Goal: Task Accomplishment & Management: Manage account settings

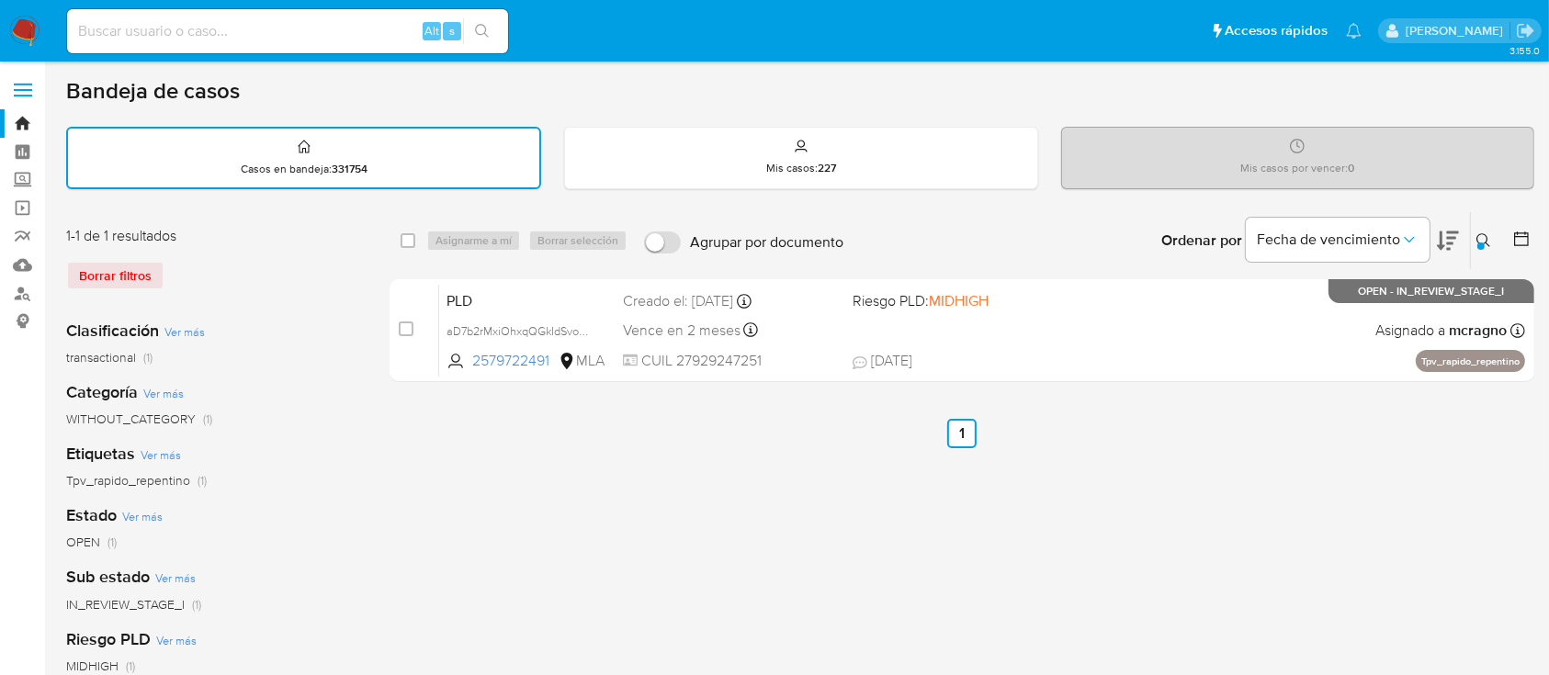
click at [1476, 239] on icon at bounding box center [1483, 240] width 15 height 15
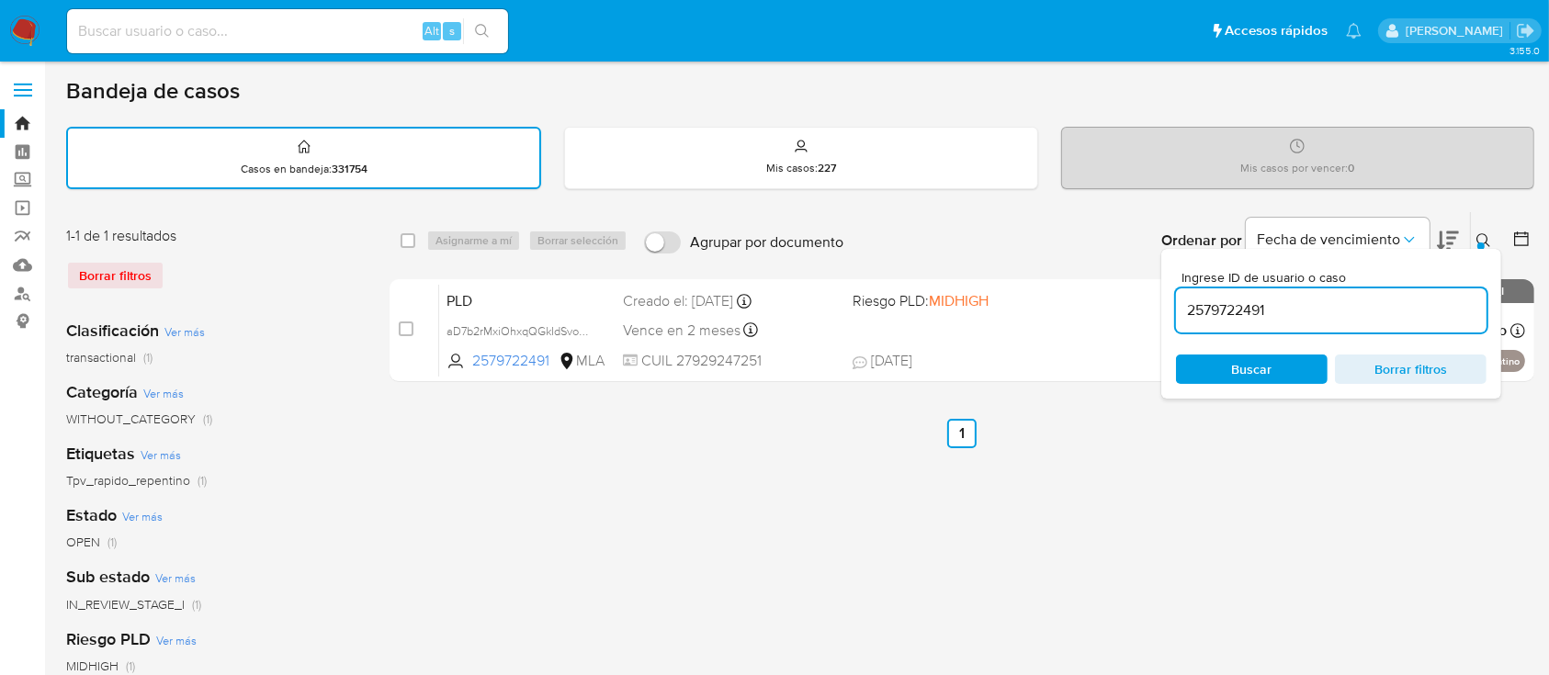
click at [1374, 304] on input "2579722491" at bounding box center [1331, 311] width 310 height 24
click at [1479, 235] on icon at bounding box center [1483, 240] width 15 height 15
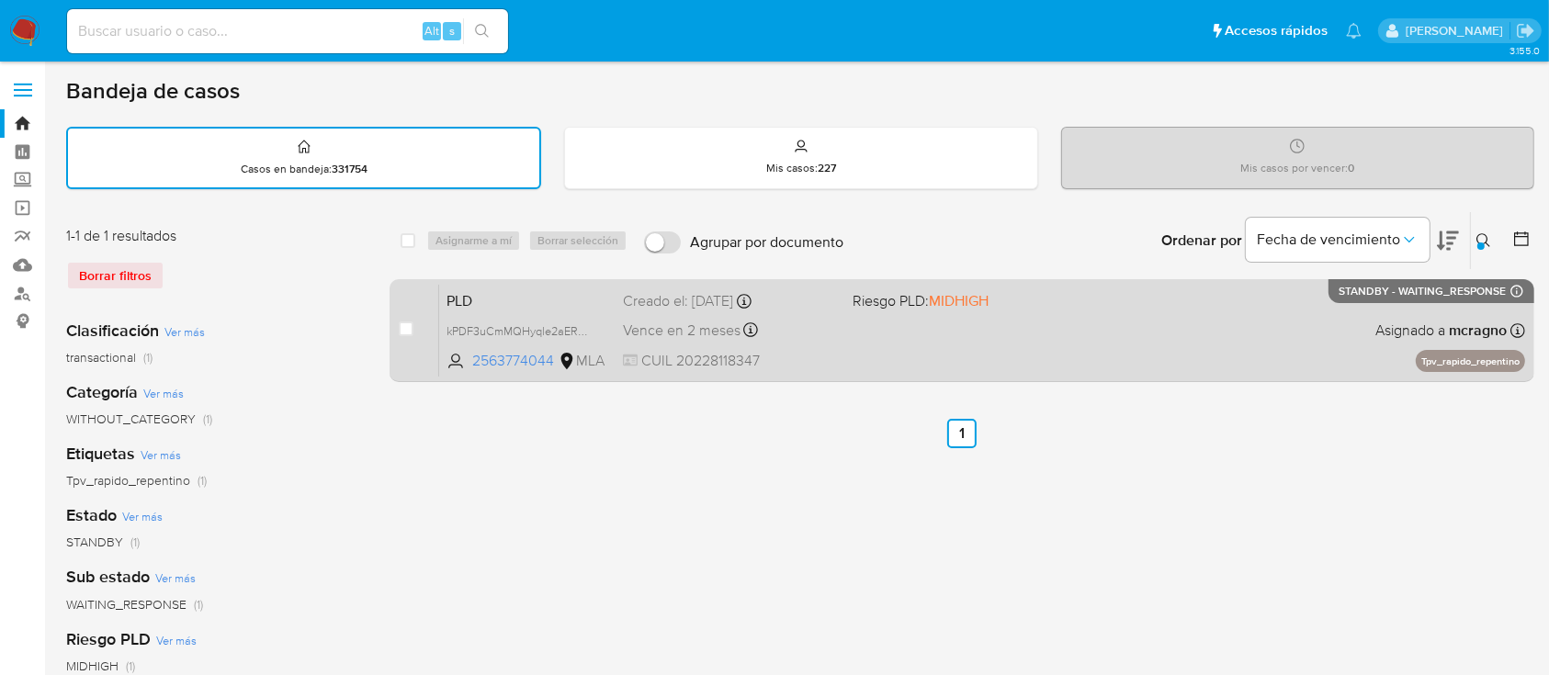
click at [1331, 355] on div "PLD kPDF3uCmMQHyqle2aERSrTpV 2563774044 MLA Riesgo PLD: MIDHIGH Creado el: 12/0…" at bounding box center [982, 330] width 1086 height 93
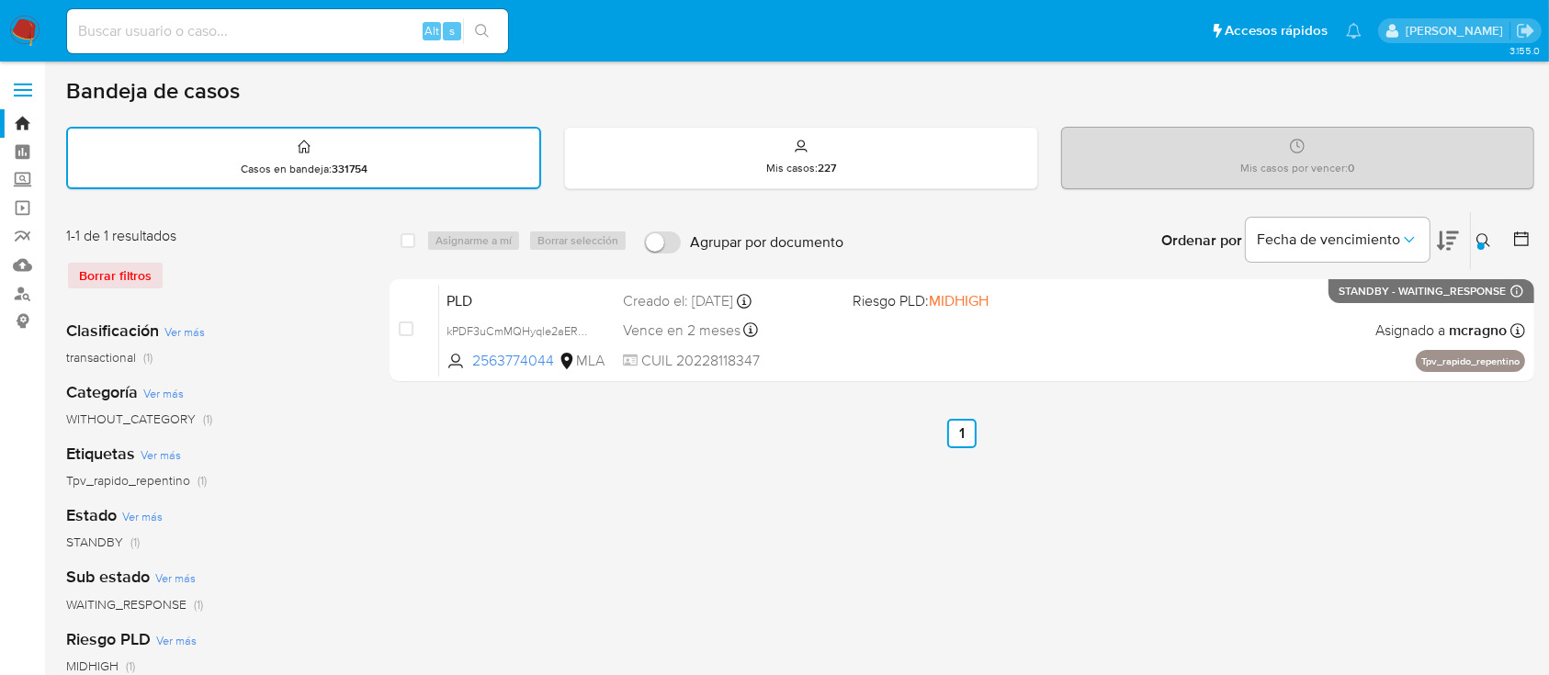
click at [1477, 238] on icon at bounding box center [1483, 240] width 14 height 14
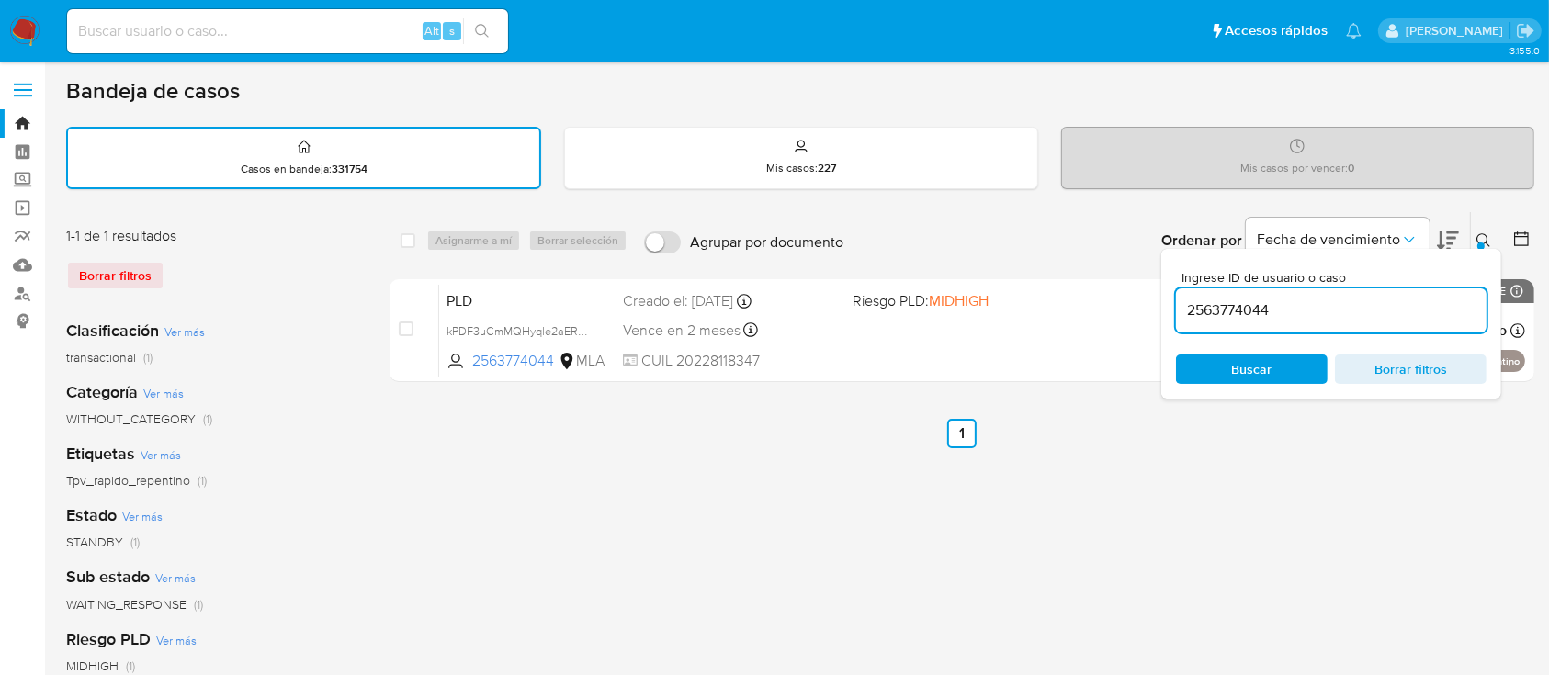
click at [1380, 305] on input "2563774044" at bounding box center [1331, 311] width 310 height 24
type input "2579722491"
click at [1486, 230] on button at bounding box center [1486, 241] width 30 height 22
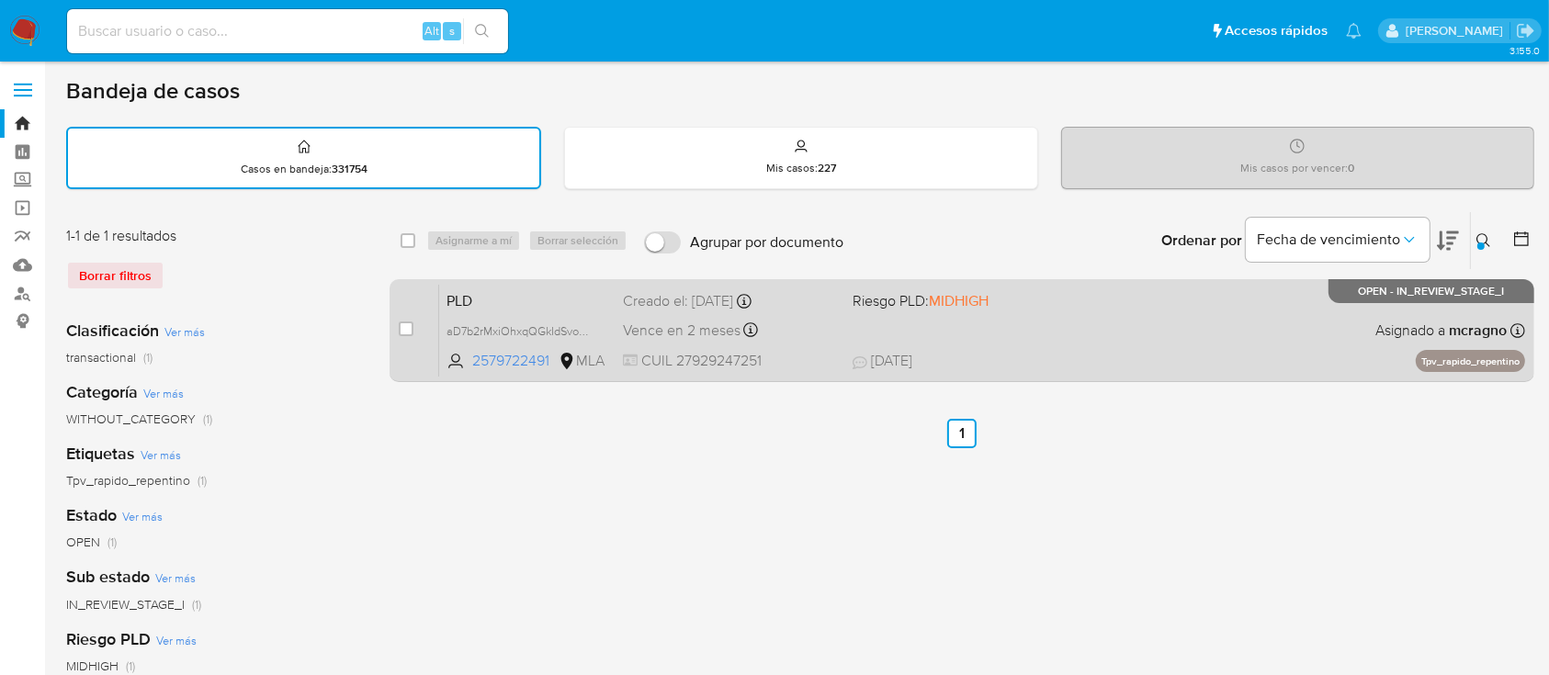
click at [1028, 327] on div "PLD aD7b2rMxiOhxqQGkIdSvoPbO 2579722491 MLA Riesgo PLD: MIDHIGH Creado el: 12/0…" at bounding box center [982, 330] width 1086 height 93
click at [404, 330] on input "checkbox" at bounding box center [406, 329] width 15 height 15
checkbox input "true"
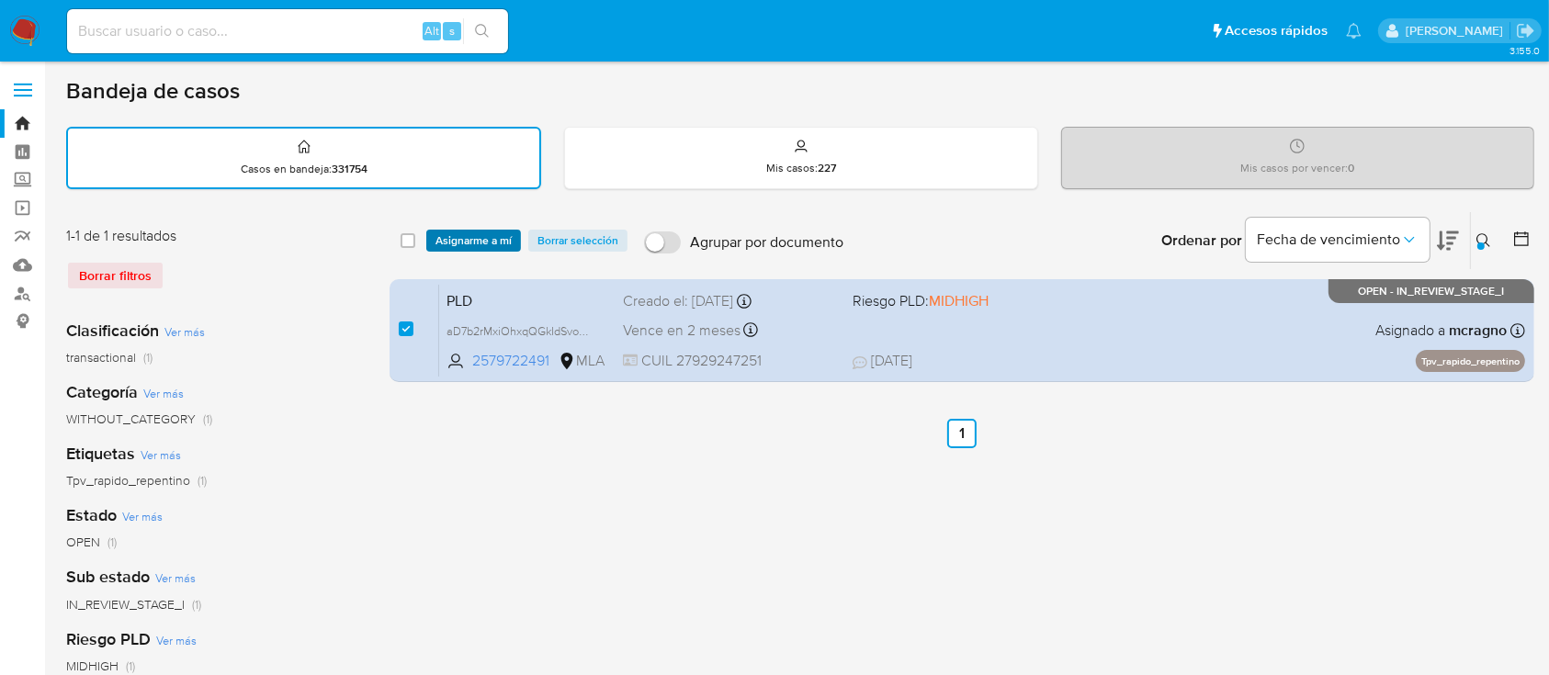
click at [470, 234] on span "Asignarme a mí" at bounding box center [473, 240] width 76 height 18
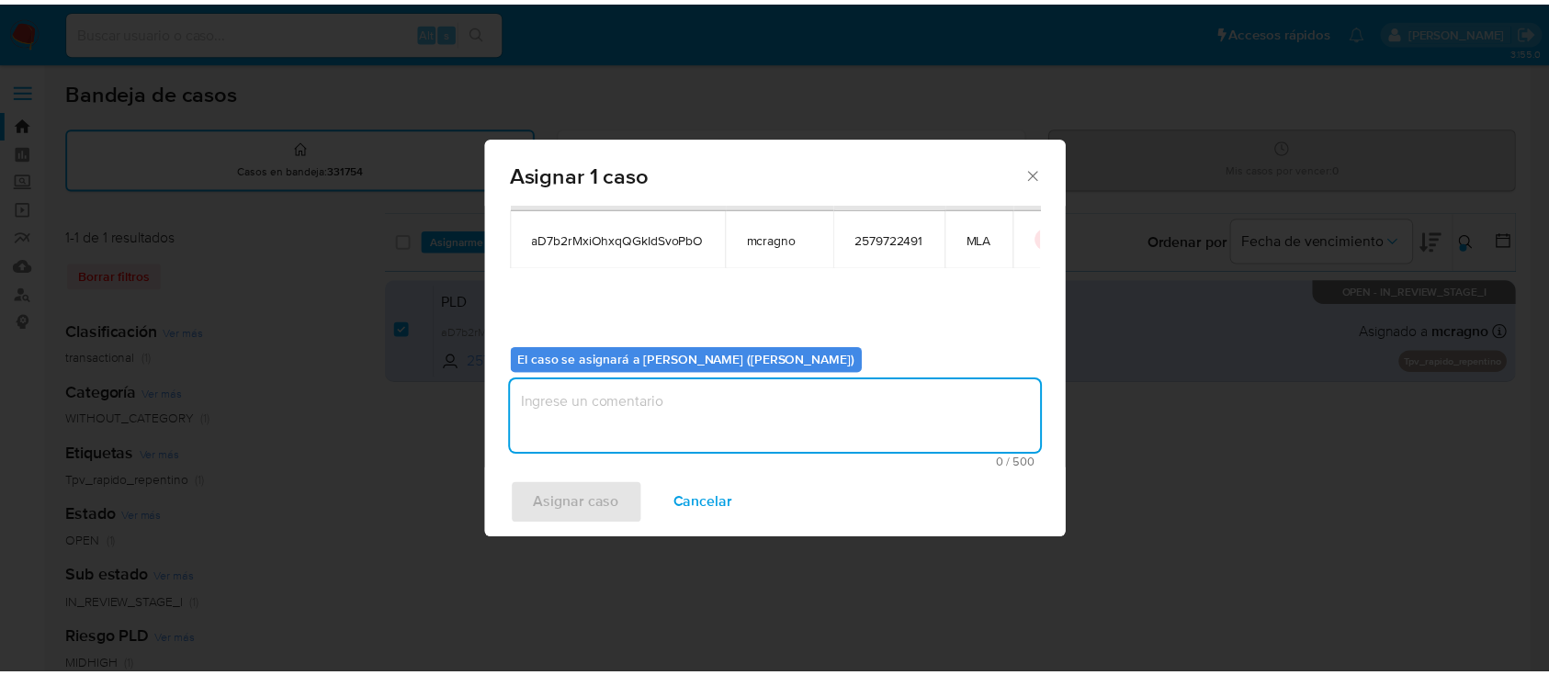
scroll to position [94, 0]
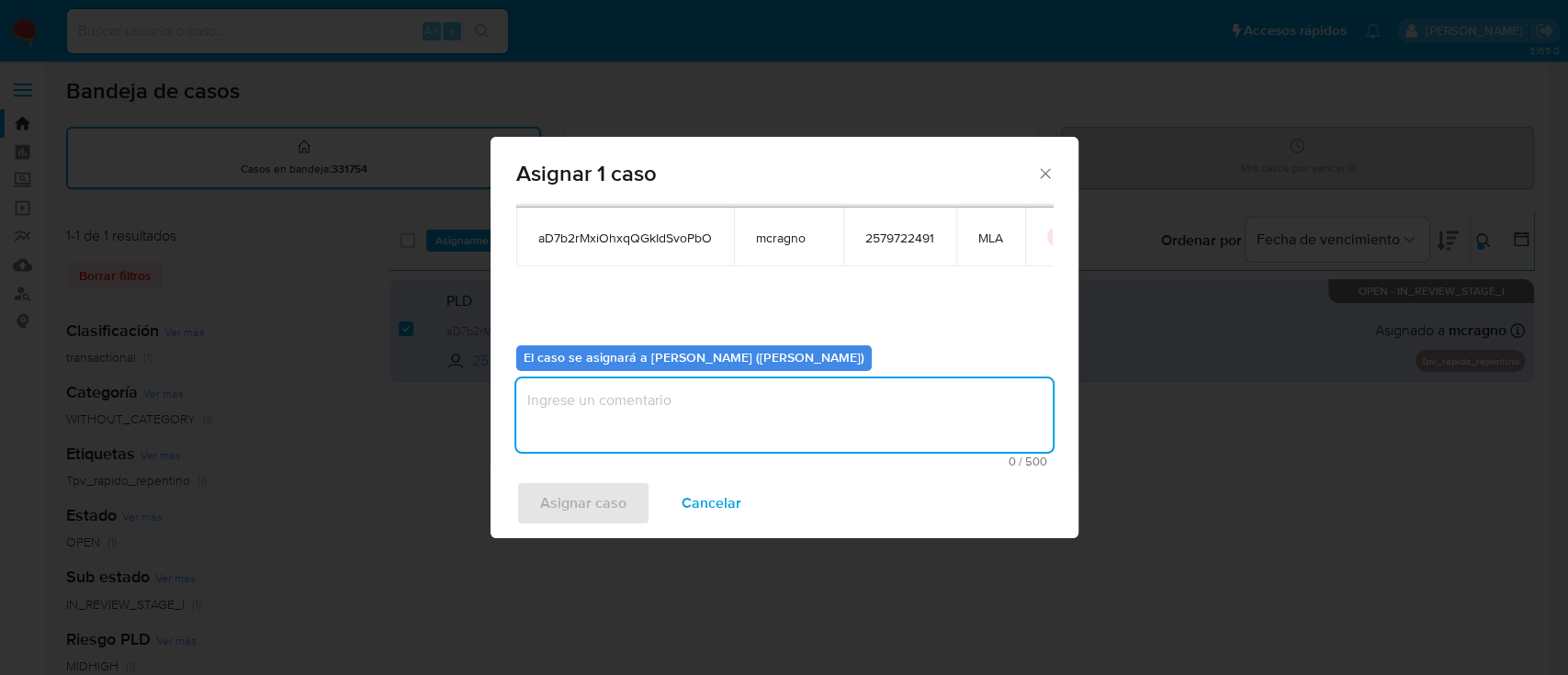
click at [597, 450] on textarea "assign-modal" at bounding box center [784, 414] width 536 height 73
click at [566, 502] on span "Asignar caso" at bounding box center [583, 503] width 86 height 40
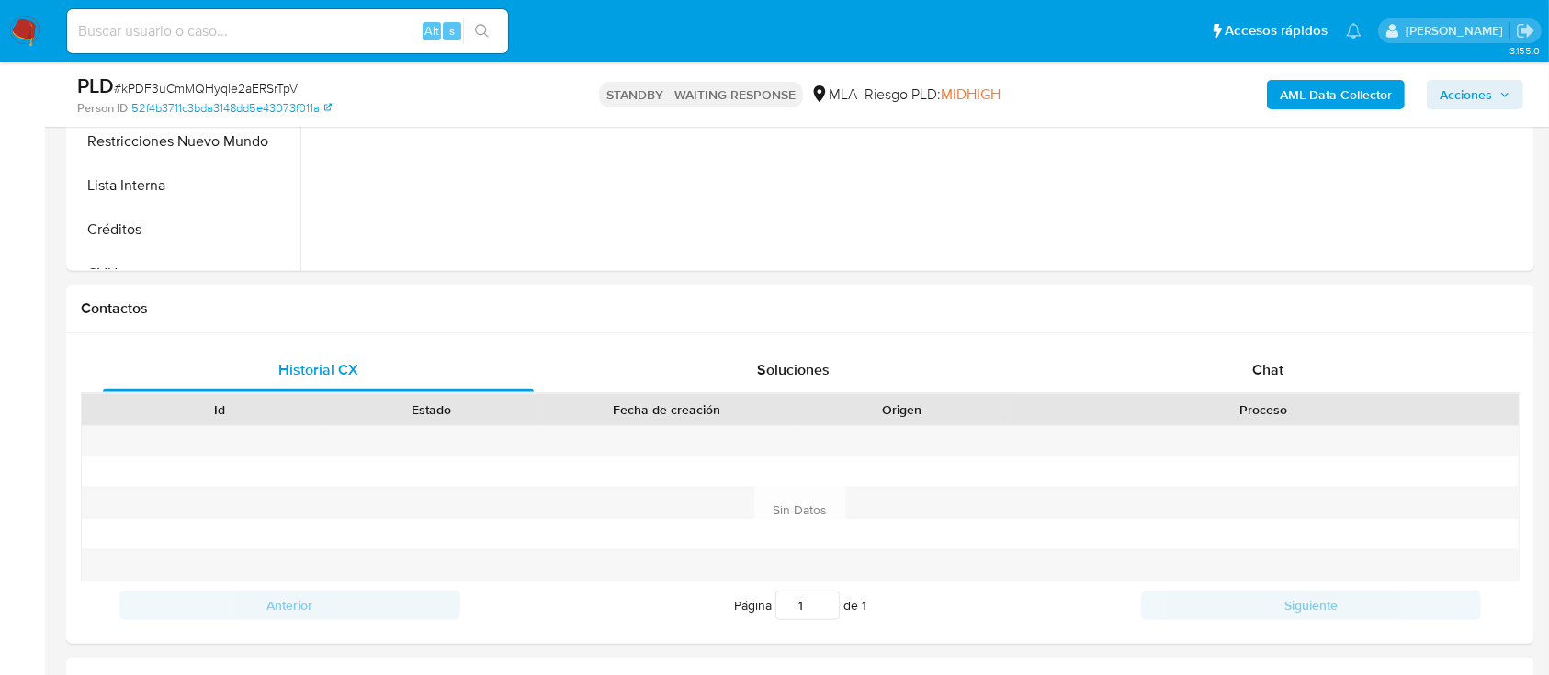
scroll to position [857, 0]
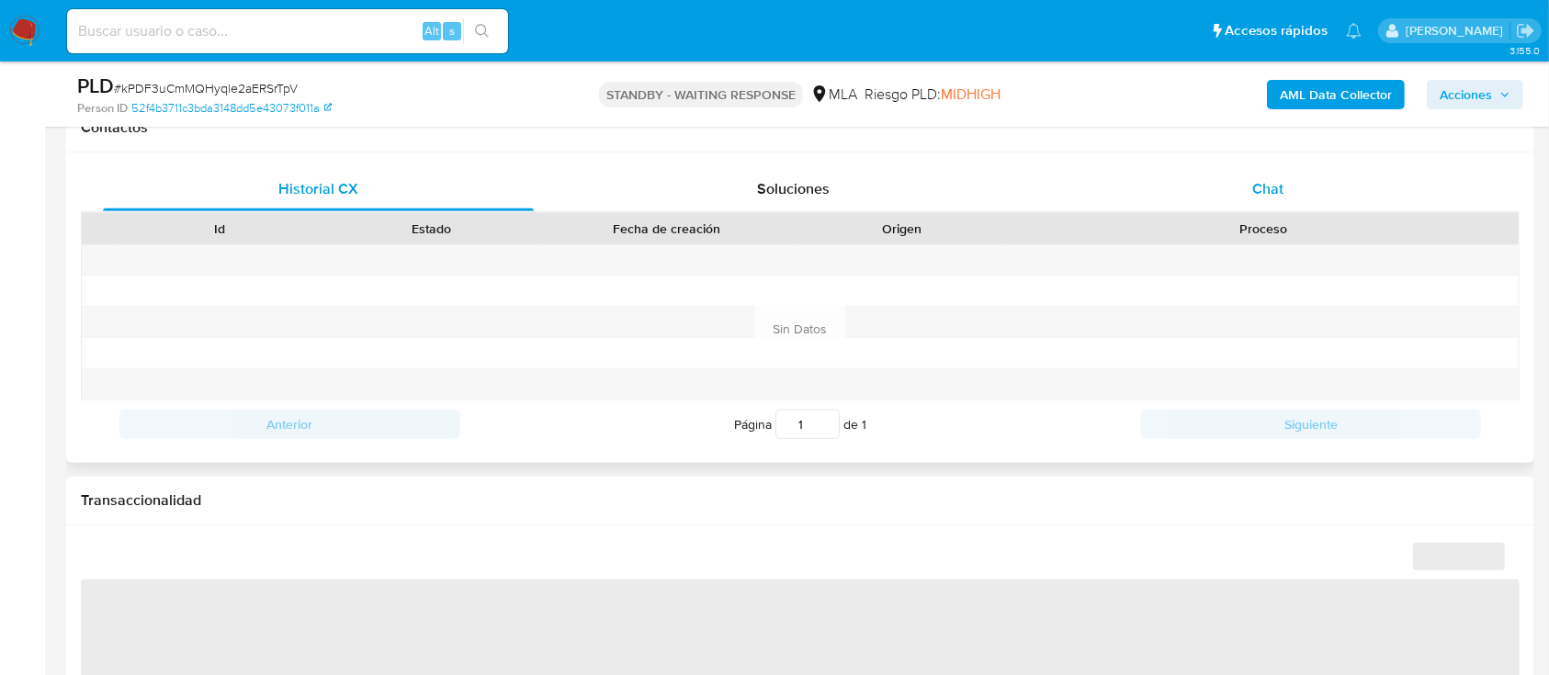
click at [1326, 188] on div "Chat" at bounding box center [1268, 189] width 431 height 44
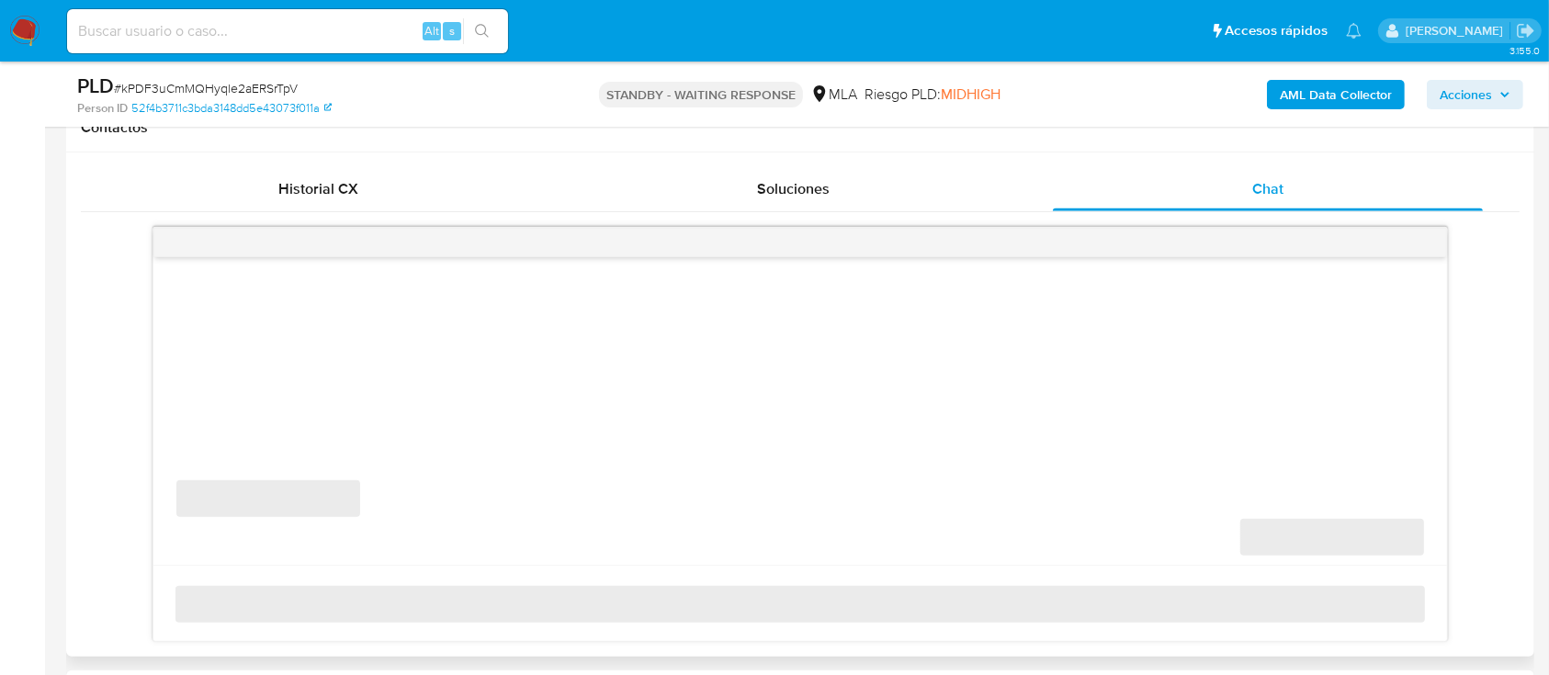
select select "10"
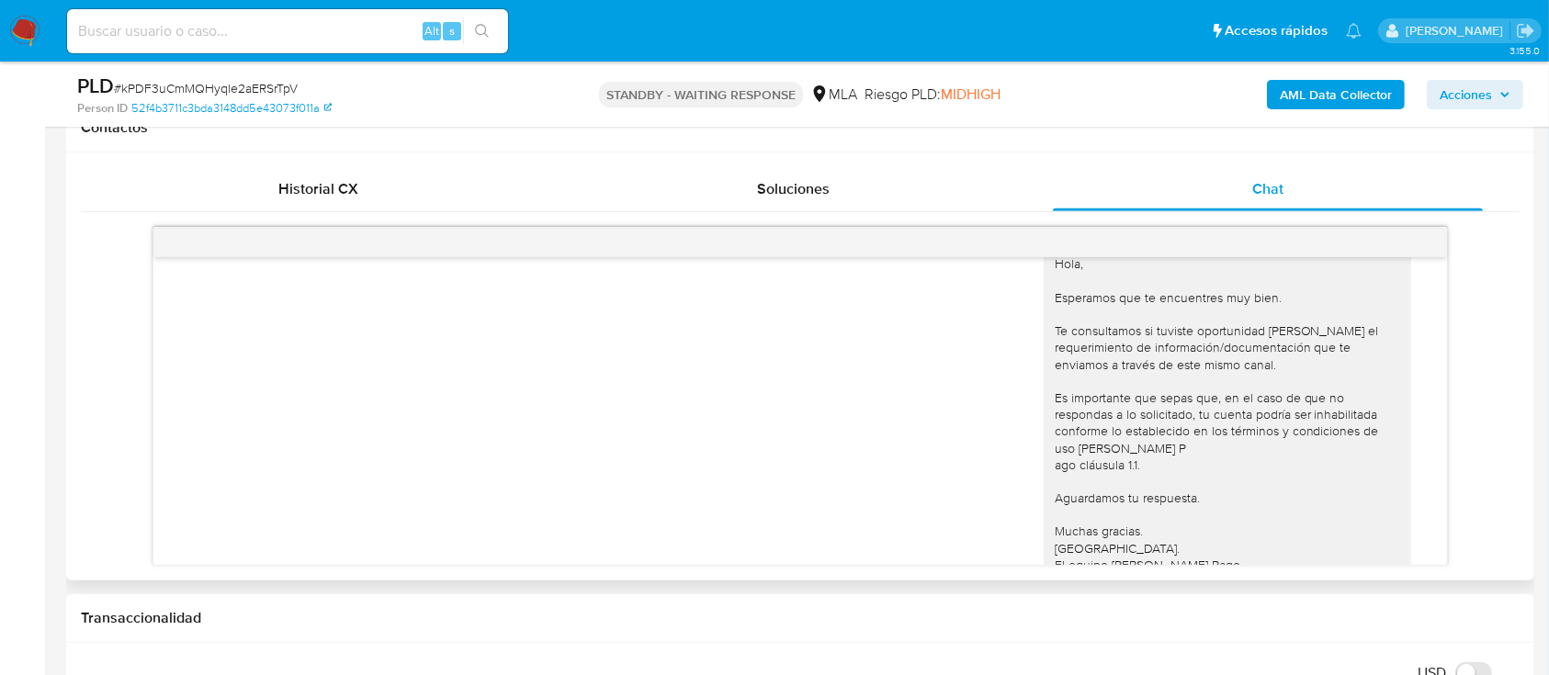
scroll to position [1014, 0]
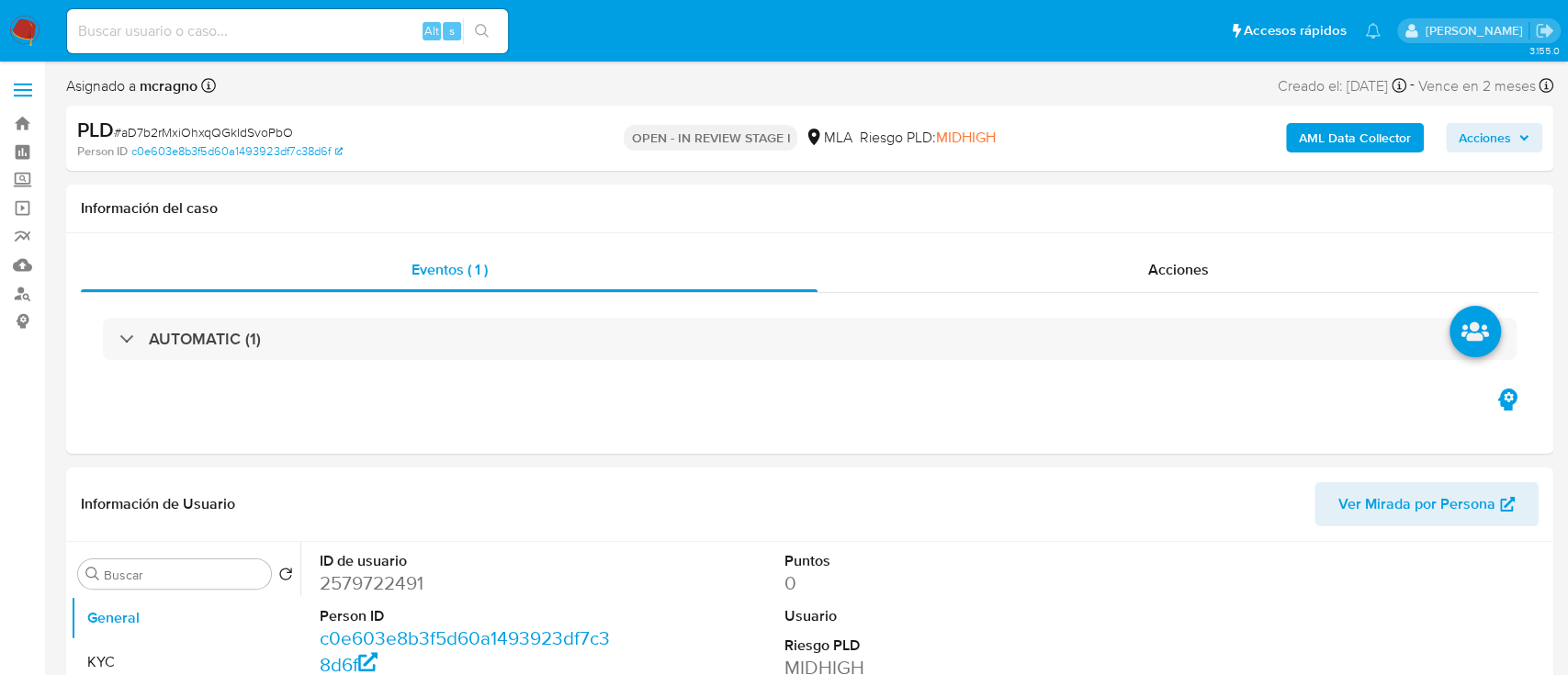
select select "10"
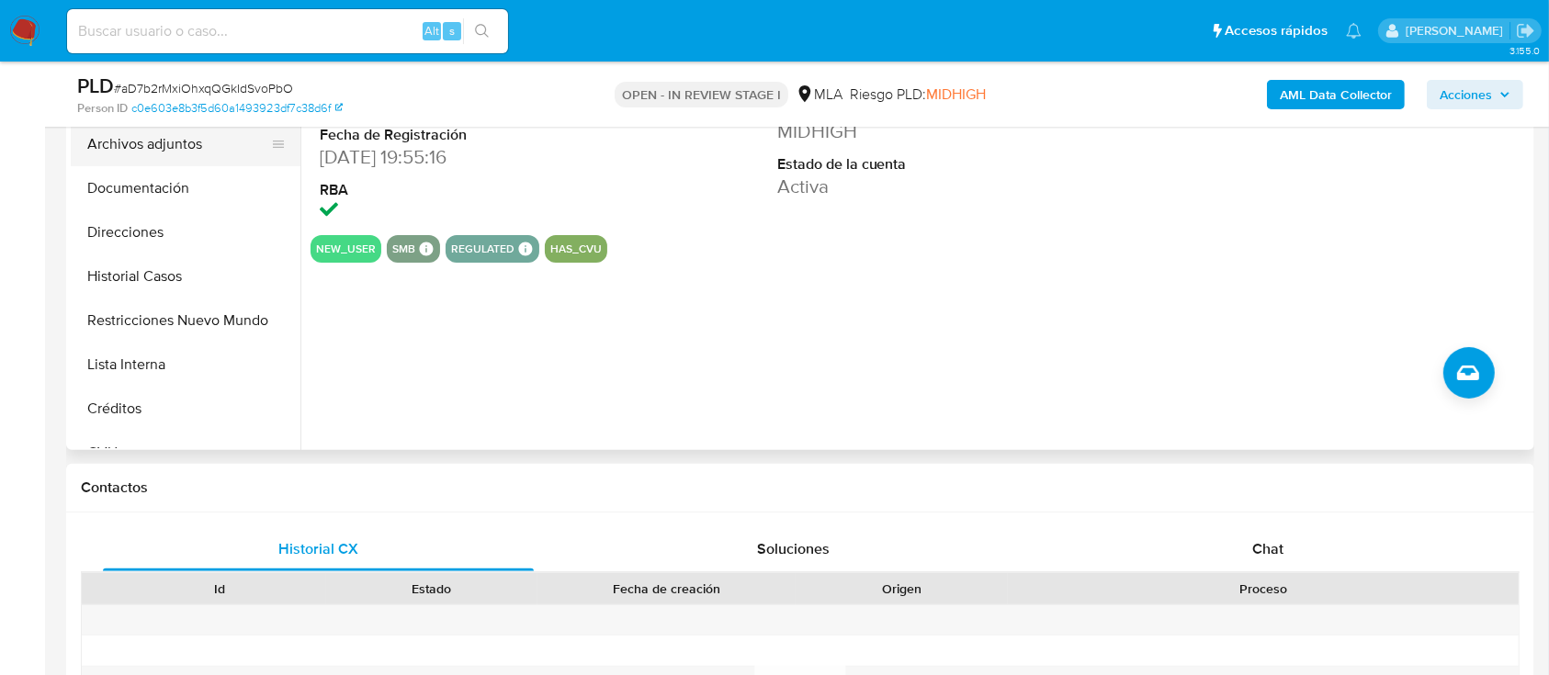
scroll to position [367, 0]
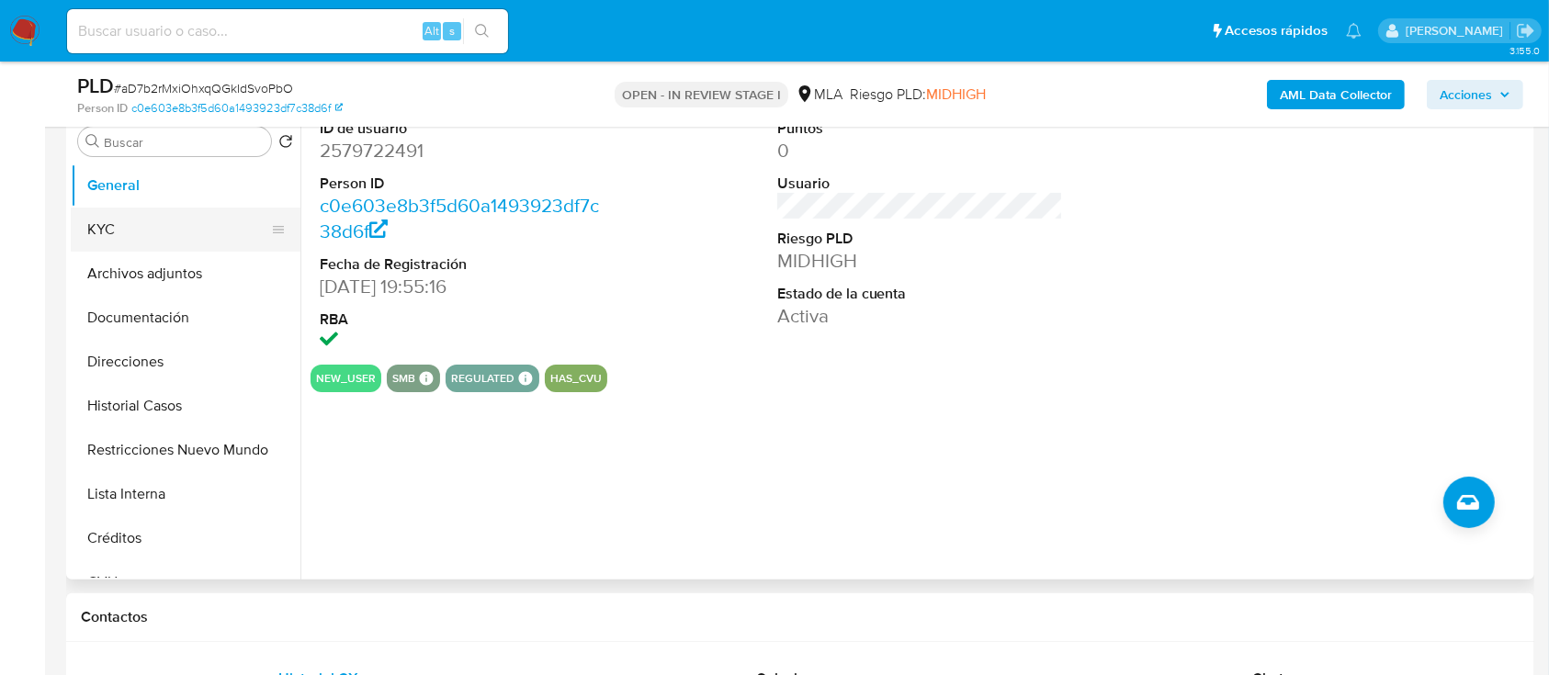
click at [148, 208] on button "KYC" at bounding box center [178, 230] width 215 height 44
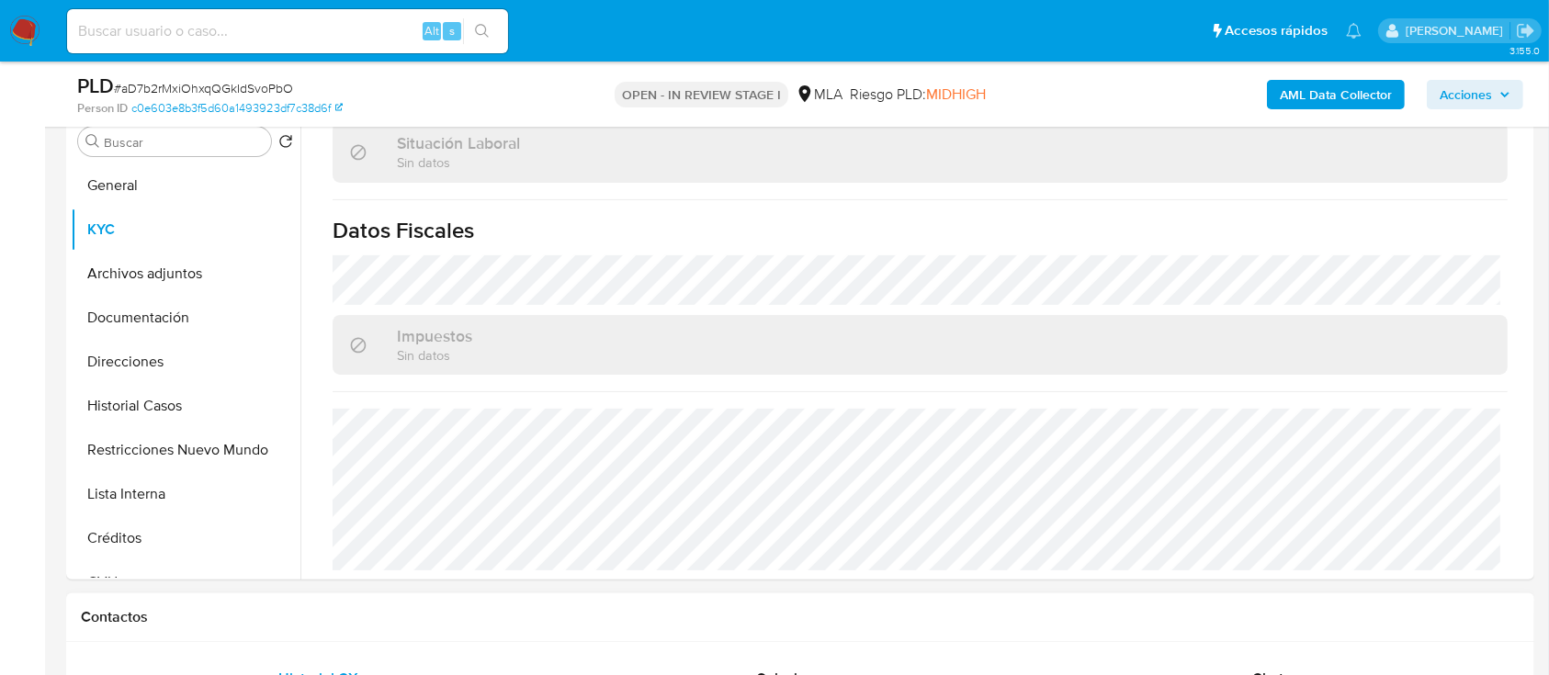
scroll to position [972, 0]
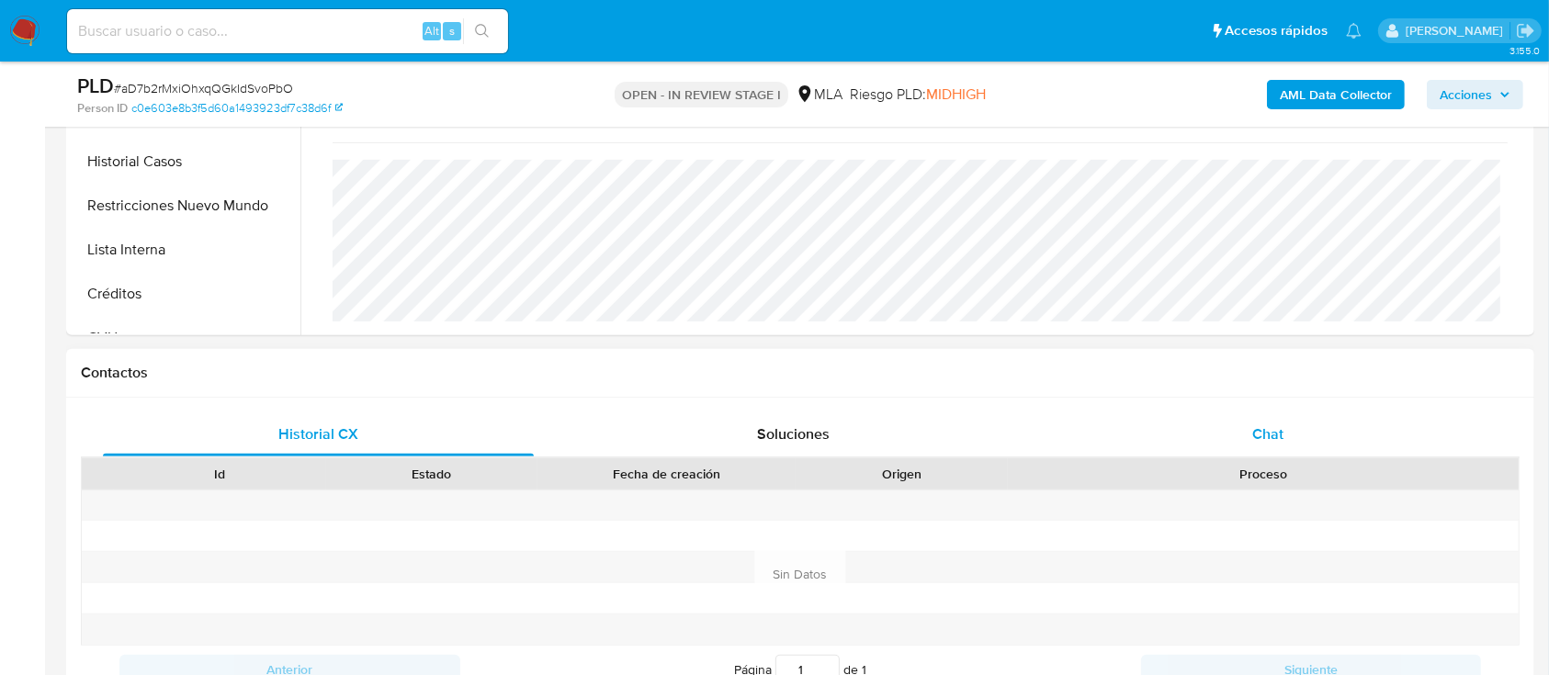
click at [1293, 416] on div "Chat" at bounding box center [1268, 434] width 431 height 44
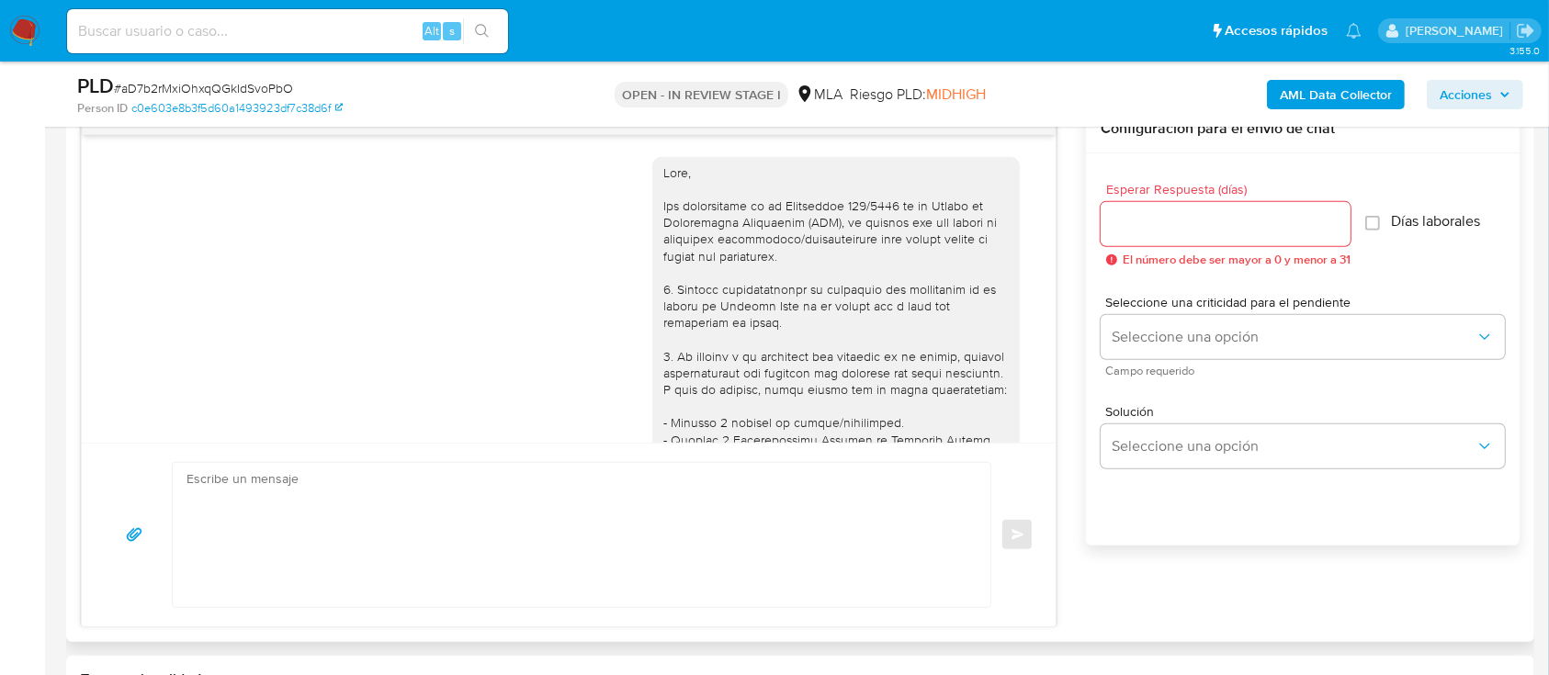
scroll to position [805, 0]
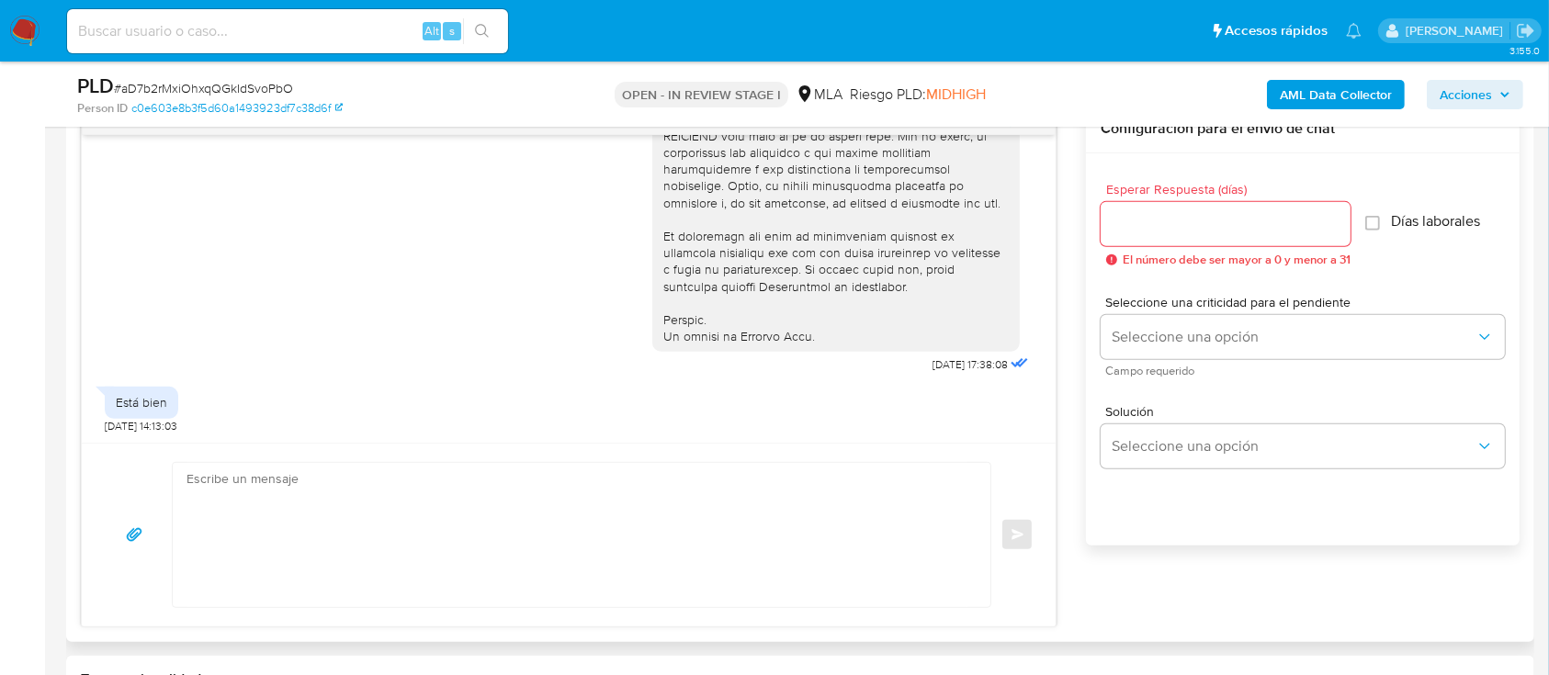
click at [565, 467] on textarea at bounding box center [576, 535] width 781 height 144
paste textarea "Hola XXX, Al analizar tu caso se encontraron algunas inconsistencias, por este …"
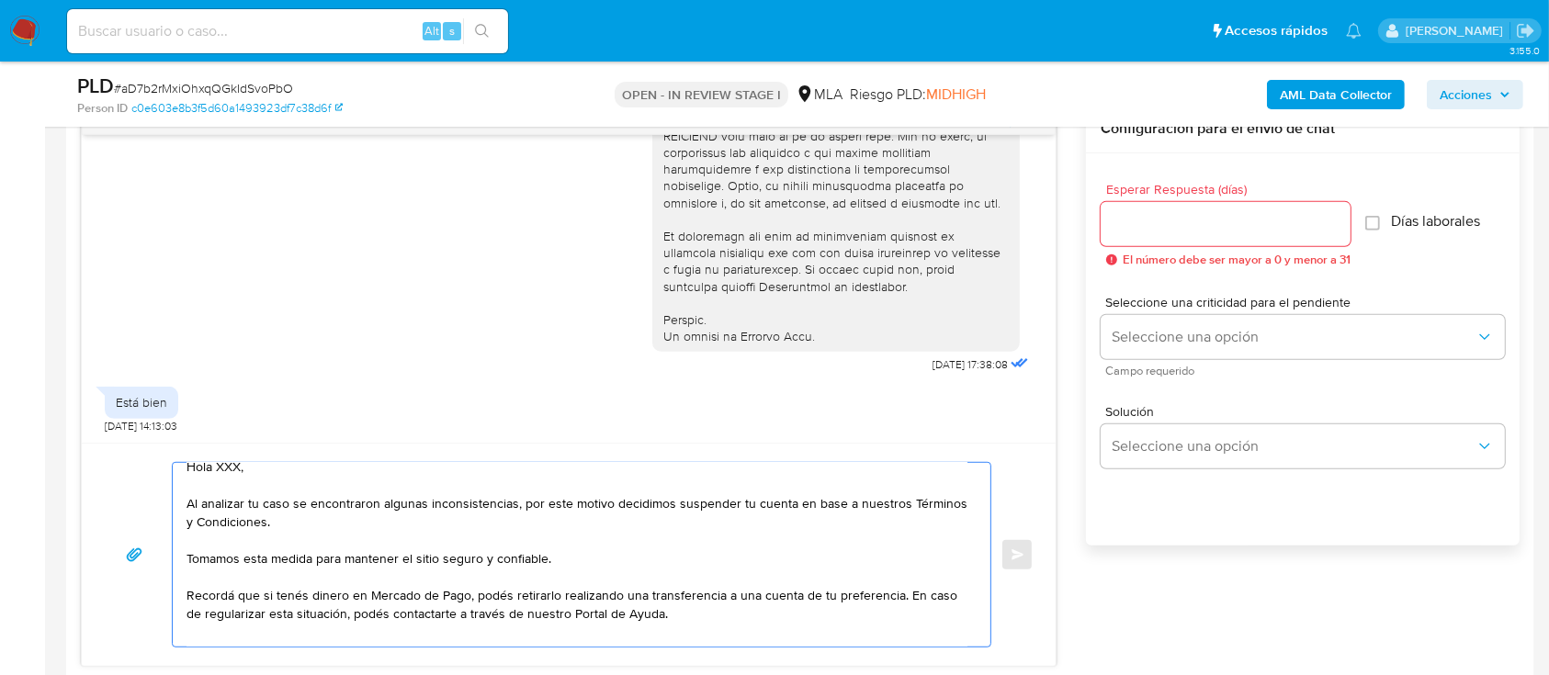
scroll to position [0, 0]
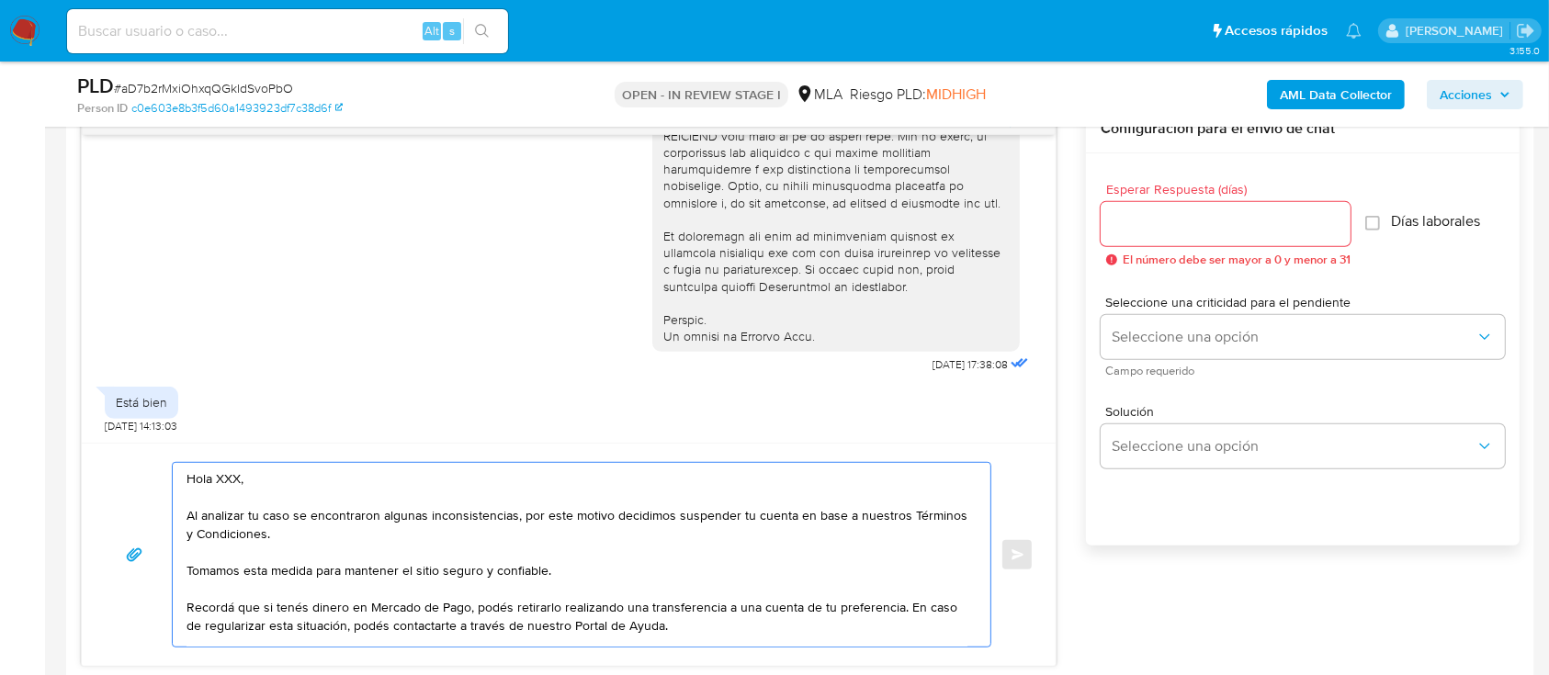
click at [297, 490] on textarea "Hola XXX, Al analizar tu caso se encontraron algunas inconsistencias, por este …" at bounding box center [576, 555] width 781 height 184
type textarea "Hola, Al analizar tu caso se encontraron algunas inconsistencias, por este moti…"
click at [1258, 225] on input "Esperar Respuesta (días)" at bounding box center [1226, 224] width 250 height 24
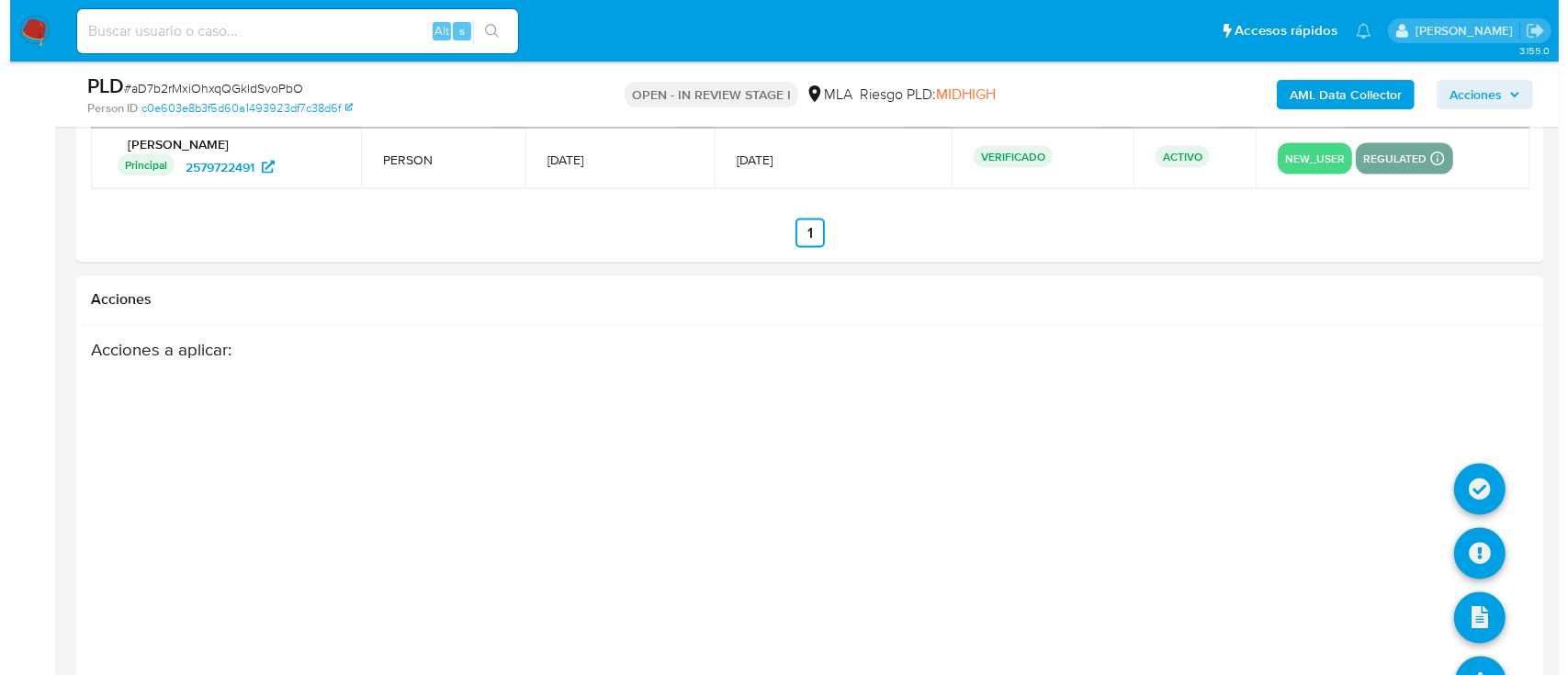
scroll to position [3270, 0]
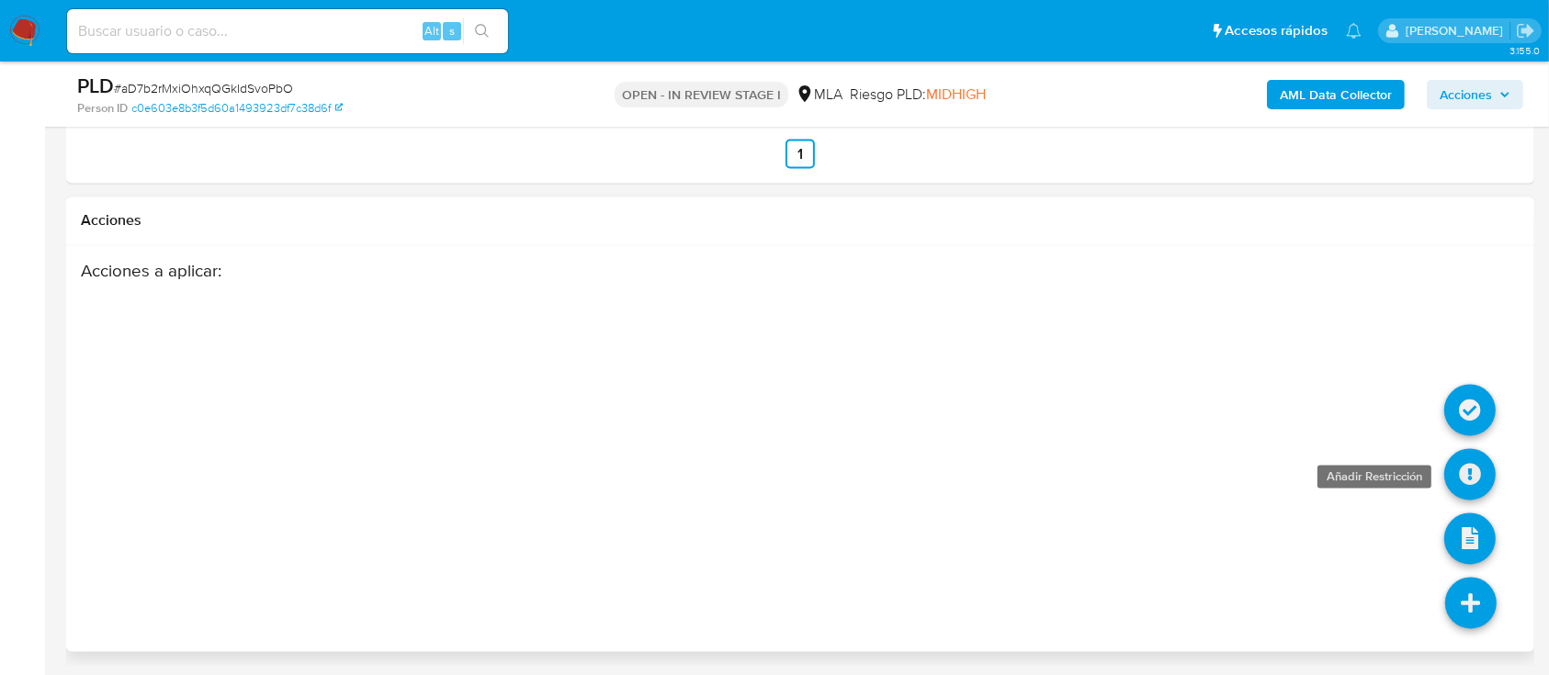
type input "0"
click at [1473, 474] on icon at bounding box center [1469, 474] width 51 height 51
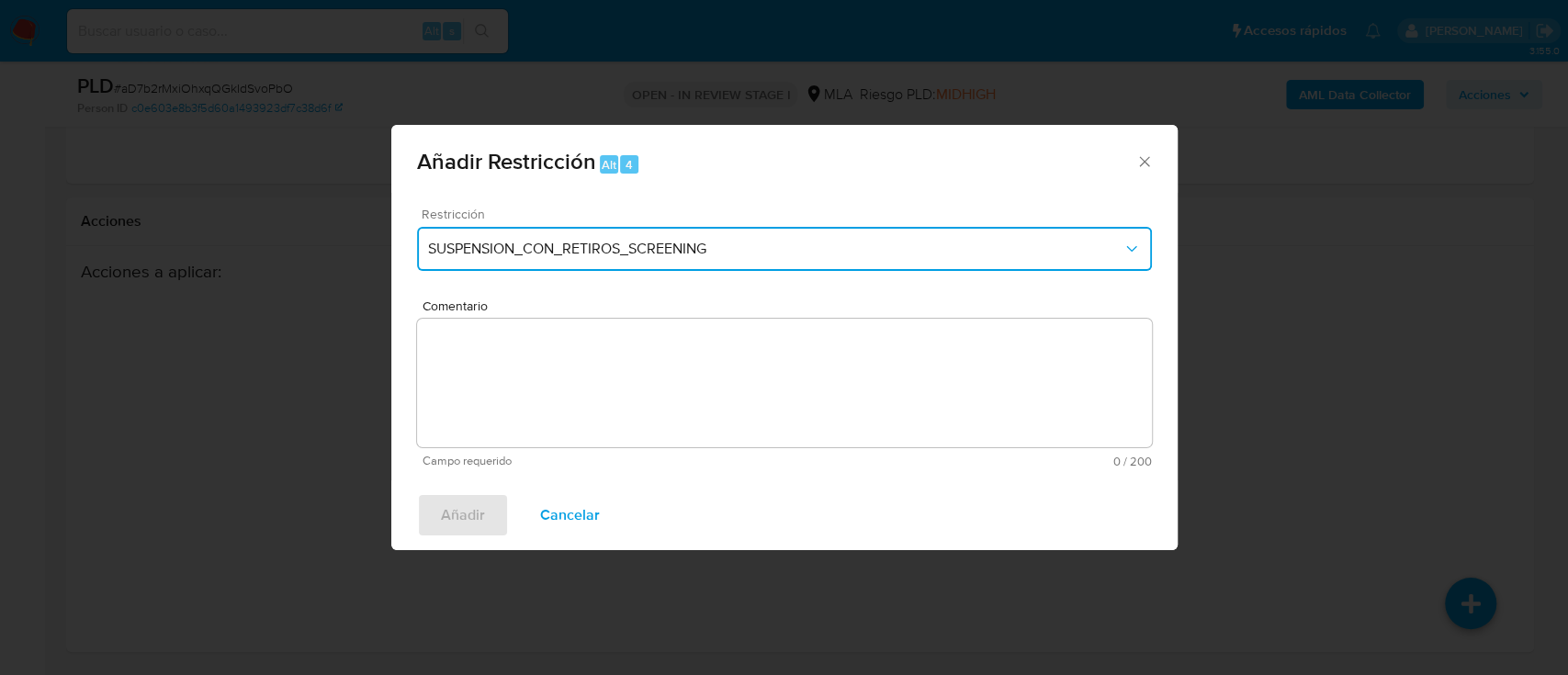
click at [492, 248] on span "SUSPENSION_CON_RETIROS_SCREENING" at bounding box center [775, 249] width 694 height 18
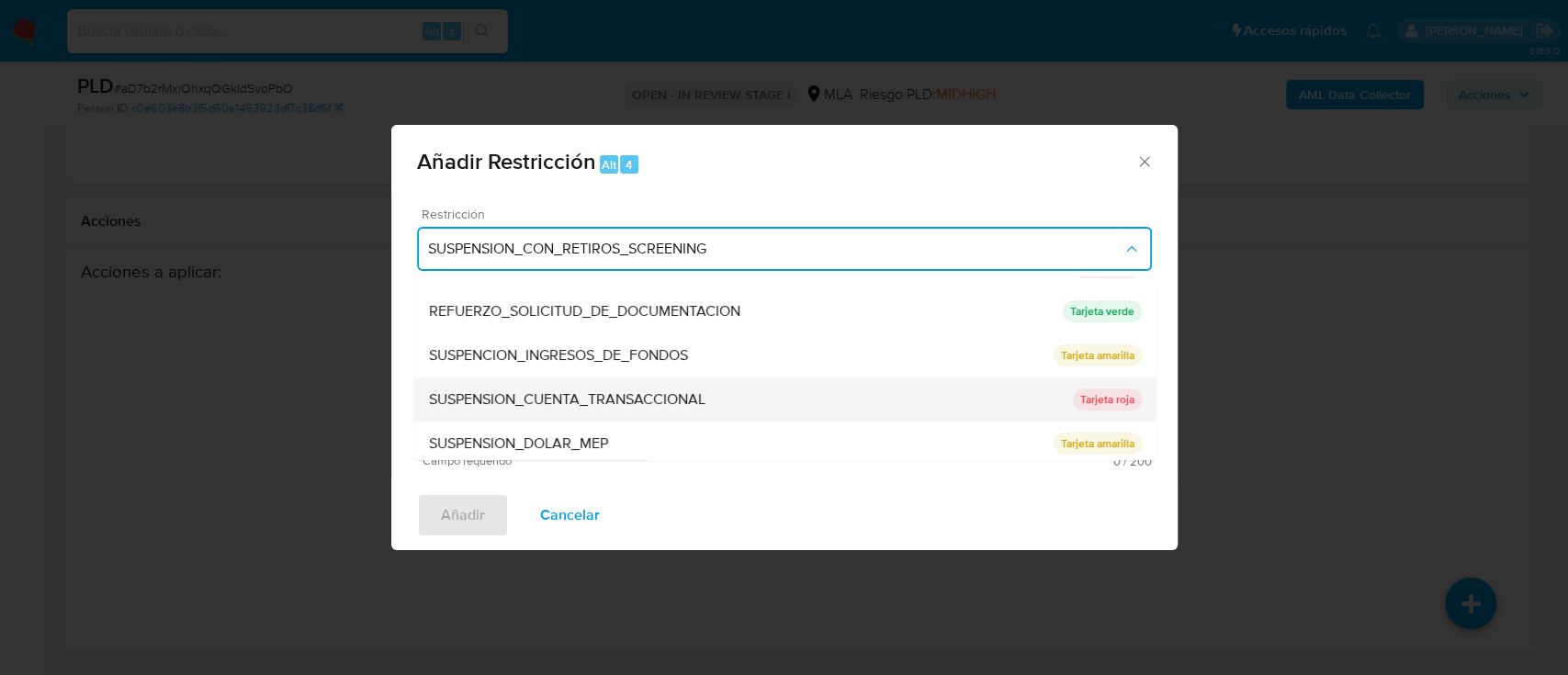
scroll to position [389, 0]
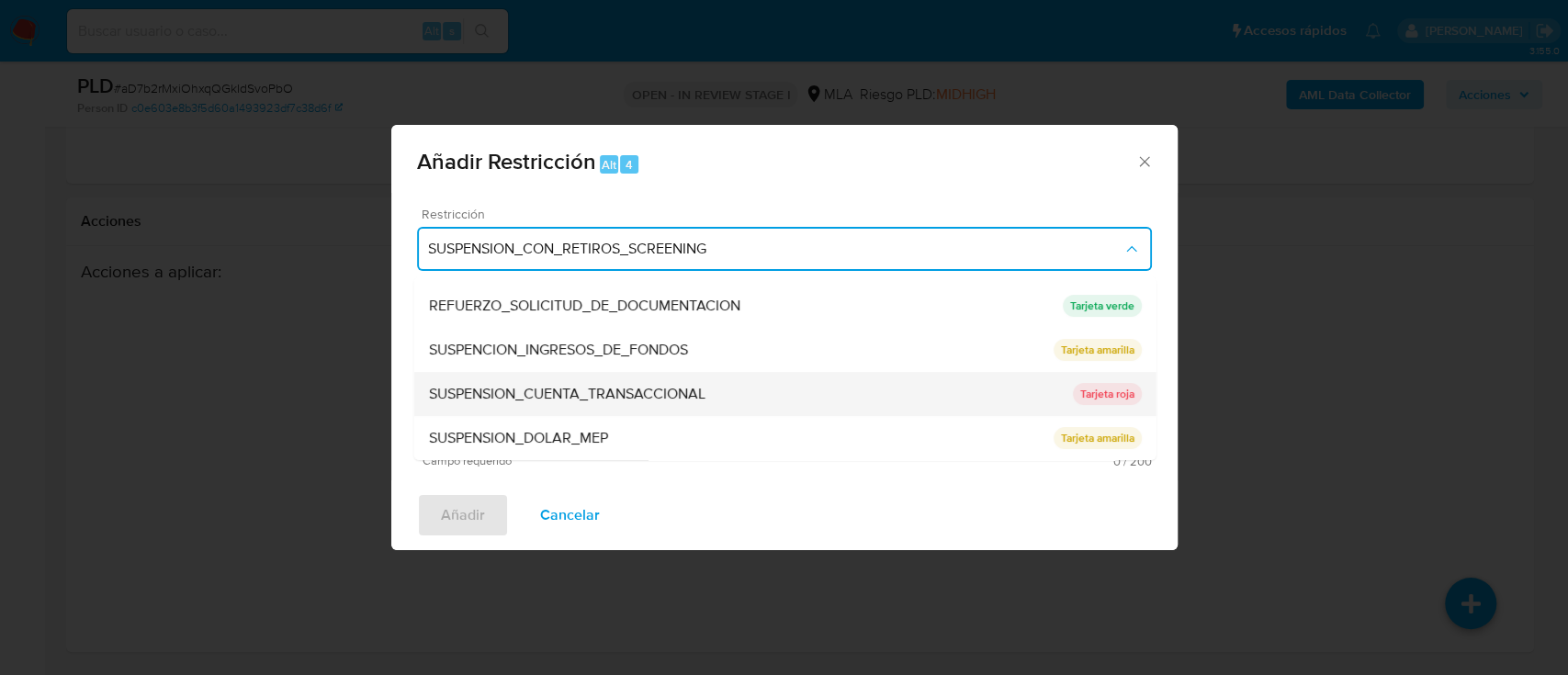
click at [559, 389] on span "SUSPENSION_CUENTA_TRANSACCIONAL" at bounding box center [566, 394] width 277 height 18
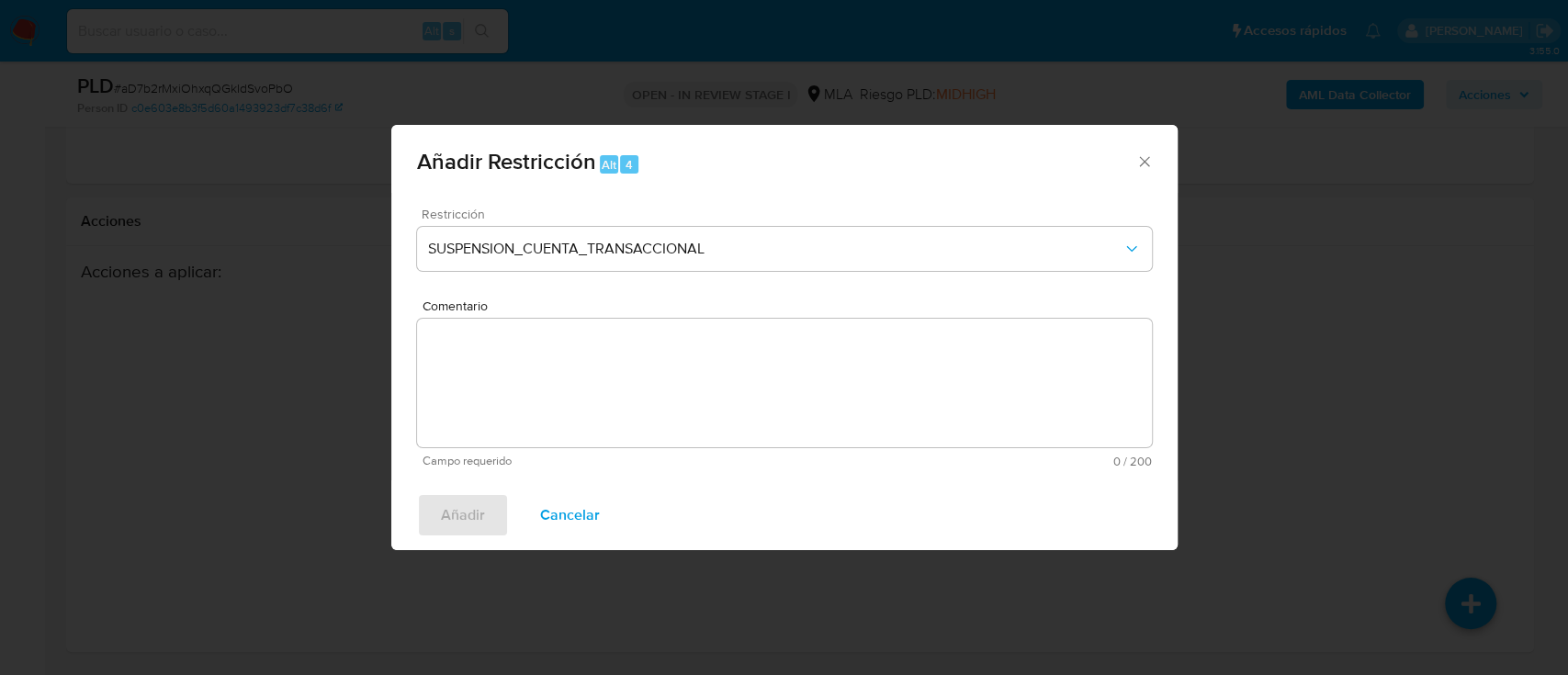
click at [559, 389] on textarea "Comentario" at bounding box center [784, 383] width 735 height 129
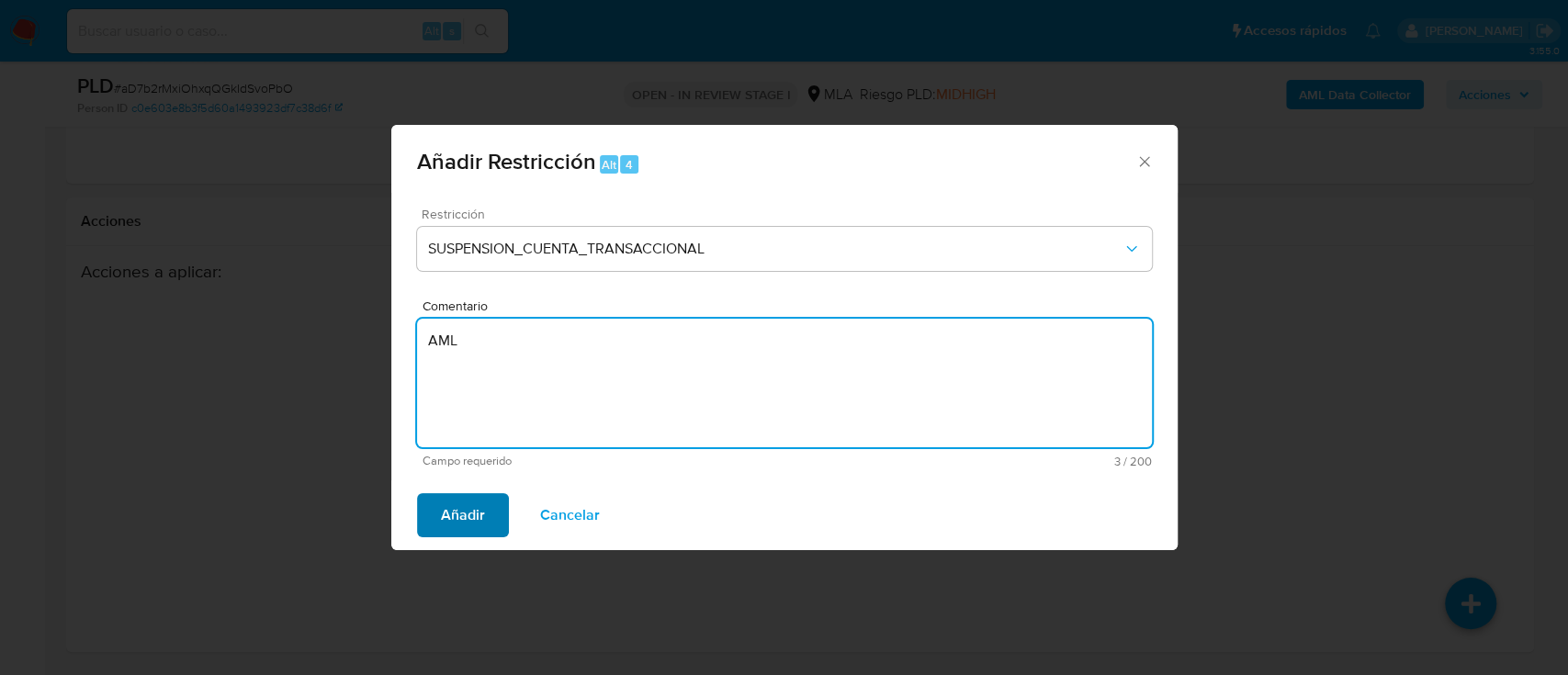
type textarea "AML"
drag, startPoint x: 448, startPoint y: 511, endPoint x: 559, endPoint y: 511, distance: 110.2
click at [448, 512] on span "Añadir" at bounding box center [463, 515] width 44 height 40
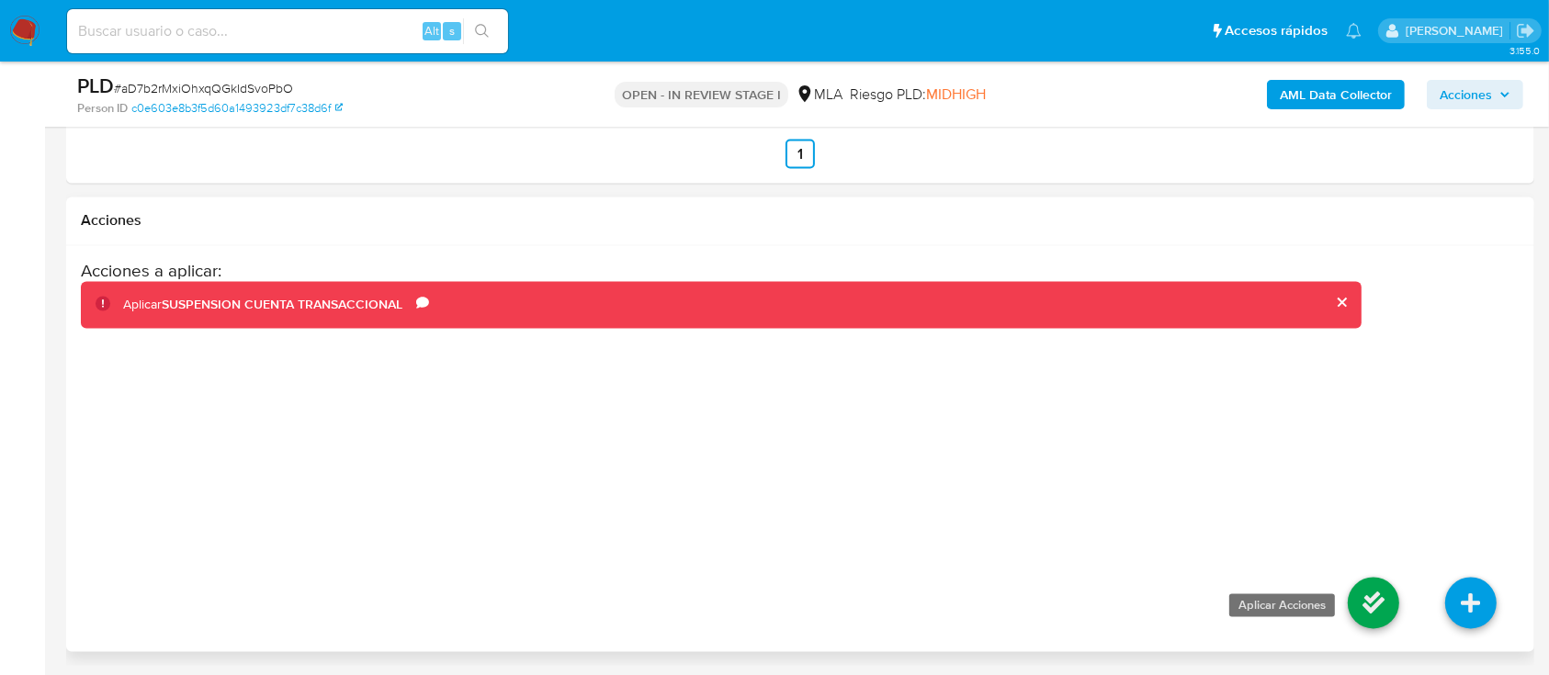
click at [1383, 615] on icon at bounding box center [1373, 603] width 51 height 51
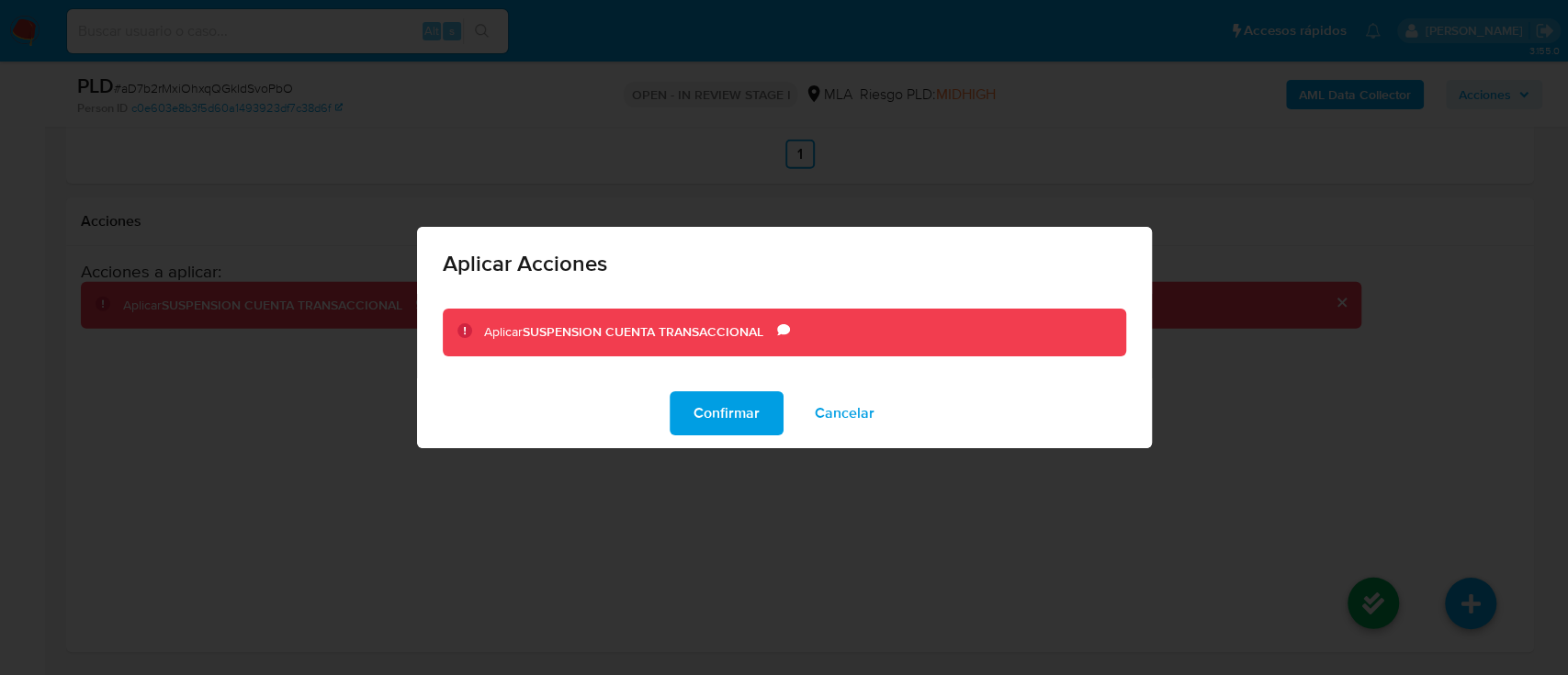
click at [745, 423] on span "Confirmar" at bounding box center [727, 413] width 66 height 40
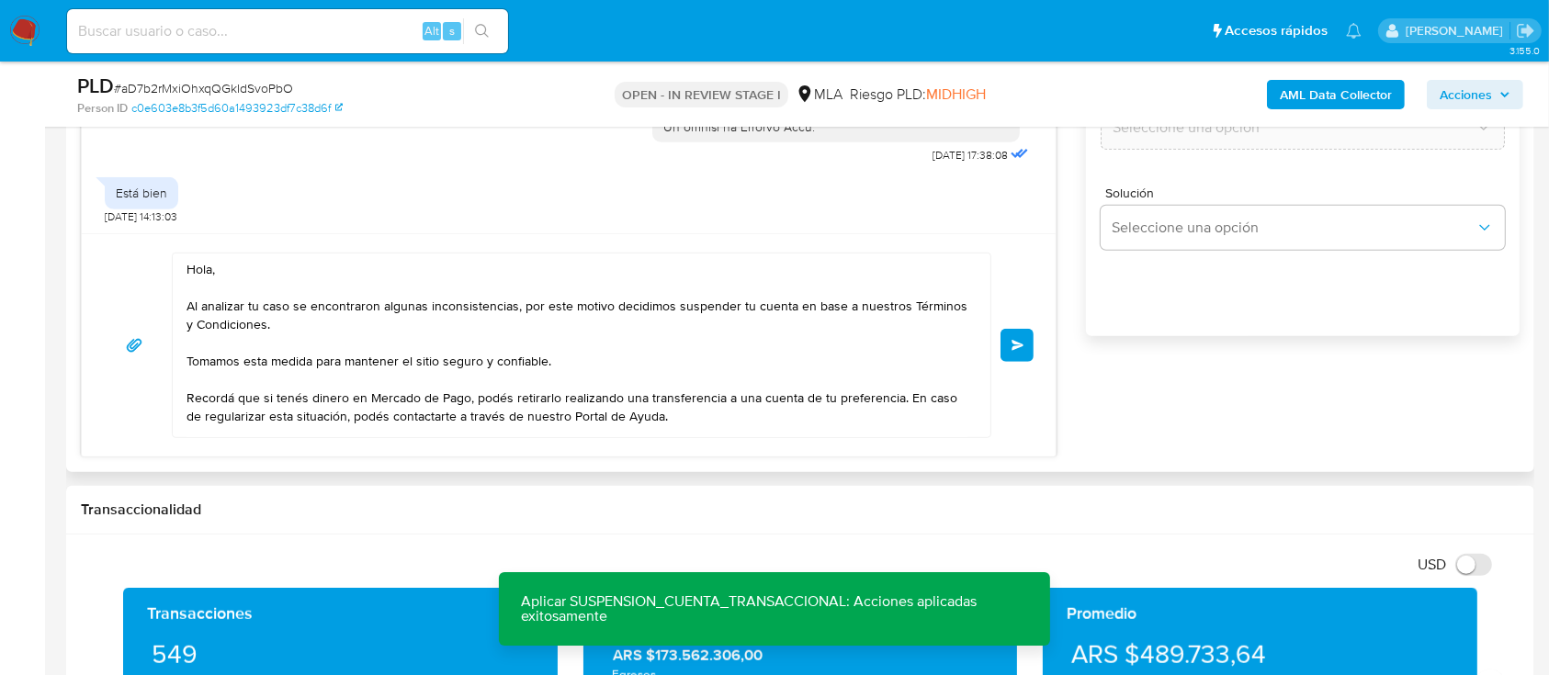
click at [1029, 352] on button "Enviar" at bounding box center [1016, 345] width 33 height 33
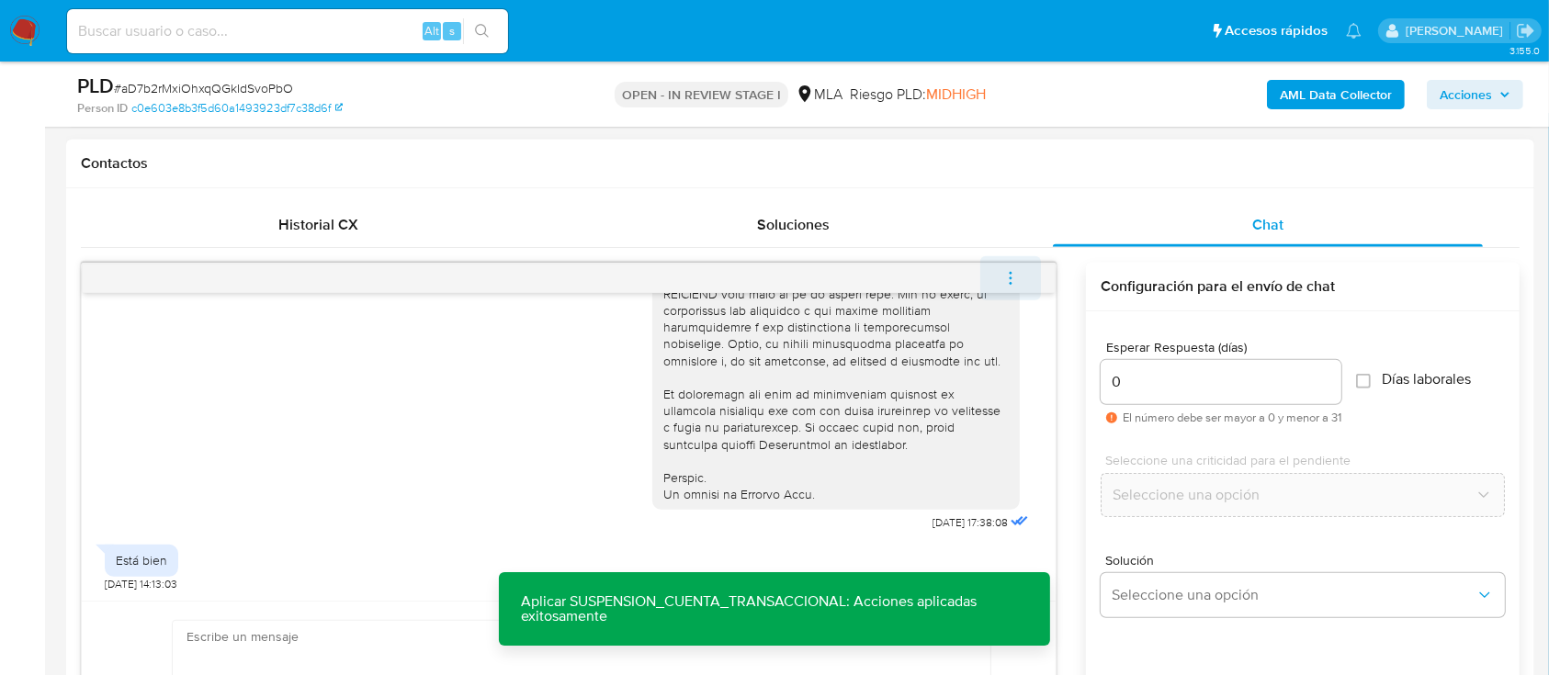
scroll to position [1109, 0]
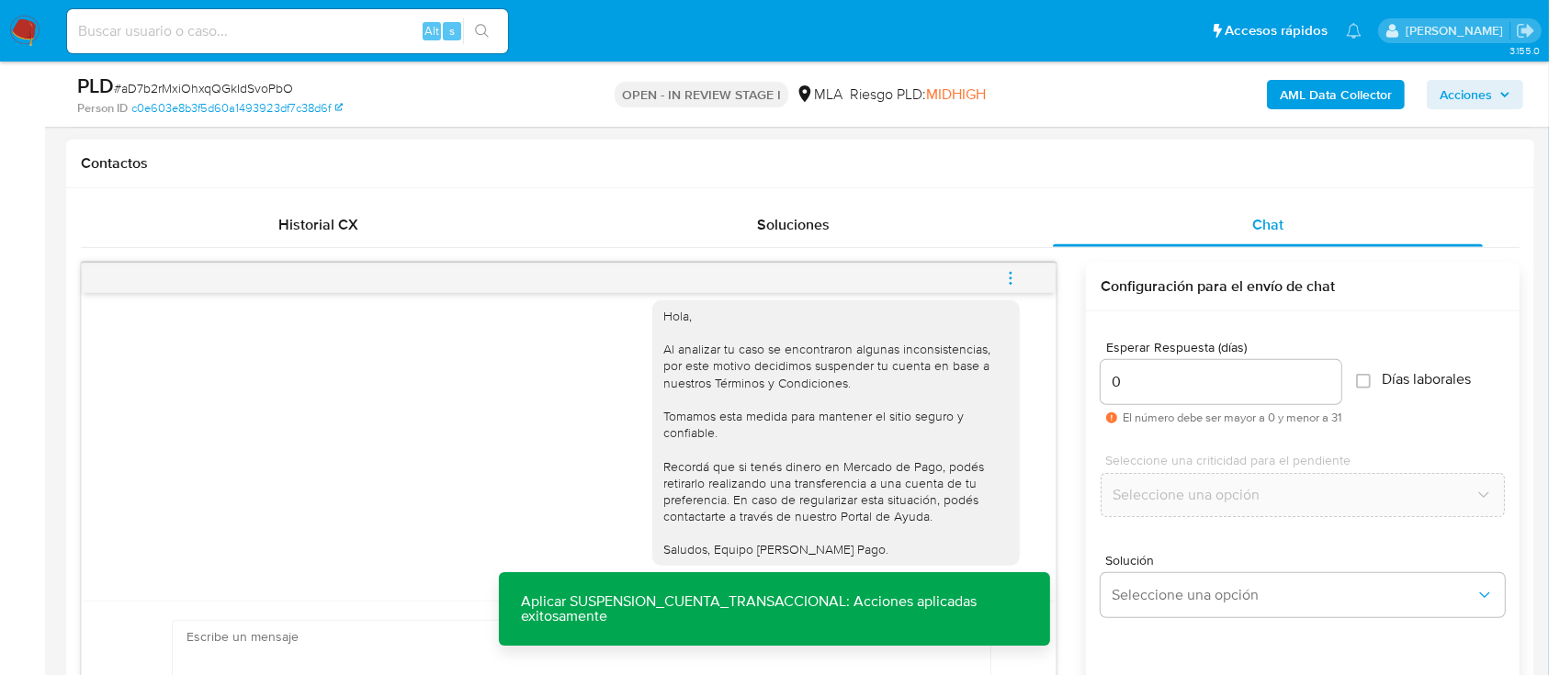
drag, startPoint x: 1022, startPoint y: 282, endPoint x: 922, endPoint y: 246, distance: 106.3
click at [1022, 281] on button "menu-action" at bounding box center [1010, 278] width 61 height 44
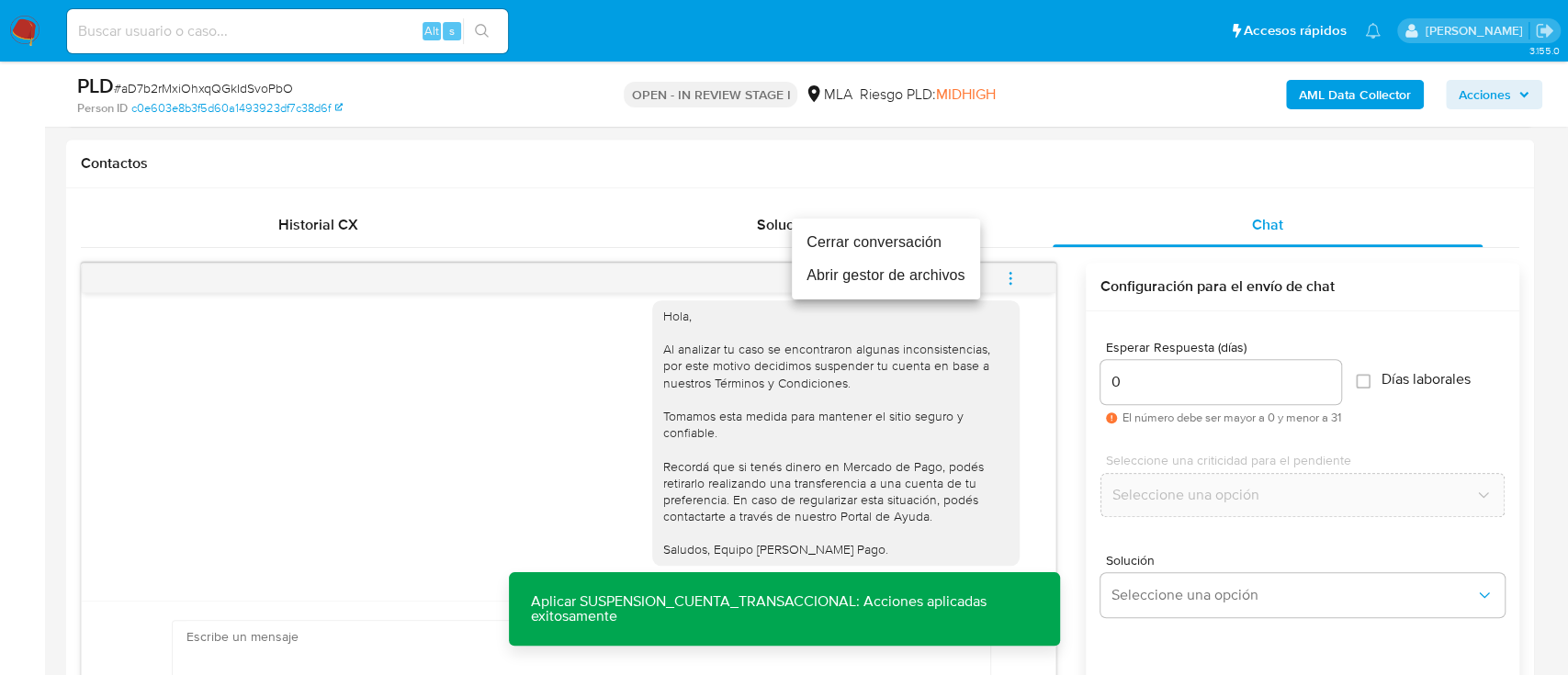
click at [920, 243] on li "Cerrar conversación" at bounding box center [886, 242] width 188 height 33
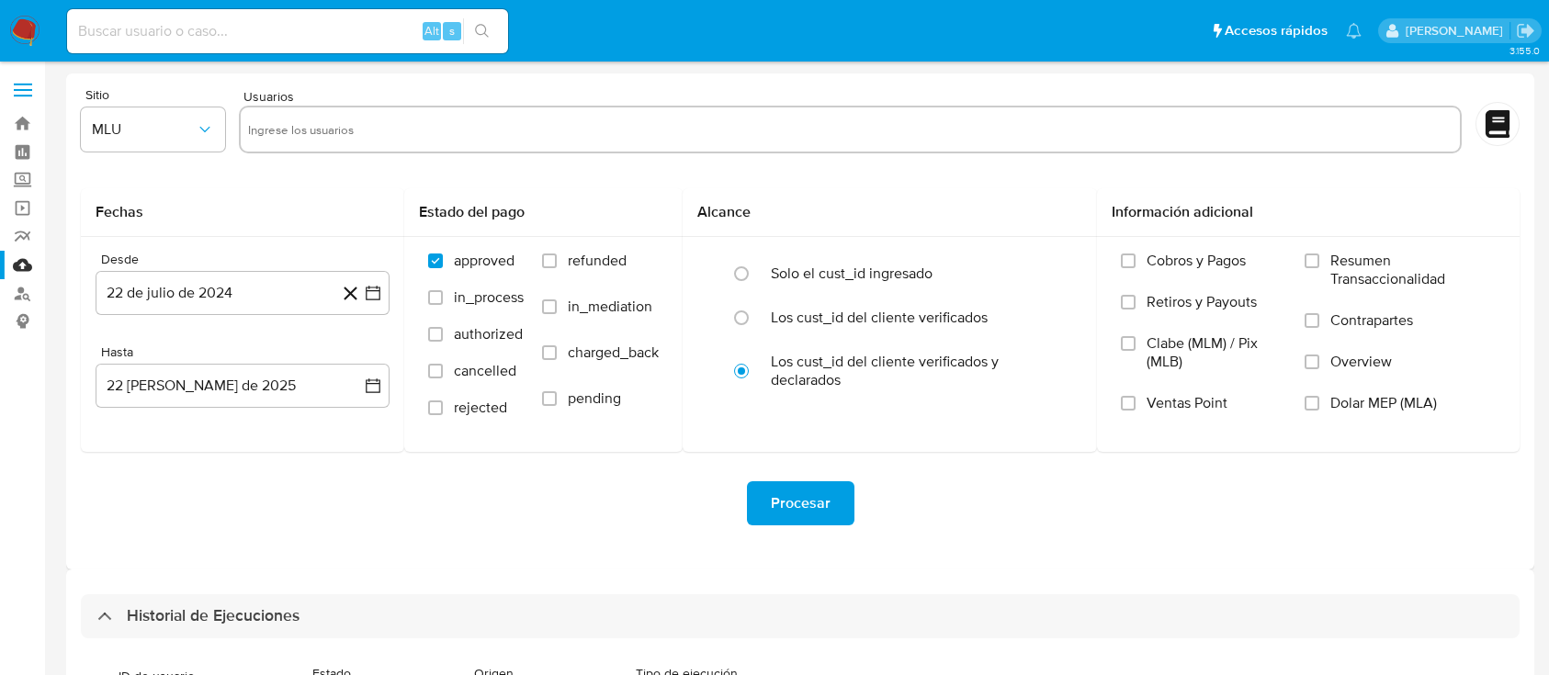
select select "10"
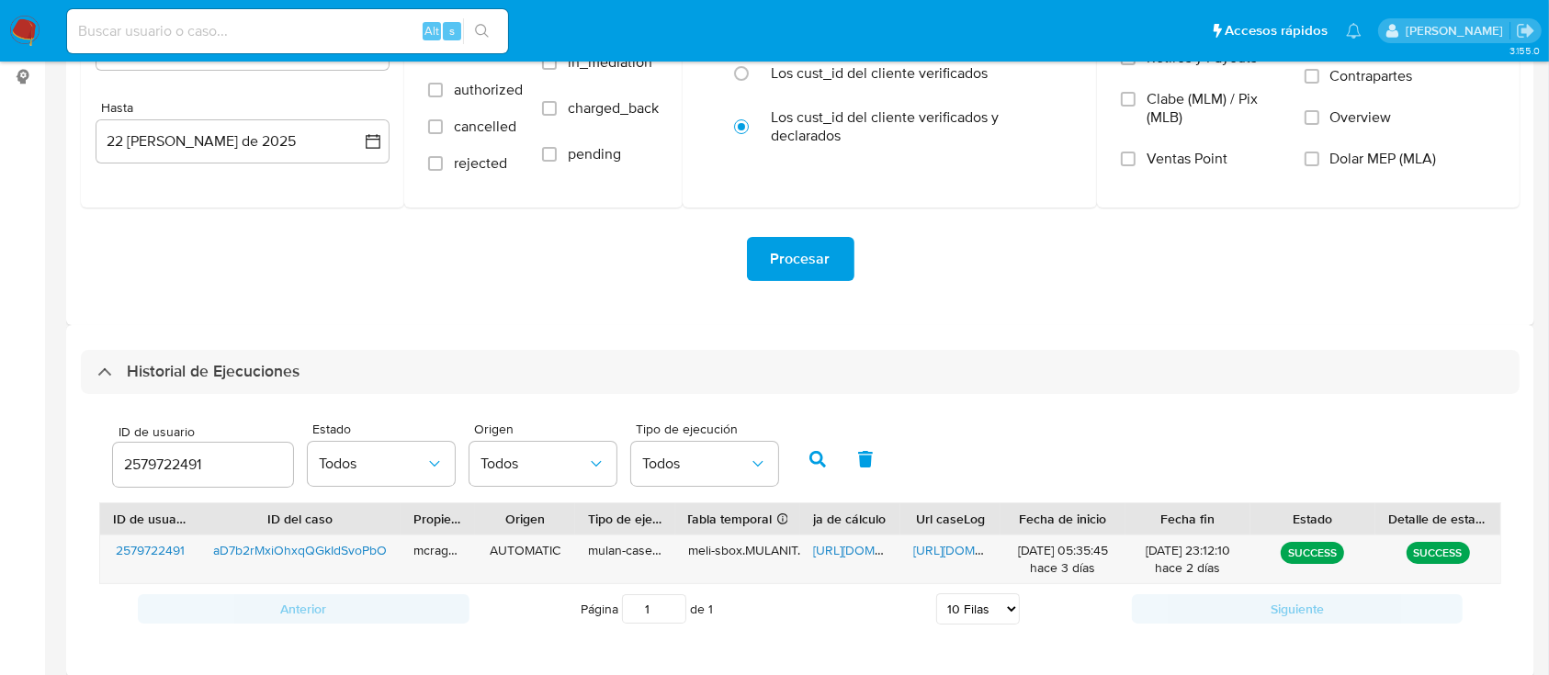
click at [187, 464] on input "2579722491" at bounding box center [203, 465] width 180 height 24
click at [811, 457] on icon "button" at bounding box center [817, 459] width 17 height 17
click at [838, 544] on span "https://docs.google.com/spreadsheets/d/1V_U1XFzTaFB_awo_AXdDNGq9TjmxTscDvJuOEMS…" at bounding box center [876, 550] width 127 height 18
click at [950, 557] on span "https://docs.google.com/document/d/1U0AEF0bwbqSLdU6Y1Fps19g0gQqiNNHLsyJkiQME2ss…" at bounding box center [976, 550] width 127 height 18
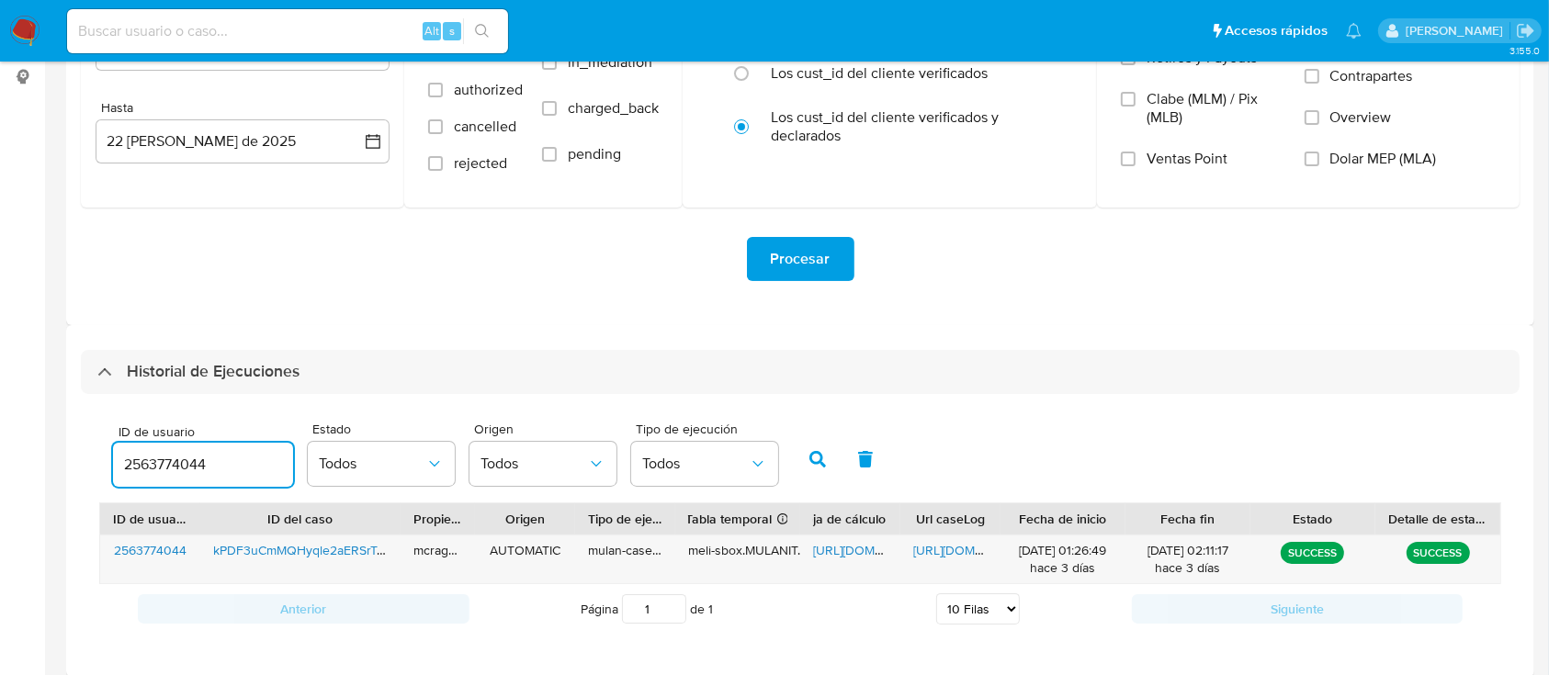
click at [154, 471] on input "2563774044" at bounding box center [203, 465] width 180 height 24
click at [801, 461] on button "button" at bounding box center [818, 459] width 48 height 44
click at [843, 549] on span "https://docs.google.com/spreadsheets/d/1S9zmN0Vuxen5rFmB-nyHthApuEBPcAup6w0FUPp…" at bounding box center [876, 550] width 127 height 18
click at [948, 548] on span "https://docs.google.com/document/d/1Hhja8gZ0cOXCf4si-U2K6mS9N_0ekgJozmiQcDGeGSM…" at bounding box center [976, 550] width 127 height 18
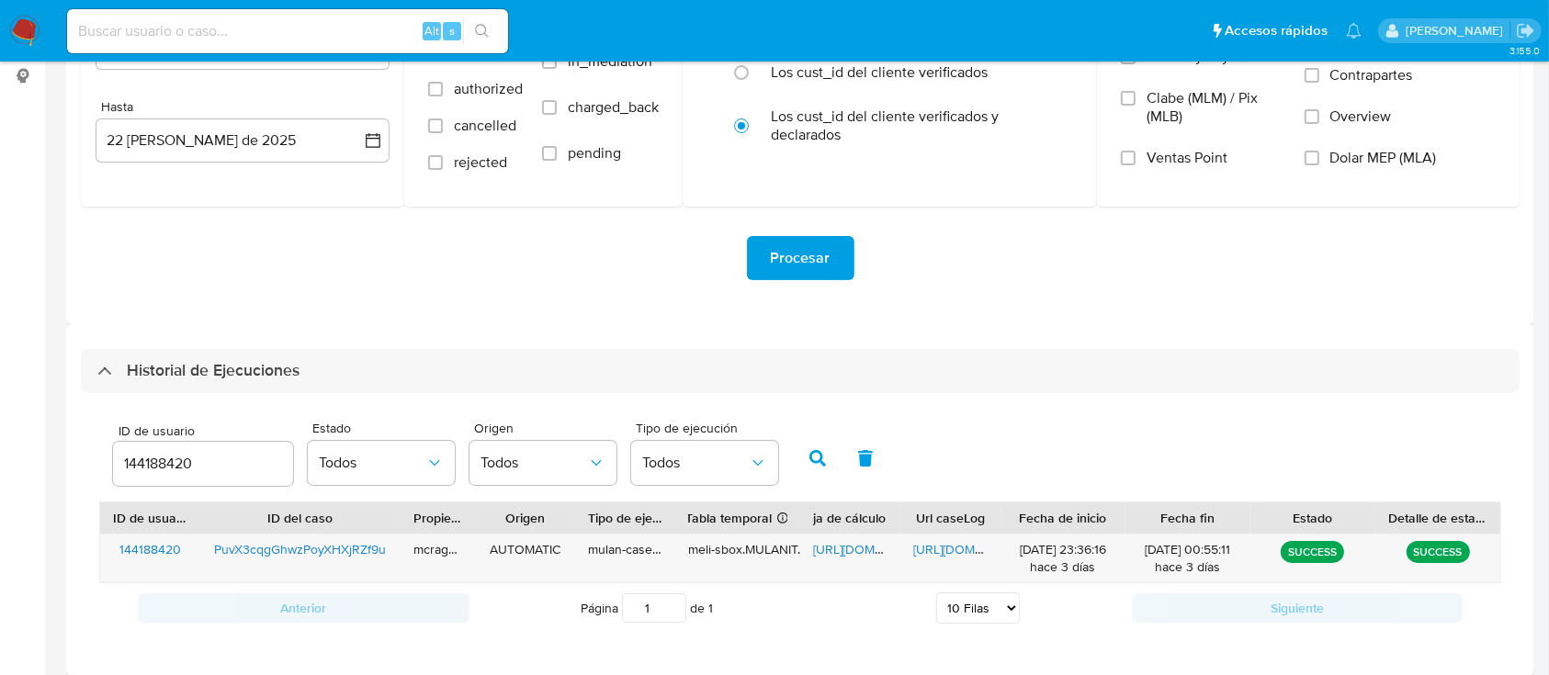
scroll to position [257, 0]
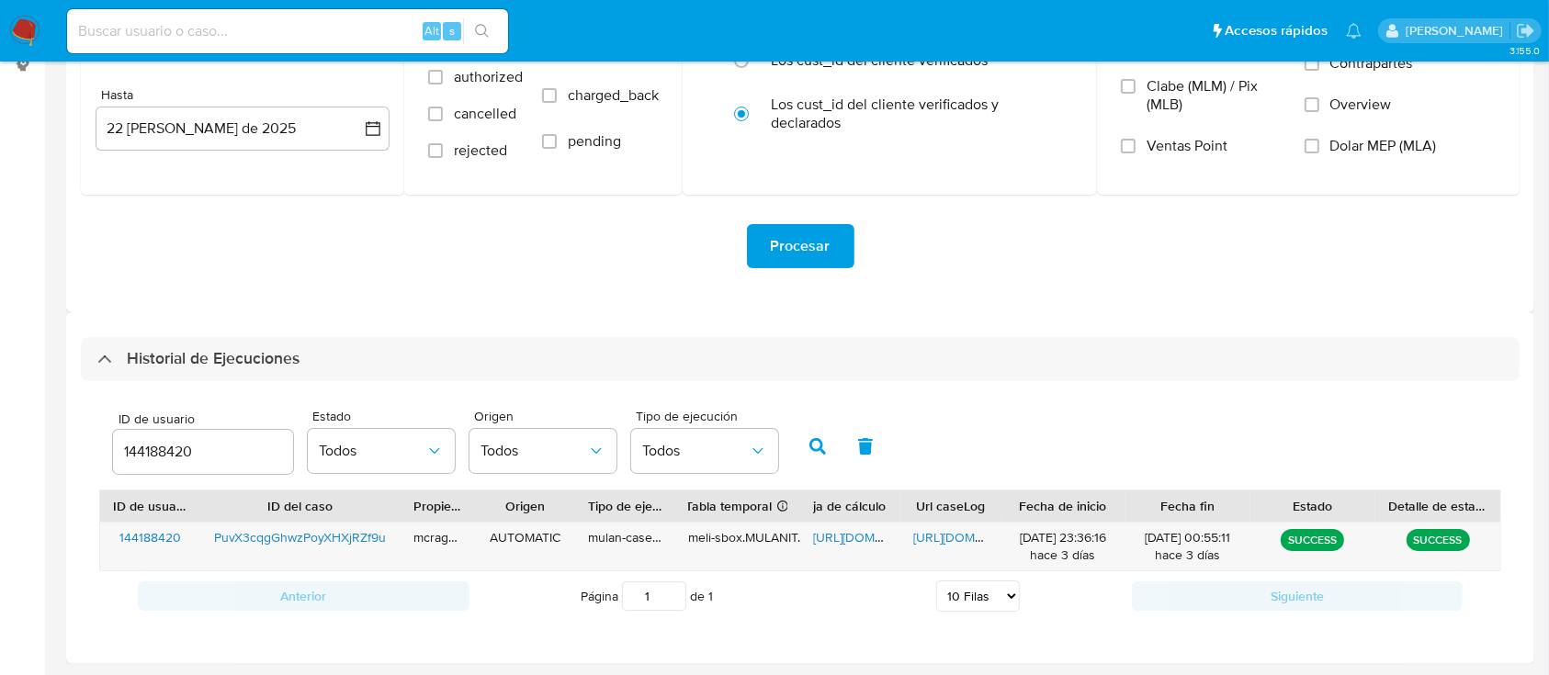
click at [157, 455] on input "144188420" at bounding box center [203, 452] width 180 height 24
click at [170, 447] on input "144188420" at bounding box center [203, 452] width 180 height 24
paste input "29778102"
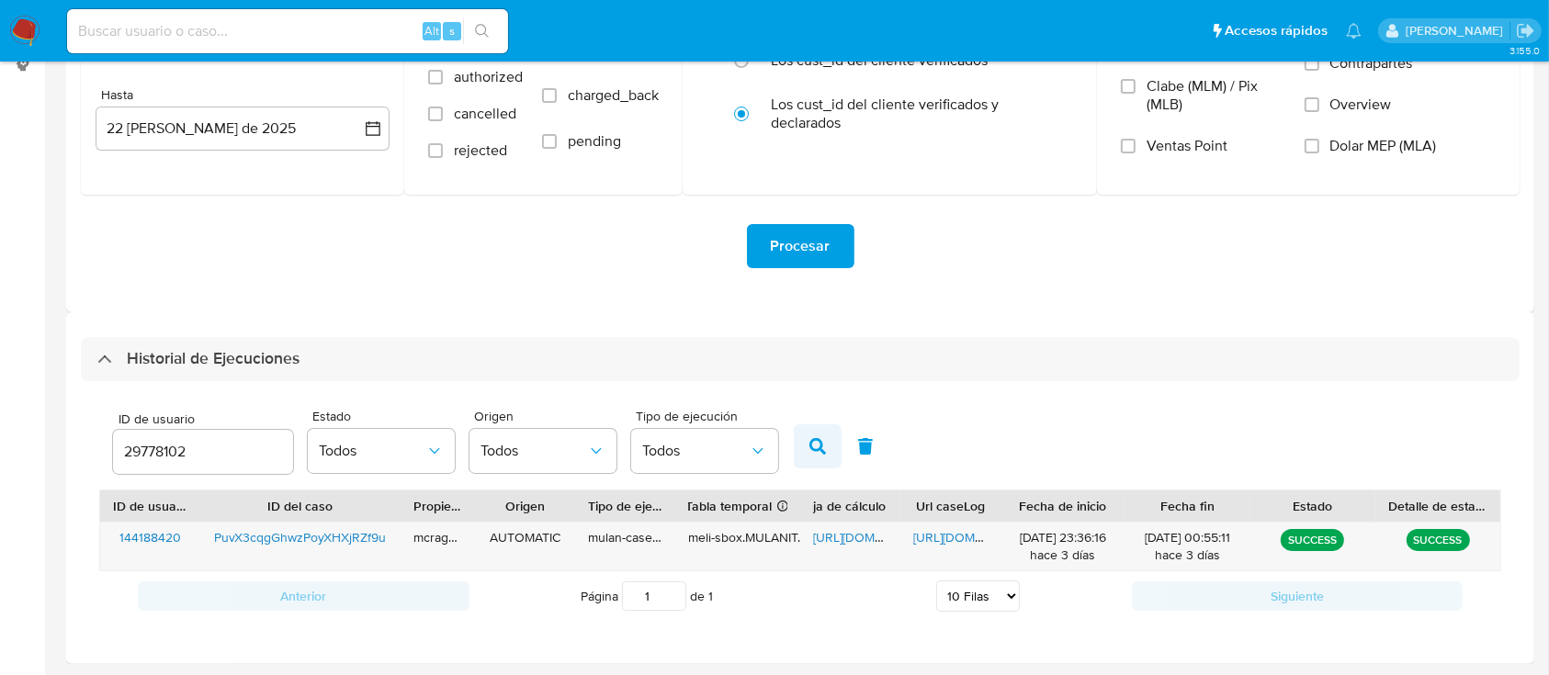
click at [818, 445] on icon "button" at bounding box center [817, 446] width 17 height 17
click at [852, 541] on span "https://docs.google.com/spreadsheets/d/1PTtTBPQ_u8vjhgnmype6amrYKN3jPAC8mUOnwaI…" at bounding box center [876, 537] width 127 height 18
click at [963, 525] on div "https://docs.google.com/document/d/1Hzf_xCaq7RlYSt8FH6t072Jy0LDDfY9rClUJg3lWrao…" at bounding box center [950, 547] width 100 height 48
click at [963, 536] on span "https://docs.google.com/document/d/1Hzf_xCaq7RlYSt8FH6t072Jy0LDDfY9rClUJg3lWrao…" at bounding box center [976, 537] width 127 height 18
click at [183, 442] on input "29778102" at bounding box center [203, 452] width 180 height 24
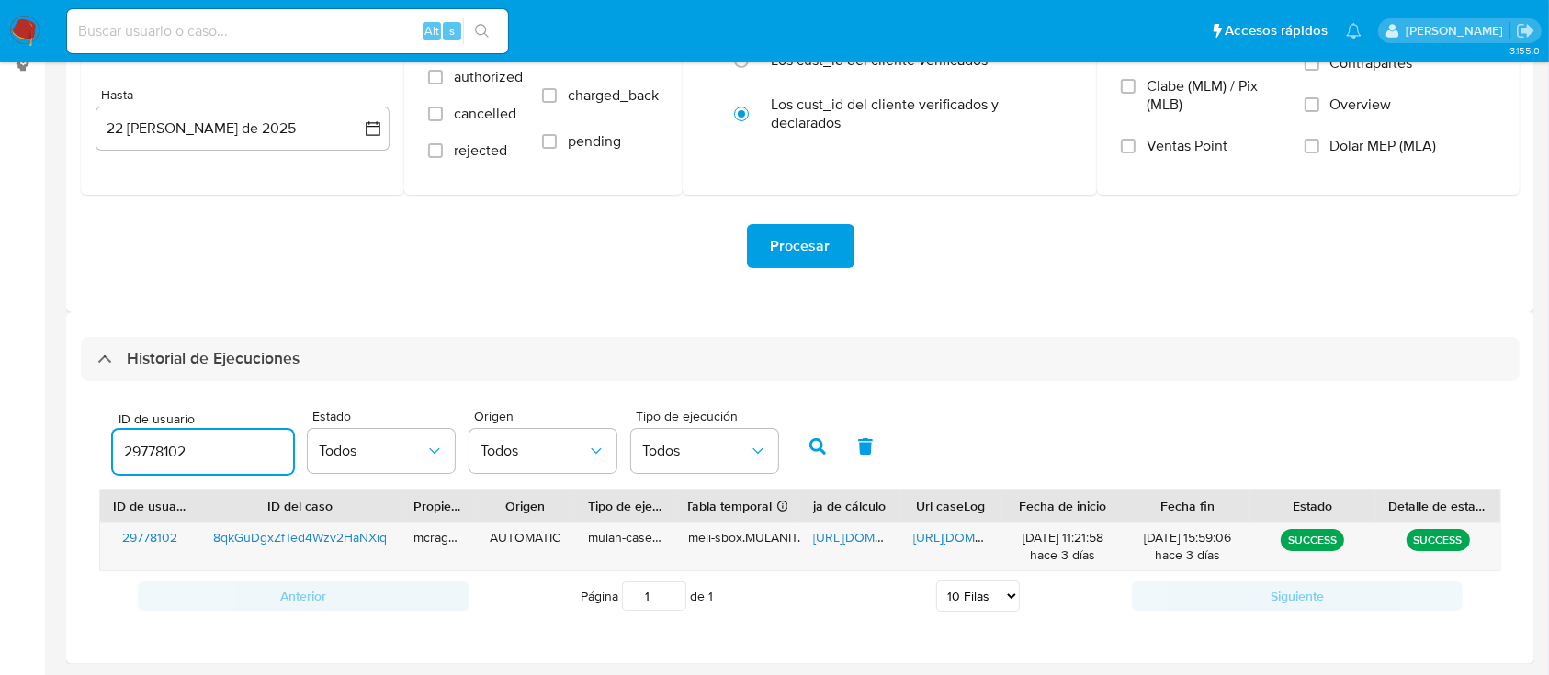
drag, startPoint x: 183, startPoint y: 442, endPoint x: 462, endPoint y: 435, distance: 279.4
click at [183, 442] on input "29778102" at bounding box center [203, 452] width 180 height 24
click at [819, 436] on button "button" at bounding box center [818, 446] width 48 height 44
click at [823, 536] on span "https://docs.google.com/spreadsheets/d/1W6sksoXx2jbOVGvGE-syqbyaFGn_U7y40FHrmLe…" at bounding box center [876, 537] width 127 height 18
click at [930, 536] on span "https://docs.google.com/document/d/1c690Nr_BaoSbV7RaMG0T4WSN9vMS7UeOBXJLI8EOK6Y…" at bounding box center [976, 537] width 127 height 18
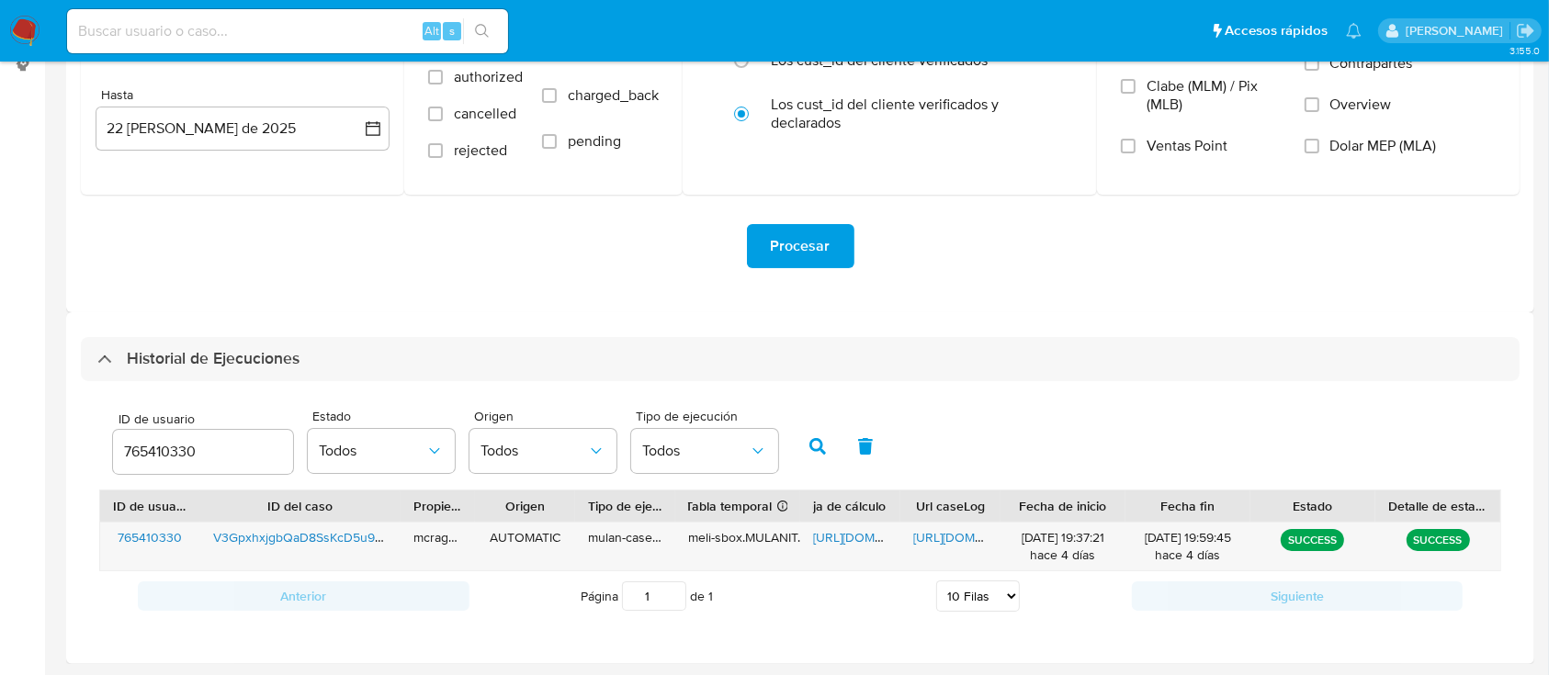
click at [169, 434] on div "765410330" at bounding box center [203, 452] width 180 height 44
click at [165, 448] on input "765410330" at bounding box center [203, 452] width 180 height 24
paste input "545979955"
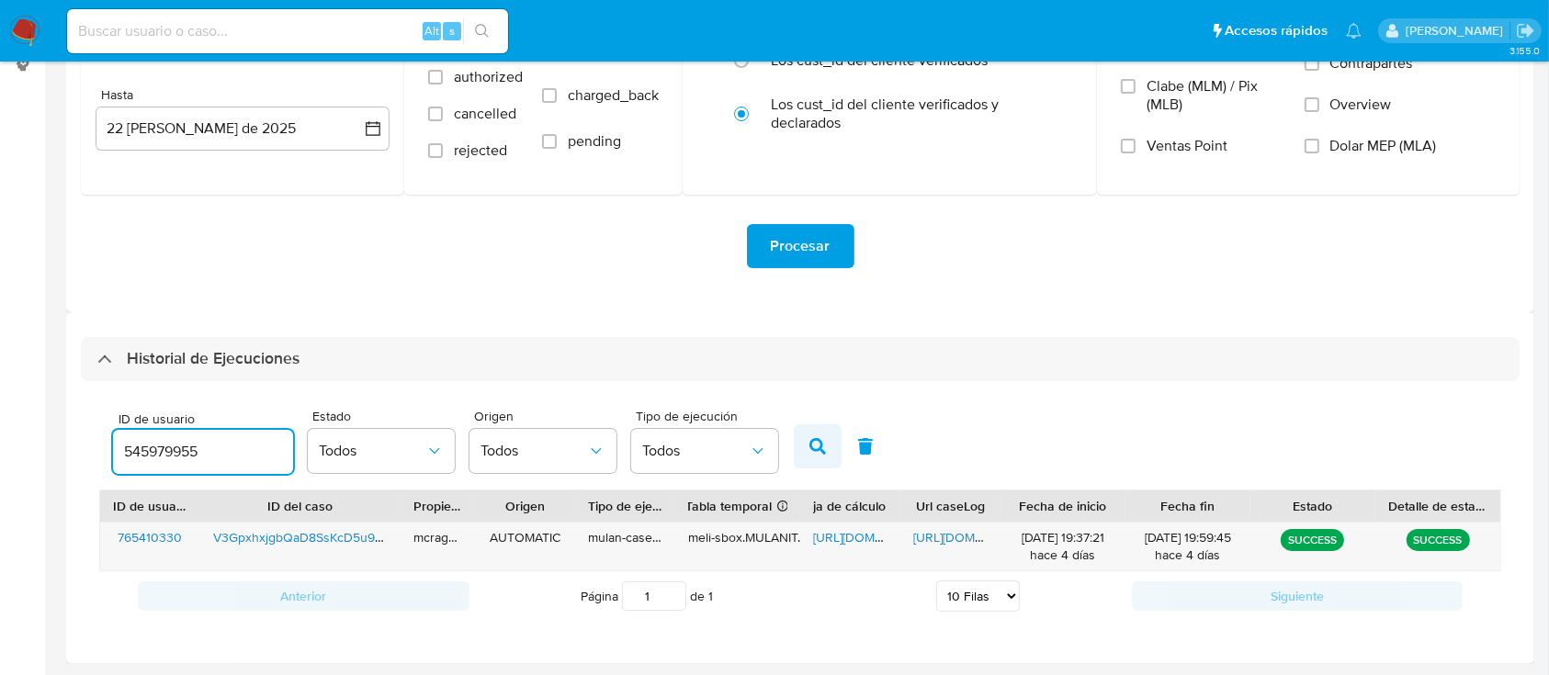
click at [821, 452] on icon "button" at bounding box center [817, 446] width 17 height 17
click at [857, 539] on span "https://docs.google.com/spreadsheets/d/1NxpnU04k1XqHiCCtduXFXGofxkrSUCoZEWwNyEL…" at bounding box center [876, 537] width 127 height 18
click at [970, 530] on span "https://docs.google.com/document/d/1VNygRed4emIWnFI5cI0_meM6Asz4ZvfXV_NVVZfFjiU…" at bounding box center [976, 537] width 127 height 18
click at [177, 437] on div "545979955" at bounding box center [203, 452] width 180 height 44
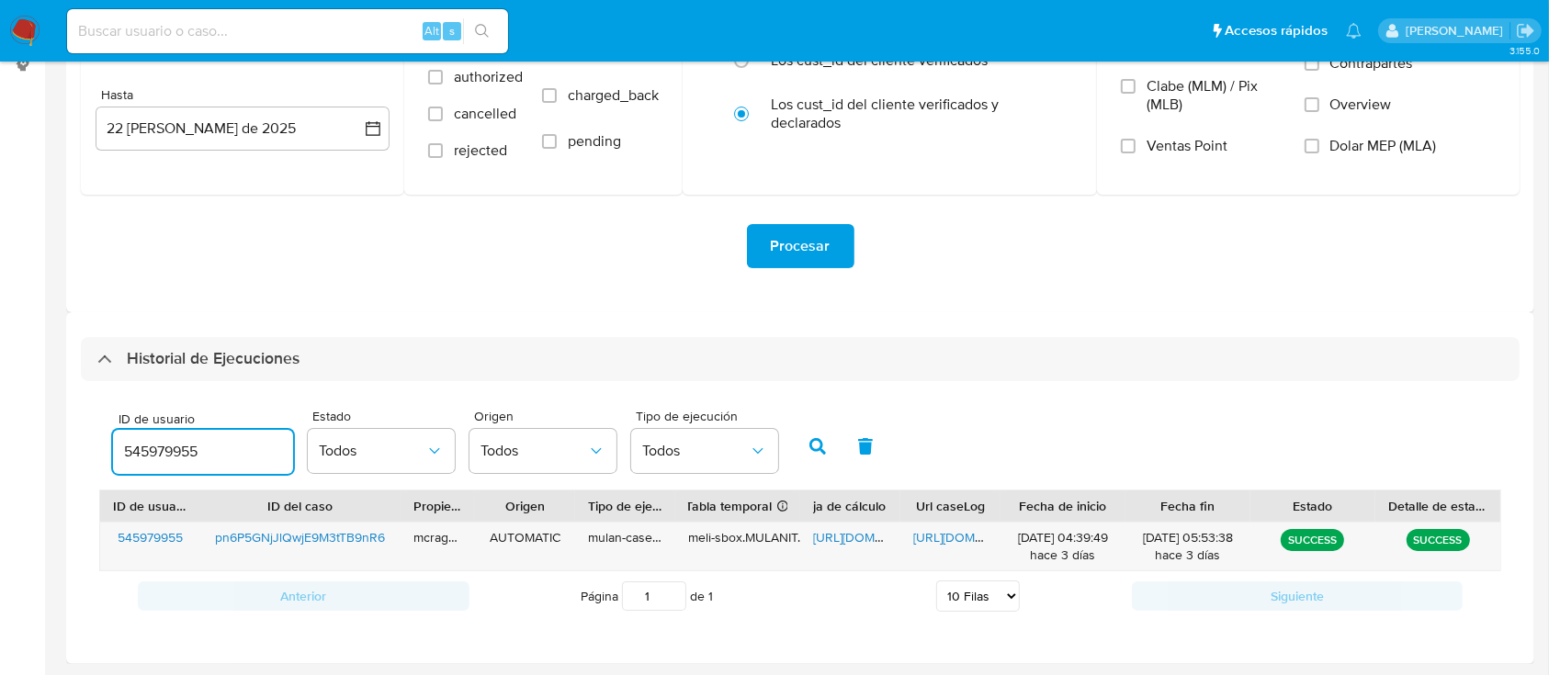
click at [177, 449] on input "545979955" at bounding box center [203, 452] width 180 height 24
paste input "191437976"
click at [823, 437] on button "button" at bounding box center [818, 446] width 48 height 44
click at [841, 536] on span "https://docs.google.com/spreadsheets/d/16JtVKi5Tx3hqY_Ef6tl10noyCOeHzP_p5NYiliE…" at bounding box center [876, 537] width 127 height 18
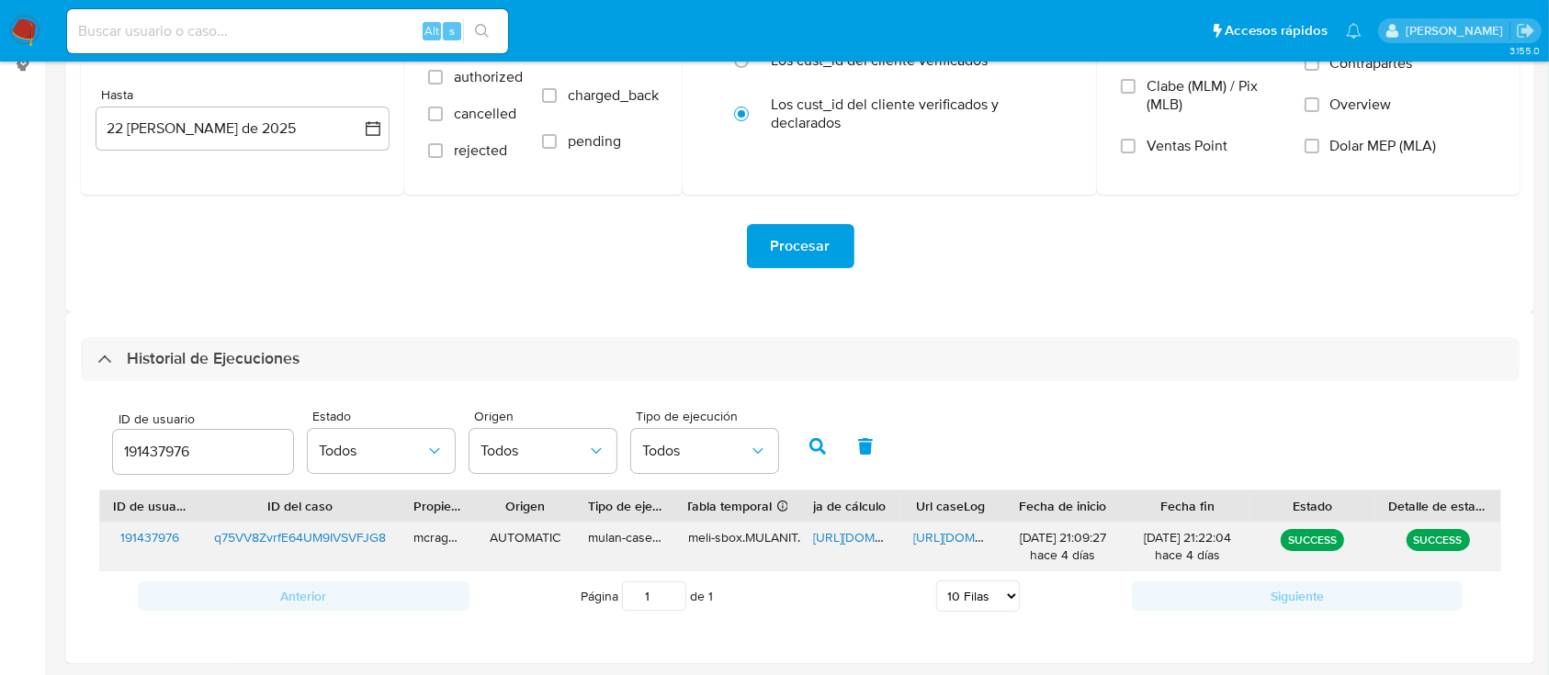
click at [936, 544] on span "https://docs.google.com/document/d/1C6MBMAYPyZFCurXg9XIRB6g69Th2c506WW0Ho_L1hKs…" at bounding box center [976, 537] width 127 height 18
click at [176, 453] on input "191437976" at bounding box center [203, 452] width 180 height 24
click at [824, 442] on icon "button" at bounding box center [817, 446] width 17 height 17
click at [841, 533] on span "https://docs.google.com/spreadsheets/d/1bySKU_F1IVWQAuybZJnMQDh0Qmjwvg-XV2zZBmK…" at bounding box center [876, 537] width 127 height 18
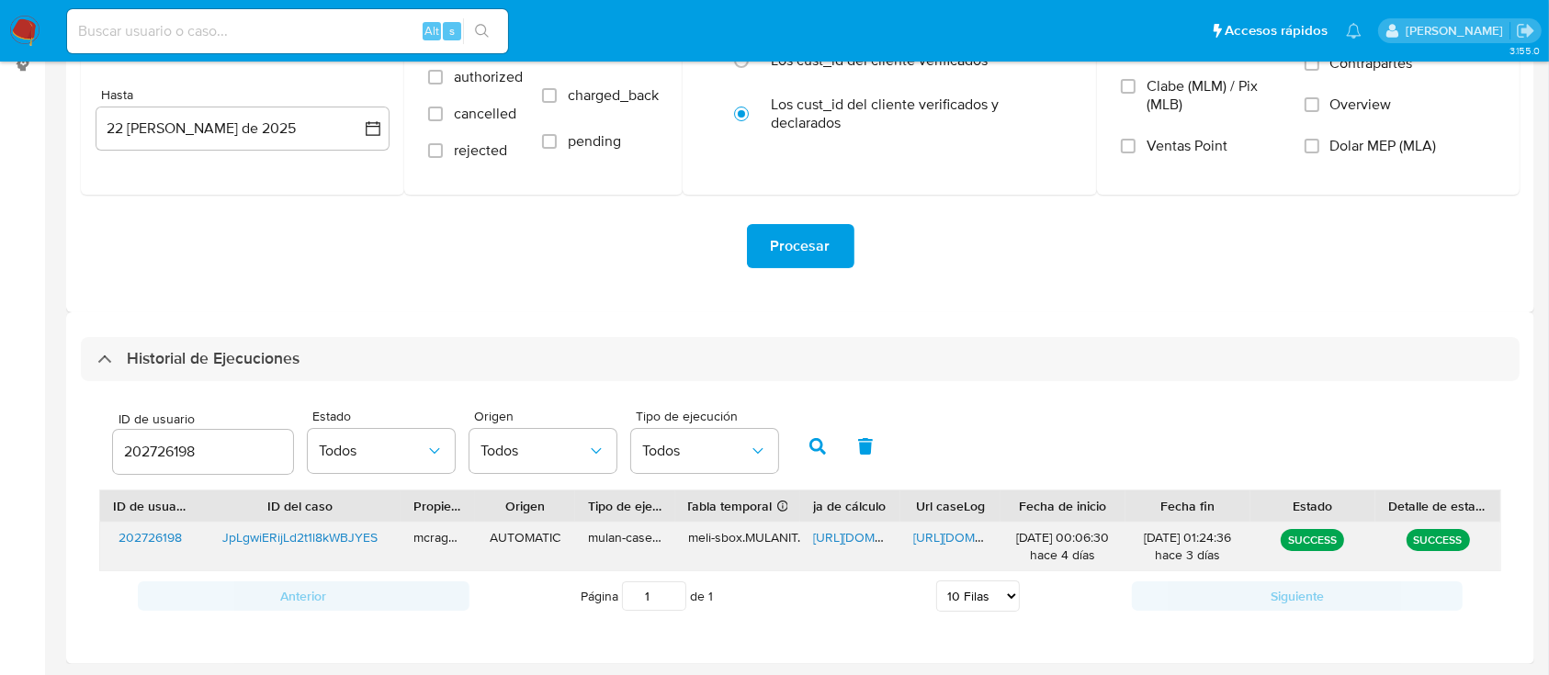
click at [953, 535] on span "https://docs.google.com/document/d/1k8OrPhWiPmacAdfAb4vBgKd15fr_7B0iG5CNo1h4CJc…" at bounding box center [976, 537] width 127 height 18
click at [156, 452] on input "202726198" at bounding box center [203, 452] width 180 height 24
type input "1170216156"
click at [175, 459] on input "1170216156" at bounding box center [203, 452] width 180 height 24
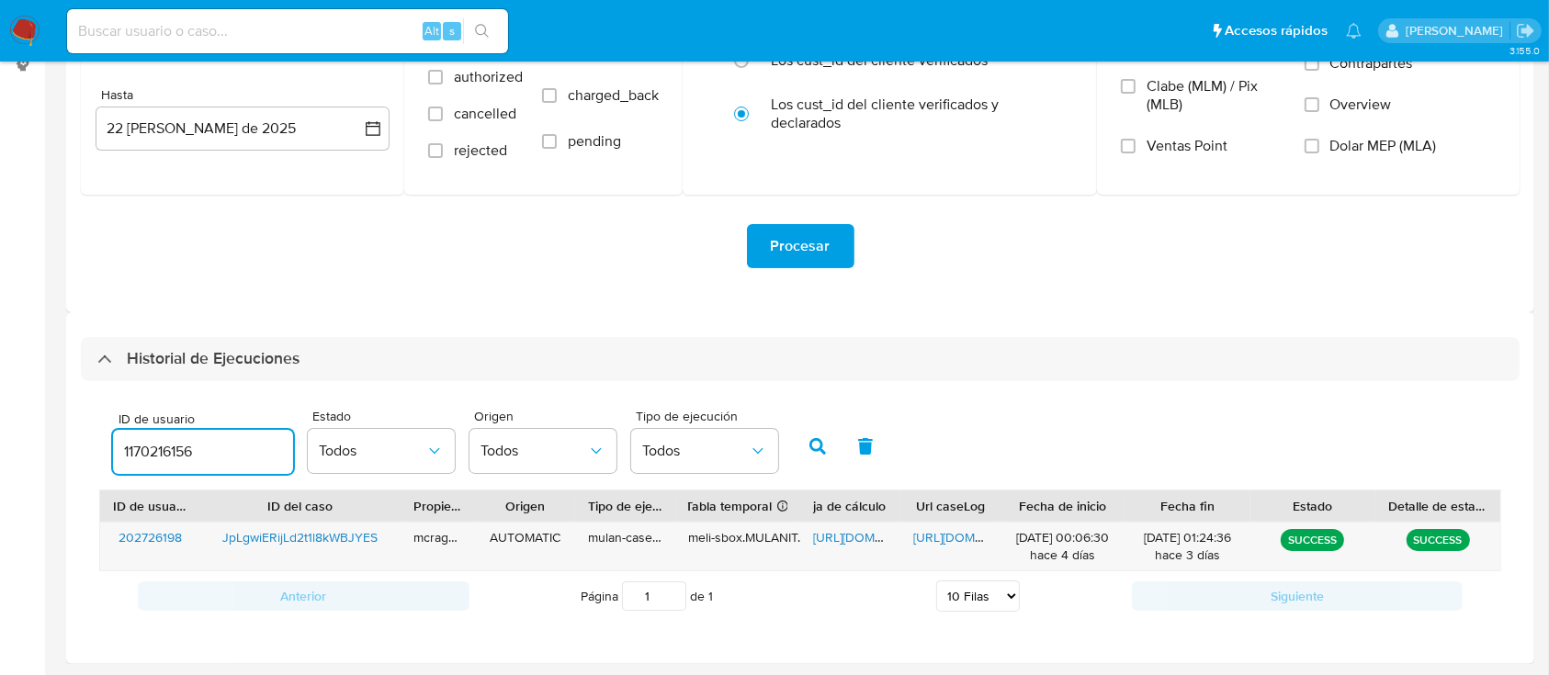
click at [175, 459] on input "1170216156" at bounding box center [203, 452] width 180 height 24
click at [811, 449] on icon "button" at bounding box center [817, 446] width 17 height 17
click at [841, 534] on span "https://docs.google.com/spreadsheets/d/1BFAPcSlyoMkklb5DtRibW4Jh1HA6mePAmPUEjUF…" at bounding box center [876, 537] width 127 height 18
click at [952, 525] on div "https://docs.google.com/document/d/1QhWCM4EkVUOl-1Riw4sAAQTAremVGnNZJJTMd3v4a_g…" at bounding box center [950, 547] width 100 height 48
click at [948, 528] on span "https://docs.google.com/document/d/1QhWCM4EkVUOl-1Riw4sAAQTAremVGnNZJJTMd3v4a_g…" at bounding box center [976, 537] width 127 height 18
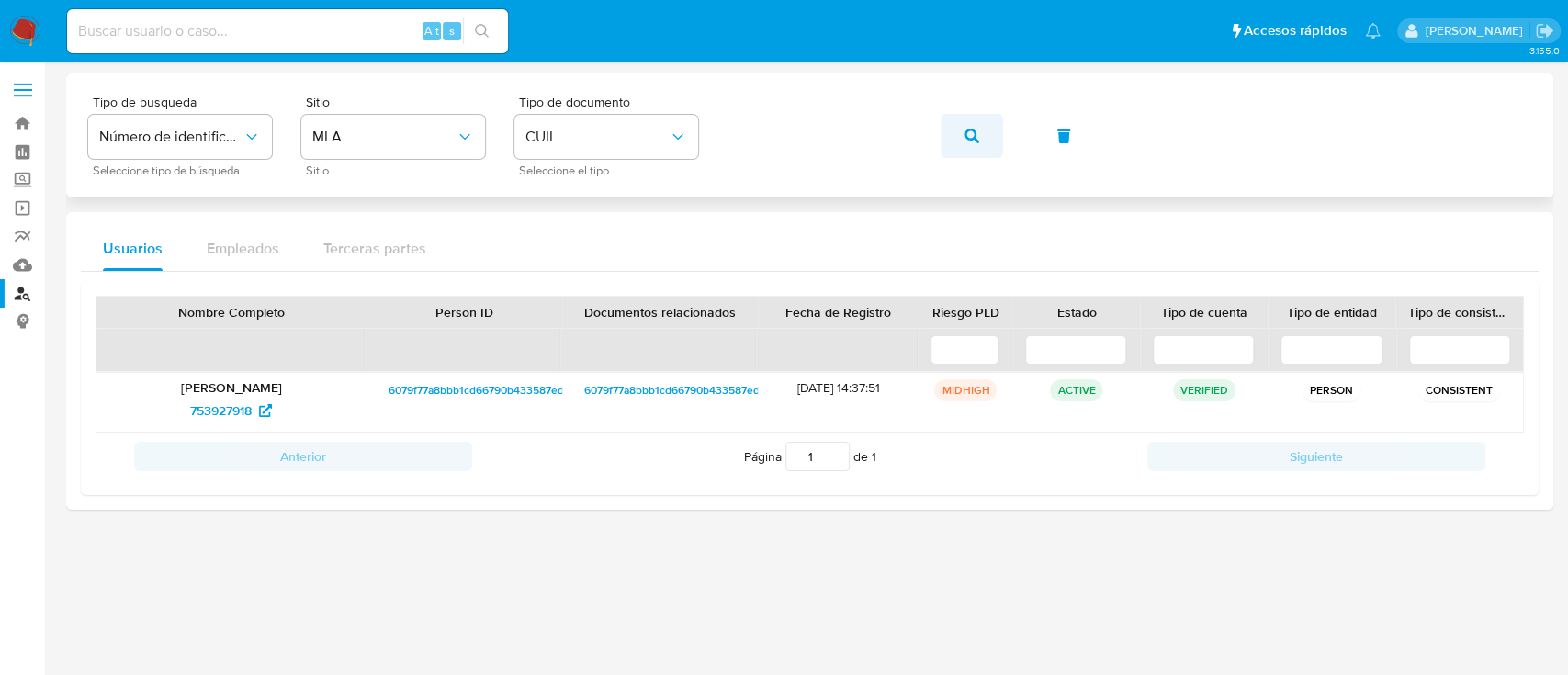
click at [981, 121] on button "button" at bounding box center [972, 136] width 62 height 44
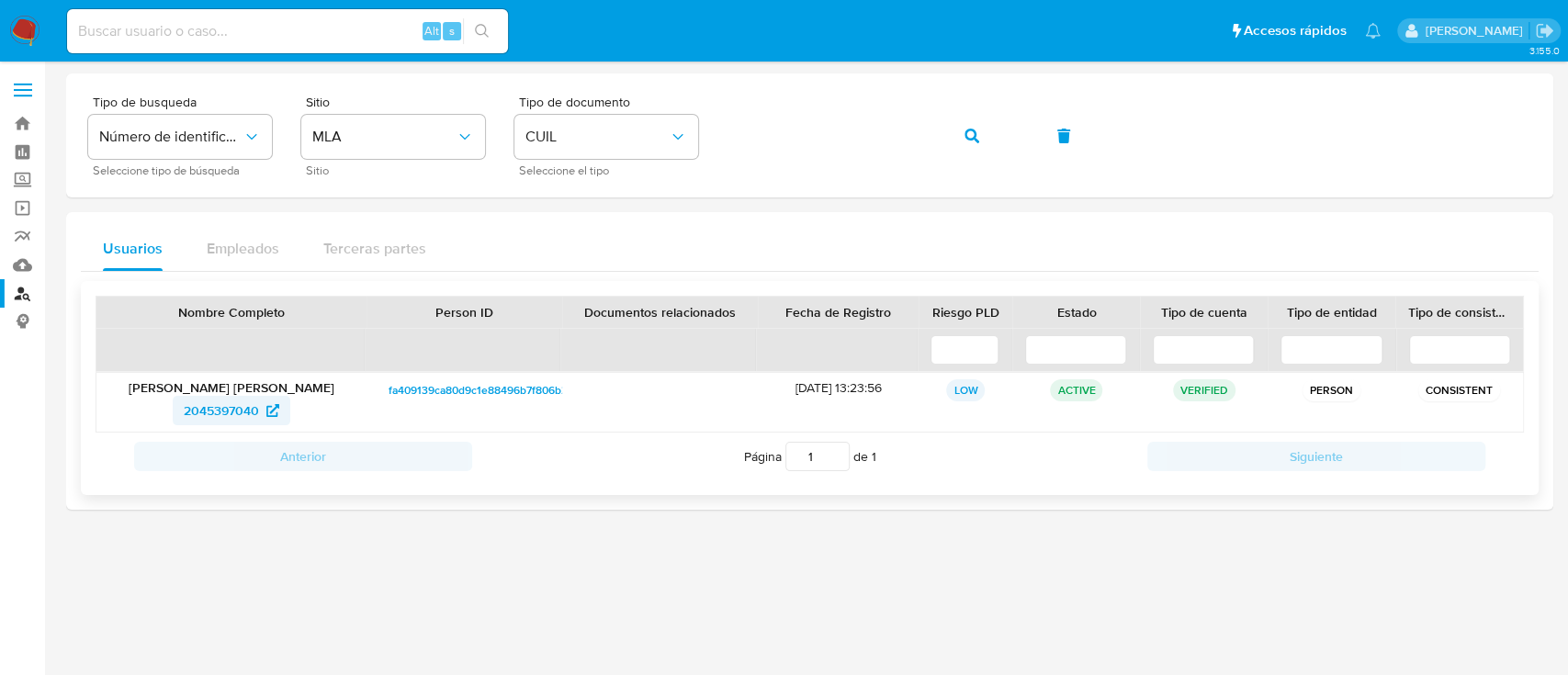
click at [199, 407] on span "2045397040" at bounding box center [221, 410] width 75 height 29
click at [230, 412] on span "2045397040" at bounding box center [221, 410] width 75 height 29
click at [974, 132] on icon "button" at bounding box center [972, 136] width 15 height 15
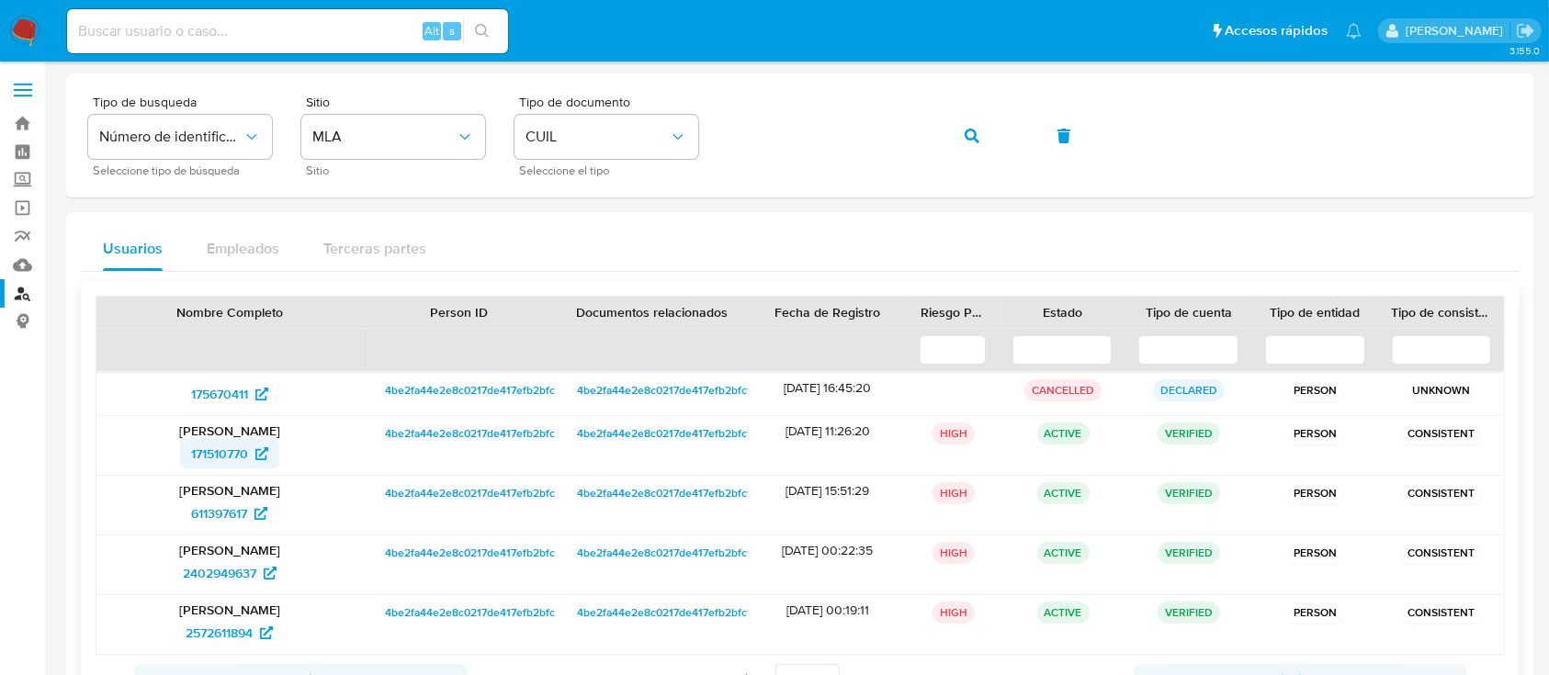
click at [249, 457] on span "171510770" at bounding box center [229, 453] width 77 height 29
click at [969, 139] on icon "button" at bounding box center [972, 136] width 15 height 15
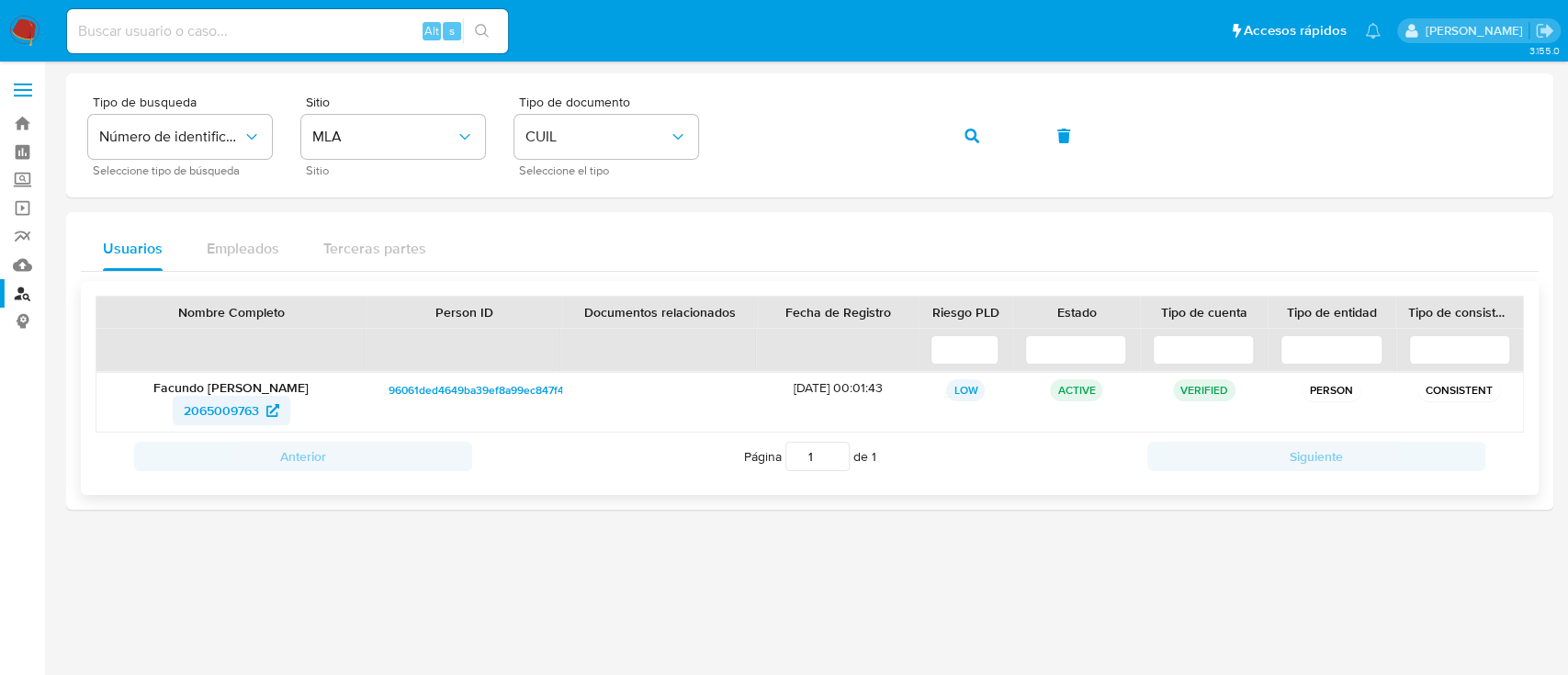
click at [209, 412] on span "2065009763" at bounding box center [221, 410] width 75 height 29
drag, startPoint x: 975, startPoint y: 129, endPoint x: 966, endPoint y: 140, distance: 13.8
click at [973, 130] on icon "button" at bounding box center [972, 136] width 15 height 15
click at [240, 405] on span "2416899286" at bounding box center [221, 410] width 71 height 29
click at [965, 137] on icon "button" at bounding box center [972, 136] width 15 height 15
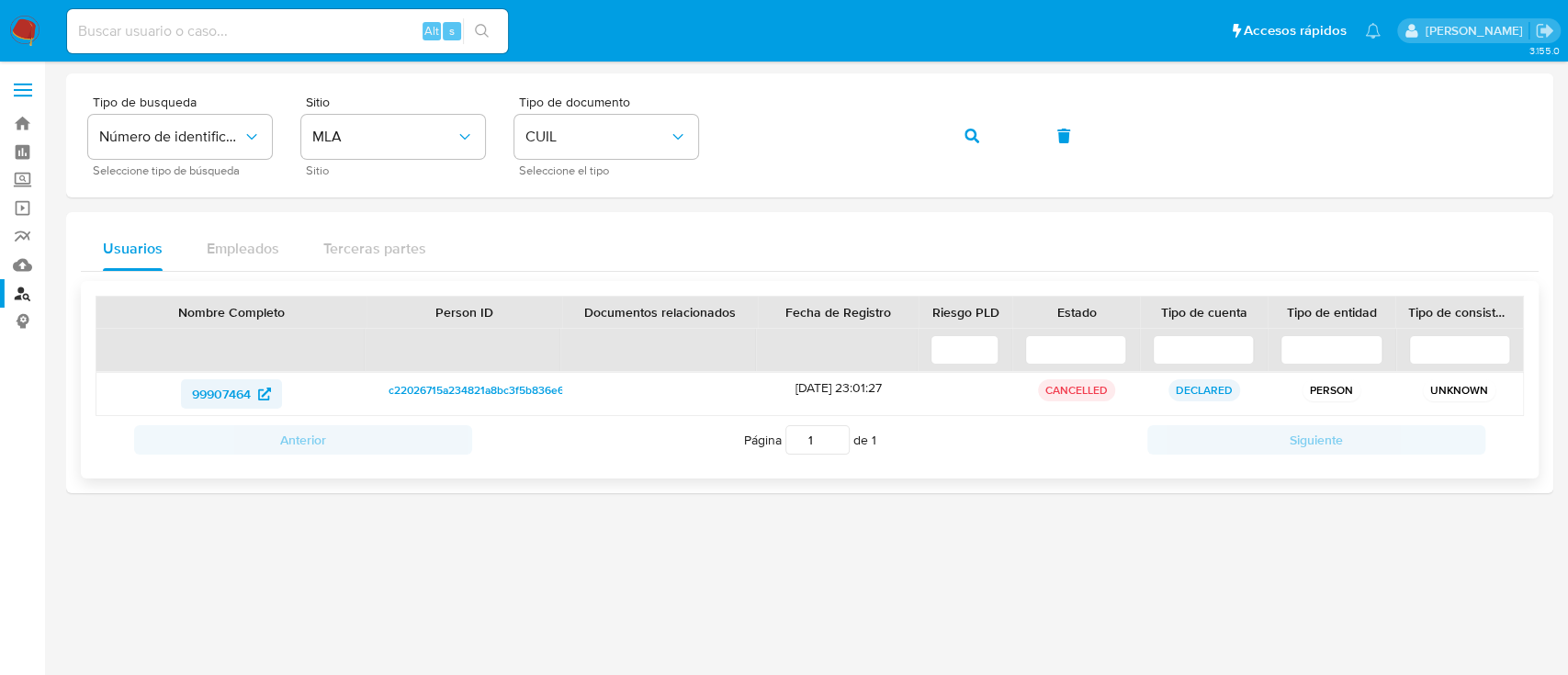
click at [226, 400] on span "99907464" at bounding box center [221, 393] width 59 height 29
click at [952, 131] on button "button" at bounding box center [972, 136] width 62 height 44
click at [977, 143] on span "button" at bounding box center [972, 136] width 15 height 40
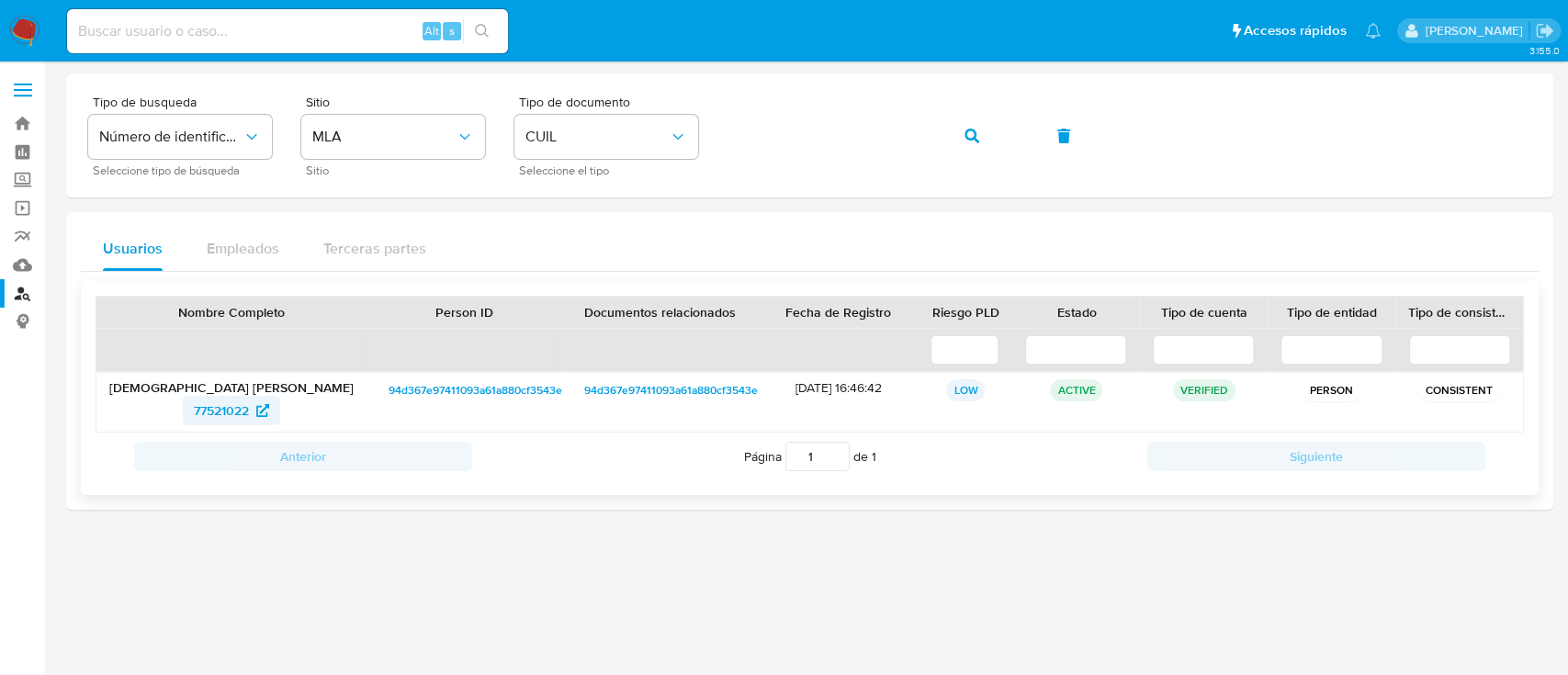
click at [258, 414] on icon at bounding box center [262, 410] width 13 height 13
click at [235, 401] on span "77521022" at bounding box center [221, 410] width 55 height 29
click at [973, 135] on icon "button" at bounding box center [972, 136] width 15 height 15
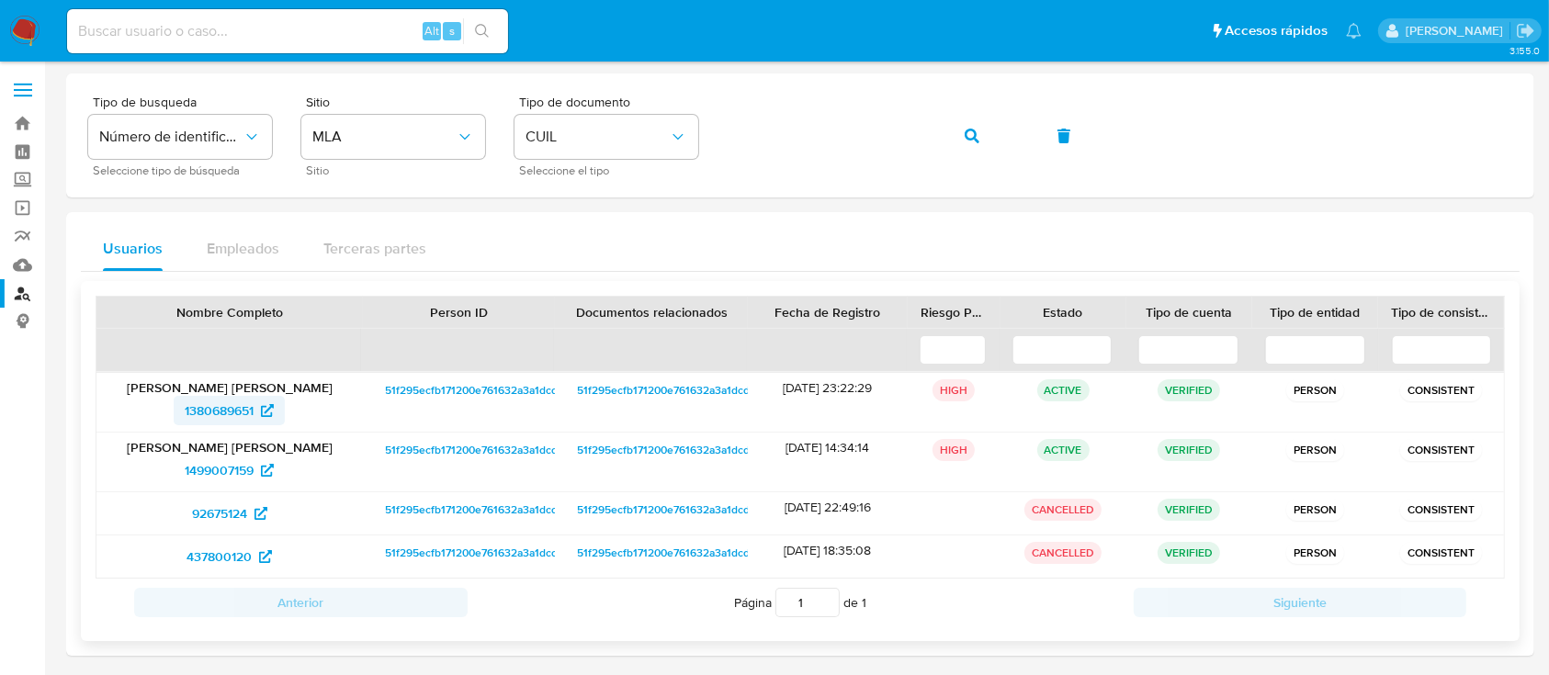
drag, startPoint x: 318, startPoint y: 423, endPoint x: 209, endPoint y: 416, distance: 108.6
click at [209, 416] on span "1380689651" at bounding box center [219, 410] width 69 height 29
click at [972, 143] on span "button" at bounding box center [972, 136] width 15 height 40
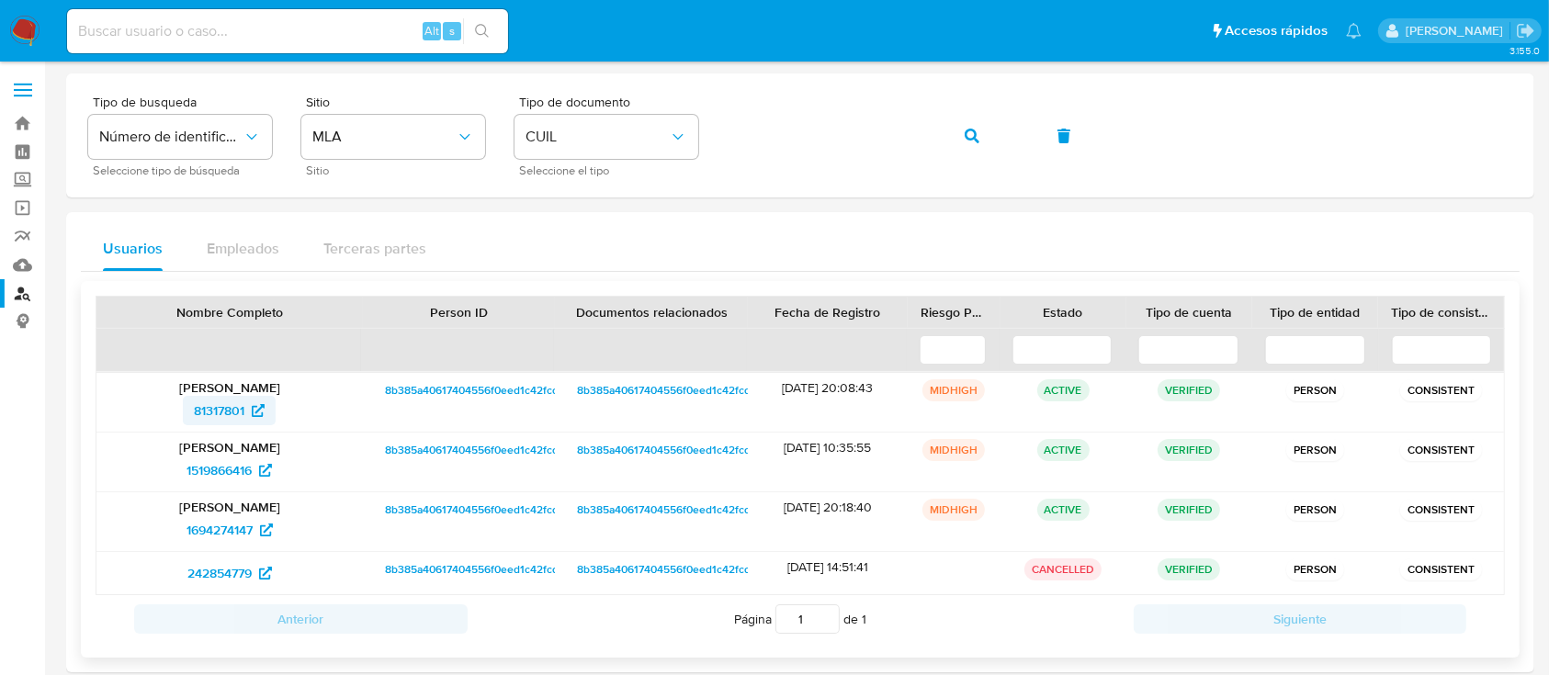
click at [219, 408] on span "81317801" at bounding box center [219, 410] width 51 height 29
click at [973, 137] on icon "button" at bounding box center [972, 136] width 15 height 15
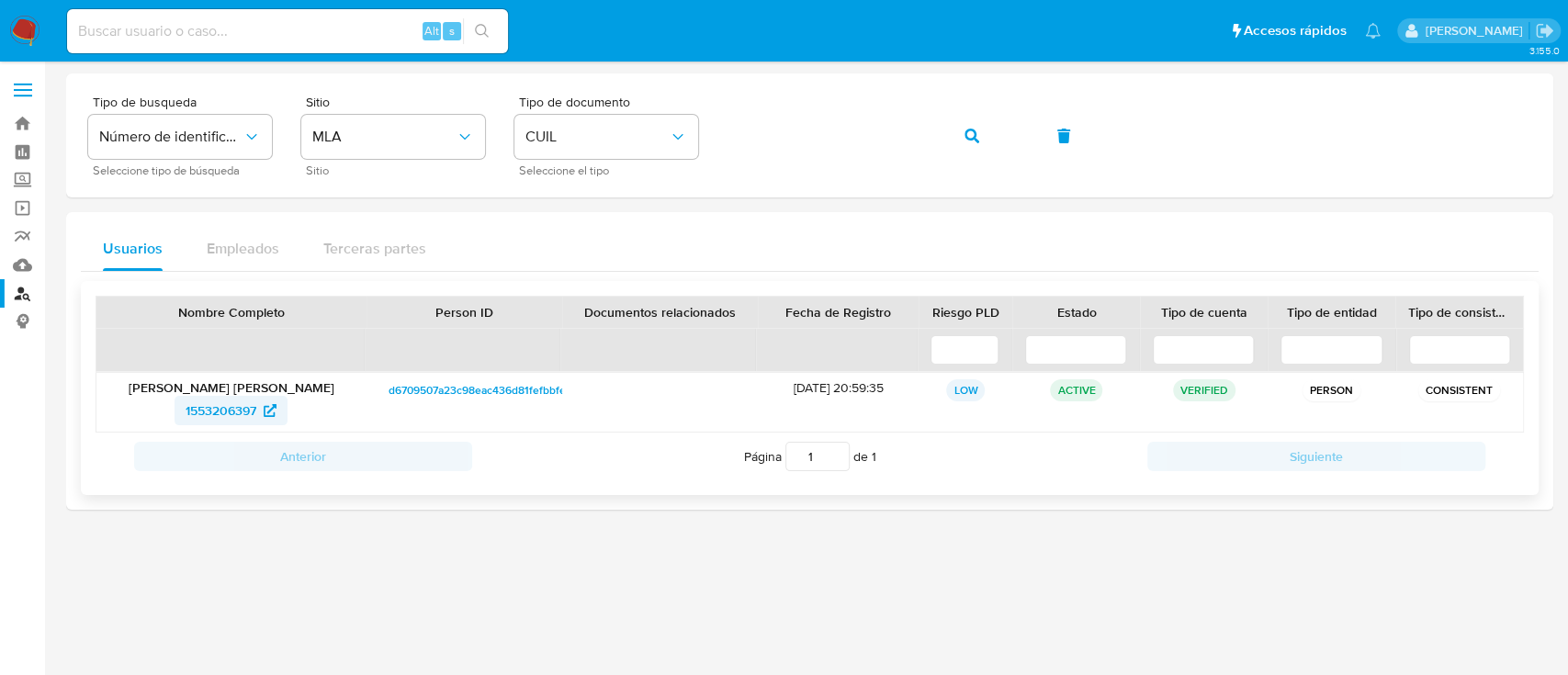
click at [239, 411] on span "1553206397" at bounding box center [221, 410] width 71 height 29
drag, startPoint x: 971, startPoint y: 132, endPoint x: 889, endPoint y: 203, distance: 108.1
click at [972, 133] on icon "button" at bounding box center [972, 136] width 15 height 15
click at [249, 403] on span "204877167" at bounding box center [221, 410] width 62 height 29
click at [941, 126] on button "button" at bounding box center [972, 136] width 62 height 44
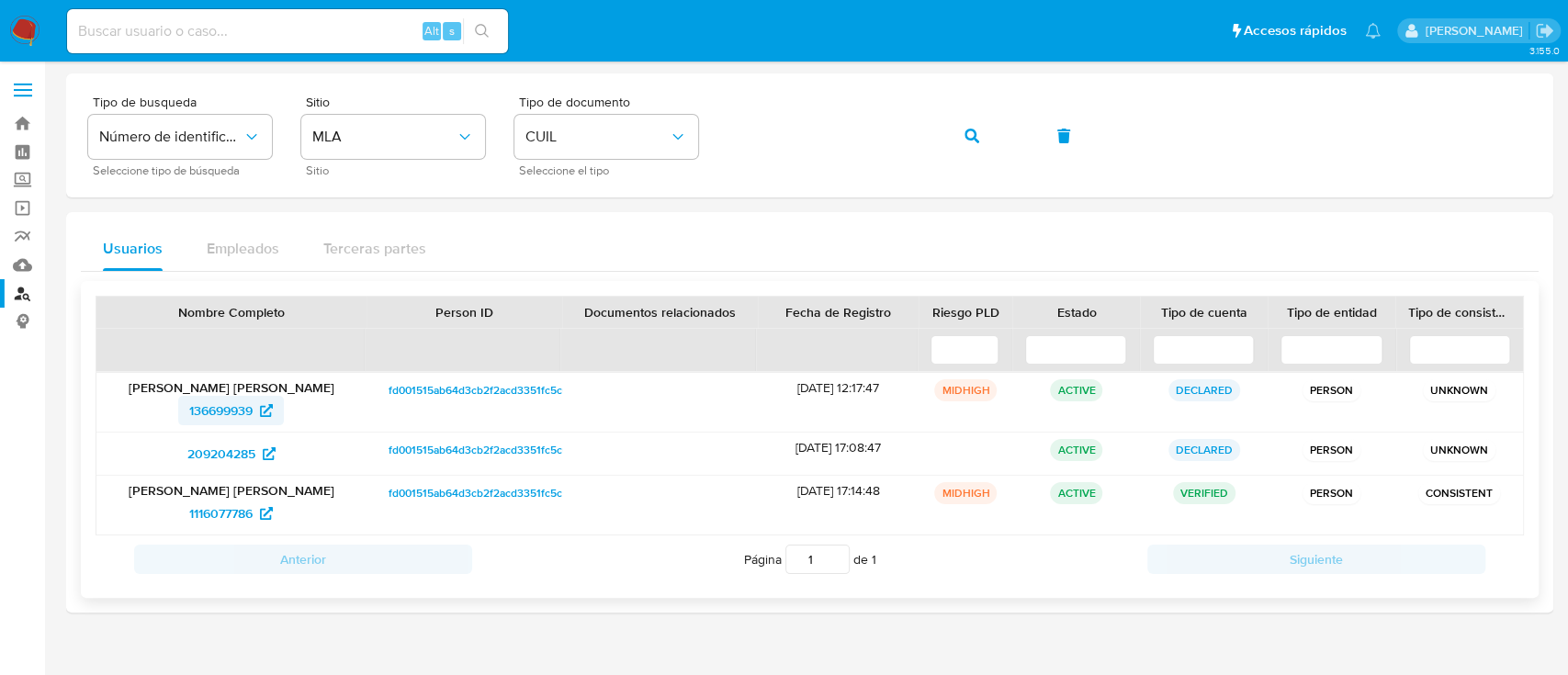
click at [244, 399] on span "136699939" at bounding box center [220, 410] width 63 height 29
click at [985, 128] on button "button" at bounding box center [972, 136] width 62 height 44
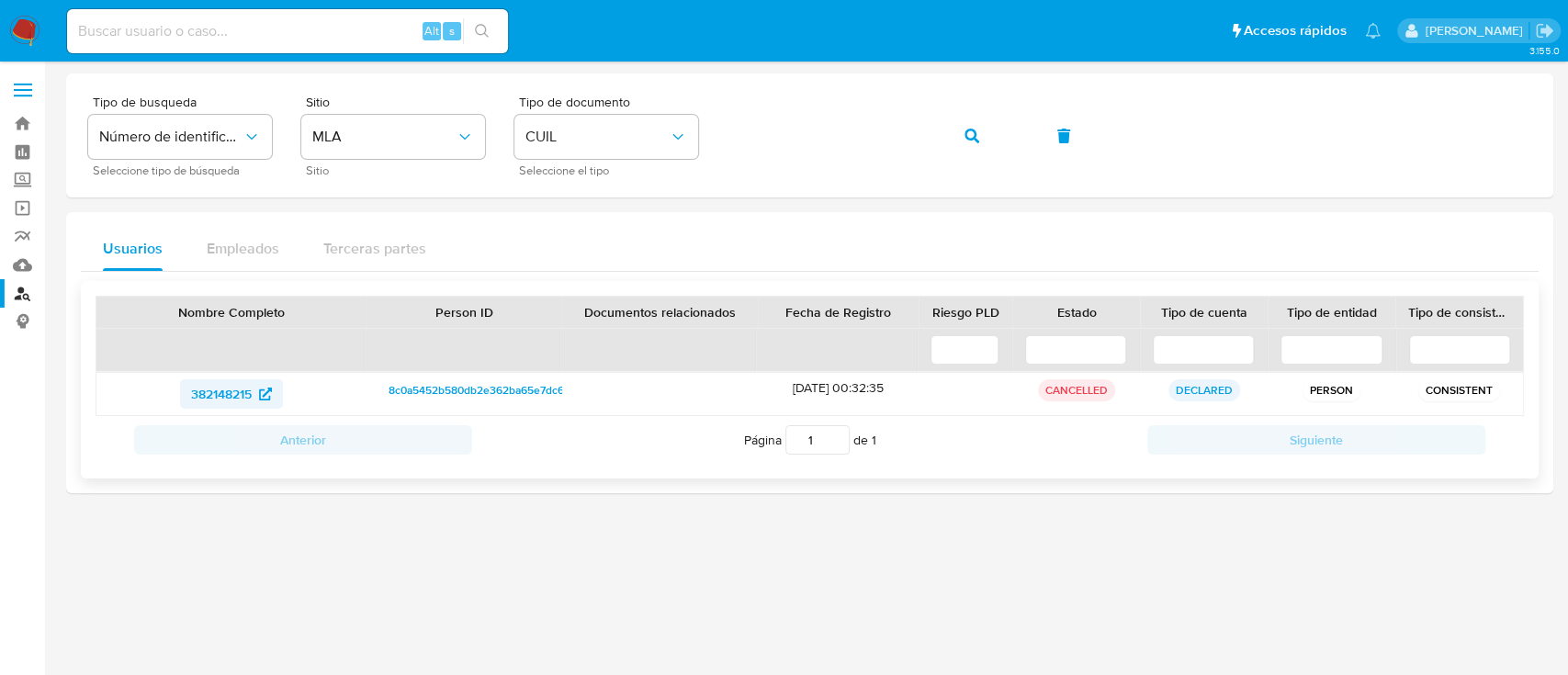
click at [236, 387] on span "382148215" at bounding box center [221, 393] width 61 height 29
click at [957, 138] on button "button" at bounding box center [972, 136] width 62 height 44
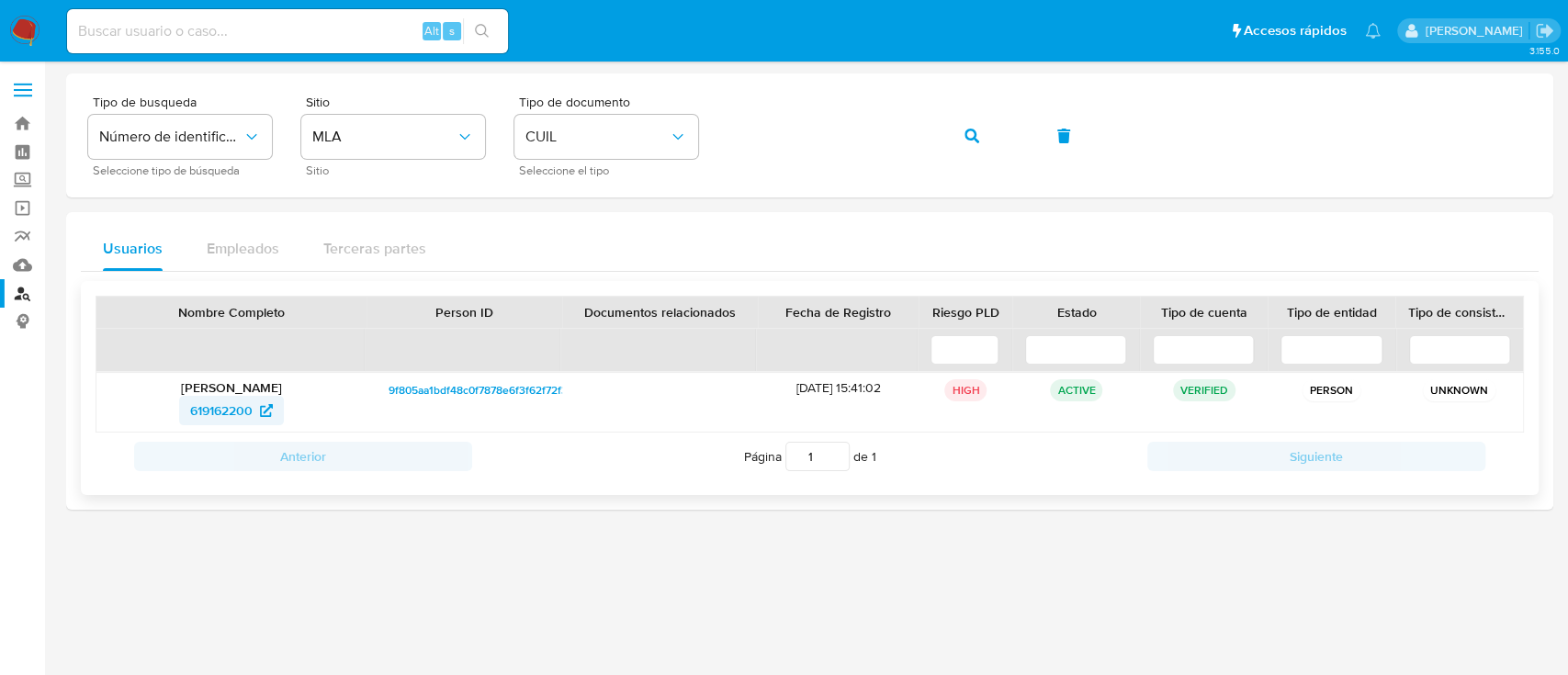
click at [249, 401] on span "619162200" at bounding box center [221, 410] width 62 height 29
click at [988, 127] on button "button" at bounding box center [972, 136] width 62 height 44
click at [202, 400] on span "236986839" at bounding box center [221, 410] width 66 height 29
click at [961, 118] on button "button" at bounding box center [972, 136] width 62 height 44
click at [234, 410] on span "204877167" at bounding box center [221, 410] width 62 height 29
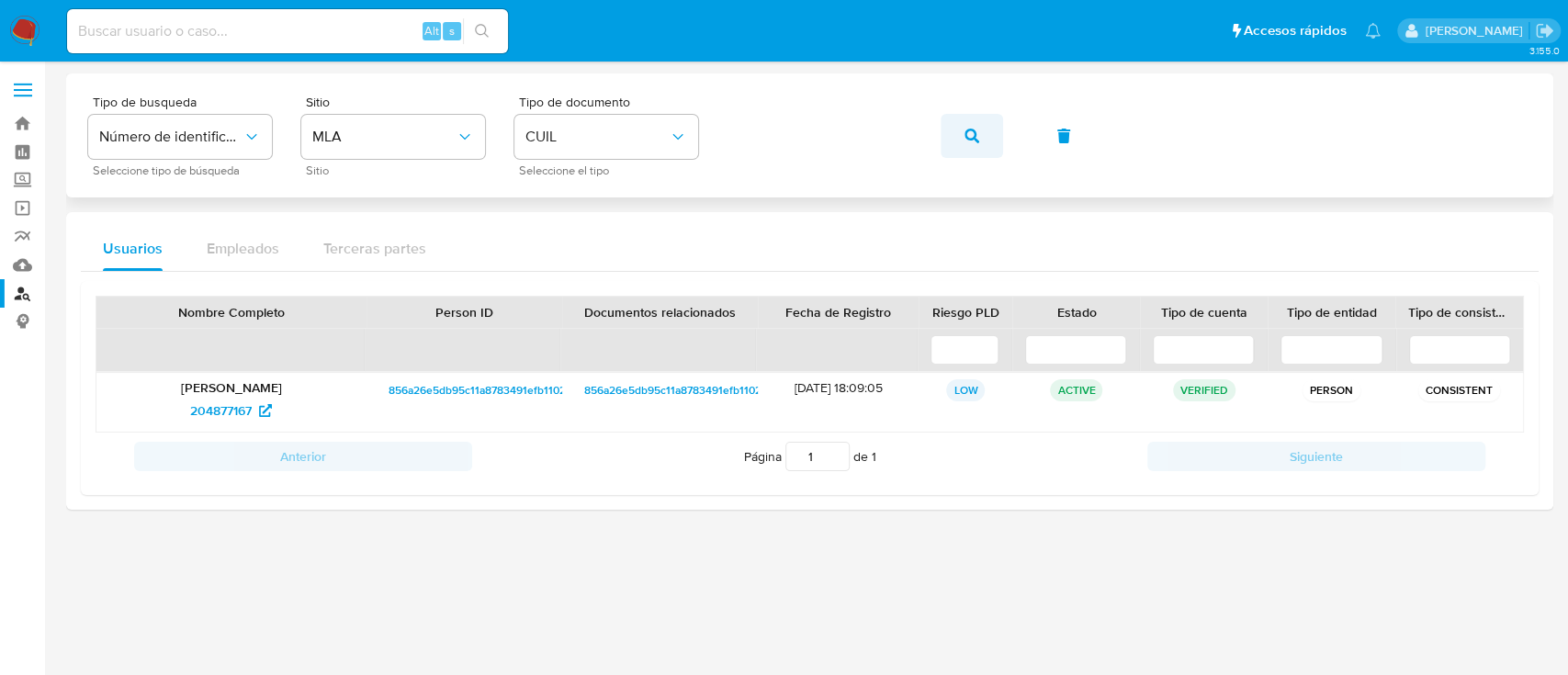
click at [967, 129] on icon "button" at bounding box center [972, 136] width 15 height 15
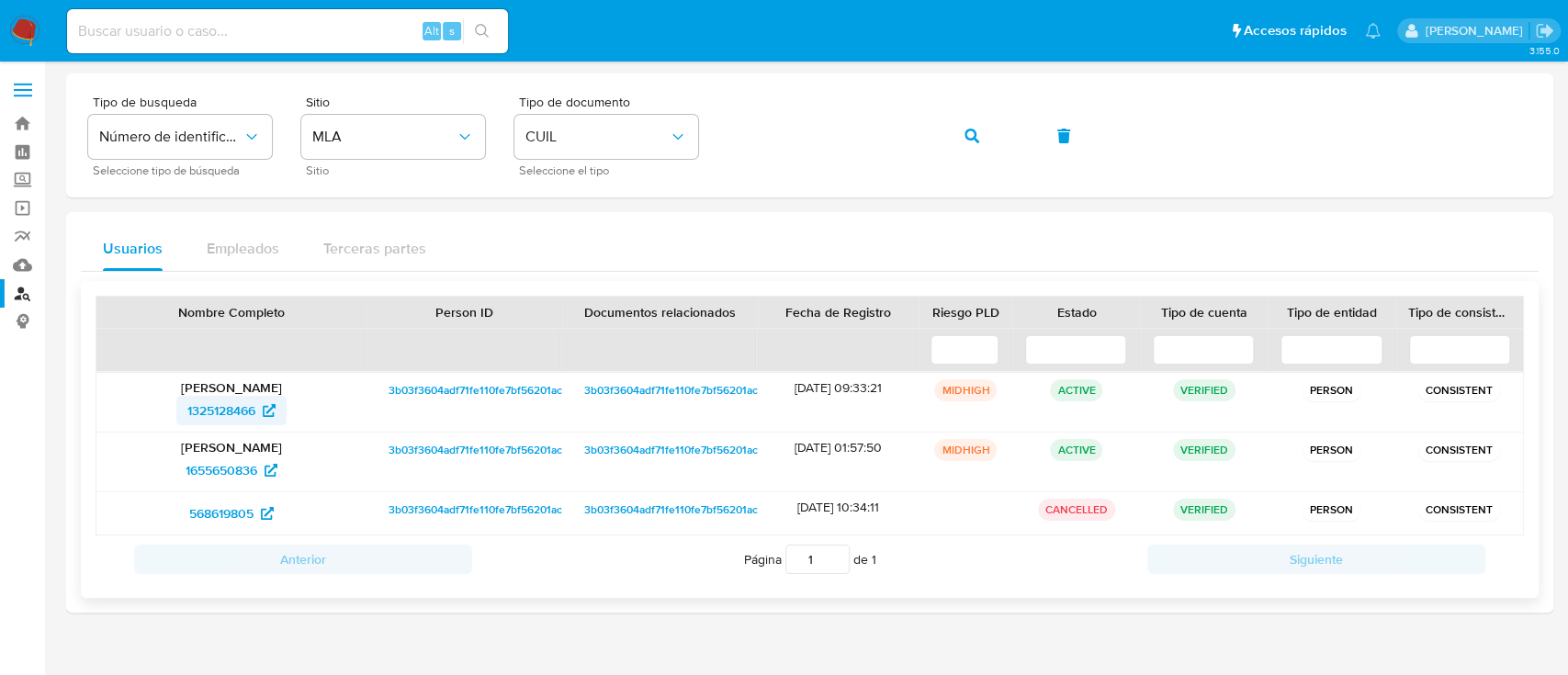
click at [257, 406] on span "1325128466" at bounding box center [231, 410] width 88 height 29
click at [966, 138] on icon "button" at bounding box center [972, 136] width 15 height 15
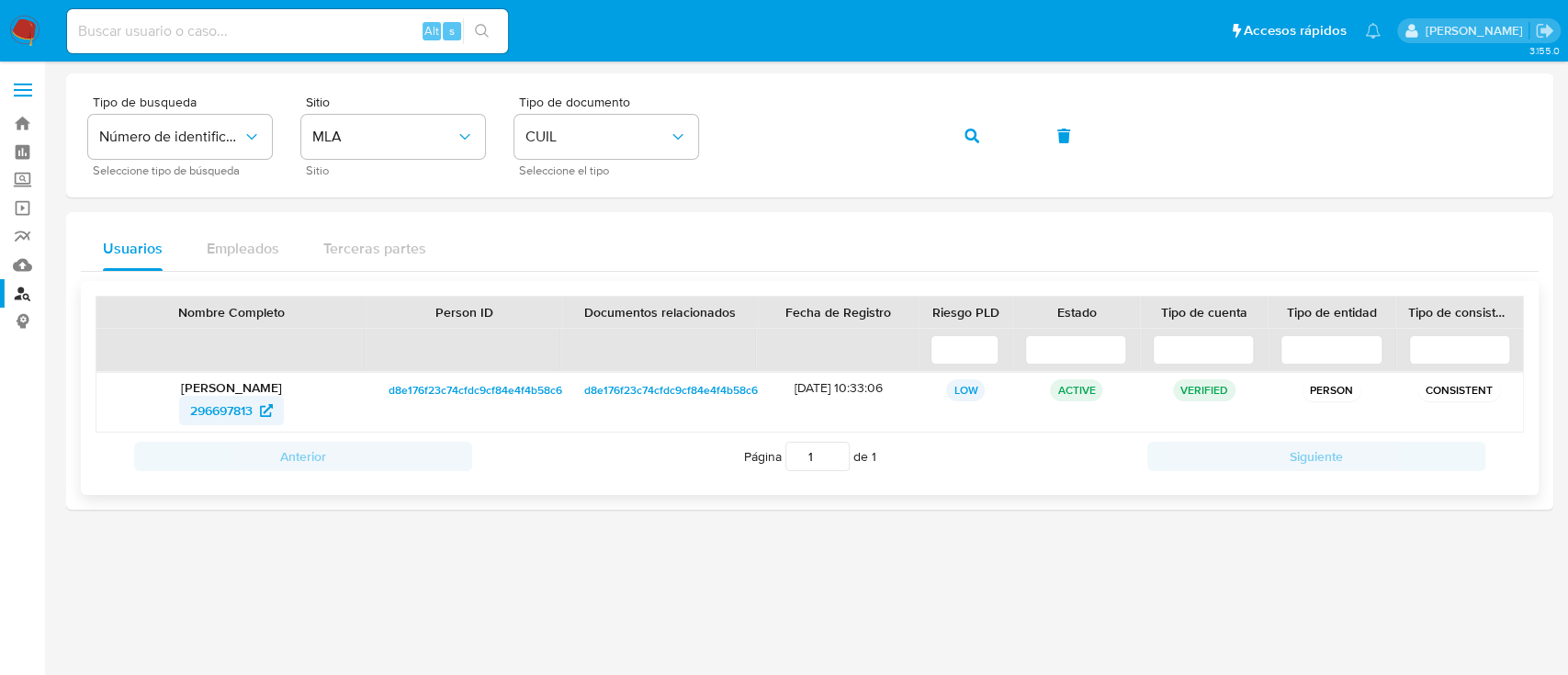
click at [258, 406] on span "296697813" at bounding box center [231, 410] width 83 height 29
click at [980, 143] on button "button" at bounding box center [972, 136] width 62 height 44
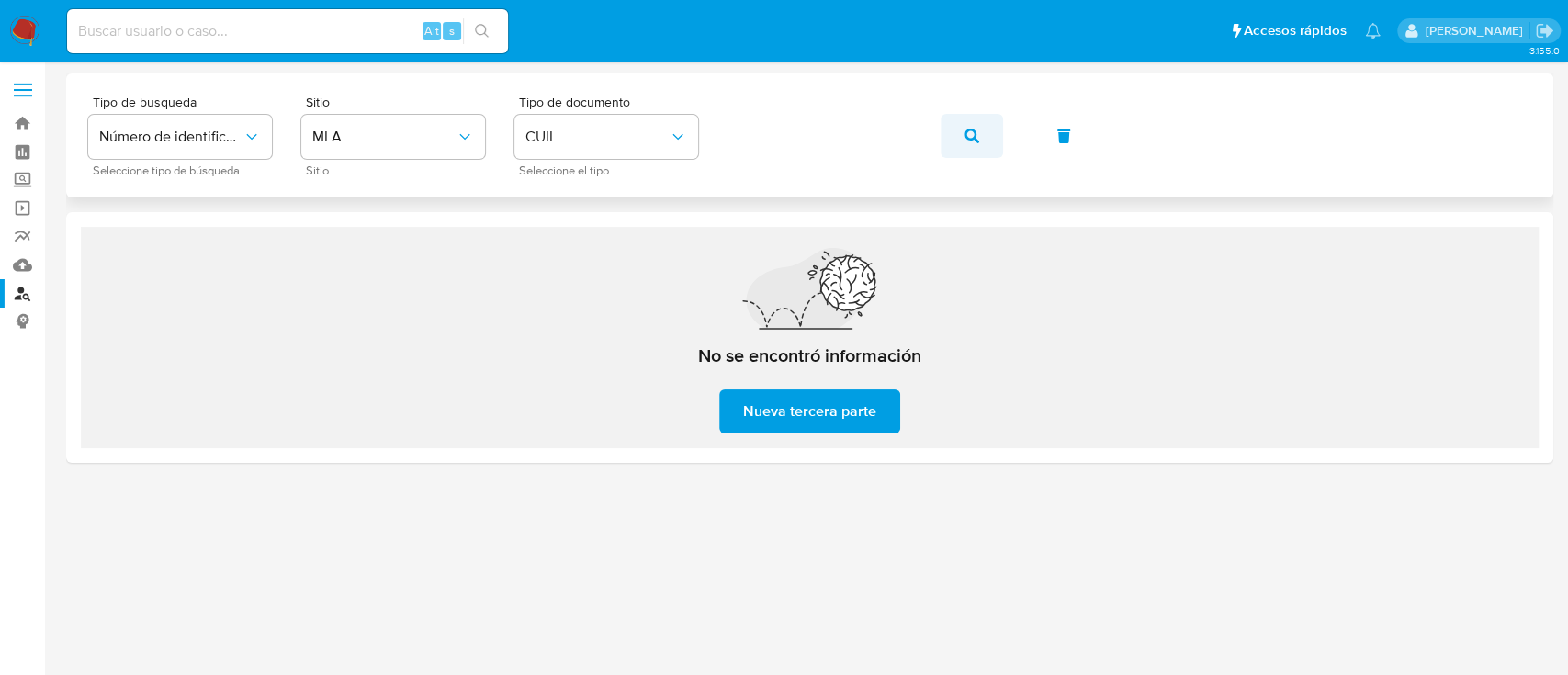
click at [976, 133] on icon "button" at bounding box center [972, 136] width 15 height 15
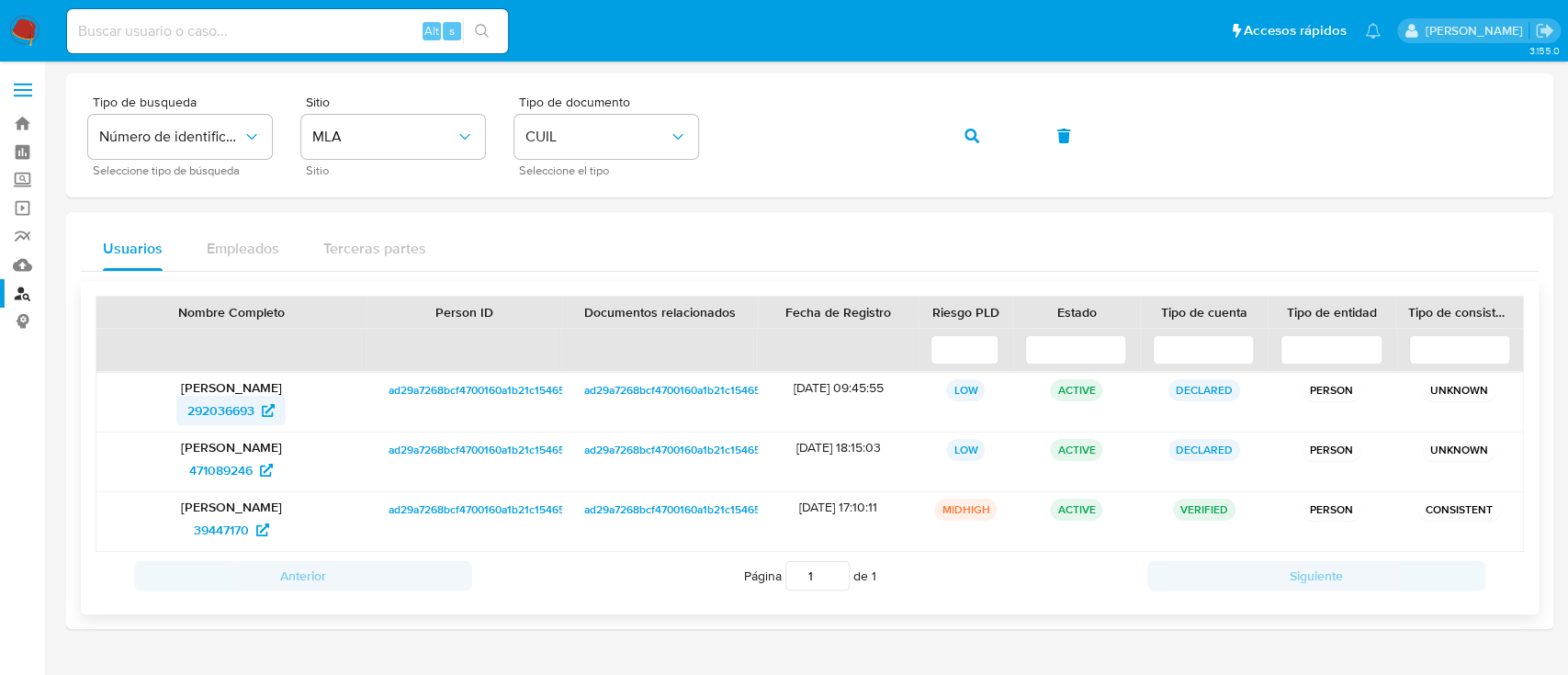
click at [243, 408] on span "292036693" at bounding box center [220, 410] width 67 height 29
click at [959, 137] on button "button" at bounding box center [972, 136] width 62 height 44
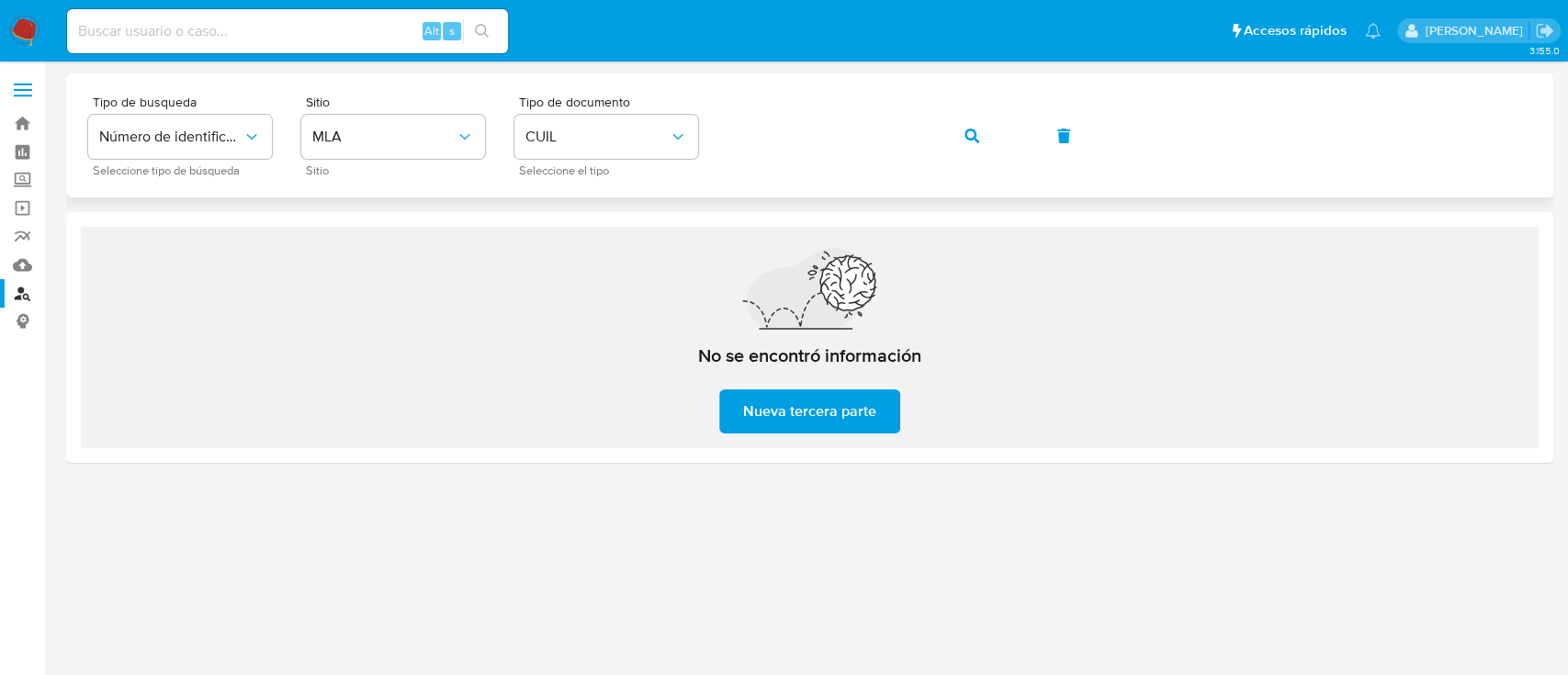
click at [968, 129] on icon "button" at bounding box center [972, 136] width 15 height 15
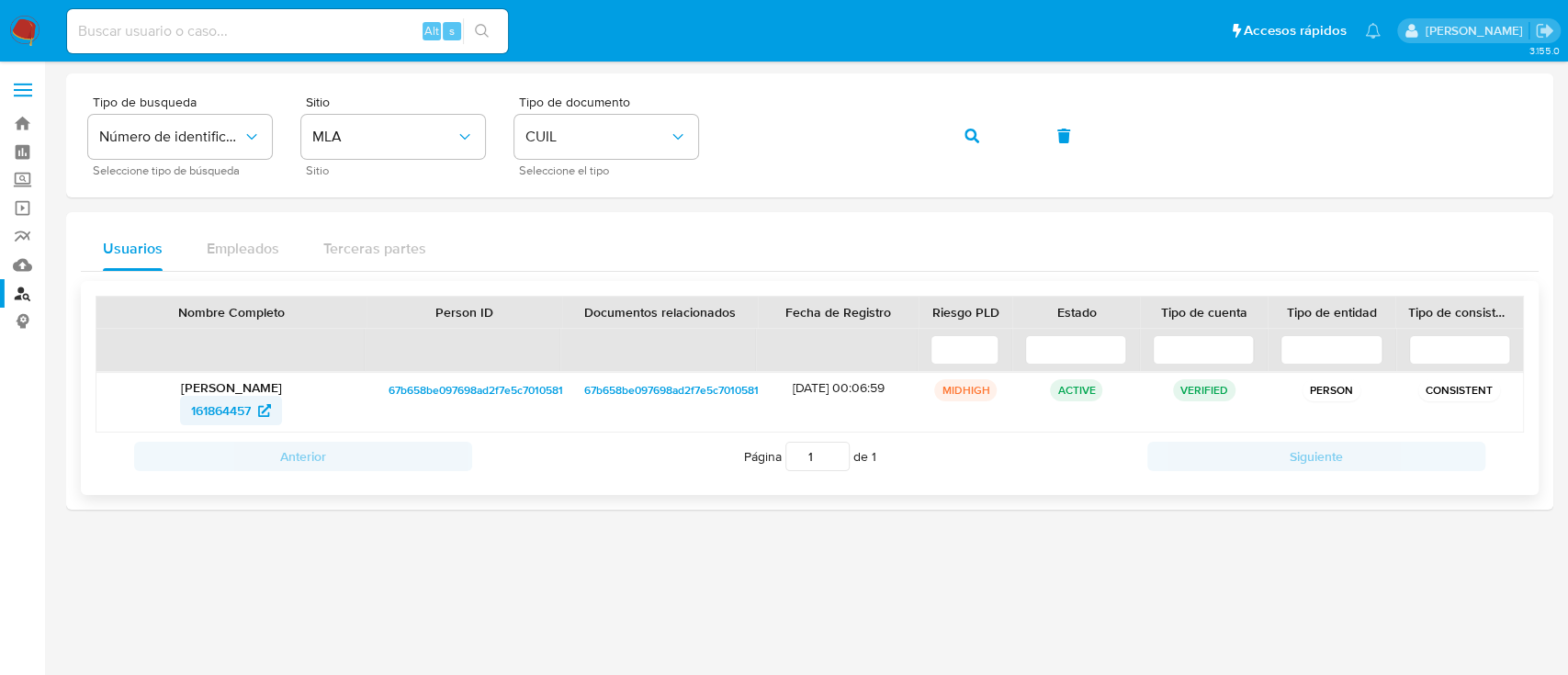
click at [243, 401] on span "161864457" at bounding box center [221, 410] width 60 height 29
click at [984, 132] on button "button" at bounding box center [972, 136] width 62 height 44
click at [241, 412] on span "1437875446" at bounding box center [220, 410] width 69 height 29
click at [970, 141] on icon "button" at bounding box center [972, 136] width 15 height 15
click at [228, 409] on span "530781673" at bounding box center [221, 410] width 62 height 29
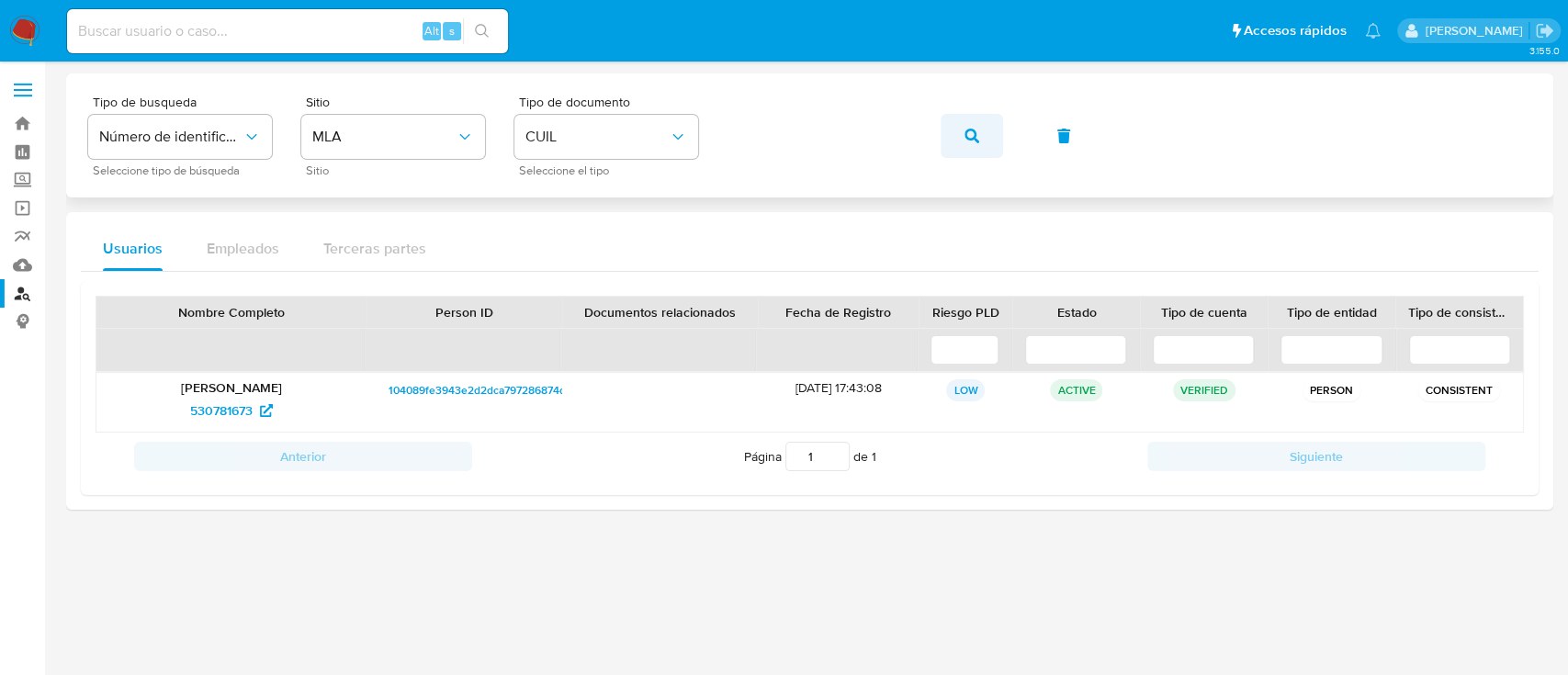
click at [963, 129] on button "button" at bounding box center [972, 136] width 62 height 44
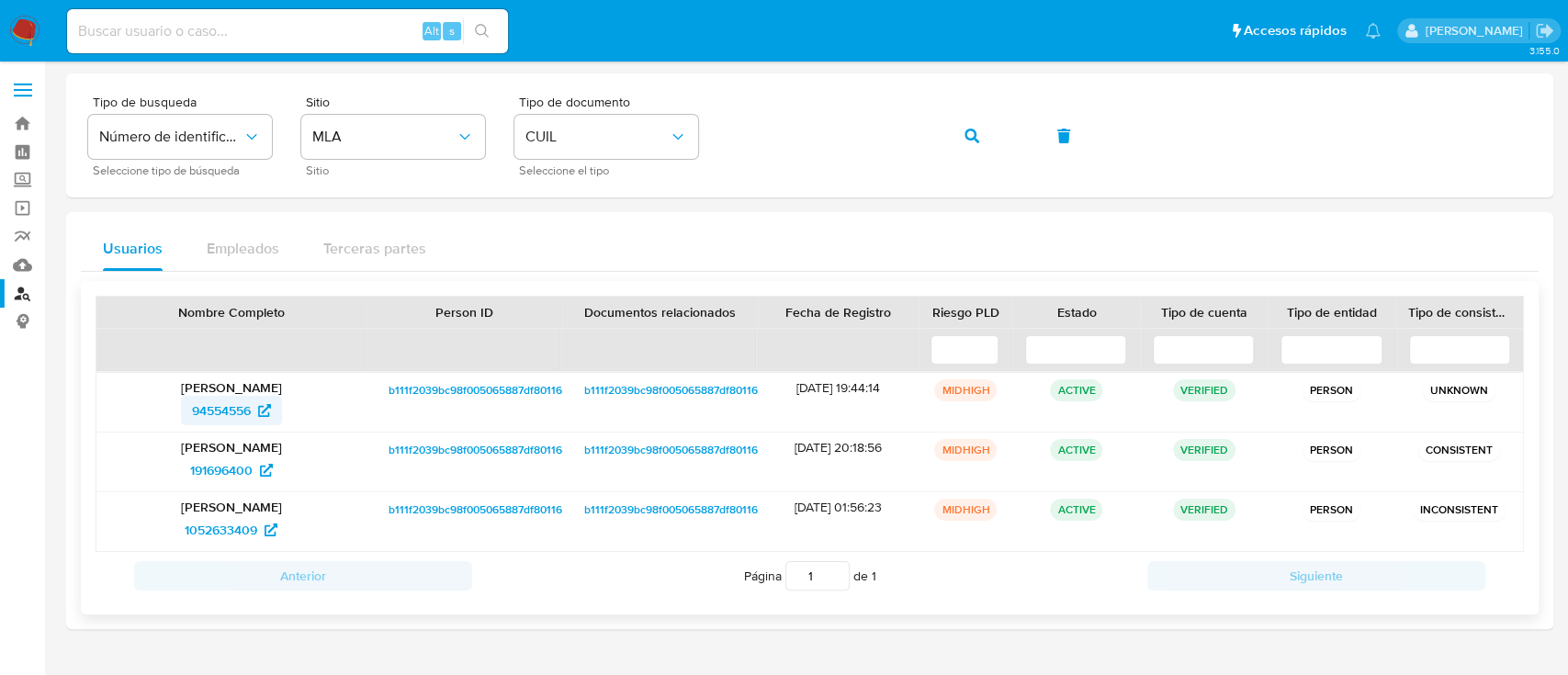
click at [249, 401] on span "94554556" at bounding box center [221, 410] width 59 height 29
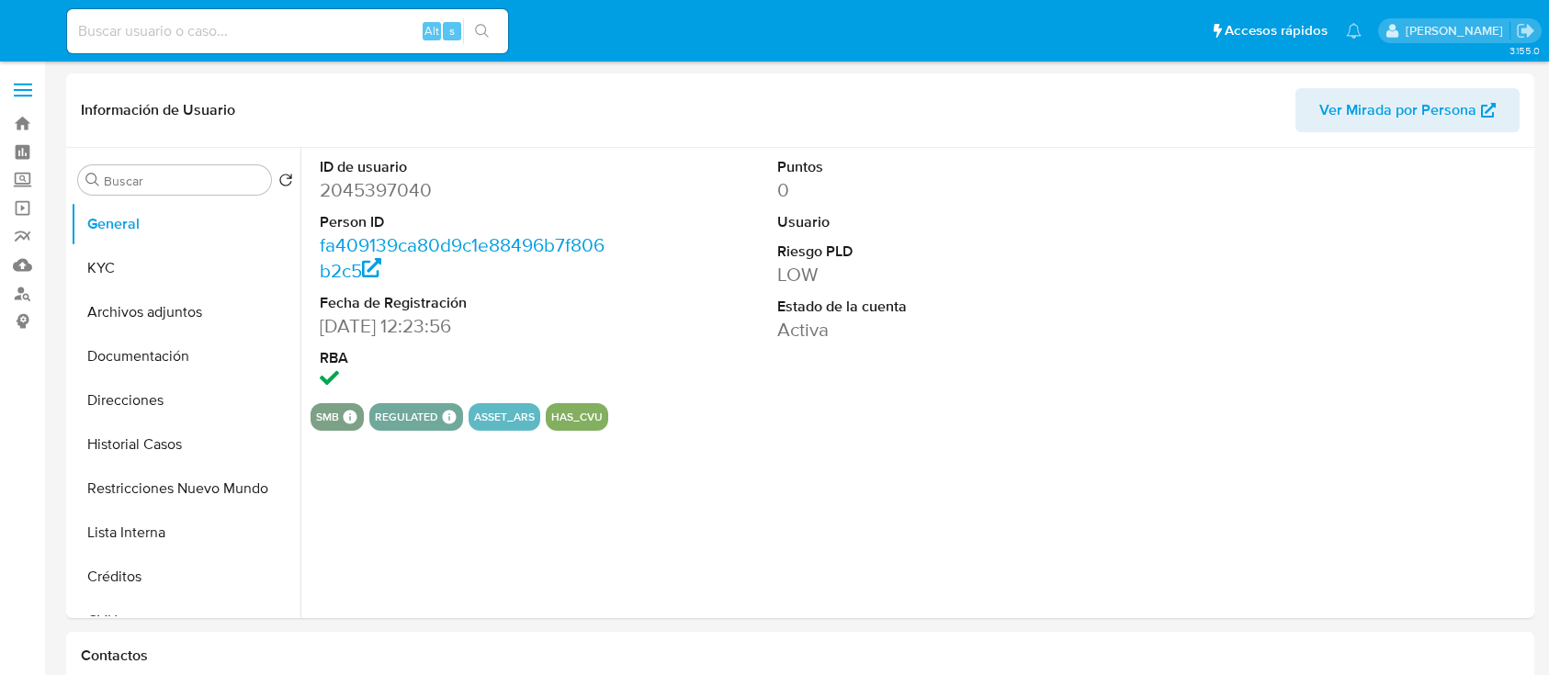
select select "10"
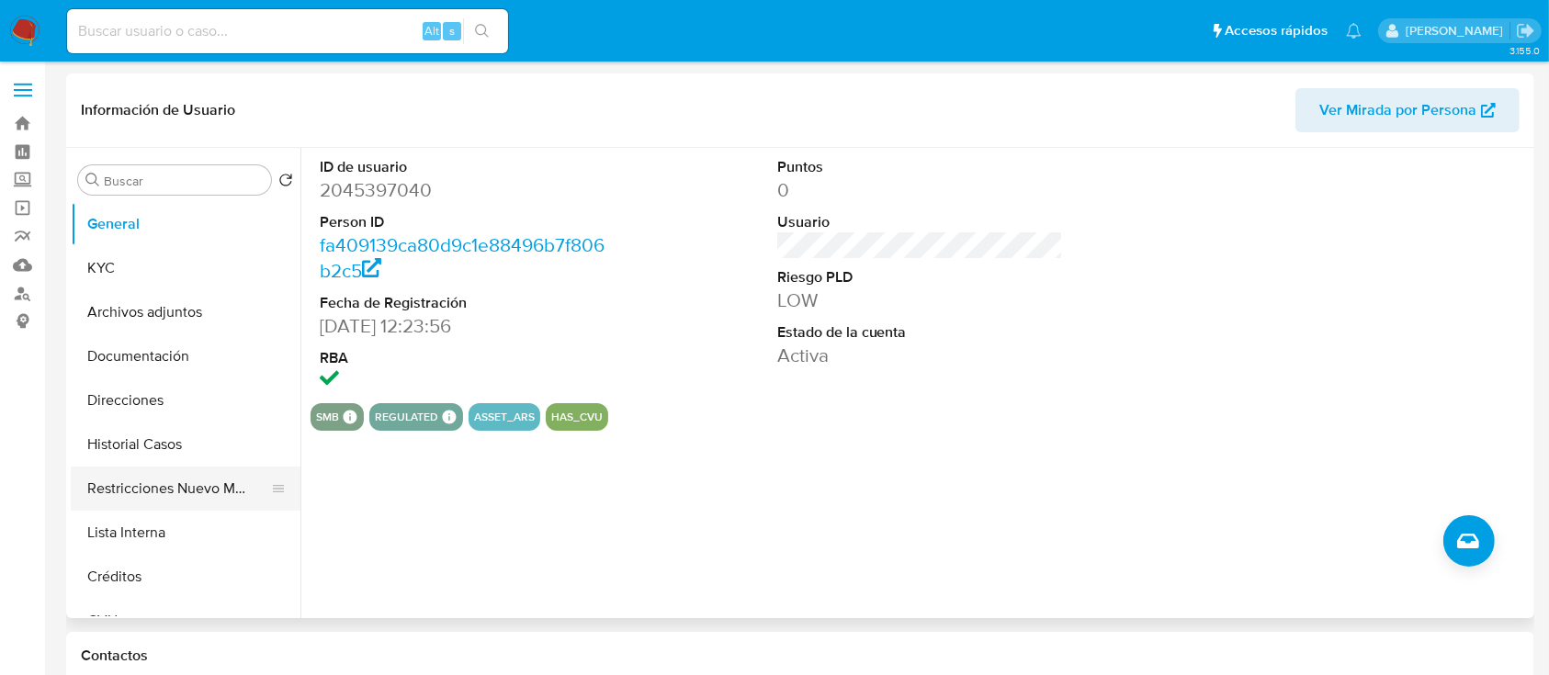
click at [210, 487] on button "Restricciones Nuevo Mundo" at bounding box center [178, 489] width 215 height 44
click at [195, 469] on button "Restricciones Nuevo Mundo" at bounding box center [178, 489] width 215 height 44
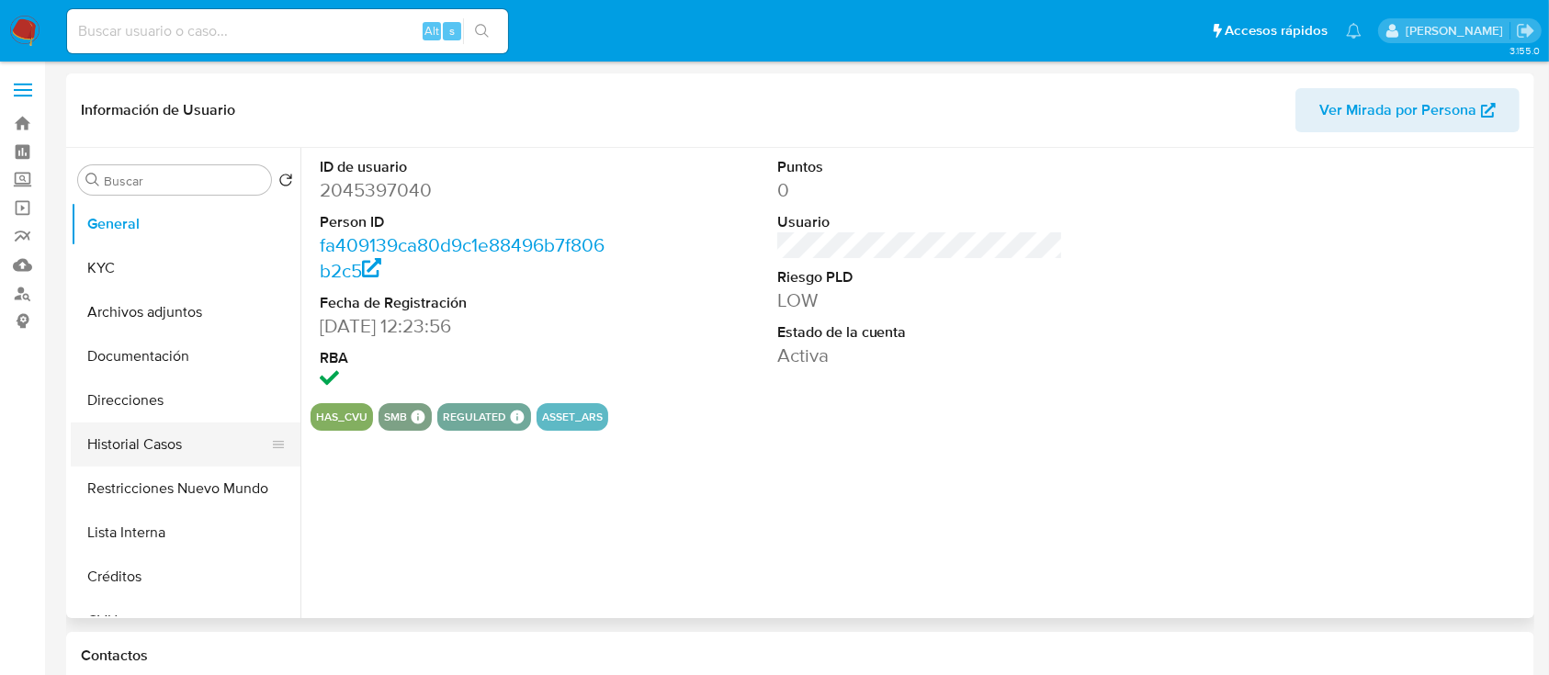
select select "10"
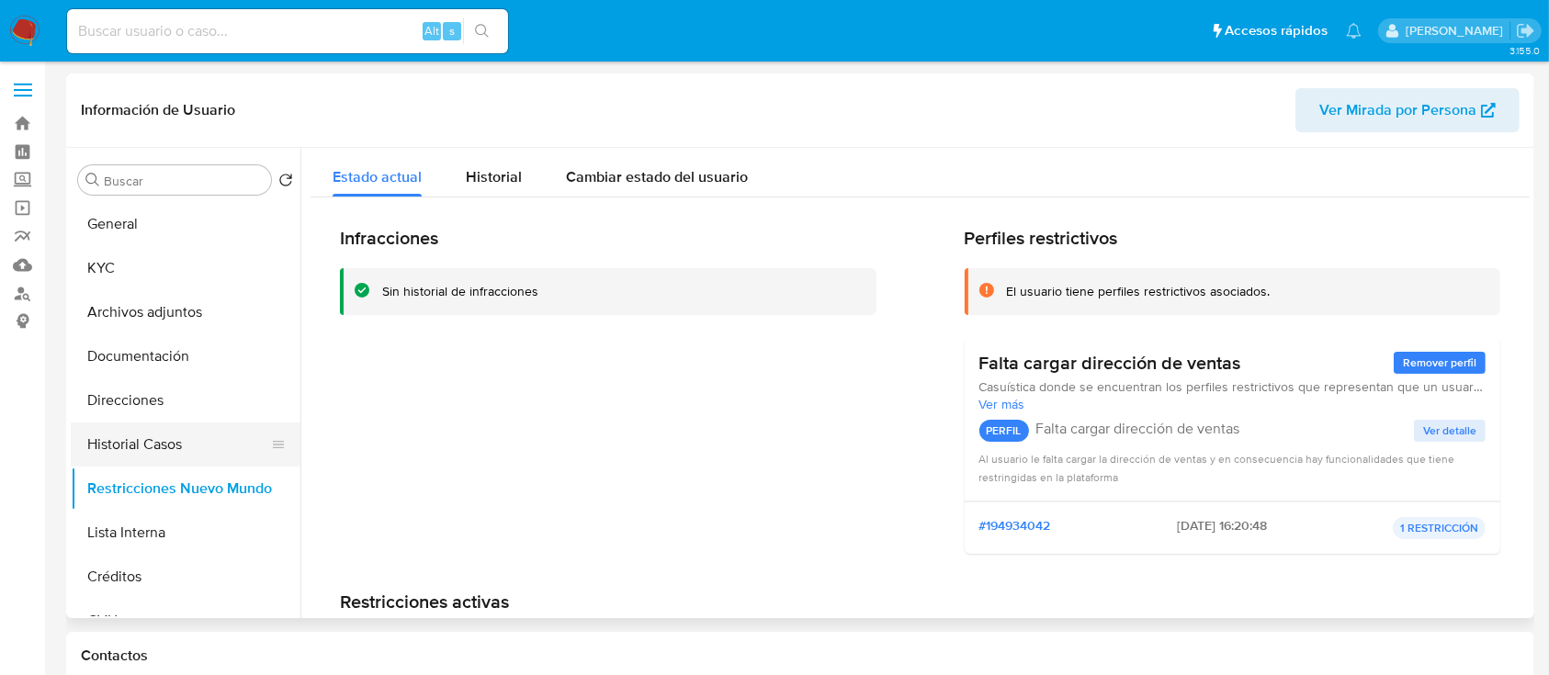
click at [191, 448] on button "Historial Casos" at bounding box center [178, 445] width 215 height 44
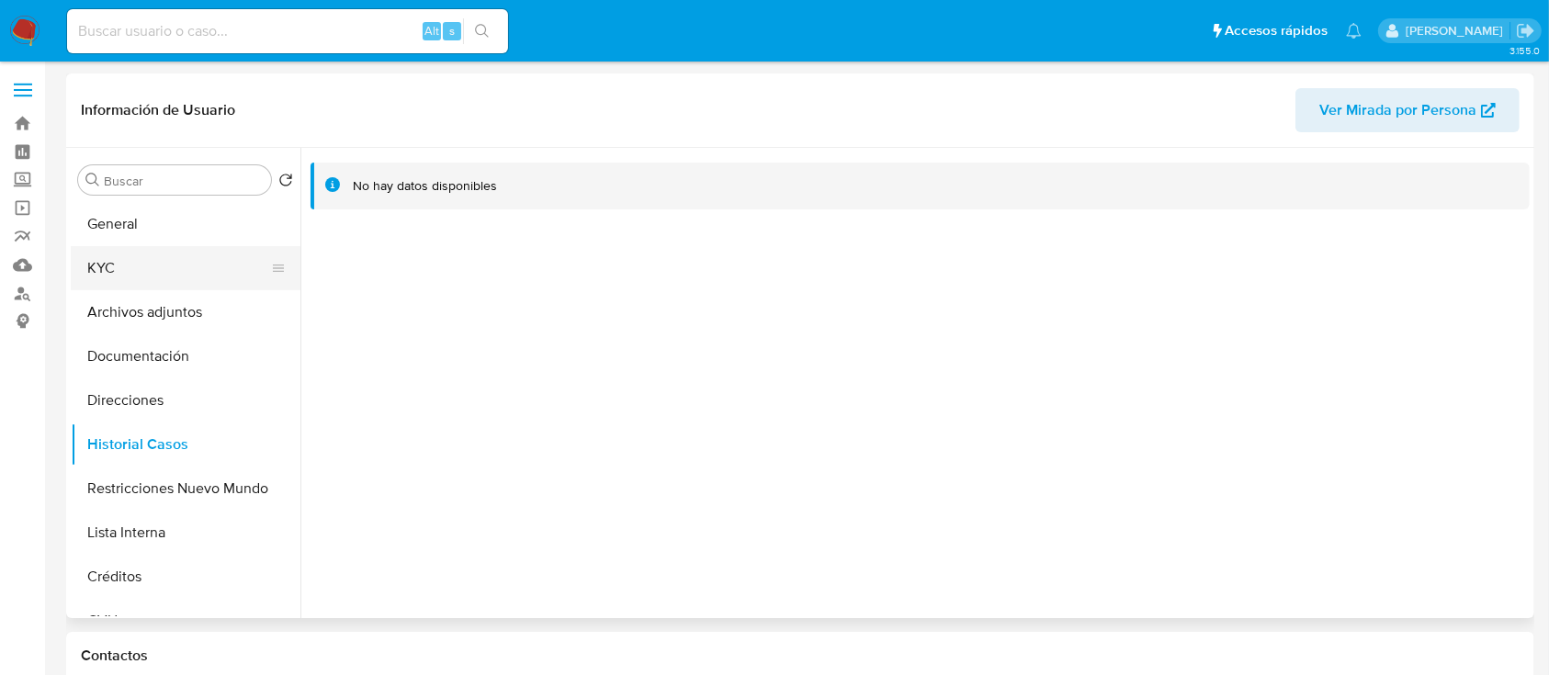
click at [186, 276] on button "KYC" at bounding box center [178, 268] width 215 height 44
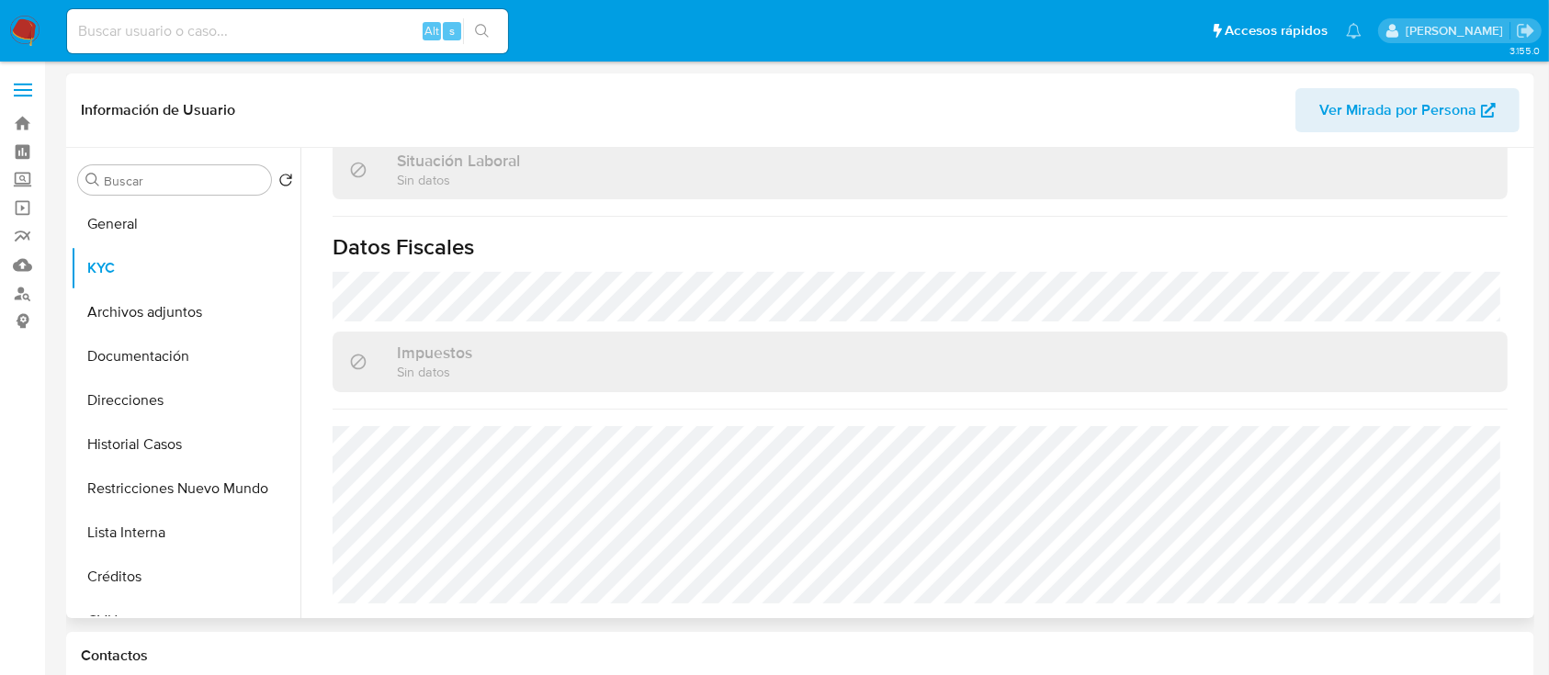
scroll to position [967, 0]
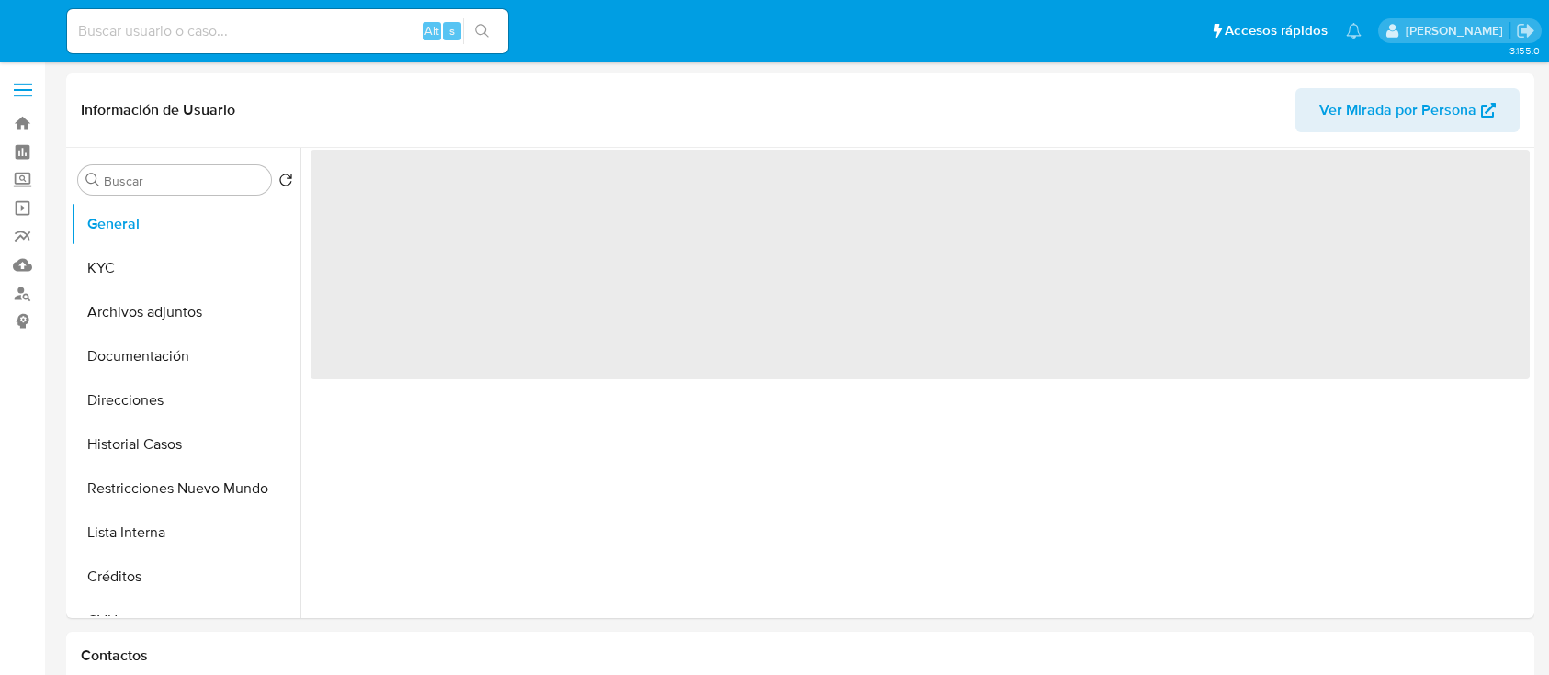
select select "10"
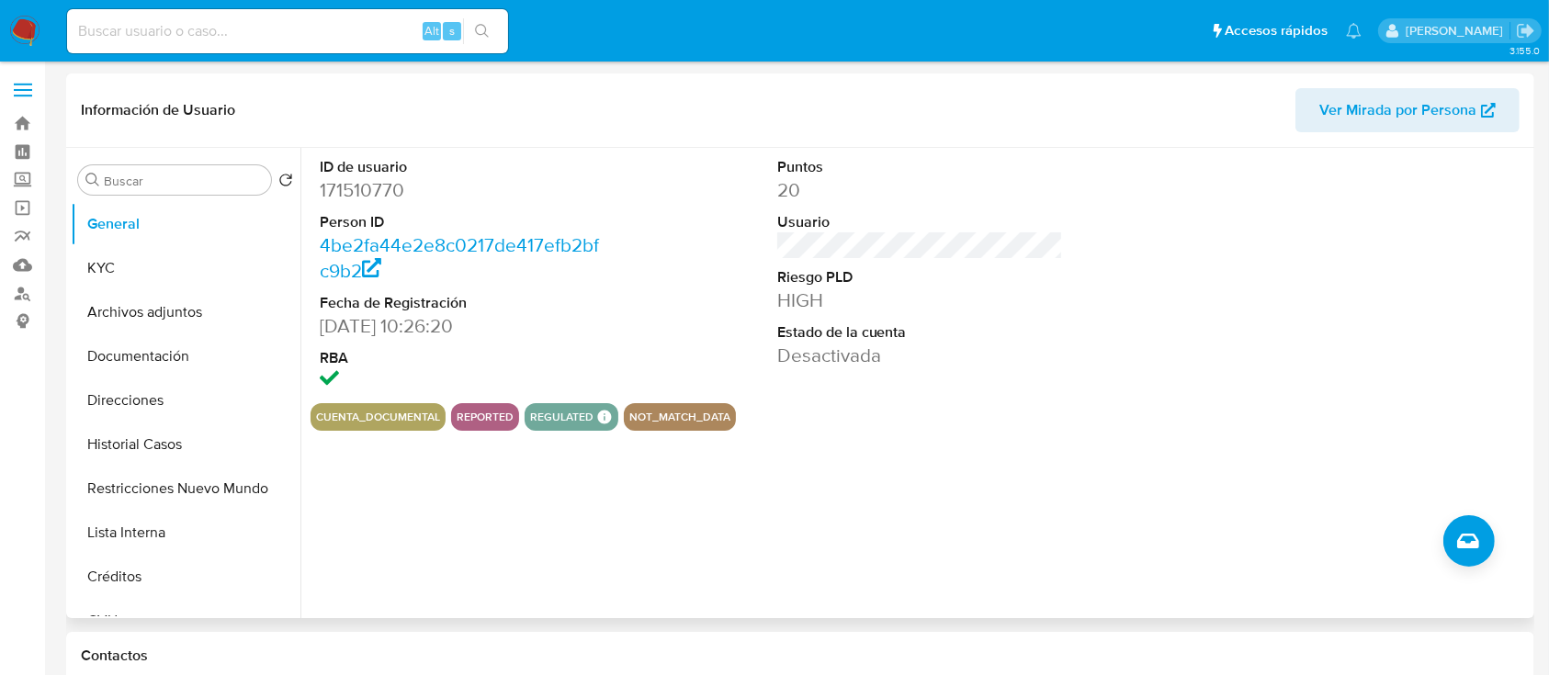
drag, startPoint x: 198, startPoint y: 486, endPoint x: 494, endPoint y: 524, distance: 298.2
click at [198, 487] on button "Restricciones Nuevo Mundo" at bounding box center [186, 489] width 230 height 44
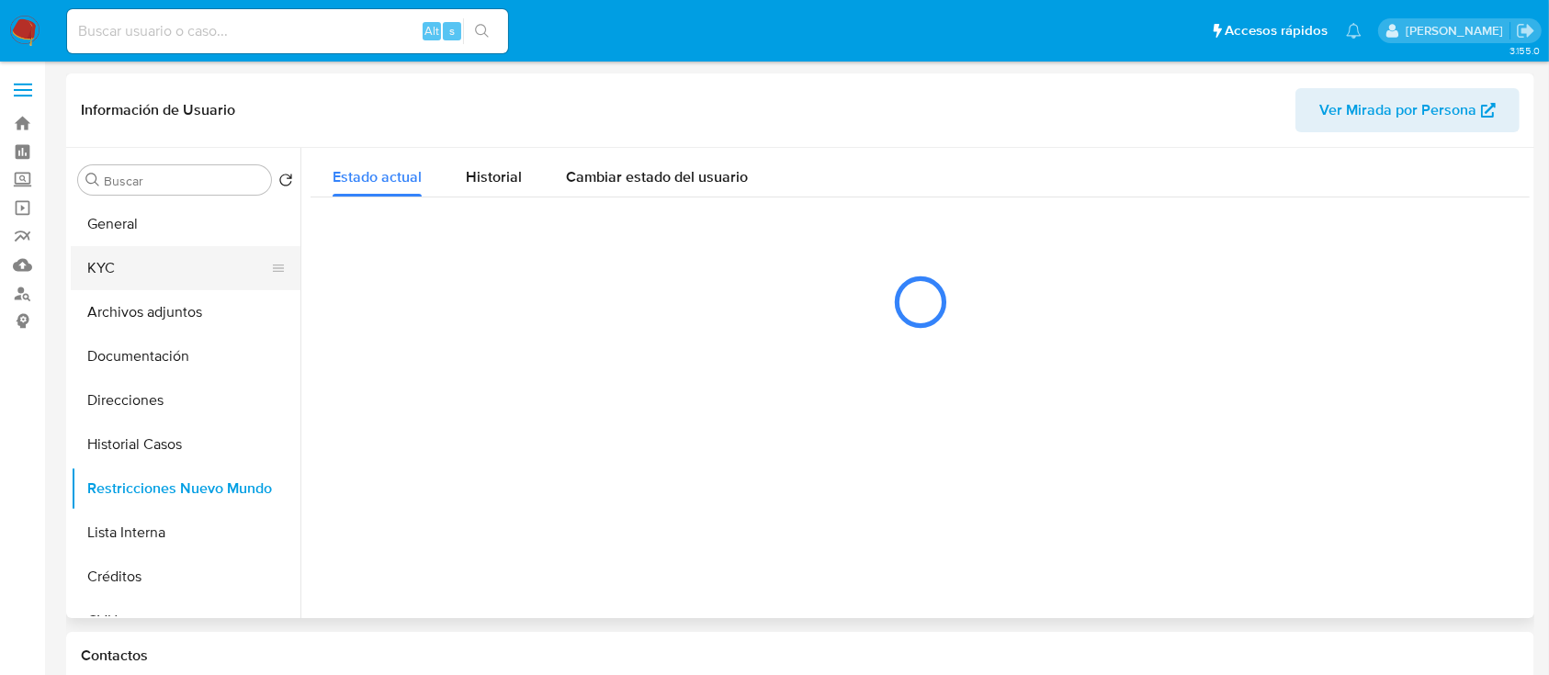
click at [135, 255] on button "KYC" at bounding box center [178, 268] width 215 height 44
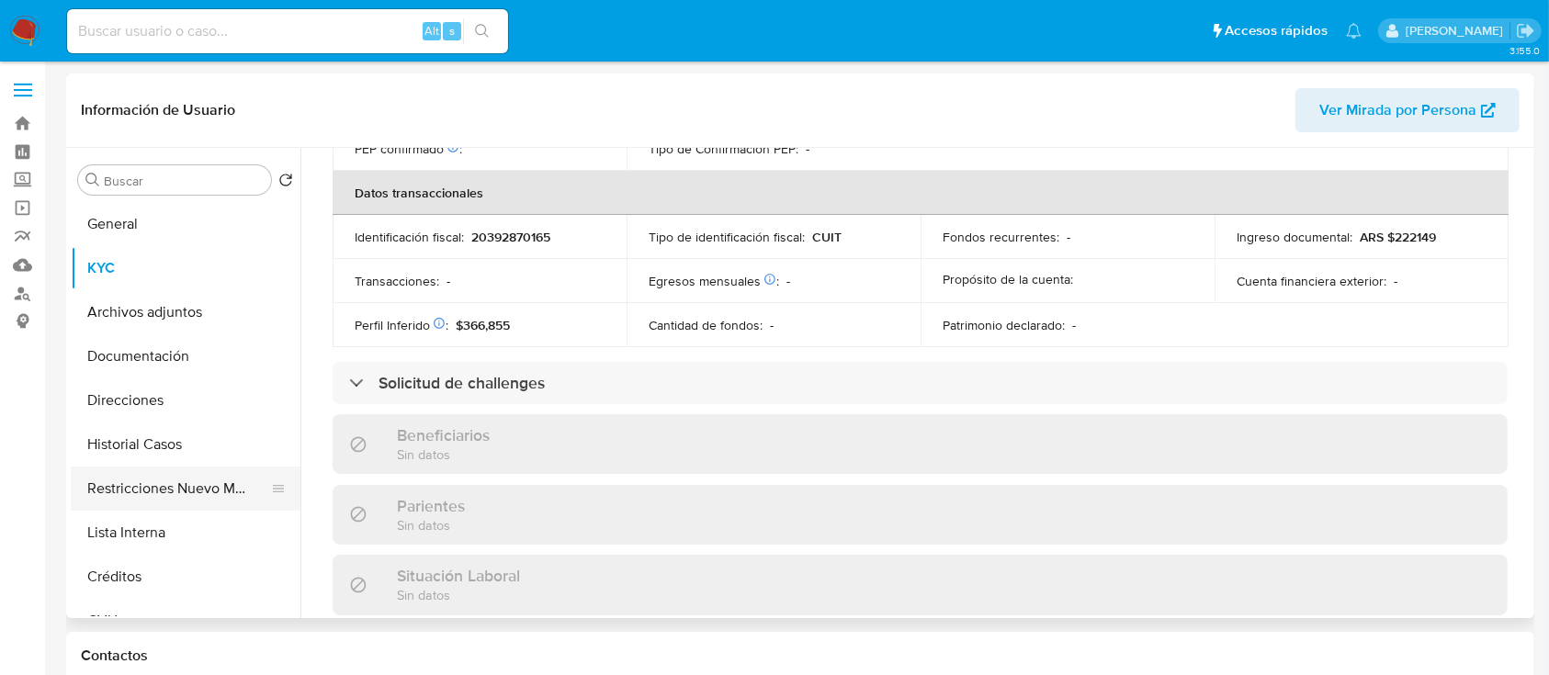
scroll to position [984, 0]
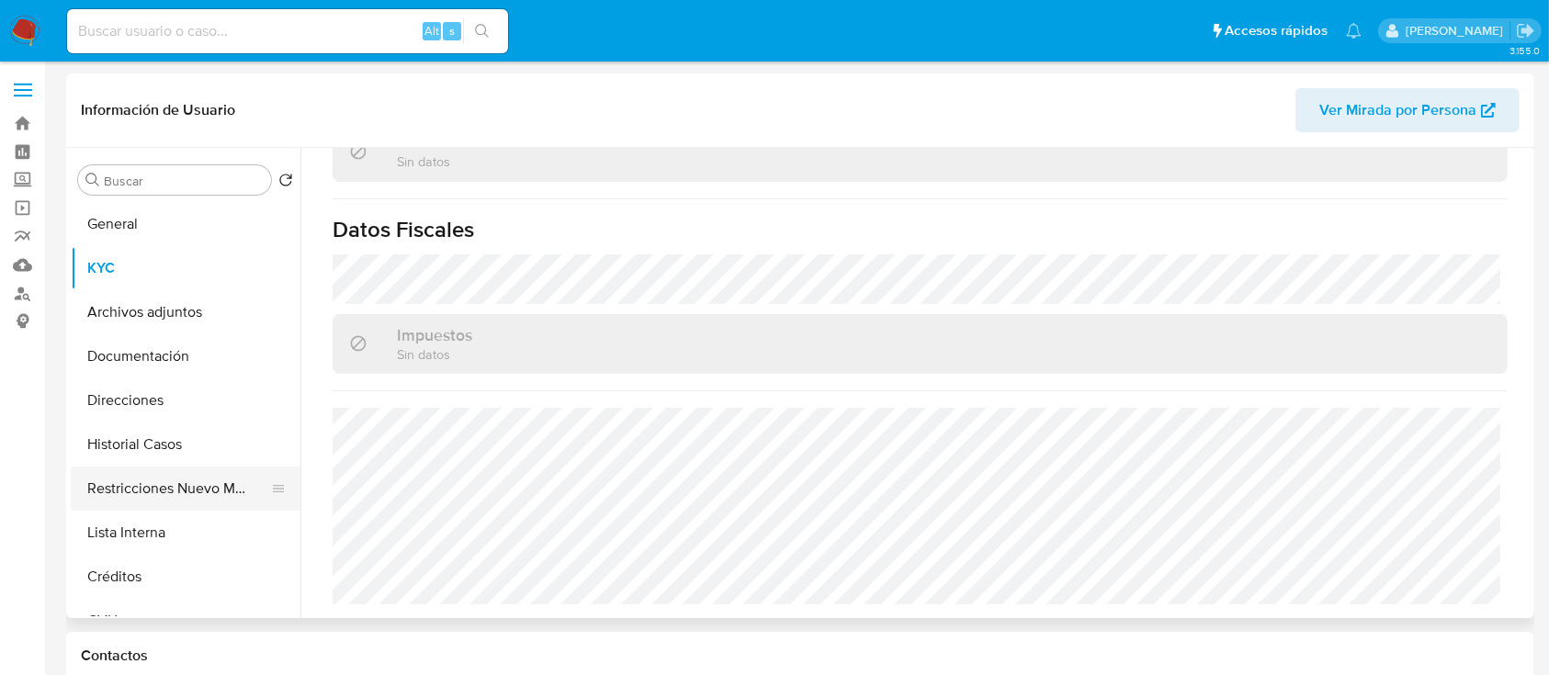
click at [213, 486] on button "Restricciones Nuevo Mundo" at bounding box center [178, 489] width 215 height 44
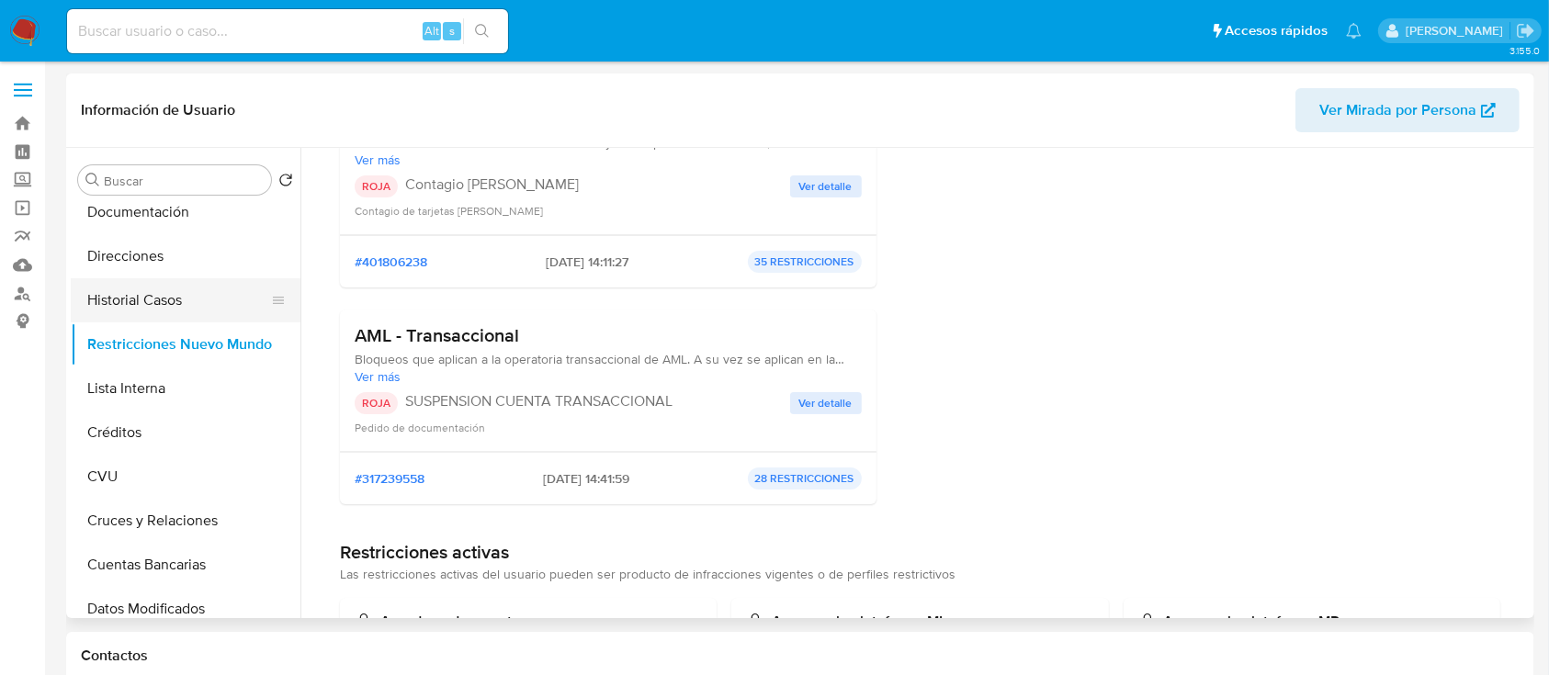
scroll to position [0, 0]
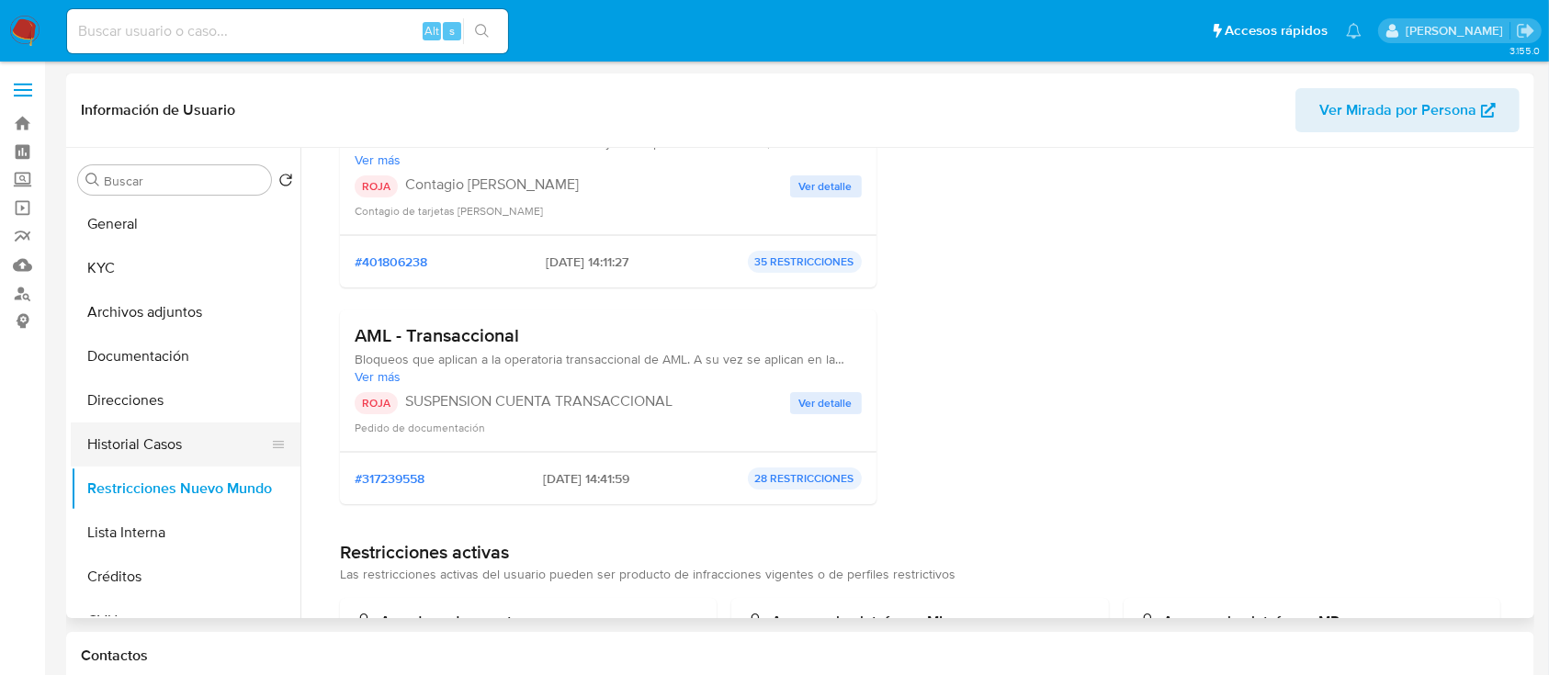
click at [164, 443] on button "Historial Casos" at bounding box center [178, 445] width 215 height 44
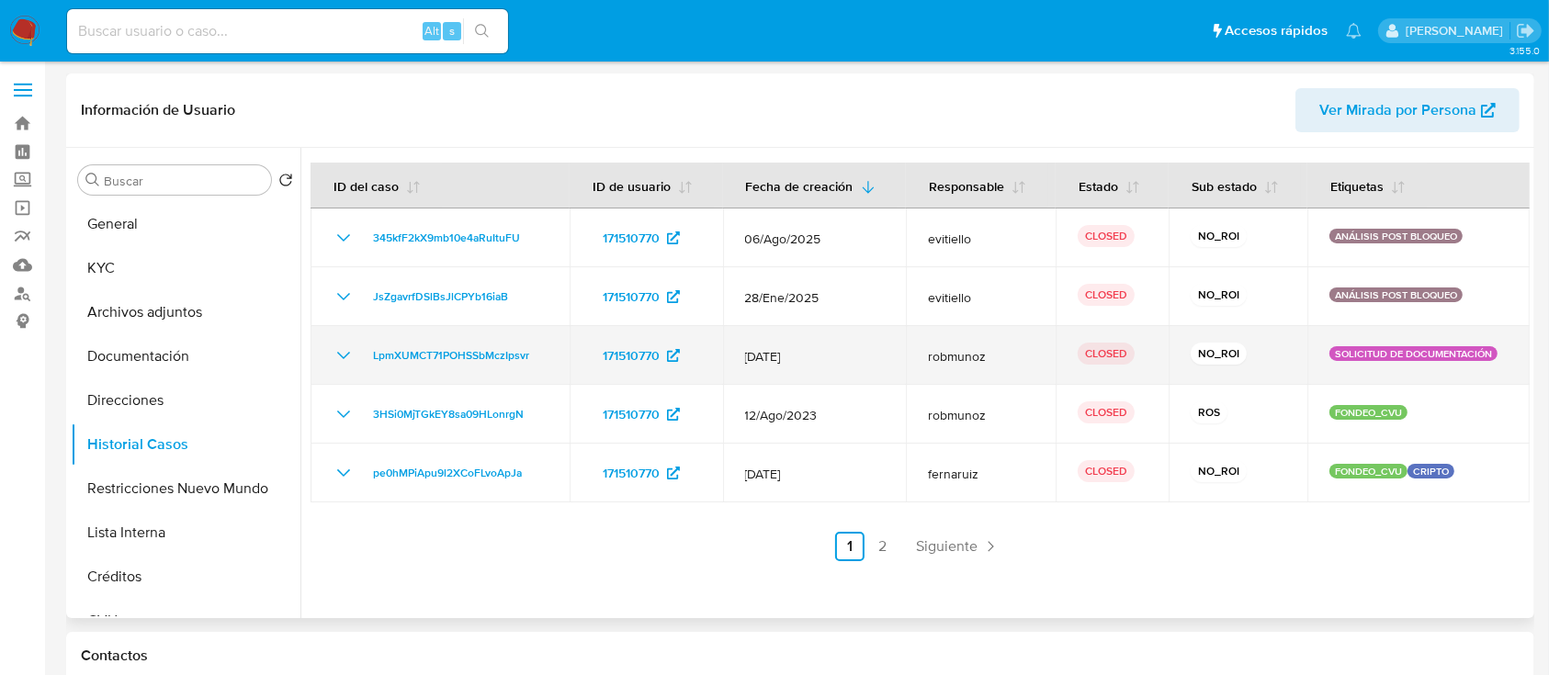
drag, startPoint x: 337, startPoint y: 354, endPoint x: 425, endPoint y: 371, distance: 89.9
click at [337, 355] on icon "Mostrar/Ocultar" at bounding box center [344, 355] width 22 height 22
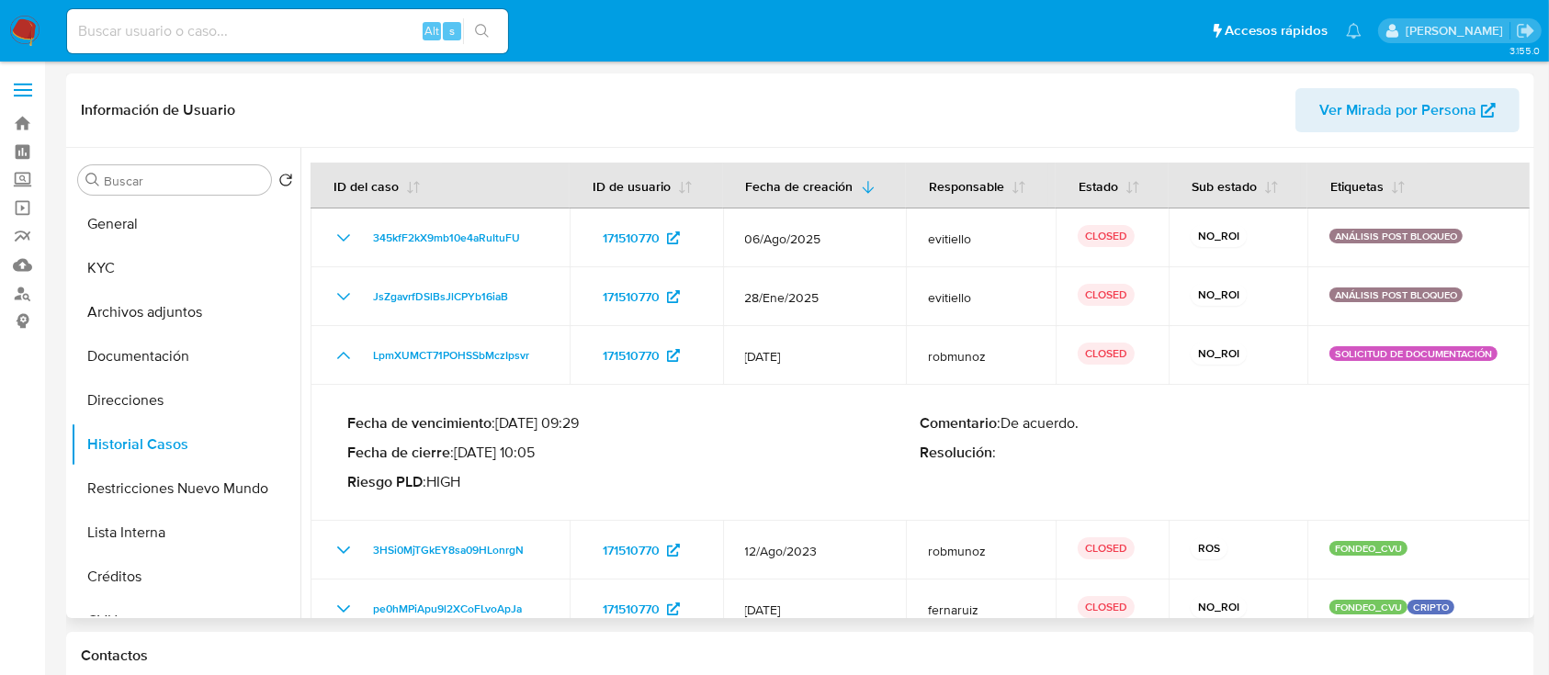
drag, startPoint x: 481, startPoint y: 454, endPoint x: 535, endPoint y: 459, distance: 53.6
click at [535, 459] on p "Fecha de cierre : 20/03/2024 10:05" at bounding box center [633, 453] width 573 height 18
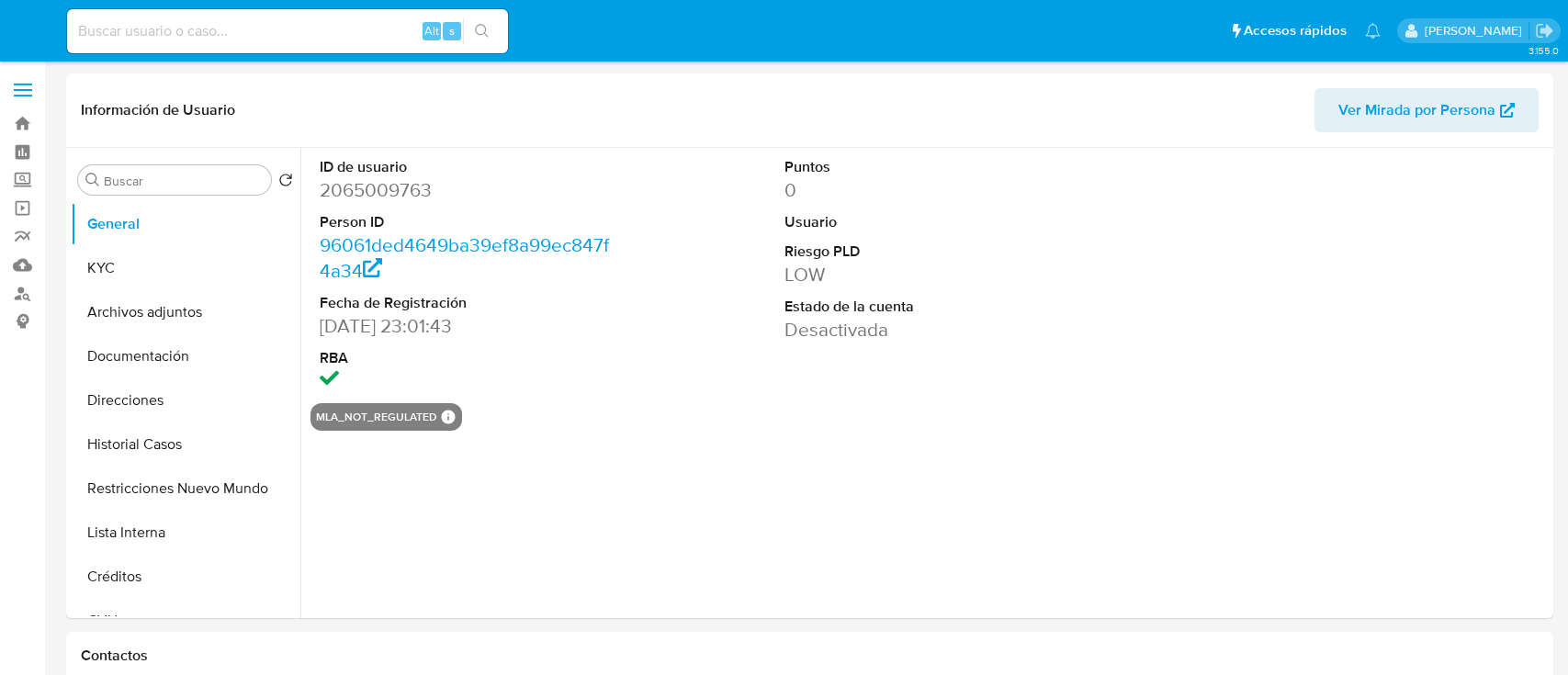
select select "10"
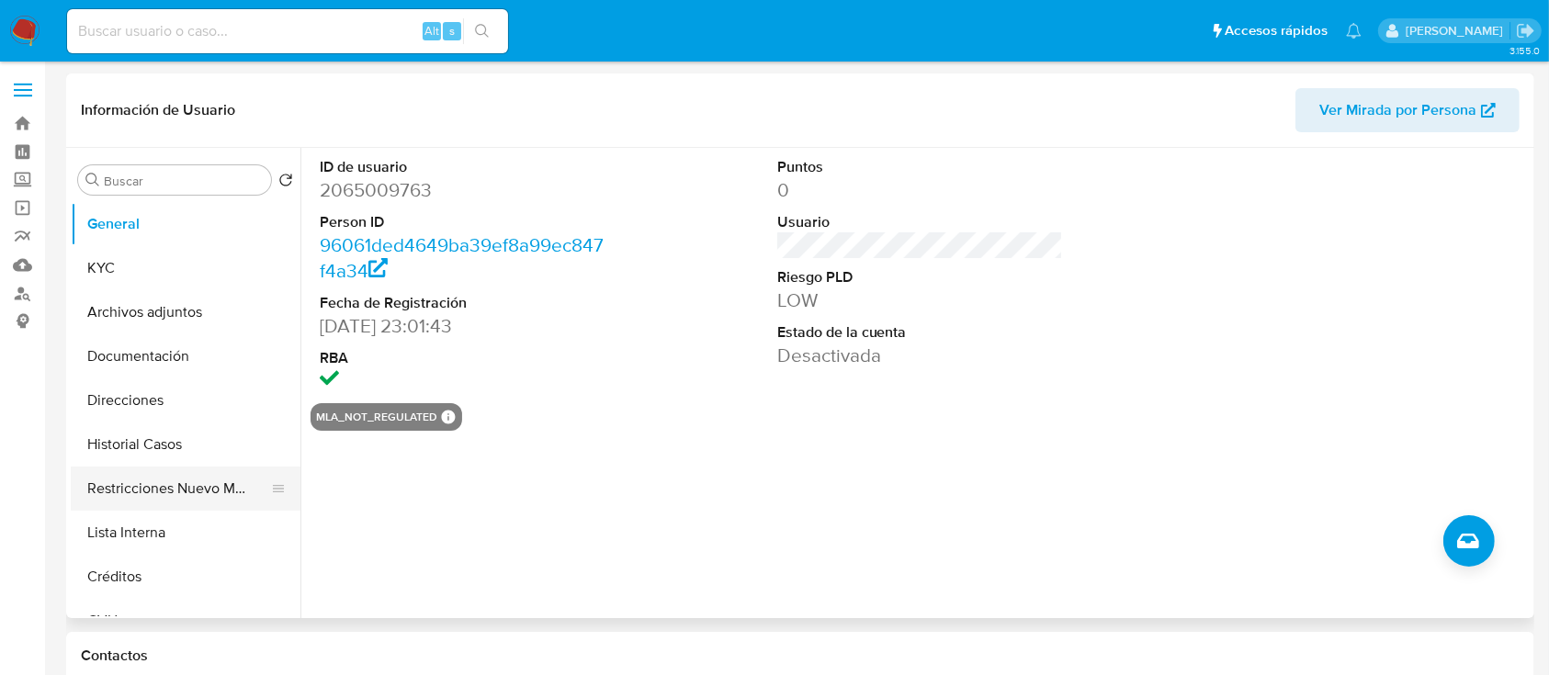
click at [163, 484] on button "Restricciones Nuevo Mundo" at bounding box center [178, 489] width 215 height 44
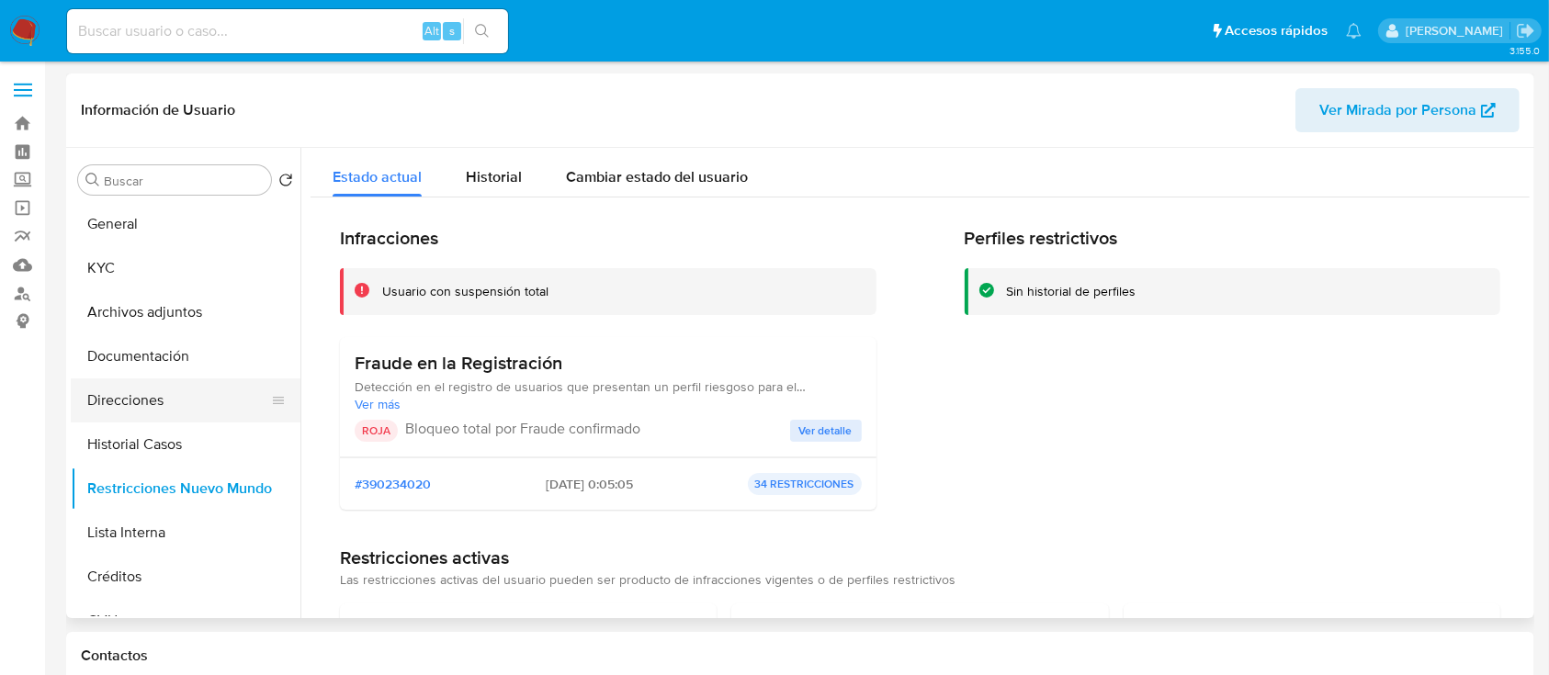
click at [169, 381] on button "Direcciones" at bounding box center [178, 400] width 215 height 44
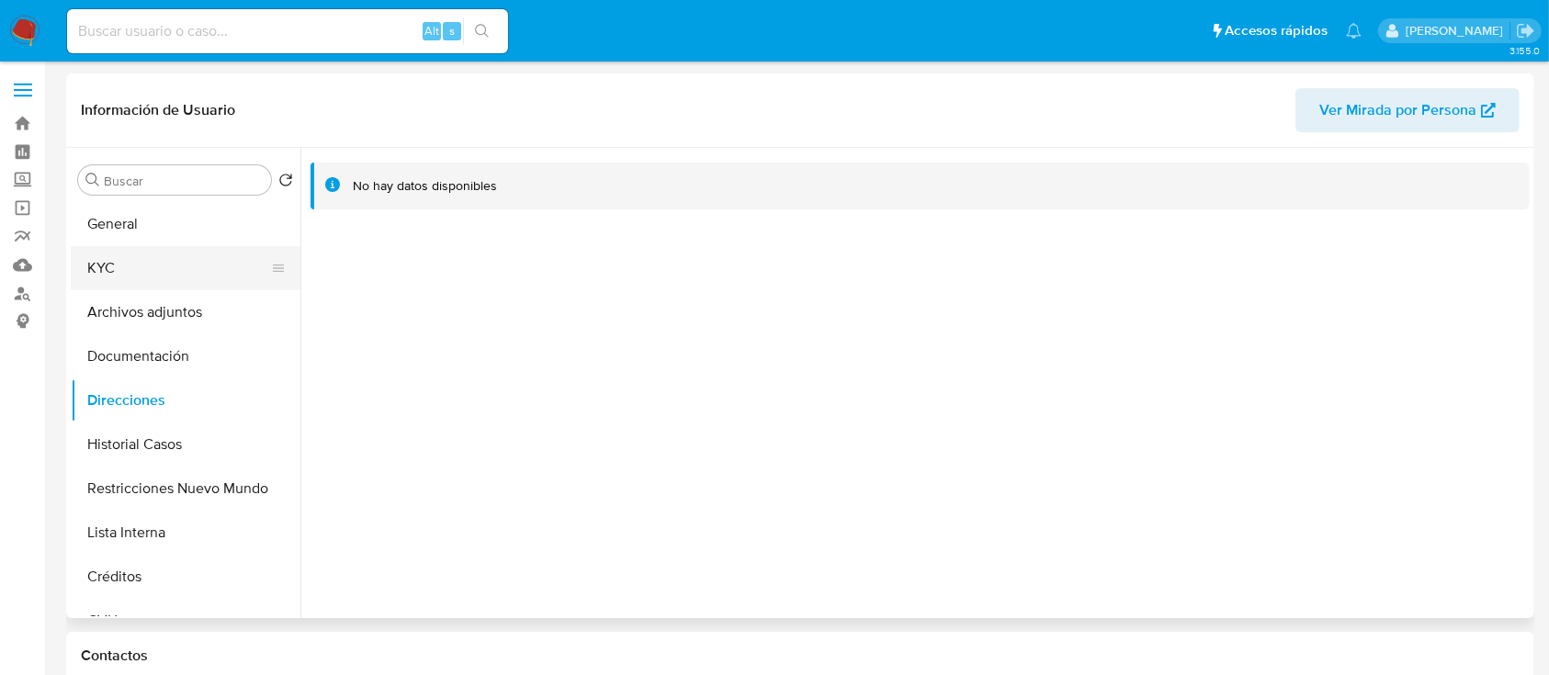
click at [175, 262] on button "KYC" at bounding box center [178, 268] width 215 height 44
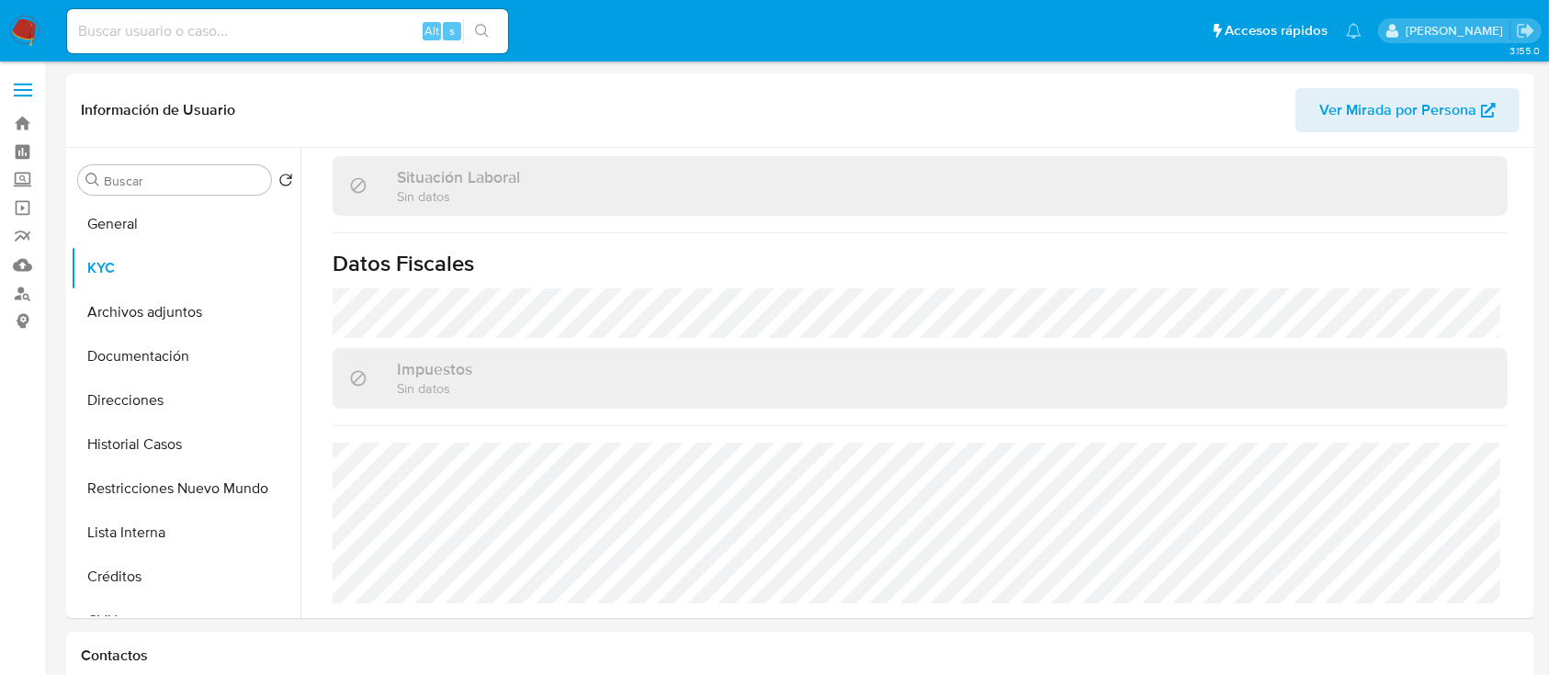
scroll to position [972, 0]
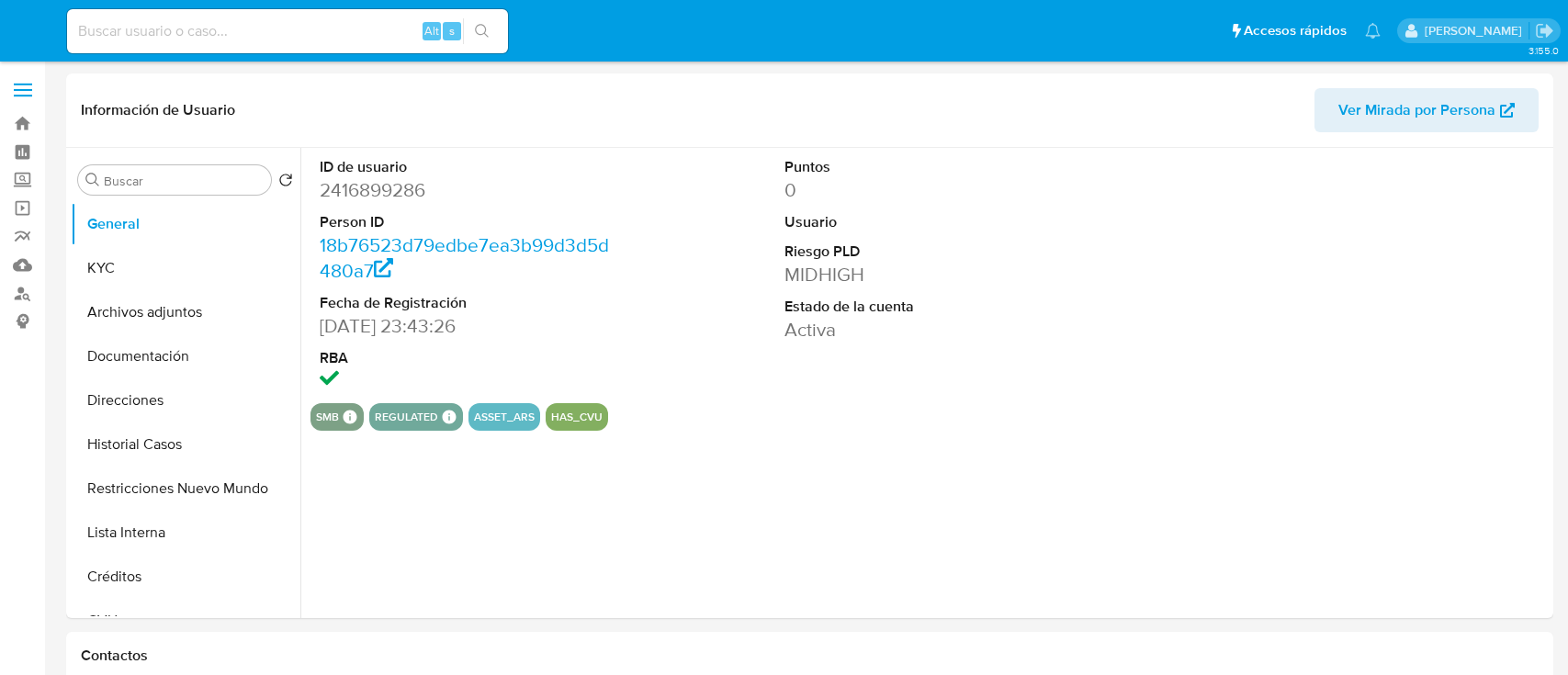
select select "10"
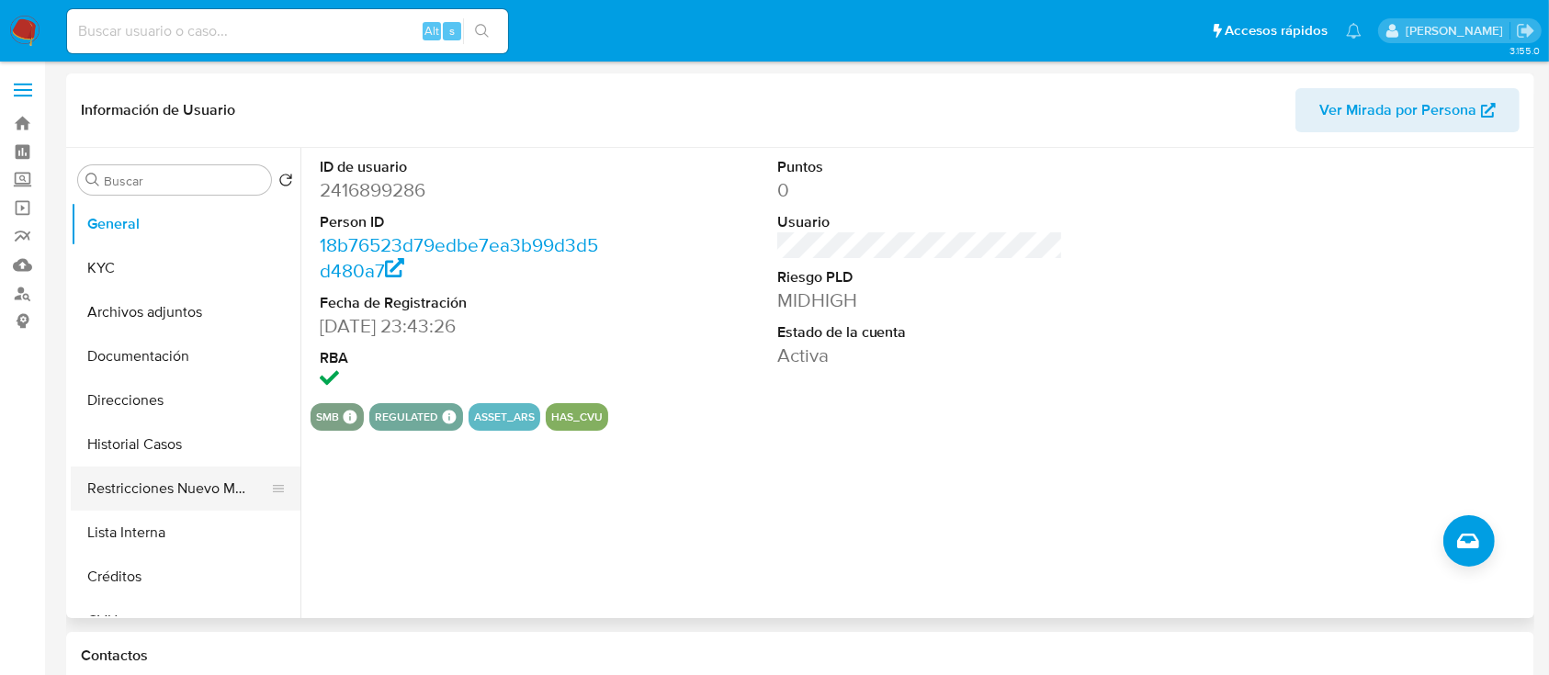
click at [176, 506] on button "Restricciones Nuevo Mundo" at bounding box center [178, 489] width 215 height 44
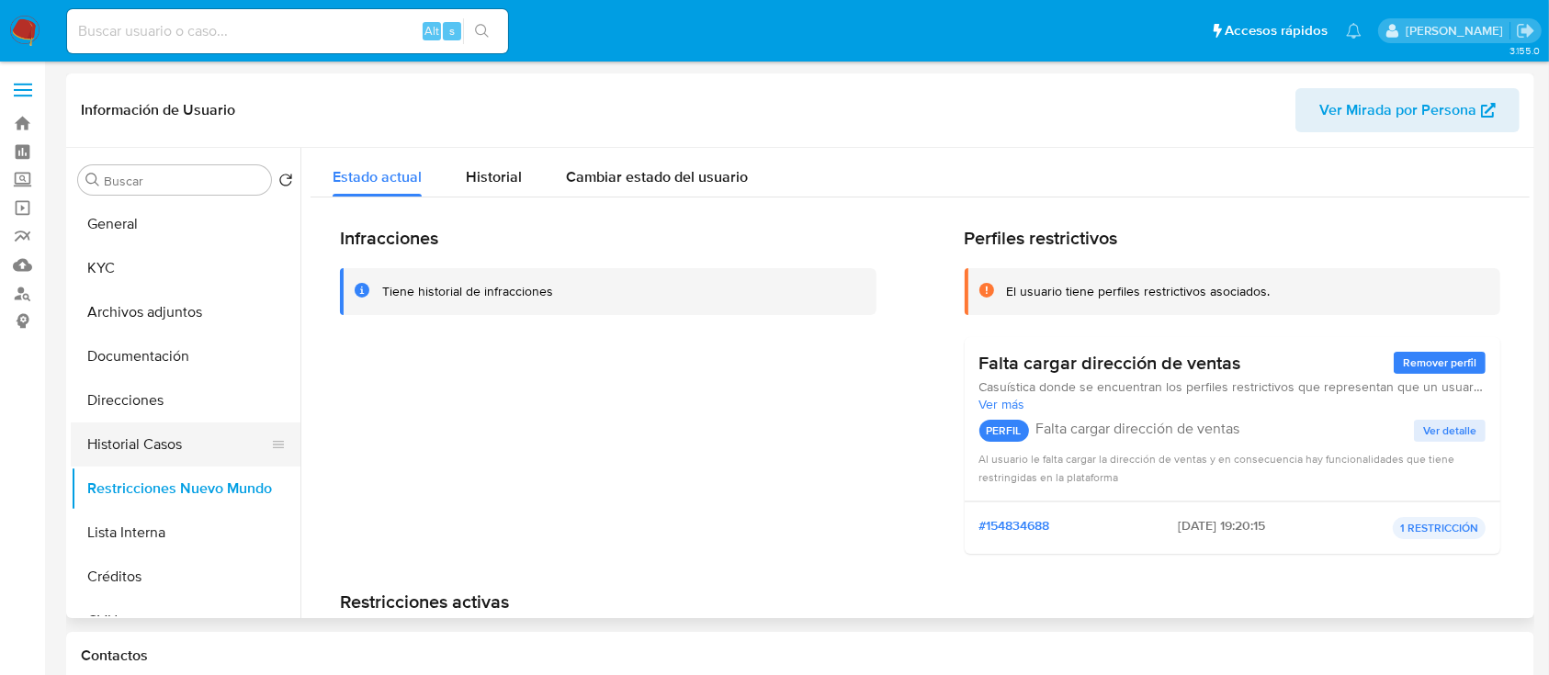
click at [171, 453] on button "Historial Casos" at bounding box center [178, 445] width 215 height 44
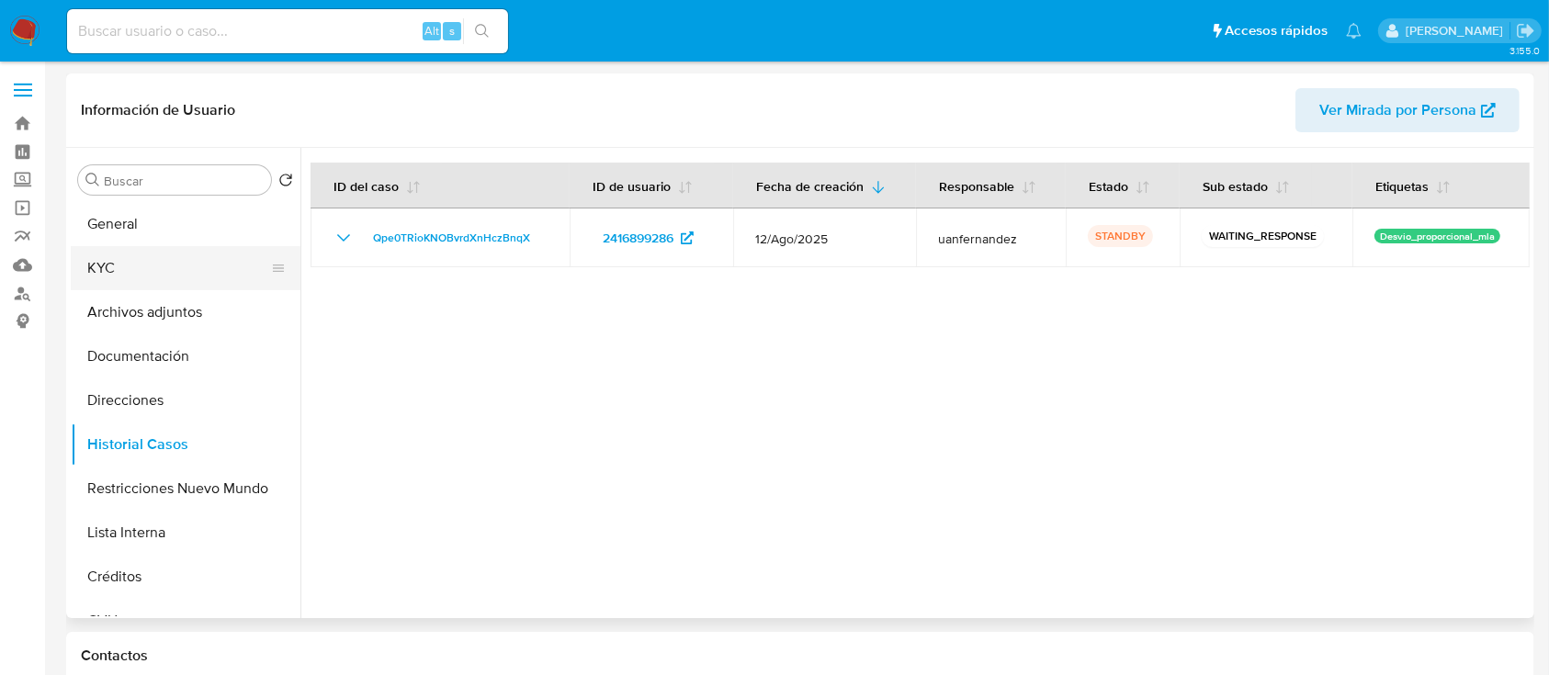
click at [133, 266] on button "KYC" at bounding box center [178, 268] width 215 height 44
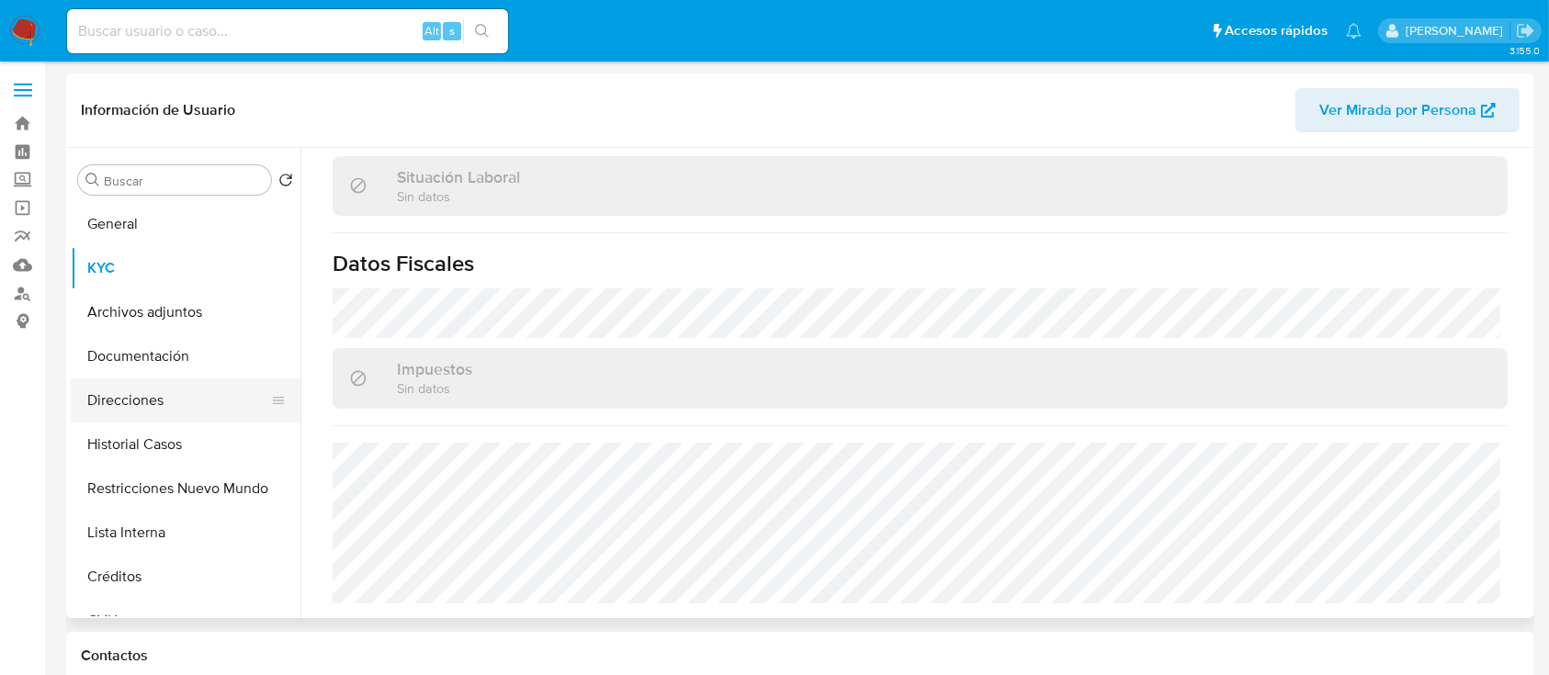
scroll to position [972, 0]
click at [184, 401] on button "Direcciones" at bounding box center [178, 400] width 215 height 44
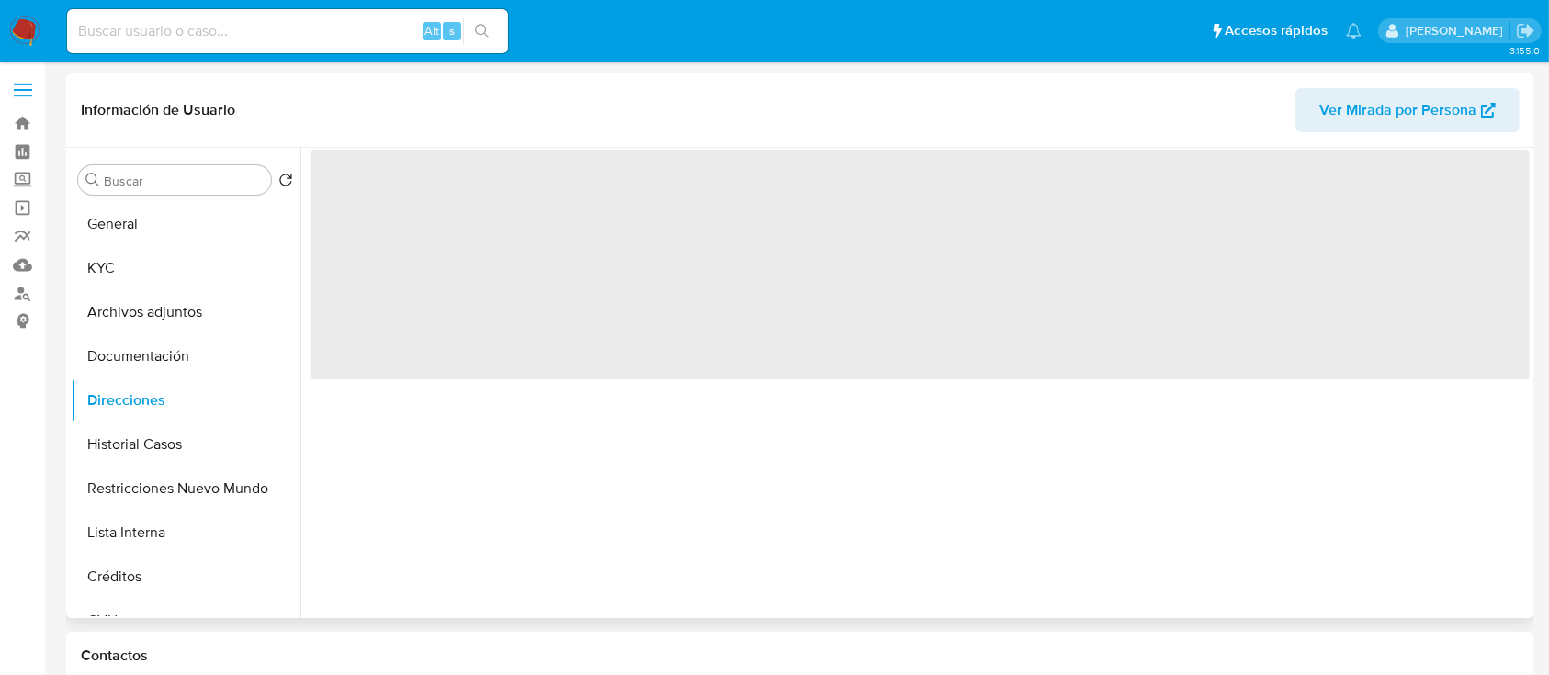
scroll to position [0, 0]
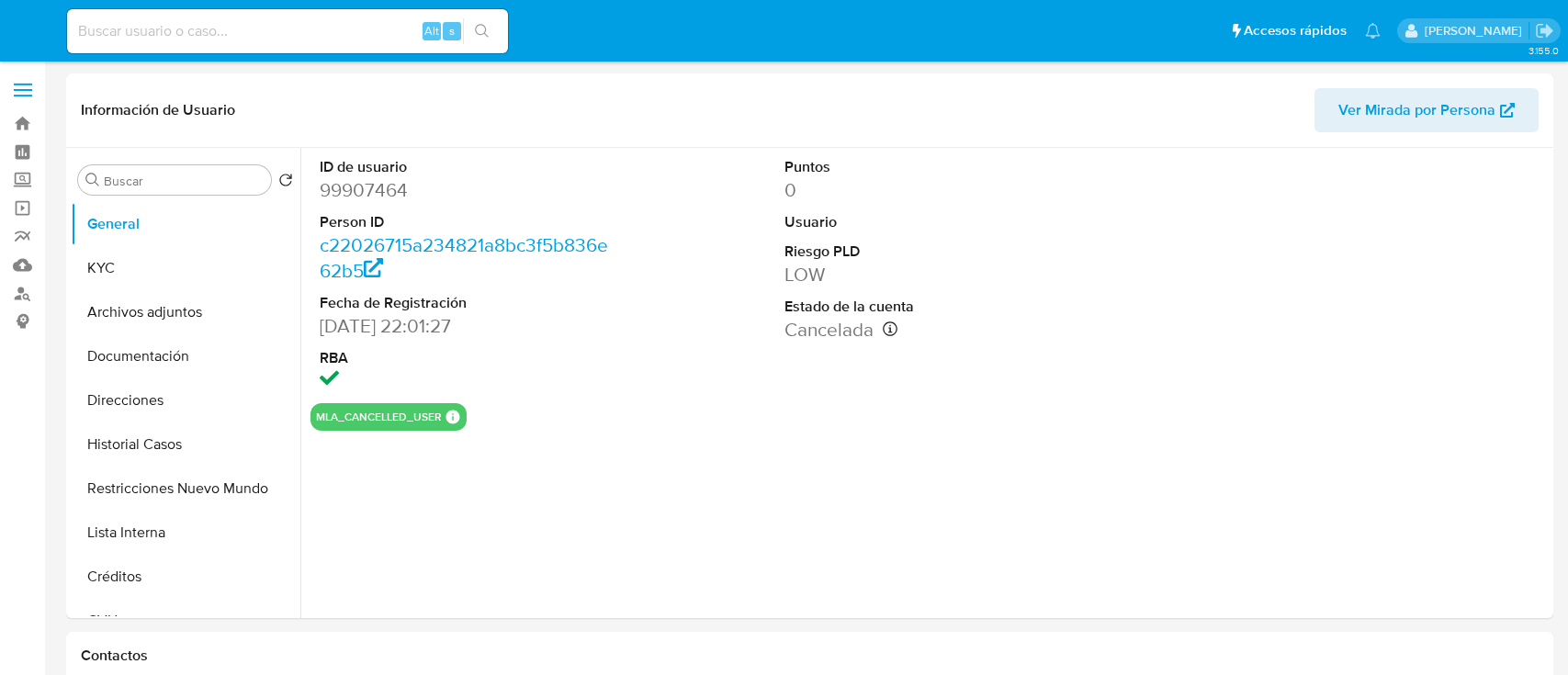
select select "10"
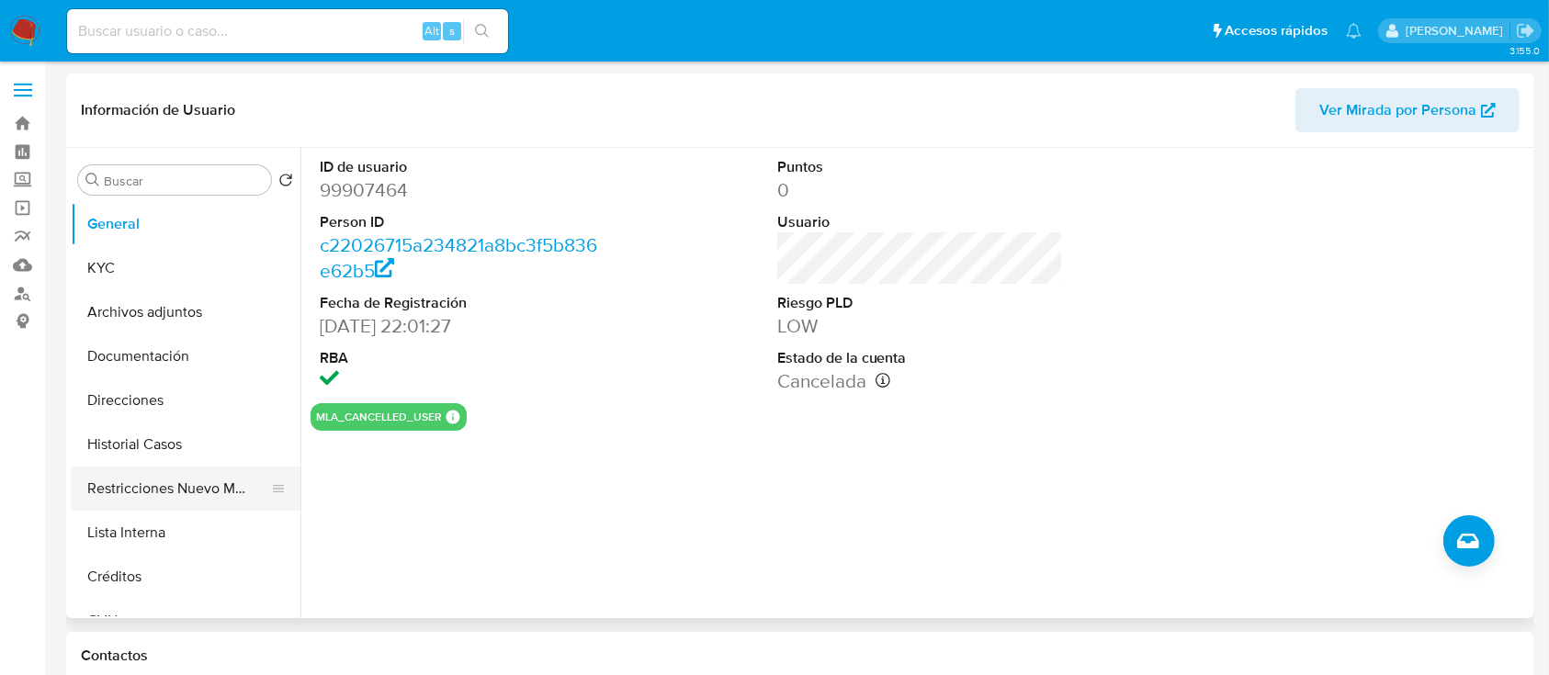
click at [176, 492] on button "Restricciones Nuevo Mundo" at bounding box center [178, 489] width 215 height 44
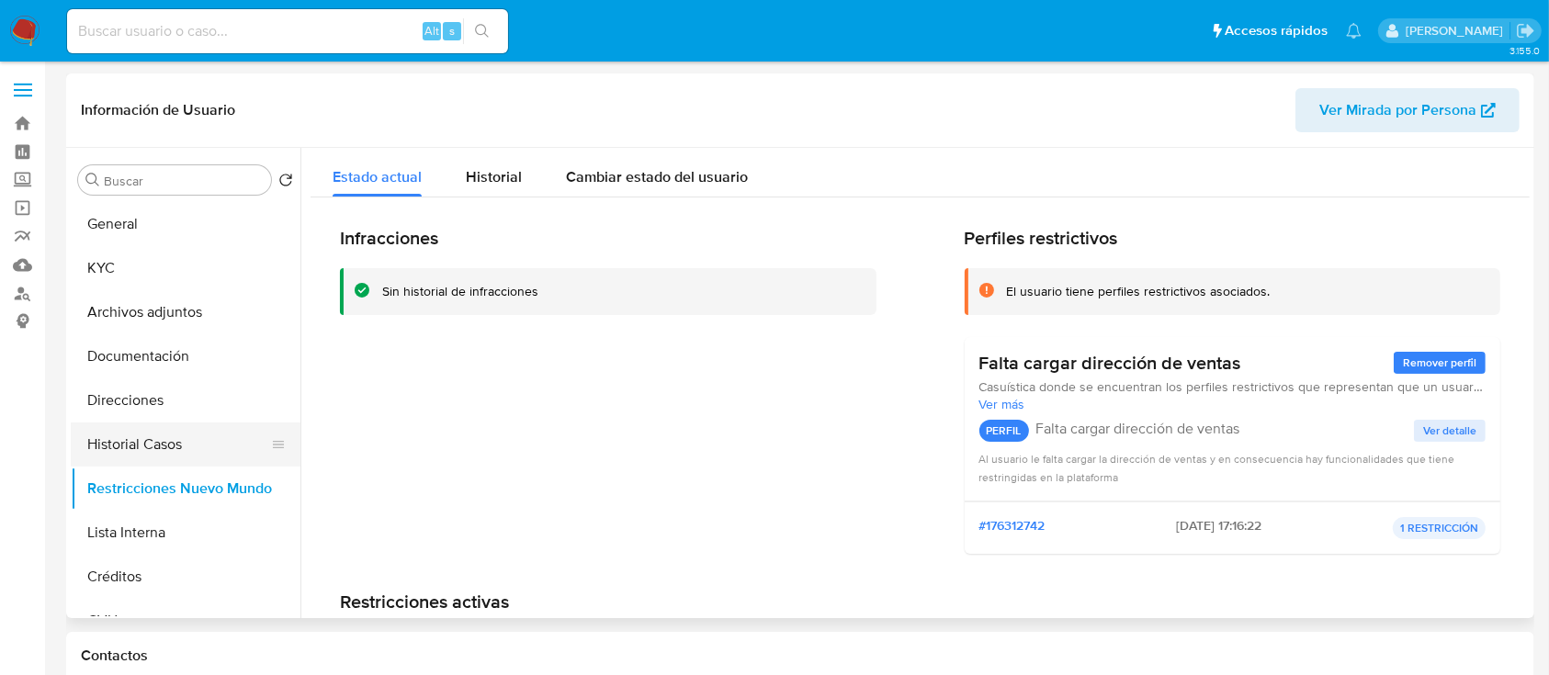
click at [177, 445] on button "Historial Casos" at bounding box center [178, 445] width 215 height 44
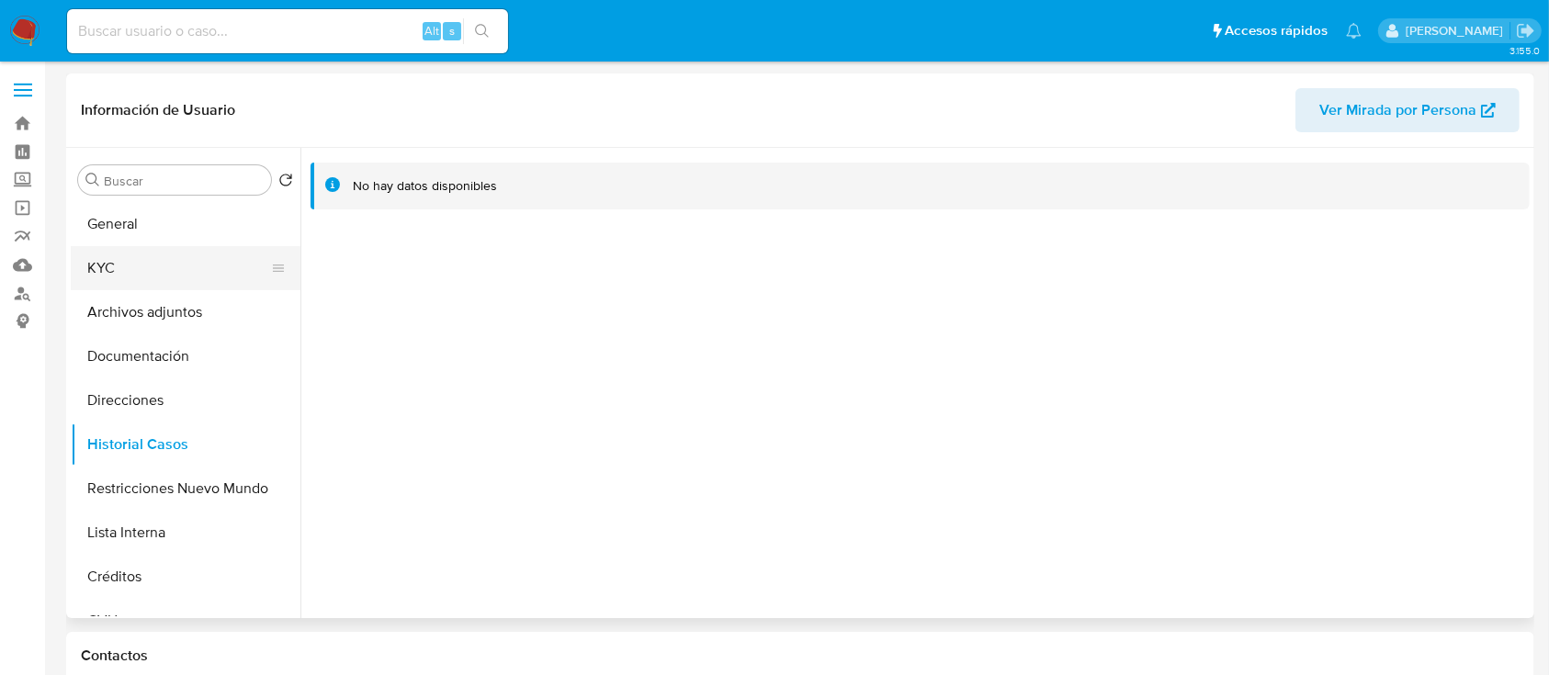
click at [164, 257] on button "KYC" at bounding box center [178, 268] width 215 height 44
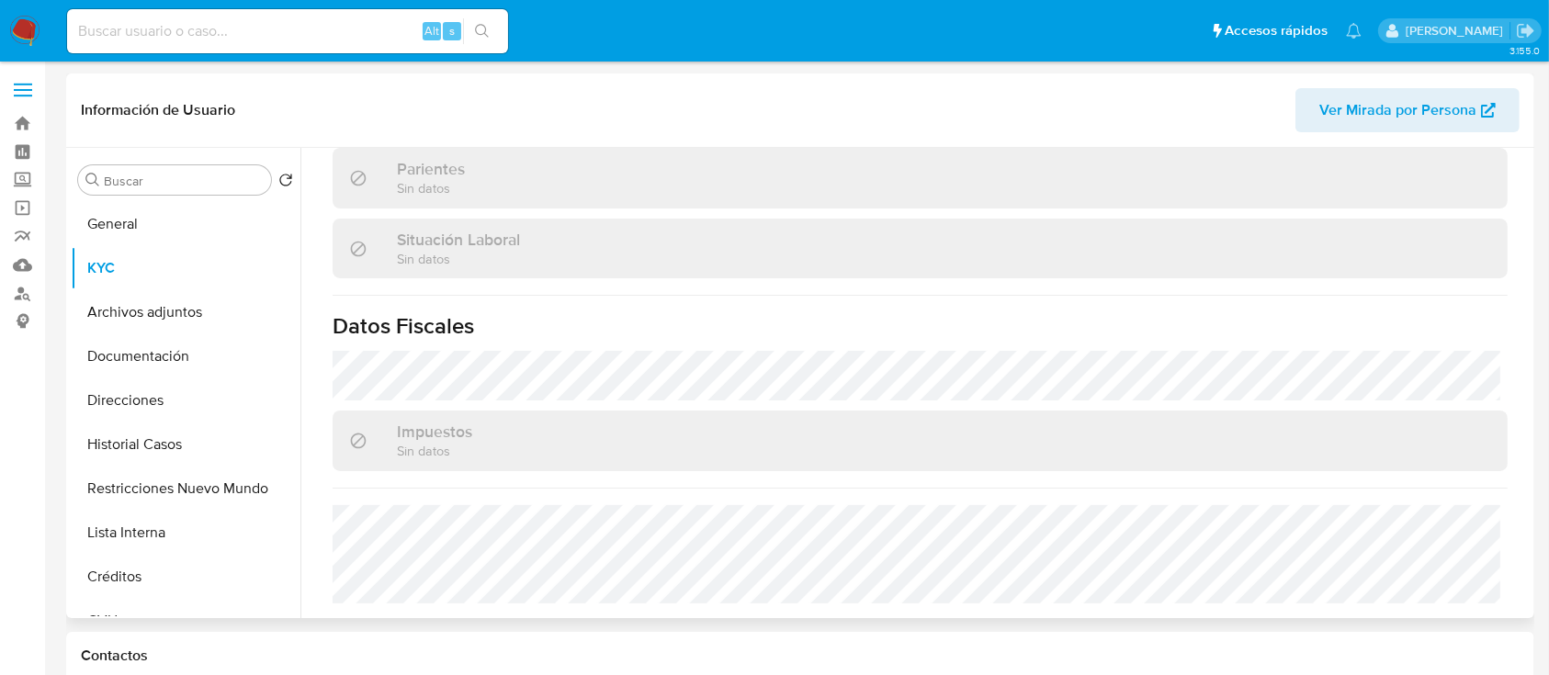
scroll to position [904, 0]
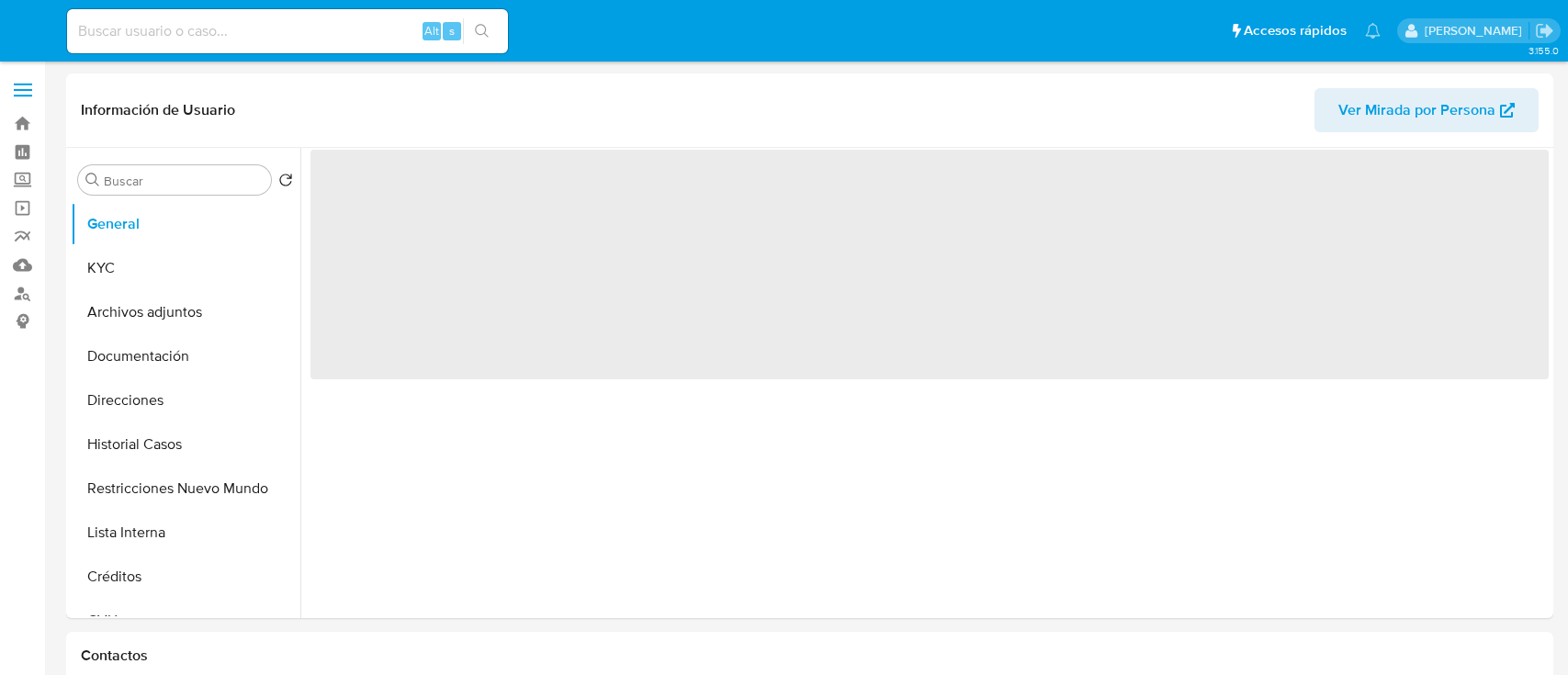
select select "10"
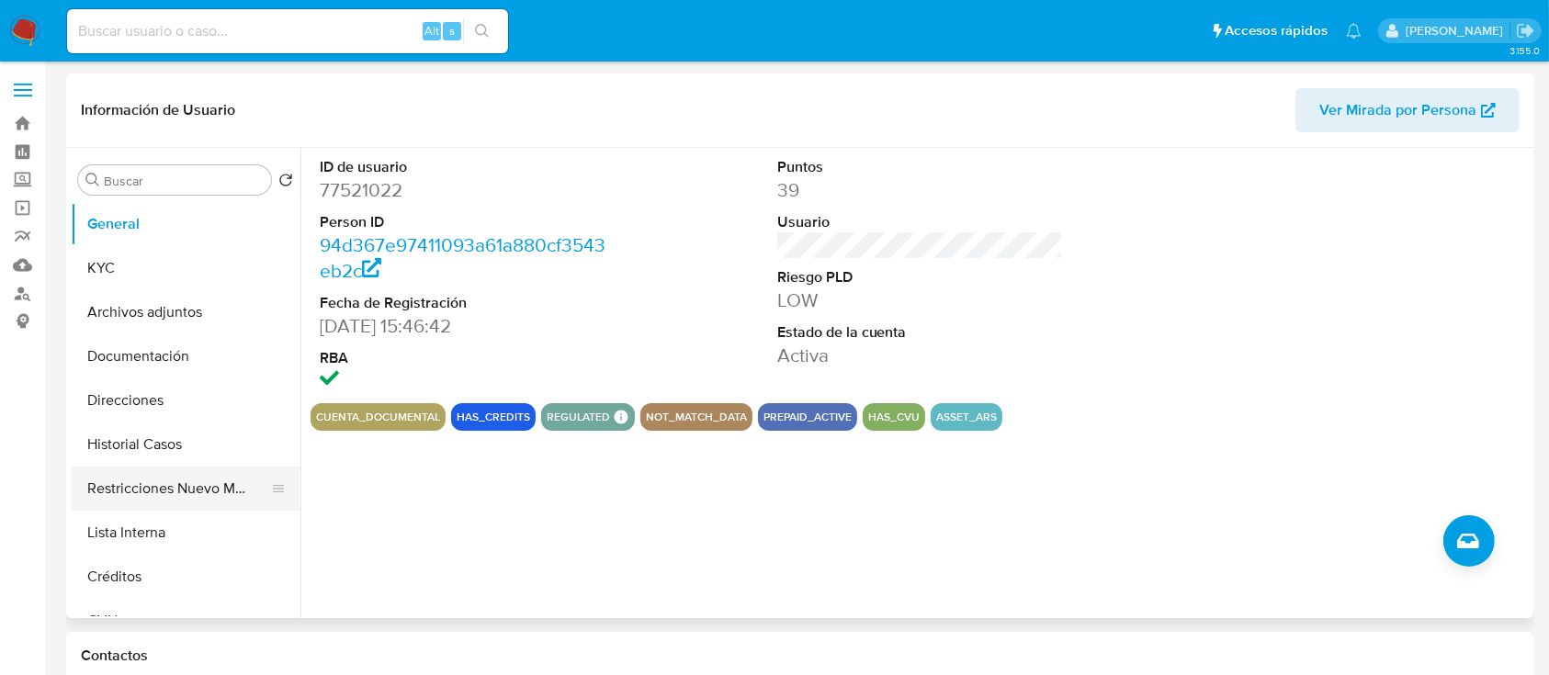
click at [155, 472] on button "Restricciones Nuevo Mundo" at bounding box center [178, 489] width 215 height 44
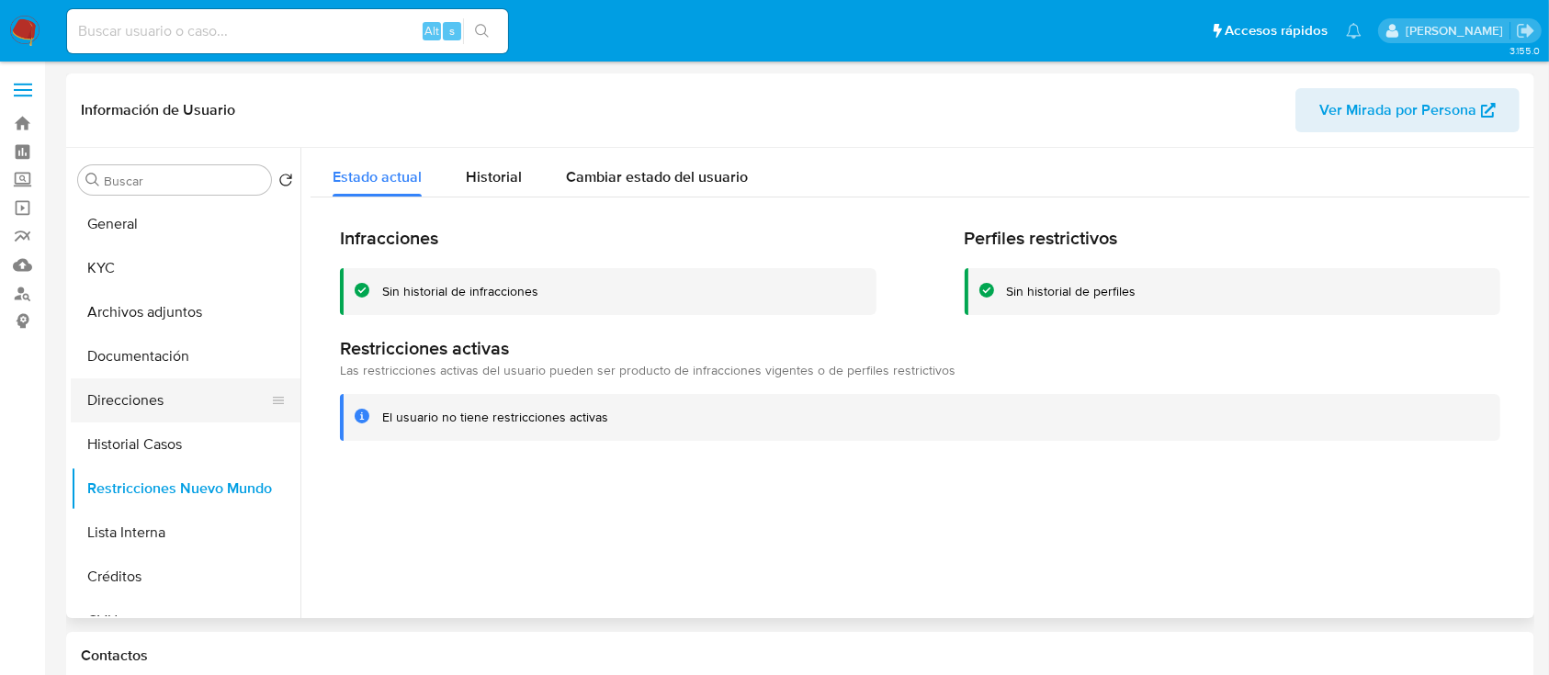
drag, startPoint x: 183, startPoint y: 430, endPoint x: 183, endPoint y: 419, distance: 11.0
click at [183, 431] on button "Historial Casos" at bounding box center [186, 445] width 230 height 44
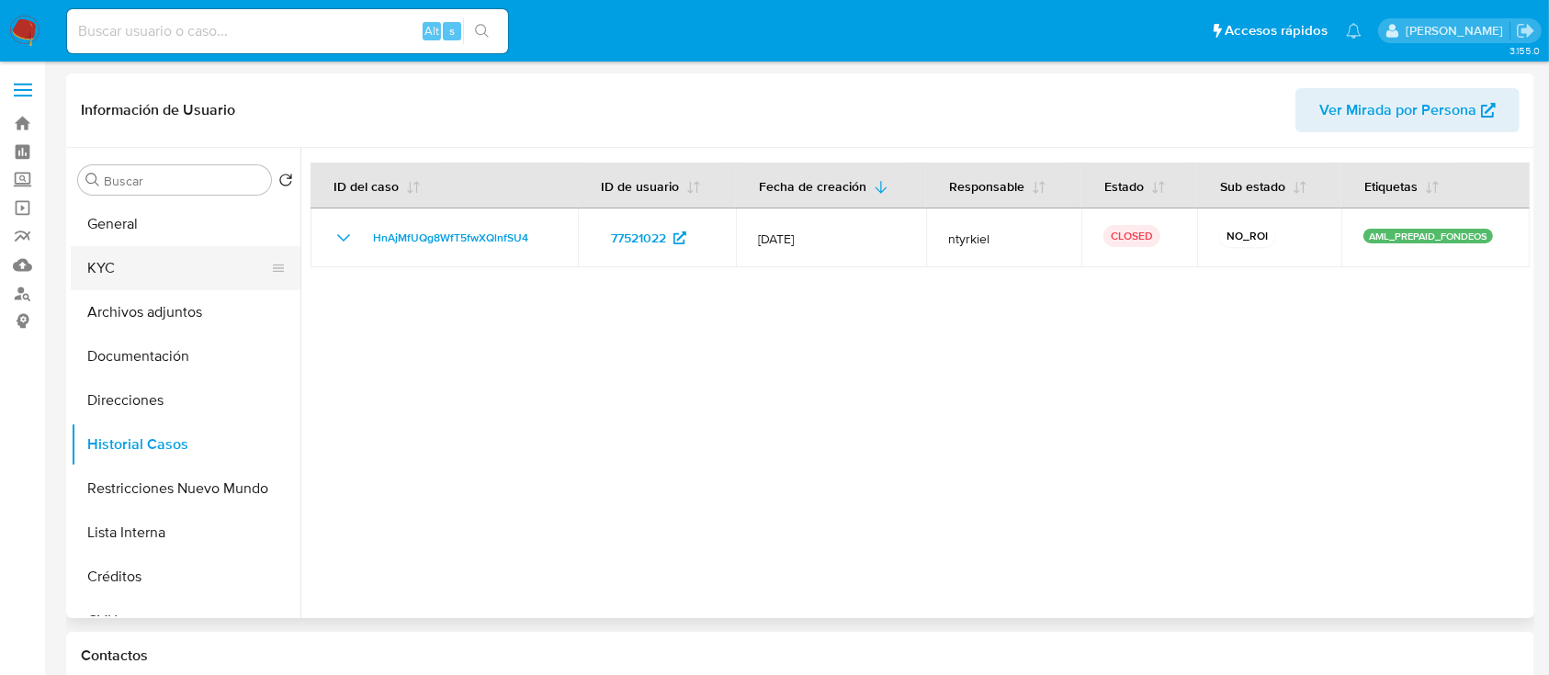
click at [177, 274] on button "KYC" at bounding box center [178, 268] width 215 height 44
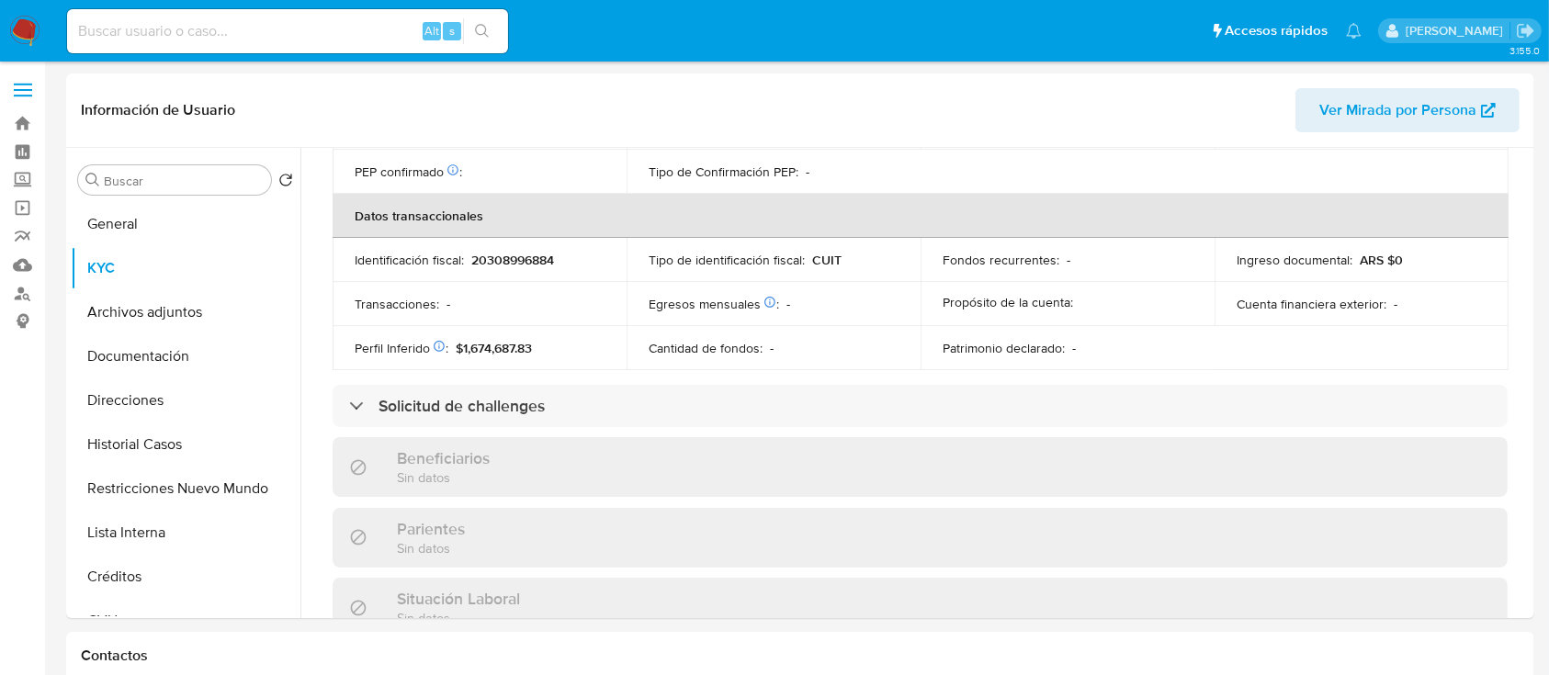
scroll to position [966, 0]
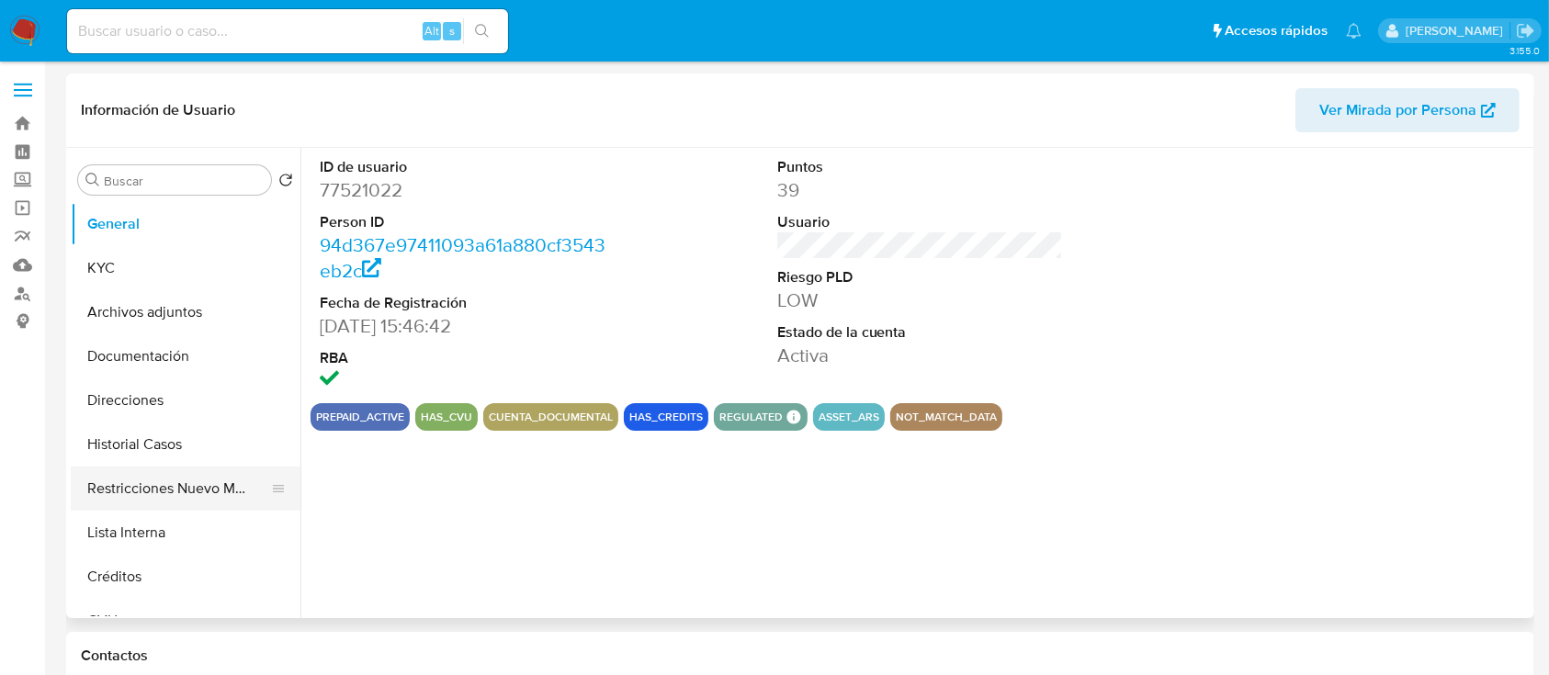
click at [210, 489] on button "Restricciones Nuevo Mundo" at bounding box center [178, 489] width 215 height 44
select select "10"
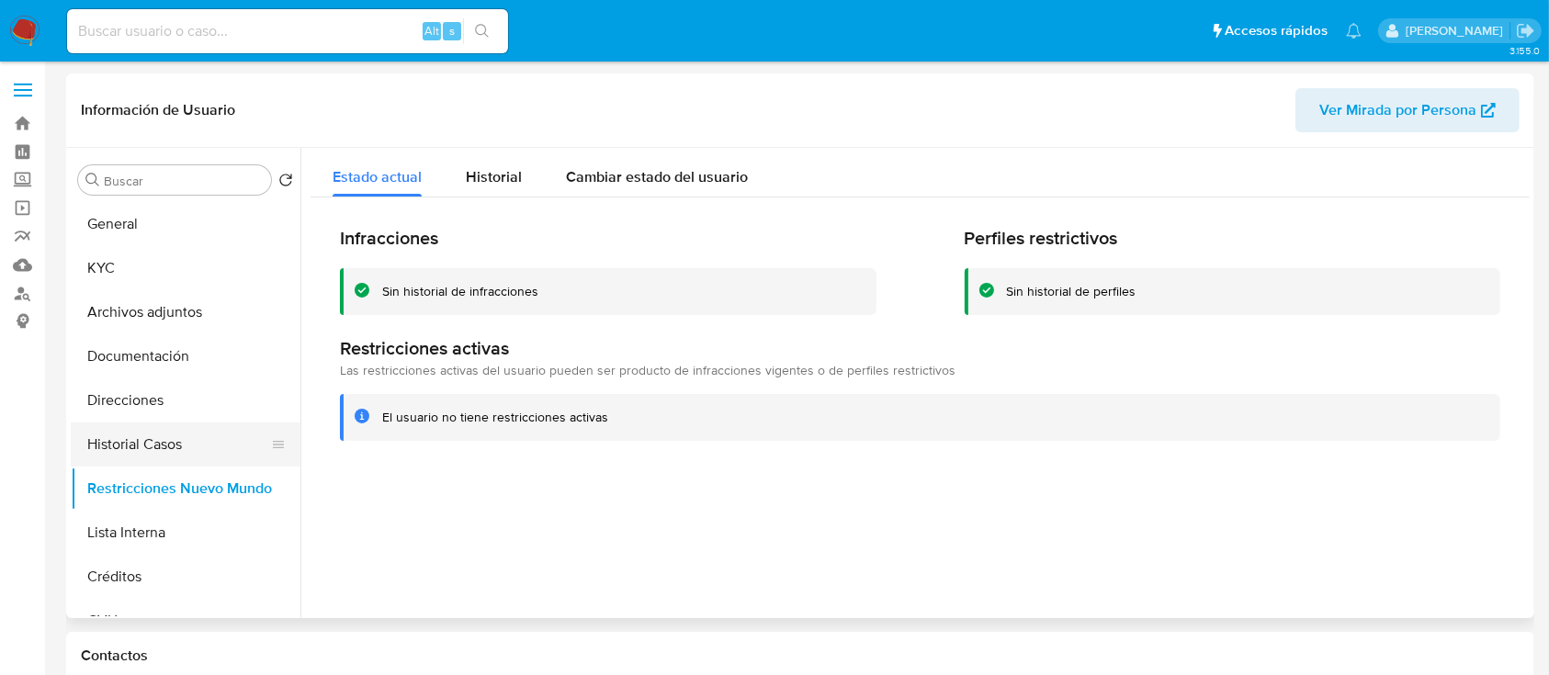
click at [166, 445] on button "Historial Casos" at bounding box center [178, 445] width 215 height 44
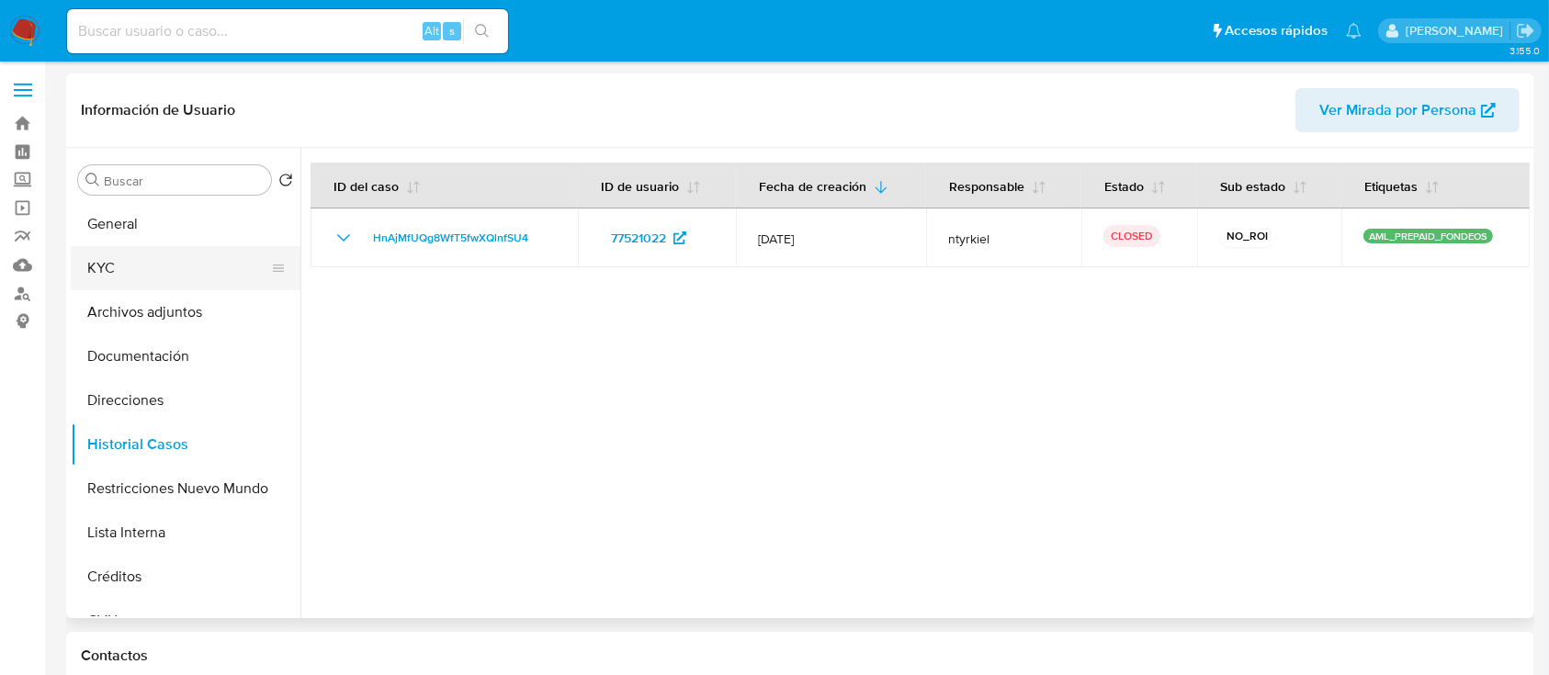
click at [153, 276] on button "KYC" at bounding box center [178, 268] width 215 height 44
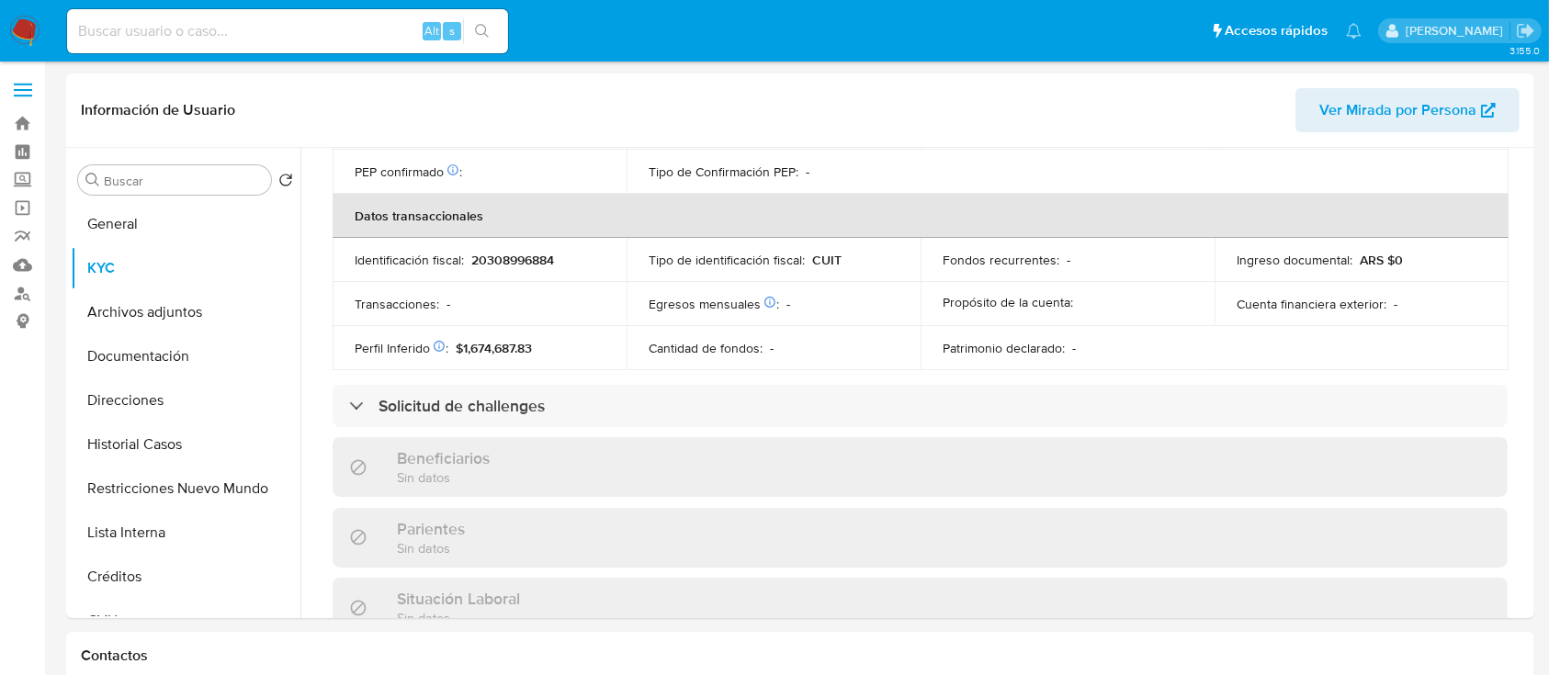
scroll to position [966, 0]
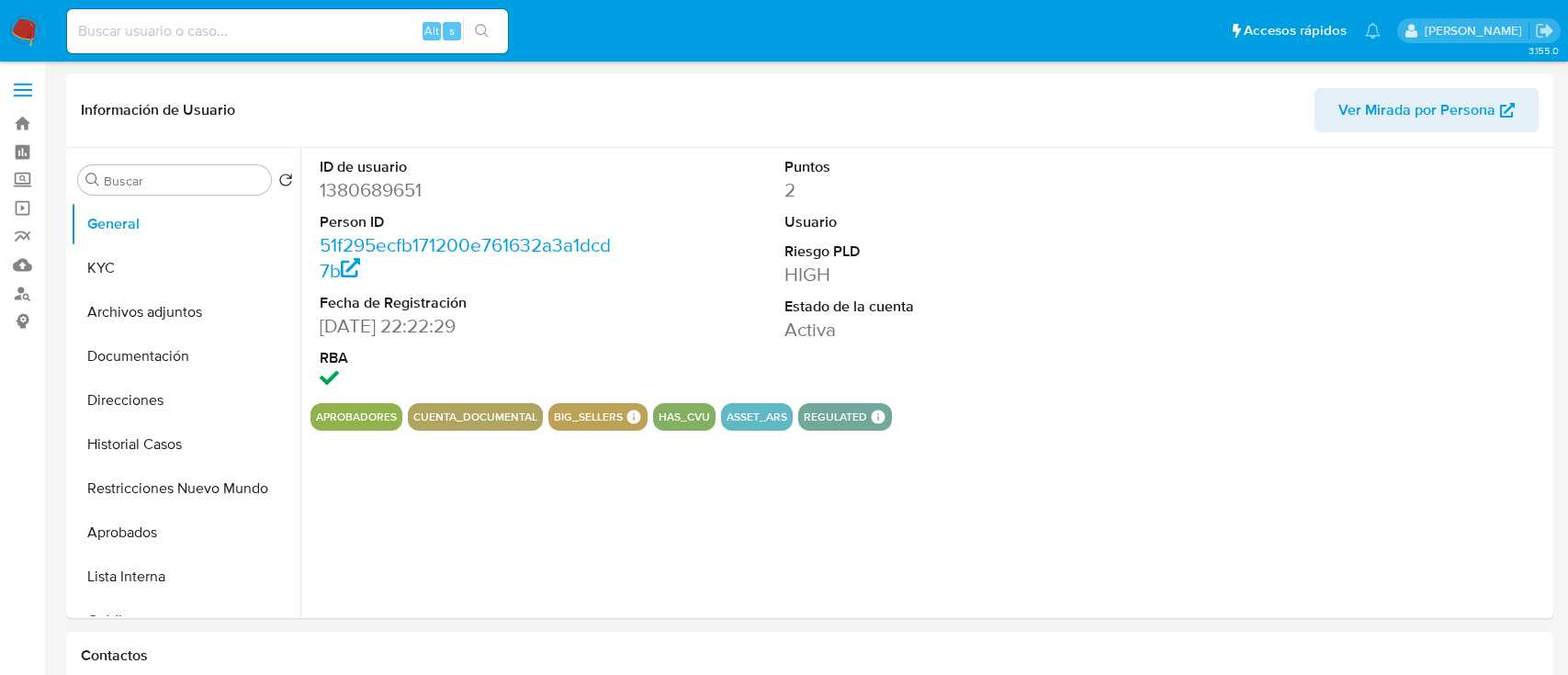
select select "10"
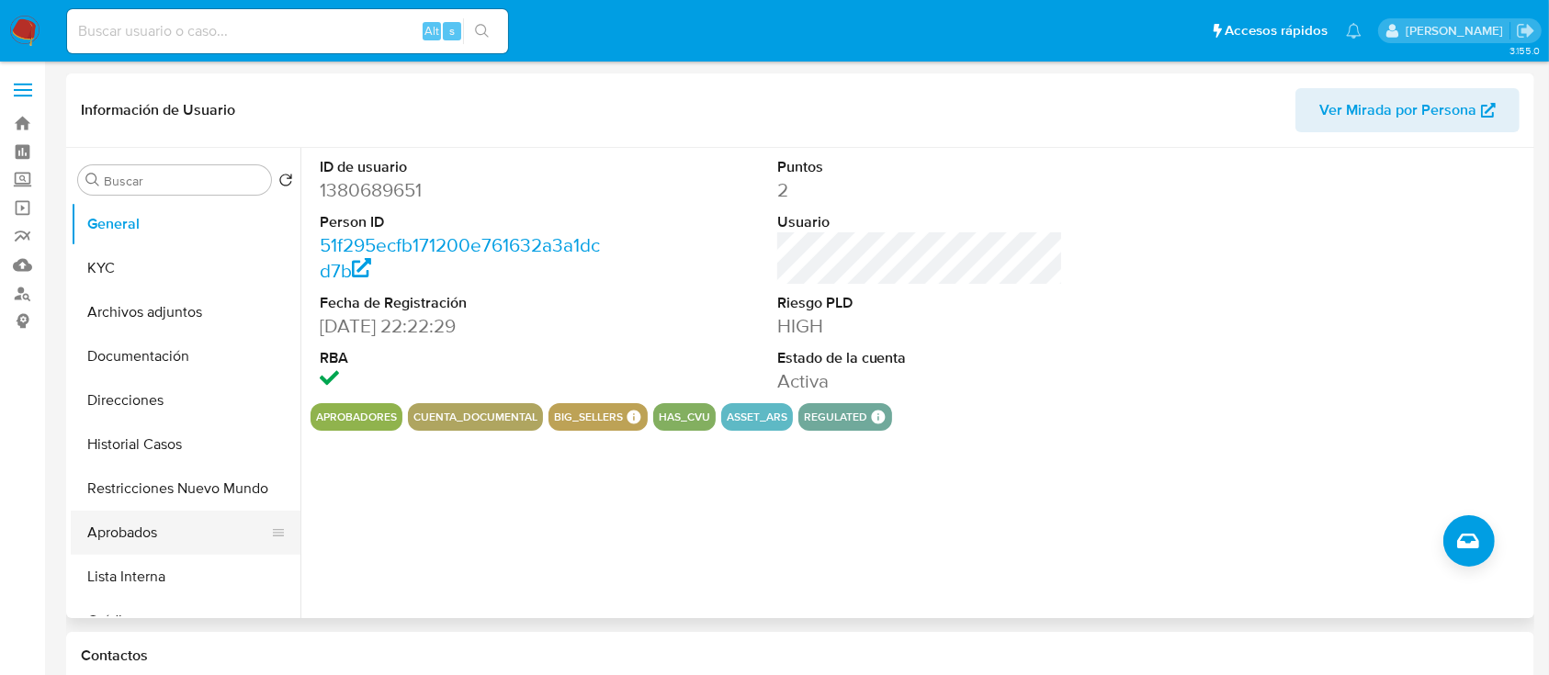
click at [202, 514] on button "Aprobados" at bounding box center [178, 533] width 215 height 44
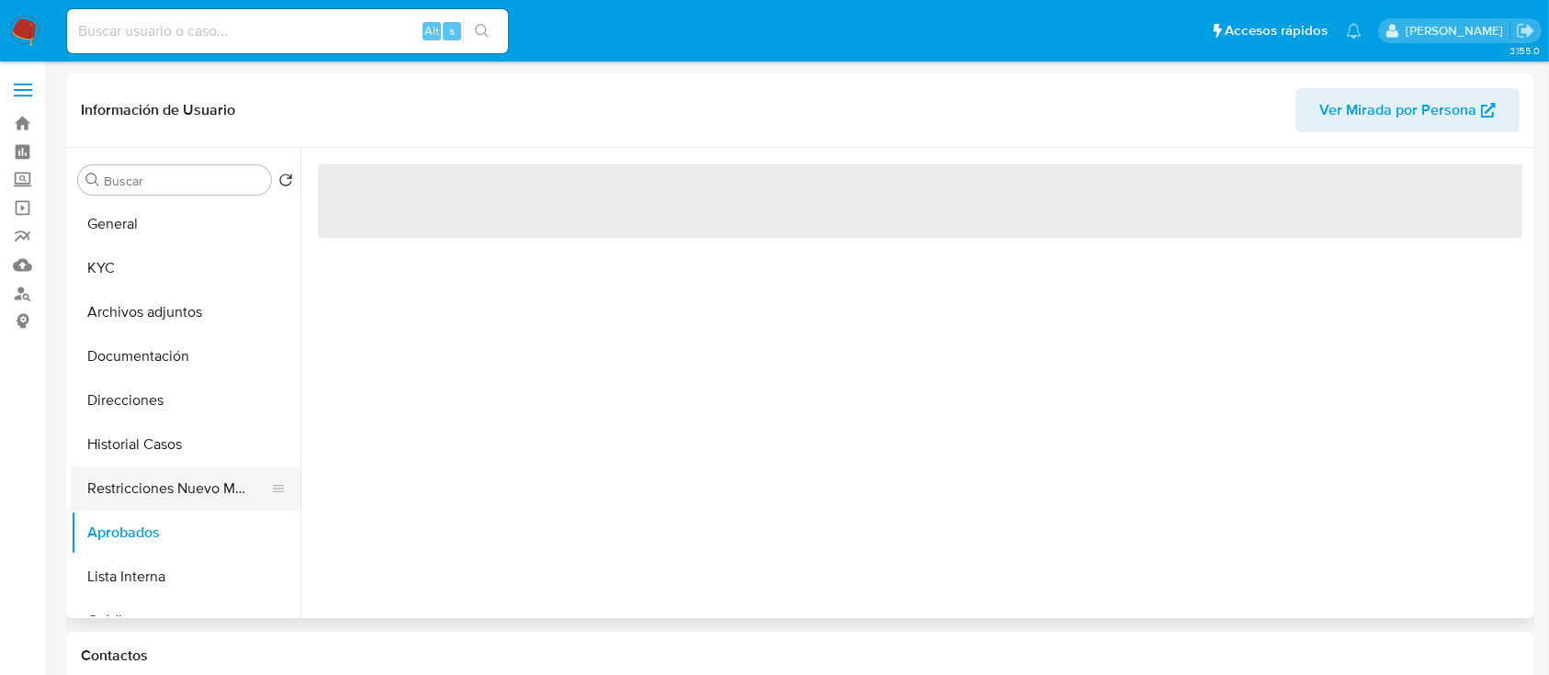
click at [201, 478] on button "Restricciones Nuevo Mundo" at bounding box center [178, 489] width 215 height 44
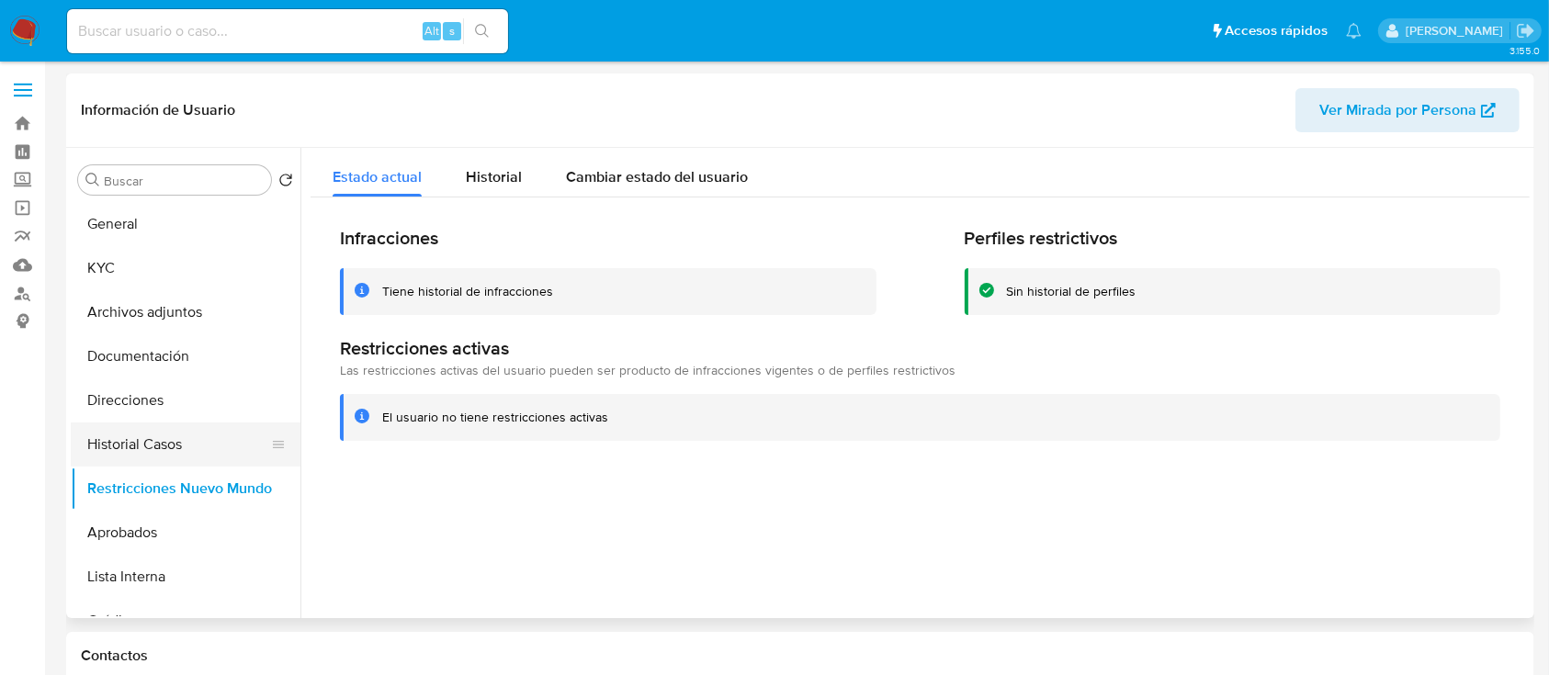
click at [193, 440] on button "Historial Casos" at bounding box center [178, 445] width 215 height 44
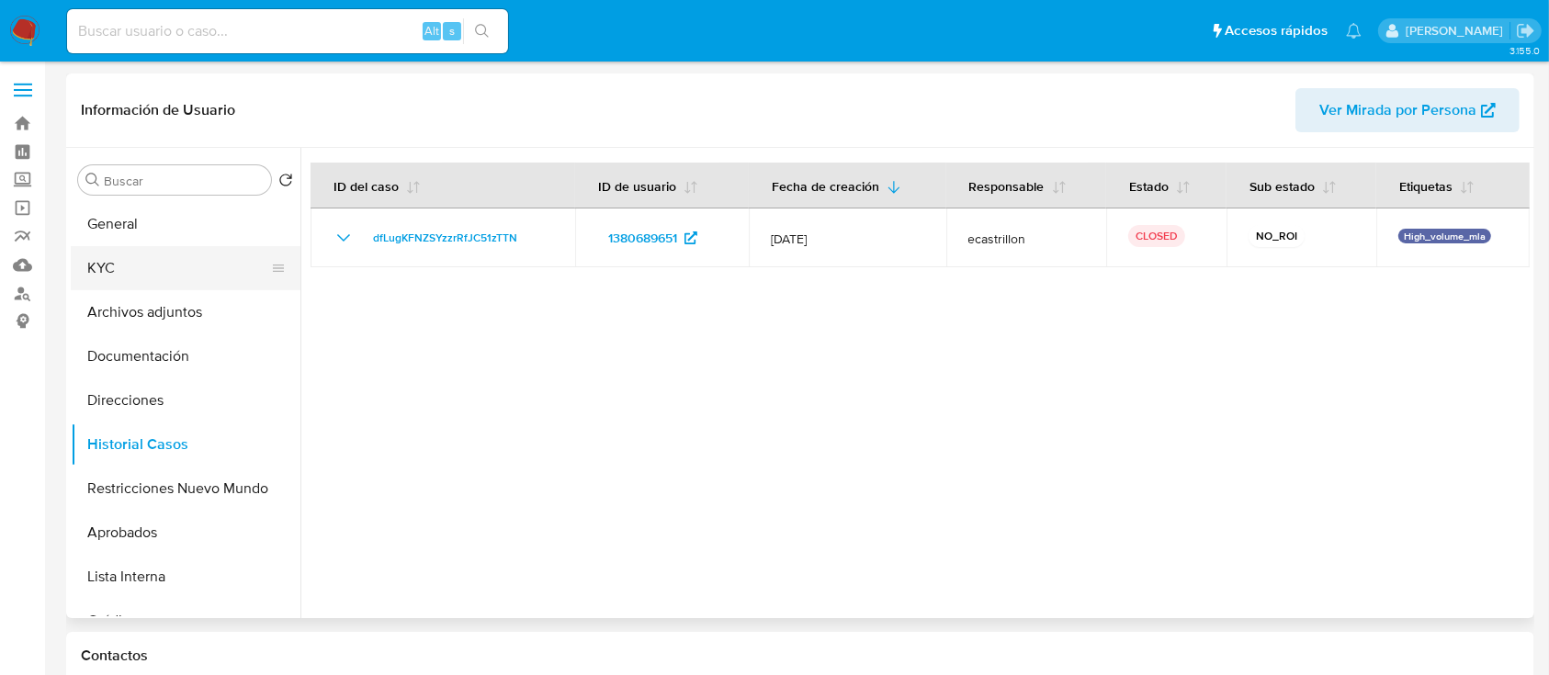
click at [197, 258] on button "KYC" at bounding box center [178, 268] width 215 height 44
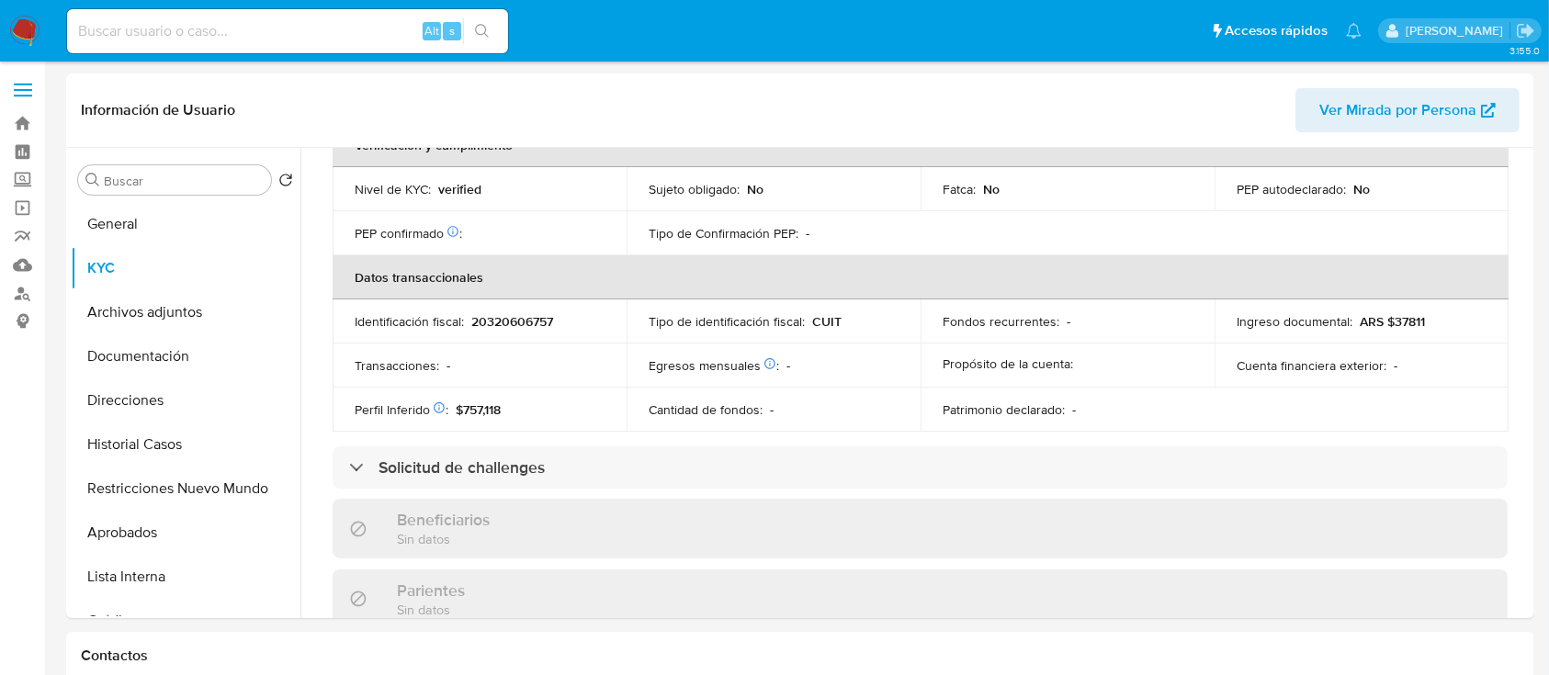
scroll to position [905, 0]
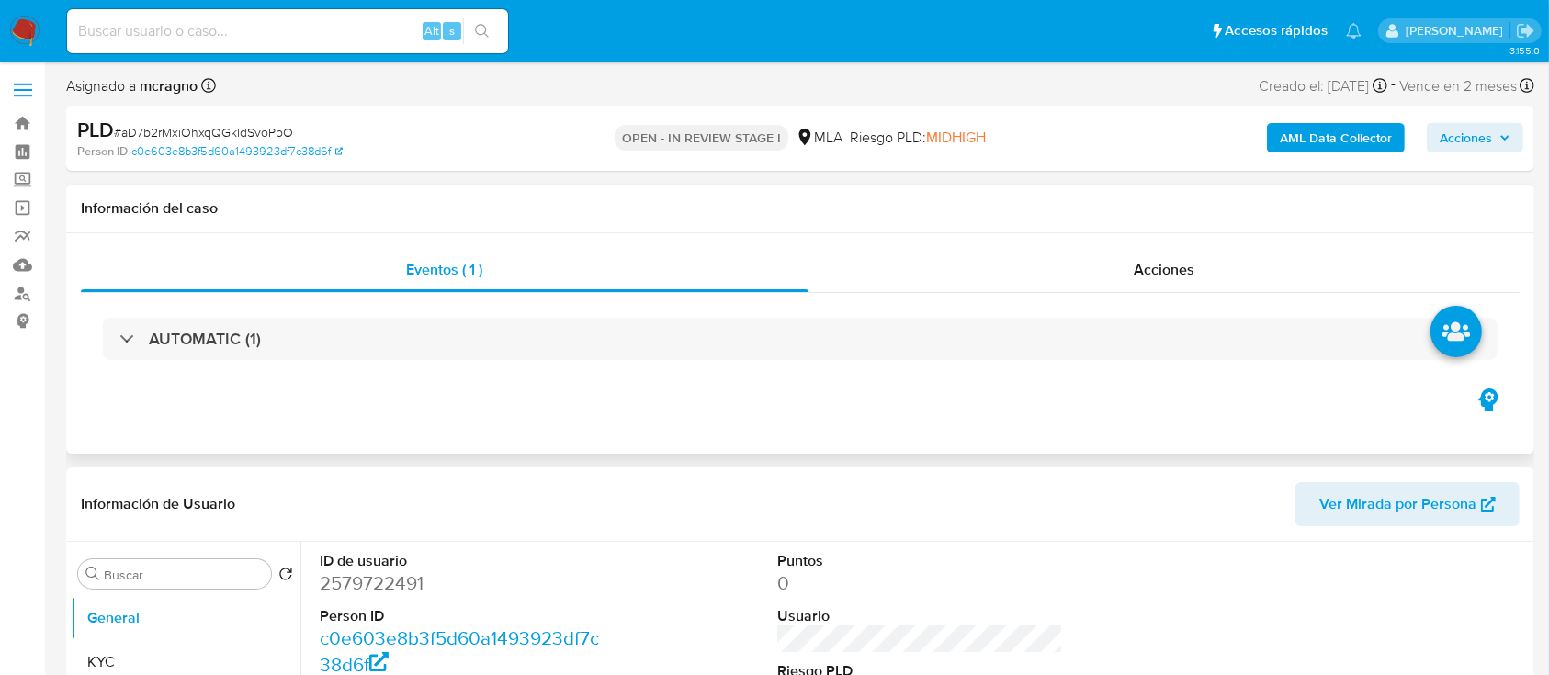
select select "10"
click at [920, 621] on dt "Usuario" at bounding box center [920, 616] width 287 height 20
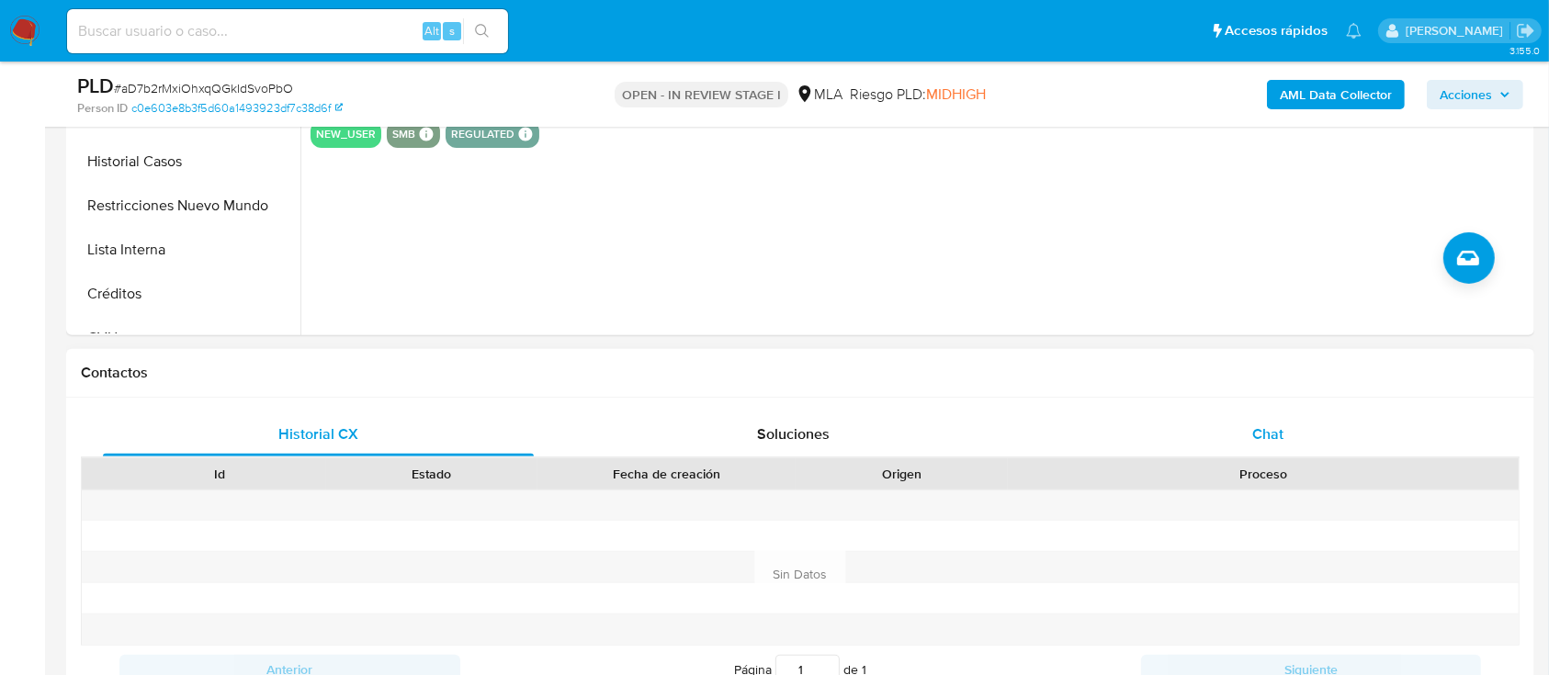
click at [1281, 433] on span "Chat" at bounding box center [1267, 433] width 31 height 21
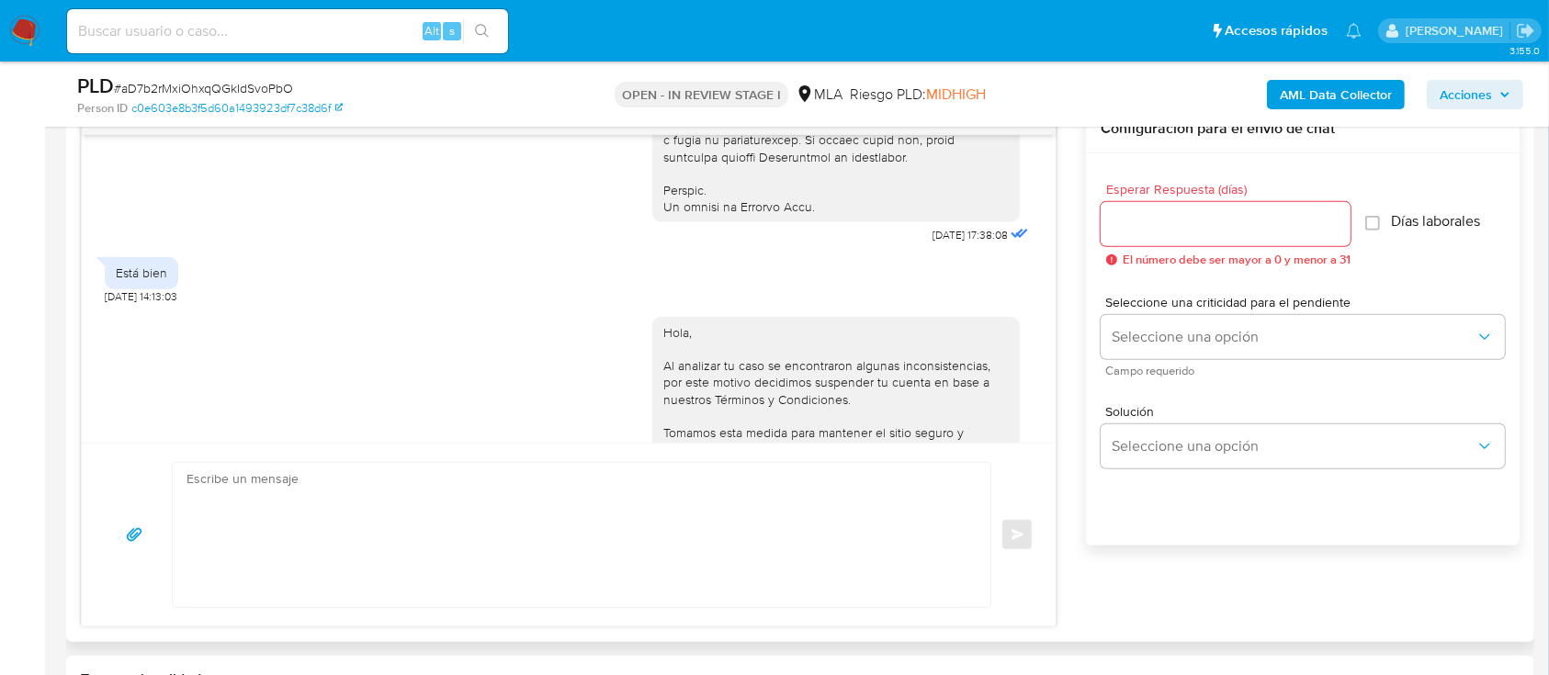
scroll to position [864, 0]
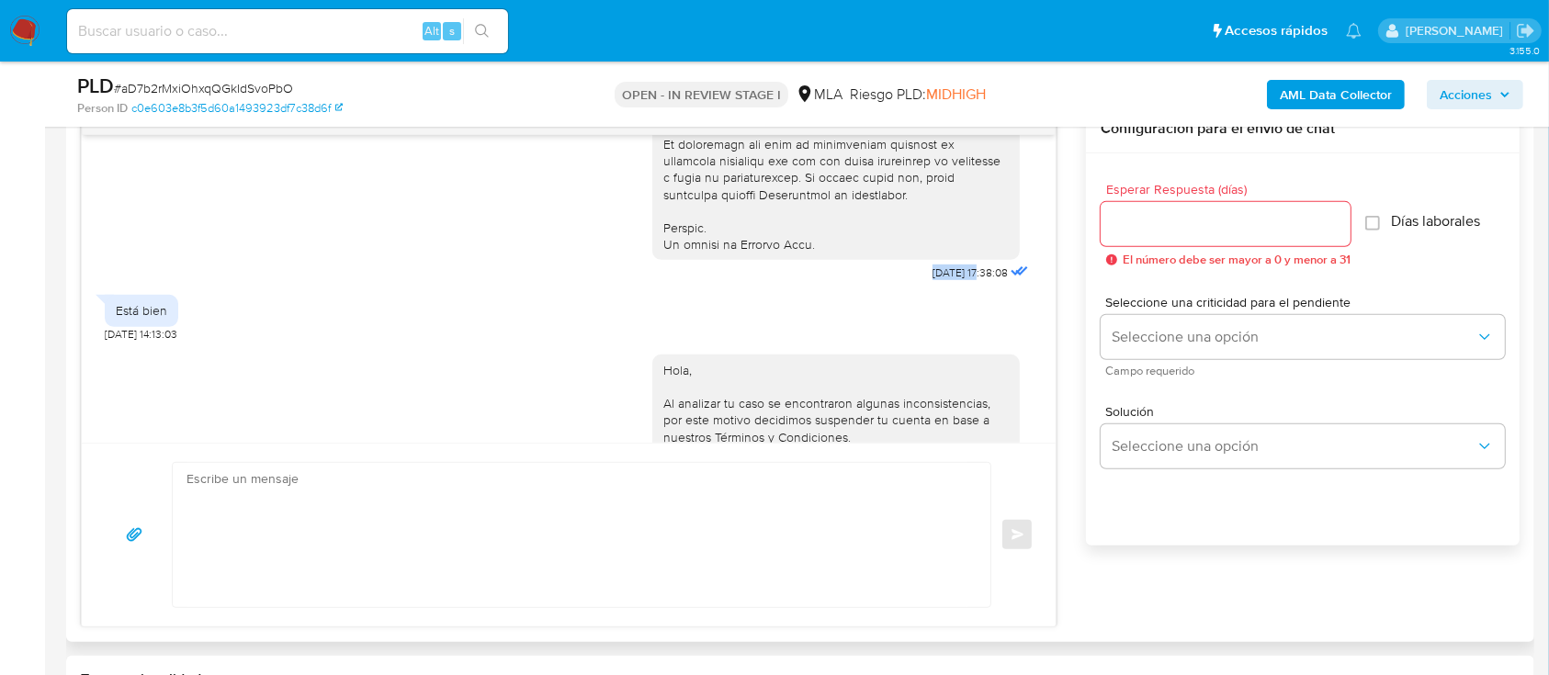
drag, startPoint x: 884, startPoint y: 300, endPoint x: 943, endPoint y: 303, distance: 59.8
click at [932, 280] on span "18/08/2025 17:38:08" at bounding box center [969, 272] width 75 height 15
drag, startPoint x: 889, startPoint y: 303, endPoint x: 944, endPoint y: 301, distance: 55.1
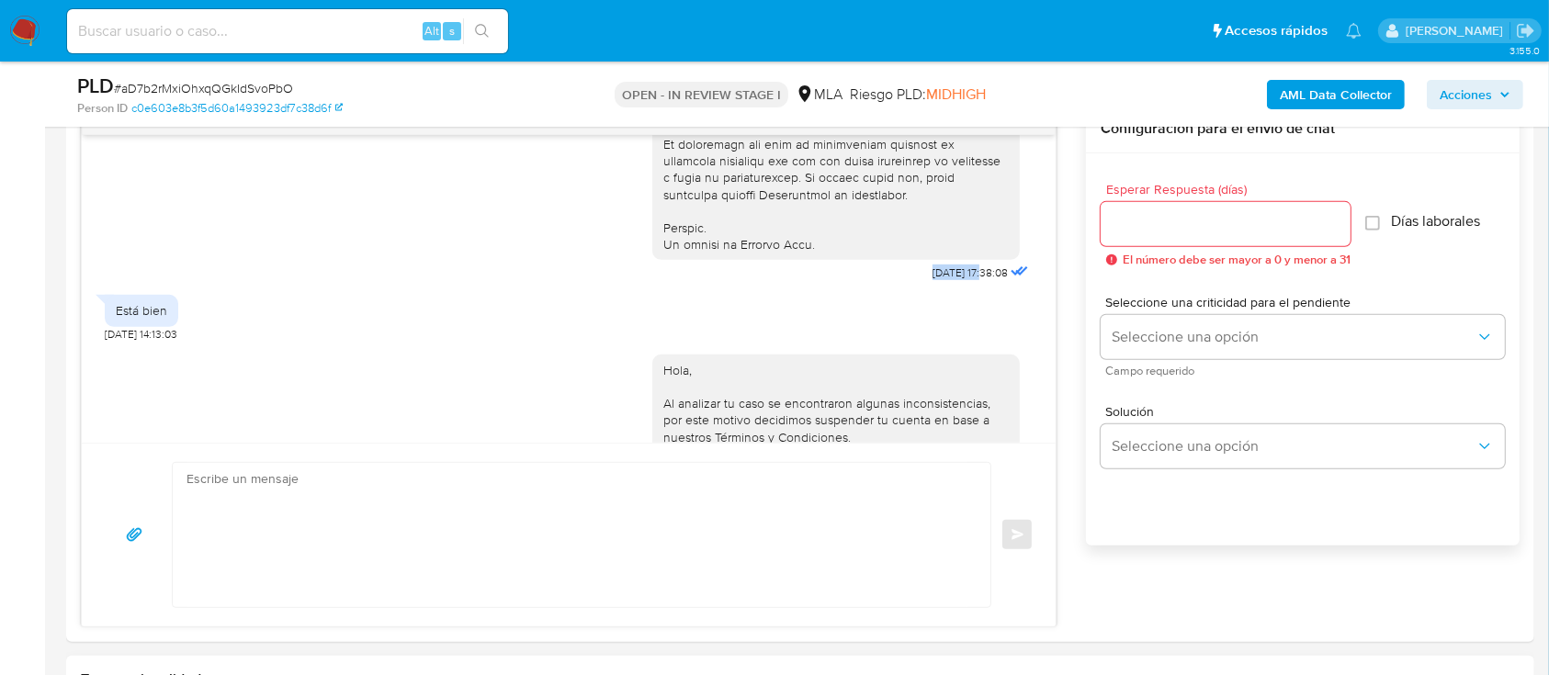
copy span "18/08/2025"
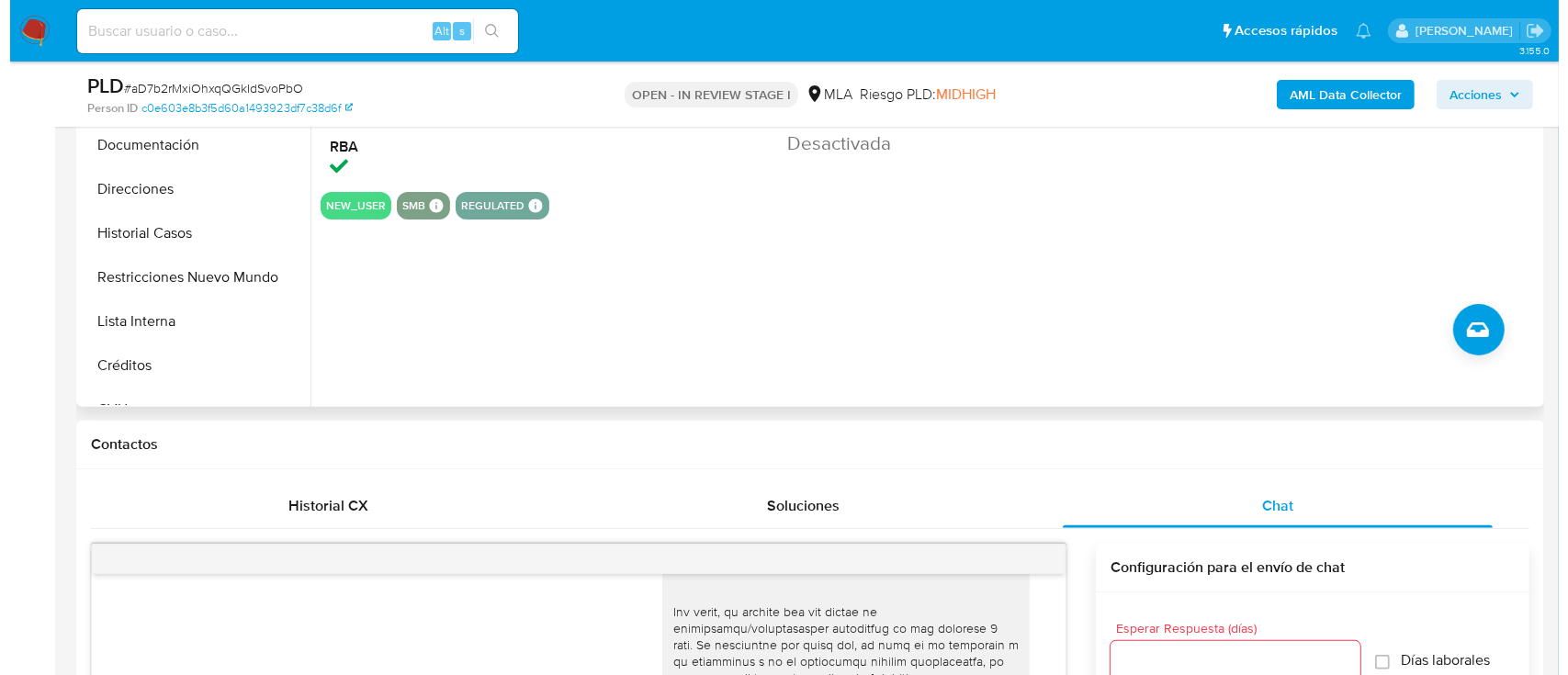
scroll to position [367, 0]
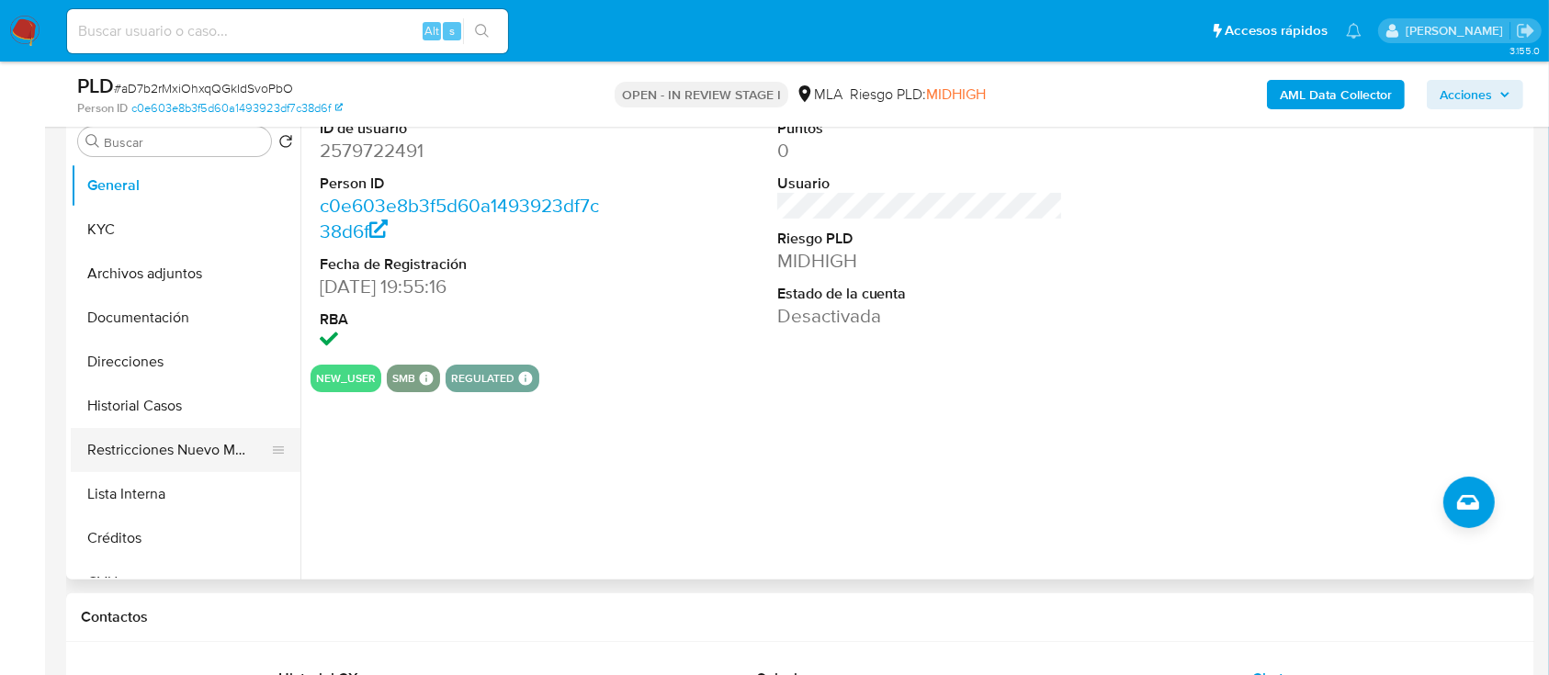
click at [194, 452] on button "Restricciones Nuevo Mundo" at bounding box center [178, 450] width 215 height 44
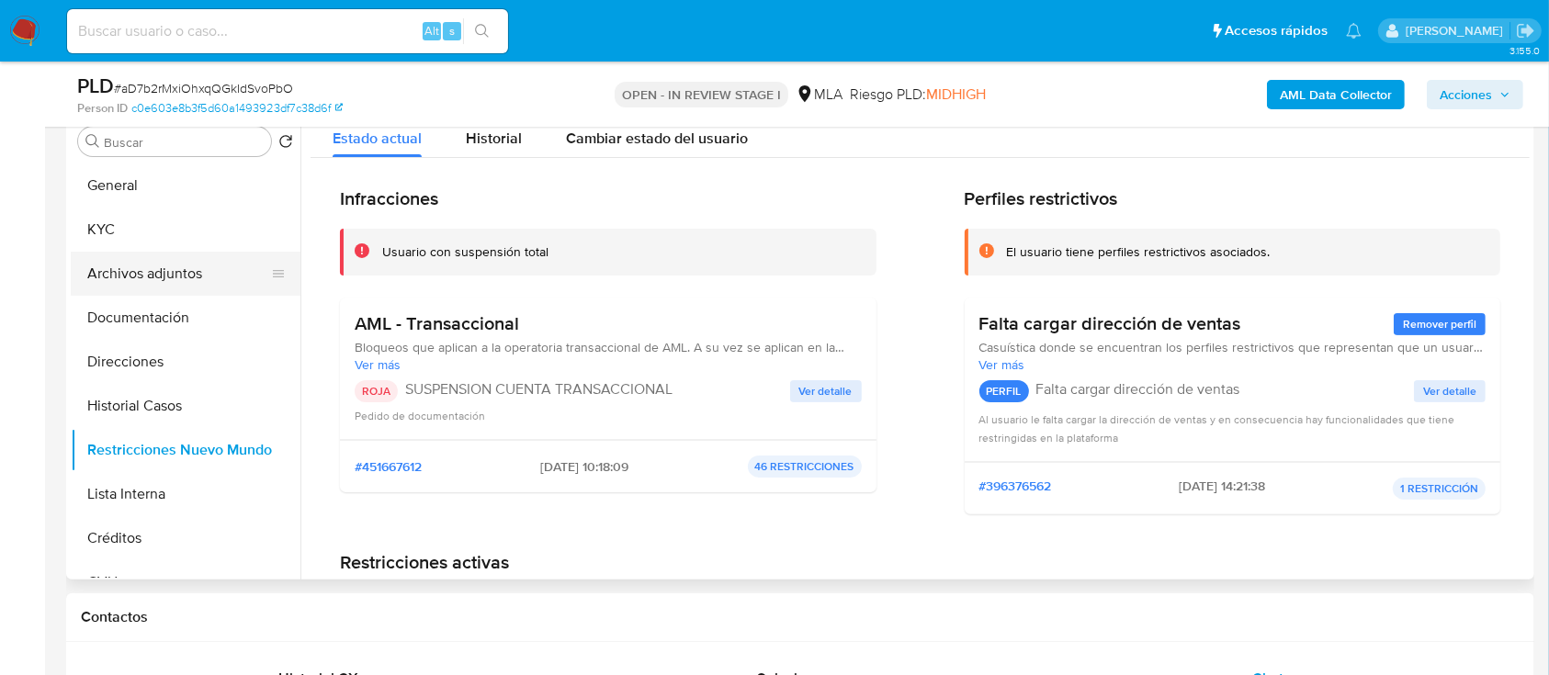
drag, startPoint x: 110, startPoint y: 267, endPoint x: 287, endPoint y: 263, distance: 176.4
click at [110, 266] on button "Archivos adjuntos" at bounding box center [178, 274] width 215 height 44
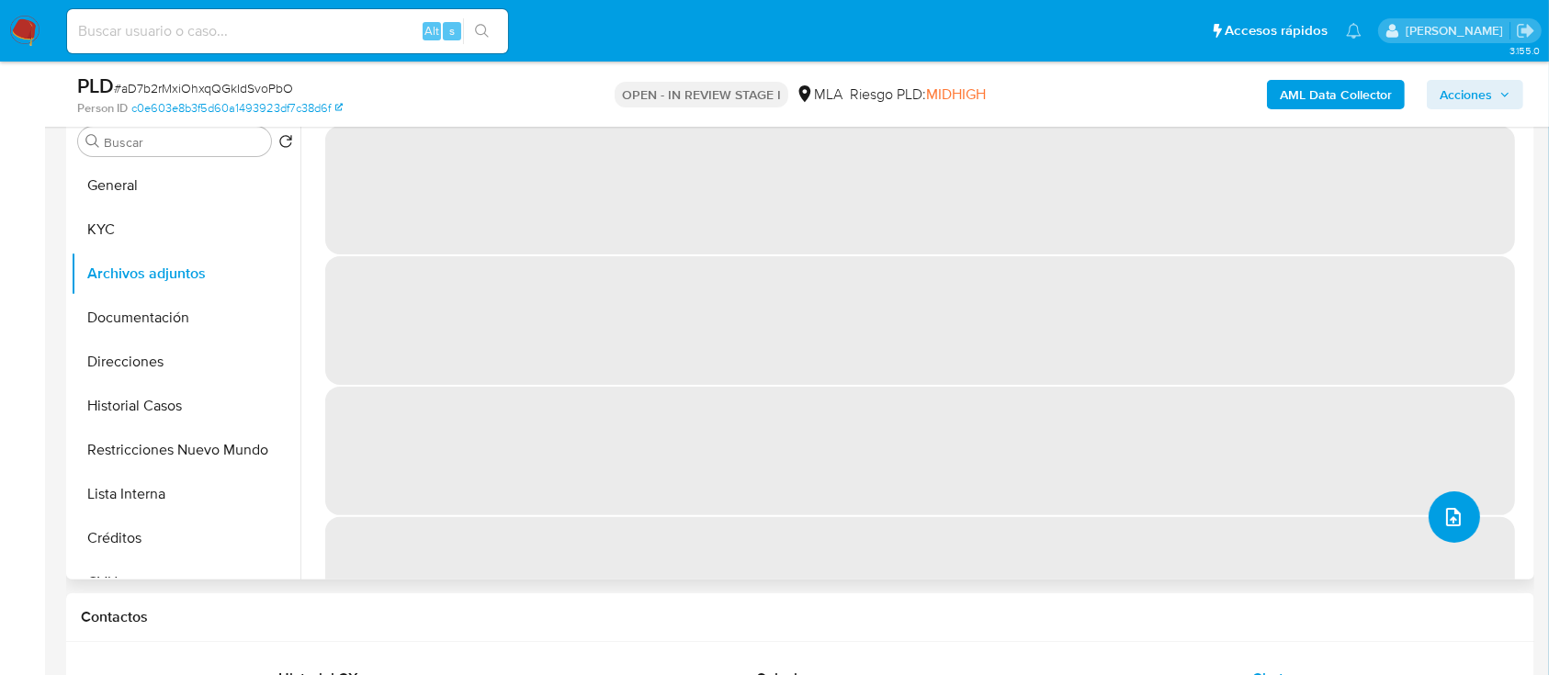
click at [1446, 508] on icon "upload-file" at bounding box center [1453, 517] width 15 height 18
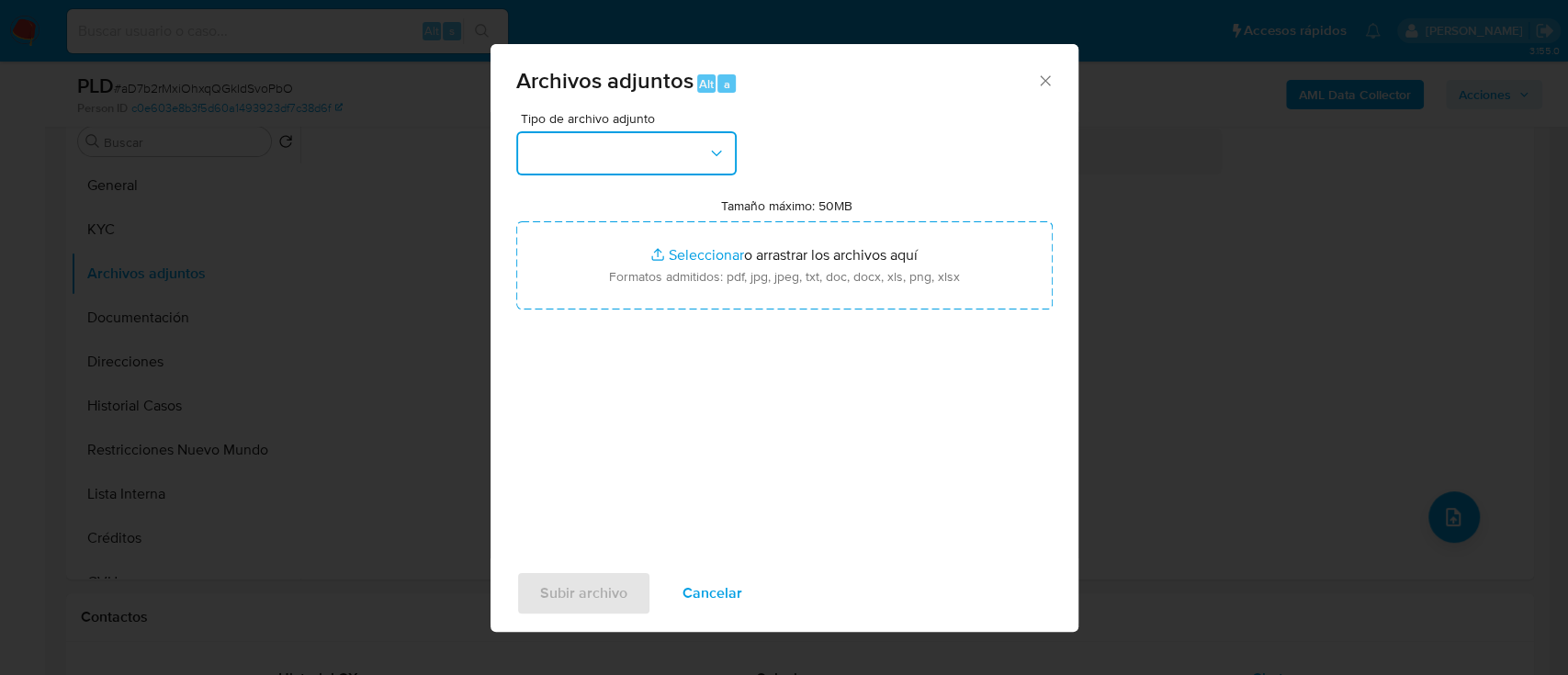
click at [627, 163] on button "button" at bounding box center [626, 153] width 220 height 44
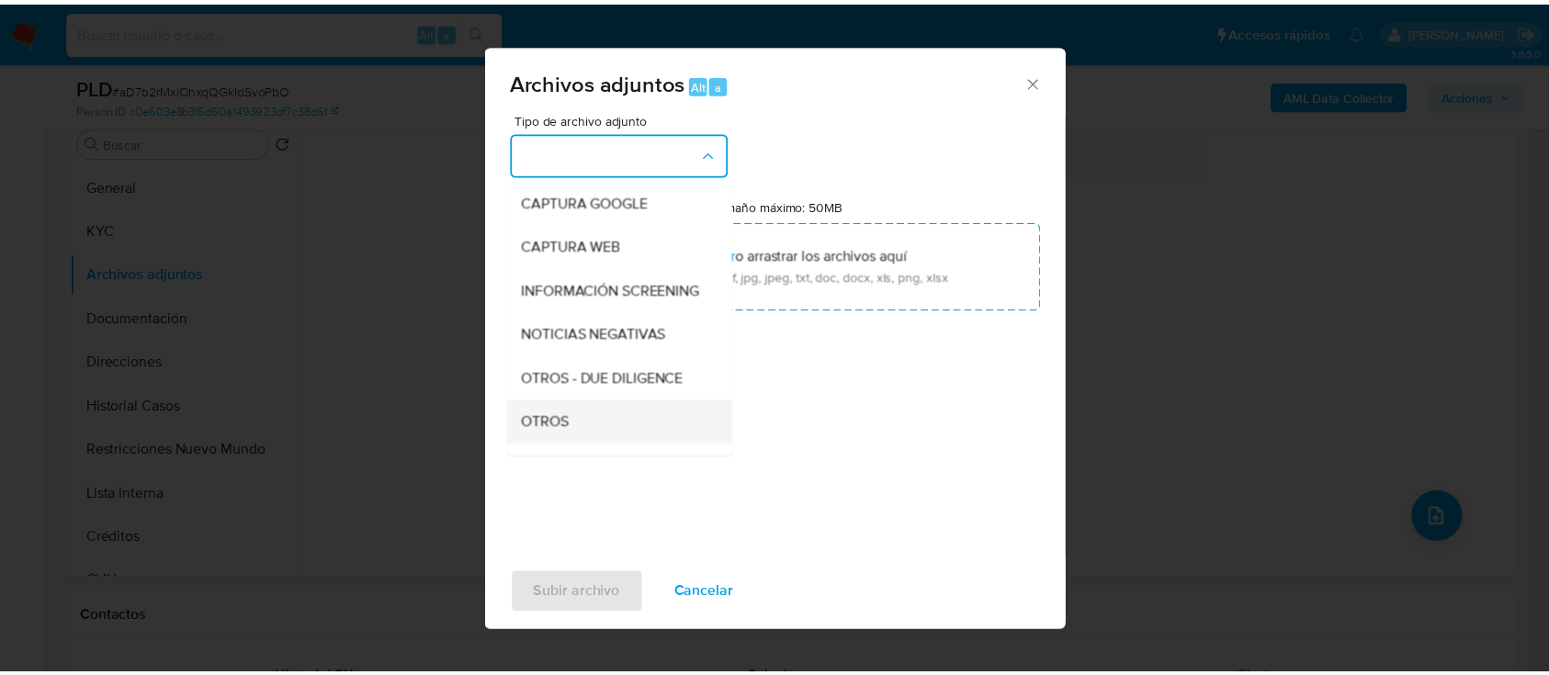
scroll to position [244, 0]
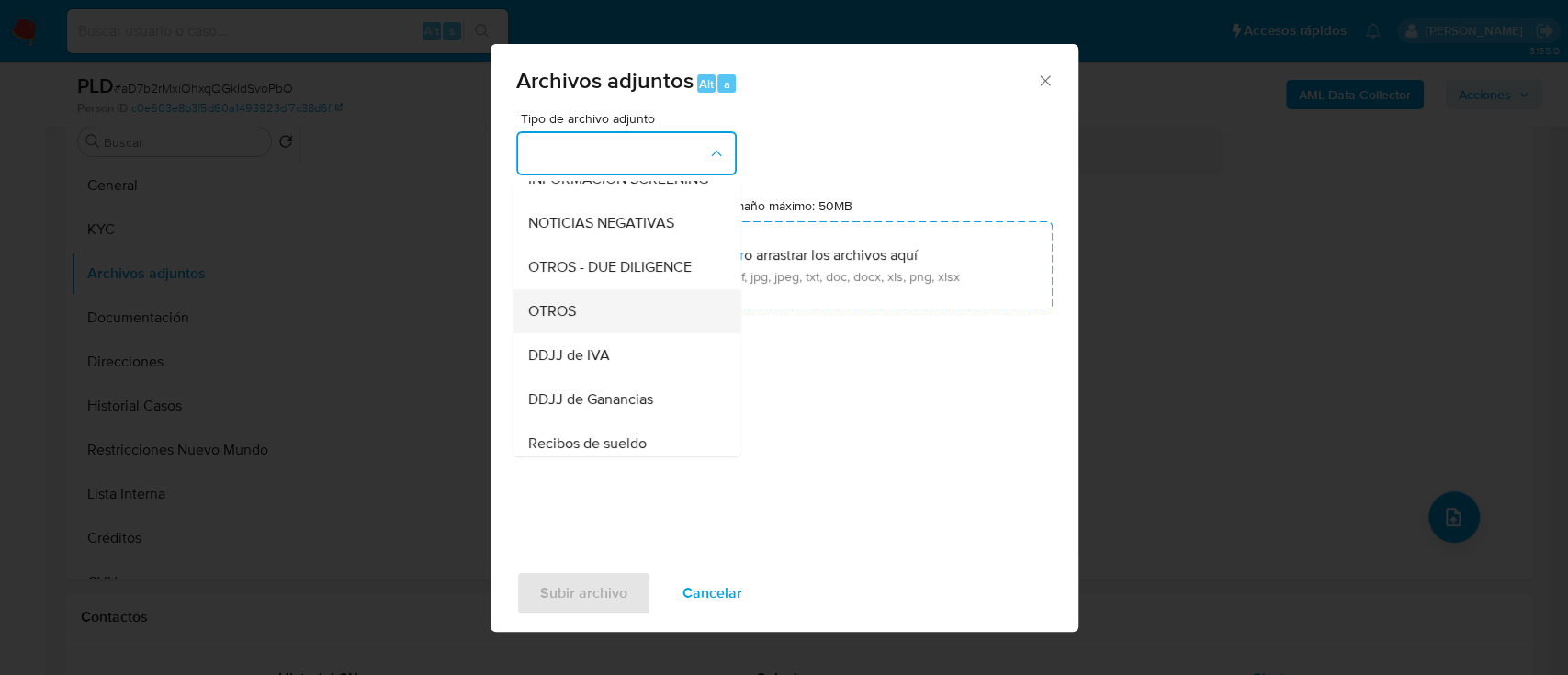
click at [581, 333] on div "OTROS" at bounding box center [620, 311] width 187 height 44
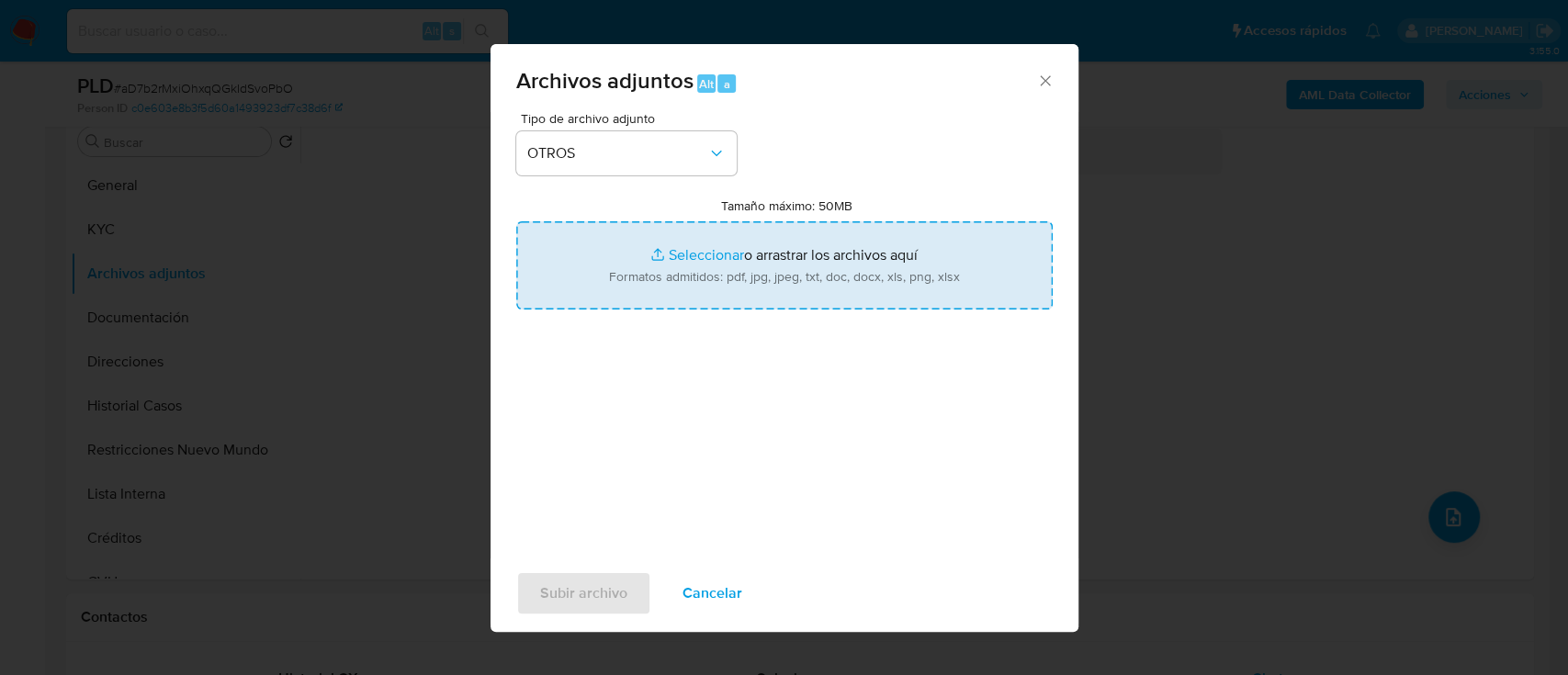
click at [760, 269] on input "Tamaño máximo: 50MB Seleccionar archivos" at bounding box center [784, 265] width 536 height 88
type input "C:\fakepath\Caselog aD7b2rMxiOhxqQGkIdSvoPbO_2025_08_19_22_11_07.docx"
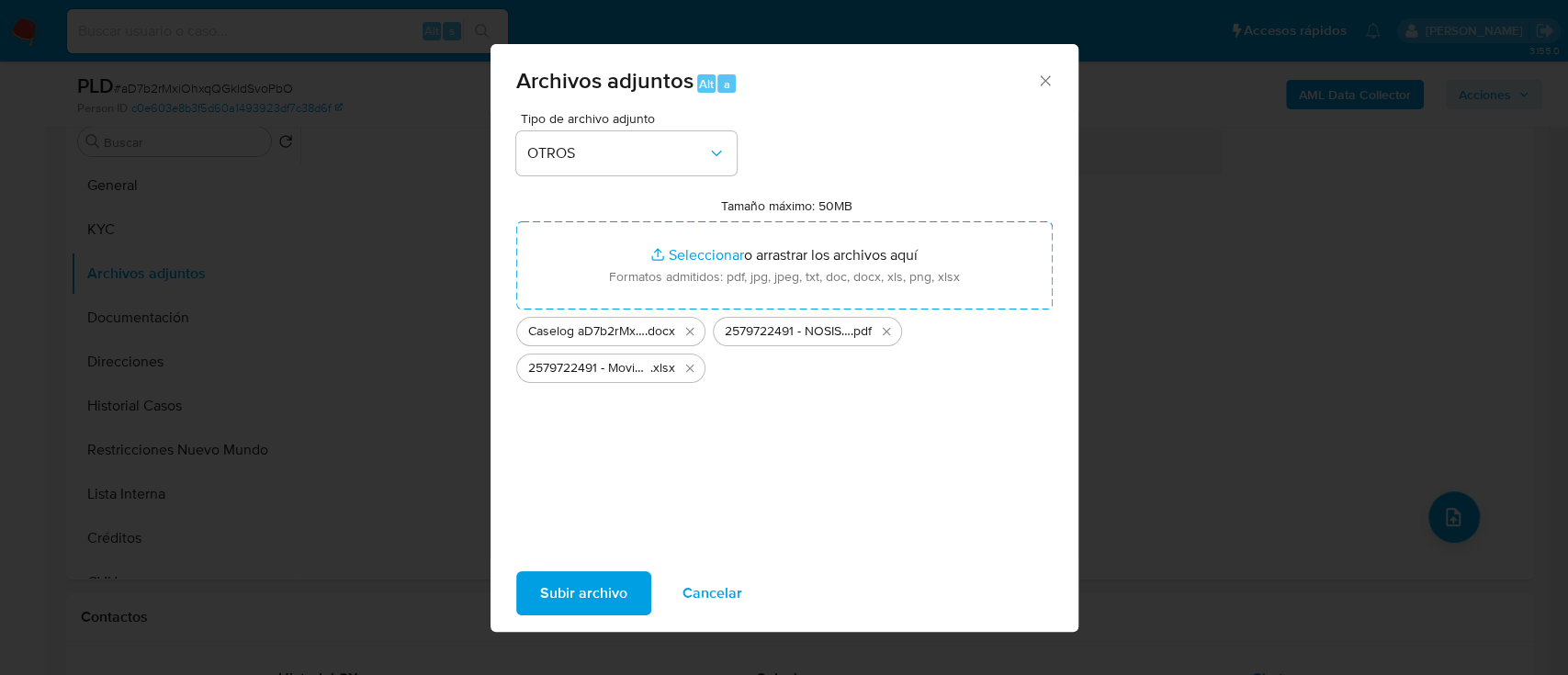
click at [768, 583] on div "Subir archivo Cancelar" at bounding box center [785, 594] width 588 height 70
click at [588, 605] on span "Subir archivo" at bounding box center [583, 593] width 87 height 40
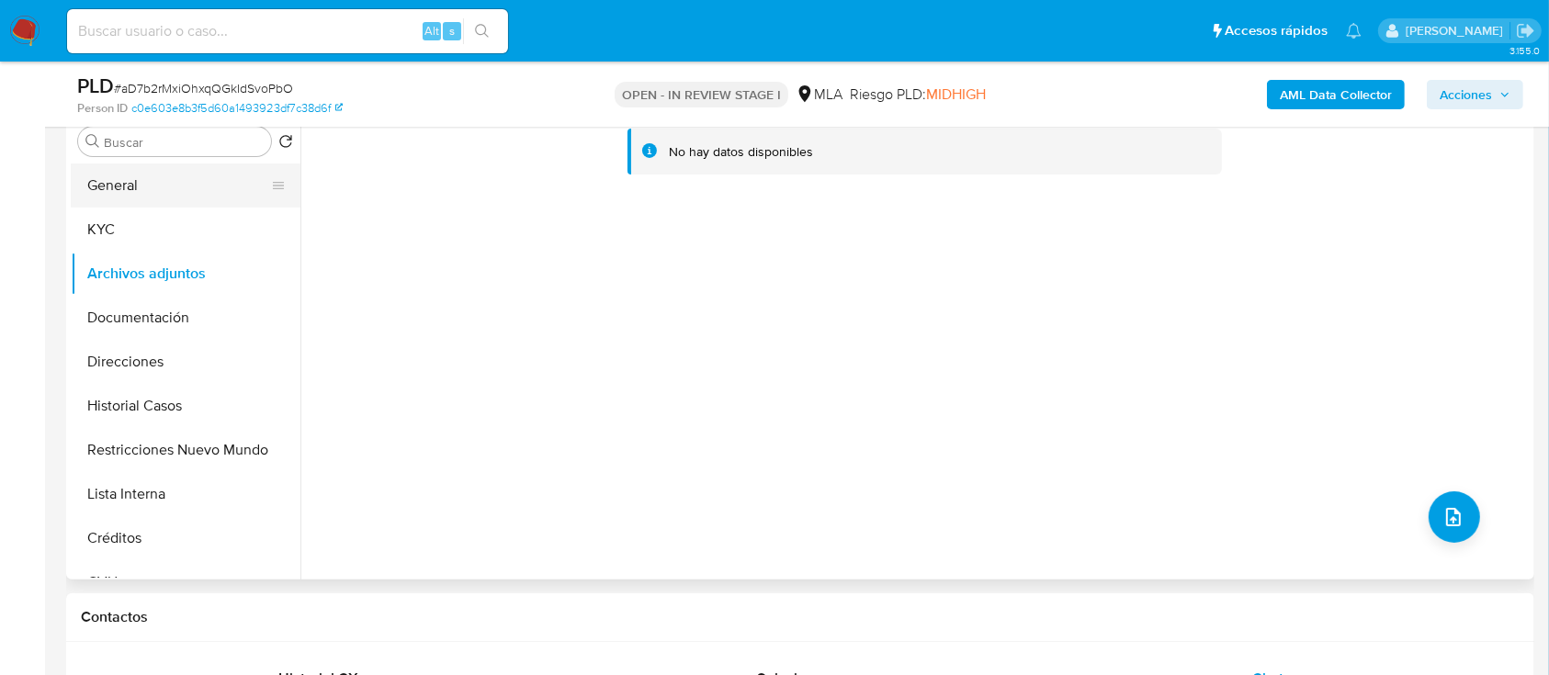
click at [167, 189] on button "General" at bounding box center [178, 186] width 215 height 44
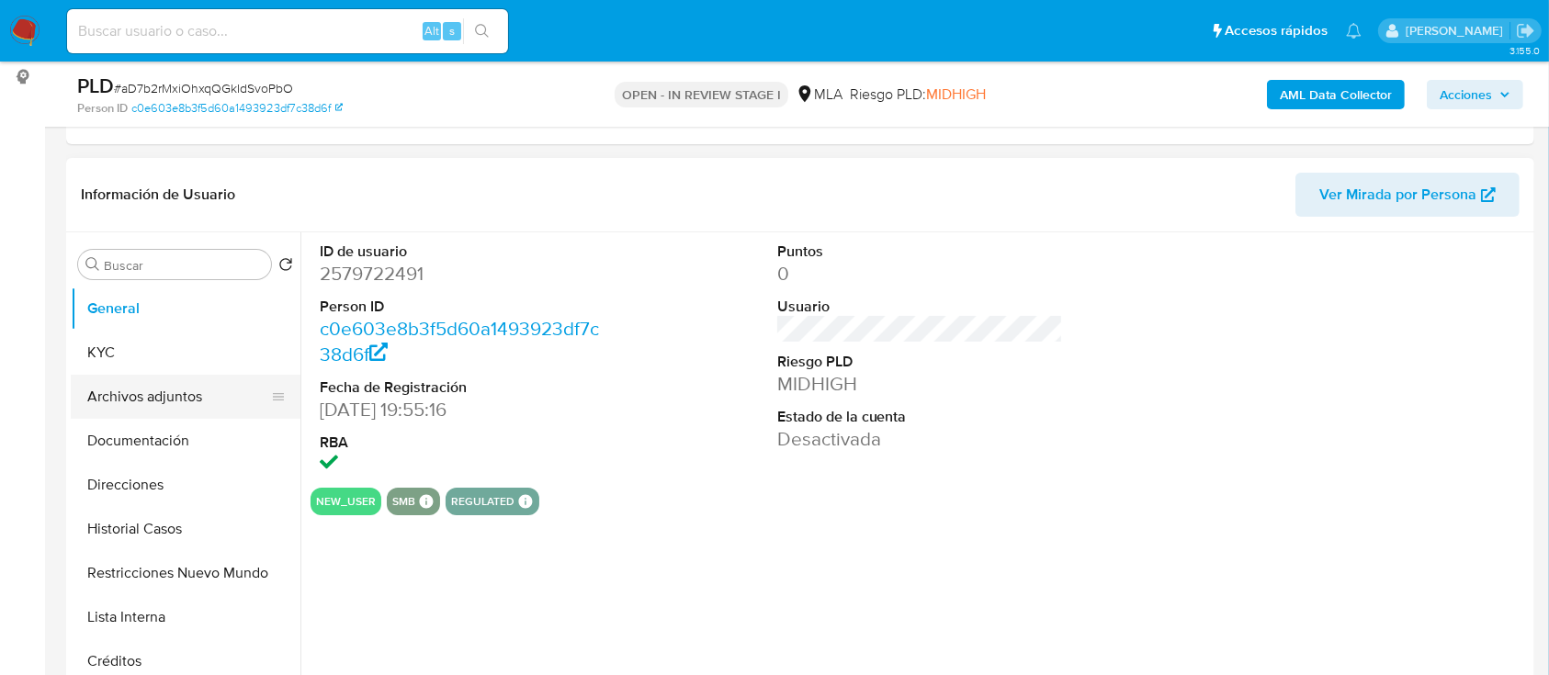
click at [157, 405] on button "Archivos adjuntos" at bounding box center [178, 397] width 215 height 44
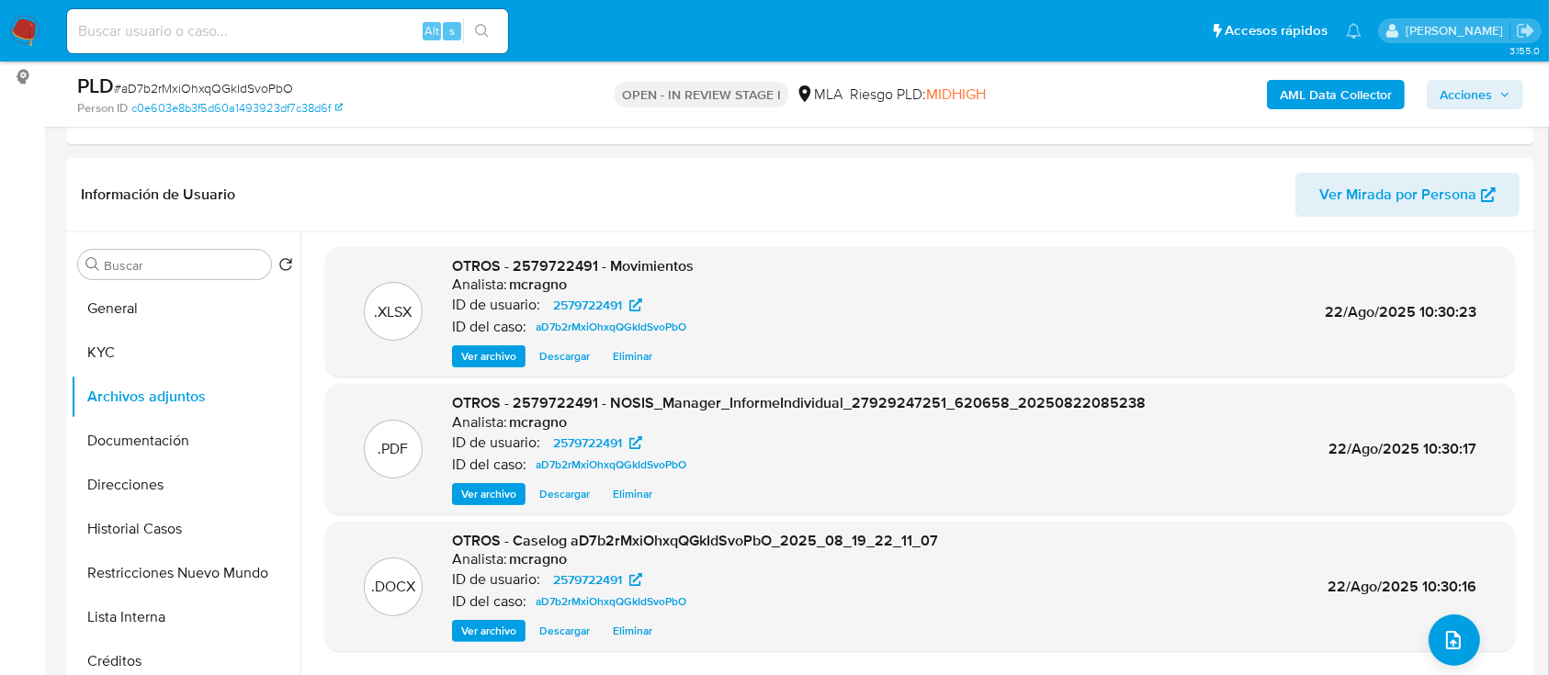
drag, startPoint x: 1469, startPoint y: 92, endPoint x: 1457, endPoint y: 94, distance: 12.1
click at [1469, 92] on span "Acciones" at bounding box center [1465, 94] width 52 height 29
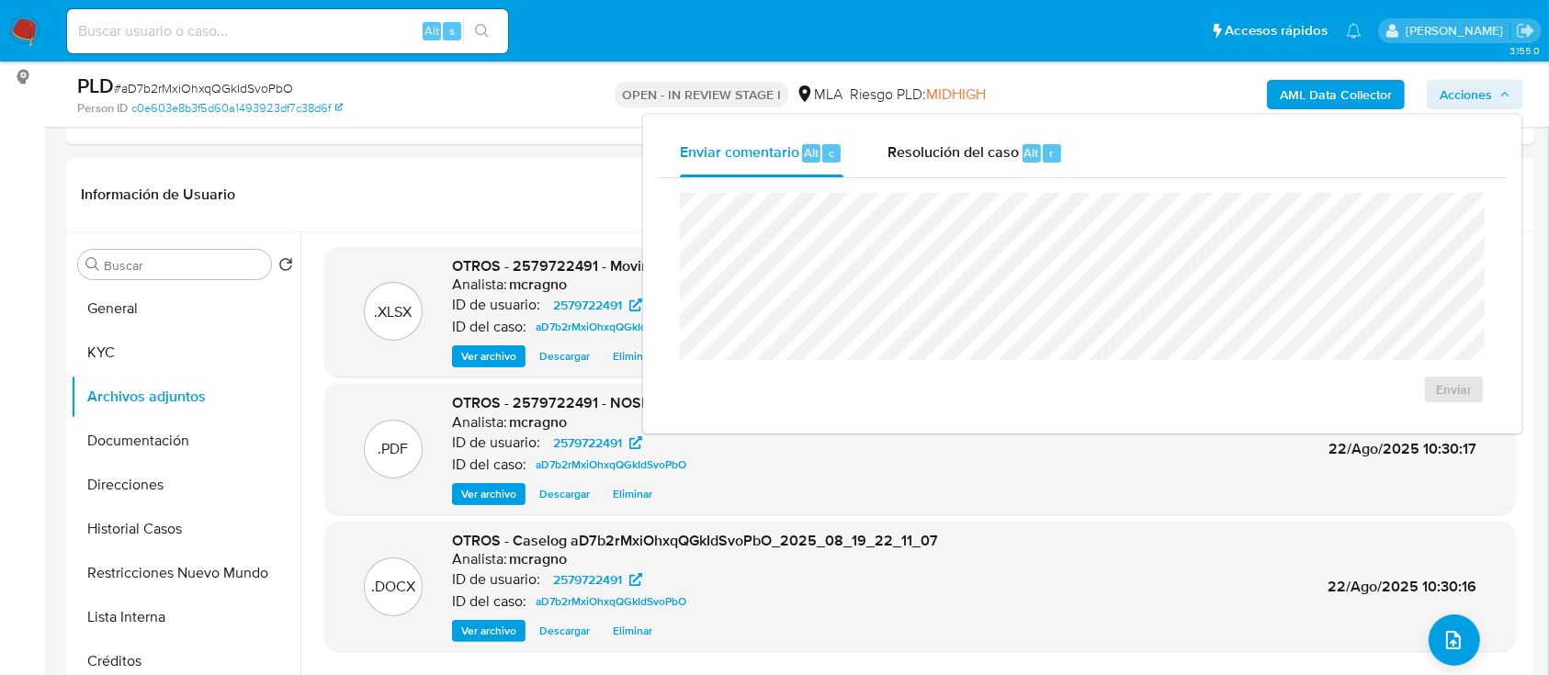
drag, startPoint x: 976, startPoint y: 159, endPoint x: 977, endPoint y: 181, distance: 22.1
click at [975, 159] on span "Resolución del caso" at bounding box center [952, 151] width 131 height 21
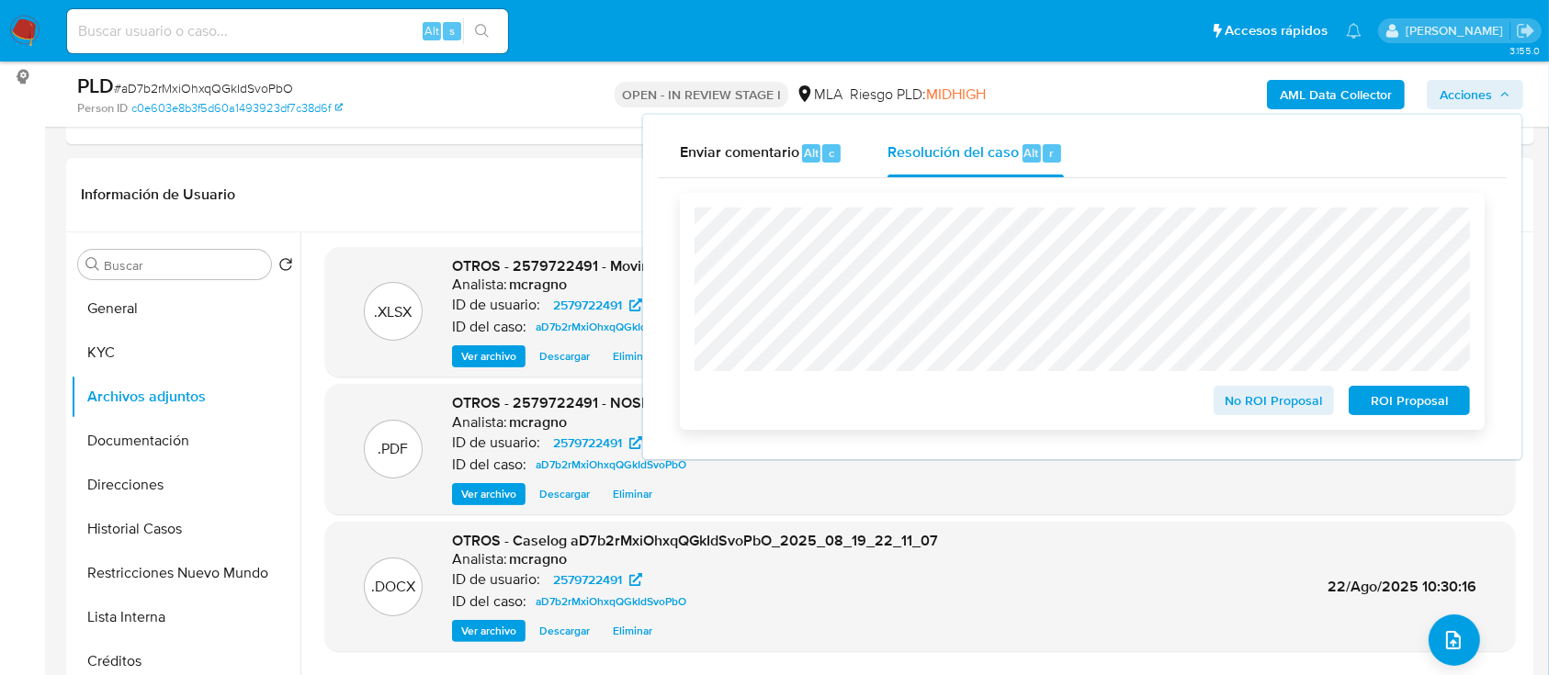
click at [1415, 405] on span "ROI Proposal" at bounding box center [1409, 401] width 96 height 26
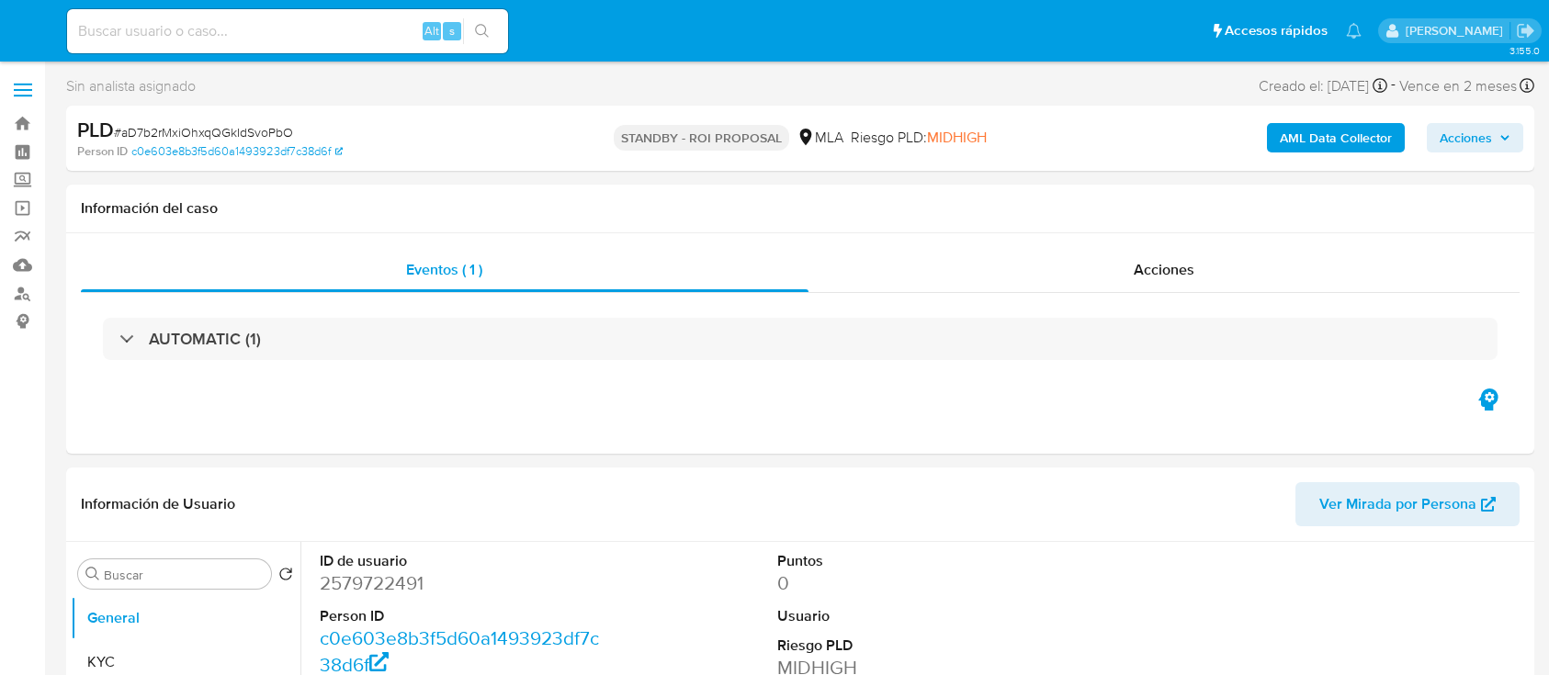
select select "10"
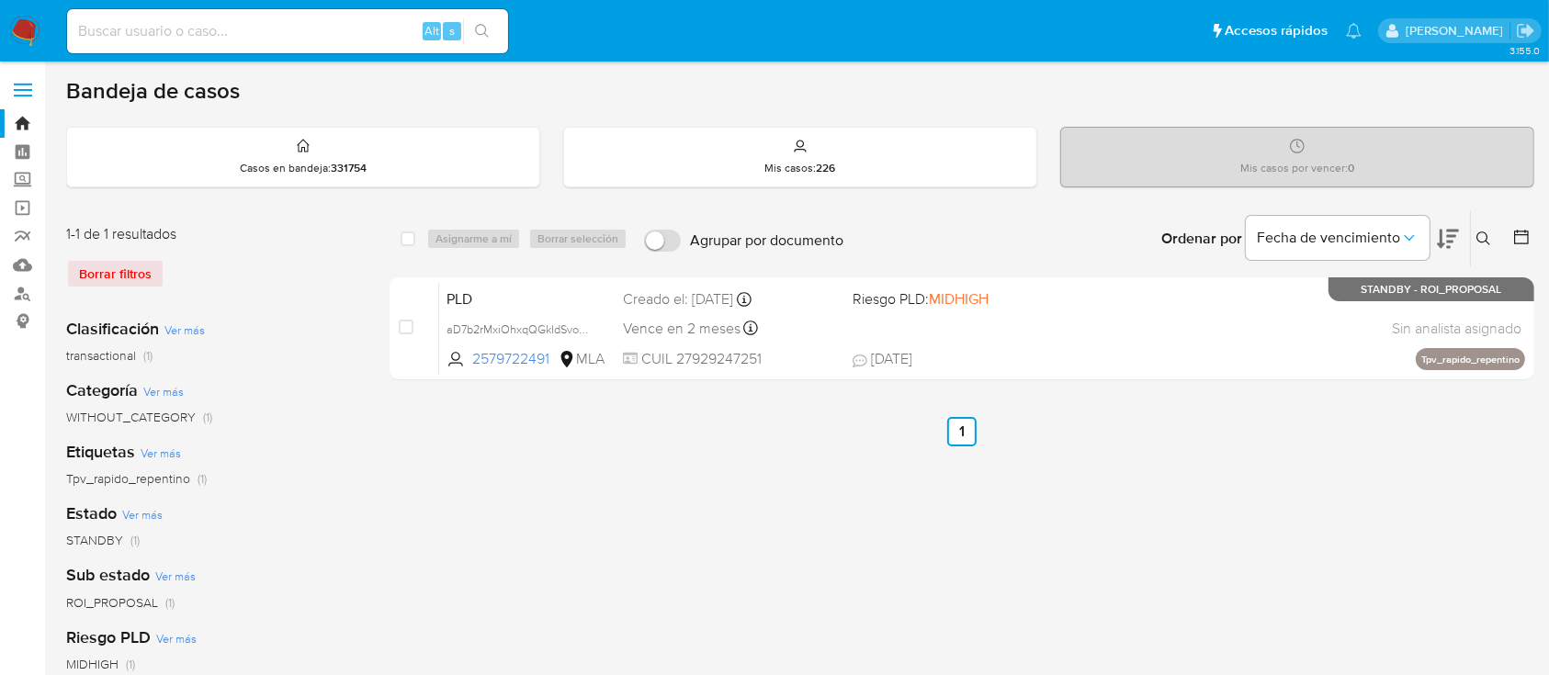
click at [1478, 231] on icon at bounding box center [1483, 238] width 15 height 15
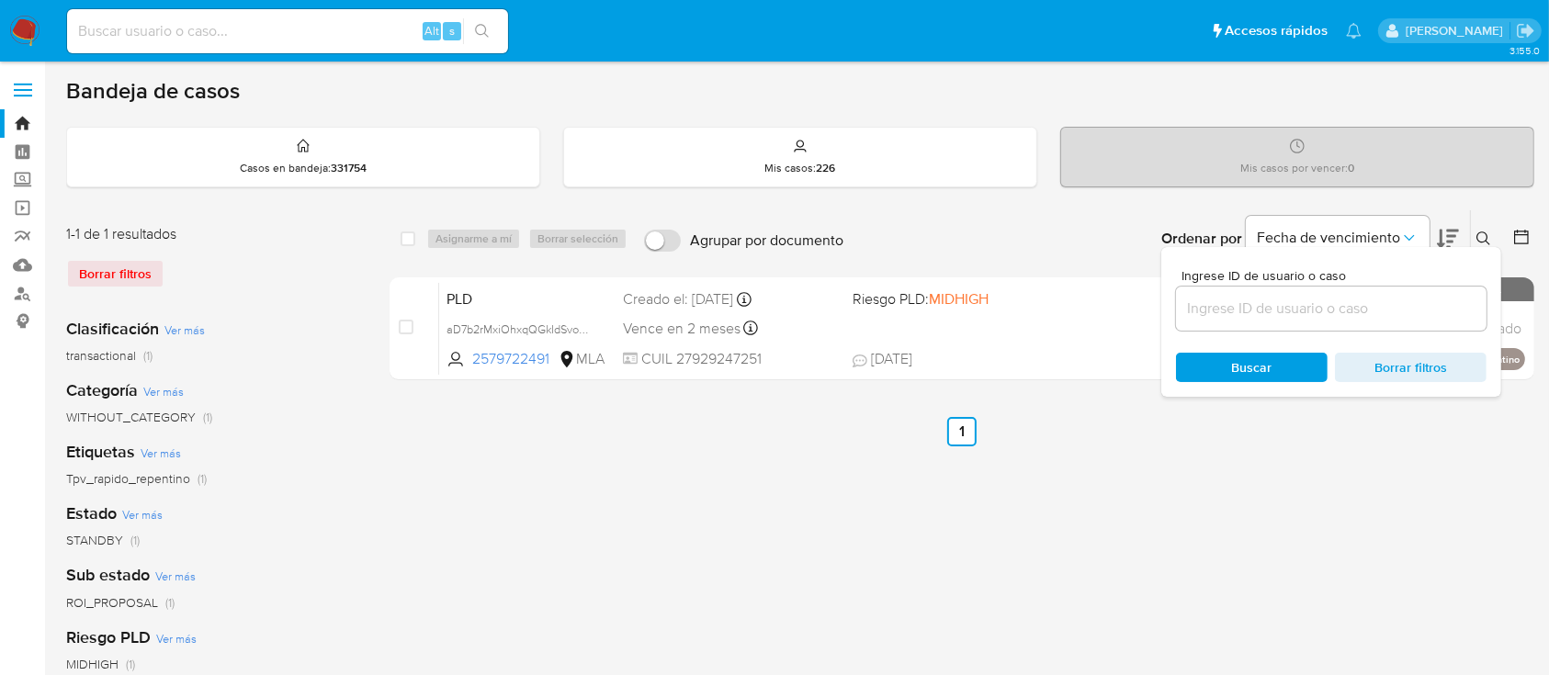
click at [1313, 305] on input at bounding box center [1331, 309] width 310 height 24
type input "2563774044"
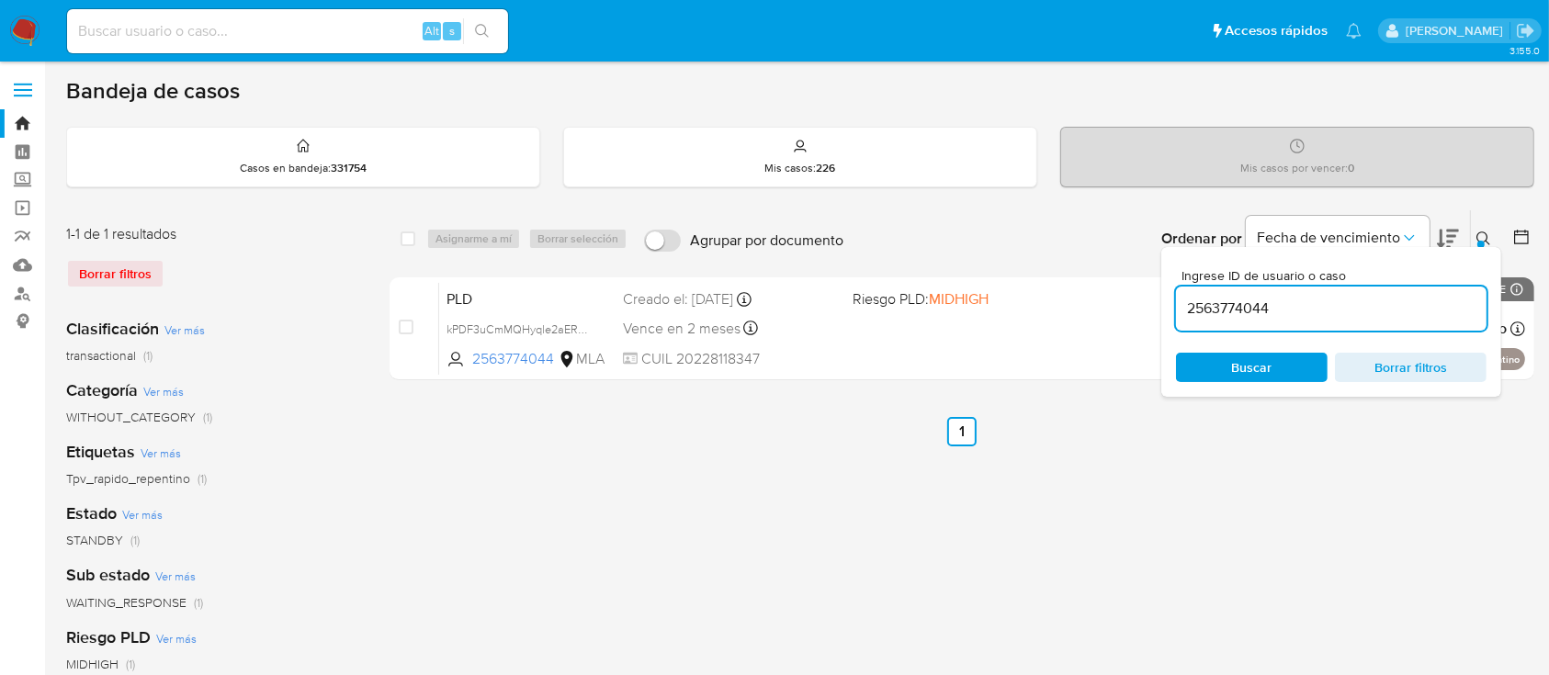
click at [1487, 234] on icon at bounding box center [1483, 238] width 15 height 15
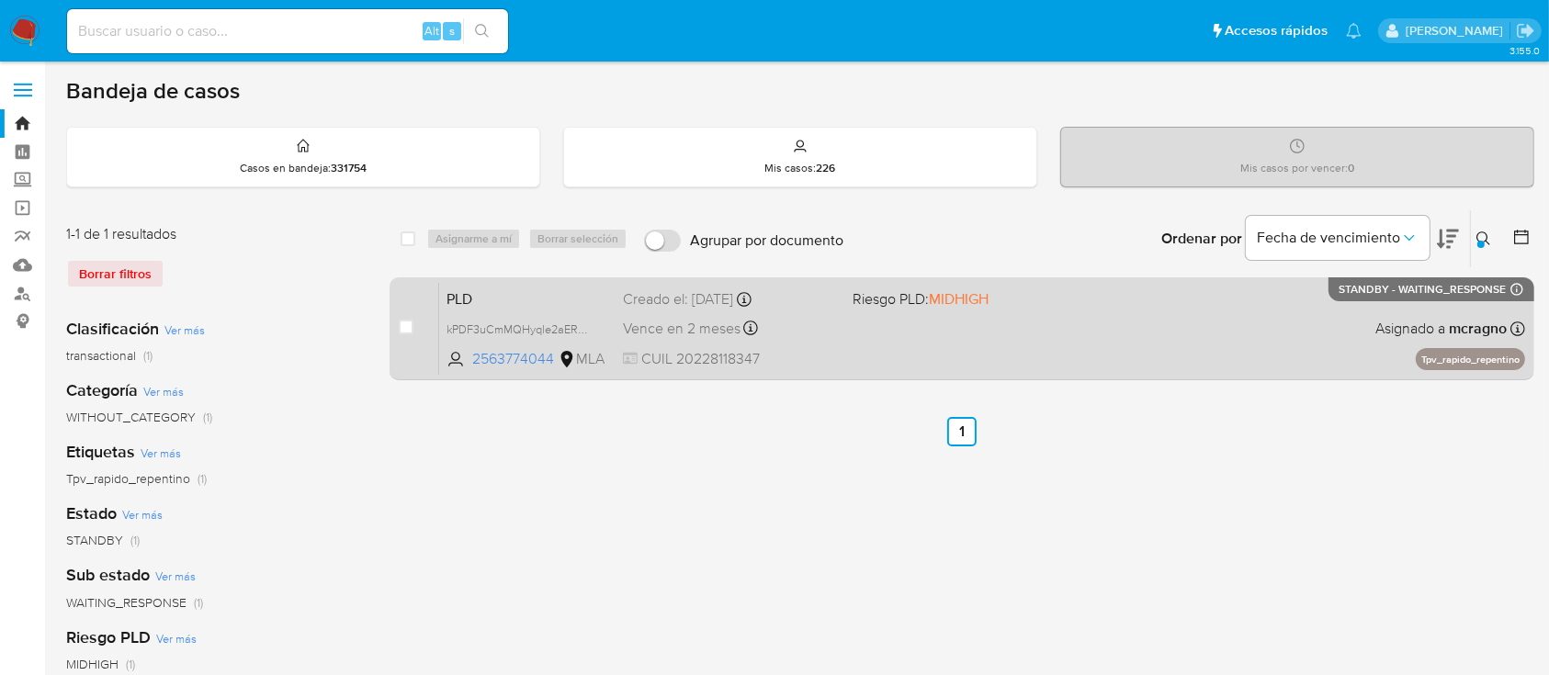
click at [1199, 325] on div "PLD kPDF3uCmMQHyqle2aERSrTpV 2563774044 MLA Riesgo PLD: MIDHIGH Creado el: [DAT…" at bounding box center [982, 328] width 1086 height 93
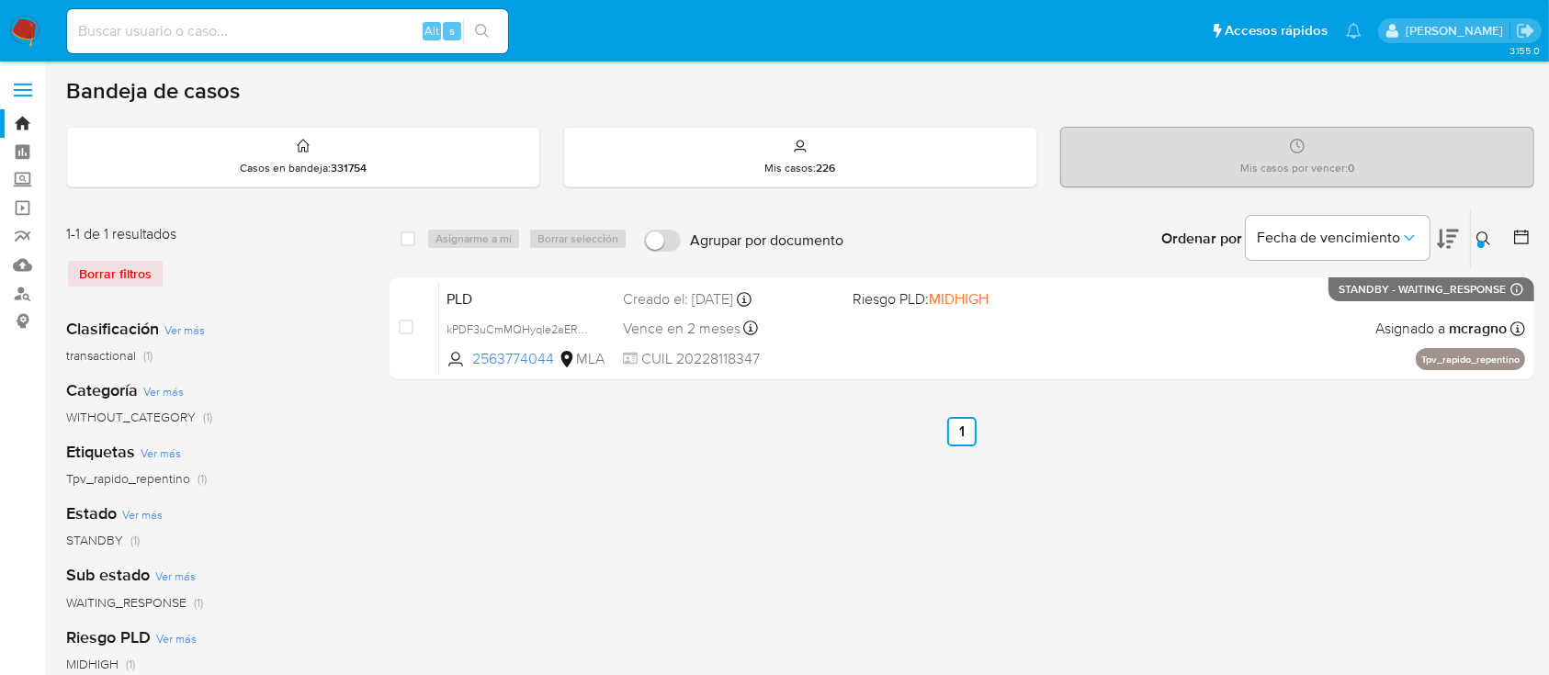
click at [27, 40] on img at bounding box center [24, 31] width 31 height 31
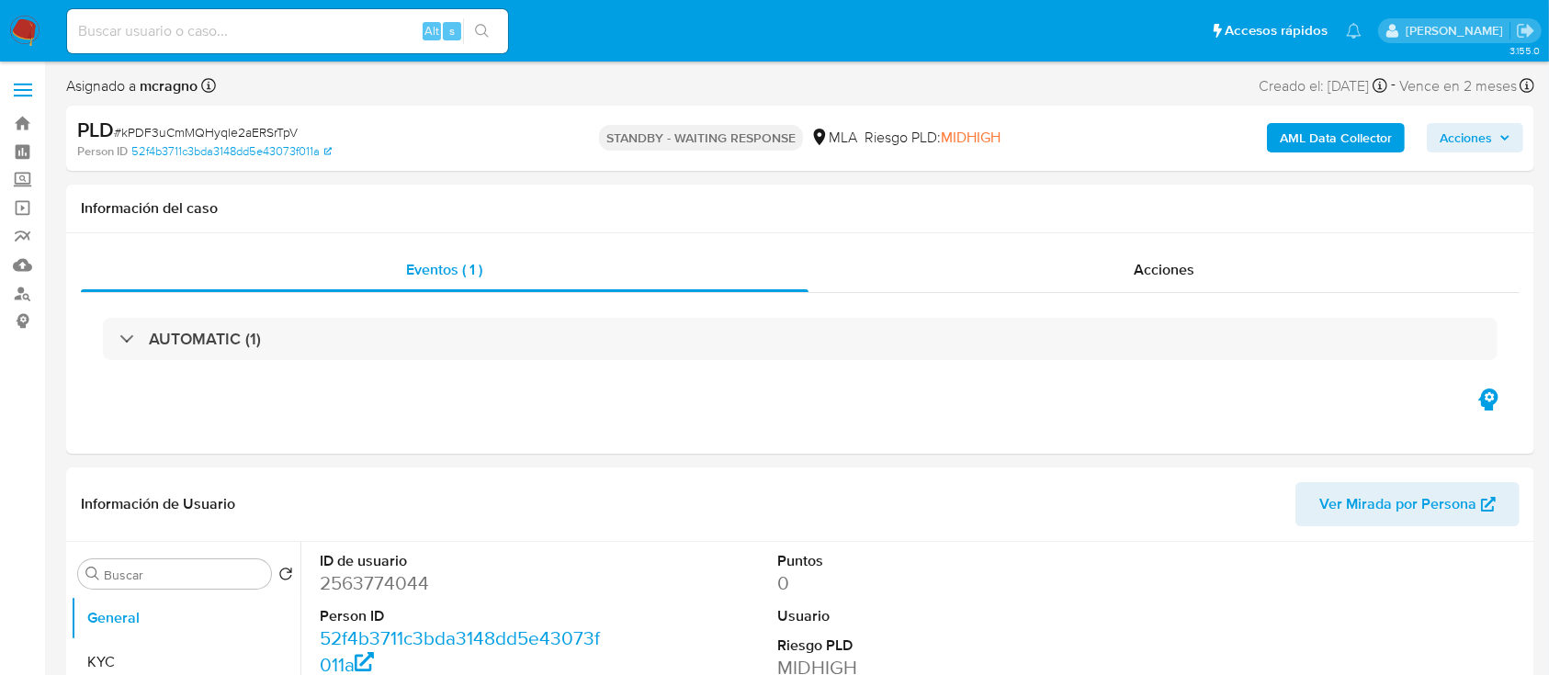
select select "10"
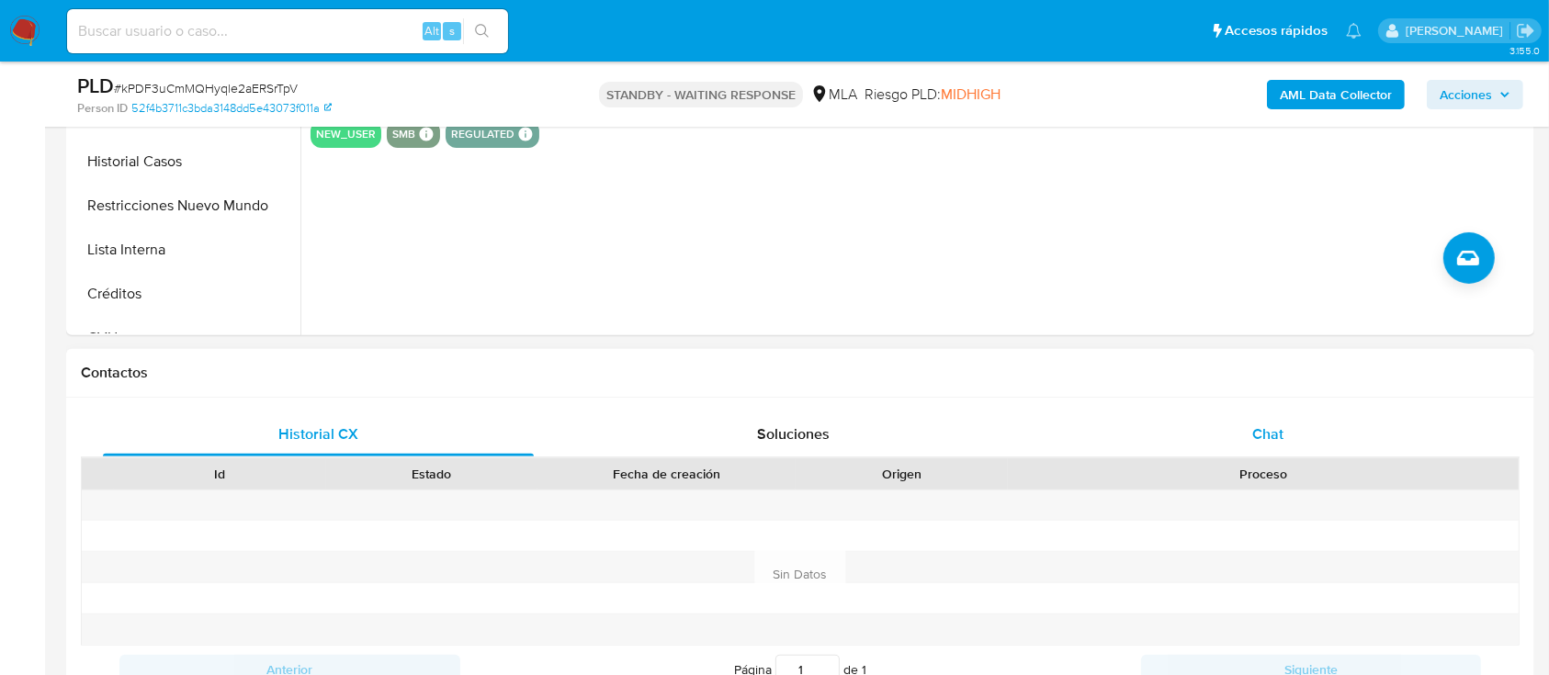
click at [1277, 430] on span "Chat" at bounding box center [1267, 433] width 31 height 21
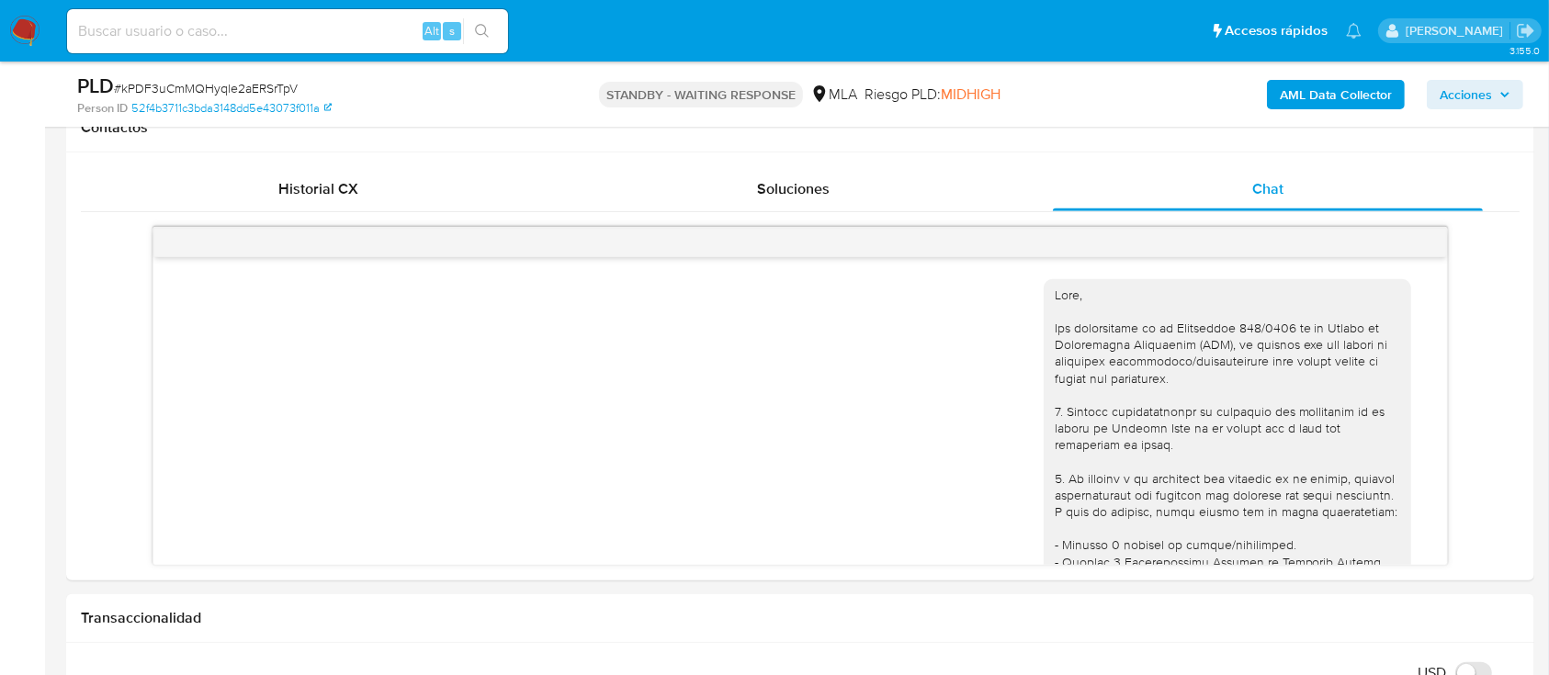
scroll to position [1136, 0]
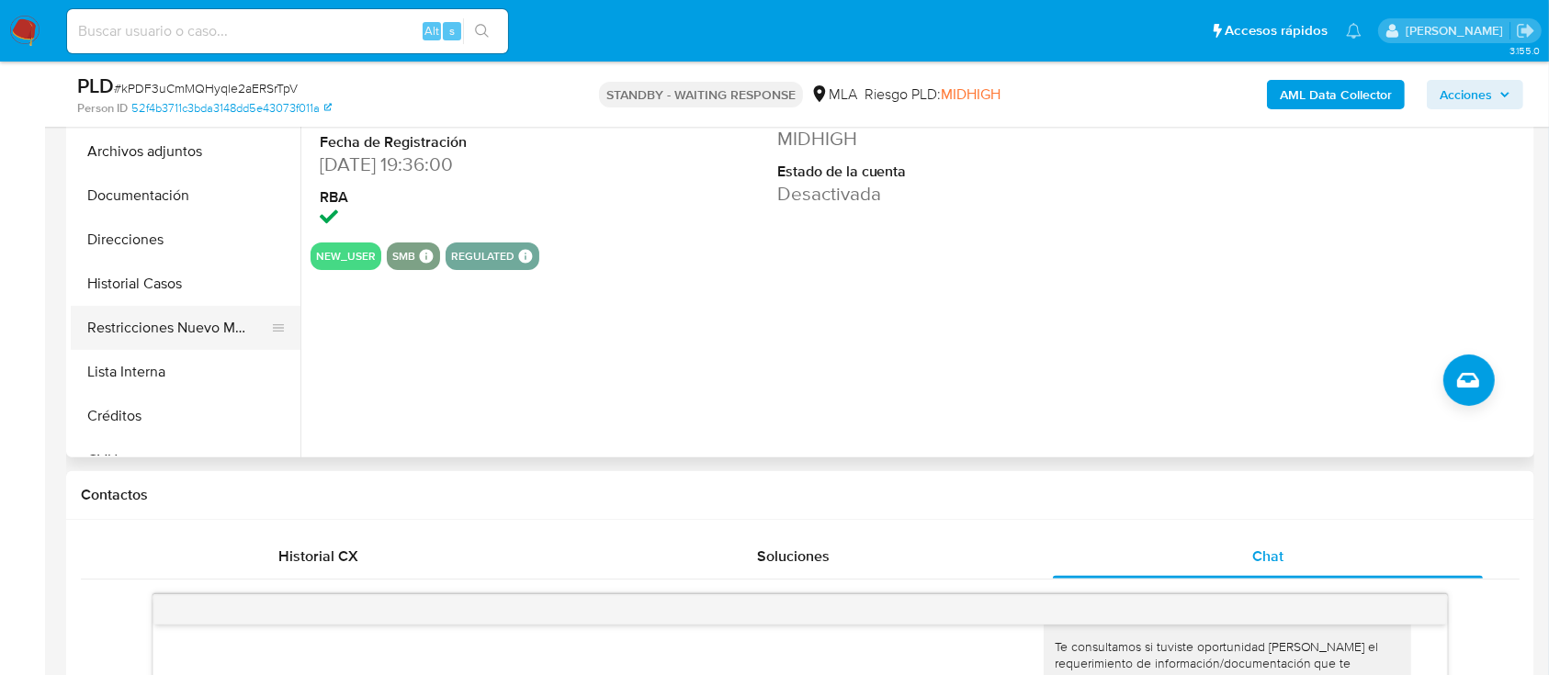
click at [191, 327] on button "Restricciones Nuevo Mundo" at bounding box center [178, 328] width 215 height 44
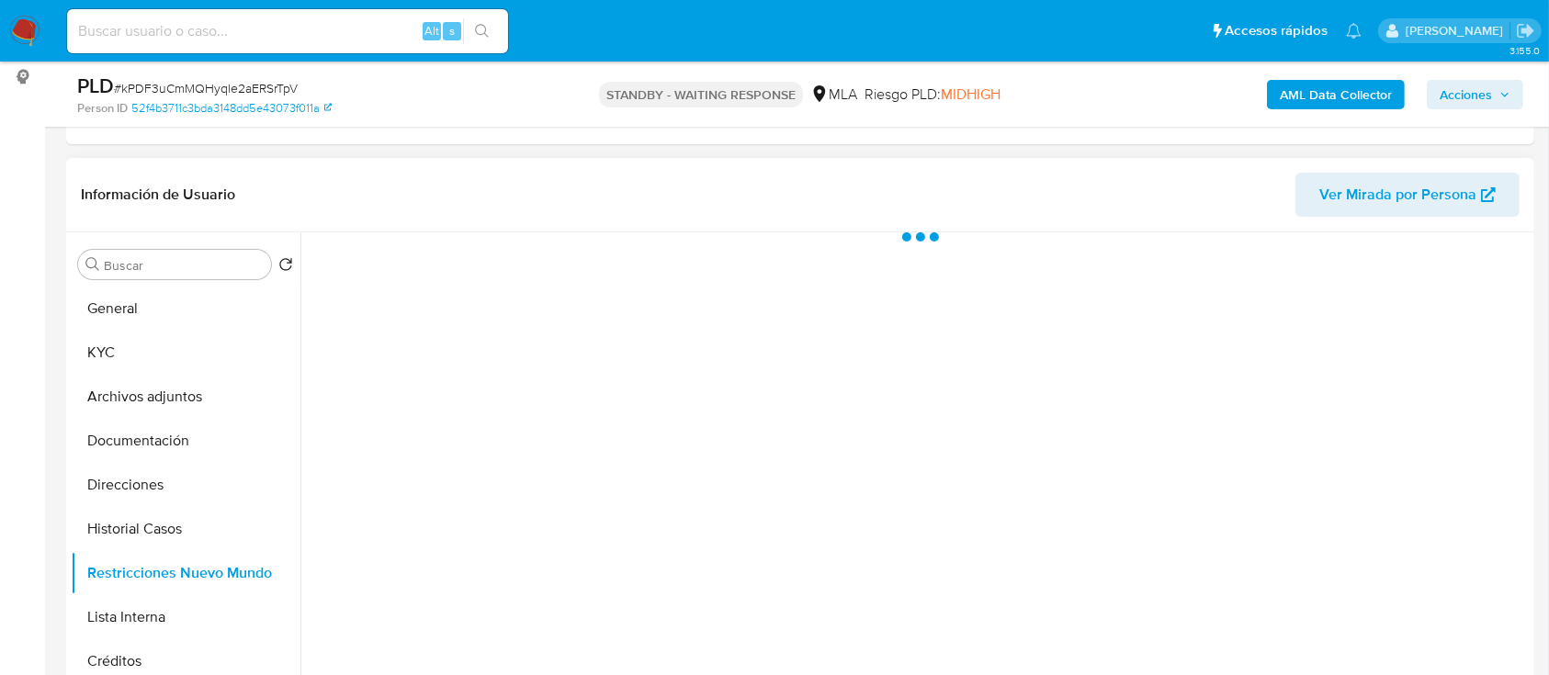
scroll to position [367, 0]
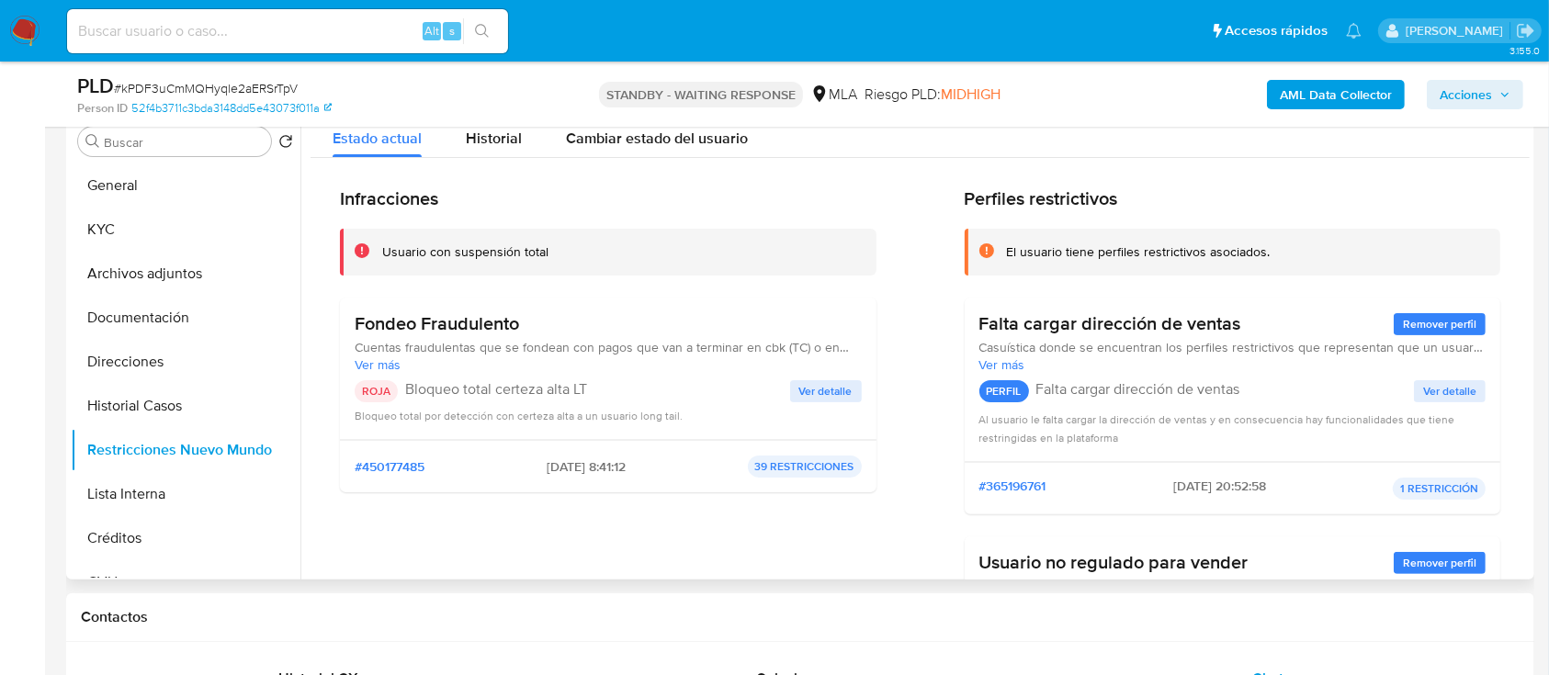
drag, startPoint x: 525, startPoint y: 457, endPoint x: 598, endPoint y: 459, distance: 73.5
click at [598, 459] on div "#450177485 2025-08-13 - 8:41:12 39 RESTRICCIONES" at bounding box center [608, 467] width 507 height 22
click at [94, 239] on button "KYC" at bounding box center [178, 230] width 215 height 44
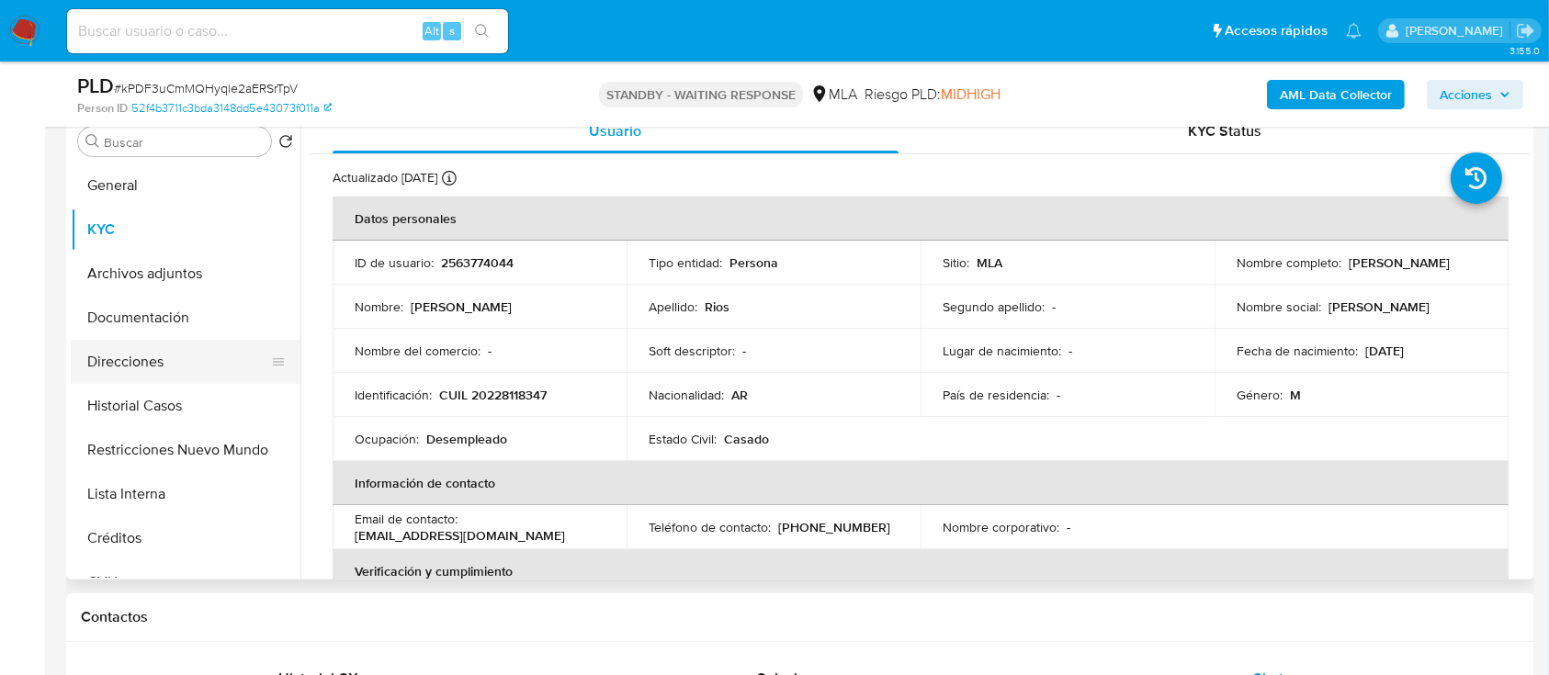
click at [194, 370] on button "Direcciones" at bounding box center [178, 362] width 215 height 44
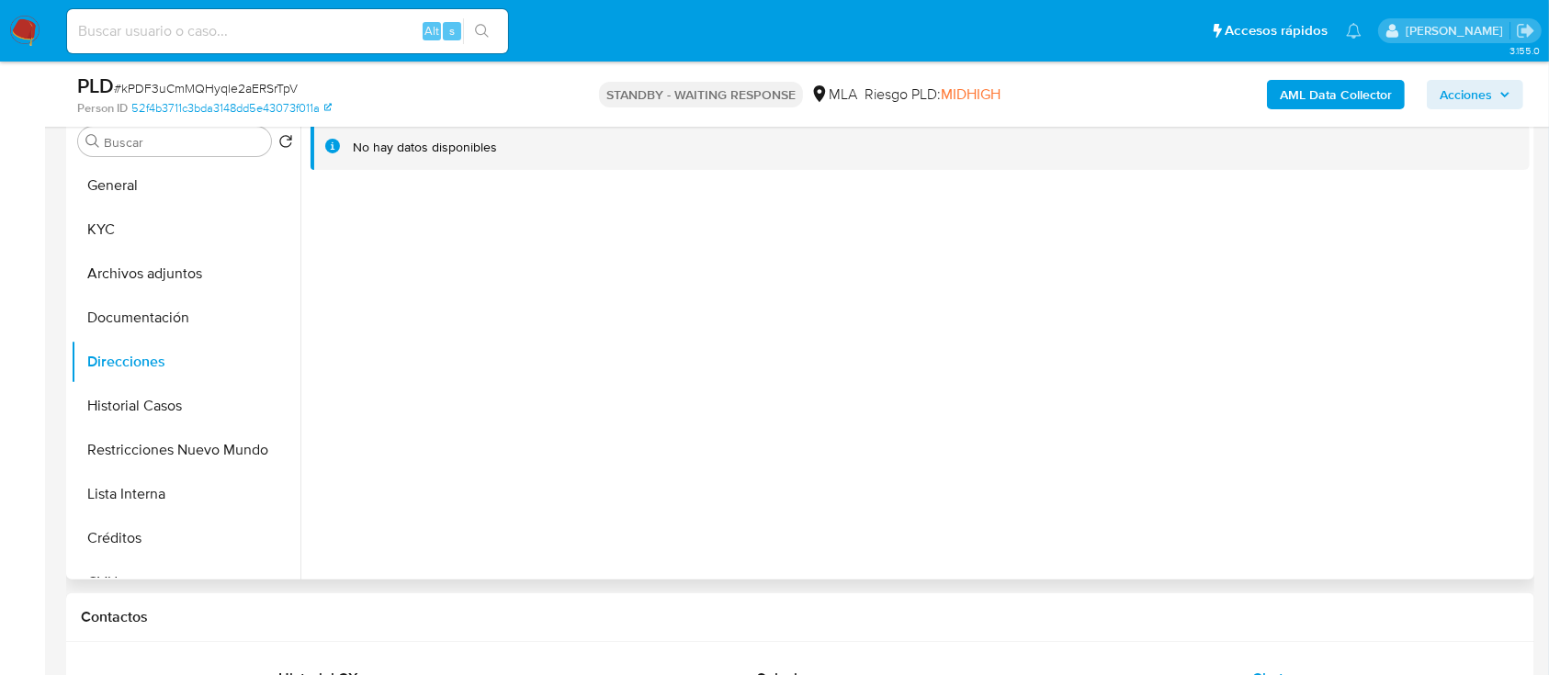
drag, startPoint x: 181, startPoint y: 227, endPoint x: 296, endPoint y: 278, distance: 125.8
click at [183, 228] on button "KYC" at bounding box center [186, 230] width 230 height 44
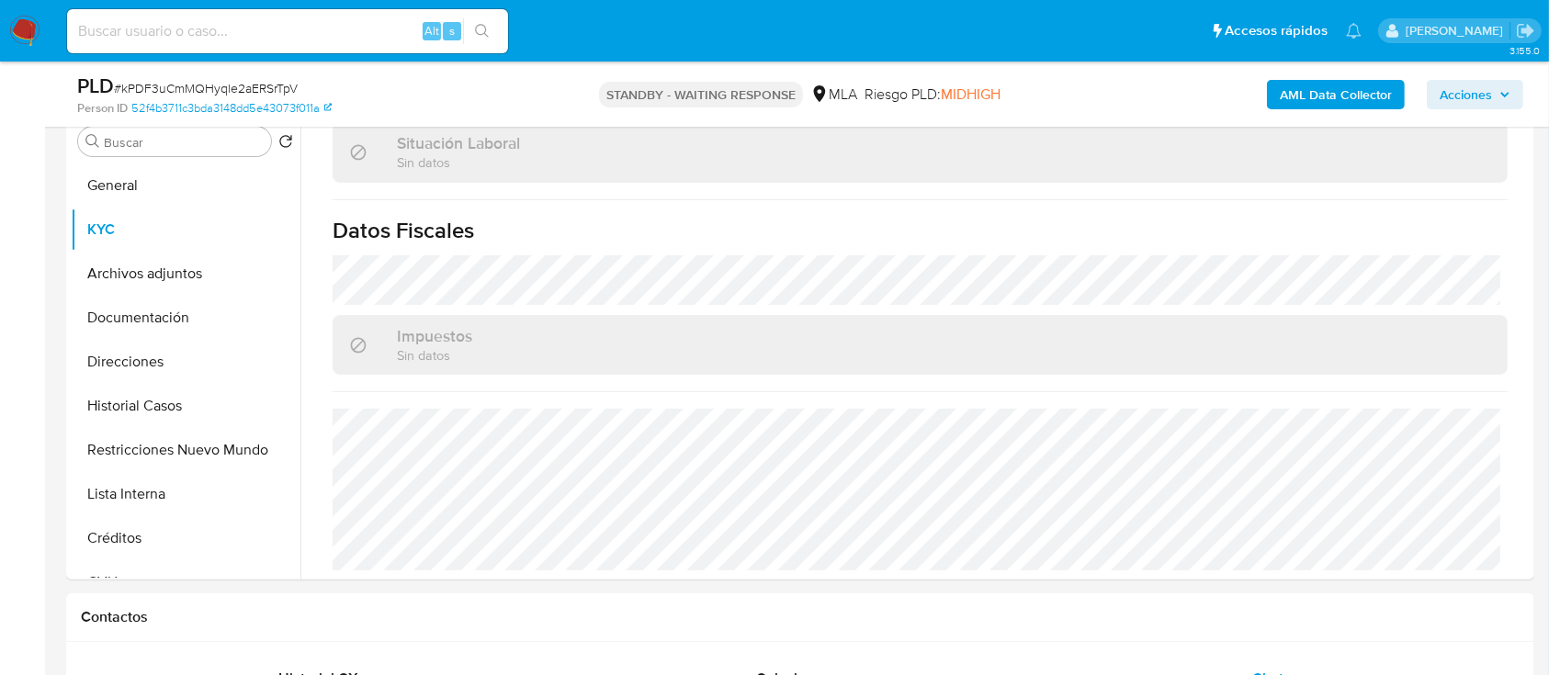
scroll to position [972, 0]
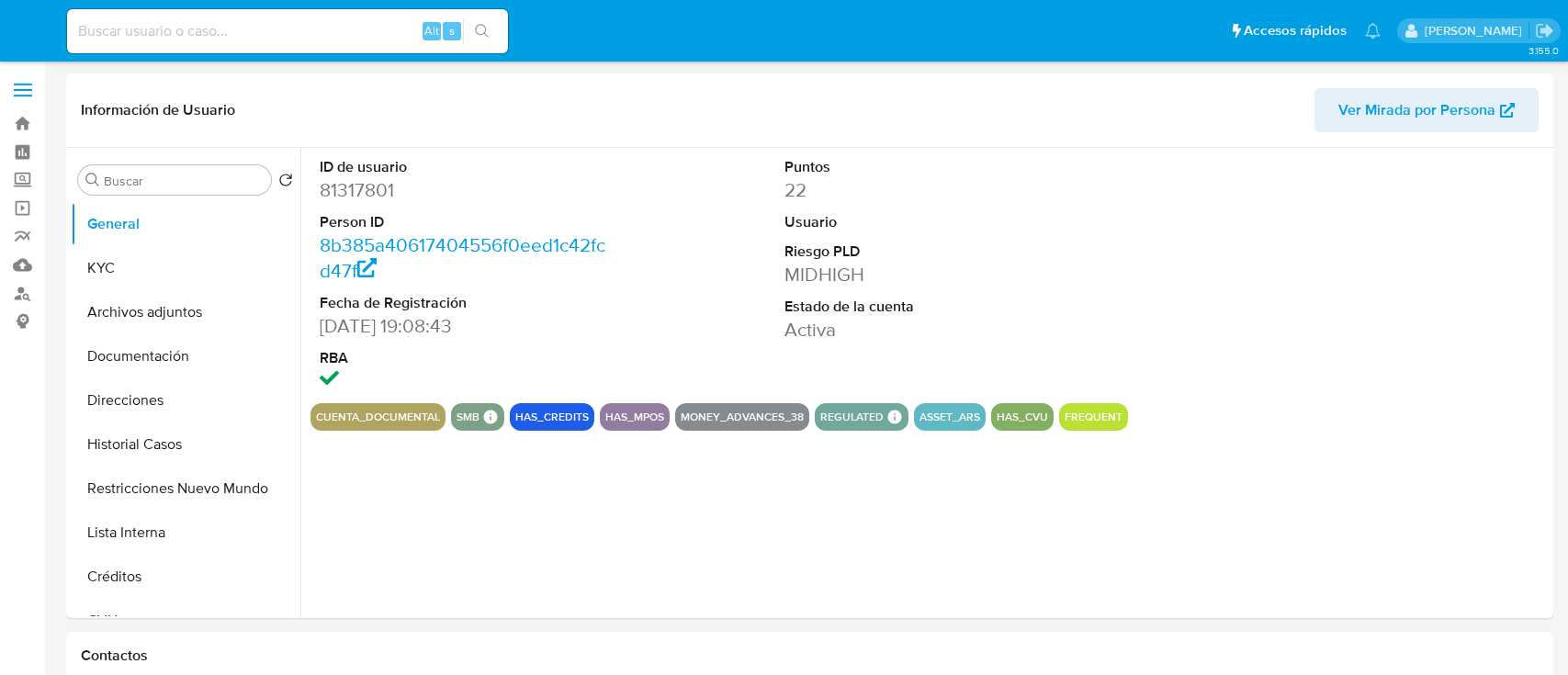
select select "10"
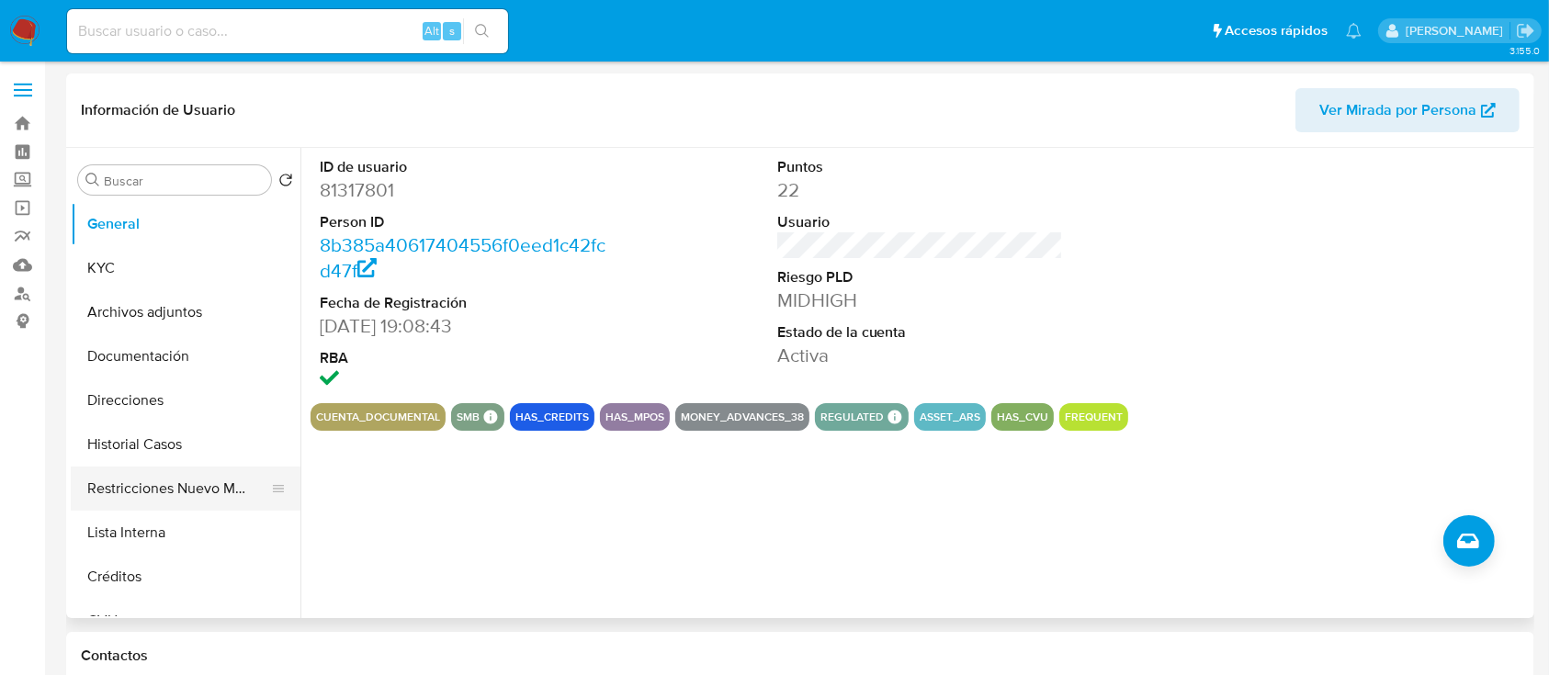
click at [147, 502] on button "Restricciones Nuevo Mundo" at bounding box center [178, 489] width 215 height 44
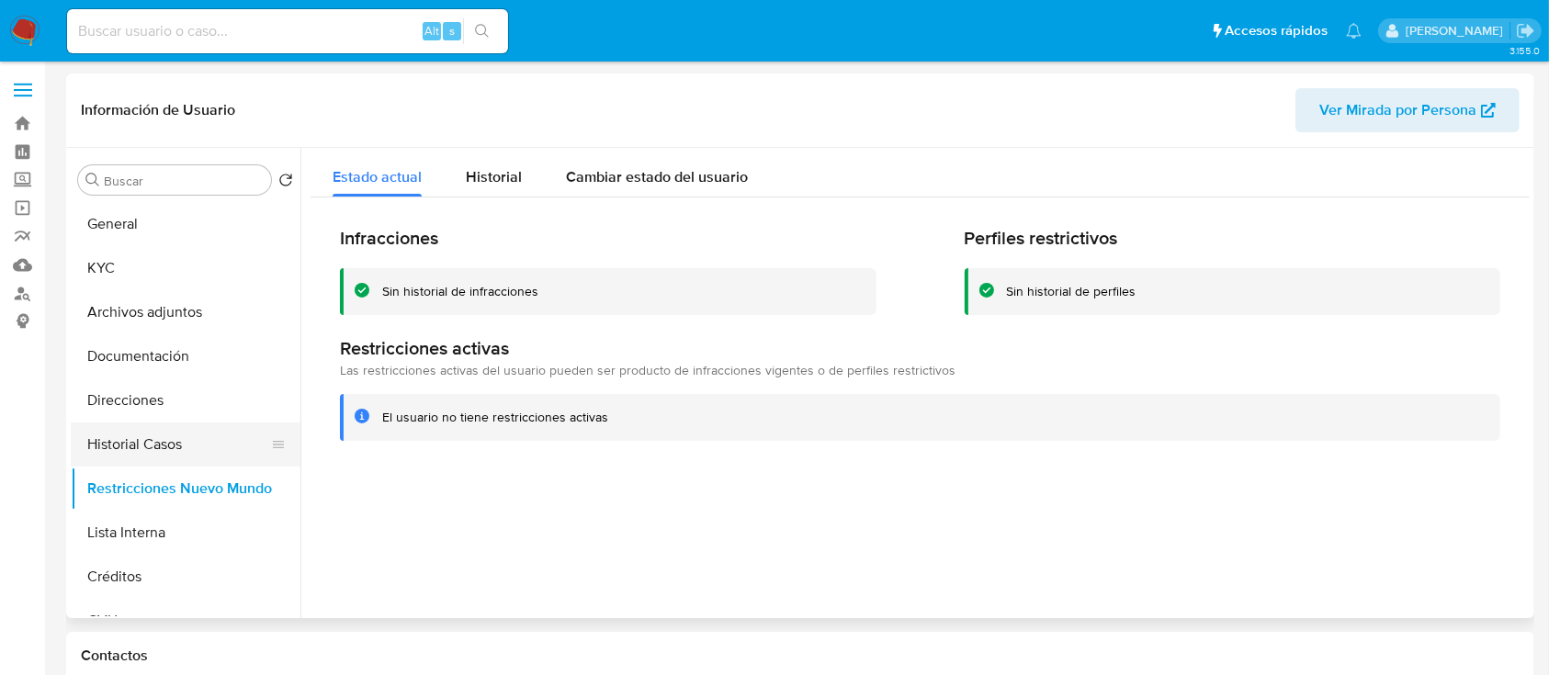
click at [203, 436] on button "Historial Casos" at bounding box center [178, 445] width 215 height 44
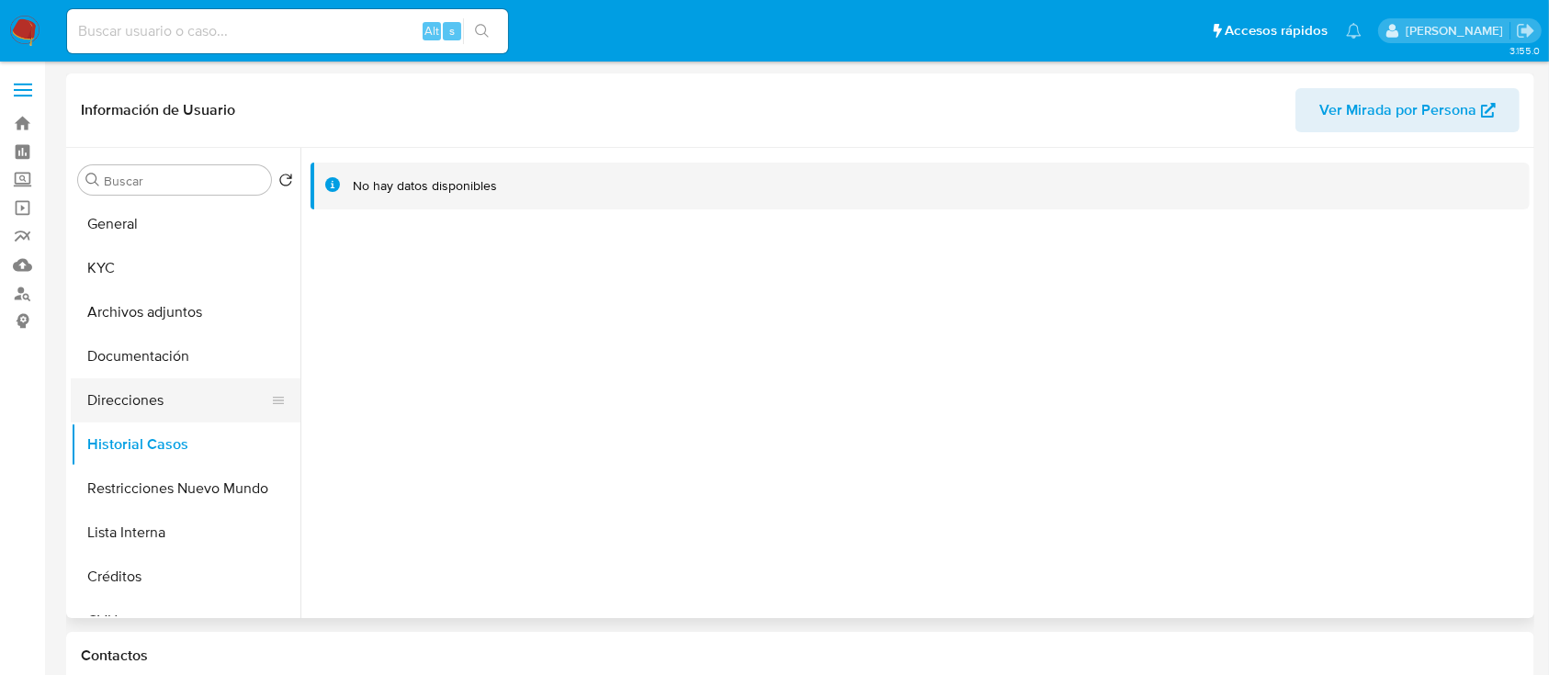
click at [191, 393] on button "Direcciones" at bounding box center [178, 400] width 215 height 44
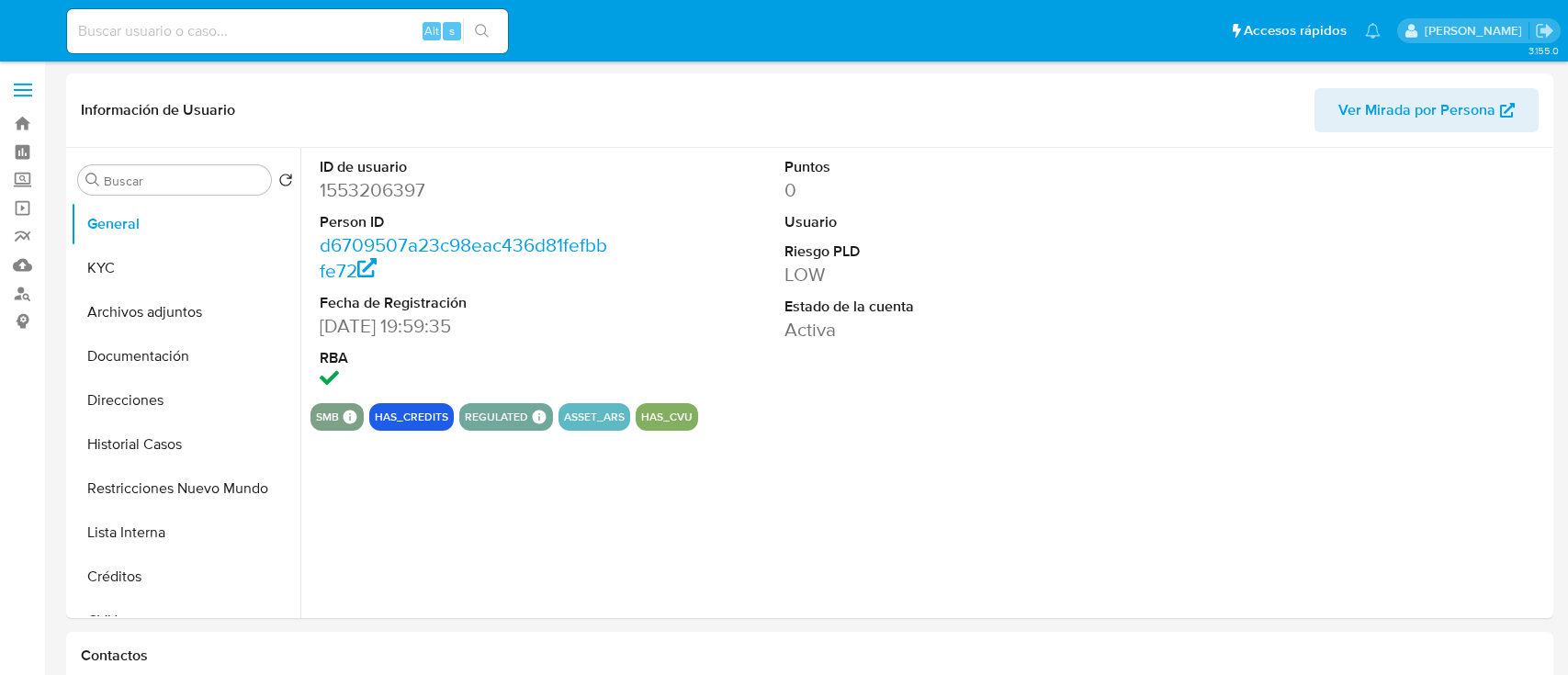
select select "10"
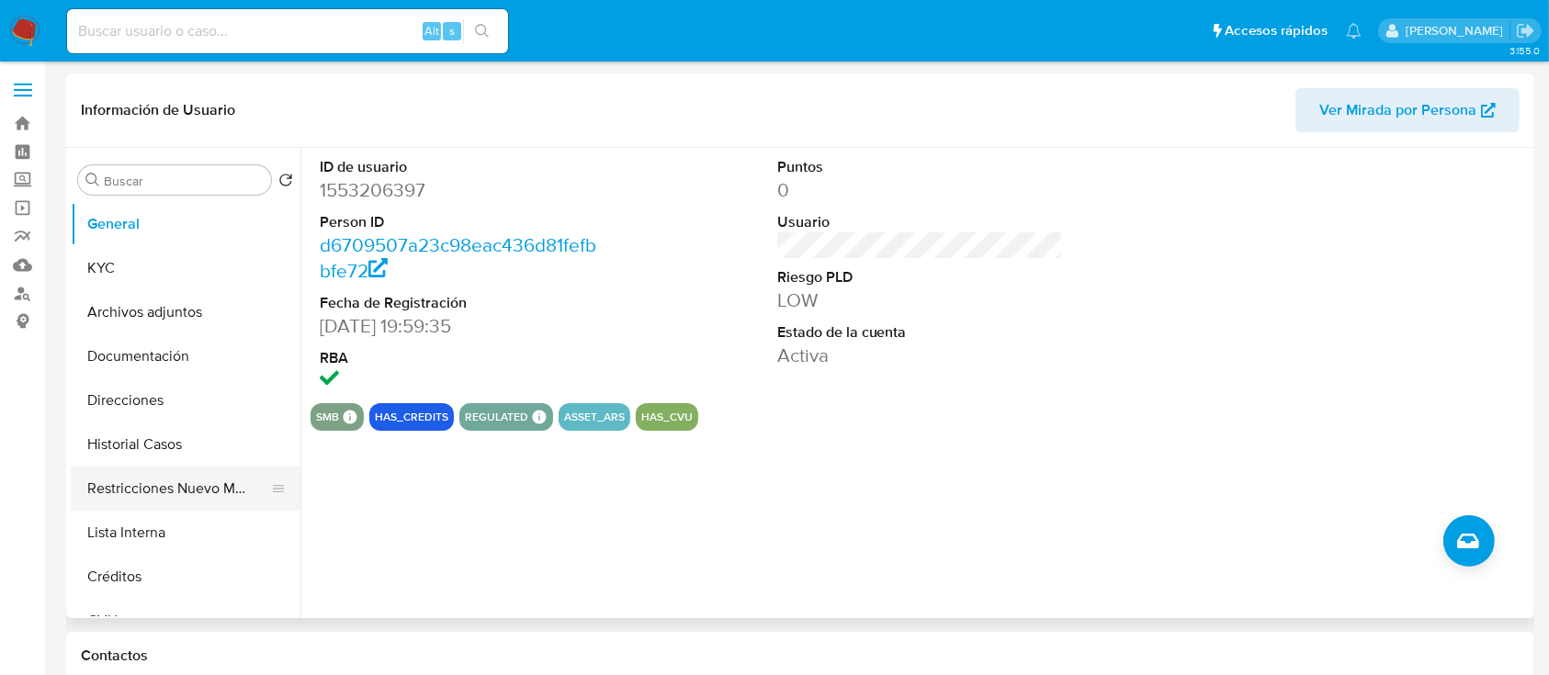
click at [176, 472] on button "Restricciones Nuevo Mundo" at bounding box center [178, 489] width 215 height 44
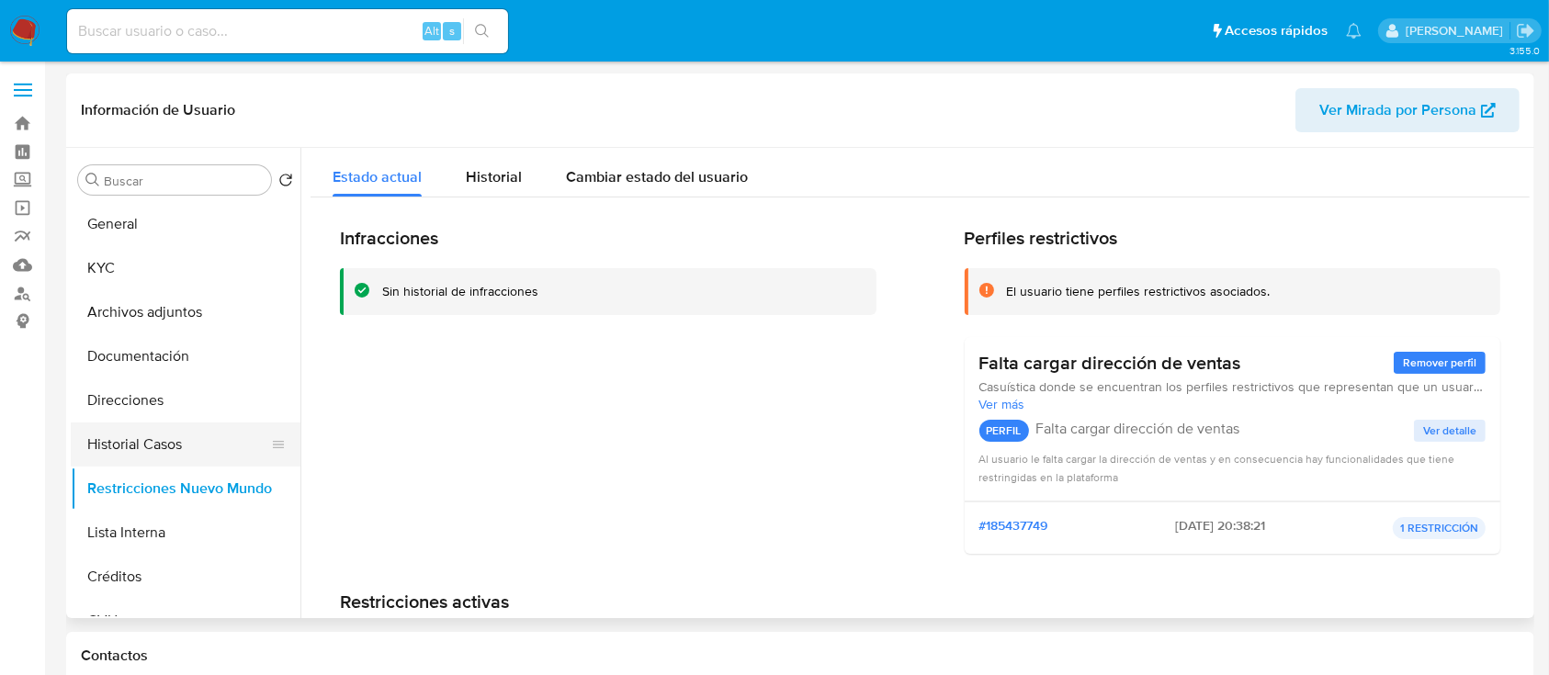
click at [206, 442] on button "Historial Casos" at bounding box center [178, 445] width 215 height 44
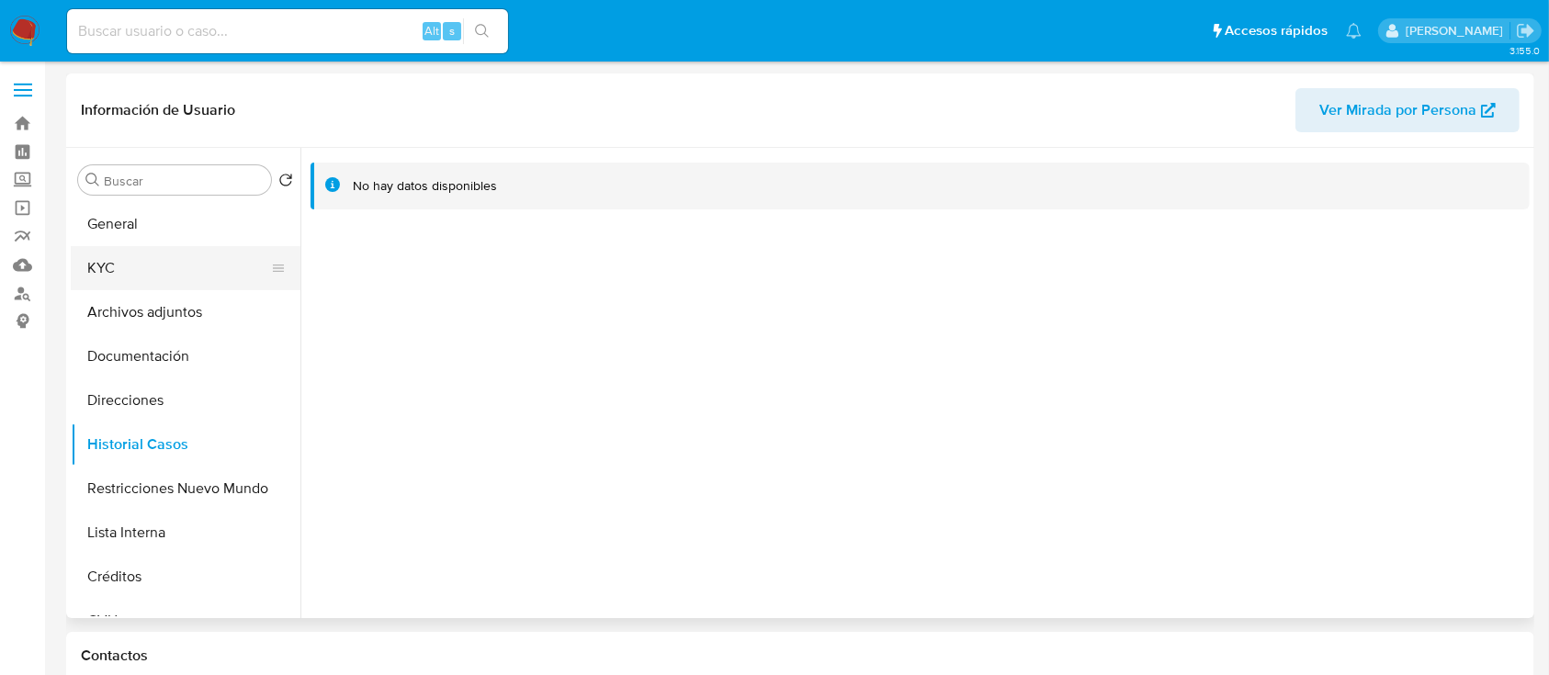
click at [190, 268] on button "KYC" at bounding box center [178, 268] width 215 height 44
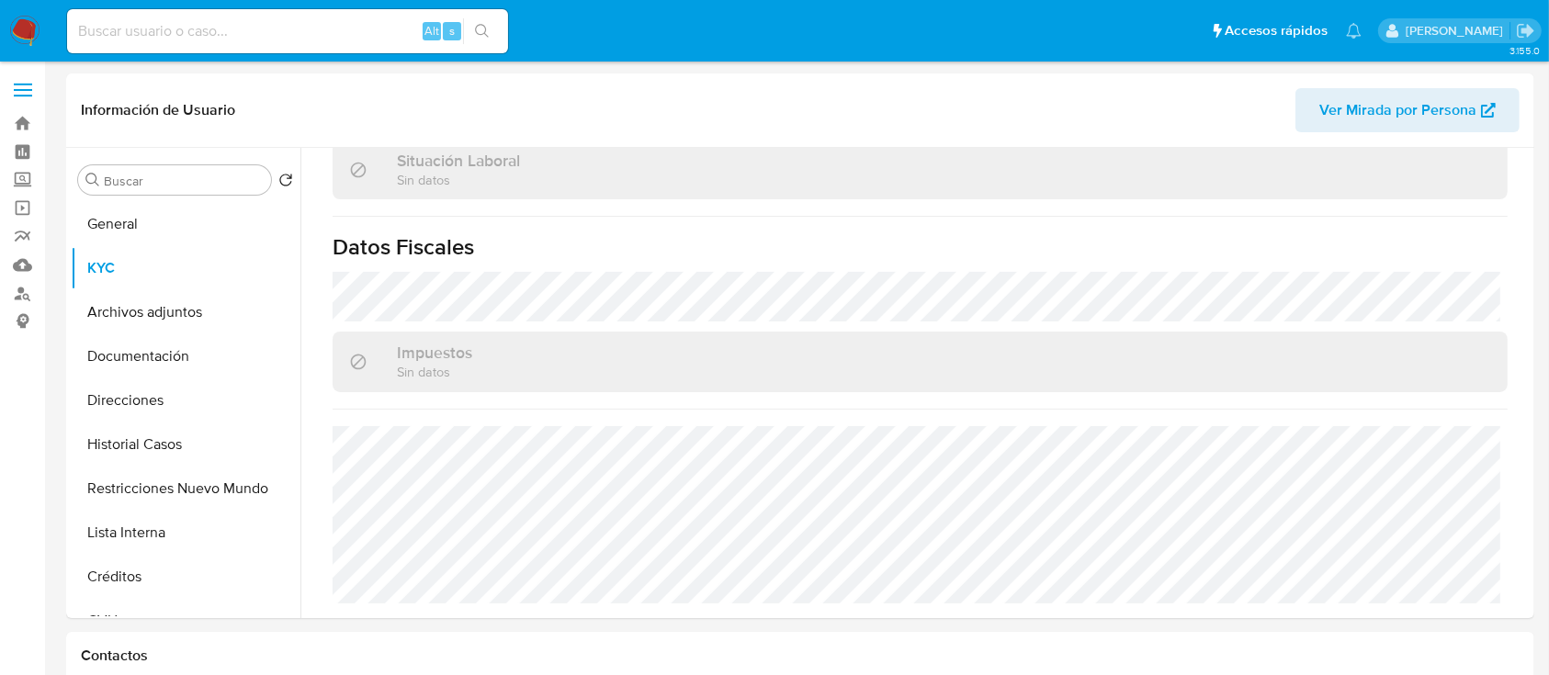
scroll to position [967, 0]
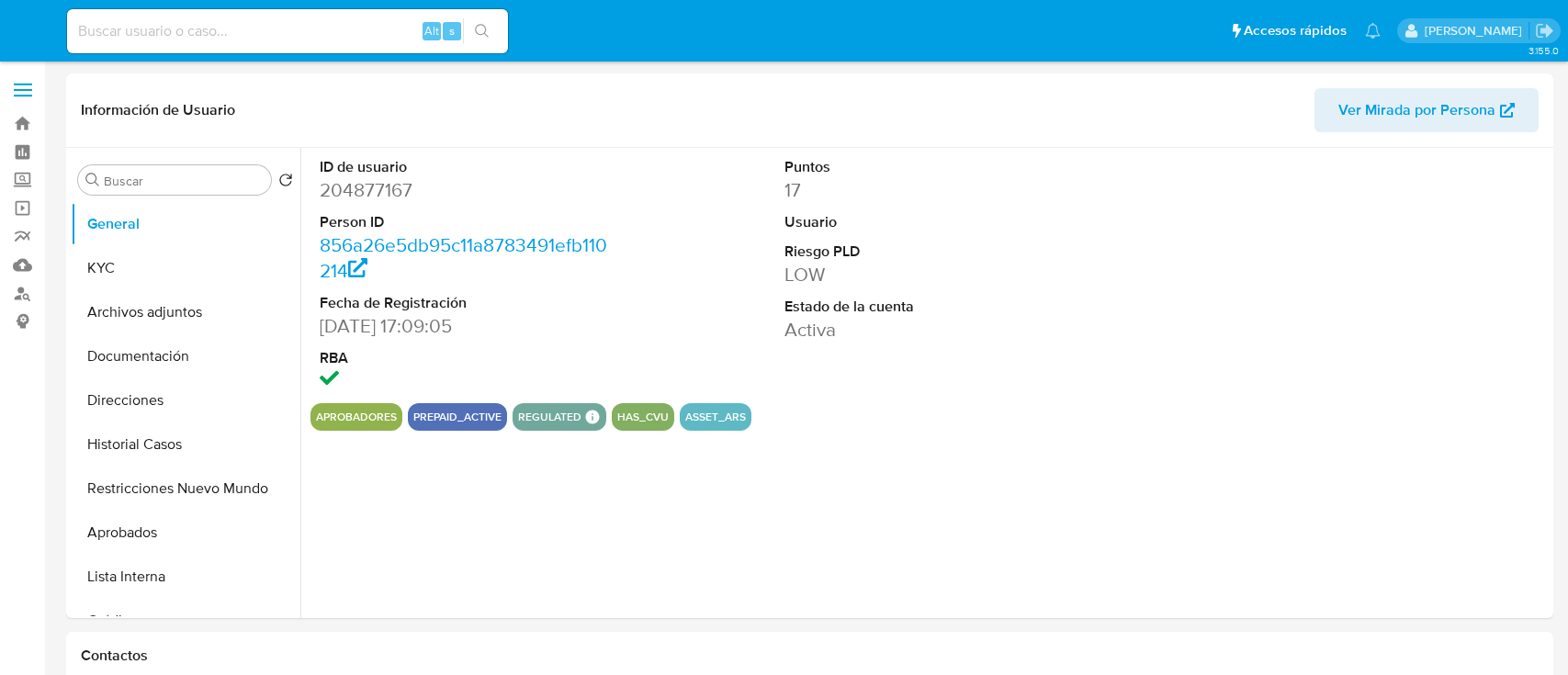
select select "10"
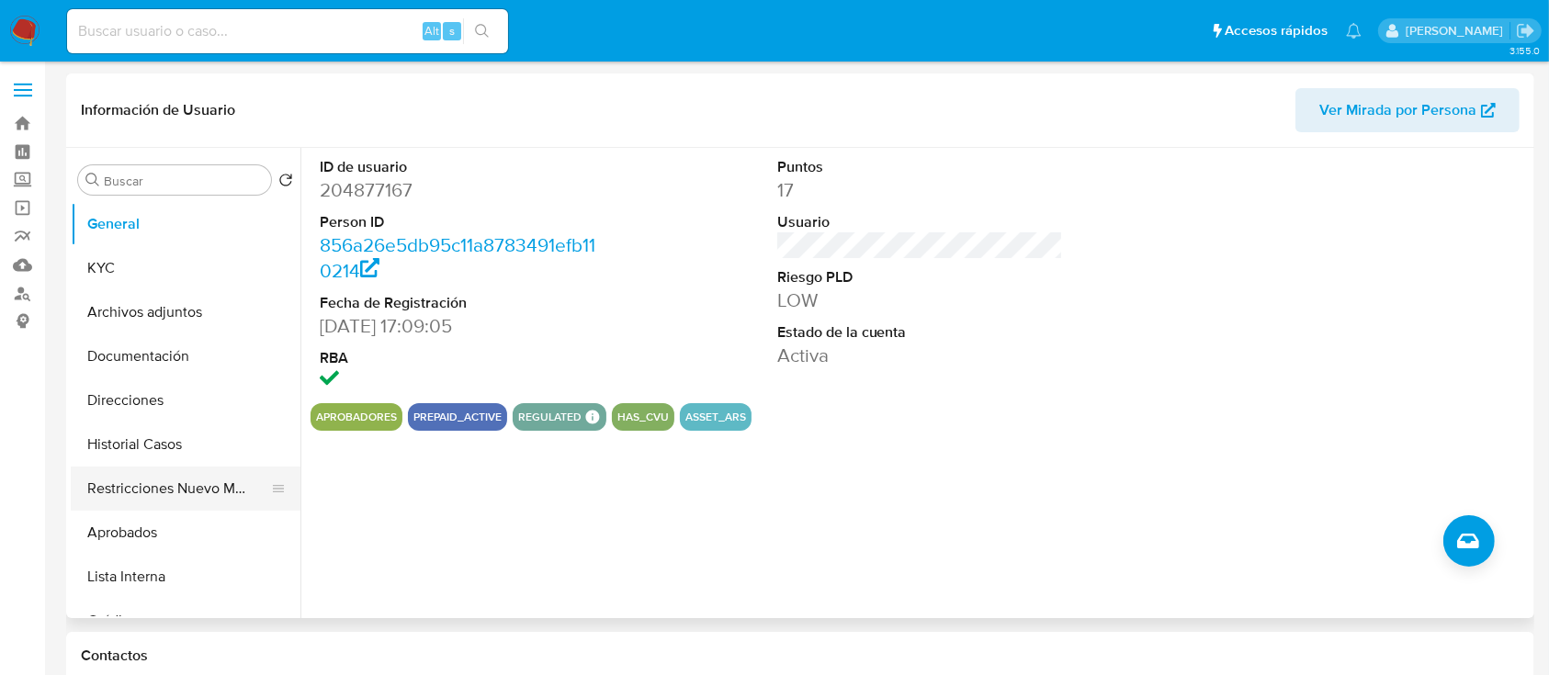
click at [200, 502] on button "Restricciones Nuevo Mundo" at bounding box center [178, 489] width 215 height 44
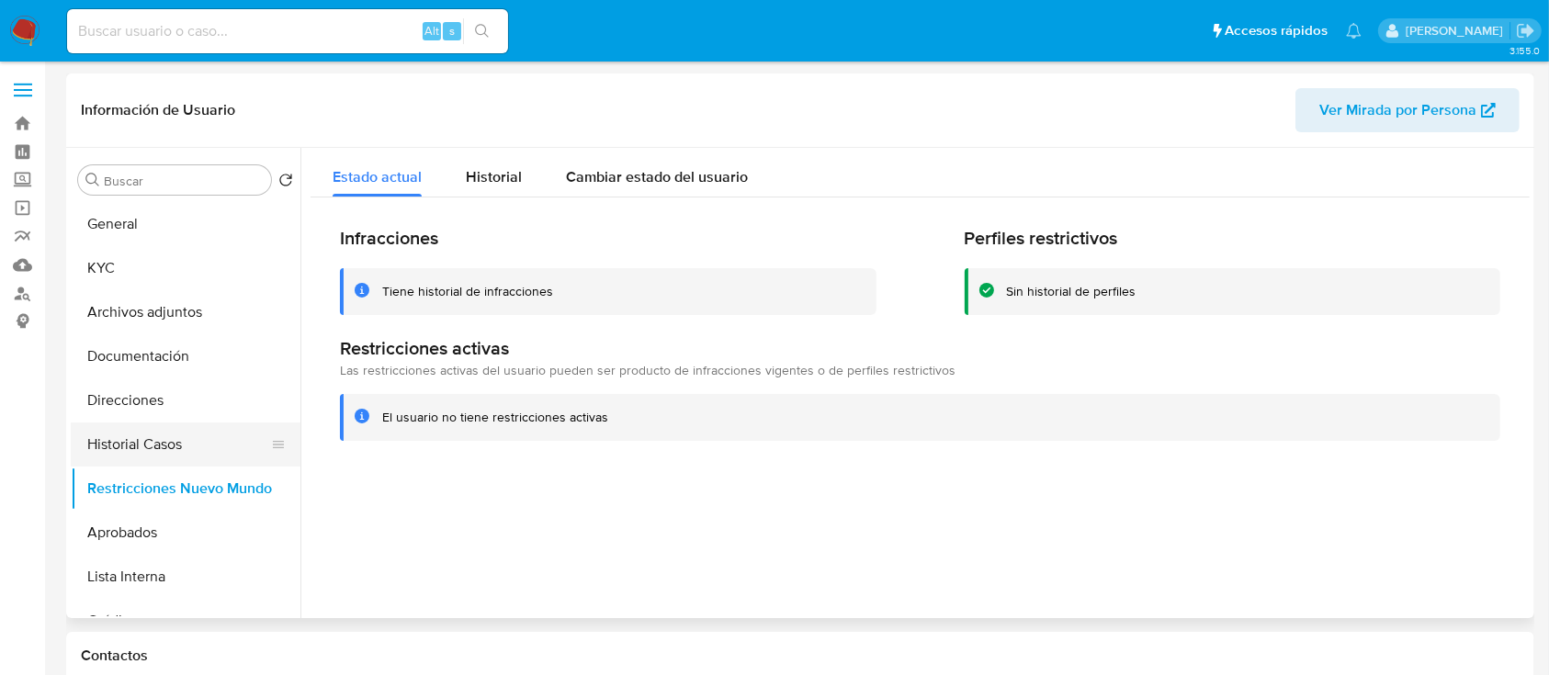
click at [209, 425] on button "Historial Casos" at bounding box center [178, 445] width 215 height 44
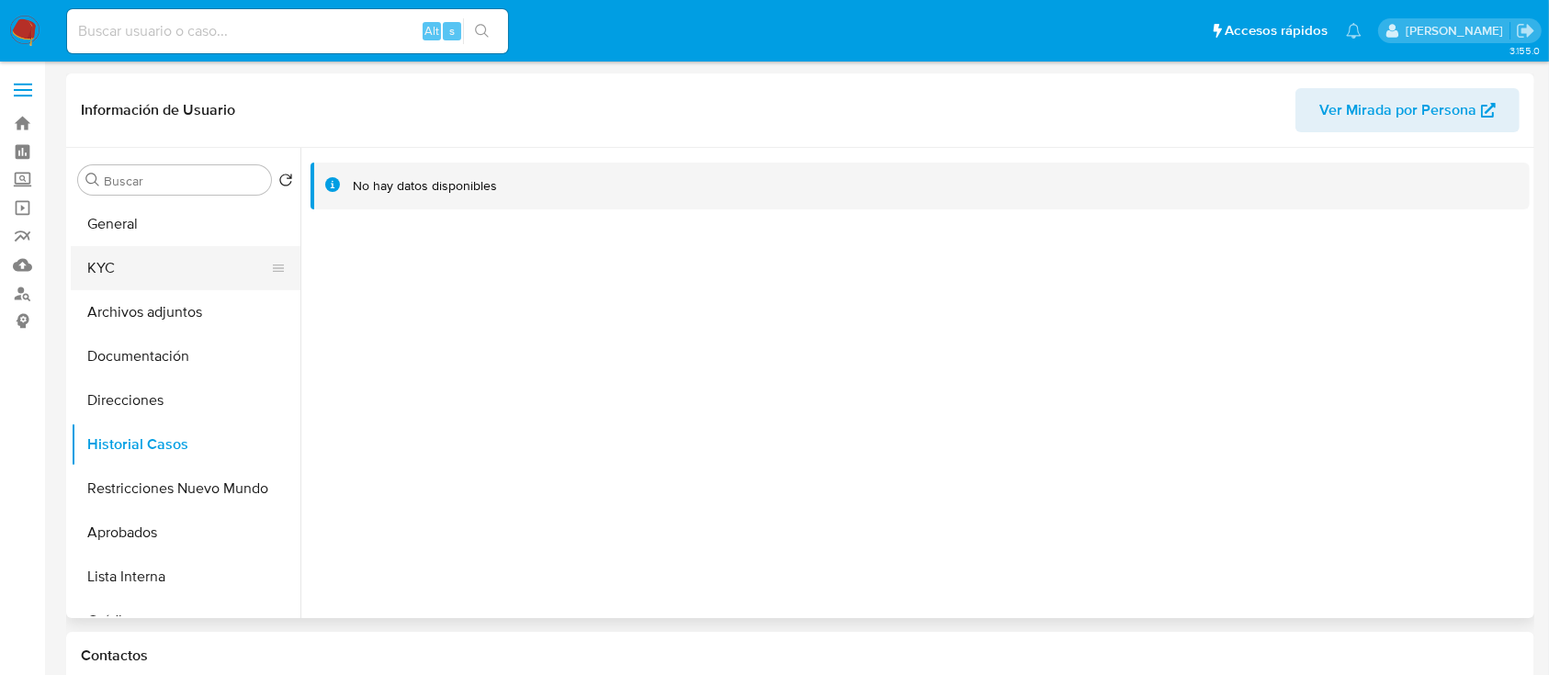
click at [162, 254] on button "KYC" at bounding box center [178, 268] width 215 height 44
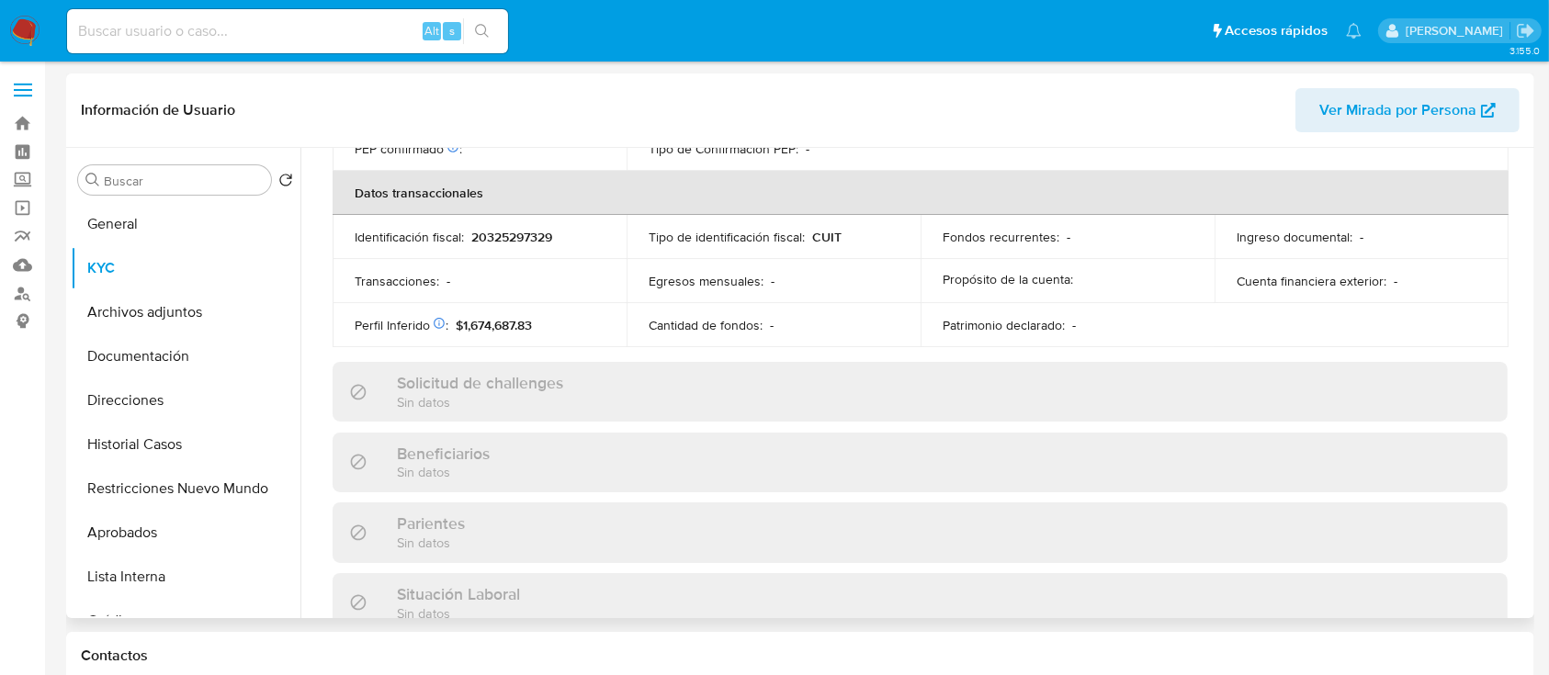
scroll to position [967, 0]
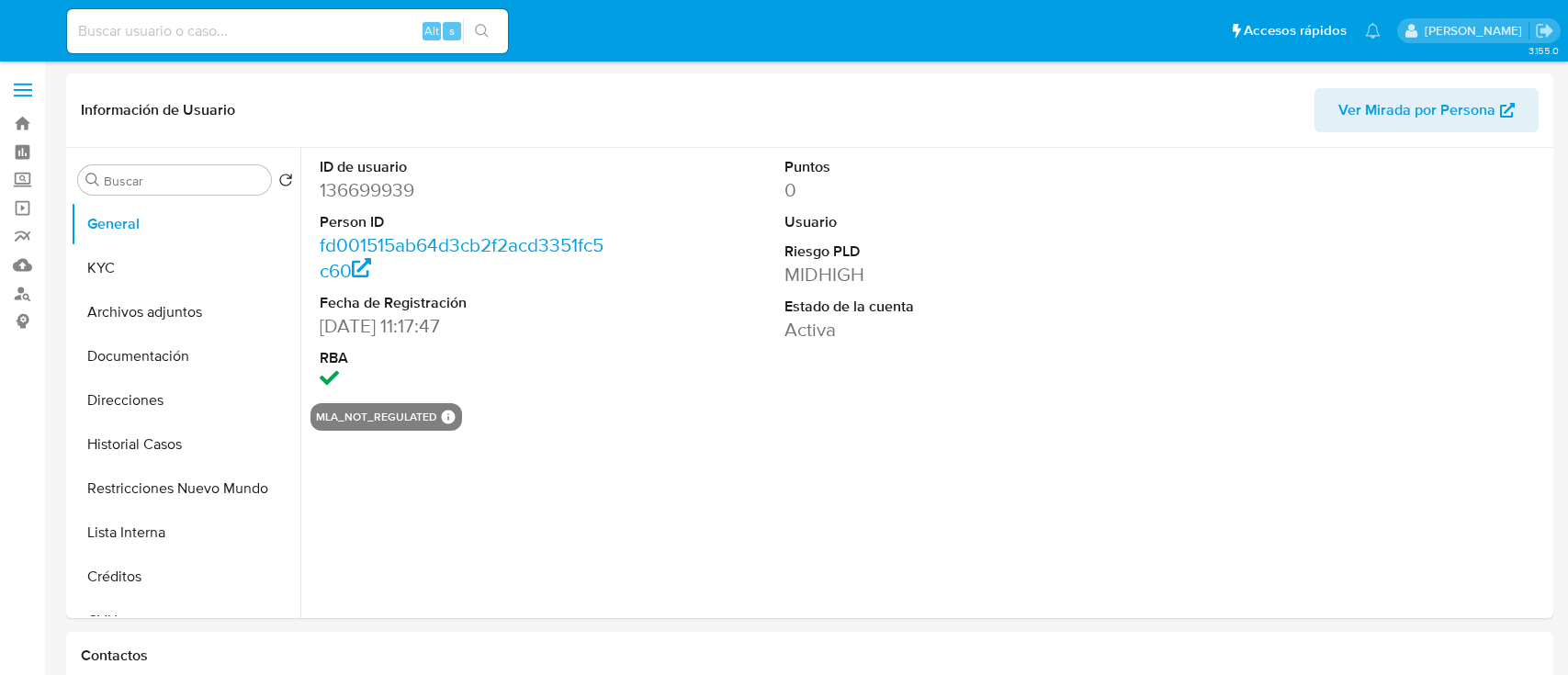
select select "10"
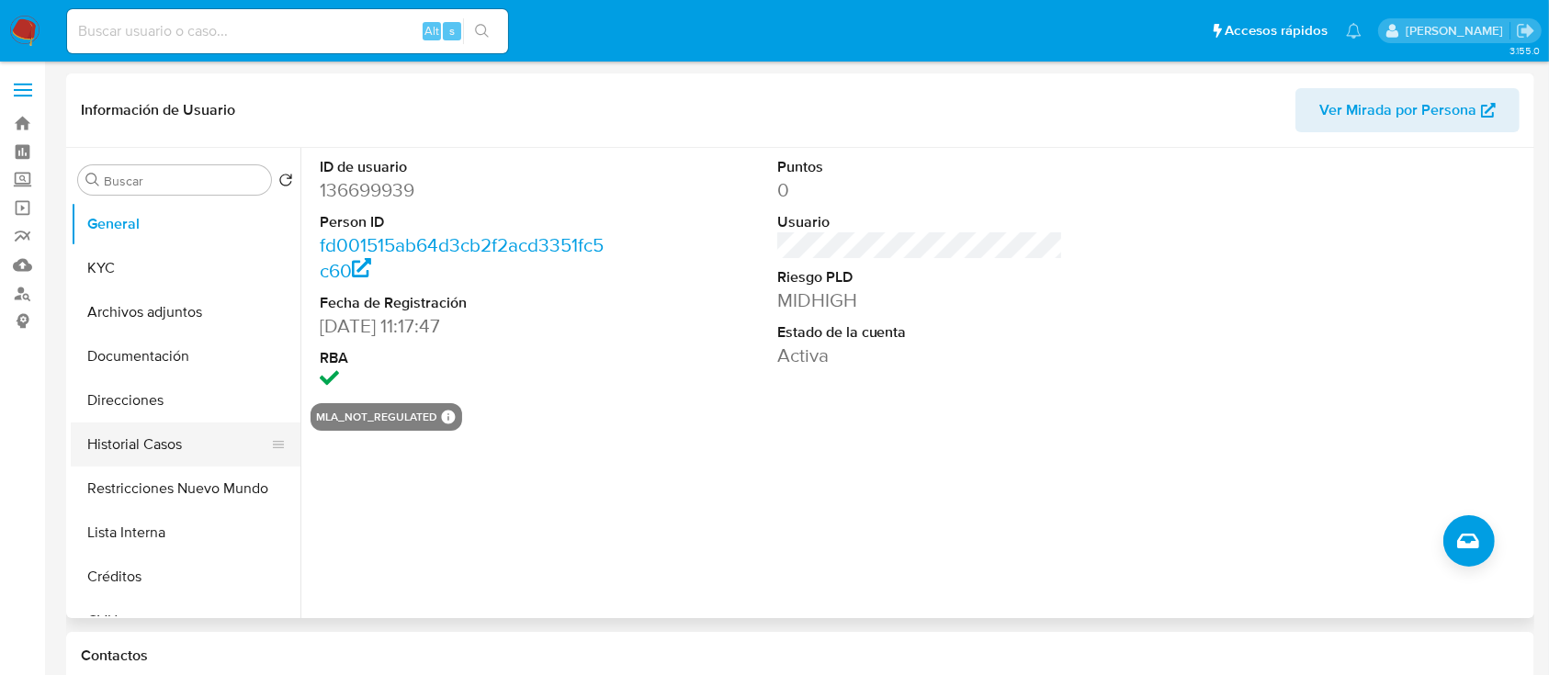
click at [170, 477] on button "Restricciones Nuevo Mundo" at bounding box center [186, 489] width 230 height 44
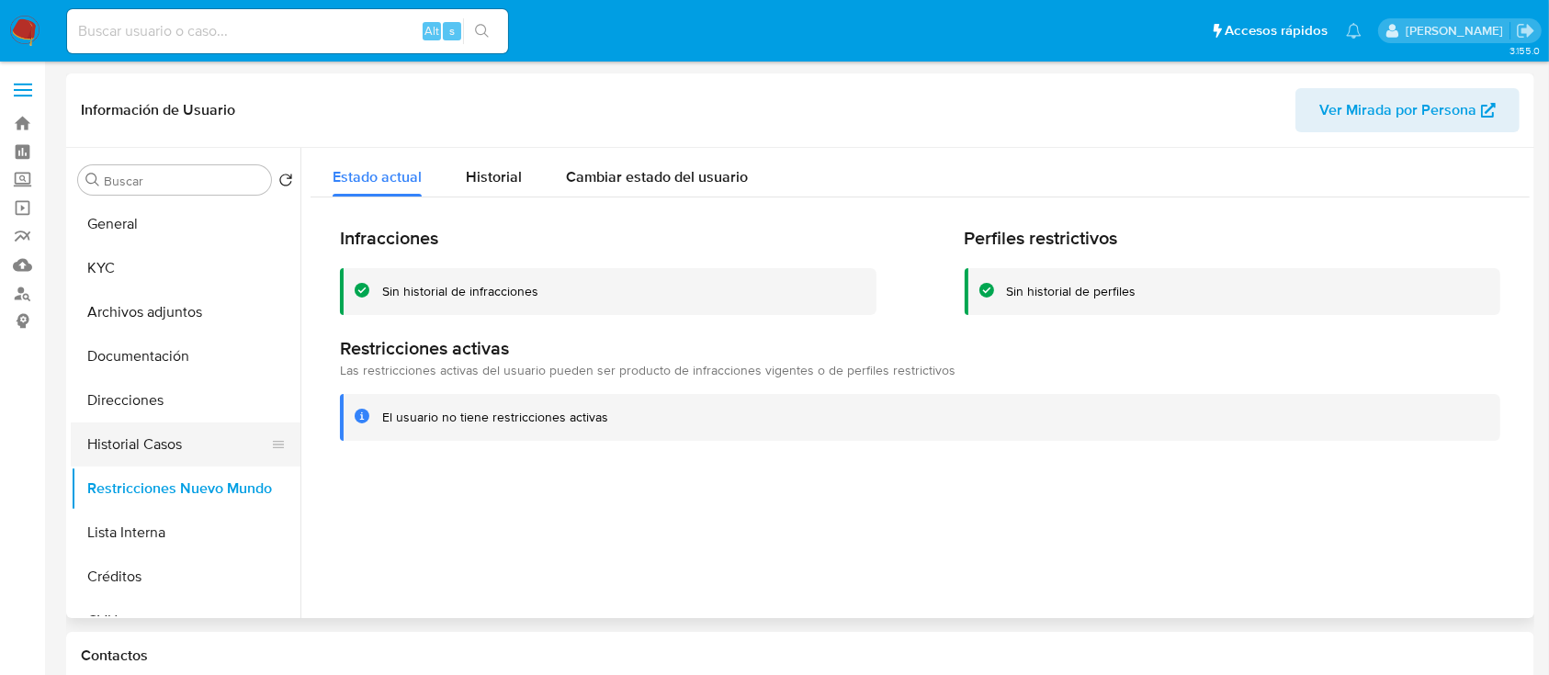
click at [186, 425] on button "Historial Casos" at bounding box center [178, 445] width 215 height 44
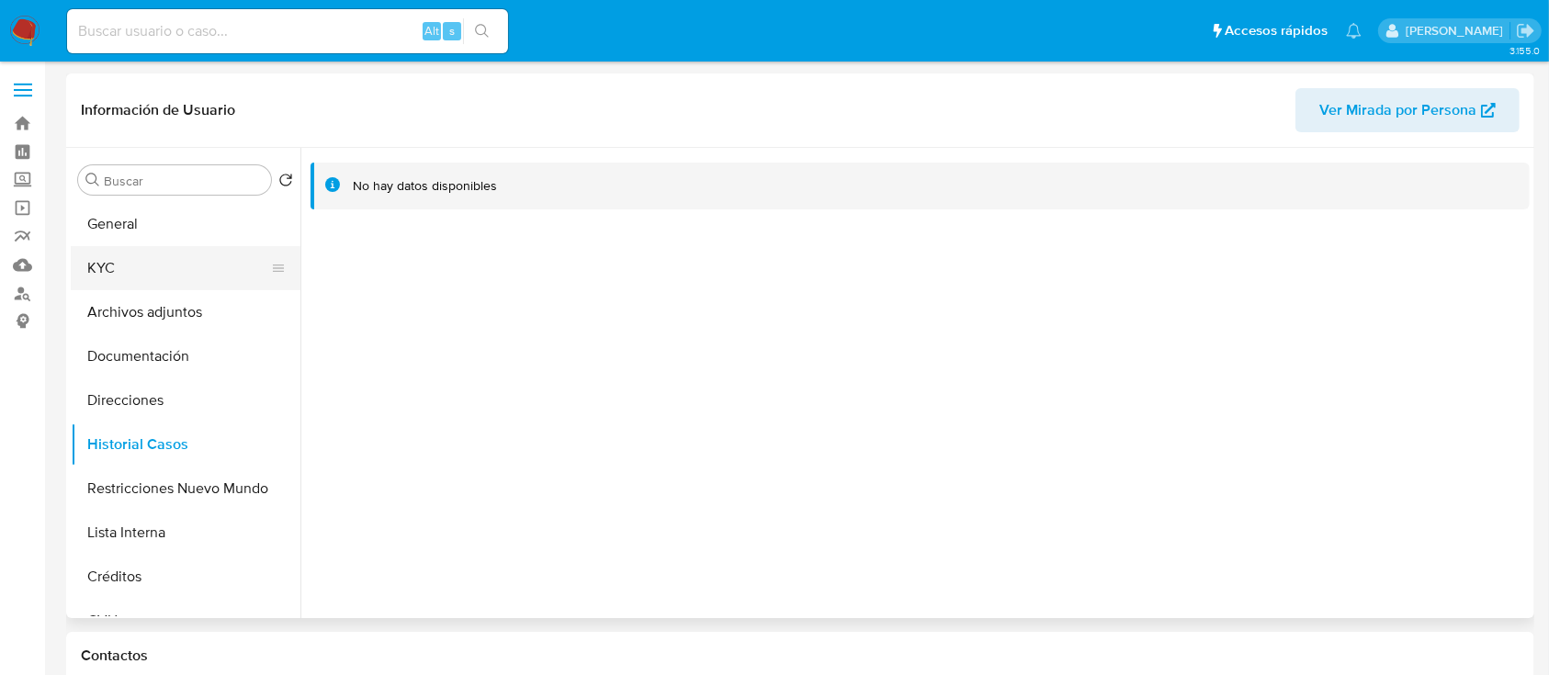
click at [176, 263] on button "KYC" at bounding box center [178, 268] width 215 height 44
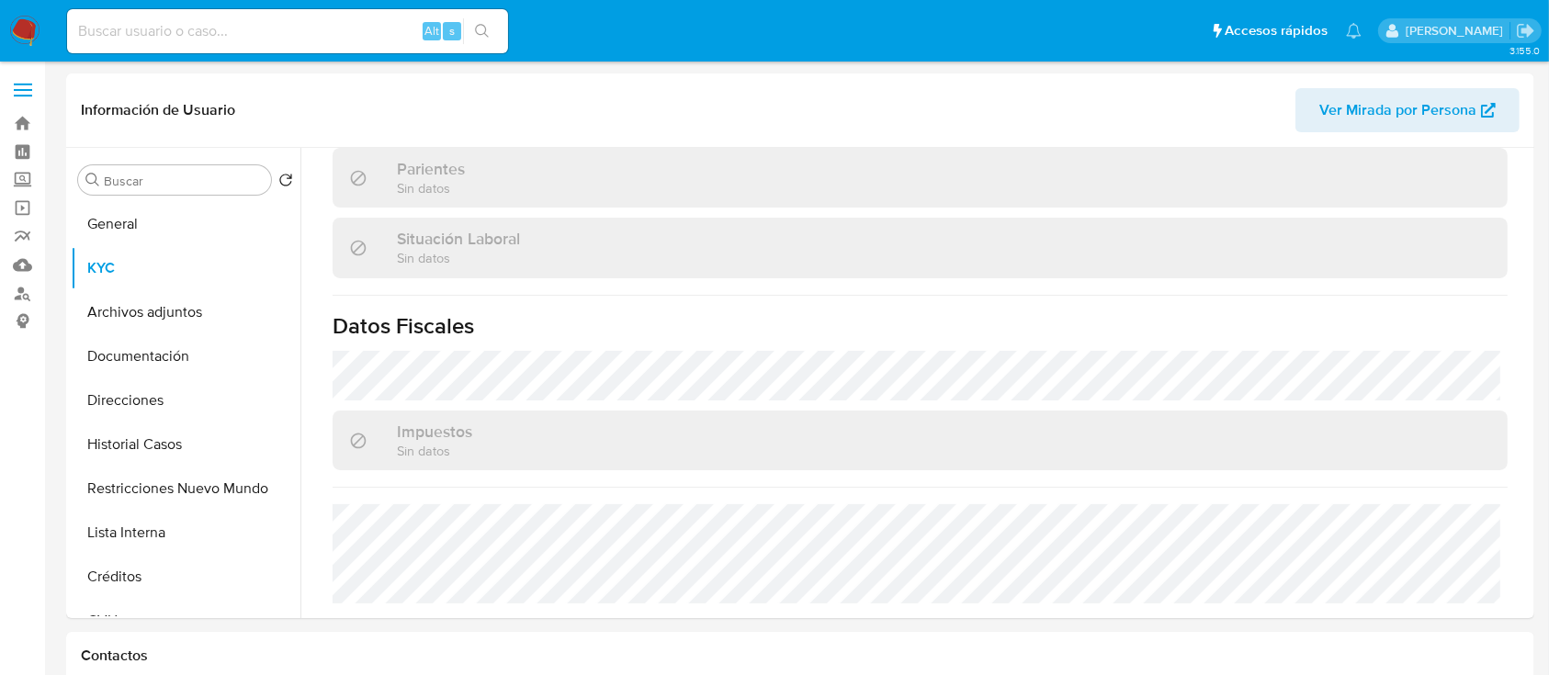
scroll to position [886, 0]
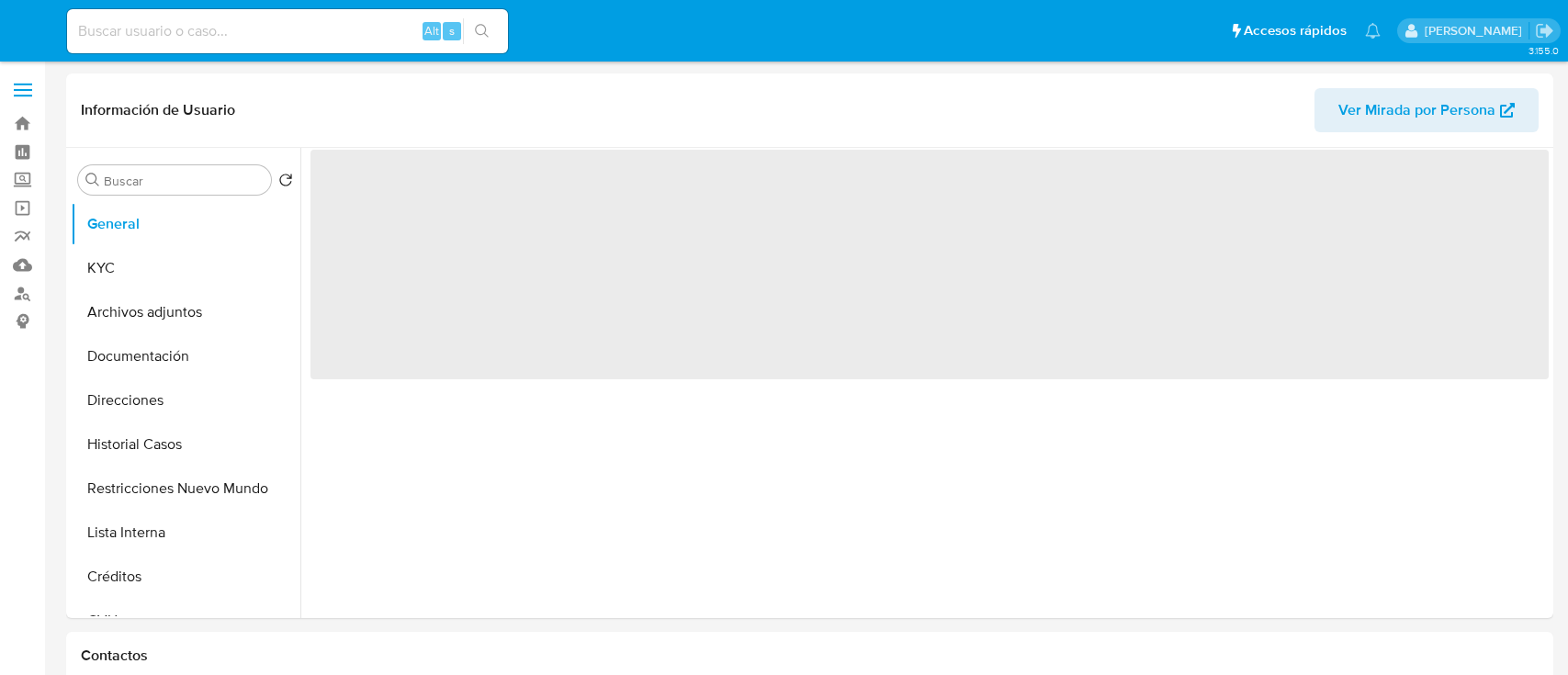
select select "10"
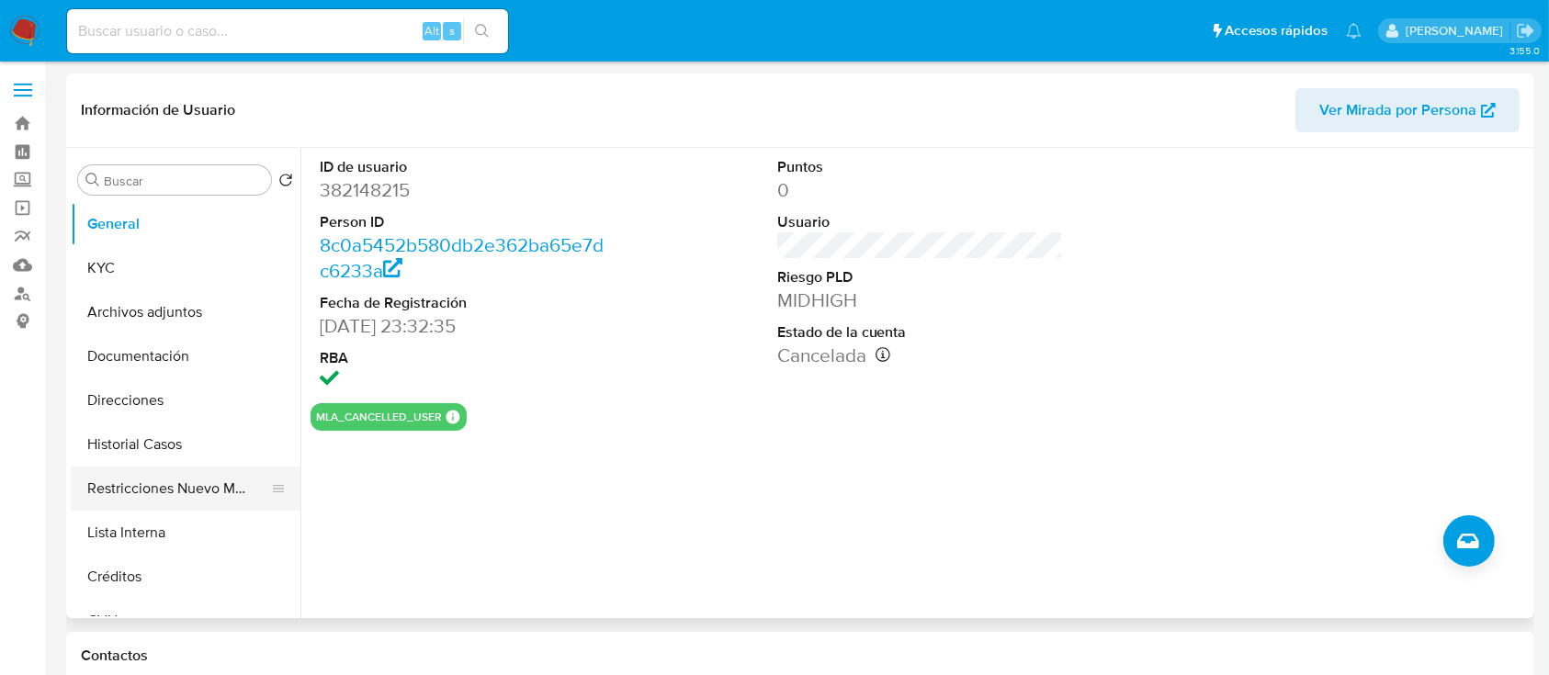
click at [191, 500] on button "Restricciones Nuevo Mundo" at bounding box center [178, 489] width 215 height 44
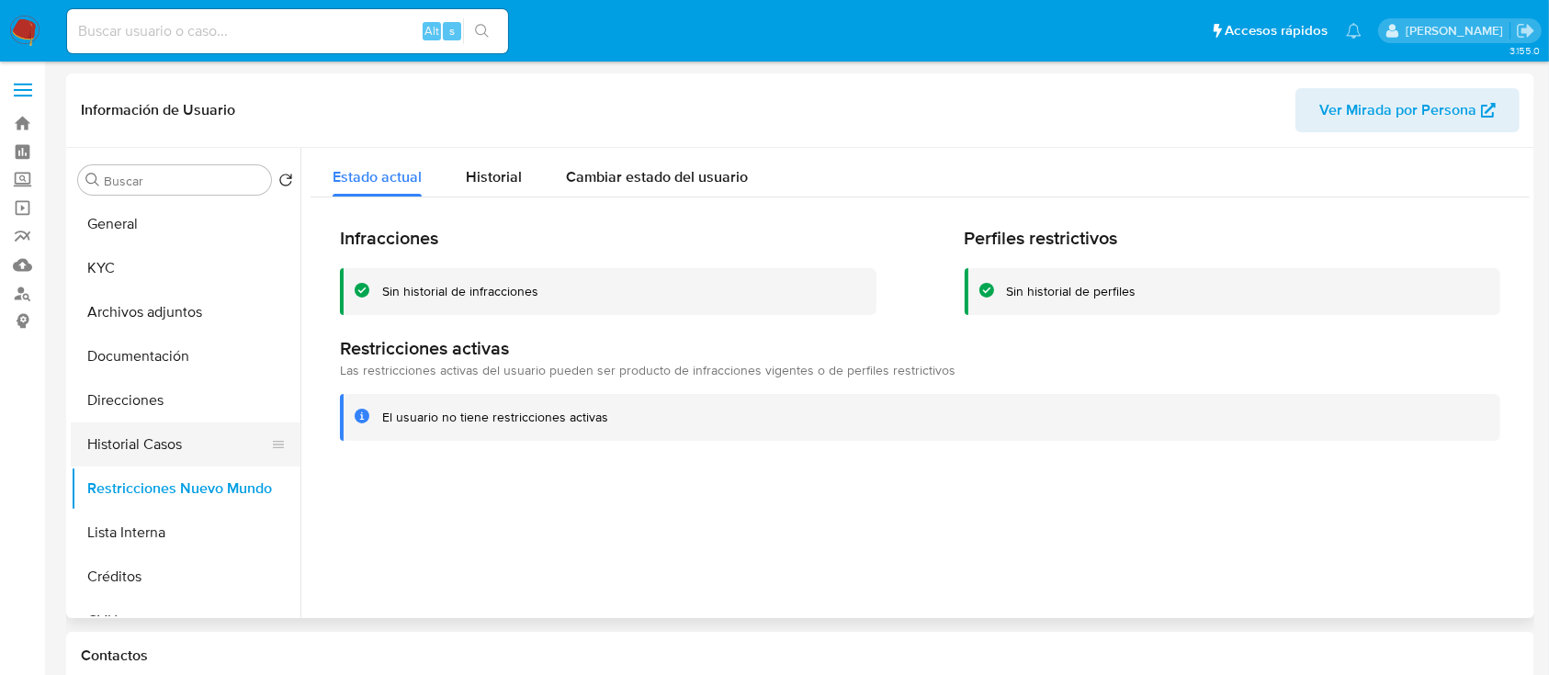
click at [195, 431] on button "Historial Casos" at bounding box center [178, 445] width 215 height 44
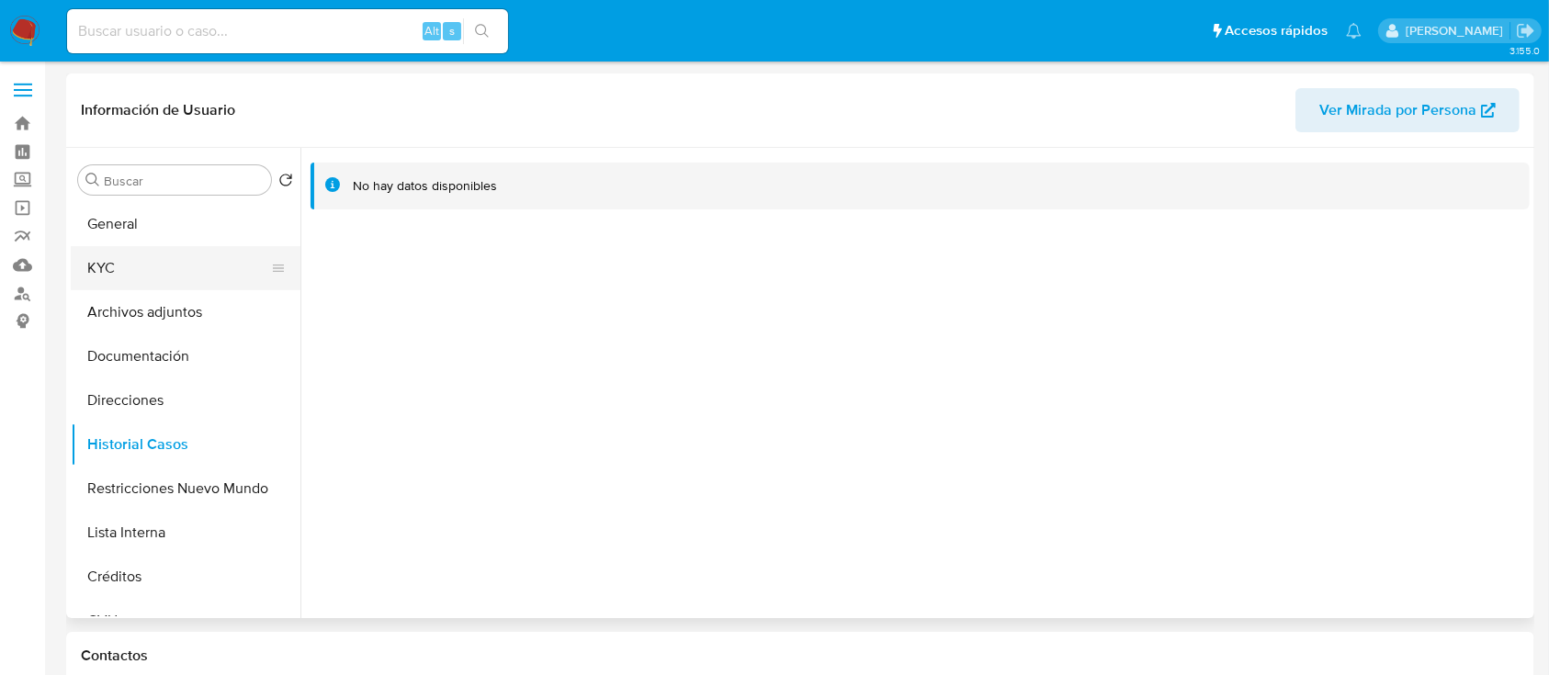
click at [204, 285] on button "KYC" at bounding box center [178, 268] width 215 height 44
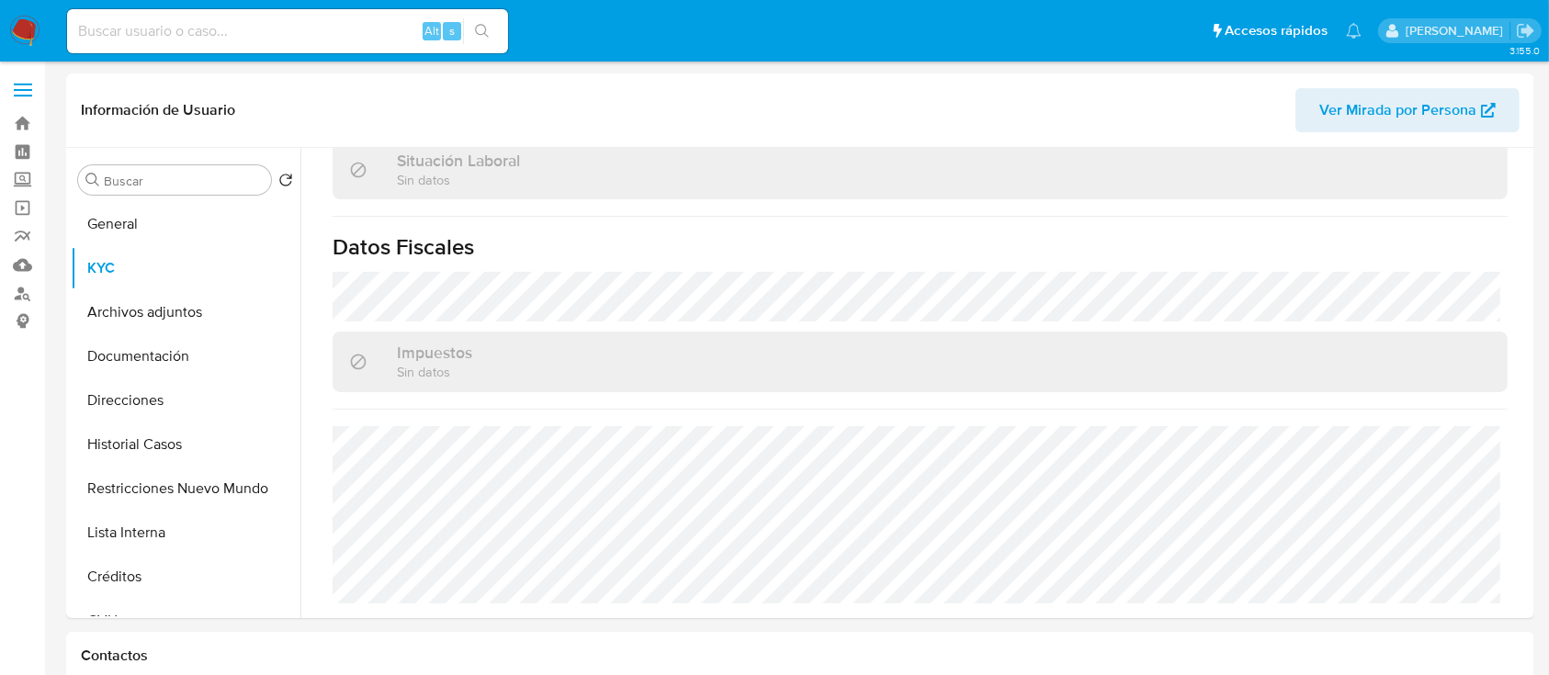
scroll to position [967, 0]
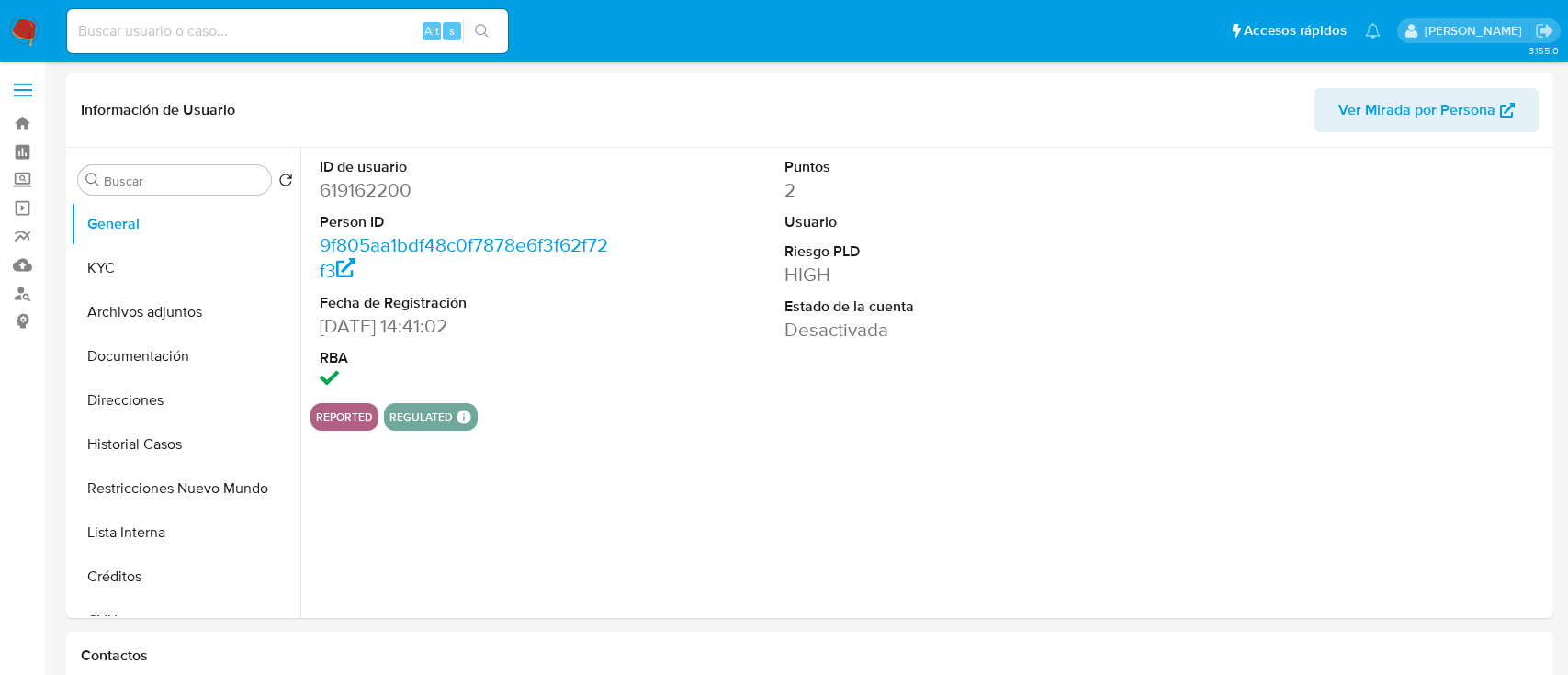
select select "10"
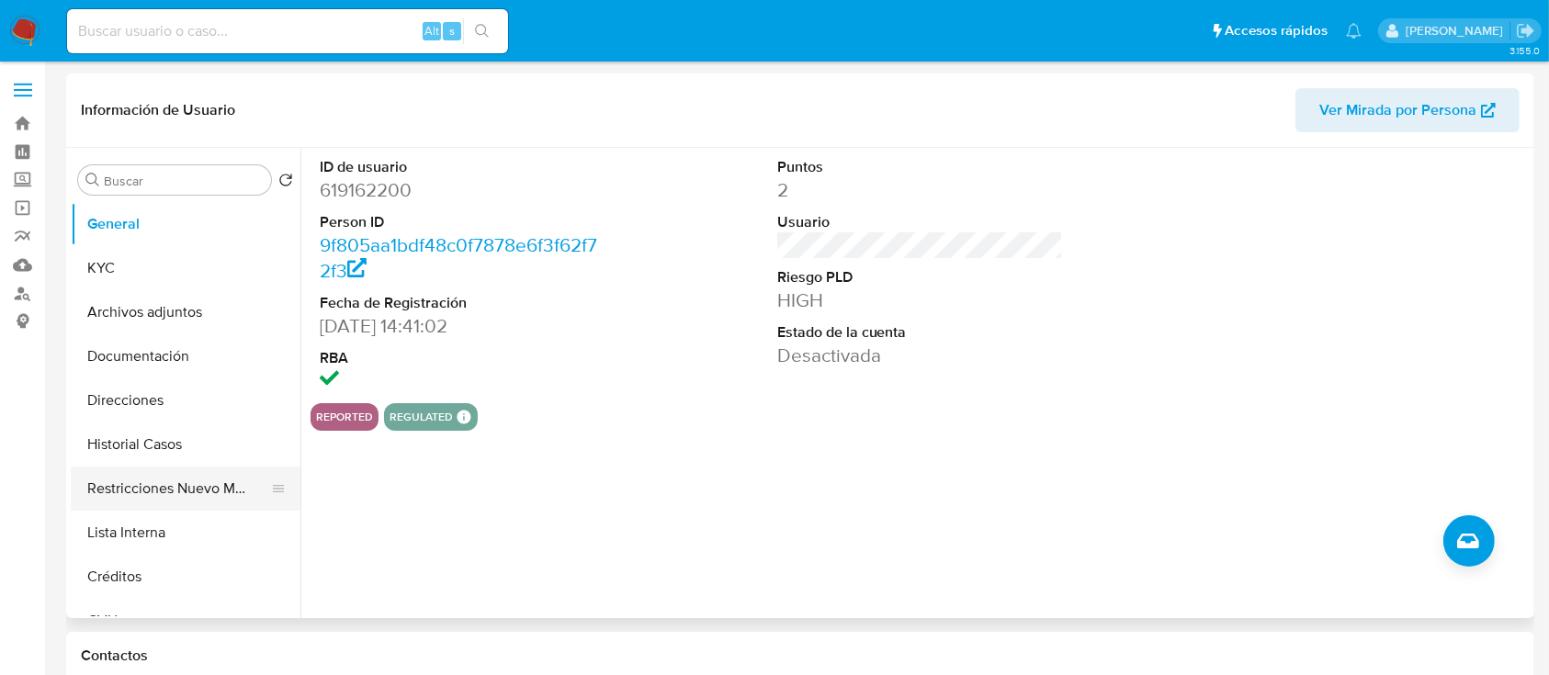
click at [152, 489] on button "Restricciones Nuevo Mundo" at bounding box center [178, 489] width 215 height 44
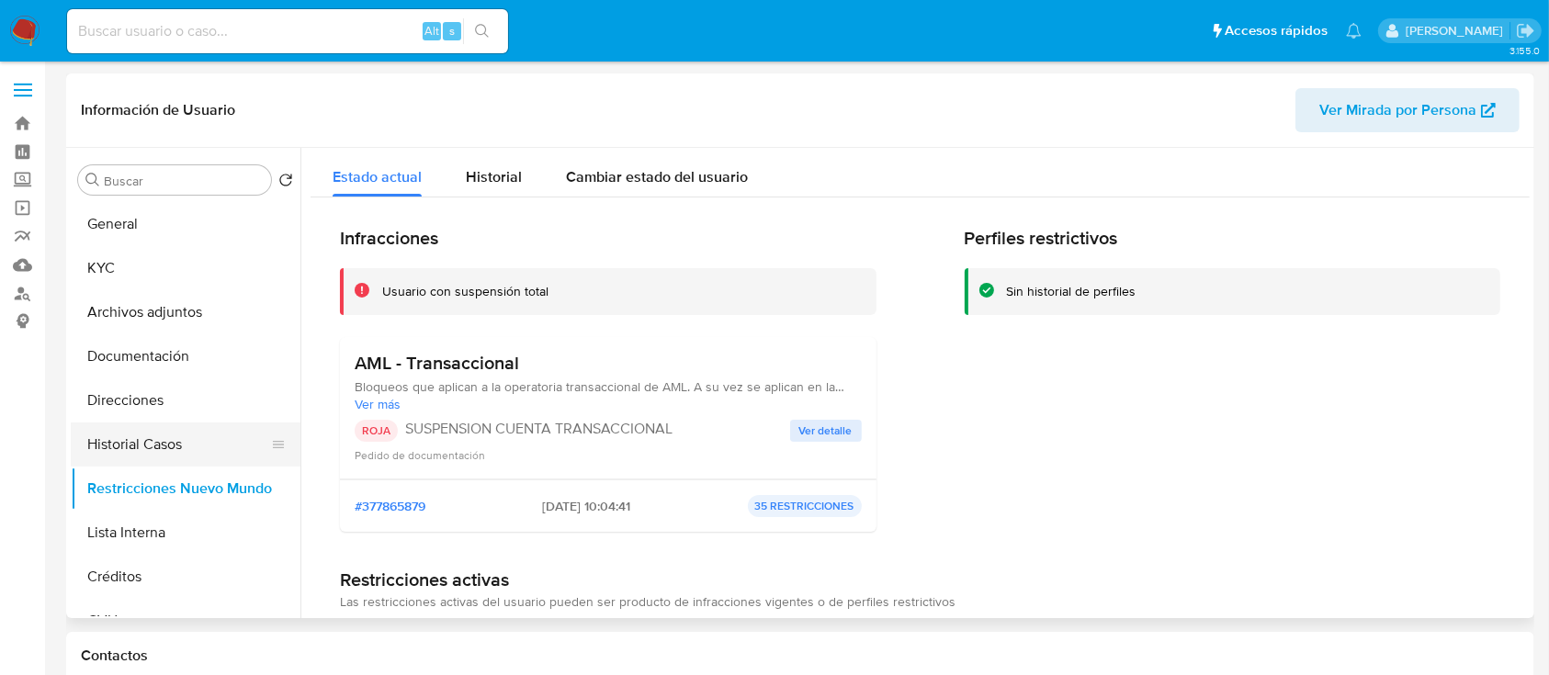
click at [163, 434] on button "Historial Casos" at bounding box center [178, 445] width 215 height 44
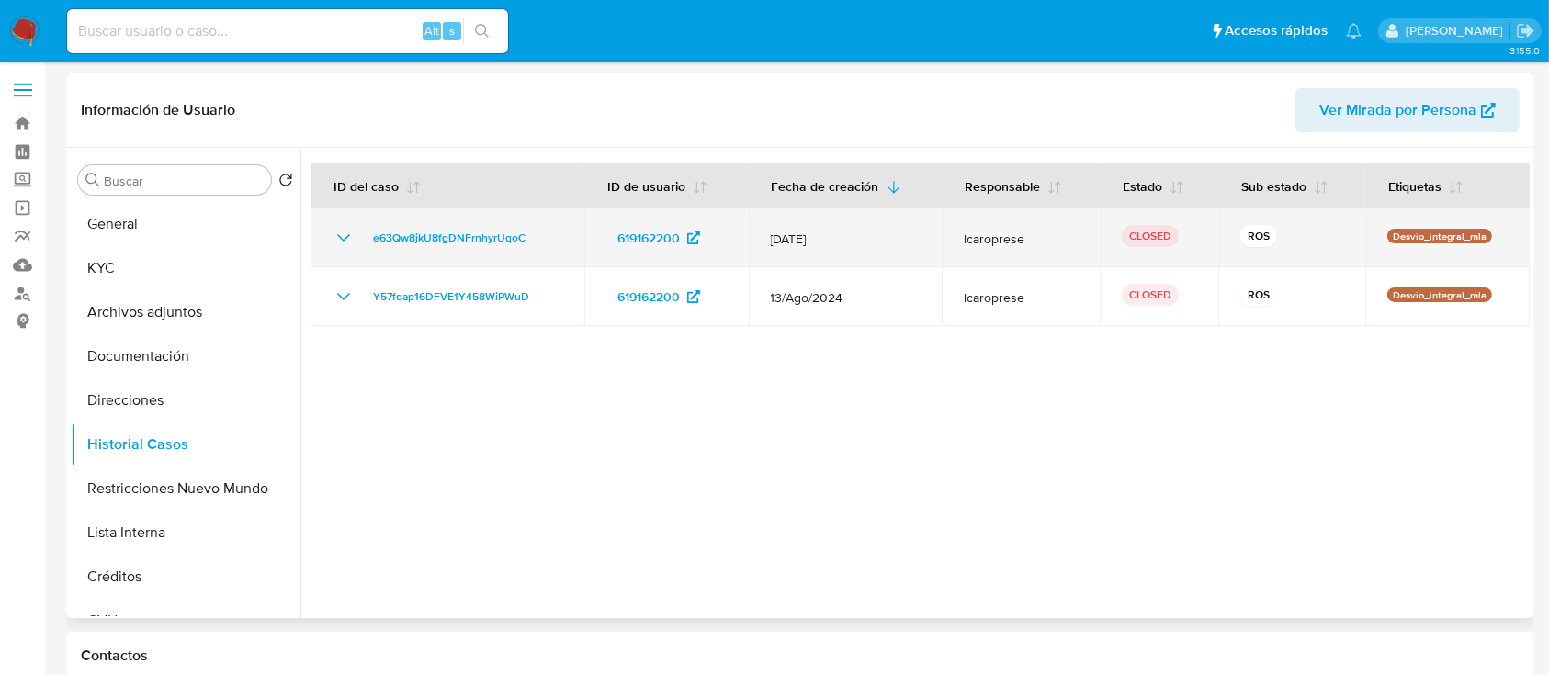
click at [346, 233] on icon "Mostrar/Ocultar" at bounding box center [344, 238] width 22 height 22
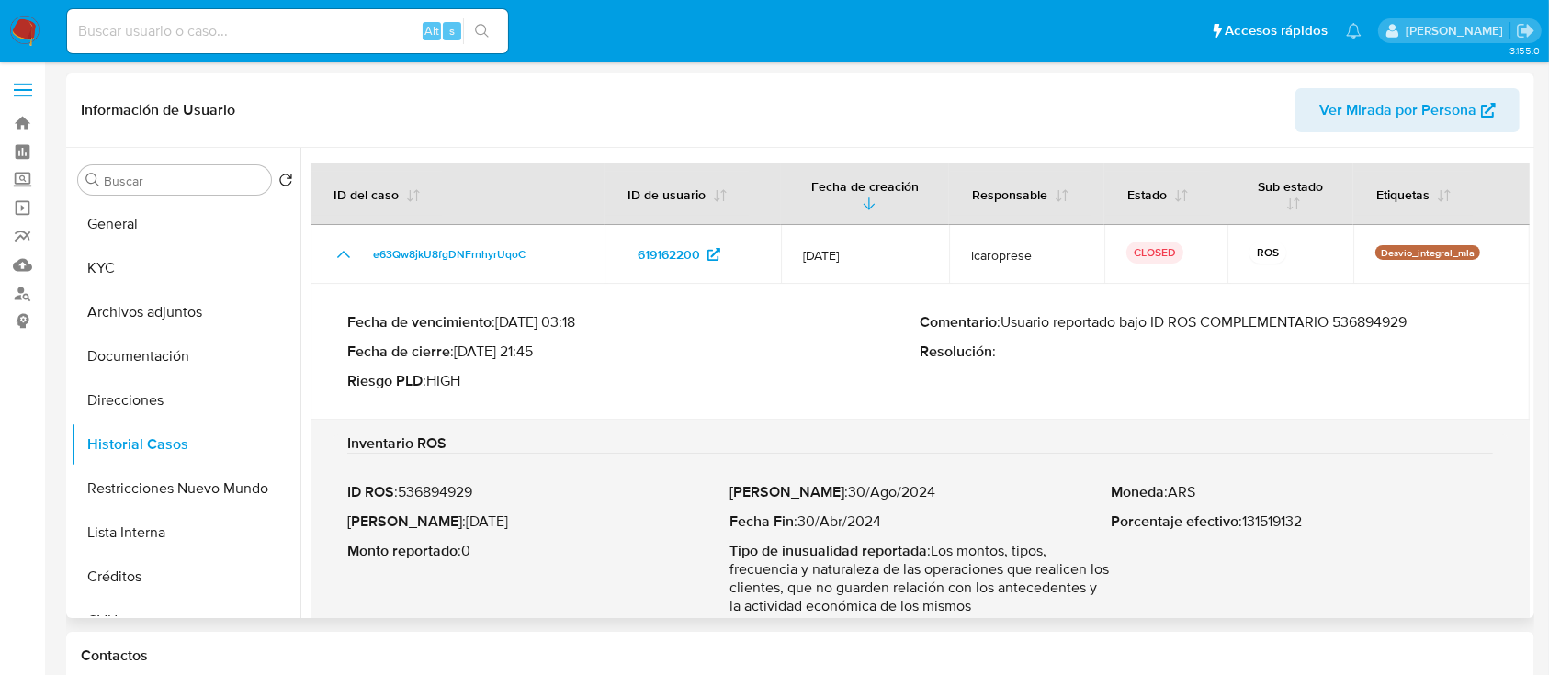
drag, startPoint x: 480, startPoint y: 354, endPoint x: 538, endPoint y: 355, distance: 57.9
click at [538, 355] on p "Fecha de cierre : 24/10/2024 21:45" at bounding box center [633, 352] width 573 height 18
click at [182, 265] on button "KYC" at bounding box center [178, 268] width 215 height 44
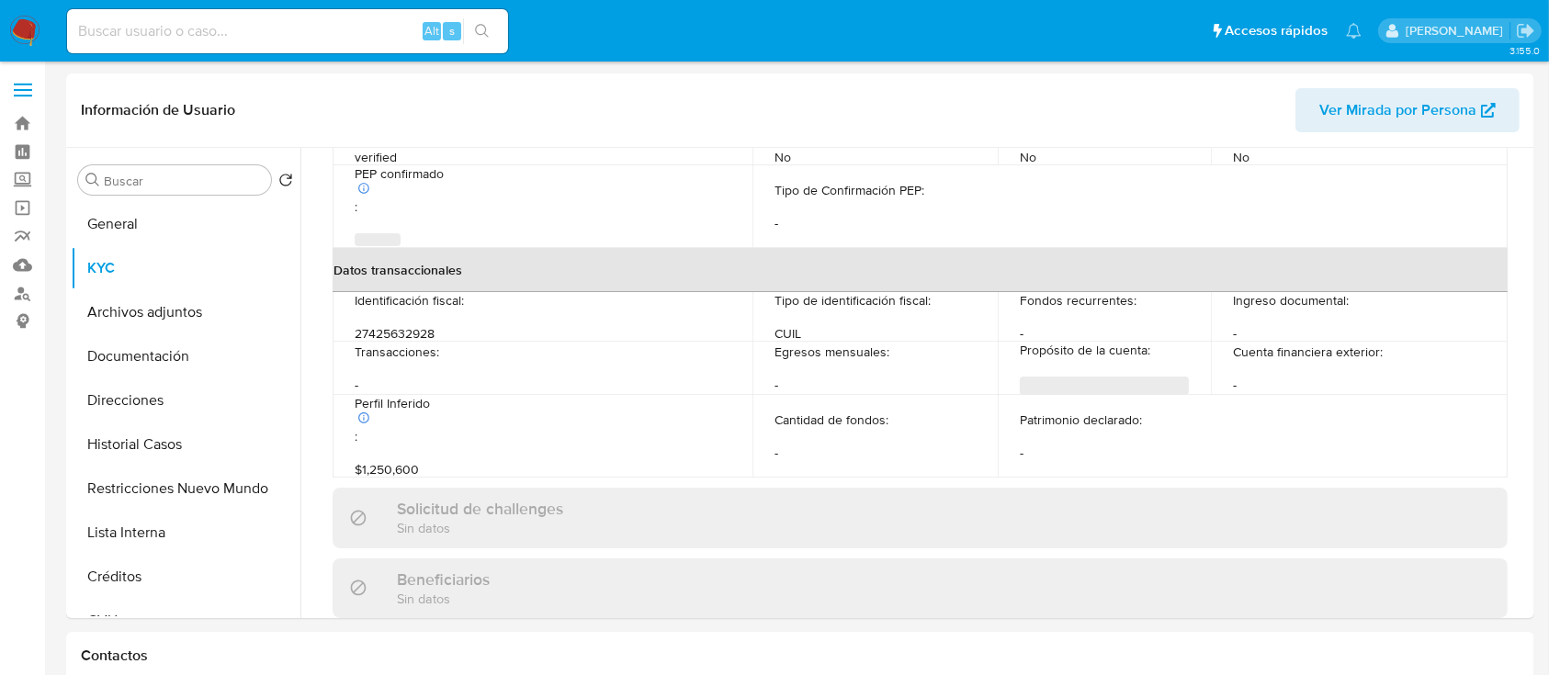
scroll to position [967, 0]
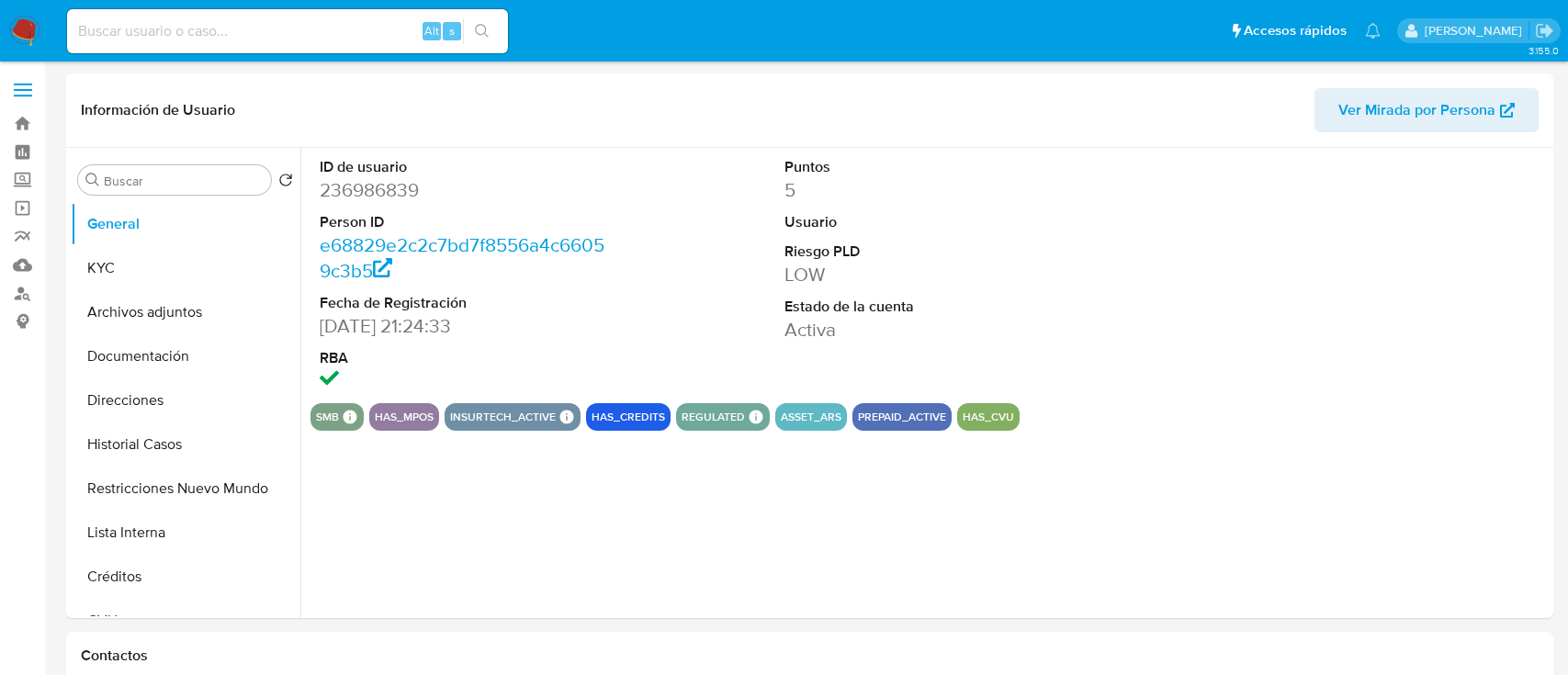
select select "10"
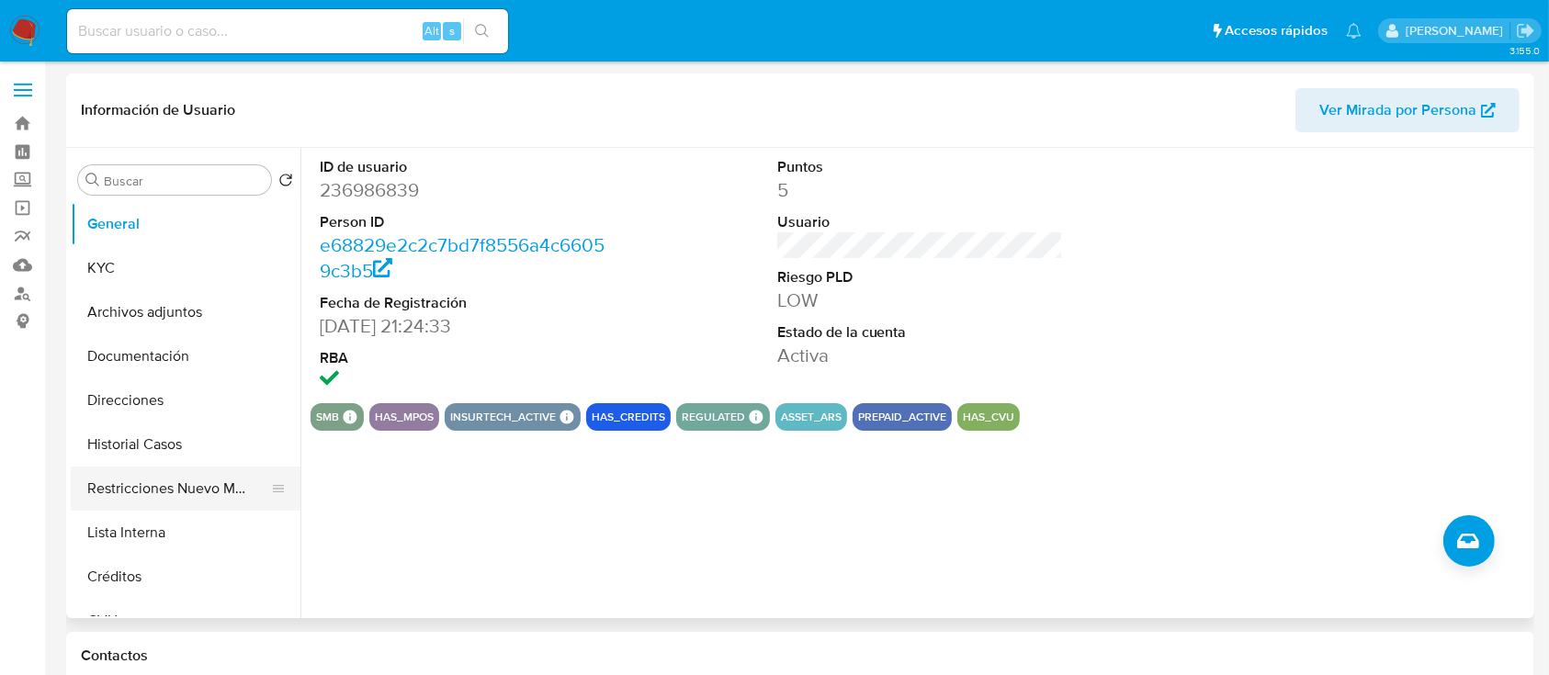
click at [205, 484] on button "Restricciones Nuevo Mundo" at bounding box center [178, 489] width 215 height 44
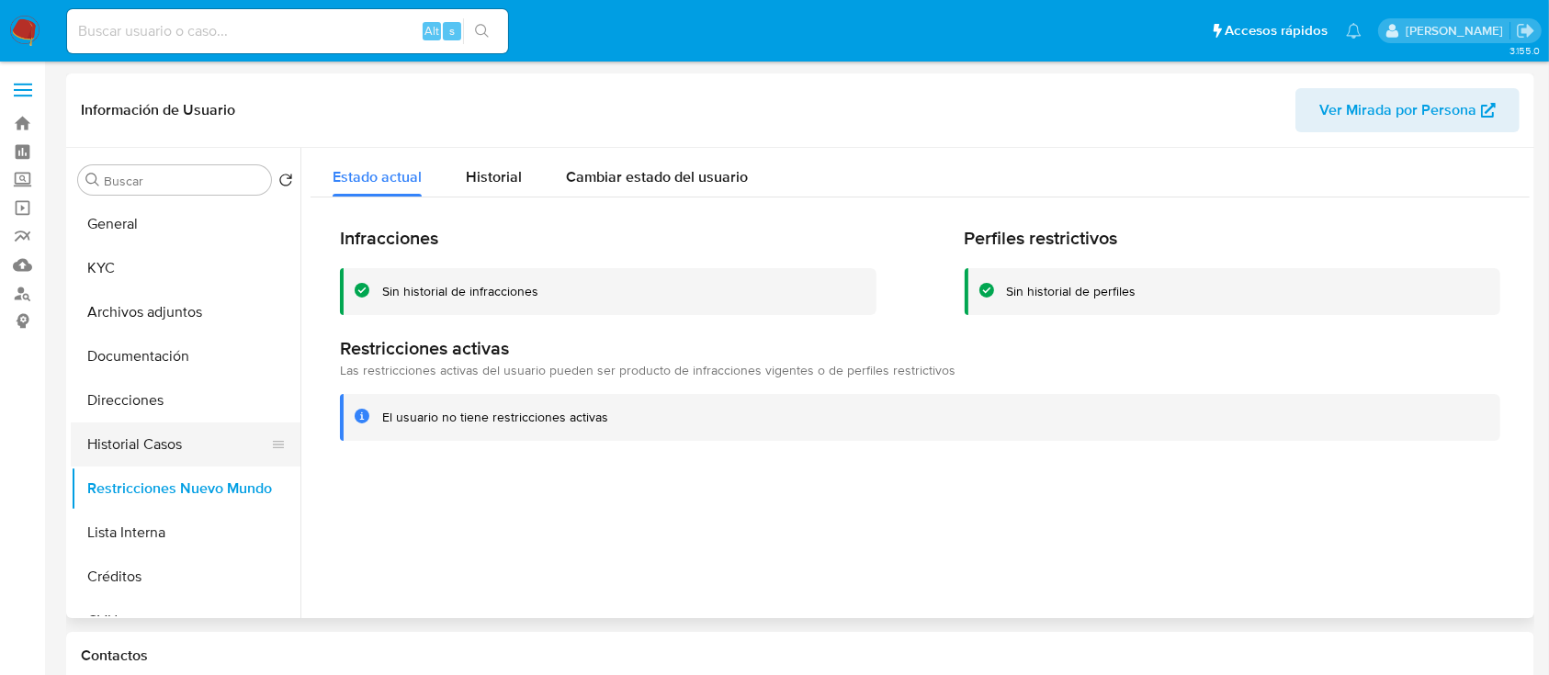
click at [198, 440] on button "Historial Casos" at bounding box center [178, 445] width 215 height 44
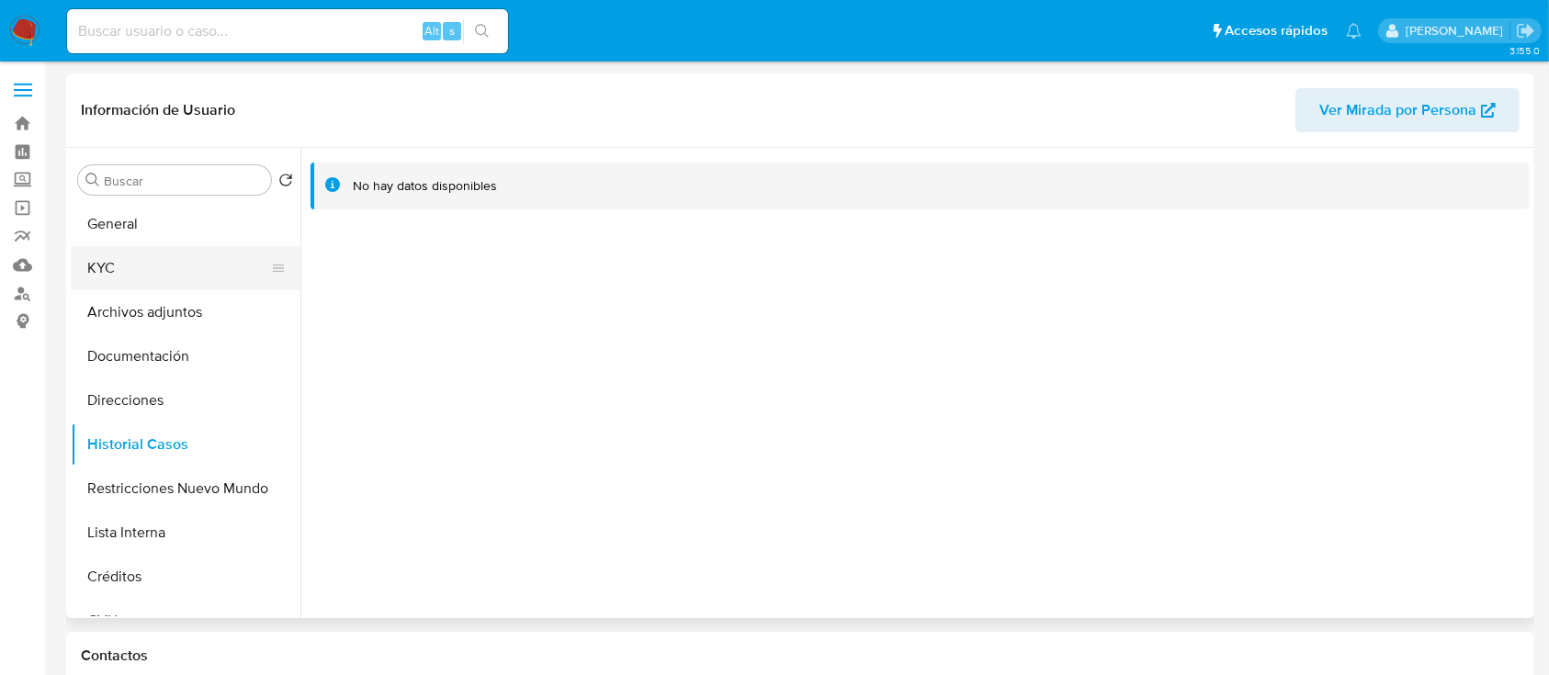
click at [148, 265] on button "KYC" at bounding box center [178, 268] width 215 height 44
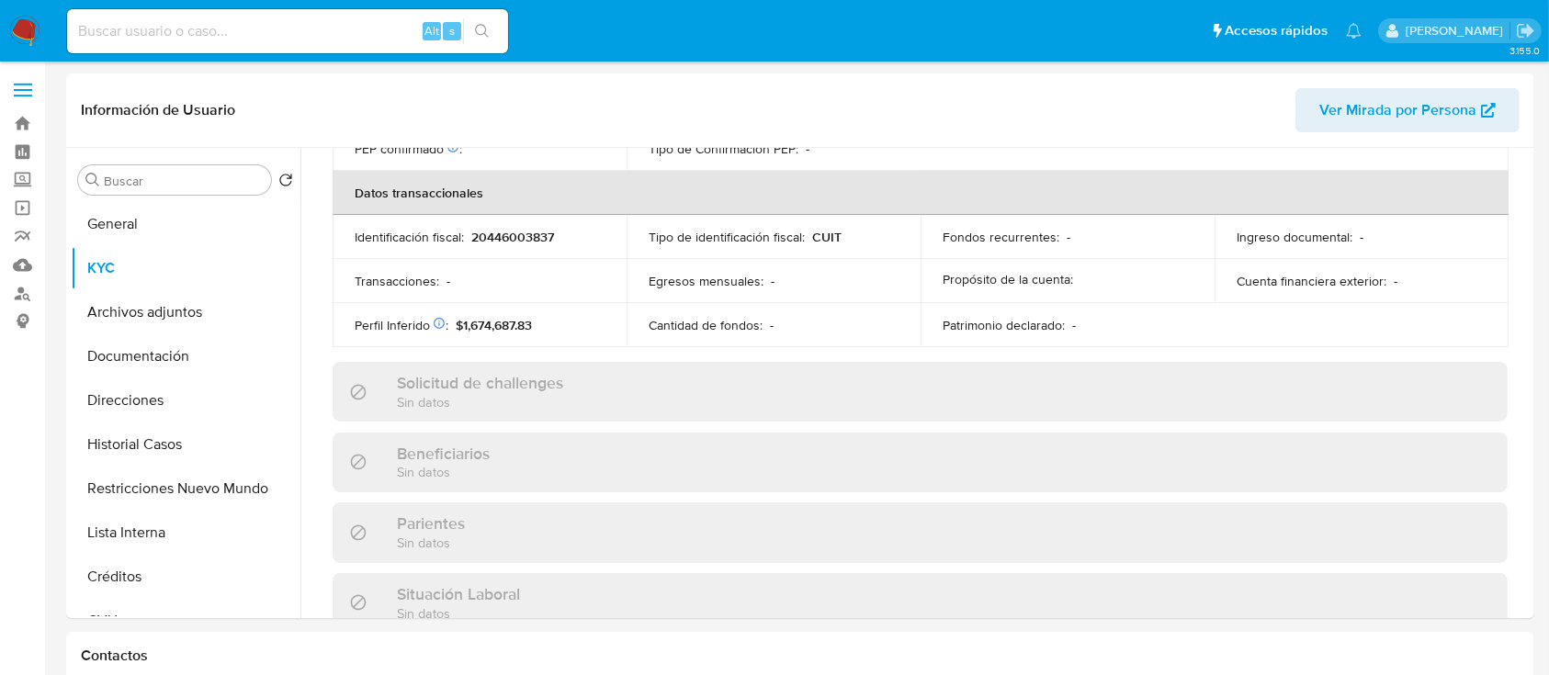
scroll to position [967, 0]
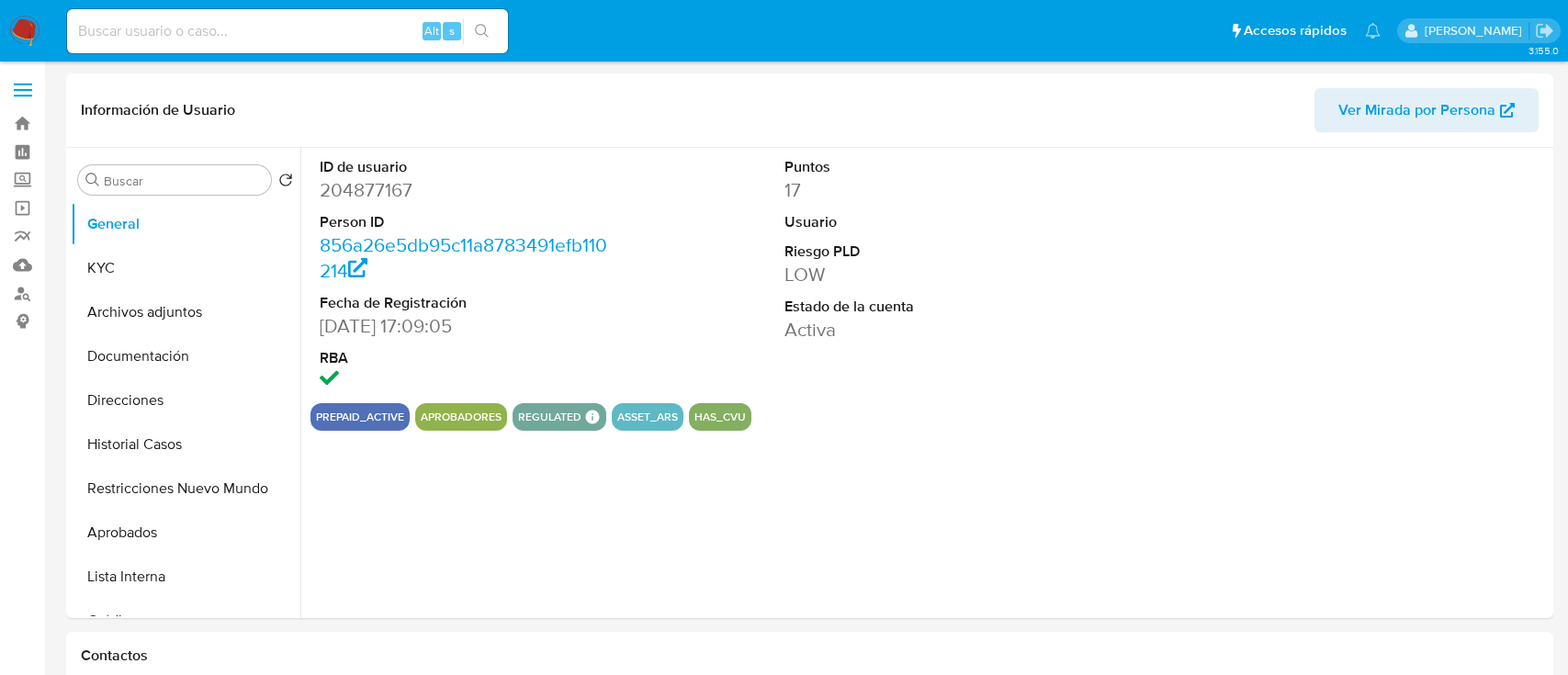
select select "10"
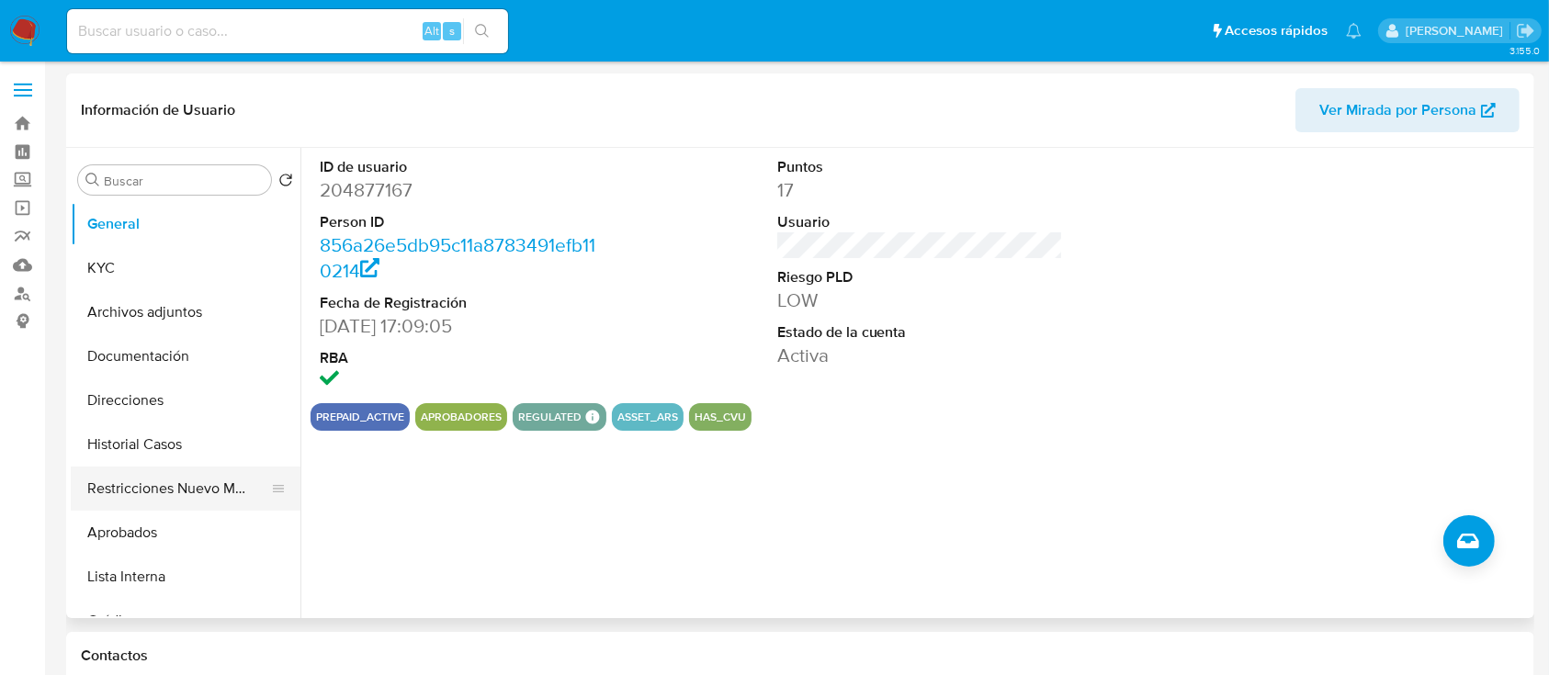
click at [167, 487] on button "Restricciones Nuevo Mundo" at bounding box center [178, 489] width 215 height 44
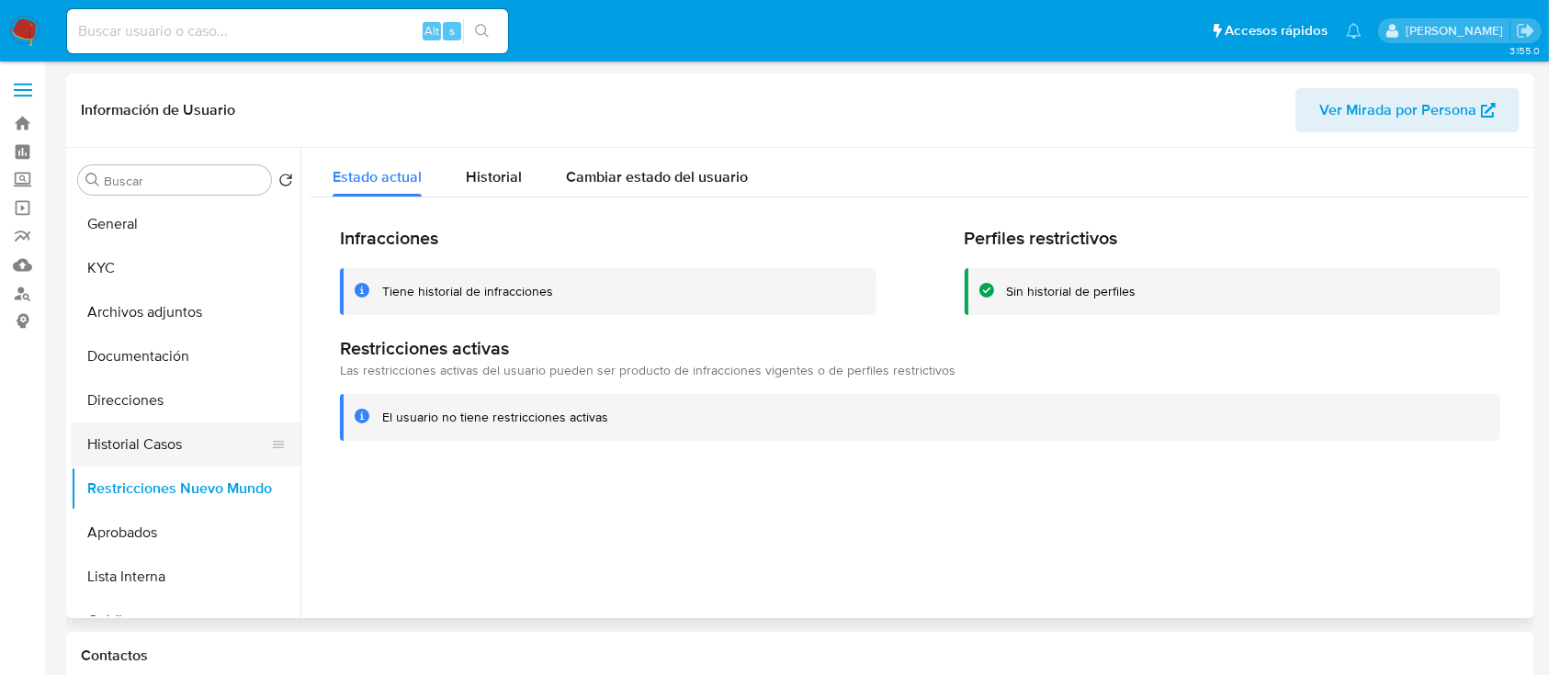
click at [186, 436] on button "Historial Casos" at bounding box center [178, 445] width 215 height 44
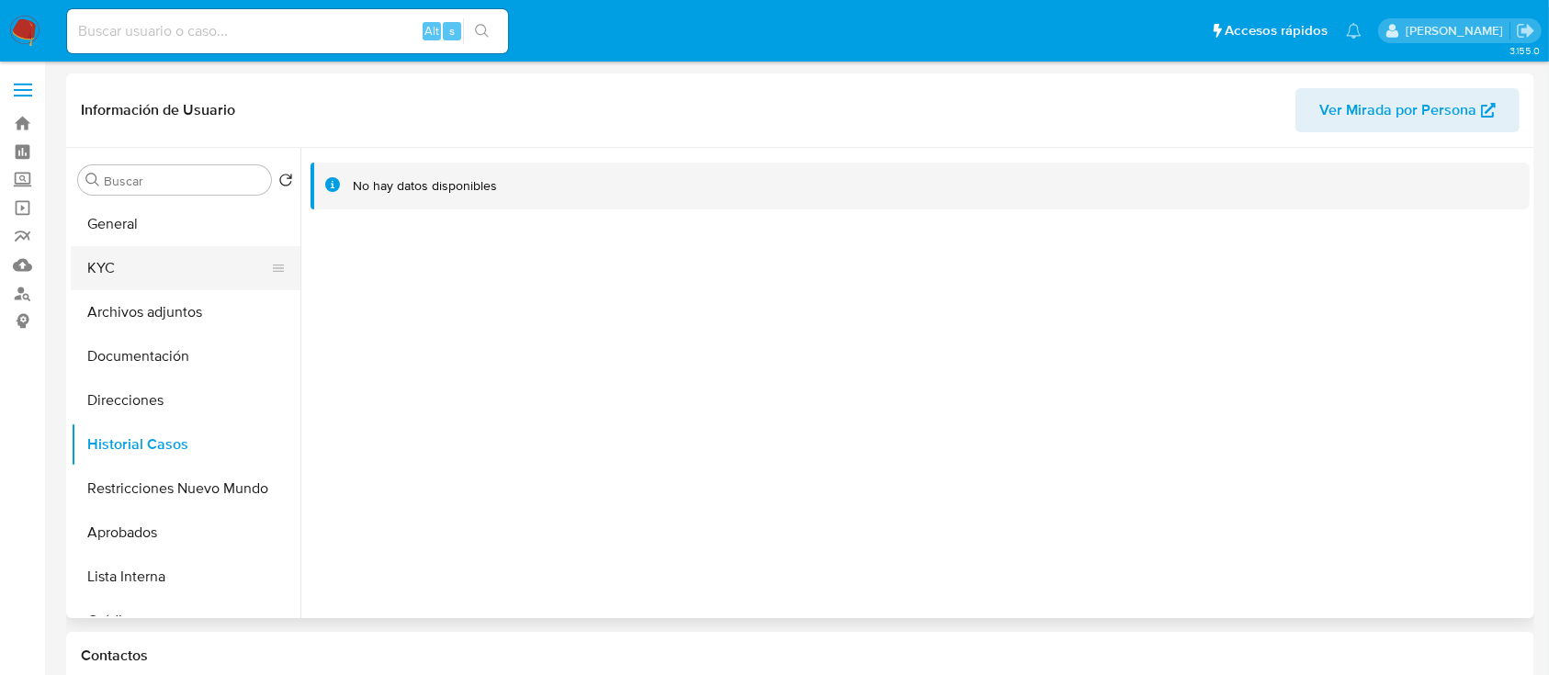
click at [183, 264] on button "KYC" at bounding box center [178, 268] width 215 height 44
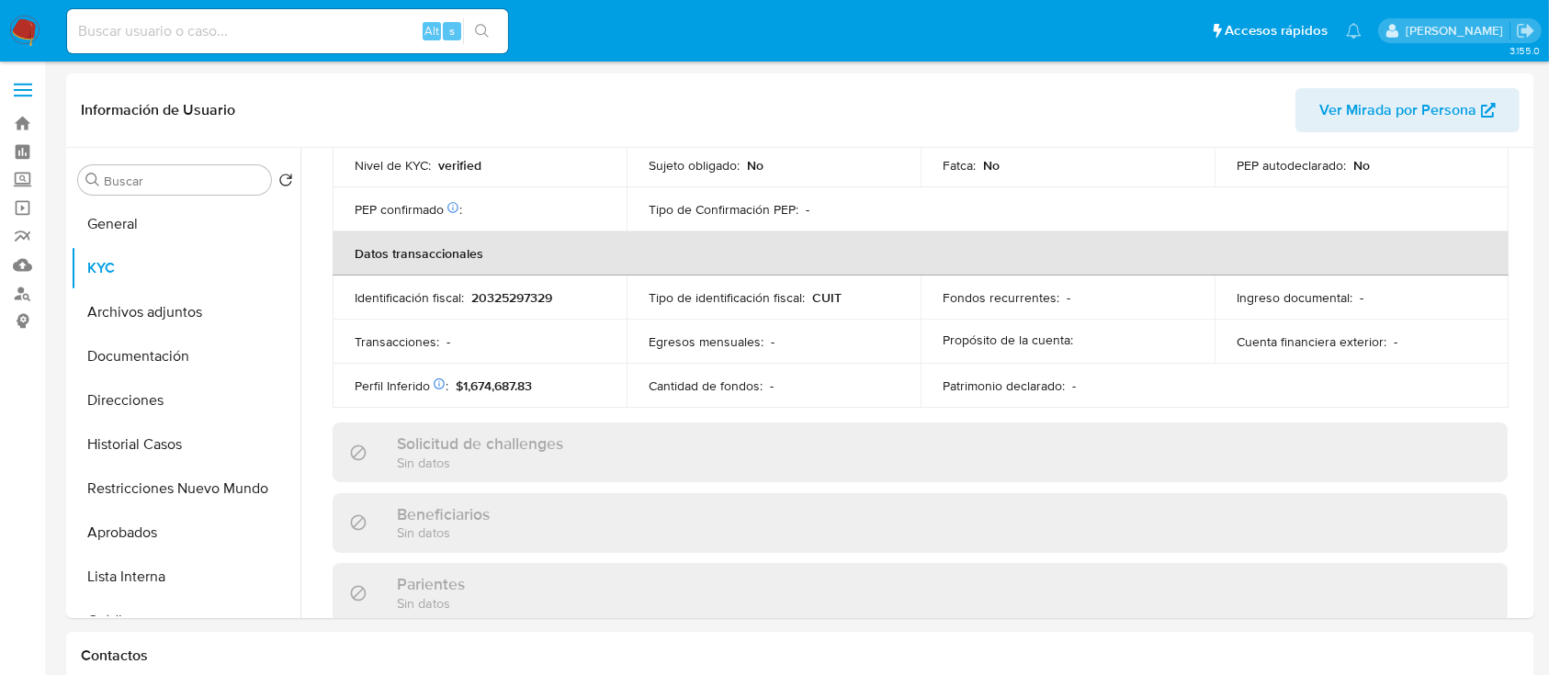
scroll to position [923, 0]
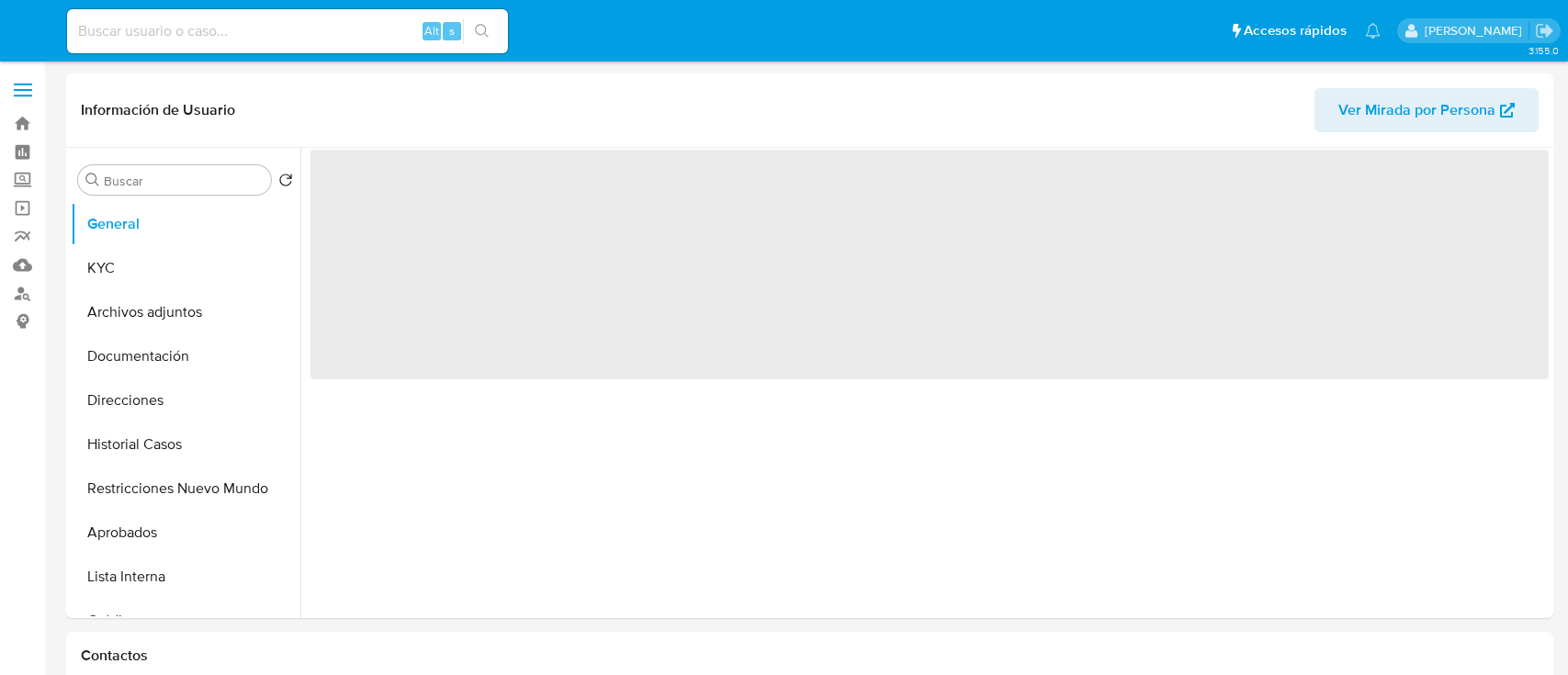
select select "10"
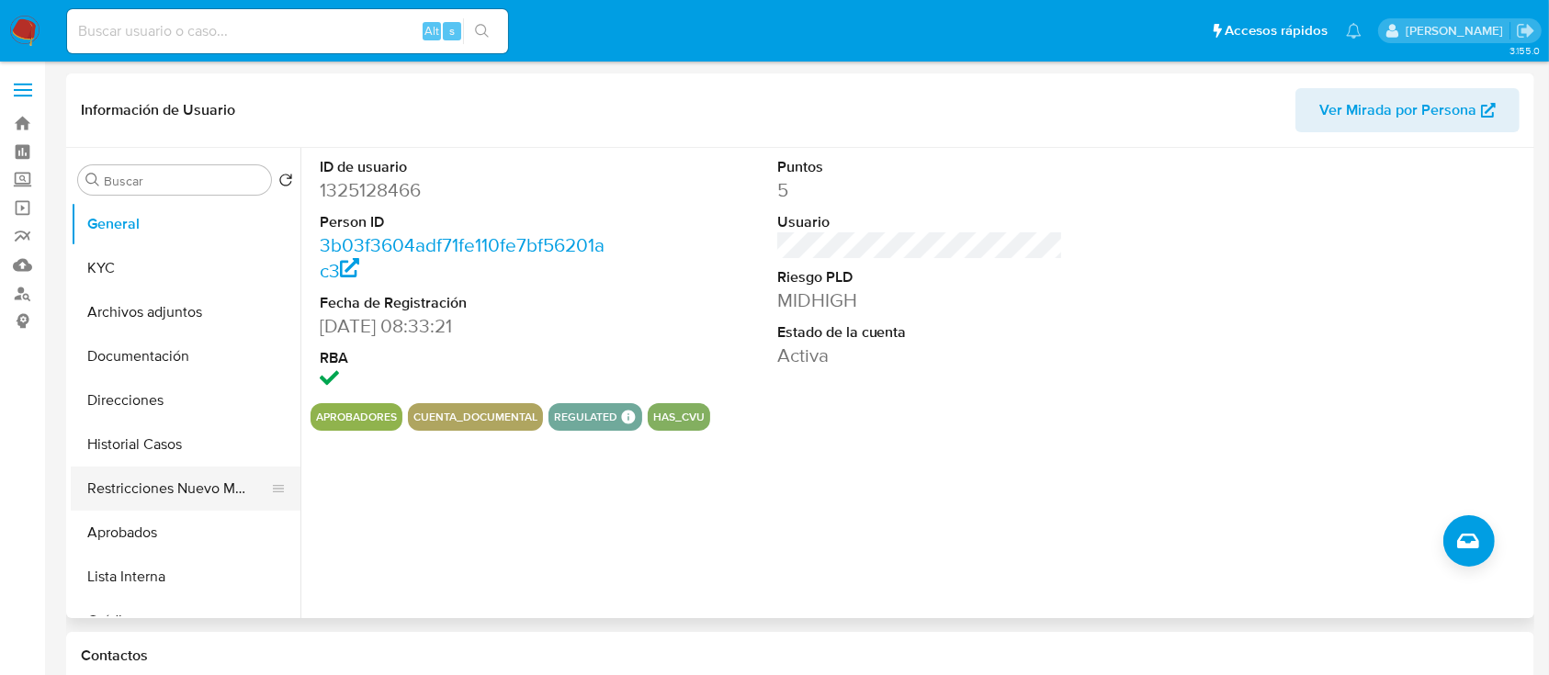
click at [155, 490] on button "Restricciones Nuevo Mundo" at bounding box center [178, 489] width 215 height 44
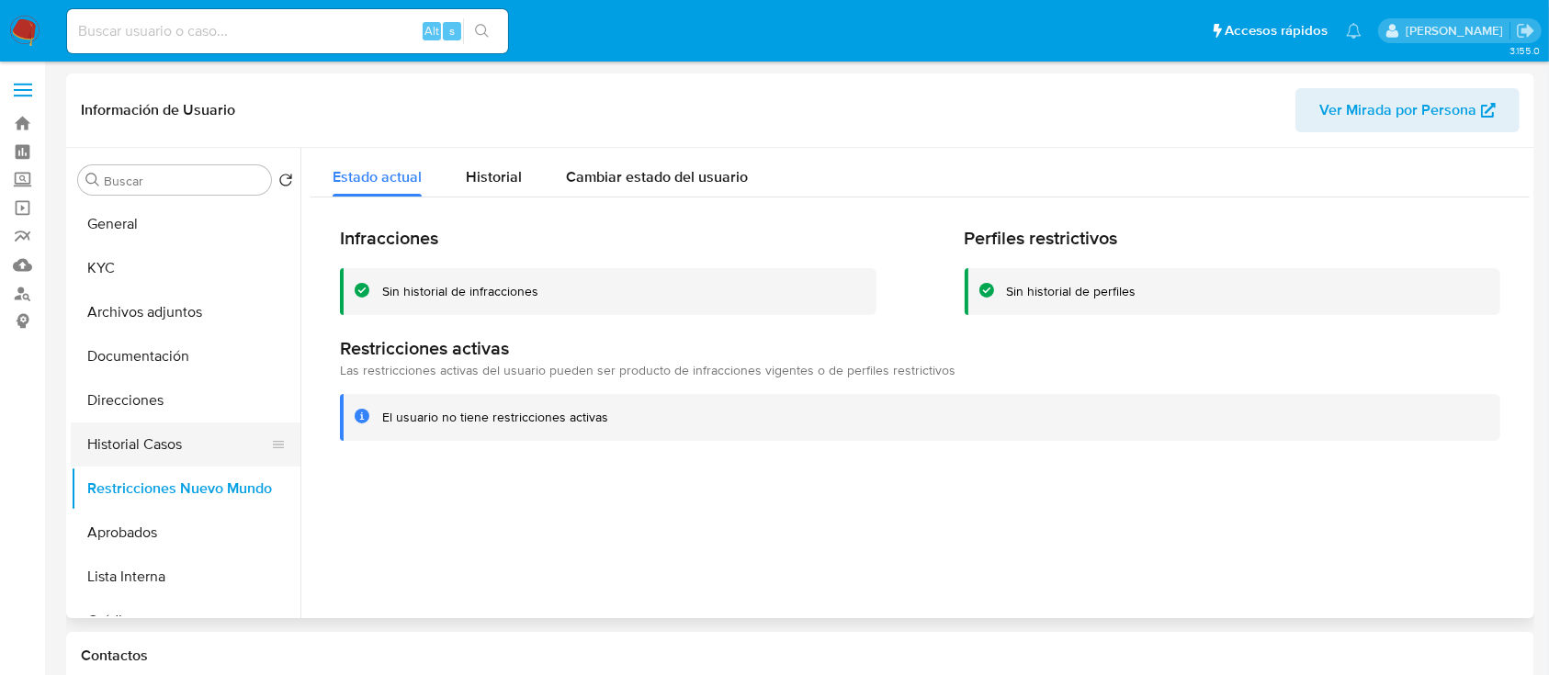
click at [186, 429] on button "Historial Casos" at bounding box center [178, 445] width 215 height 44
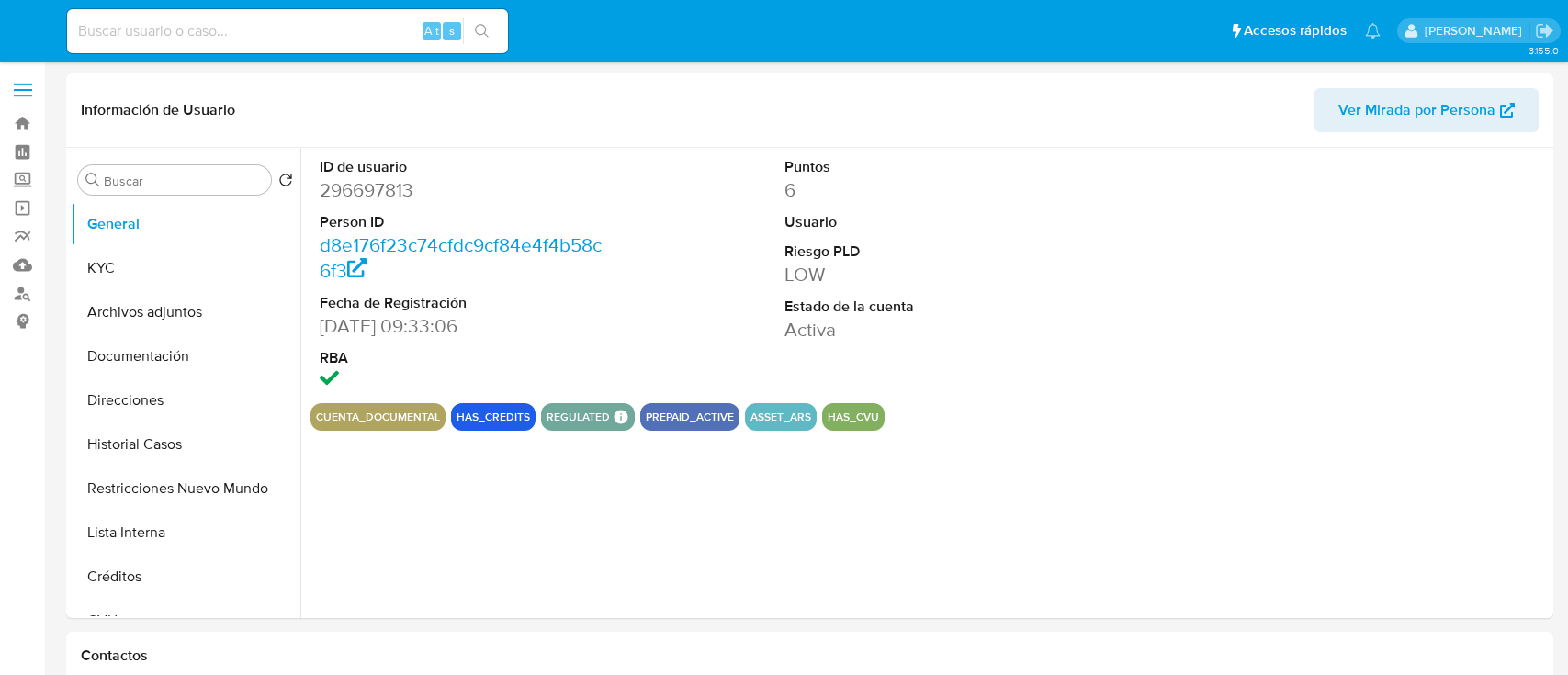
select select "10"
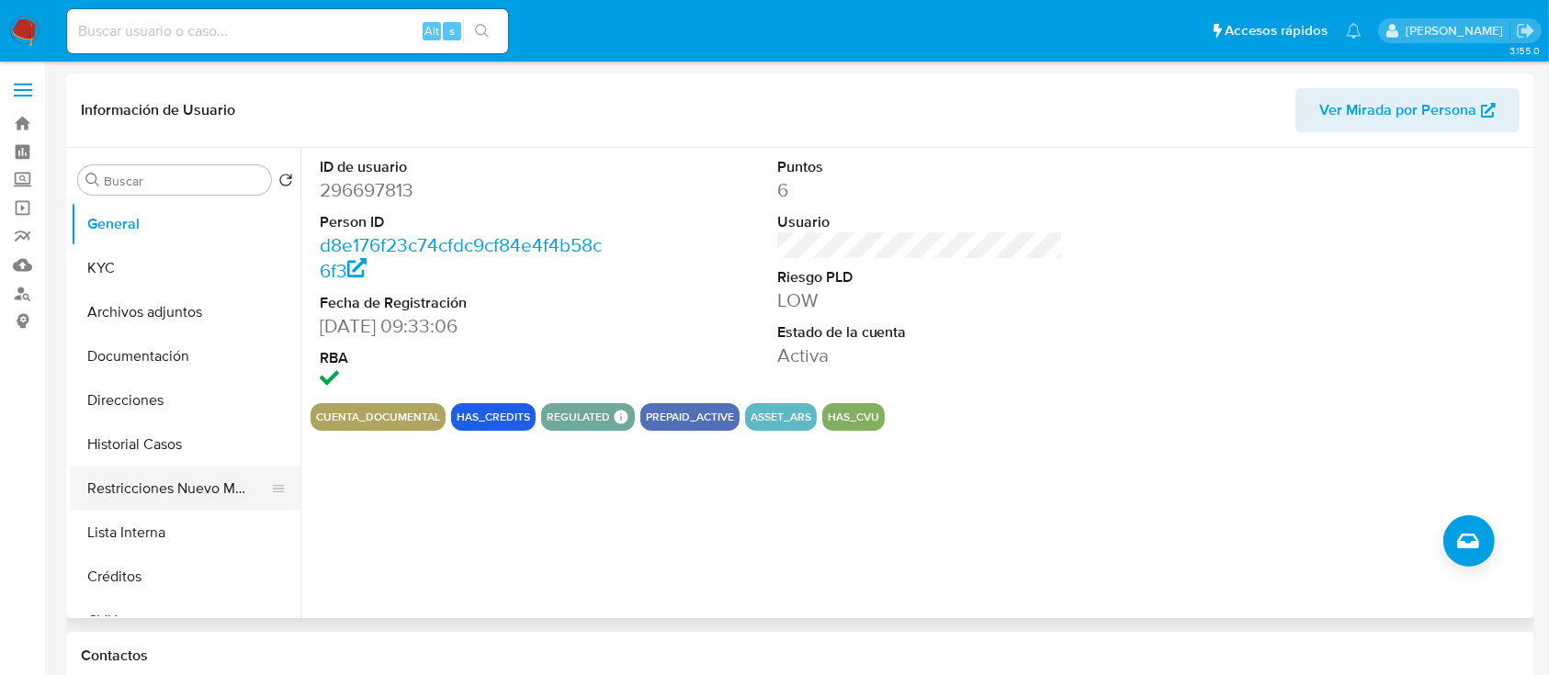
click at [152, 477] on button "Restricciones Nuevo Mundo" at bounding box center [178, 489] width 215 height 44
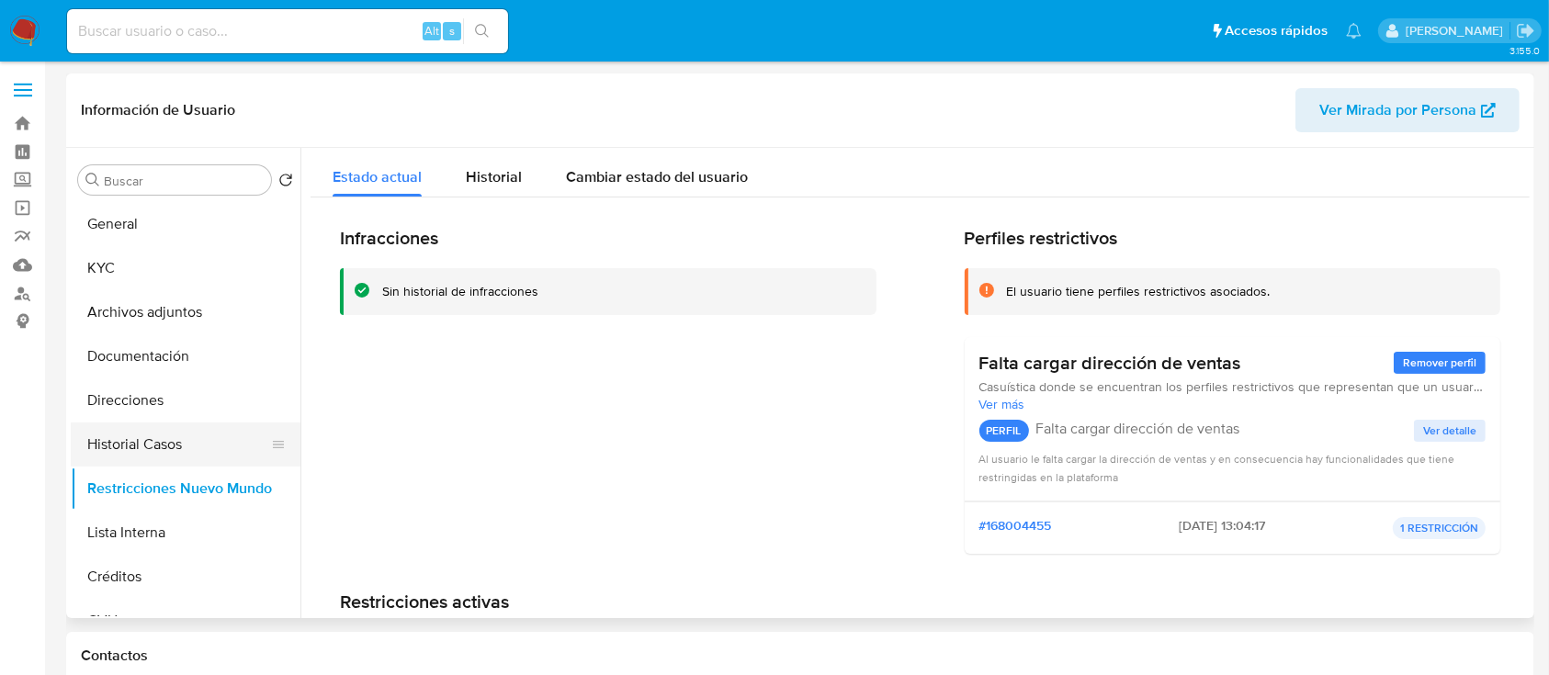
click at [174, 444] on button "Historial Casos" at bounding box center [178, 445] width 215 height 44
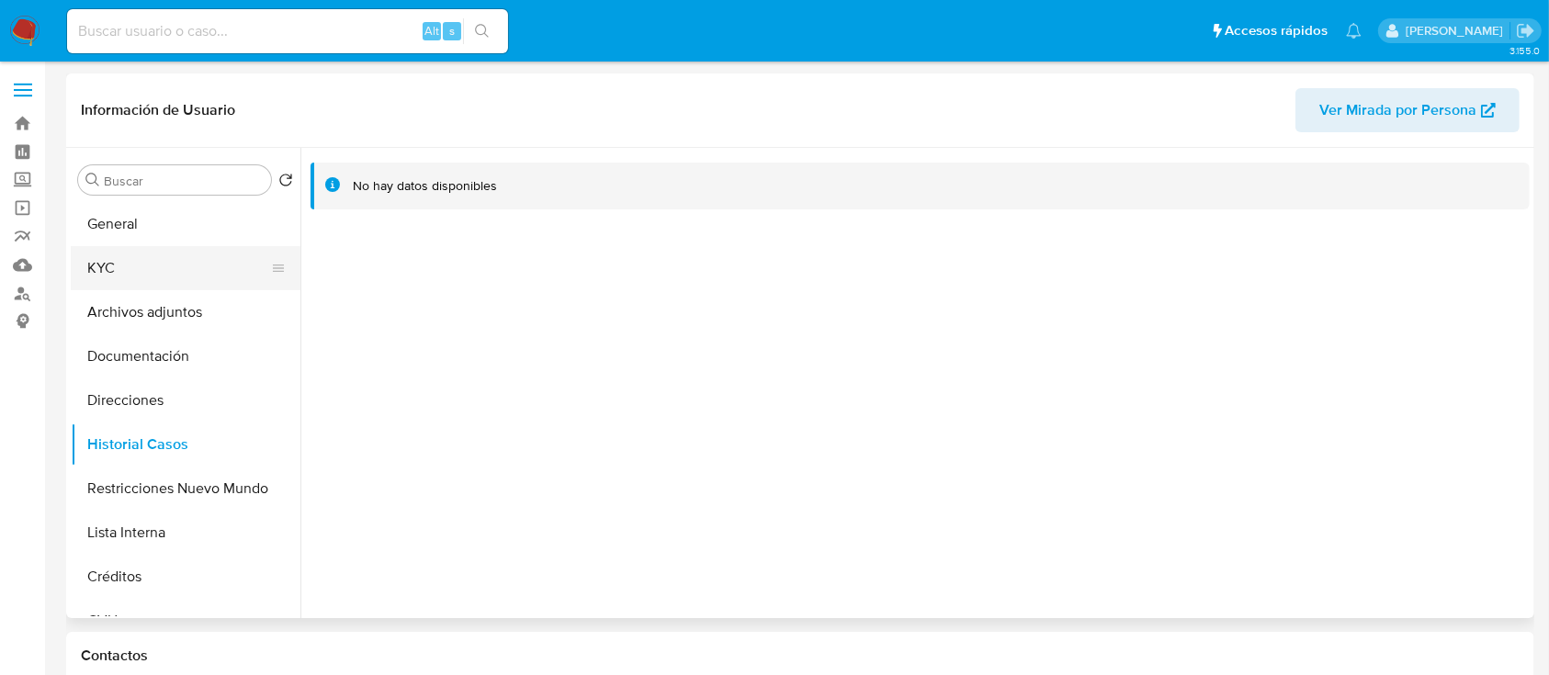
click at [169, 263] on button "KYC" at bounding box center [178, 268] width 215 height 44
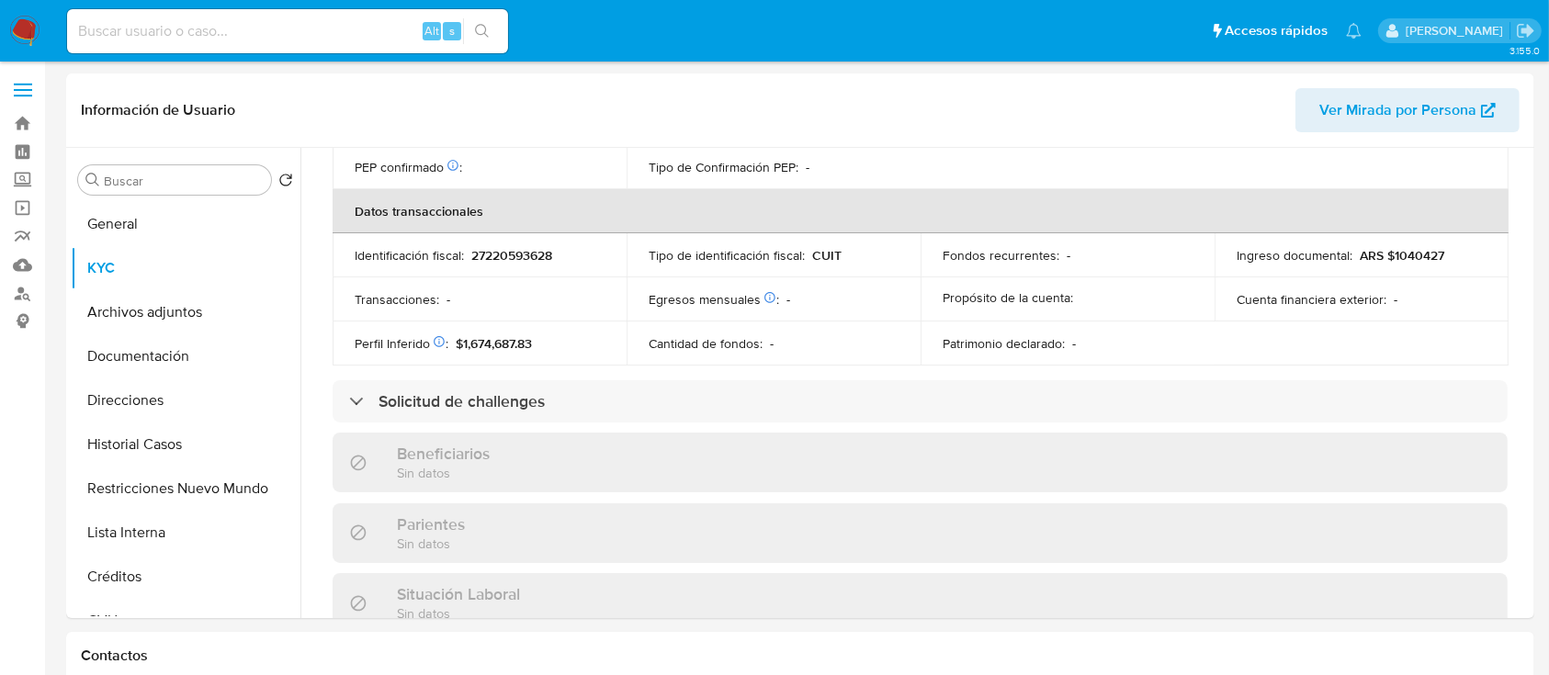
scroll to position [949, 0]
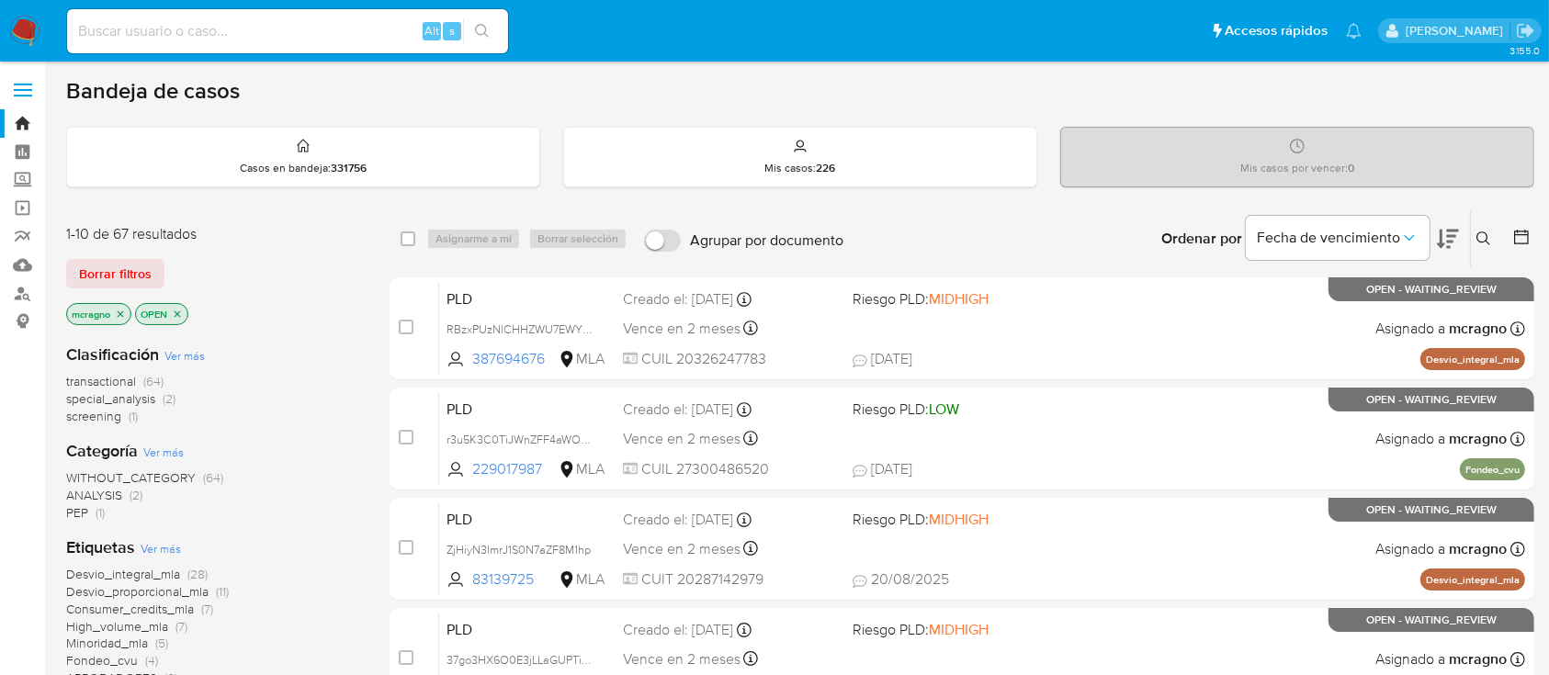
click at [182, 310] on icon "close-filter" at bounding box center [177, 314] width 11 height 11
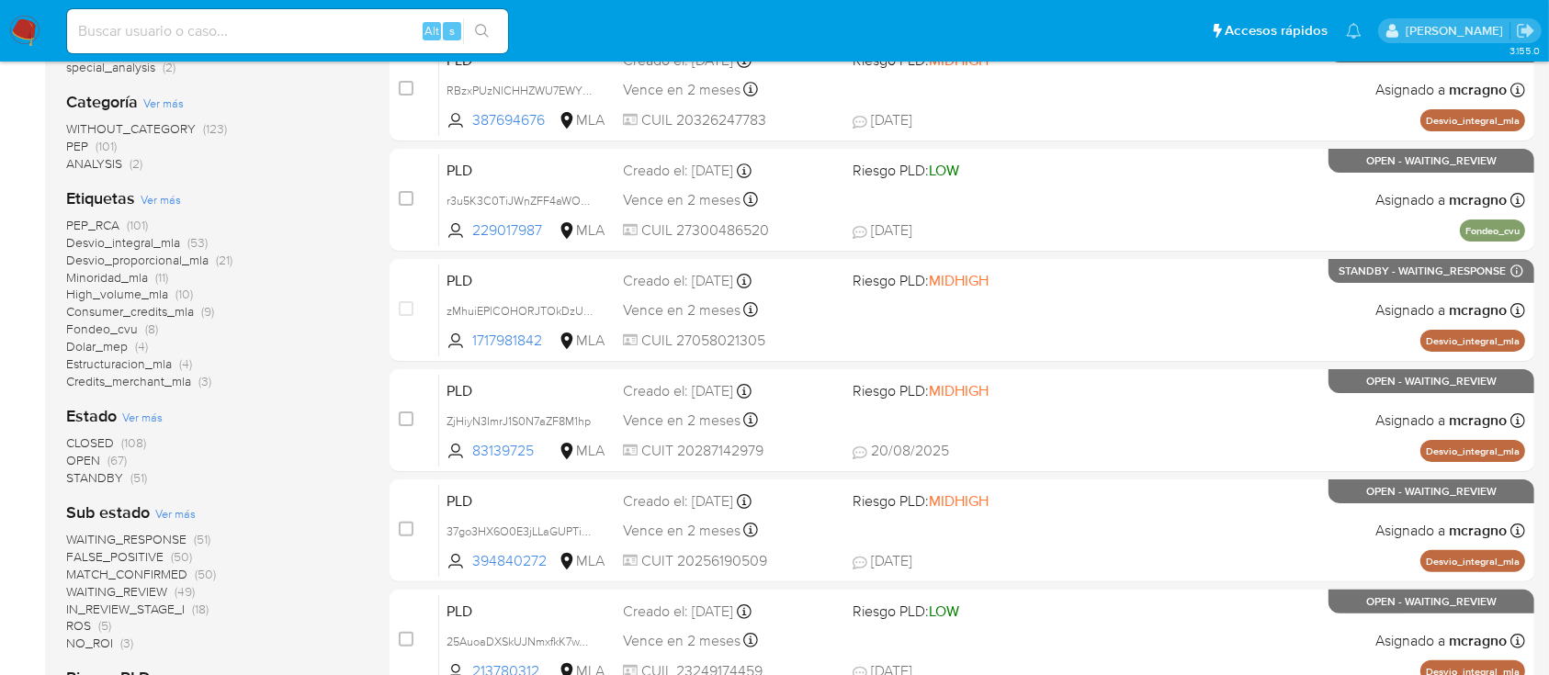
scroll to position [490, 0]
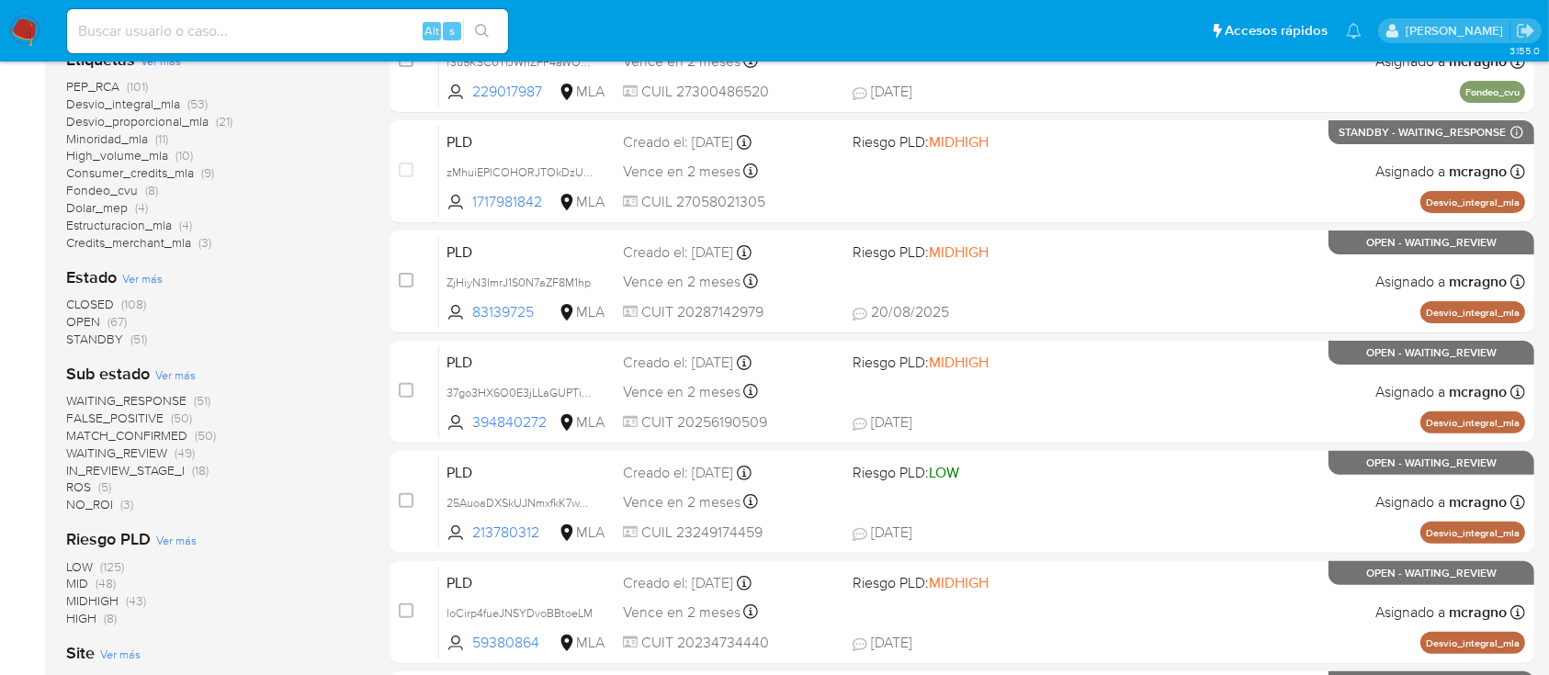
click at [175, 452] on span "(49)" at bounding box center [185, 453] width 20 height 18
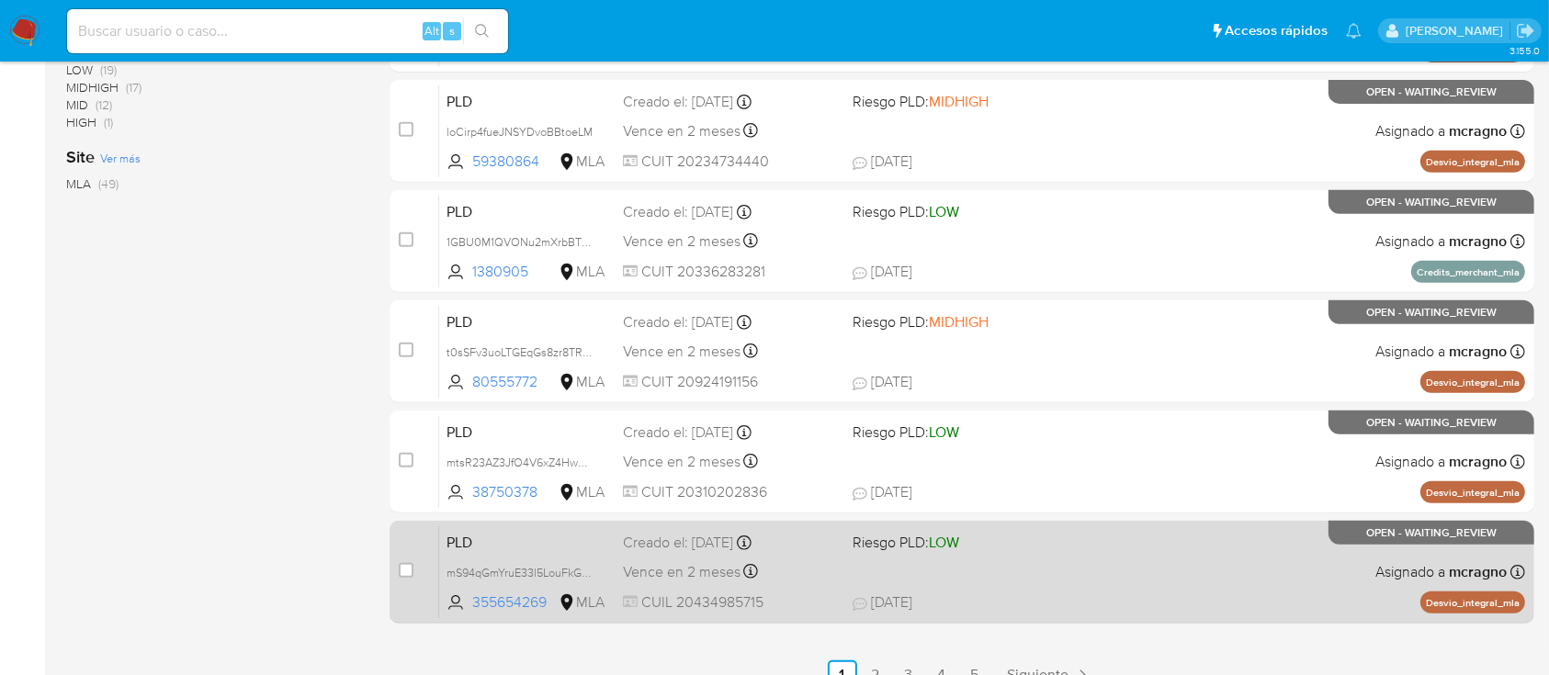
scroll to position [775, 0]
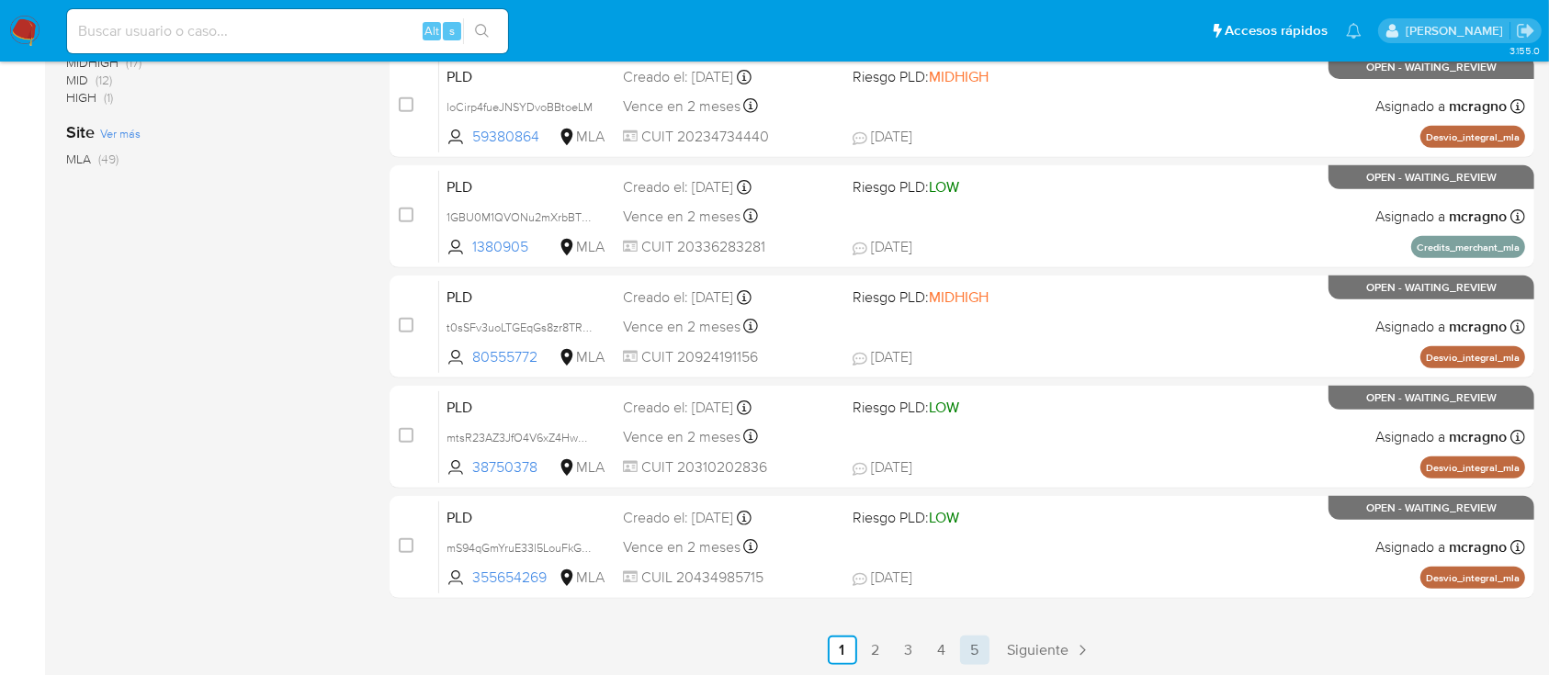
click at [981, 642] on link "5" at bounding box center [974, 650] width 29 height 29
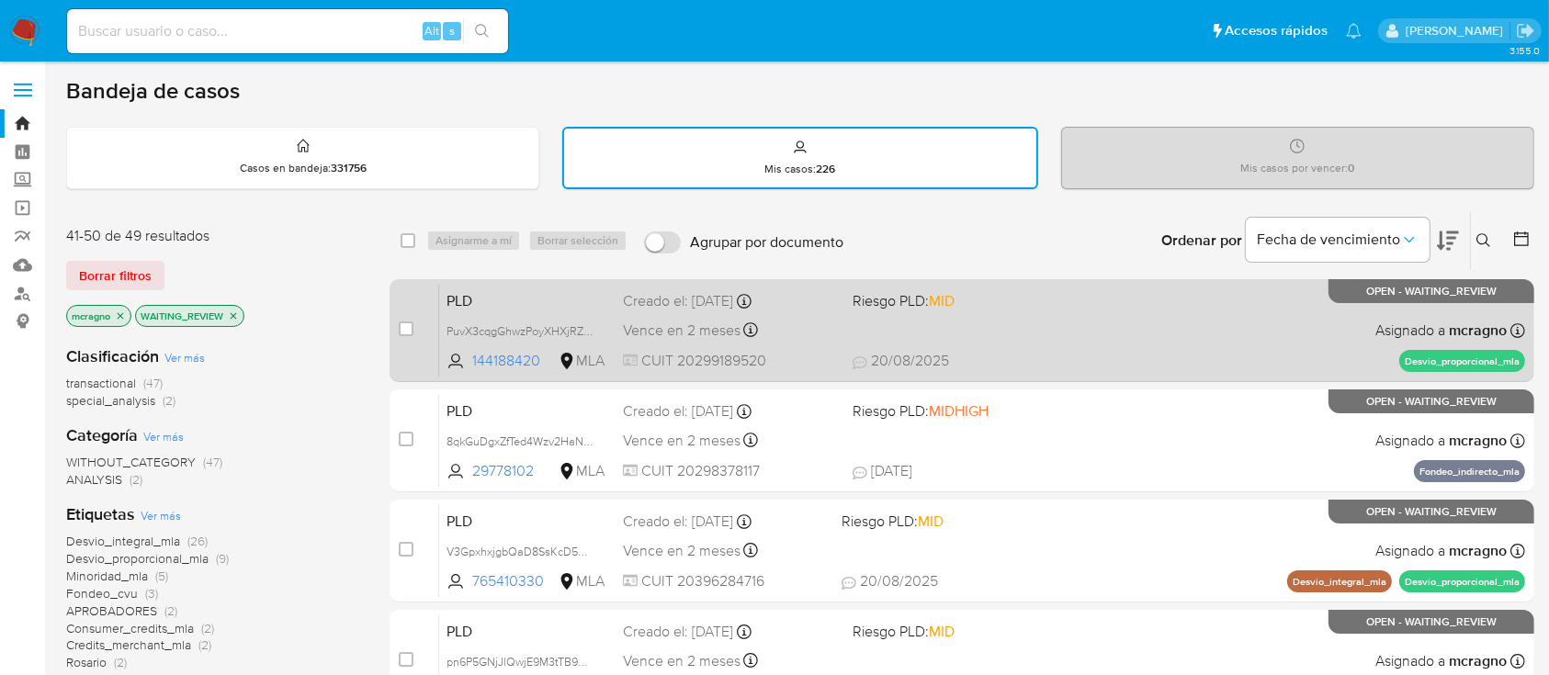
click at [1218, 334] on div "PLD PuvX3cqgGhwzPoyXHXjRZf9u 144188420 MLA Riesgo PLD: MID Creado el: 12/08/202…" at bounding box center [982, 330] width 1086 height 93
click at [407, 331] on input "checkbox" at bounding box center [406, 329] width 15 height 15
checkbox input "true"
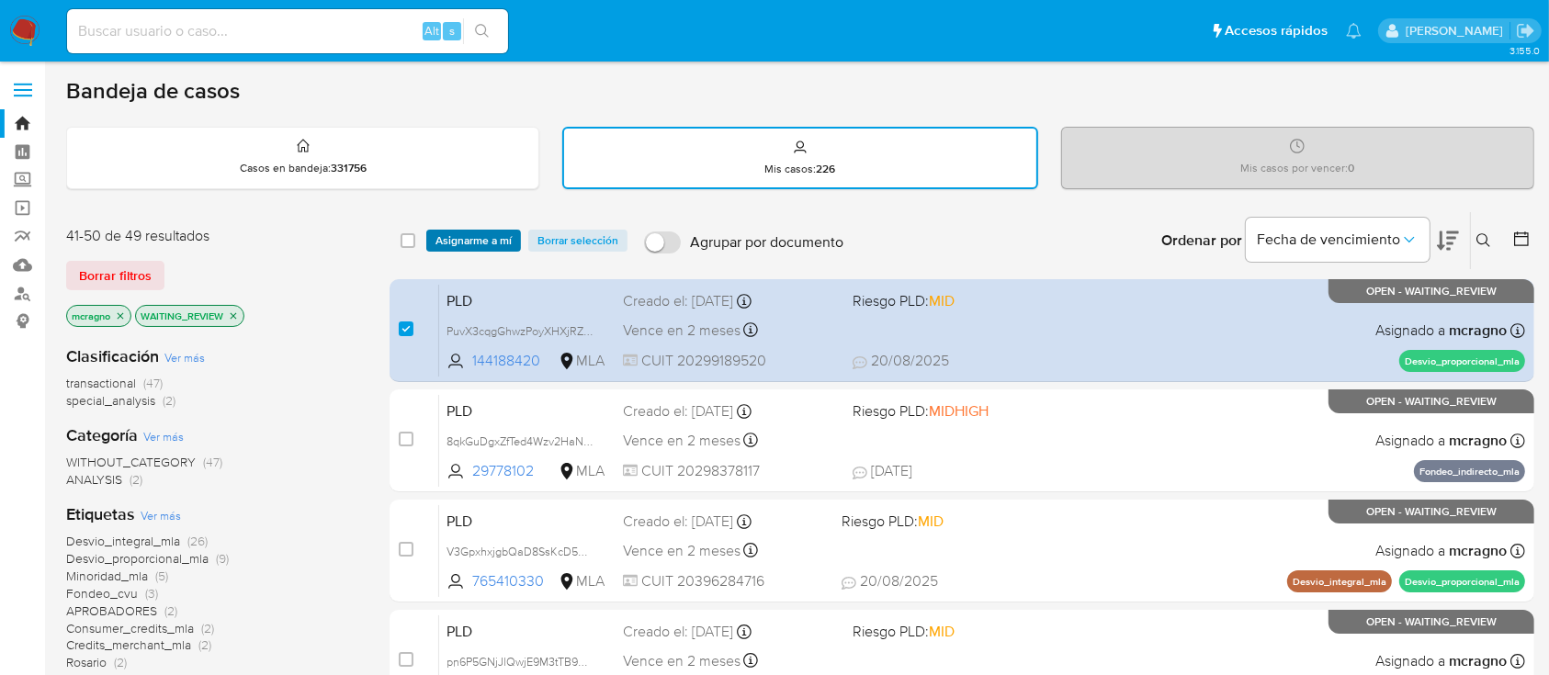
click at [484, 243] on span "Asignarme a mí" at bounding box center [473, 240] width 76 height 18
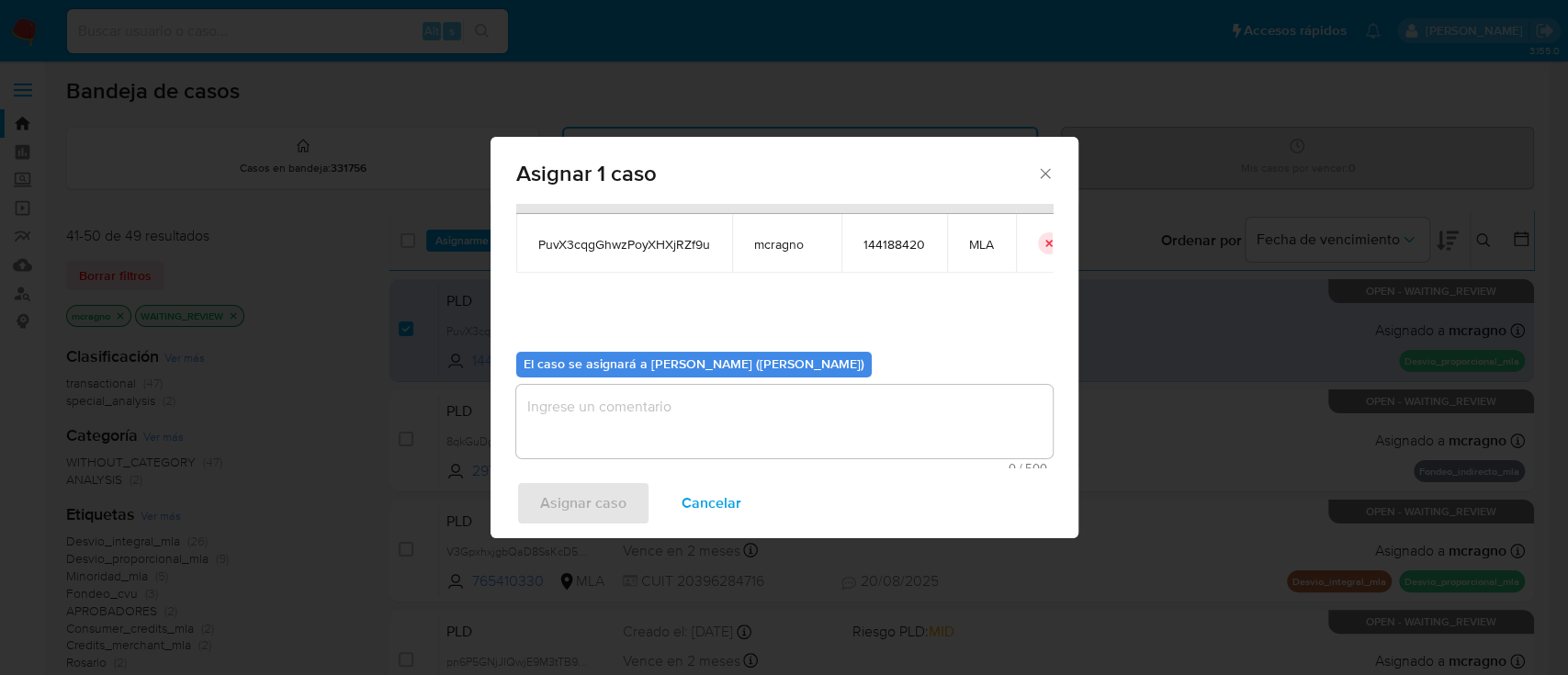
scroll to position [94, 0]
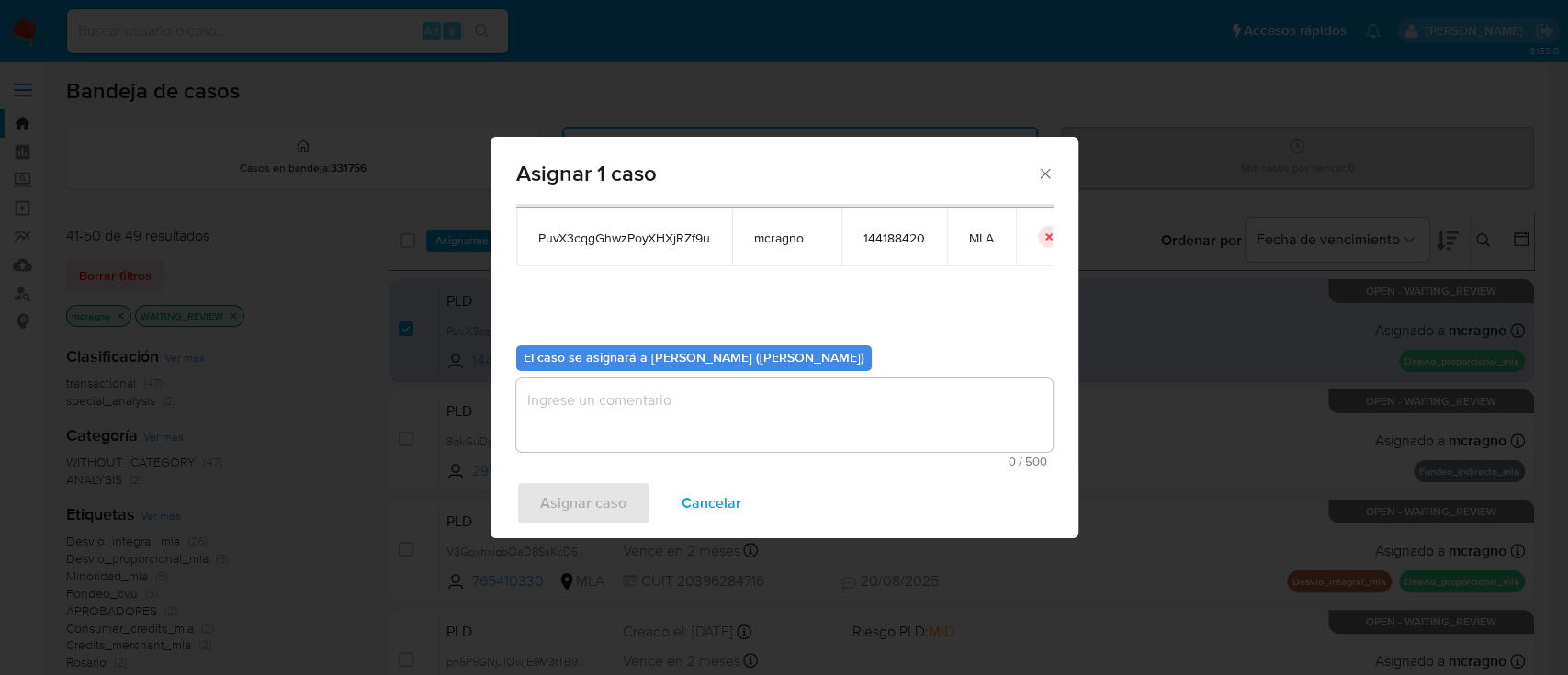
drag, startPoint x: 565, startPoint y: 415, endPoint x: 595, endPoint y: 493, distance: 83.8
click at [566, 417] on textarea "assign-modal" at bounding box center [784, 414] width 536 height 73
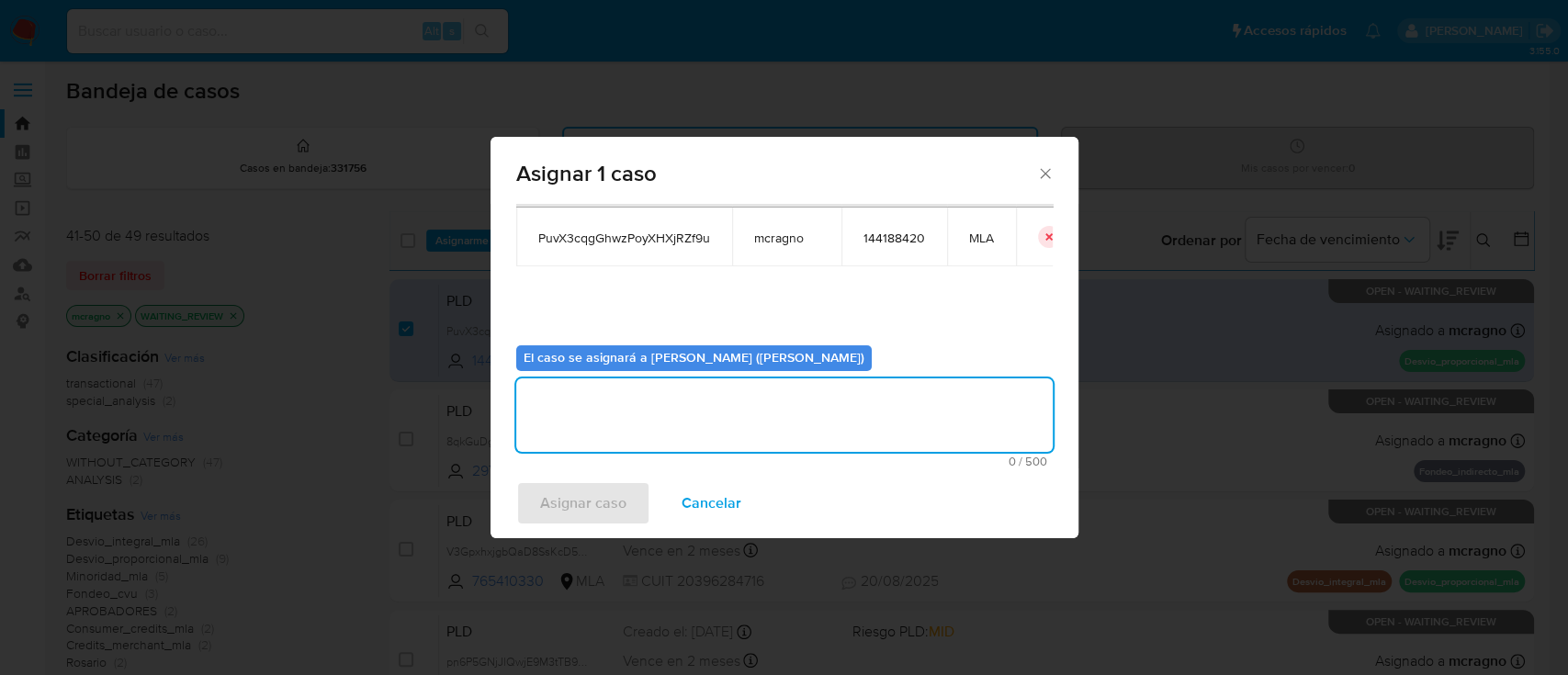
click at [595, 516] on span "Asignar caso" at bounding box center [583, 503] width 86 height 40
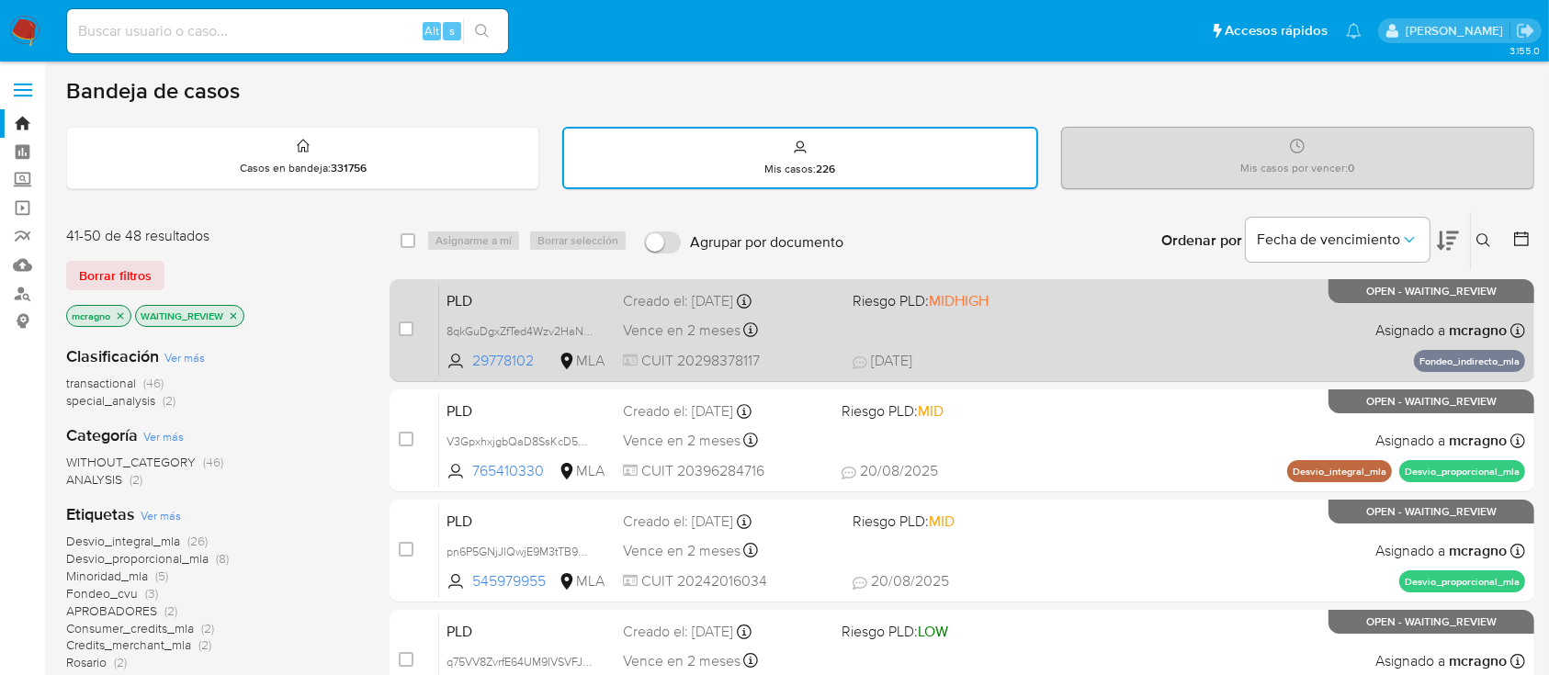
click at [1160, 331] on div "PLD 8qkGuDgxZfTed4Wzv2HaNXiq 29778102 MLA Riesgo PLD: MIDHIGH Creado el: 12/08/…" at bounding box center [982, 330] width 1086 height 93
click at [407, 328] on input "checkbox" at bounding box center [406, 329] width 15 height 15
checkbox input "true"
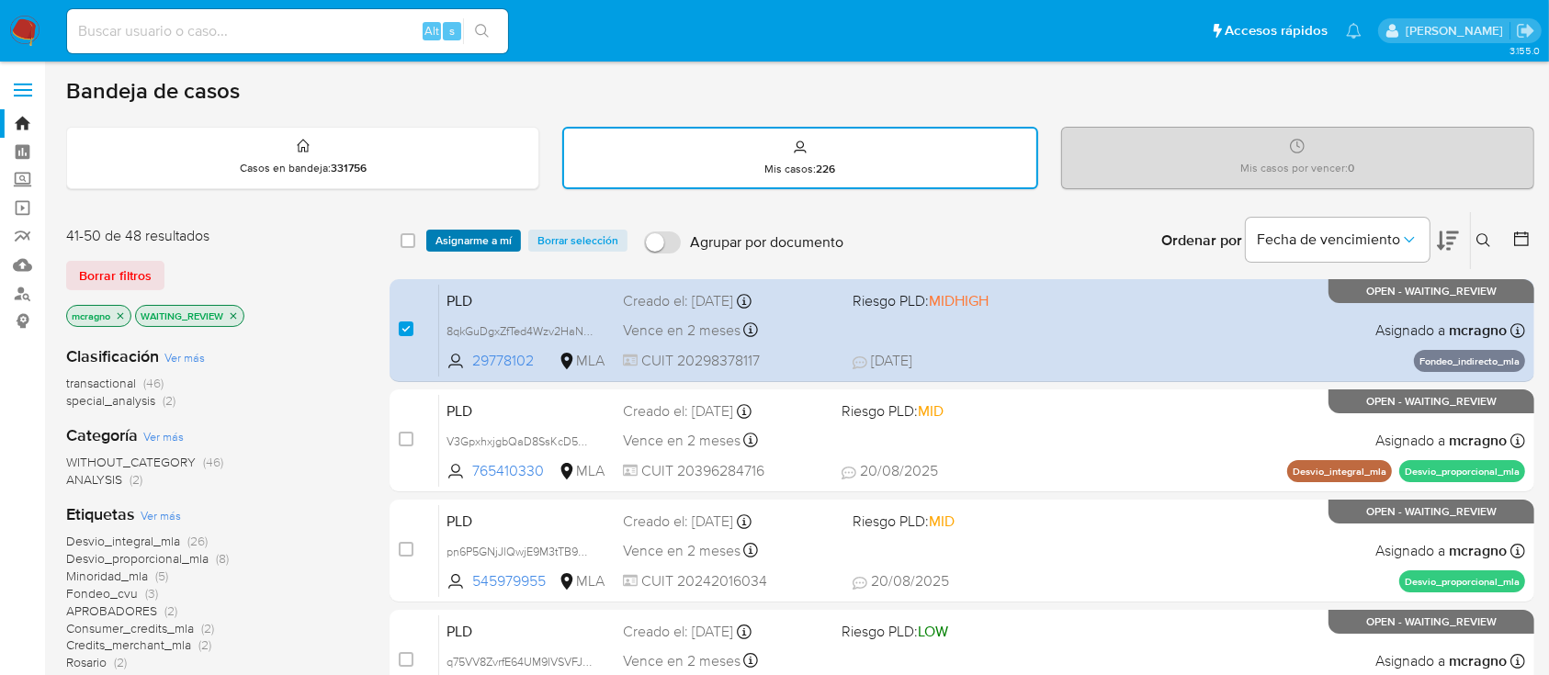
click at [485, 242] on span "Asignarme a mí" at bounding box center [473, 240] width 76 height 18
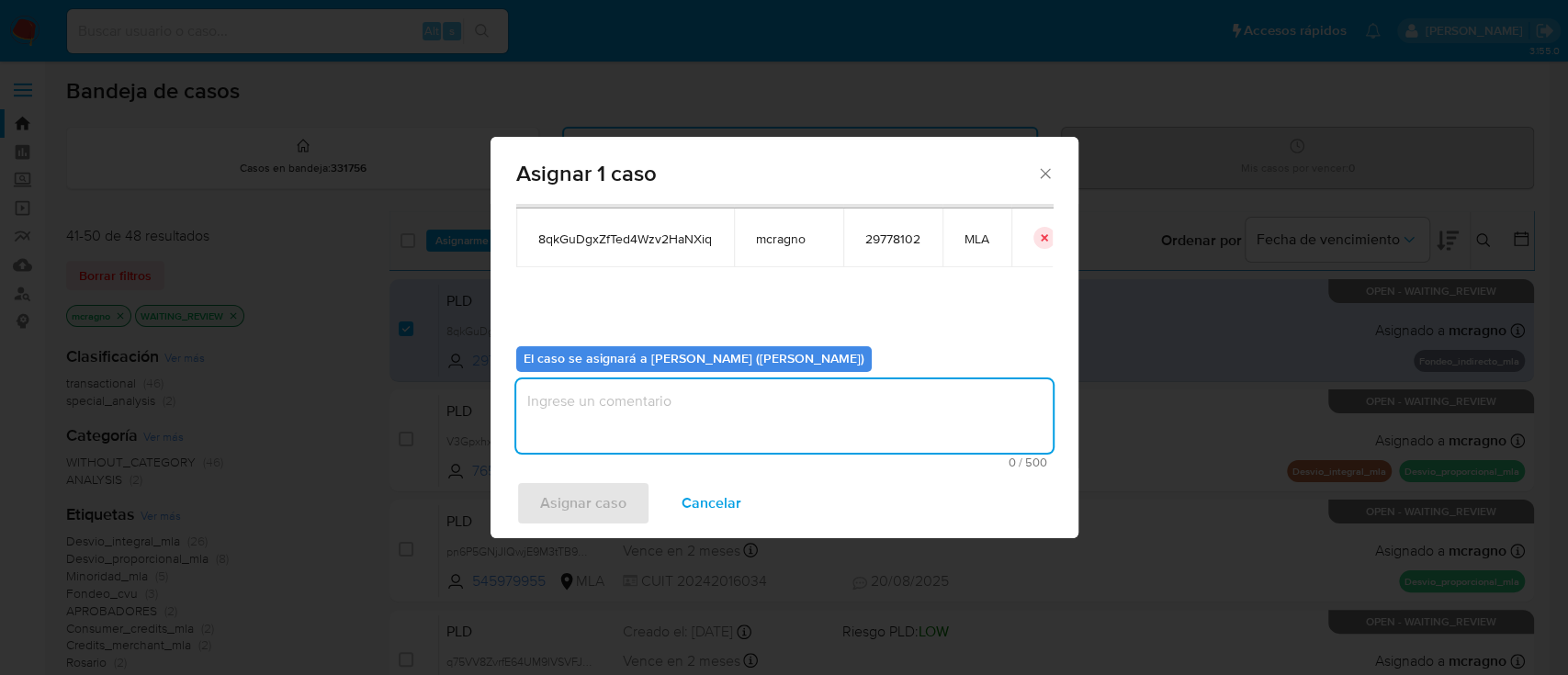
click at [624, 414] on textarea "assign-modal" at bounding box center [784, 415] width 536 height 73
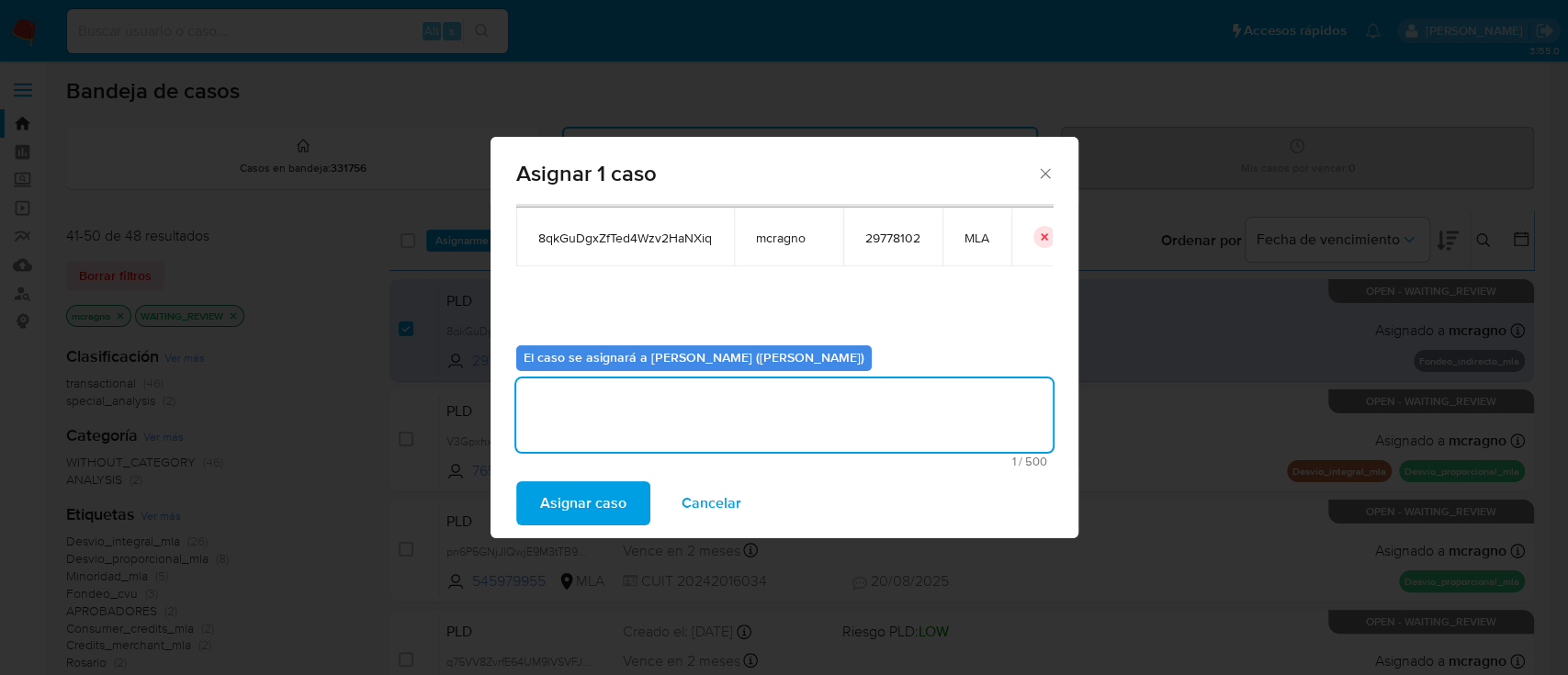
click at [591, 536] on div "Asignar caso Cancelar" at bounding box center [785, 504] width 588 height 70
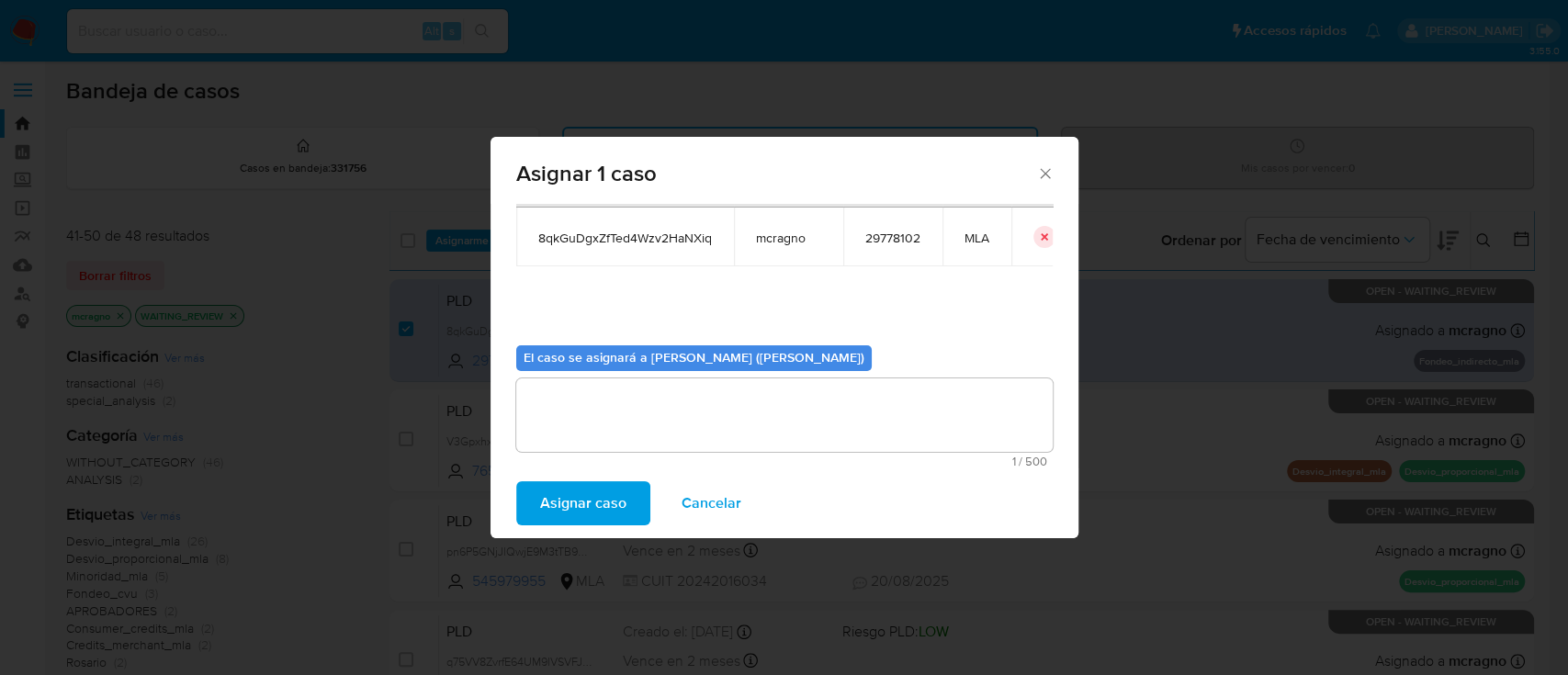
click at [592, 511] on span "Asignar caso" at bounding box center [583, 503] width 86 height 40
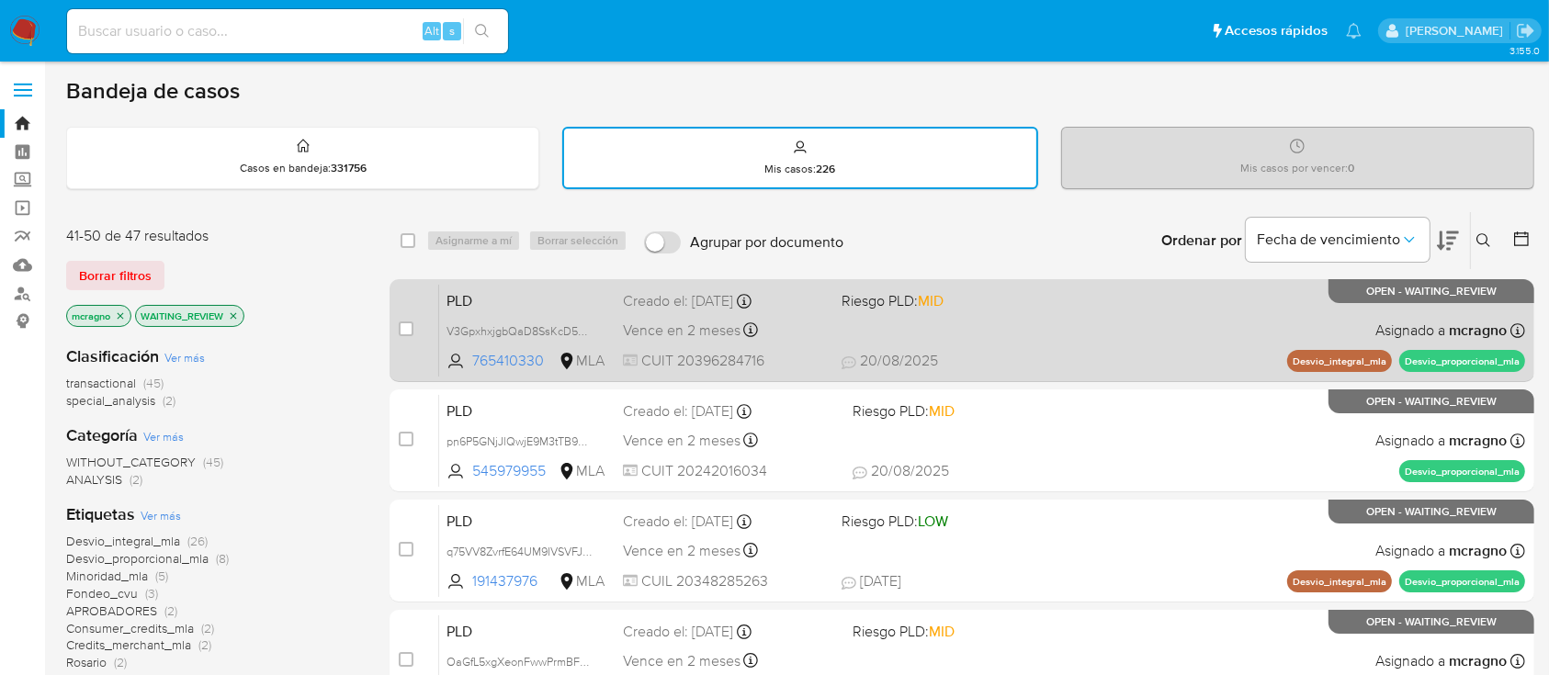
click at [1201, 345] on div "PLD V3GpxhxjgbQaD8SsKcD5u9nb 765410330 MLA Riesgo PLD: MID Creado el: 12/08/202…" at bounding box center [982, 330] width 1086 height 93
click at [412, 324] on input "checkbox" at bounding box center [406, 329] width 15 height 15
checkbox input "true"
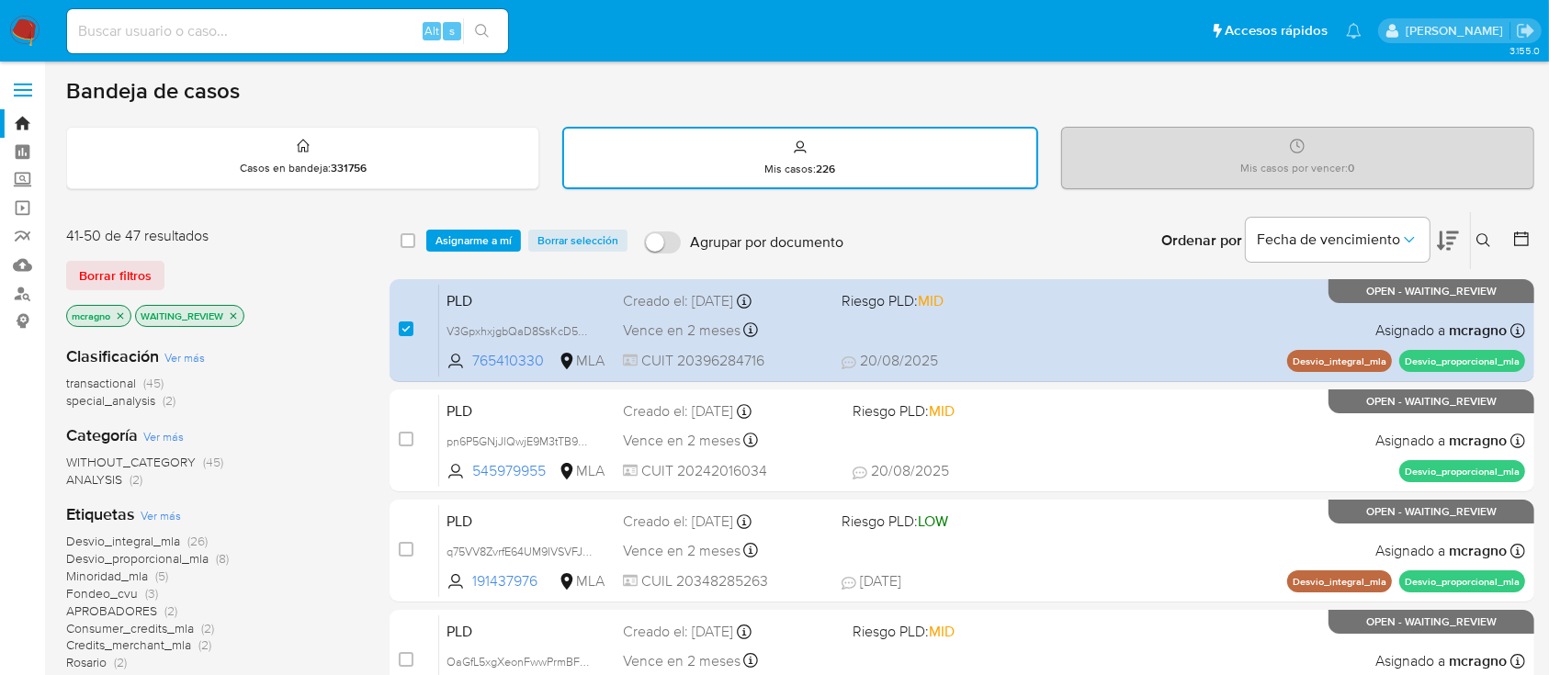
click at [476, 223] on div "select-all-cases-checkbox Asignarme a mí Borrar selección Agrupar por documento…" at bounding box center [961, 240] width 1145 height 57
click at [487, 242] on span "Asignarme a mí" at bounding box center [473, 240] width 76 height 18
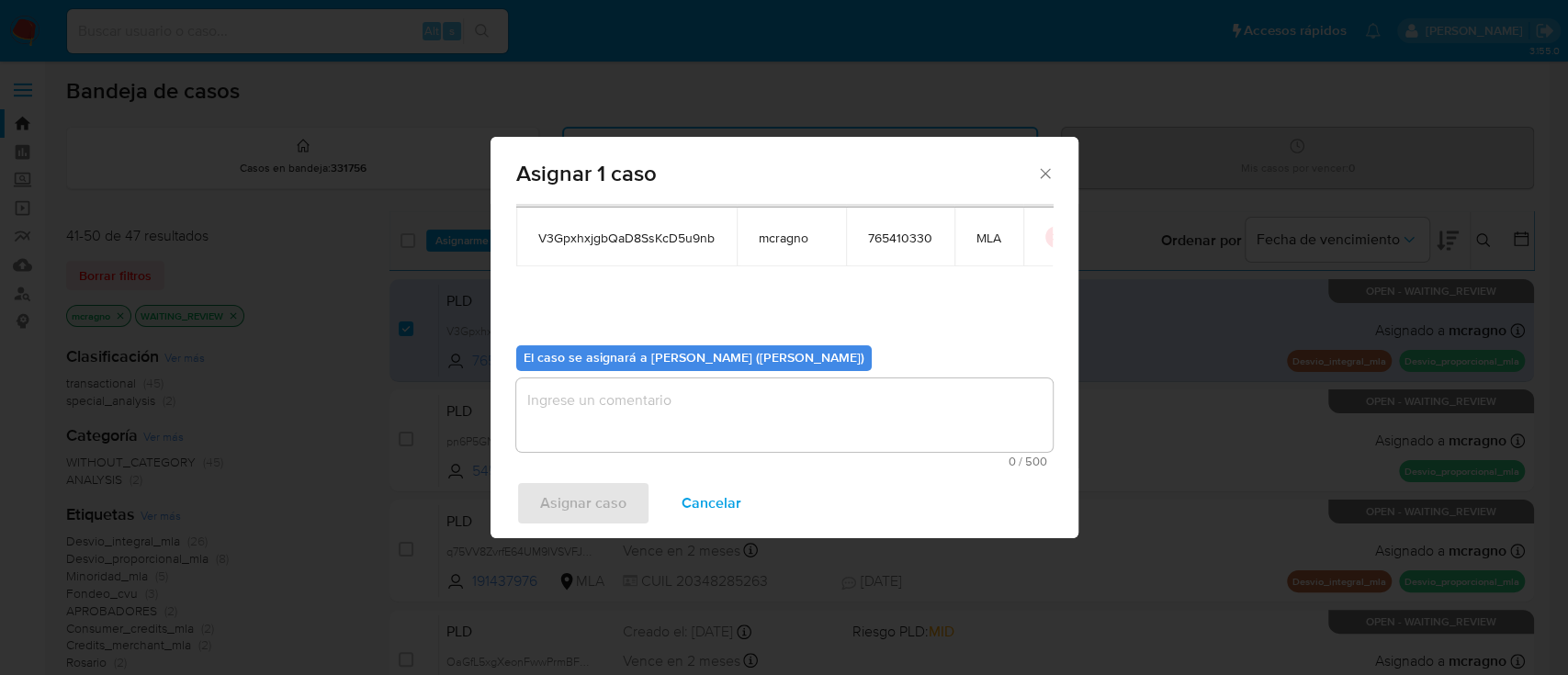
drag, startPoint x: 594, startPoint y: 380, endPoint x: 604, endPoint y: 426, distance: 46.8
click at [597, 382] on textarea "assign-modal" at bounding box center [784, 414] width 536 height 73
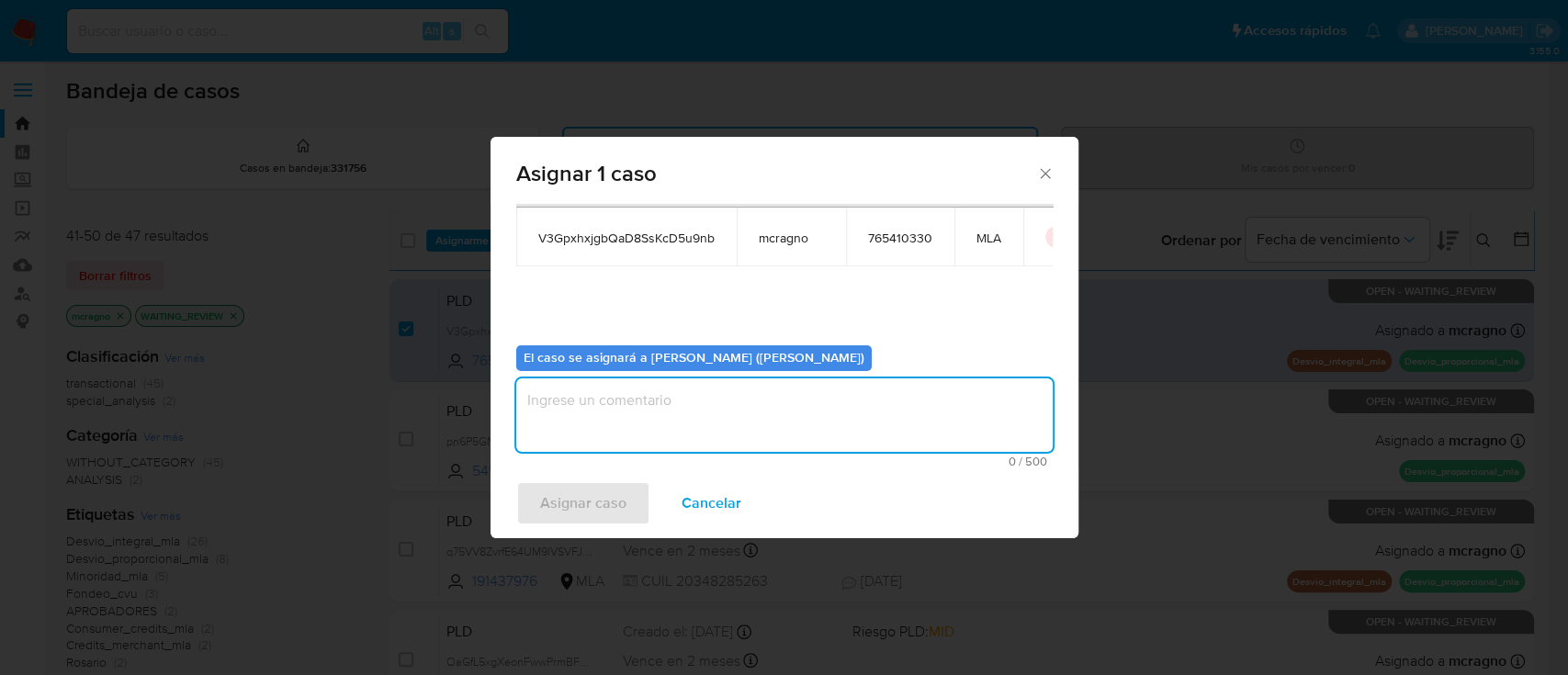
click at [604, 429] on textarea "assign-modal" at bounding box center [784, 414] width 536 height 73
drag, startPoint x: 581, startPoint y: 505, endPoint x: 415, endPoint y: 111, distance: 427.4
click at [581, 505] on span "Asignar caso" at bounding box center [583, 503] width 86 height 40
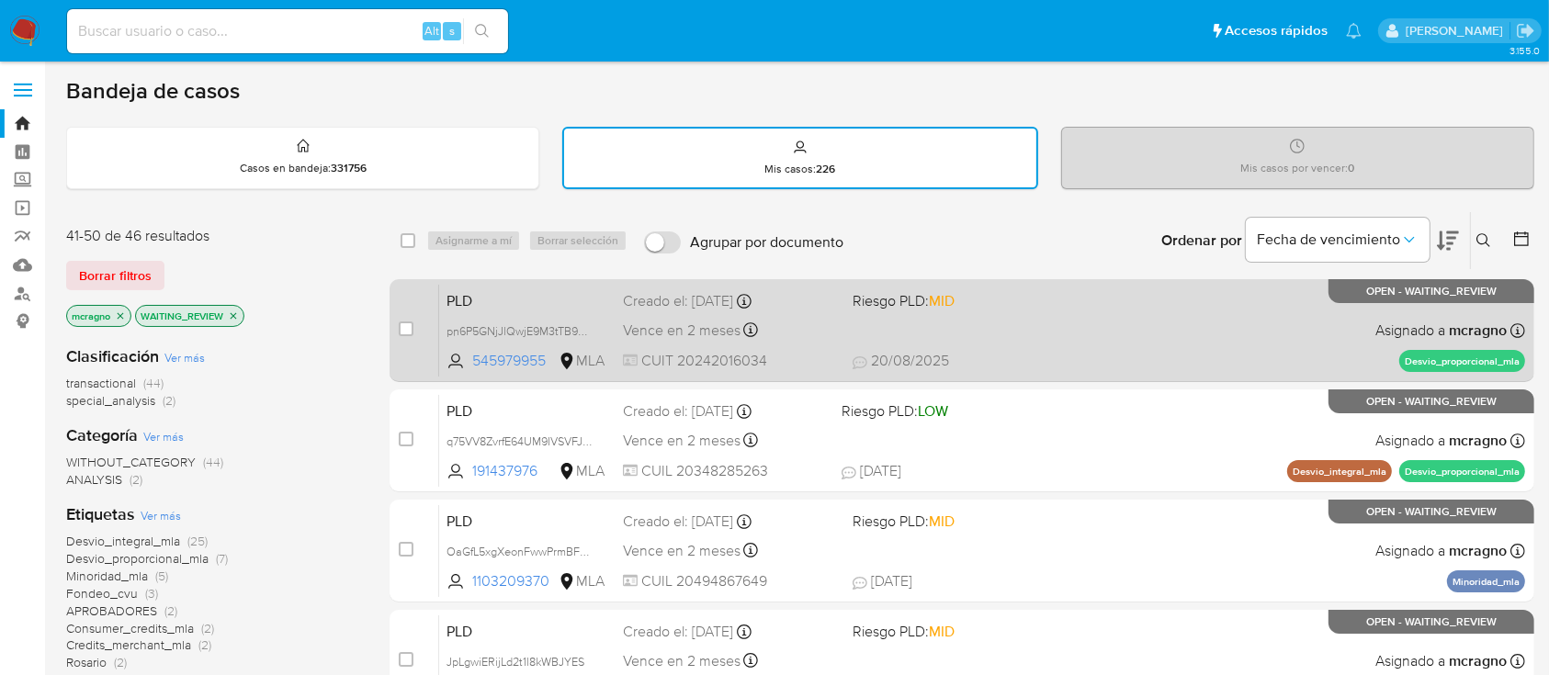
click at [1259, 333] on div "PLD pn6P5GNjJlQwjE9M3tTB9nR6 545979955 MLA Riesgo PLD: MID Creado el: 12/08/202…" at bounding box center [982, 330] width 1086 height 93
click at [408, 322] on input "checkbox" at bounding box center [406, 329] width 15 height 15
checkbox input "true"
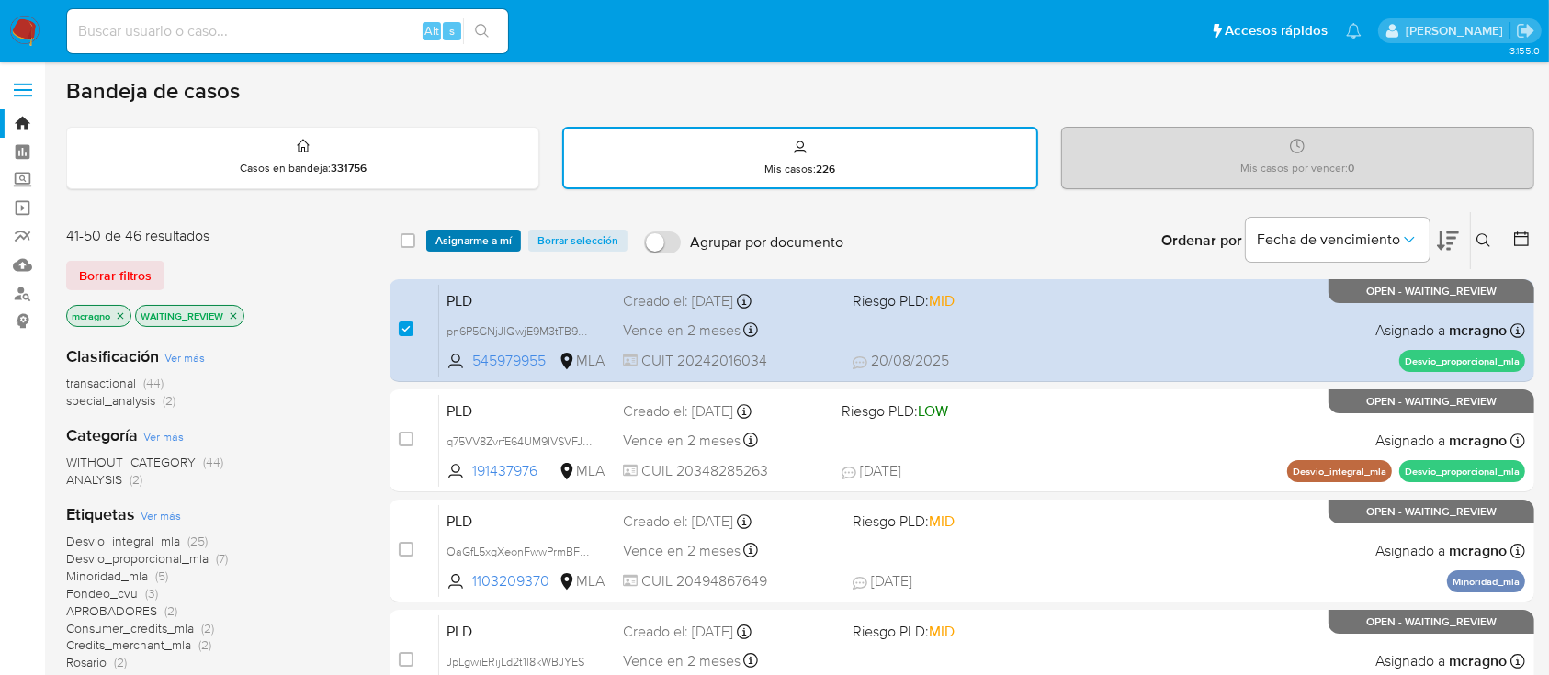
click at [466, 239] on span "Asignarme a mí" at bounding box center [473, 240] width 76 height 18
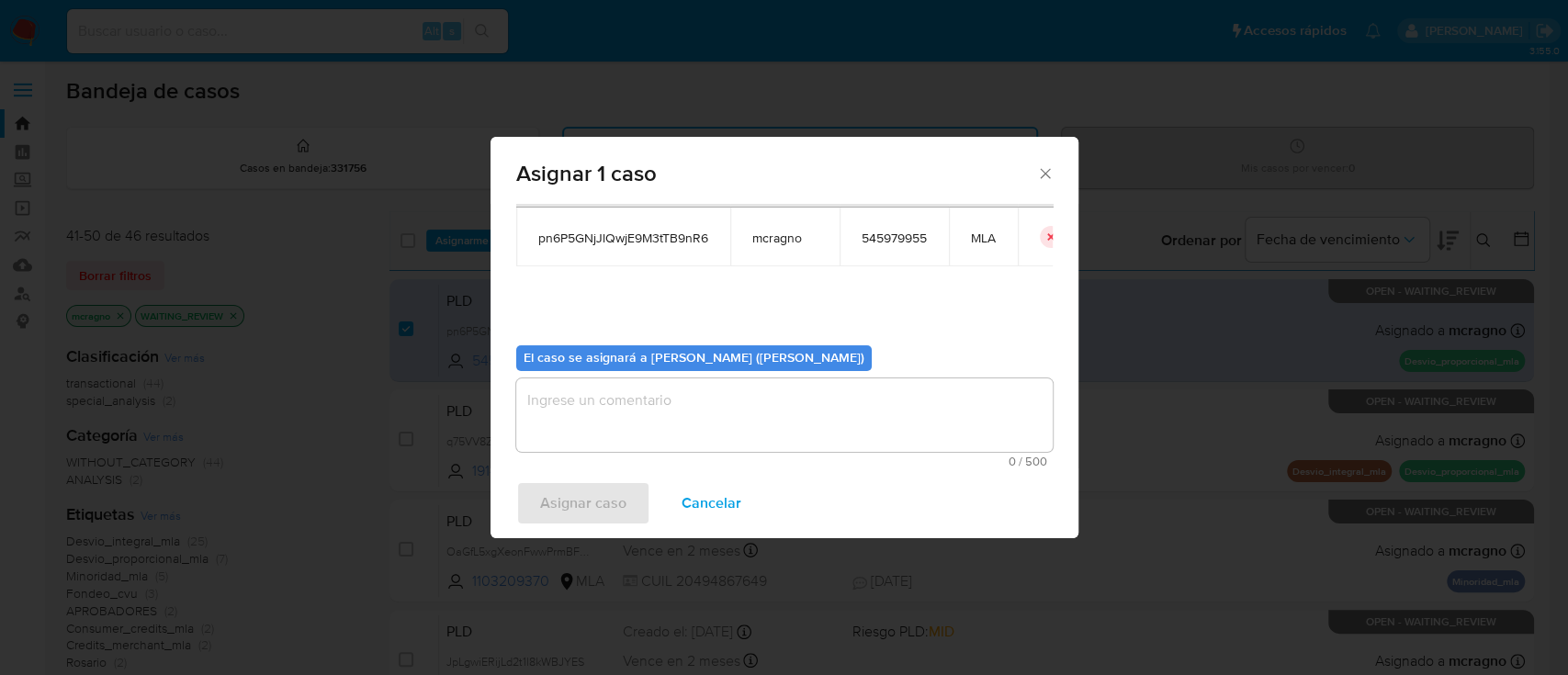
click at [547, 453] on div "0 / 500 500 caracteres restantes" at bounding box center [784, 422] width 536 height 89
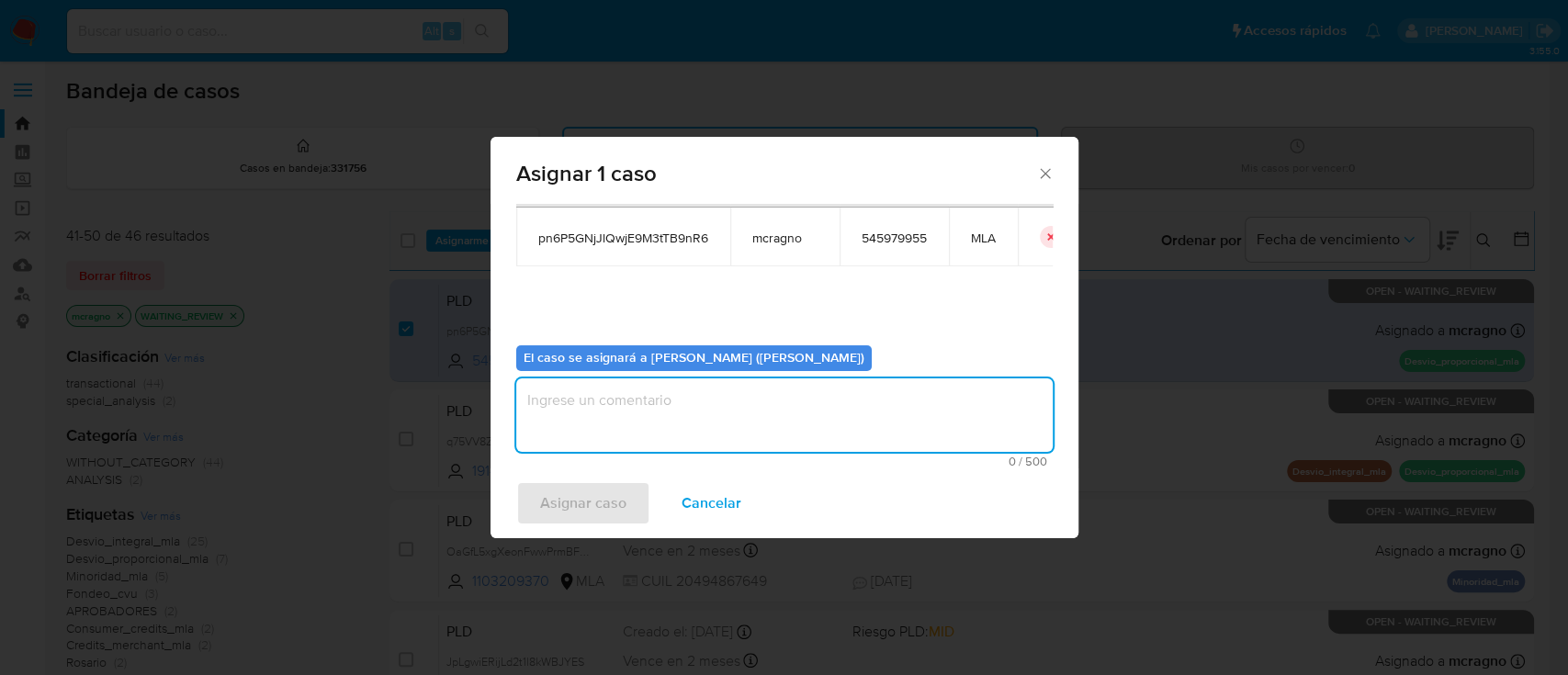
drag, startPoint x: 589, startPoint y: 423, endPoint x: 577, endPoint y: 502, distance: 79.0
click at [590, 423] on textarea "assign-modal" at bounding box center [784, 414] width 536 height 73
click at [577, 503] on span "Asignar caso" at bounding box center [583, 503] width 86 height 40
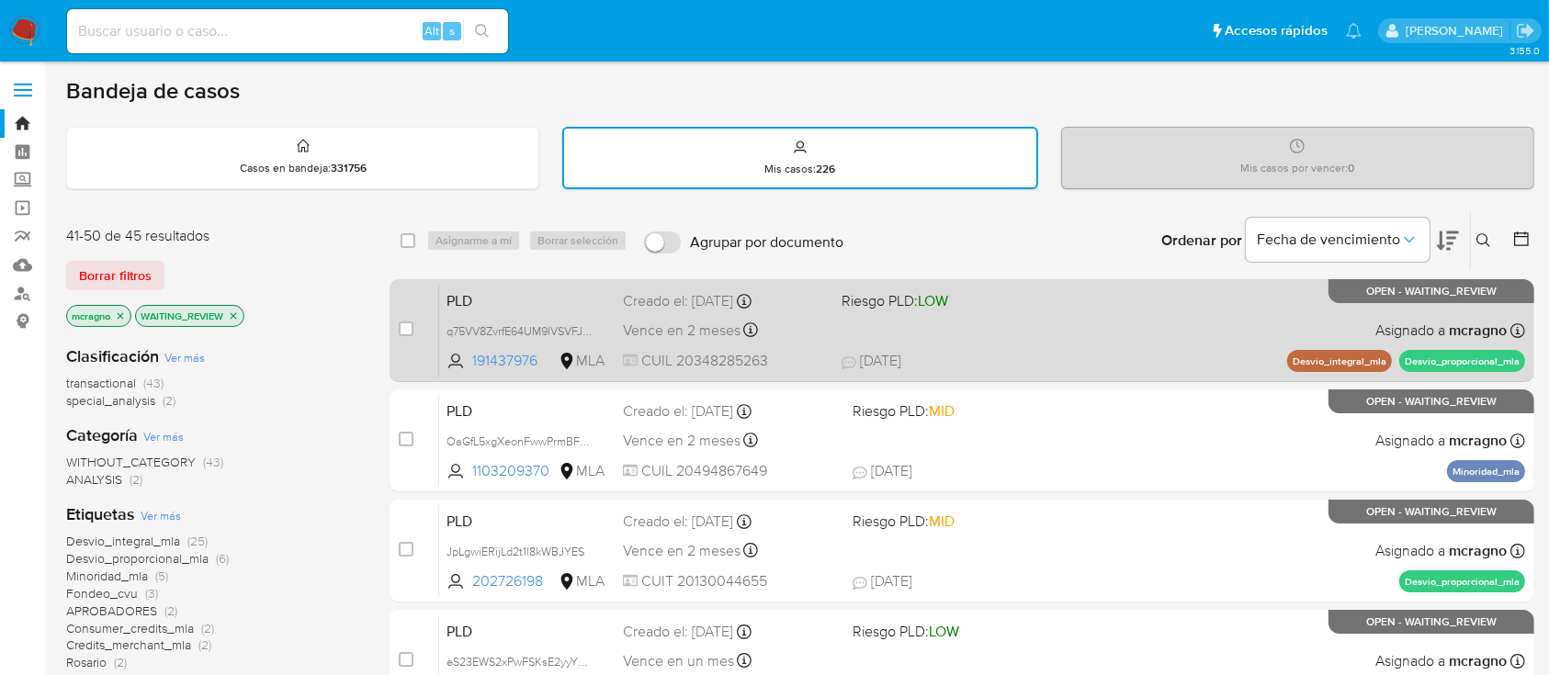
click at [1184, 332] on div "PLD q75VV8ZvrfE64UM9IVSVFJG8 191437976 MLA Riesgo PLD: LOW Creado el: 12/08/202…" at bounding box center [982, 330] width 1086 height 93
click at [401, 325] on input "checkbox" at bounding box center [406, 329] width 15 height 15
checkbox input "true"
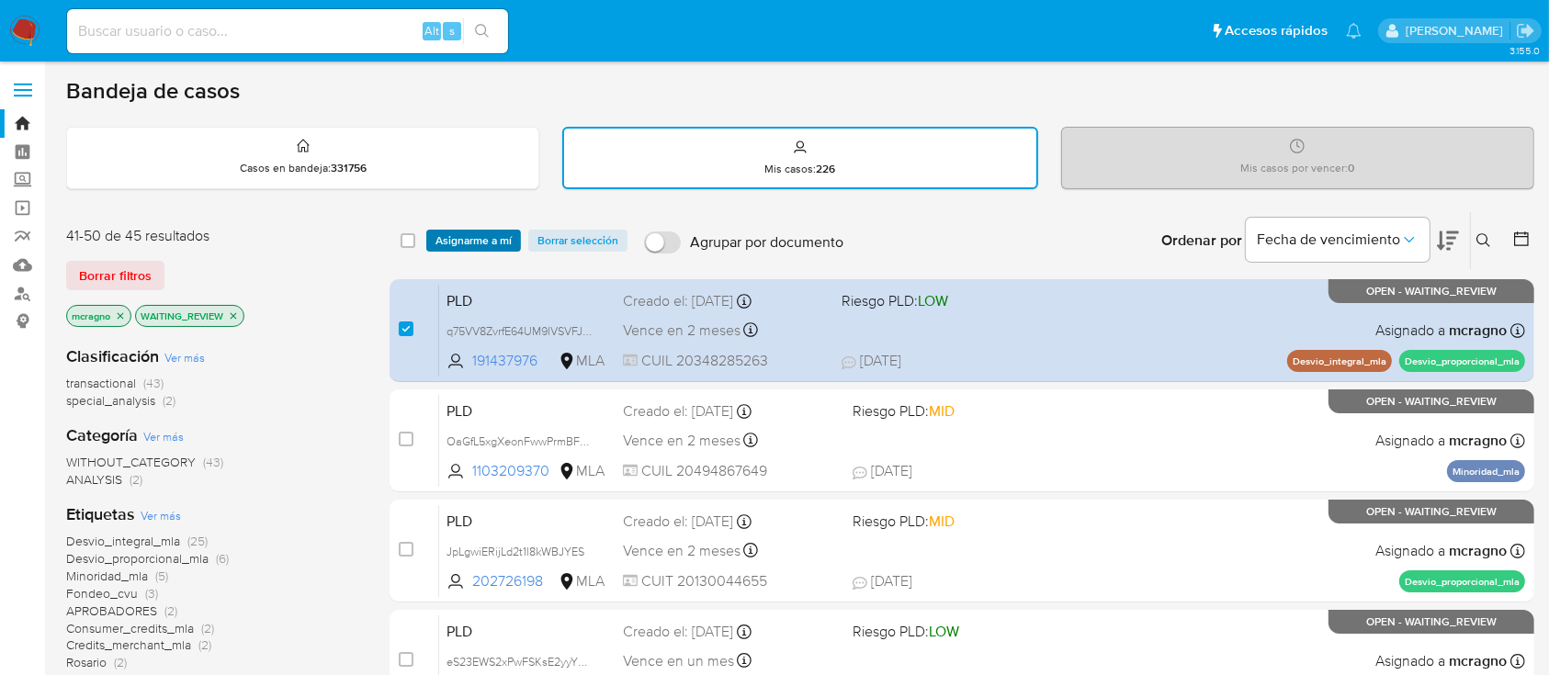
click at [475, 232] on span "Asignarme a mí" at bounding box center [473, 240] width 76 height 18
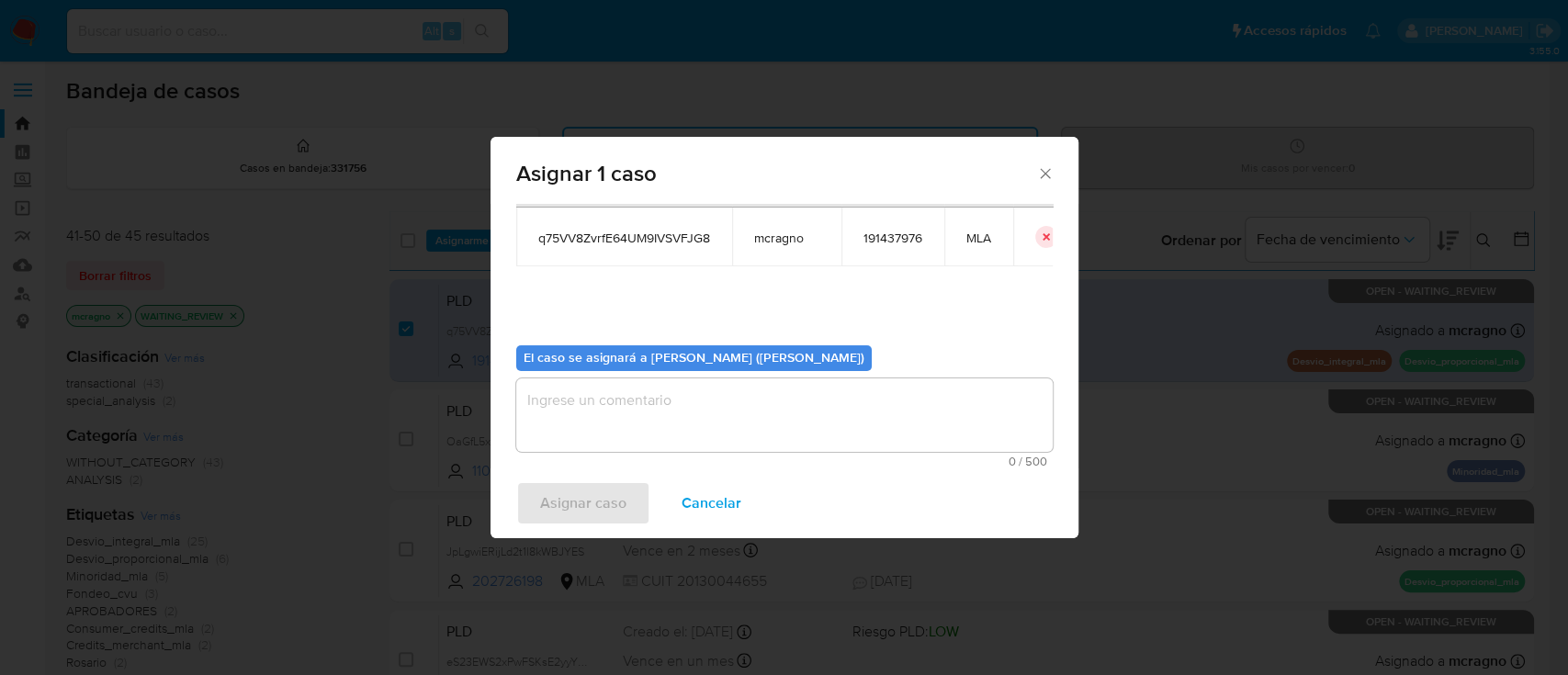
click at [573, 452] on div "0 / 500 500 caracteres restantes" at bounding box center [784, 422] width 536 height 89
drag, startPoint x: 597, startPoint y: 417, endPoint x: 571, endPoint y: 496, distance: 83.1
click at [599, 423] on textarea "assign-modal" at bounding box center [784, 414] width 536 height 73
drag, startPoint x: 570, startPoint y: 501, endPoint x: 598, endPoint y: 4, distance: 497.7
click at [572, 500] on span "Asignar caso" at bounding box center [583, 503] width 86 height 40
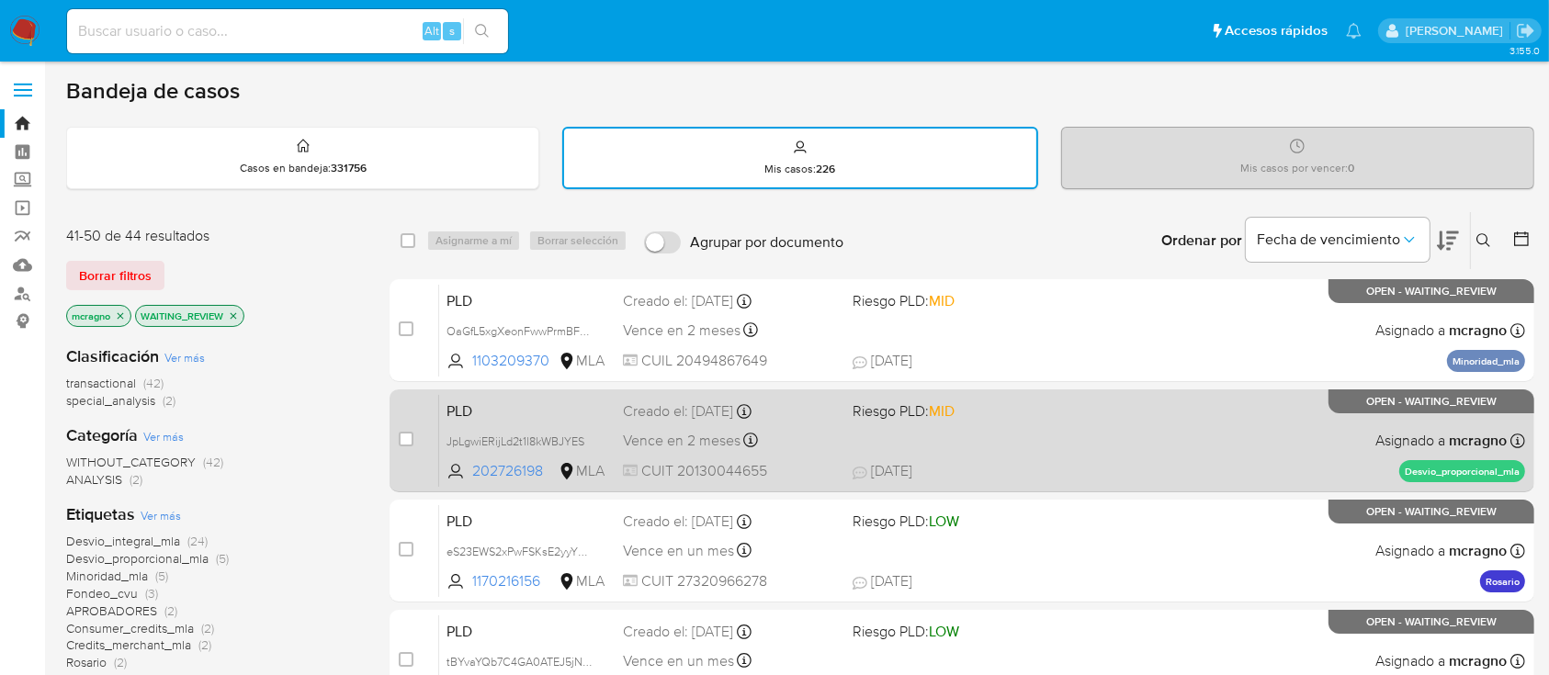
click at [1179, 464] on span "21/08/2025 21/08/2025 08:56" at bounding box center [1074, 471] width 444 height 20
drag, startPoint x: 405, startPoint y: 445, endPoint x: 409, endPoint y: 414, distance: 30.5
click at [406, 445] on div "case-item-checkbox" at bounding box center [406, 439] width 15 height 18
click at [403, 451] on div "case-item-checkbox No es posible asignar el caso" at bounding box center [419, 440] width 40 height 93
click at [404, 439] on input "checkbox" at bounding box center [406, 439] width 15 height 15
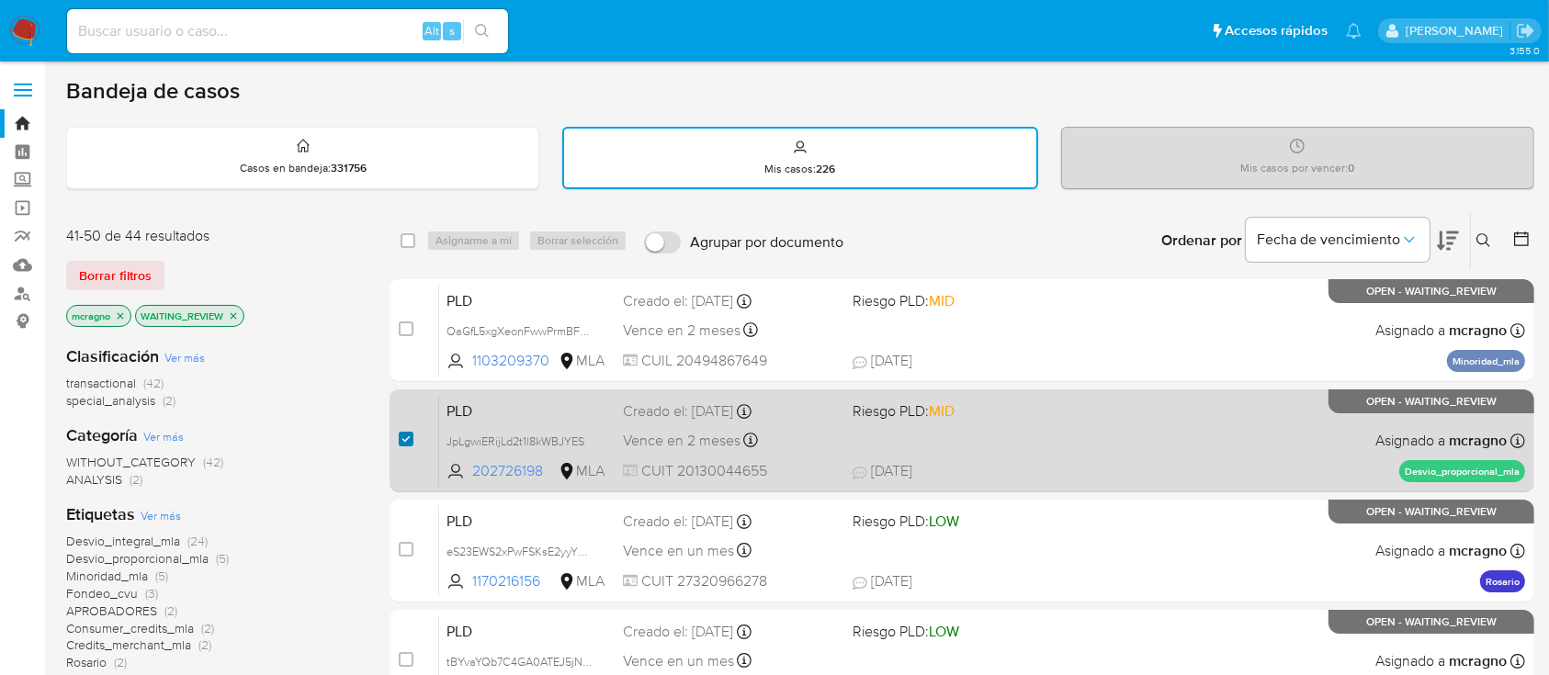
checkbox input "true"
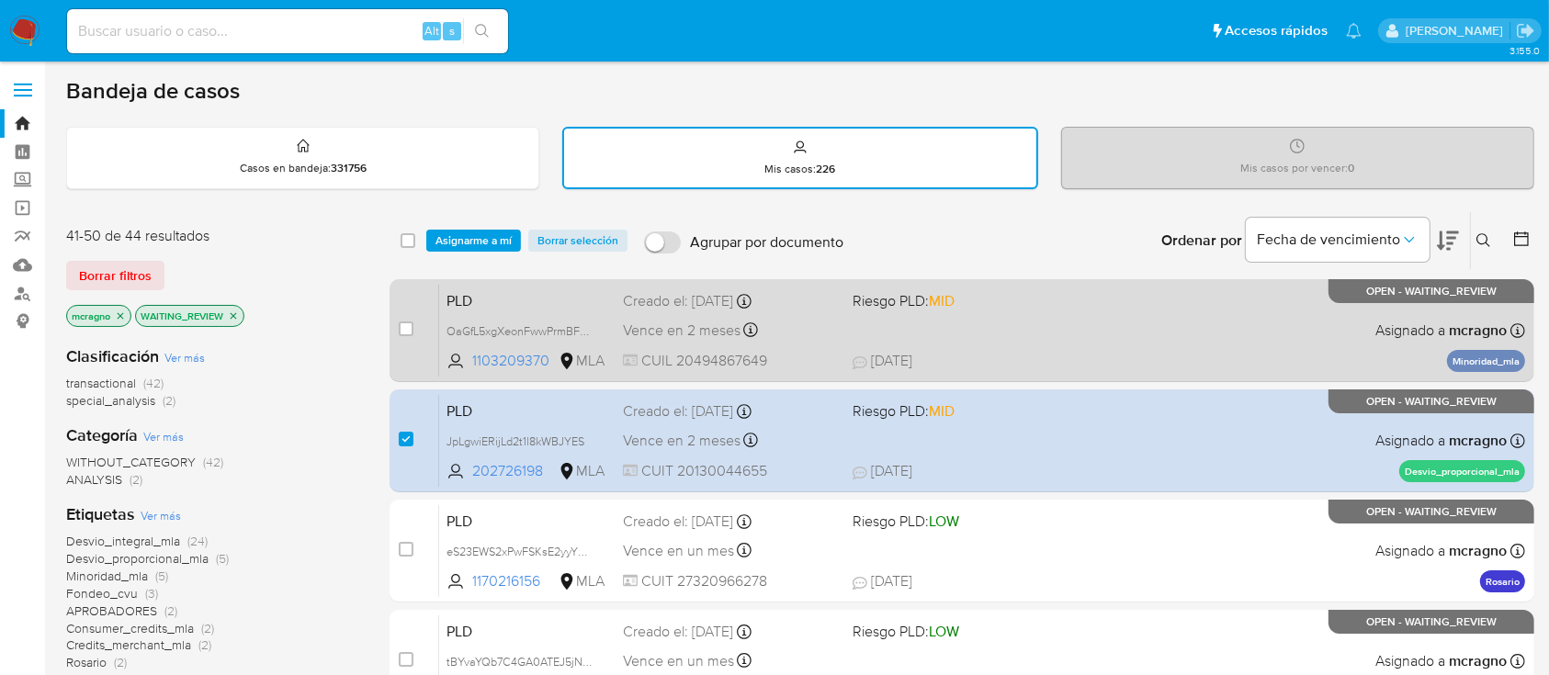
drag, startPoint x: 473, startPoint y: 240, endPoint x: 494, endPoint y: 277, distance: 43.2
click at [472, 241] on span "Asignarme a mí" at bounding box center [473, 240] width 76 height 18
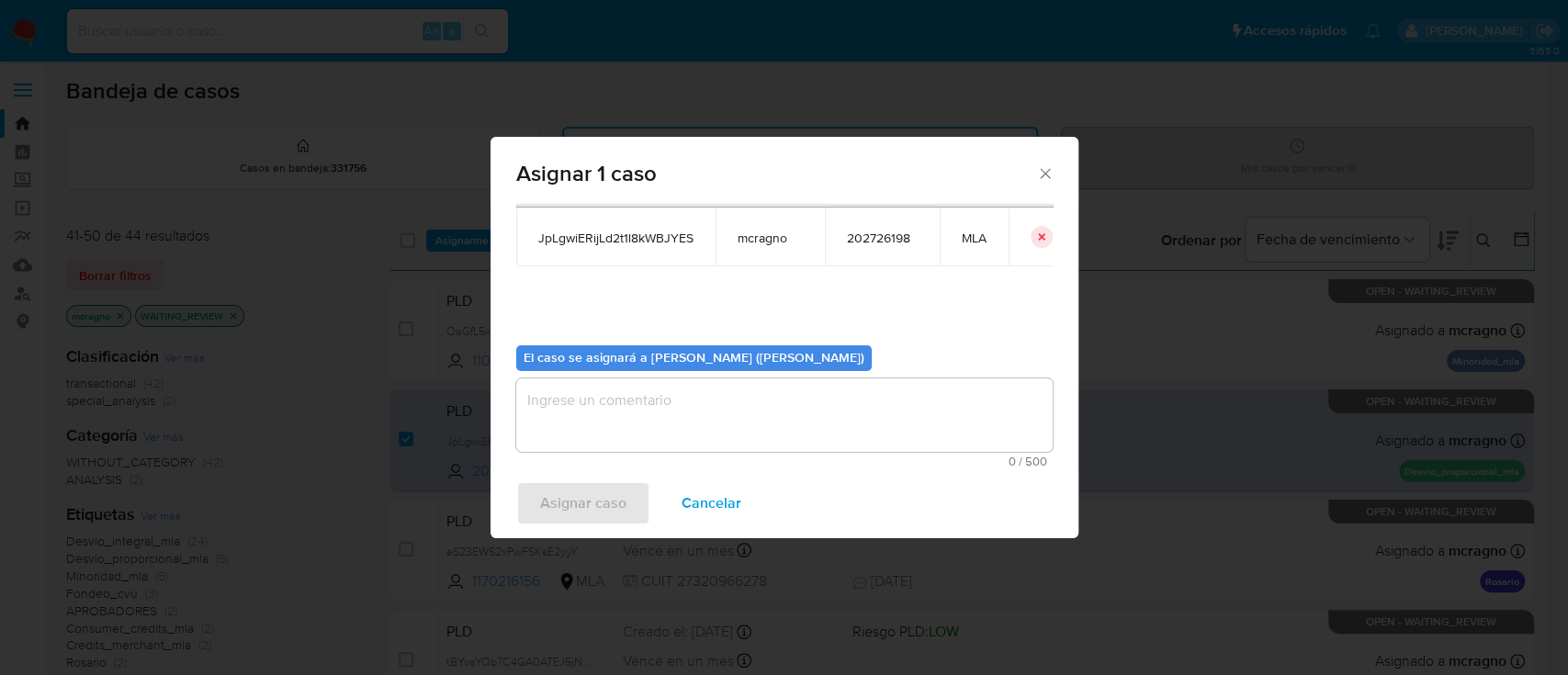
click at [609, 423] on textarea "assign-modal" at bounding box center [784, 414] width 536 height 73
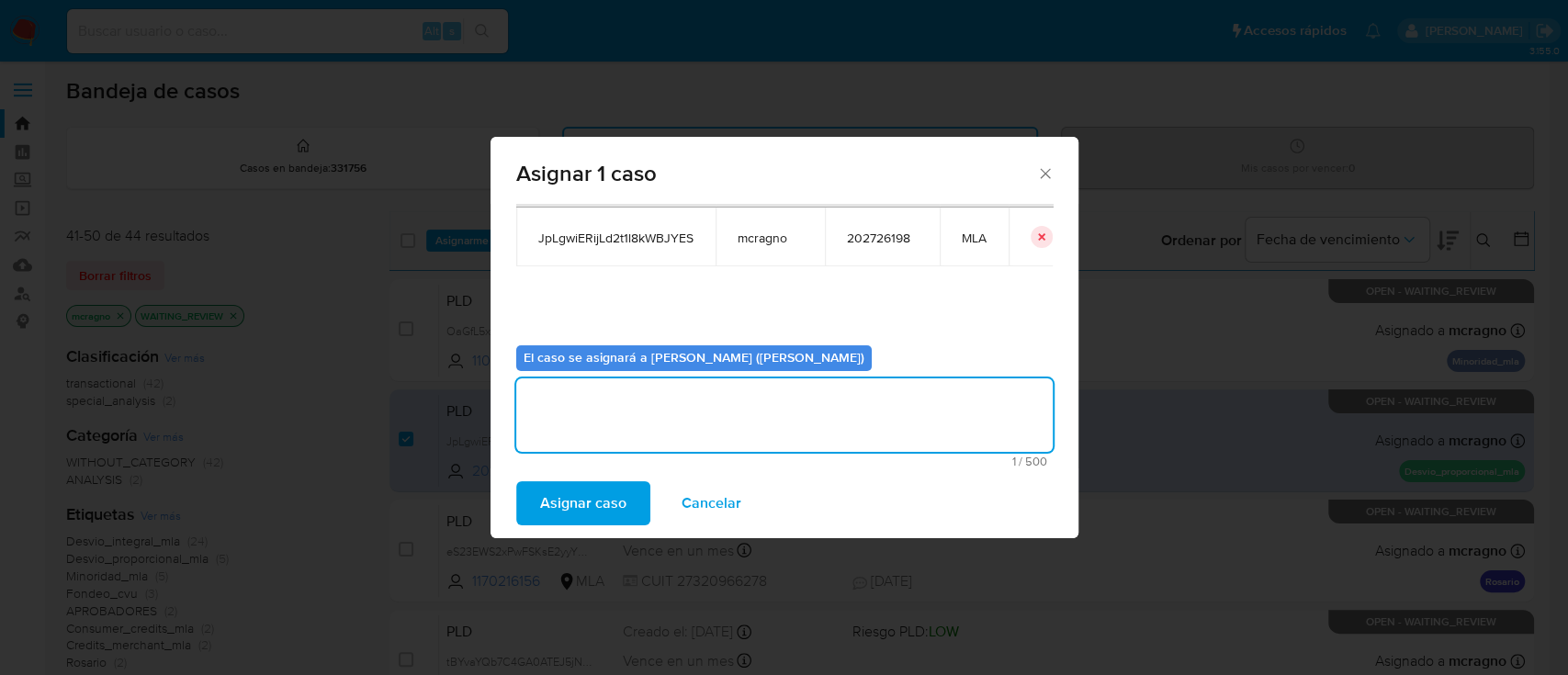
drag, startPoint x: 597, startPoint y: 511, endPoint x: 520, endPoint y: 110, distance: 407.9
click at [597, 511] on span "Asignar caso" at bounding box center [583, 503] width 86 height 40
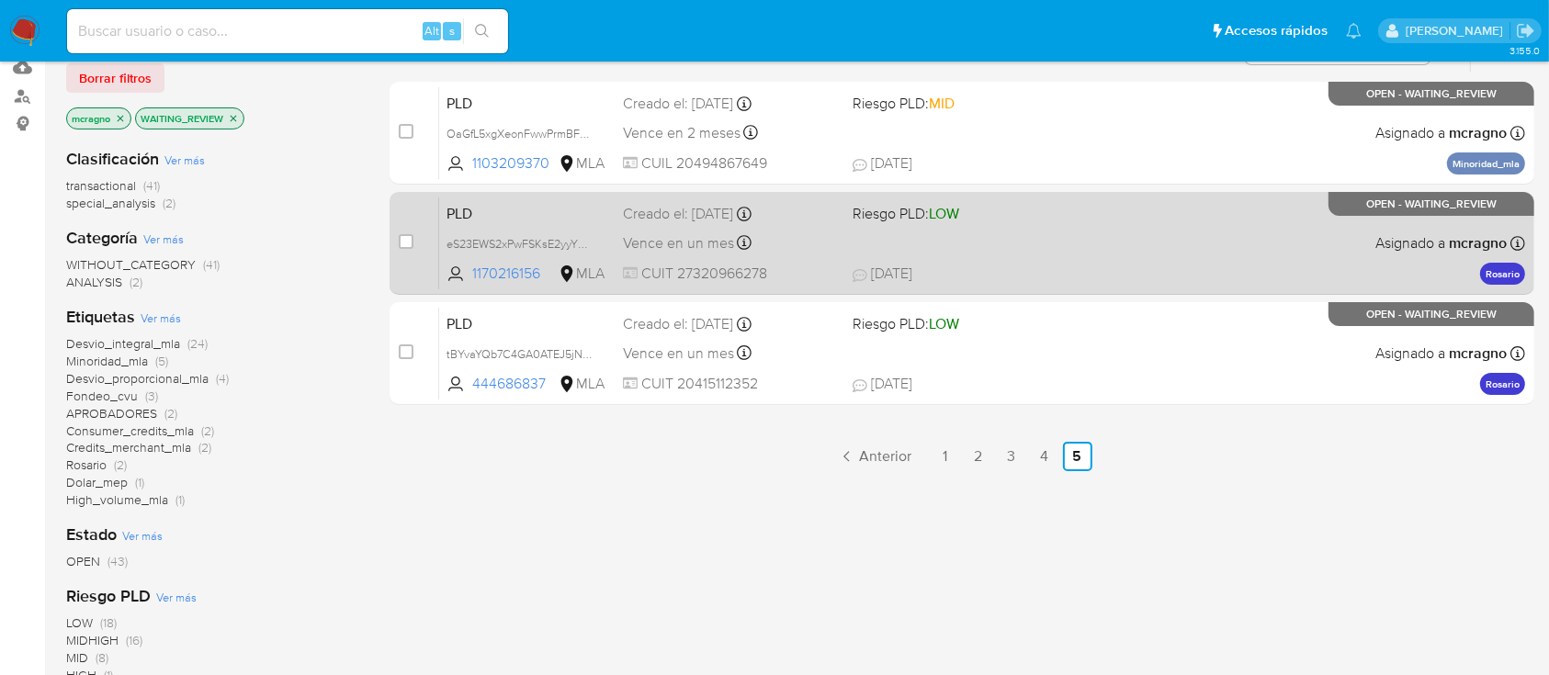
scroll to position [244, 0]
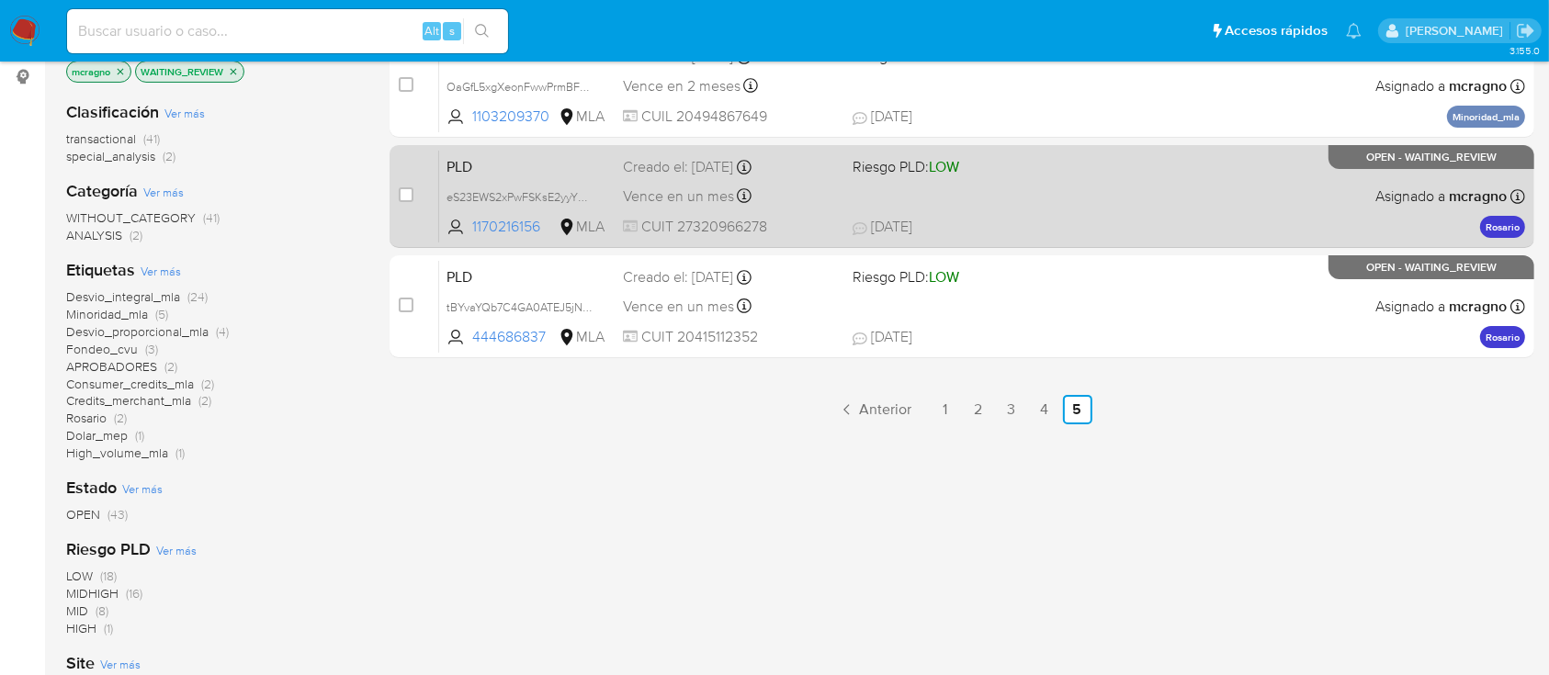
click at [1236, 197] on div "PLD eS23EWS2xPwFSKsE2yyYWOEG 1170216156 MLA Riesgo PLD: LOW Creado el: 12/08/20…" at bounding box center [982, 196] width 1086 height 93
click at [403, 196] on input "checkbox" at bounding box center [406, 194] width 15 height 15
checkbox input "true"
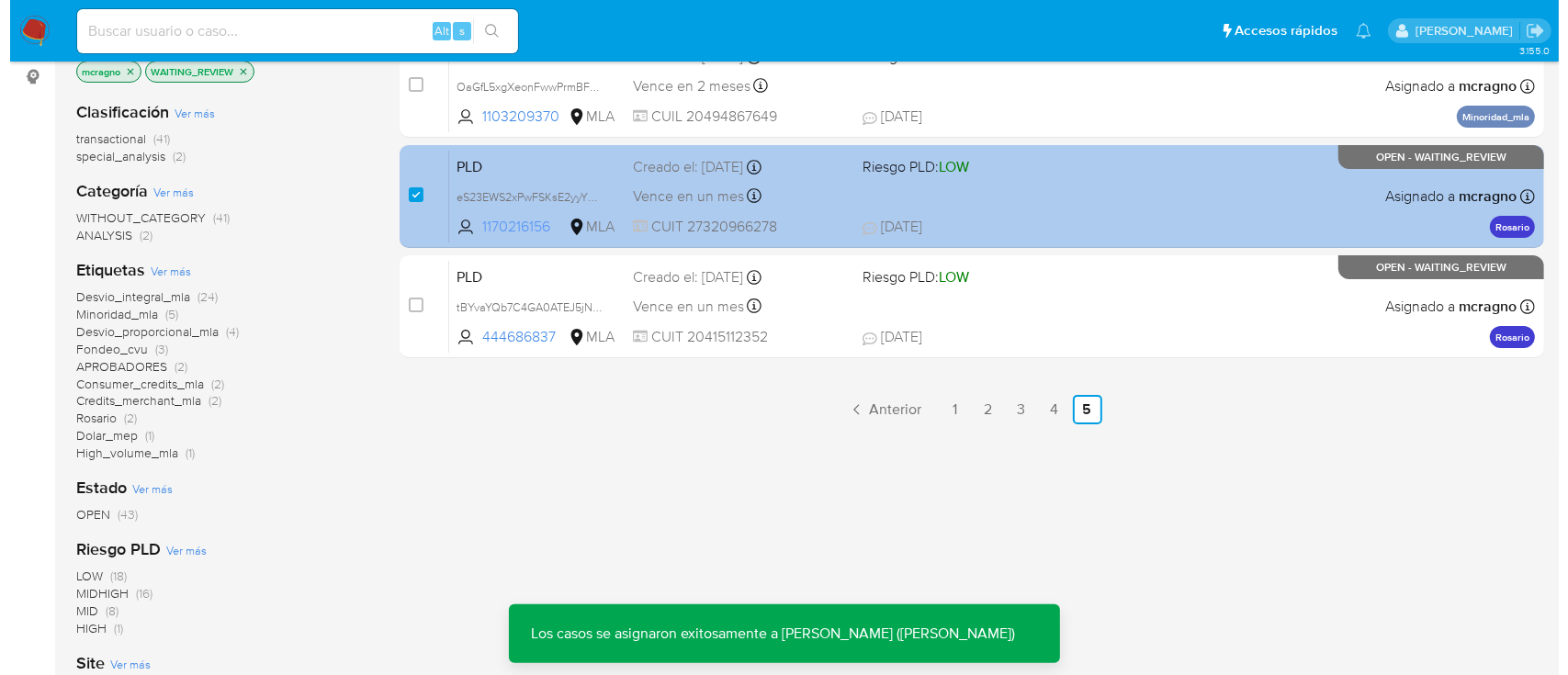
scroll to position [0, 0]
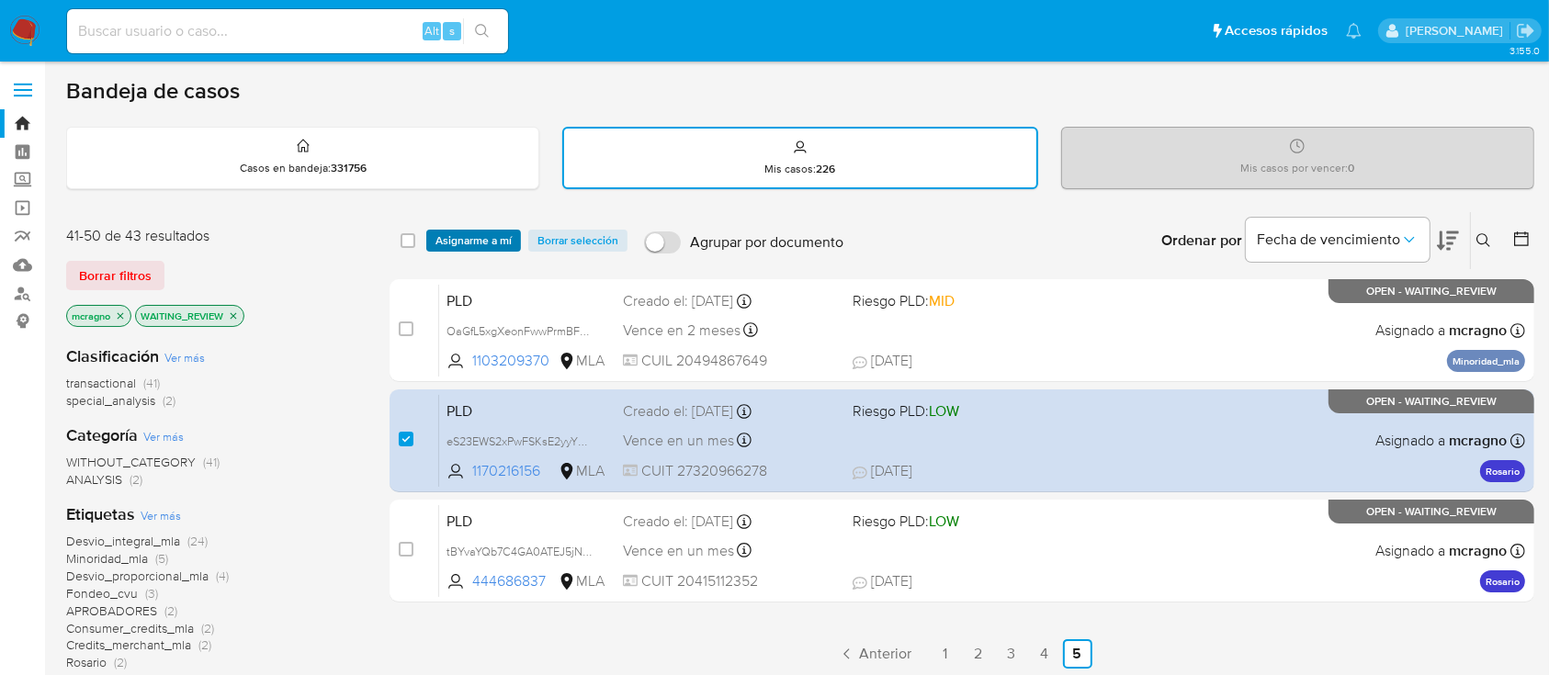
click at [463, 231] on span "Asignarme a mí" at bounding box center [473, 240] width 76 height 18
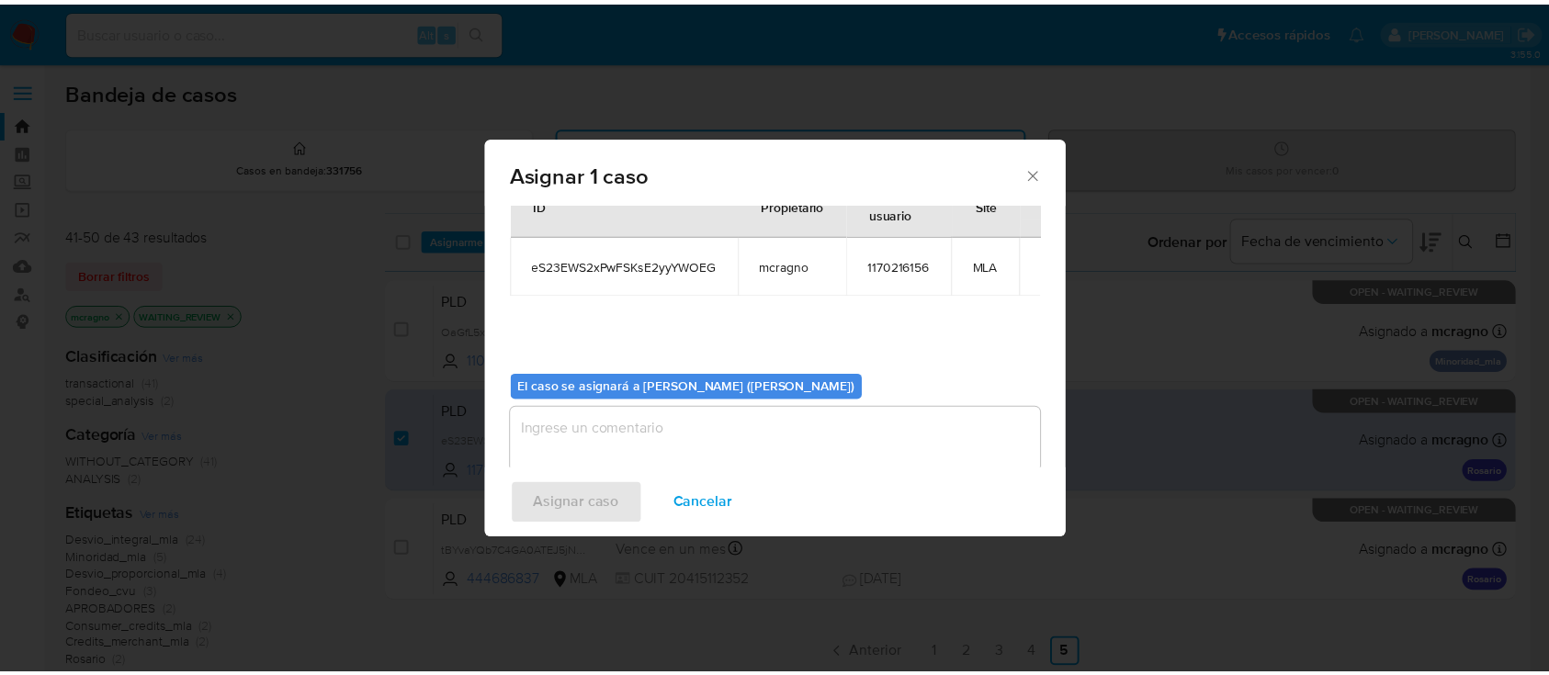
scroll to position [94, 0]
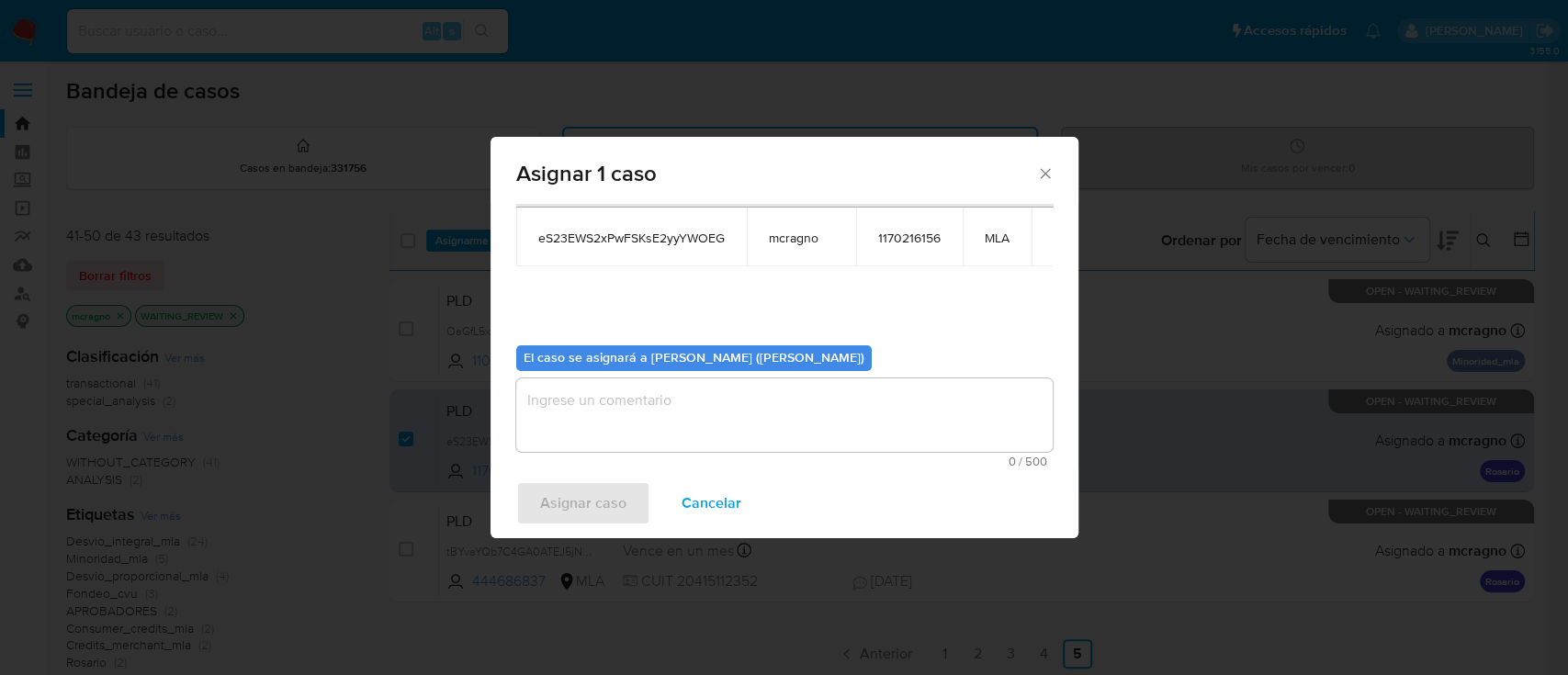
click at [723, 401] on textarea "assign-modal" at bounding box center [784, 414] width 536 height 73
click at [544, 503] on span "Asignar caso" at bounding box center [583, 503] width 86 height 40
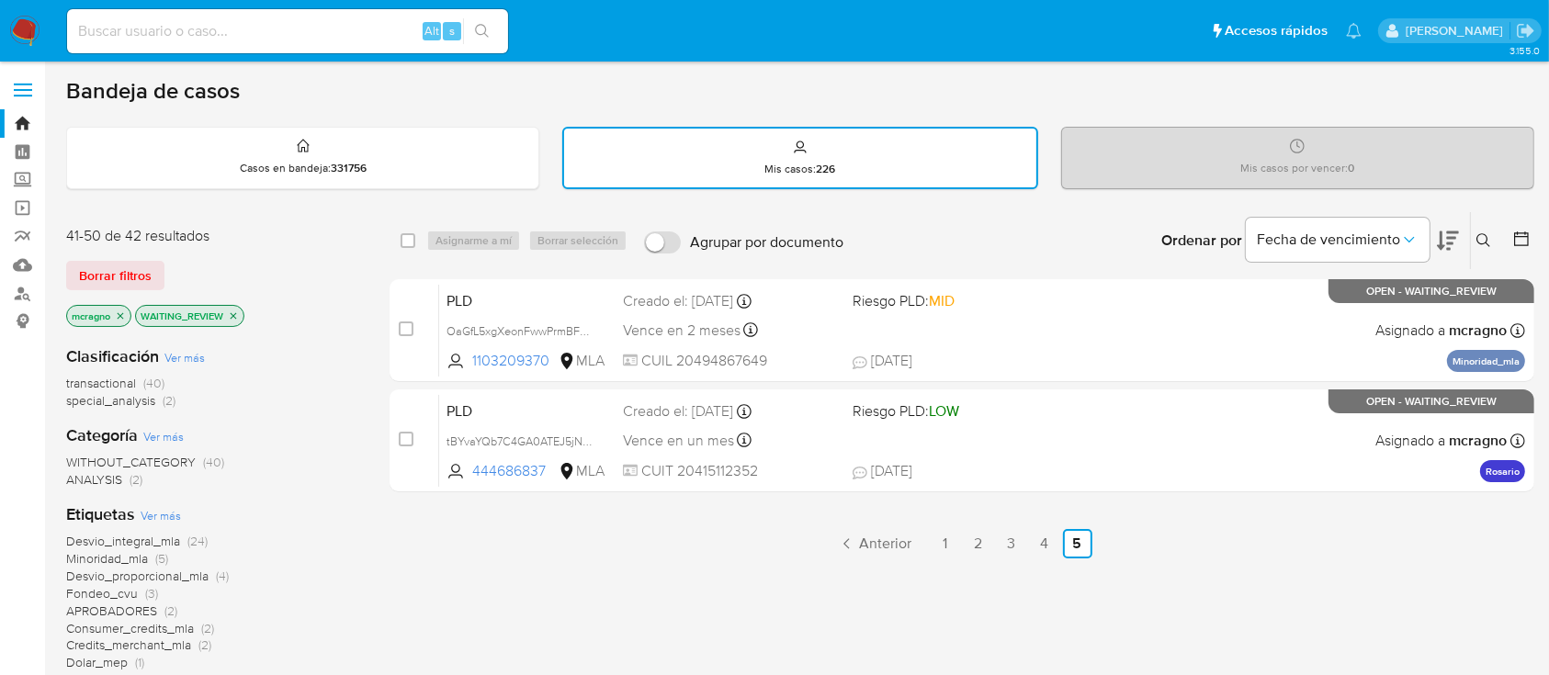
click at [35, 33] on img at bounding box center [24, 31] width 31 height 31
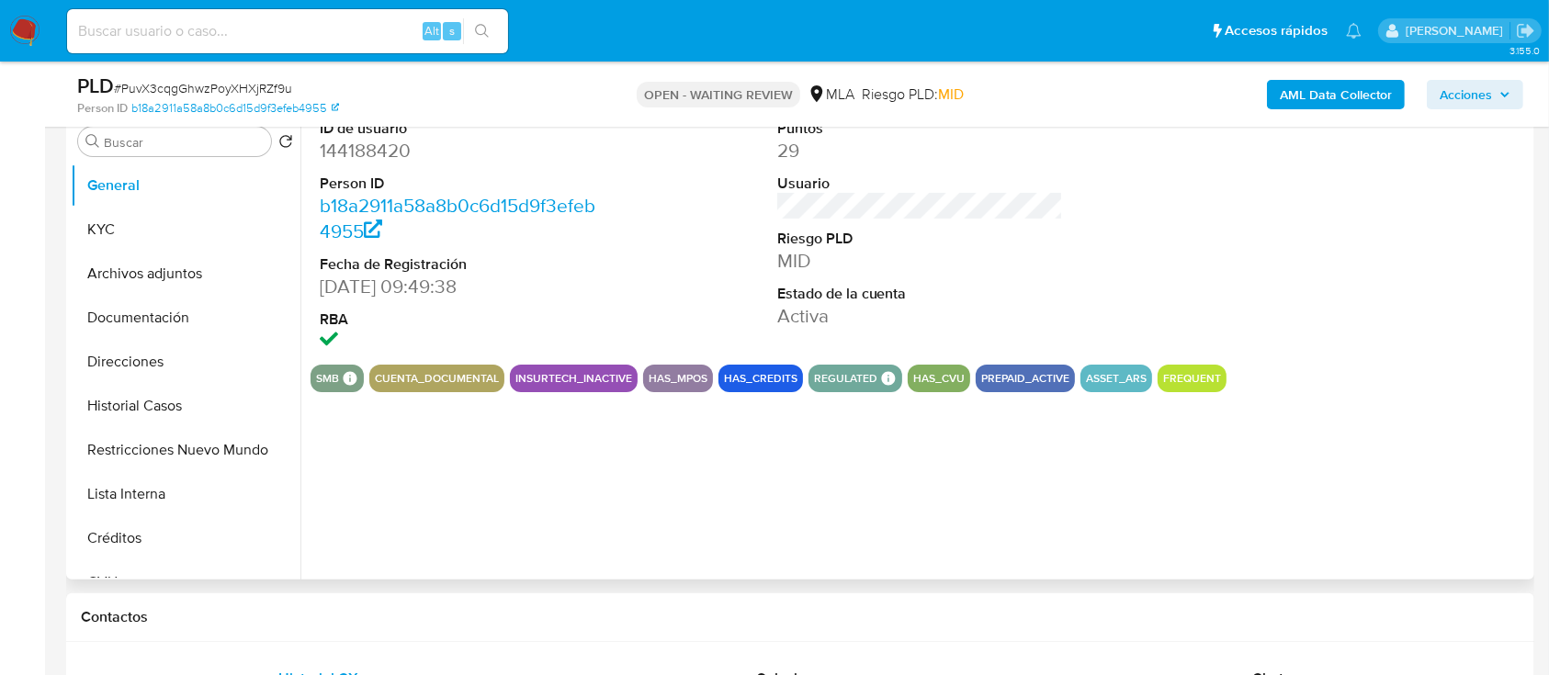
select select "10"
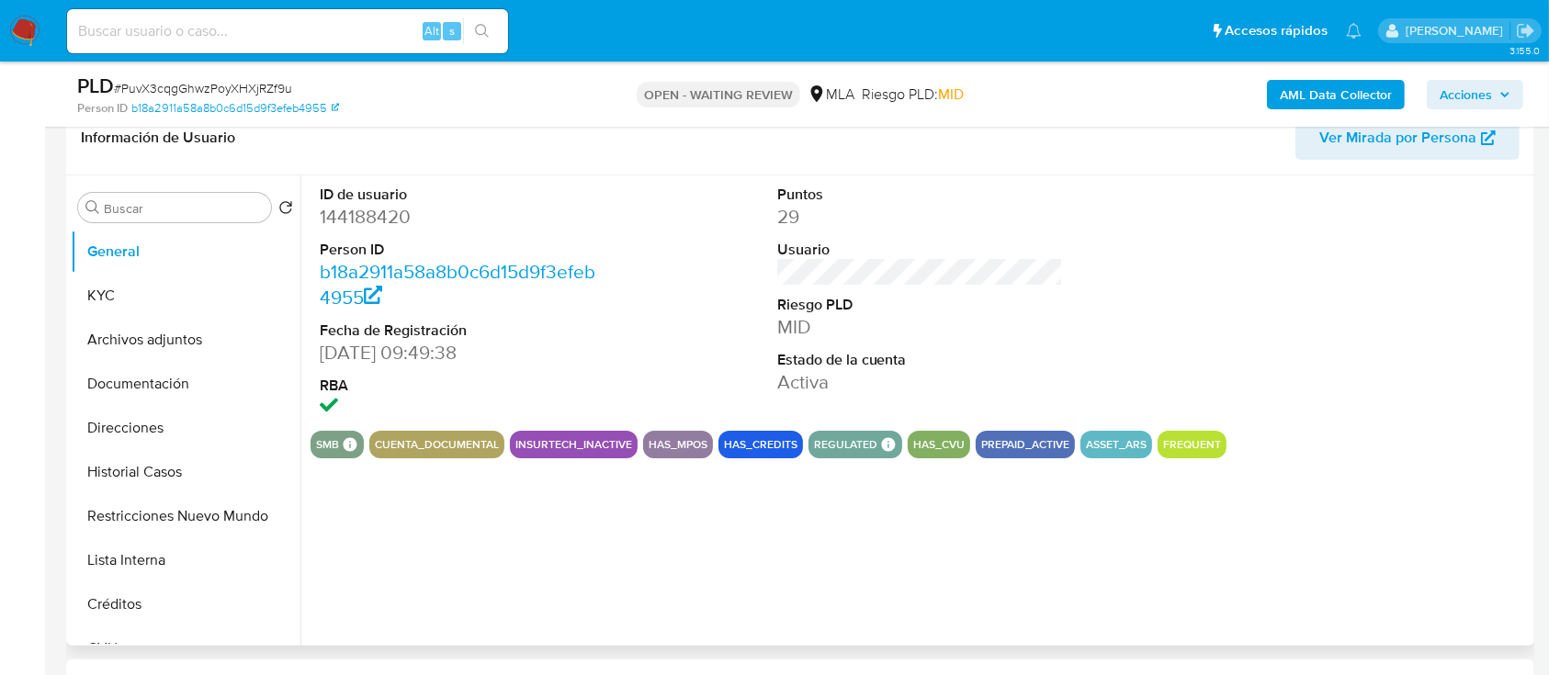
scroll to position [244, 0]
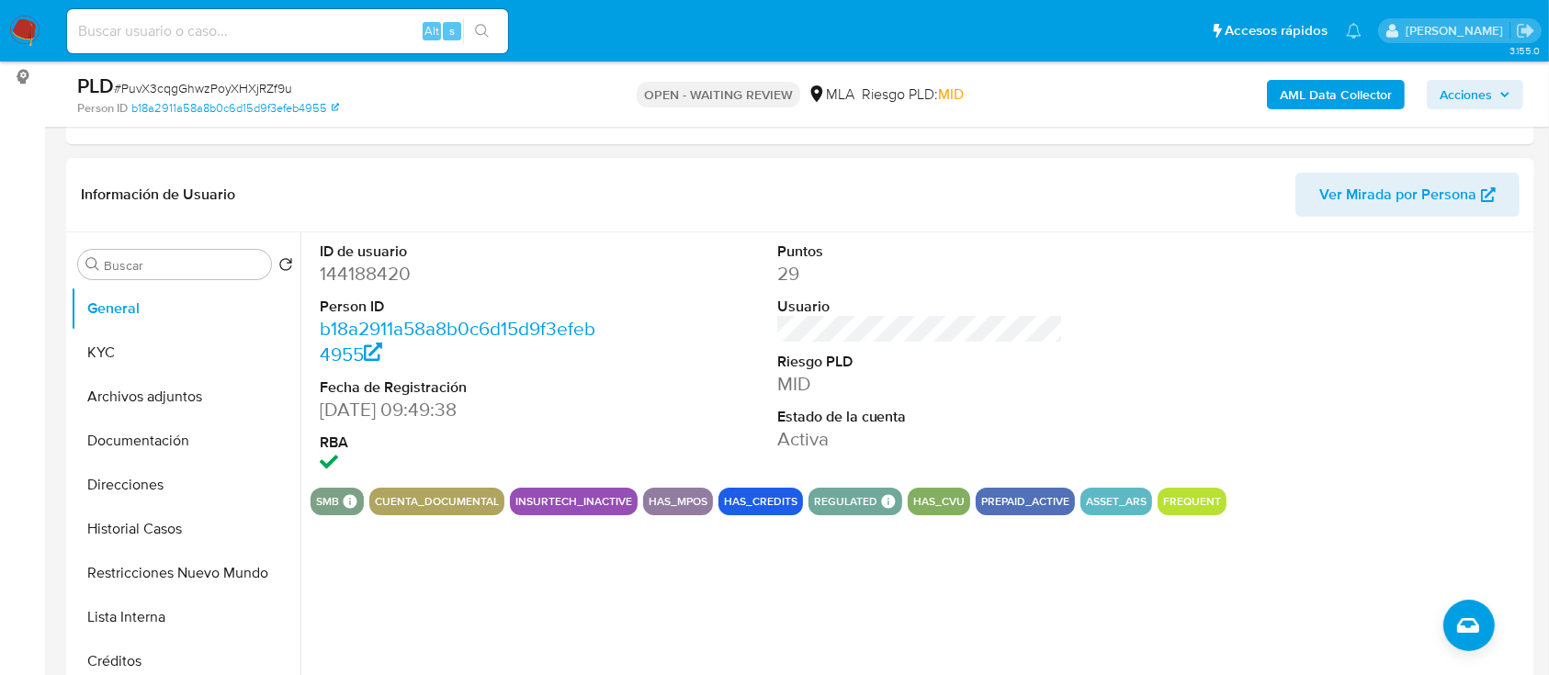
click at [378, 273] on dd "144188420" at bounding box center [463, 274] width 287 height 26
copy dd "144188420"
click at [218, 510] on button "Historial Casos" at bounding box center [178, 529] width 215 height 44
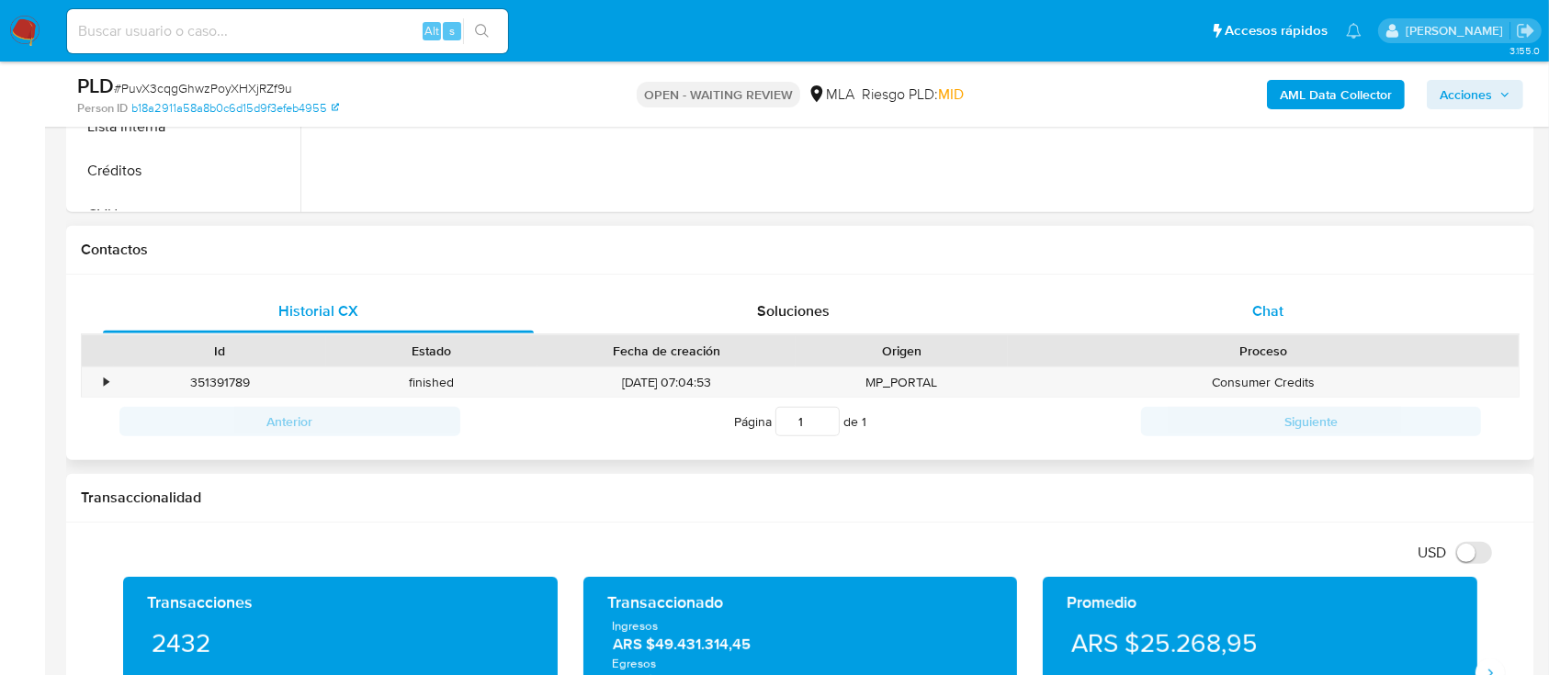
click at [1274, 302] on span "Chat" at bounding box center [1267, 310] width 31 height 21
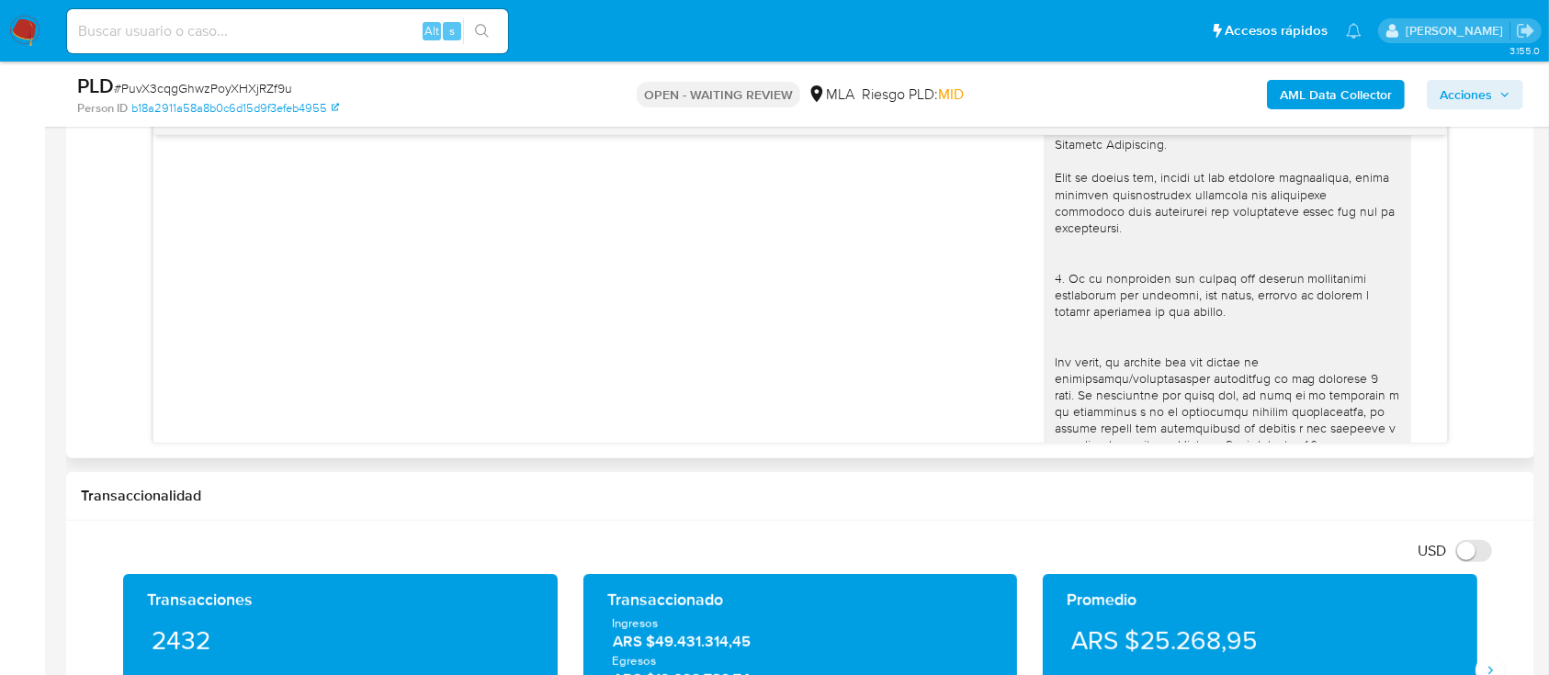
scroll to position [852, 0]
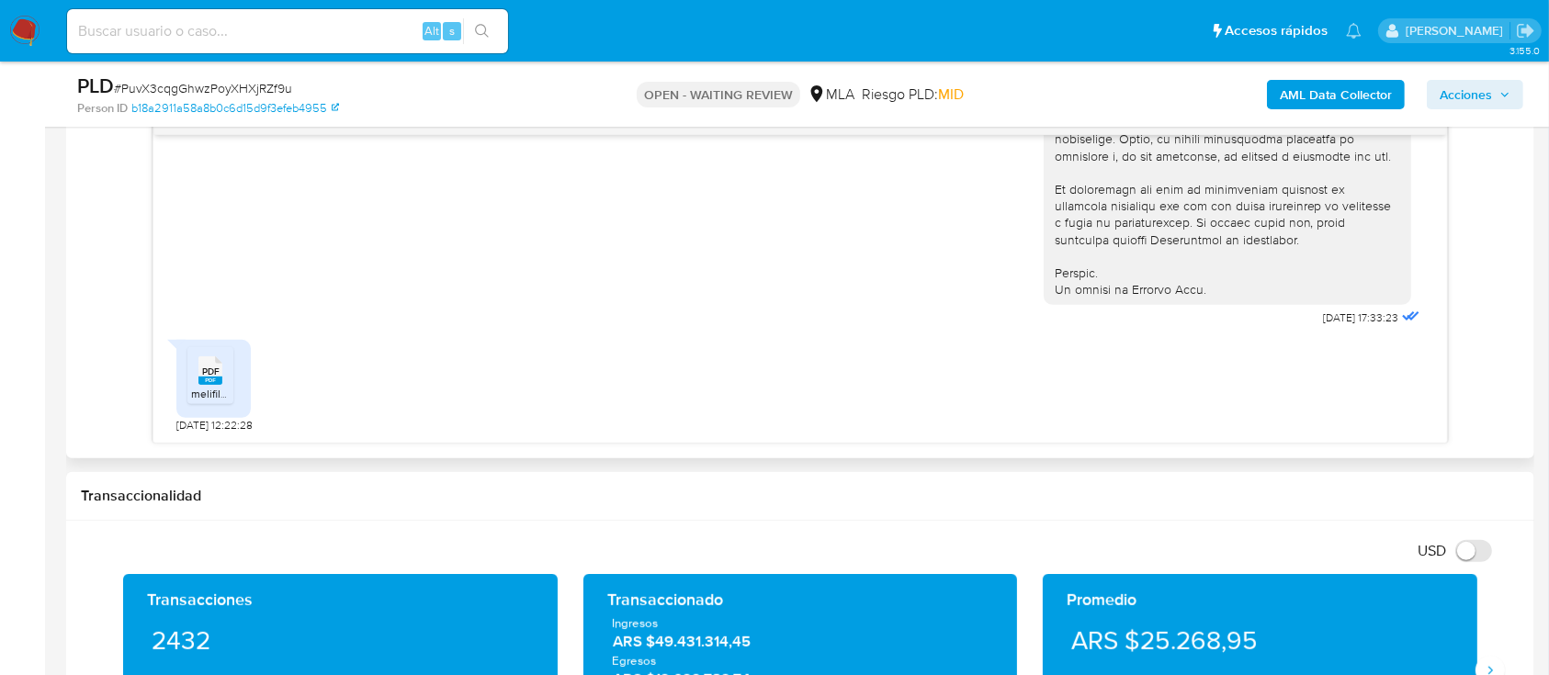
click at [224, 393] on span "melifile3377974892365455890.pdf" at bounding box center [278, 394] width 174 height 16
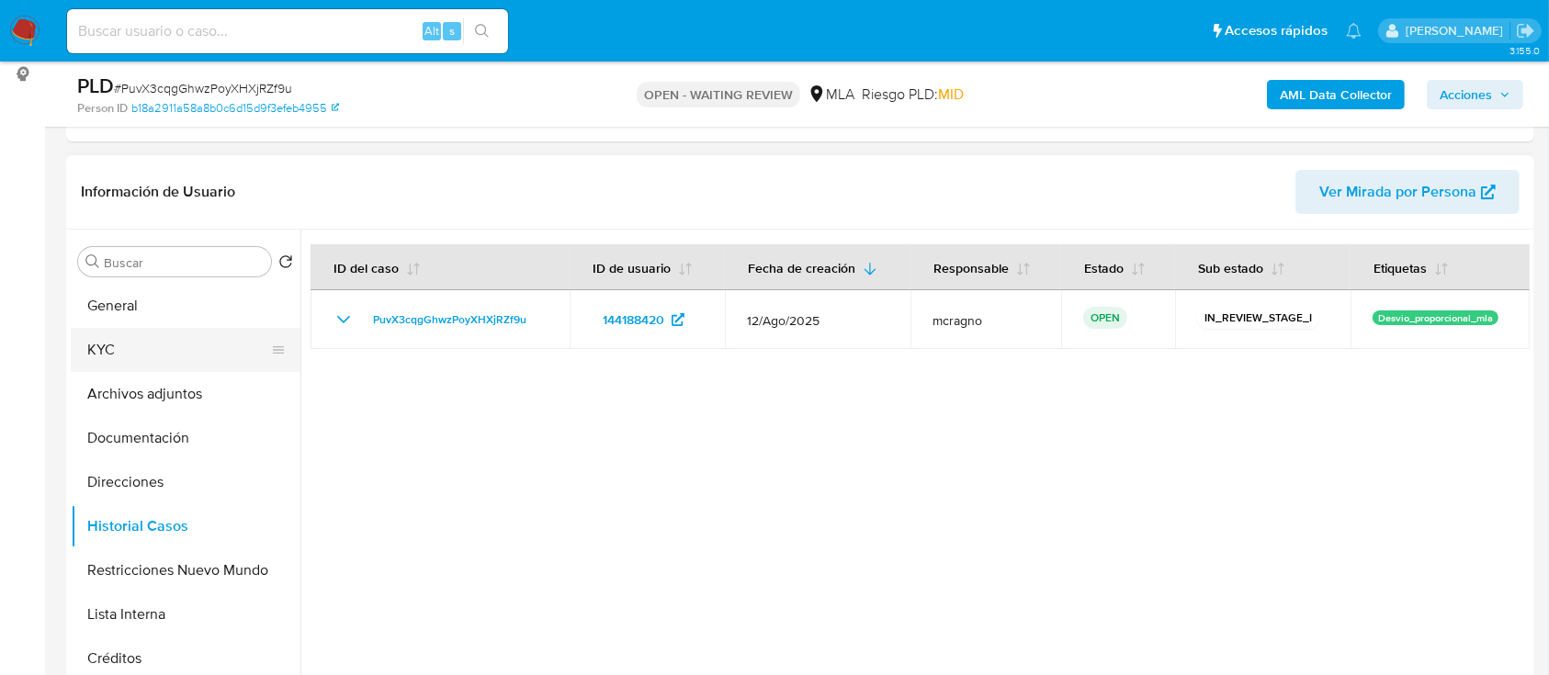
scroll to position [244, 0]
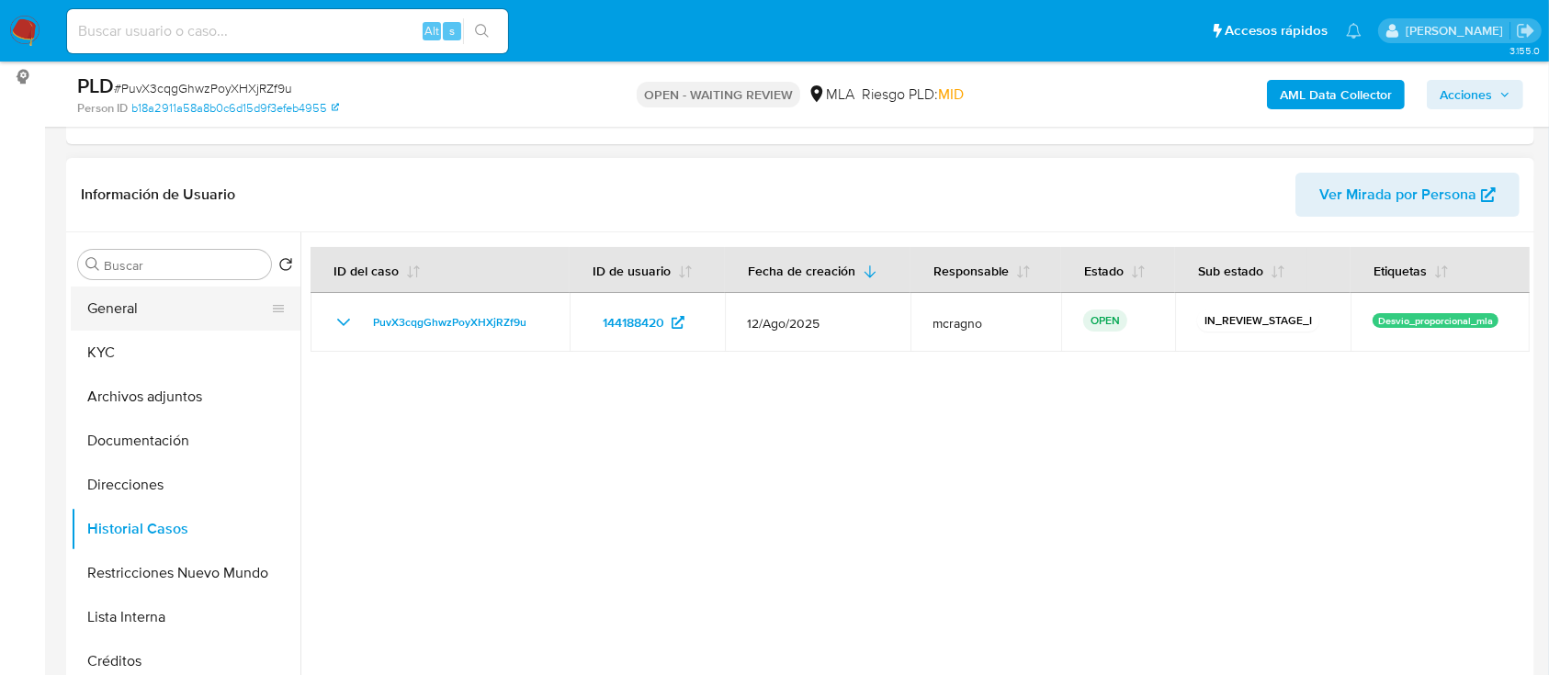
click at [135, 322] on button "General" at bounding box center [178, 309] width 215 height 44
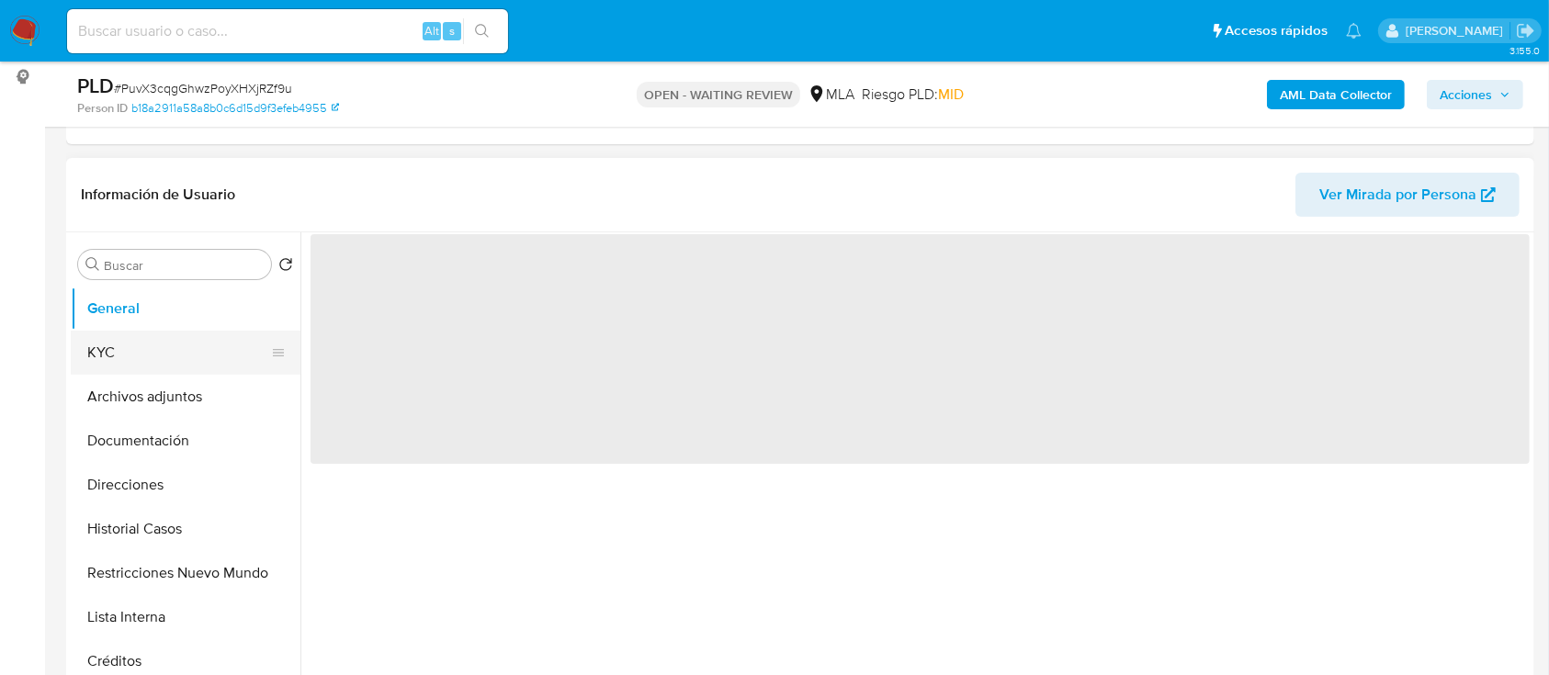
drag, startPoint x: 165, startPoint y: 354, endPoint x: 176, endPoint y: 354, distance: 11.0
click at [166, 354] on button "KYC" at bounding box center [178, 353] width 215 height 44
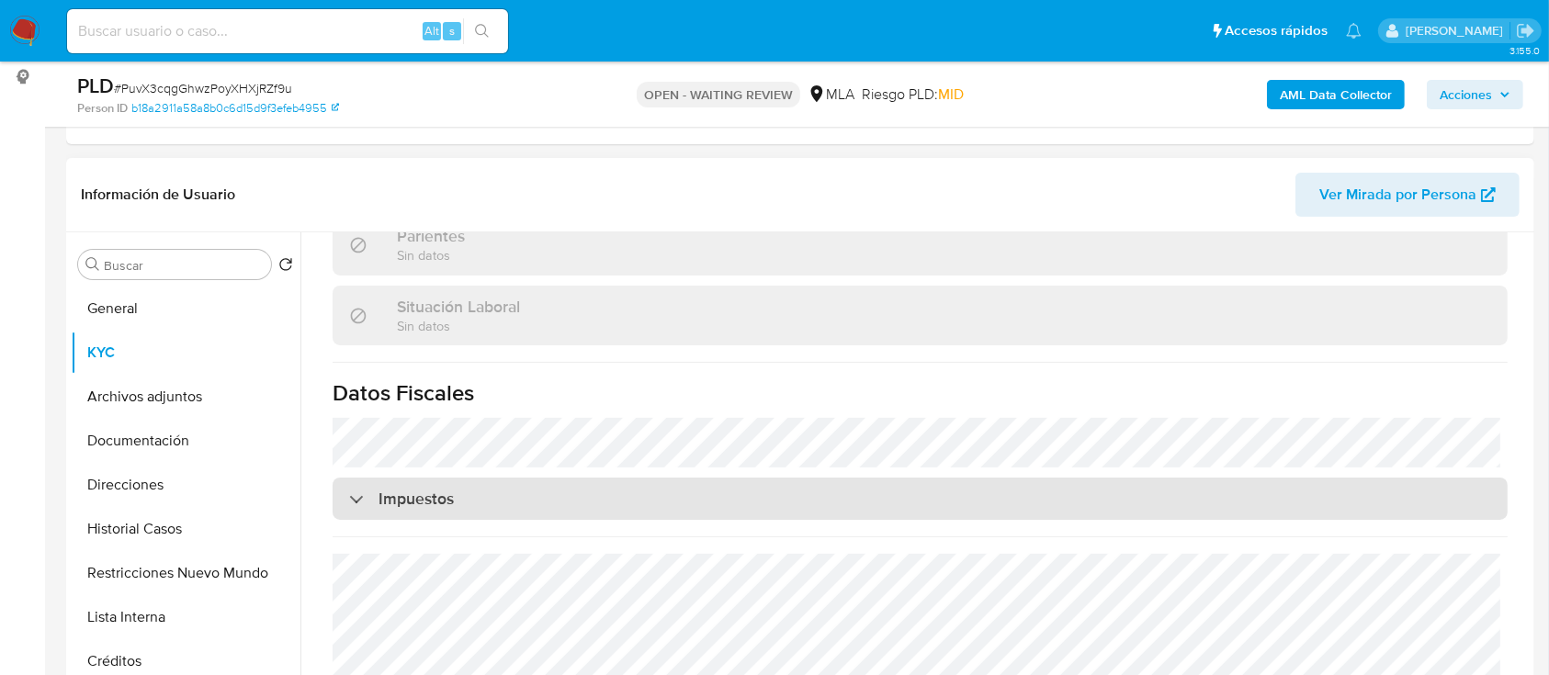
scroll to position [931, 0]
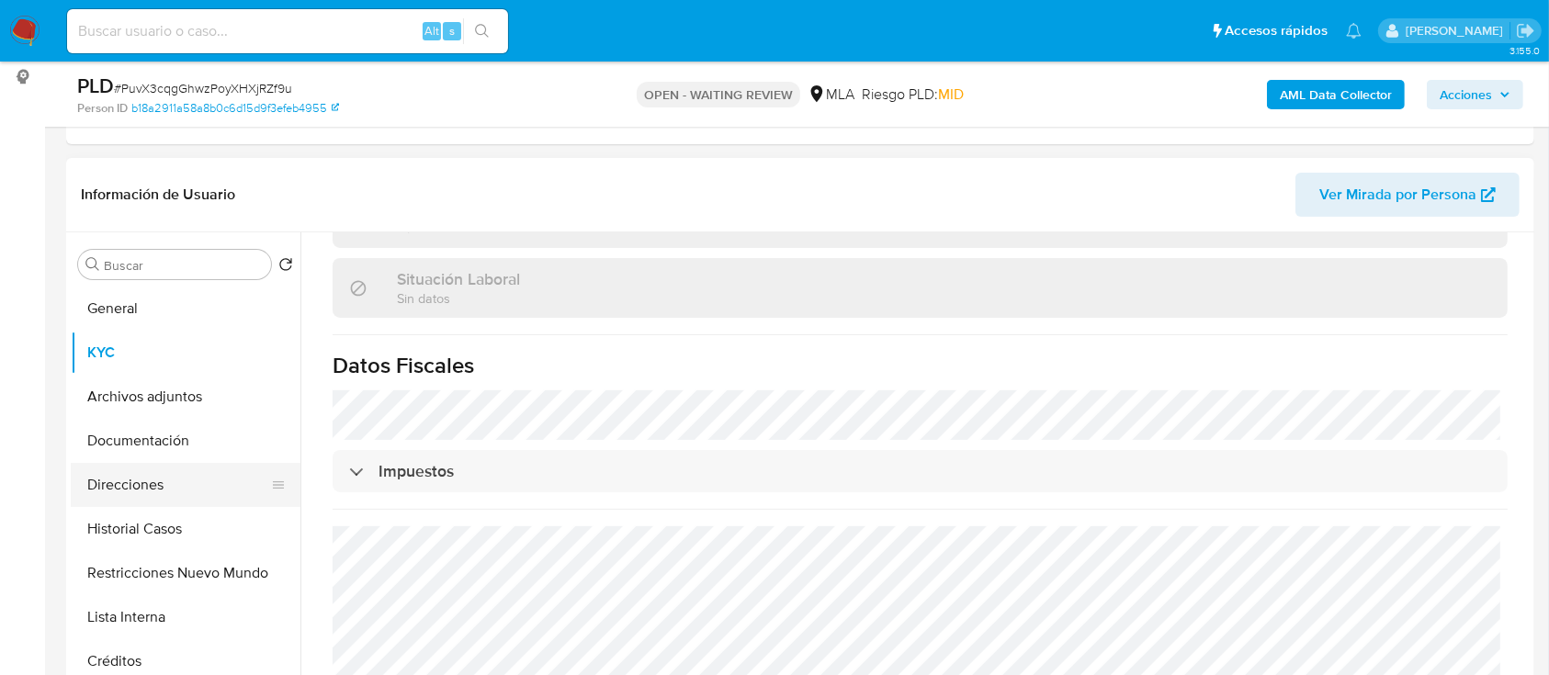
drag, startPoint x: 132, startPoint y: 488, endPoint x: 772, endPoint y: 467, distance: 639.7
click at [134, 488] on button "Direcciones" at bounding box center [186, 485] width 230 height 44
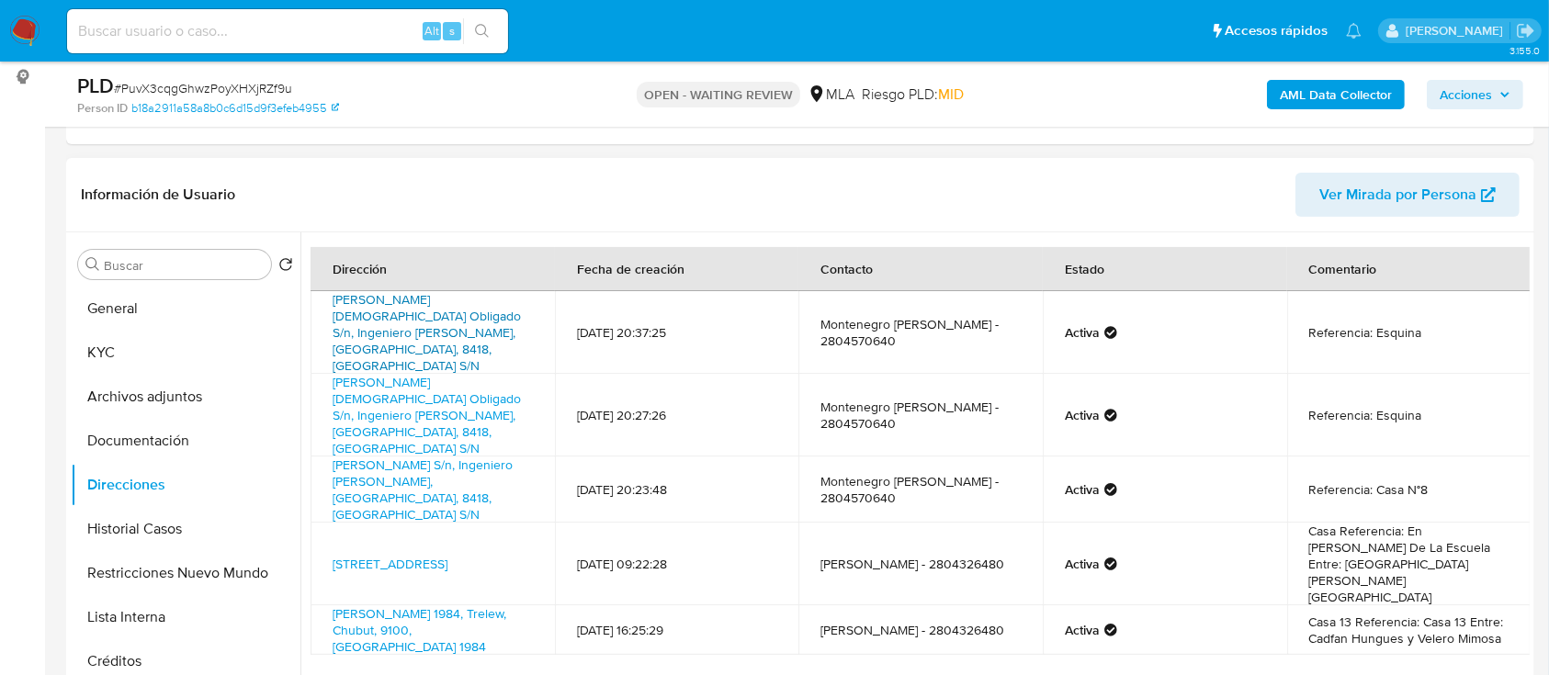
click at [407, 316] on link "[PERSON_NAME] [DEMOGRAPHIC_DATA] Obligado S/n, Ingeniero [PERSON_NAME], [GEOGRA…" at bounding box center [427, 332] width 188 height 85
click at [414, 555] on link "[STREET_ADDRESS]" at bounding box center [390, 564] width 115 height 18
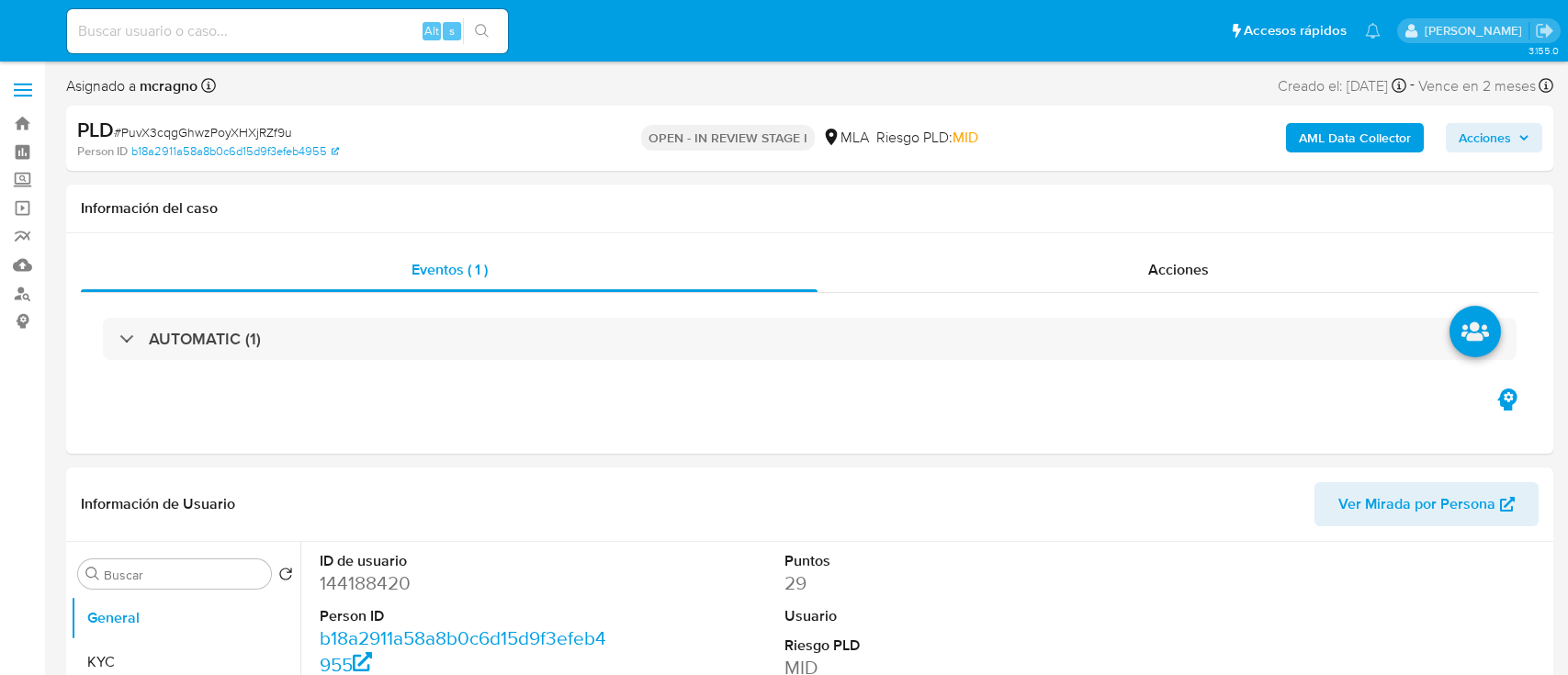
select select "10"
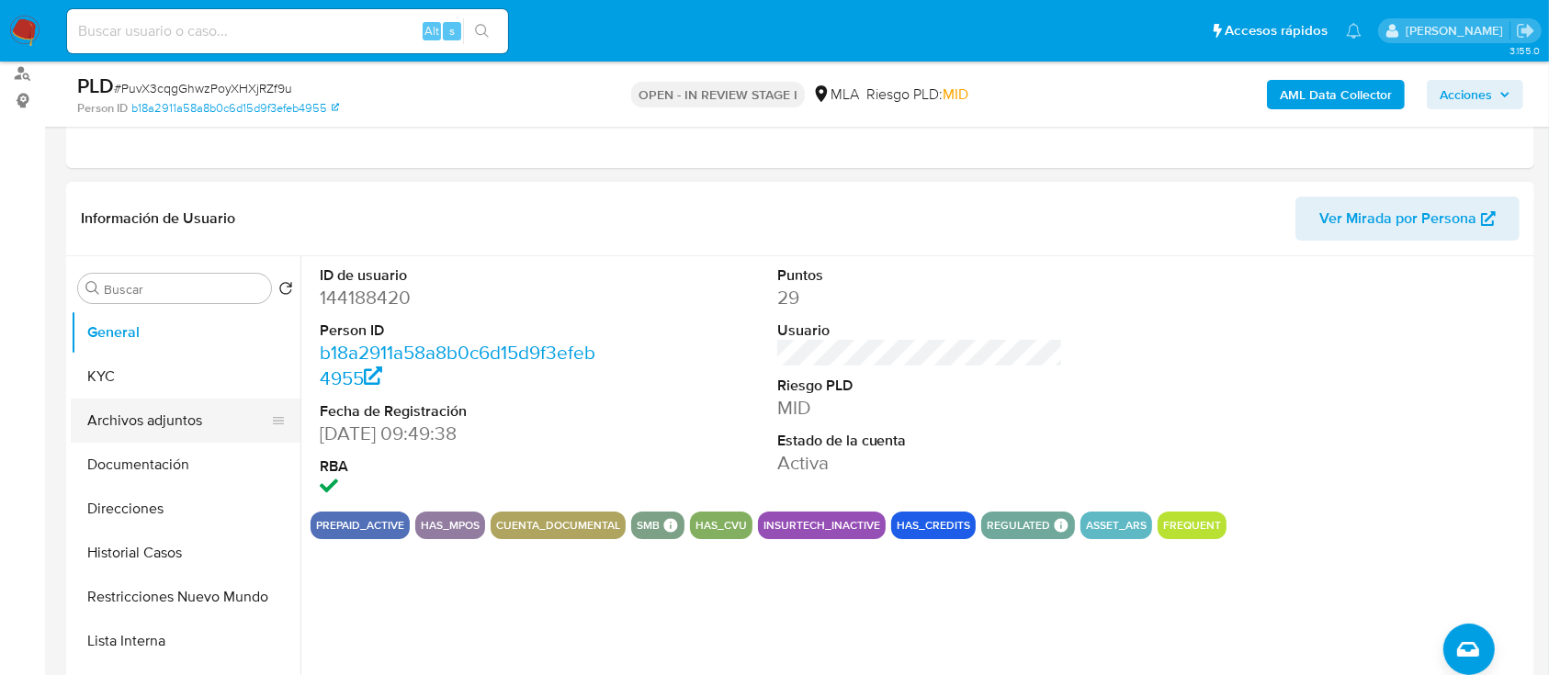
scroll to position [244, 0]
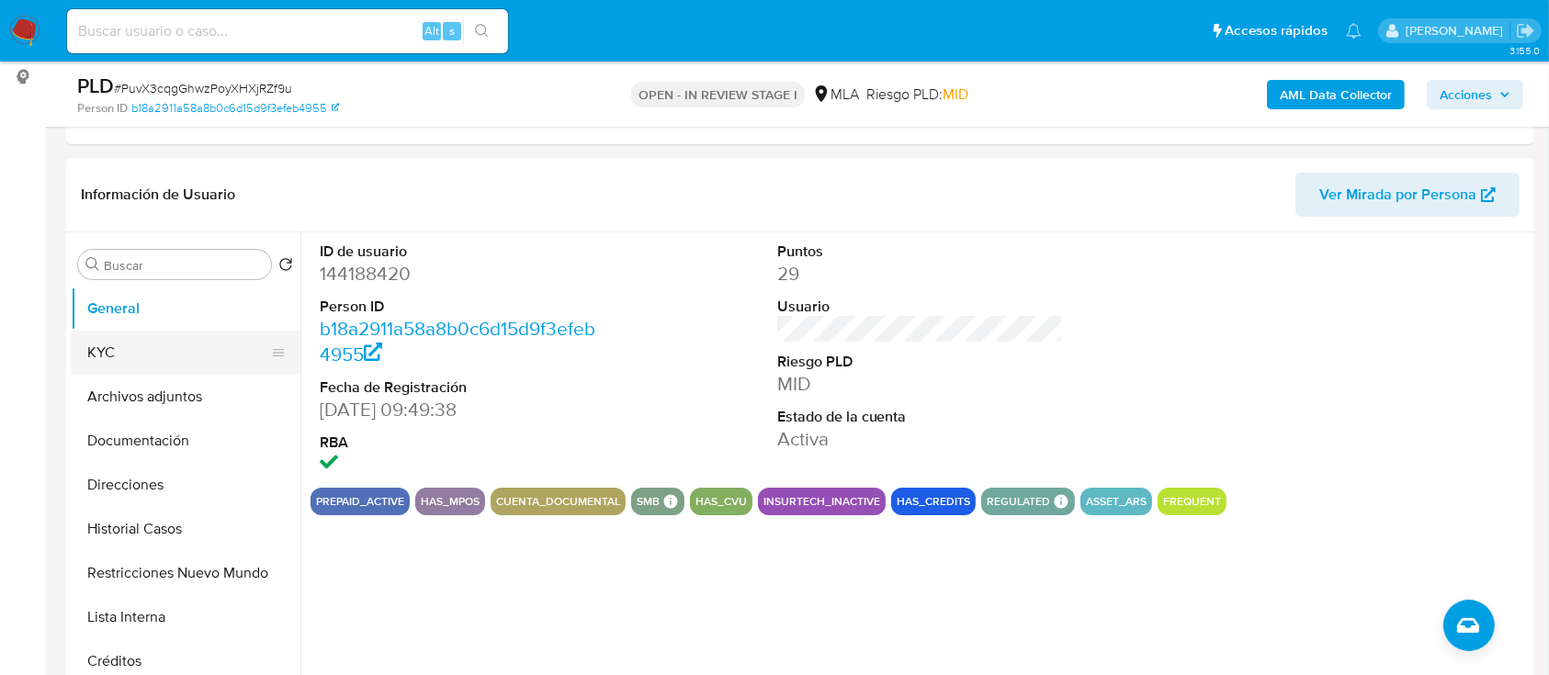
drag, startPoint x: 119, startPoint y: 350, endPoint x: 198, endPoint y: 371, distance: 82.7
click at [120, 352] on button "KYC" at bounding box center [178, 353] width 215 height 44
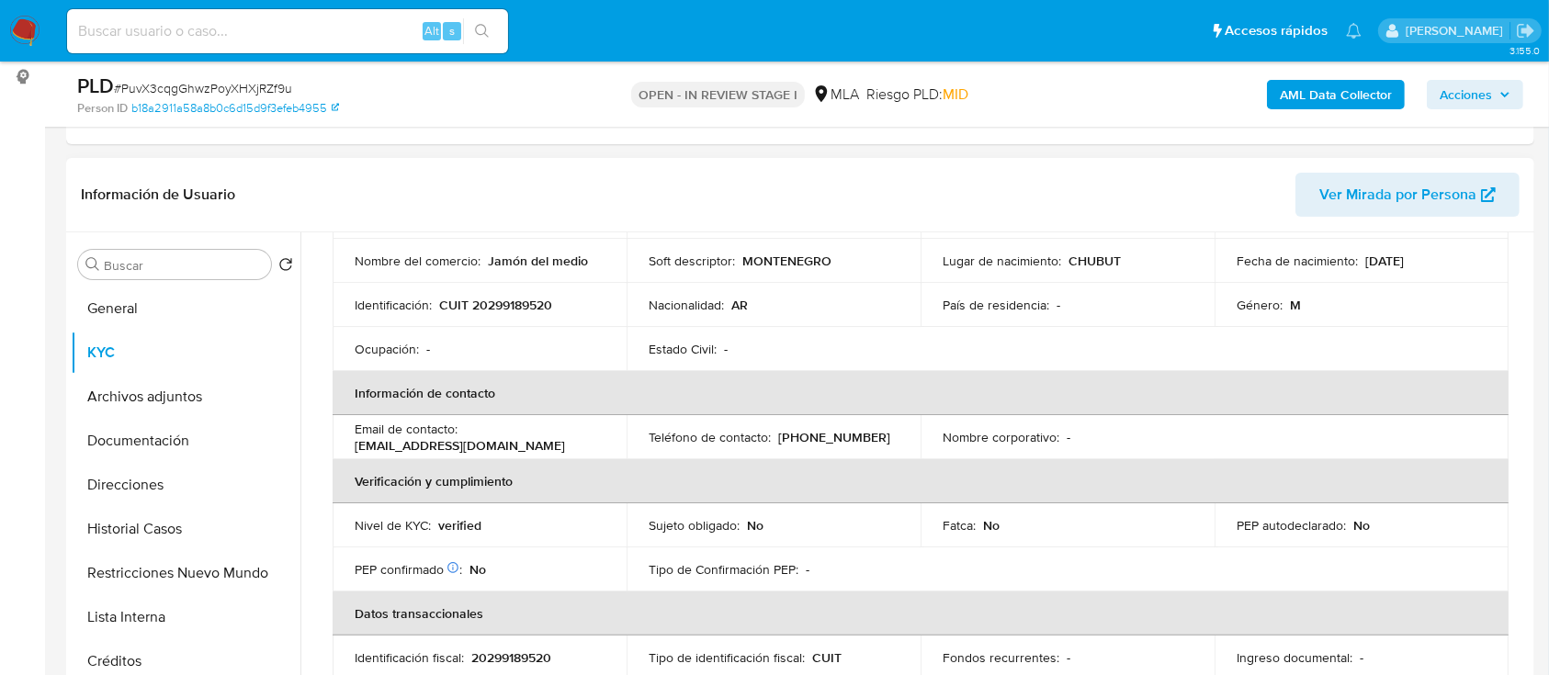
scroll to position [0, 0]
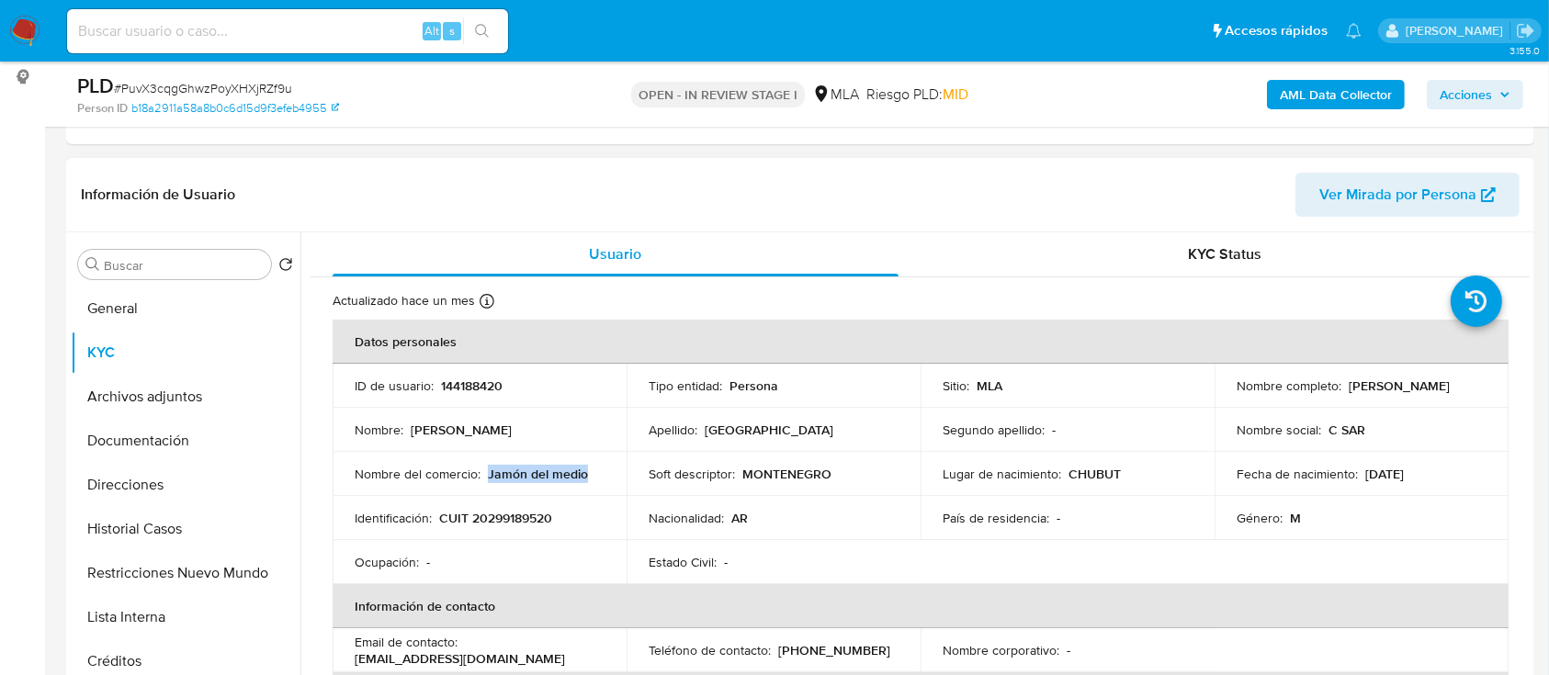
drag, startPoint x: 485, startPoint y: 471, endPoint x: 573, endPoint y: 474, distance: 88.2
click at [596, 474] on div "Nombre del comercio : Jamón del medio" at bounding box center [480, 474] width 250 height 17
click at [167, 486] on button "Direcciones" at bounding box center [178, 485] width 215 height 44
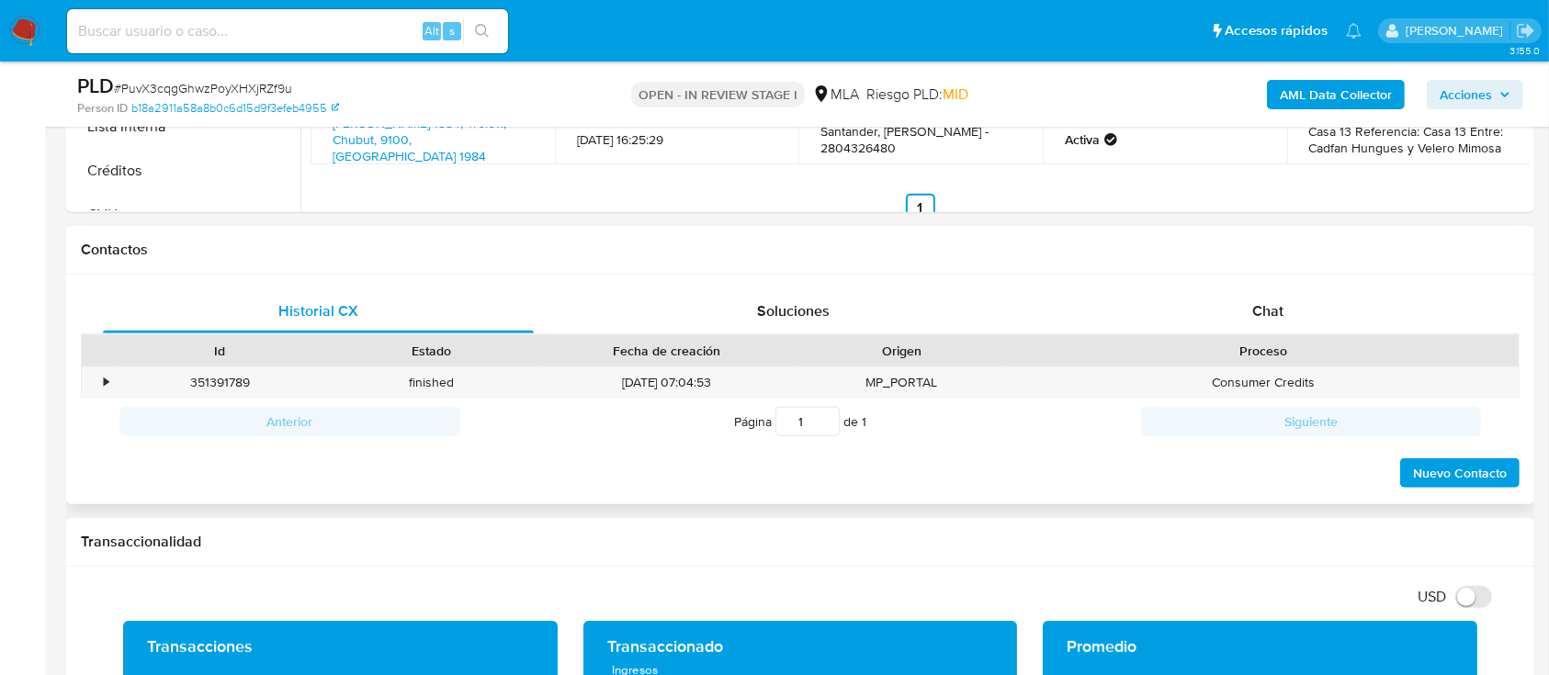
click at [1331, 297] on div "Chat" at bounding box center [1268, 311] width 431 height 44
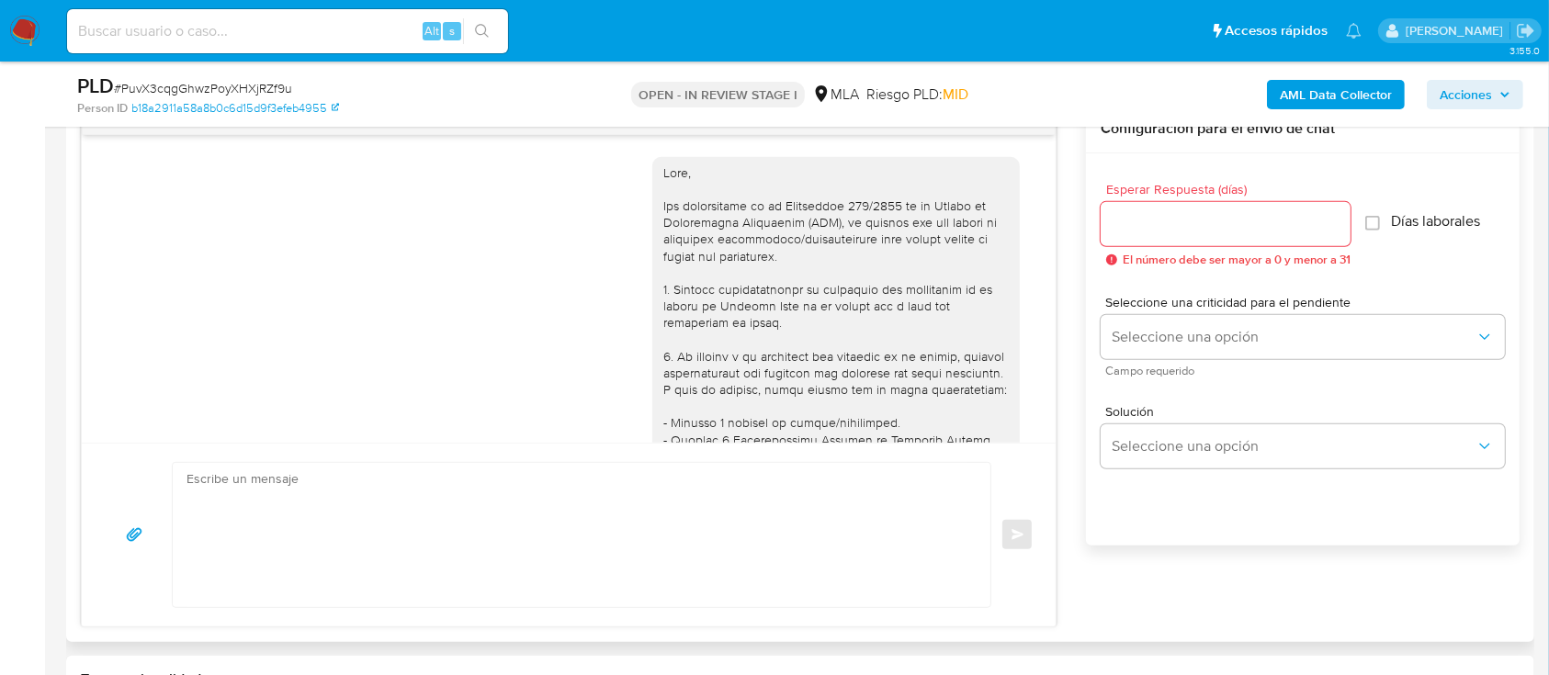
scroll to position [852, 0]
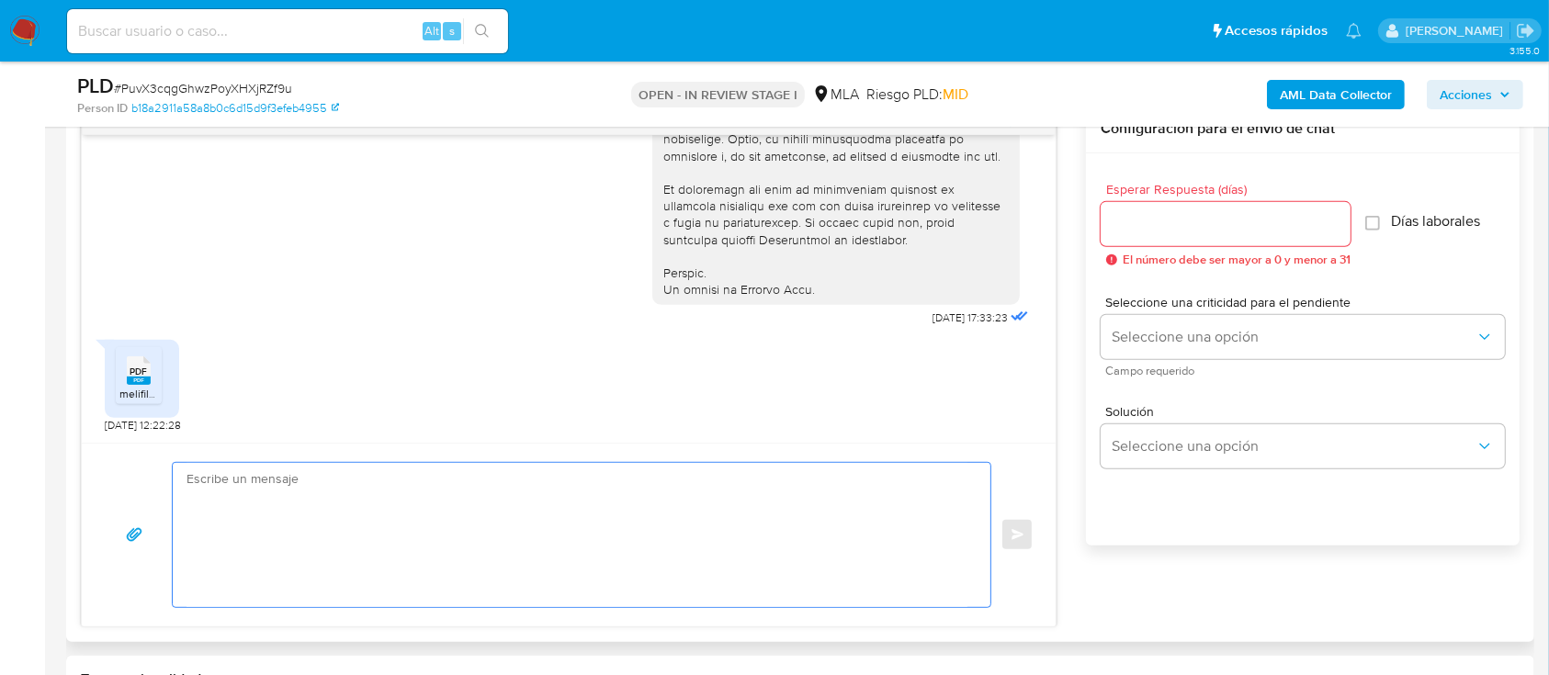
click at [678, 479] on textarea at bounding box center [576, 535] width 781 height 144
paste textarea "[PERSON_NAME], Muchas gracias por la documentacion aportada, no obstante, la mi…"
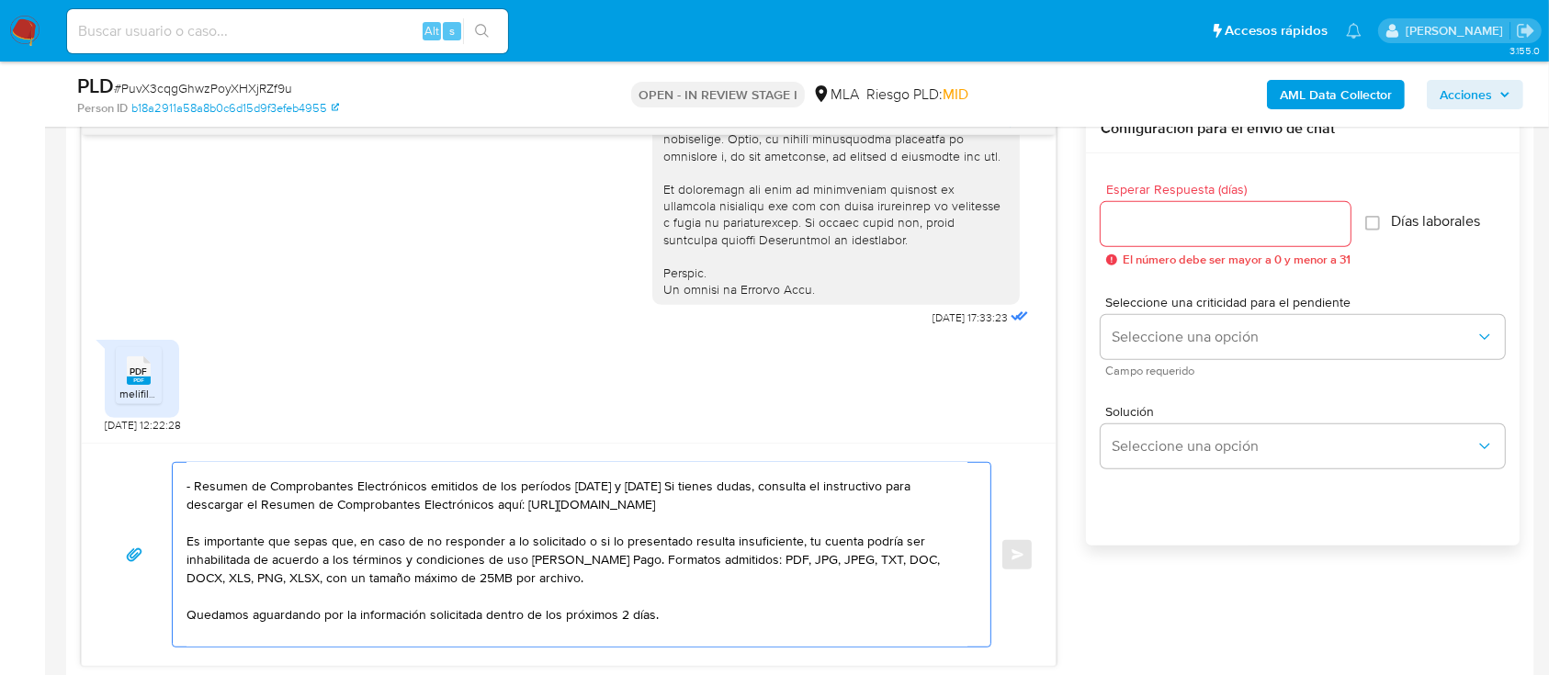
scroll to position [0, 0]
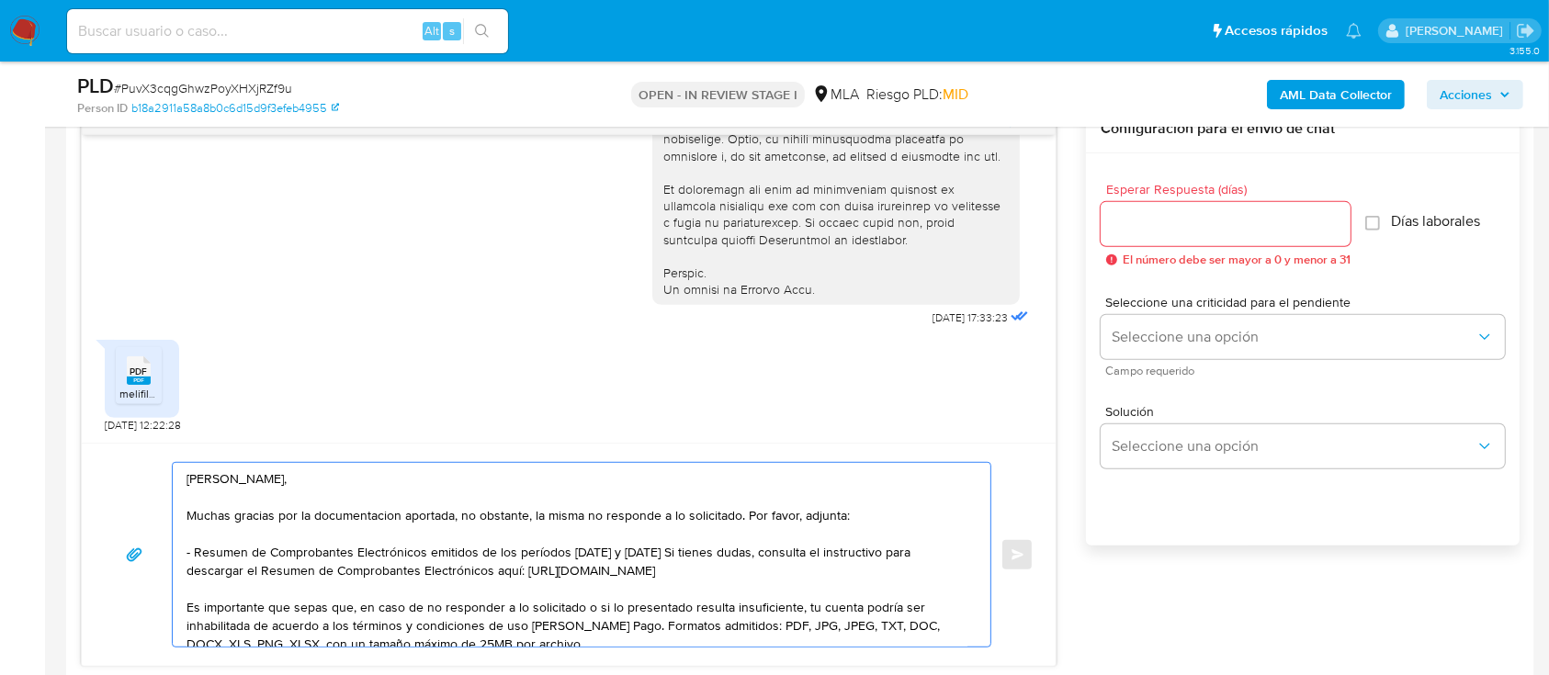
type textarea "[PERSON_NAME], Muchas gracias por la documentacion aportada, no obstante, la mi…"
drag, startPoint x: 1208, startPoint y: 226, endPoint x: 1209, endPoint y: 307, distance: 80.8
click at [1210, 232] on input "Esperar Respuesta (días)" at bounding box center [1226, 224] width 250 height 24
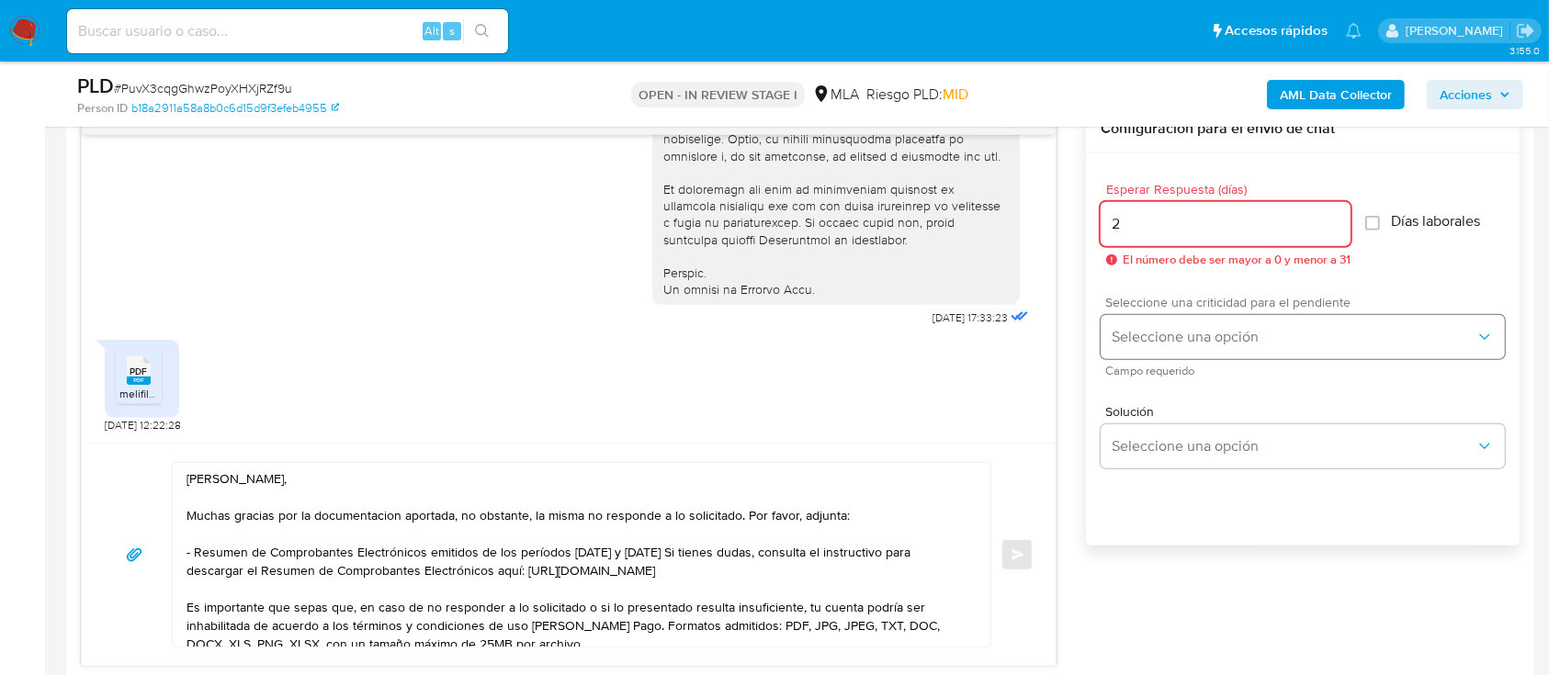
type input "2"
click at [1198, 334] on span "Seleccione una opción" at bounding box center [1294, 337] width 364 height 18
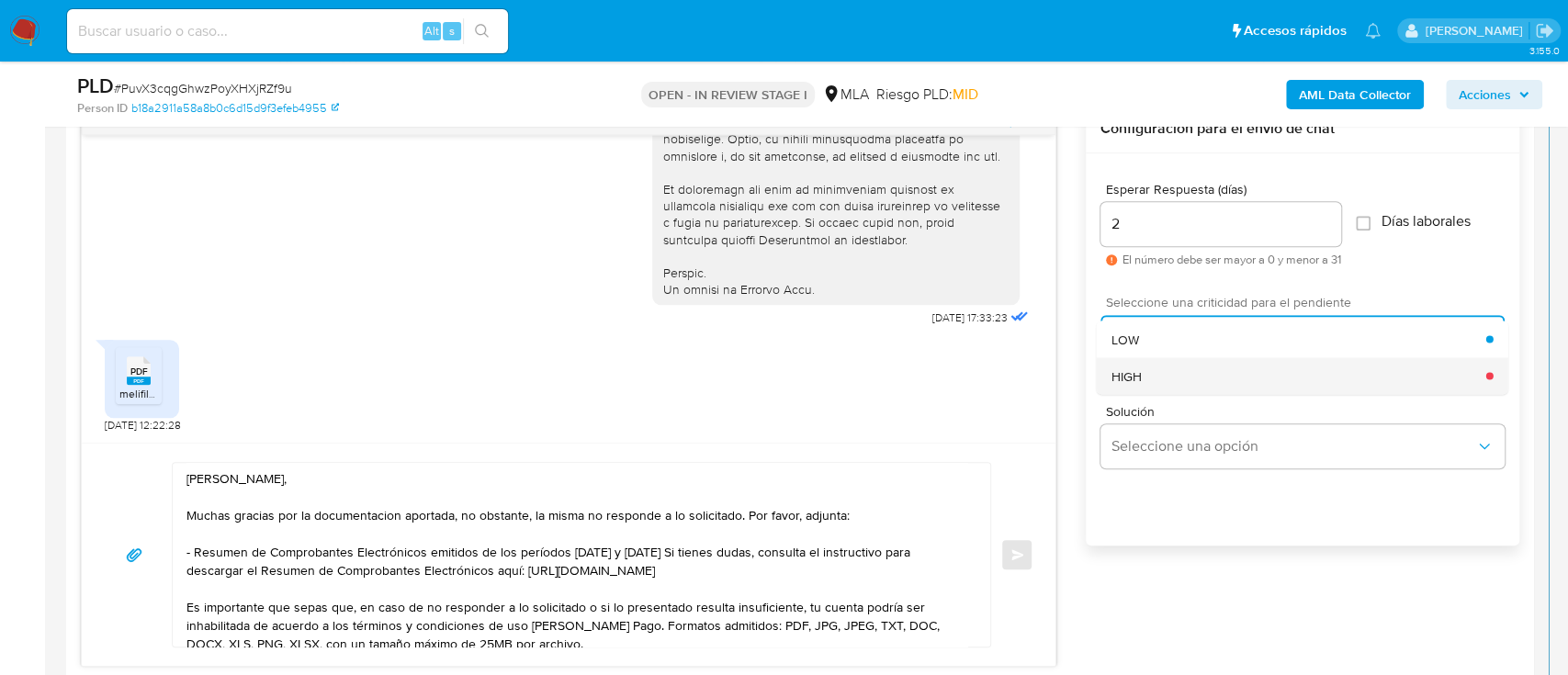
click at [1183, 363] on div "HIGH" at bounding box center [1299, 375] width 375 height 37
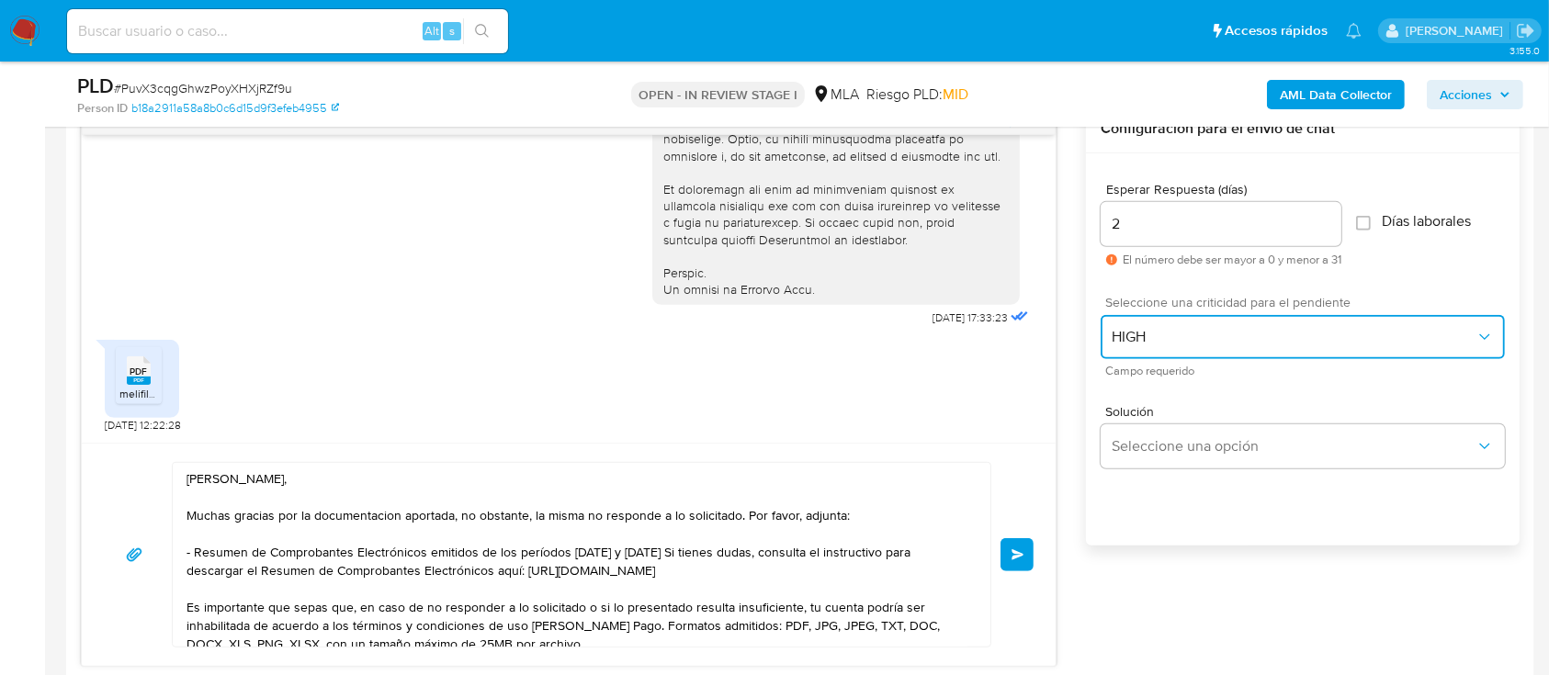
click at [1172, 330] on span "HIGH" at bounding box center [1294, 337] width 364 height 18
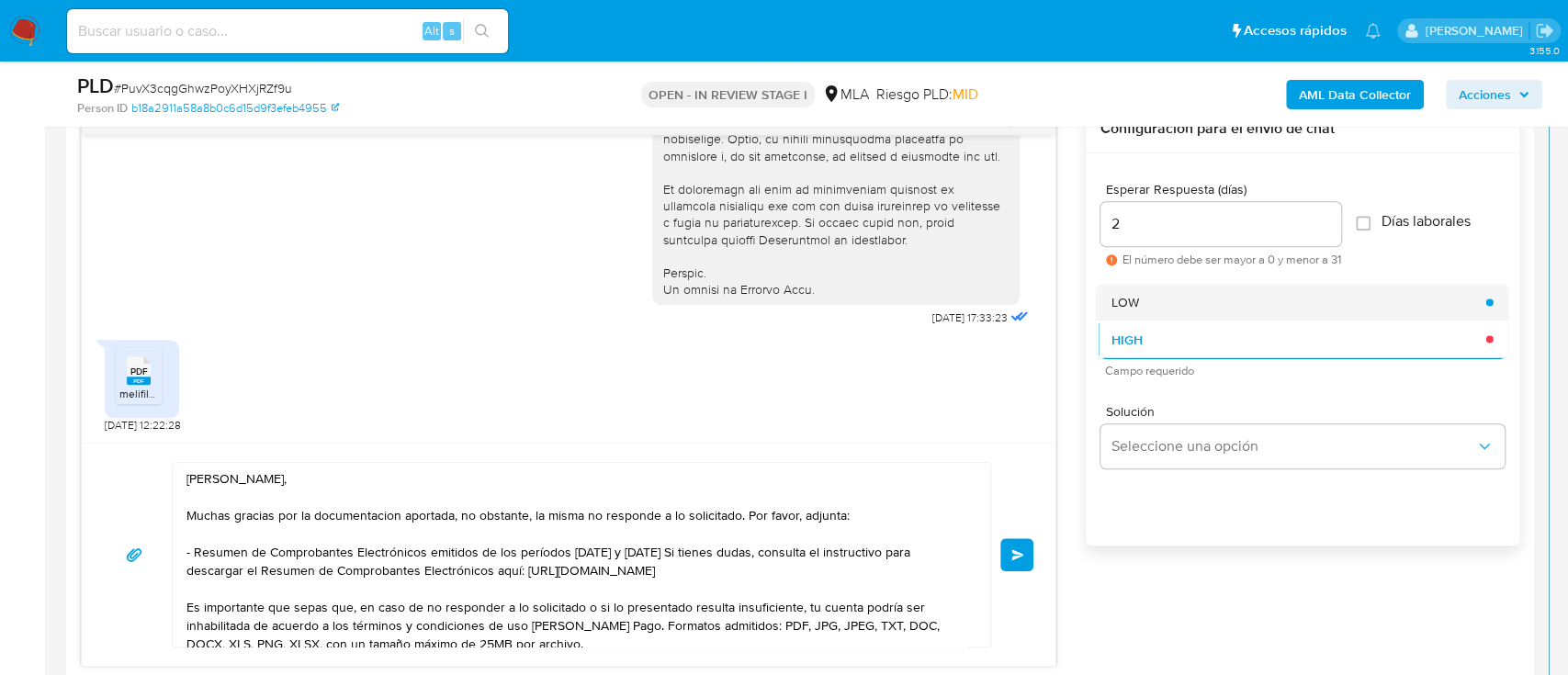
drag, startPoint x: 1144, startPoint y: 300, endPoint x: 1073, endPoint y: 411, distance: 131.0
click at [1144, 301] on div "LOW" at bounding box center [1299, 302] width 375 height 37
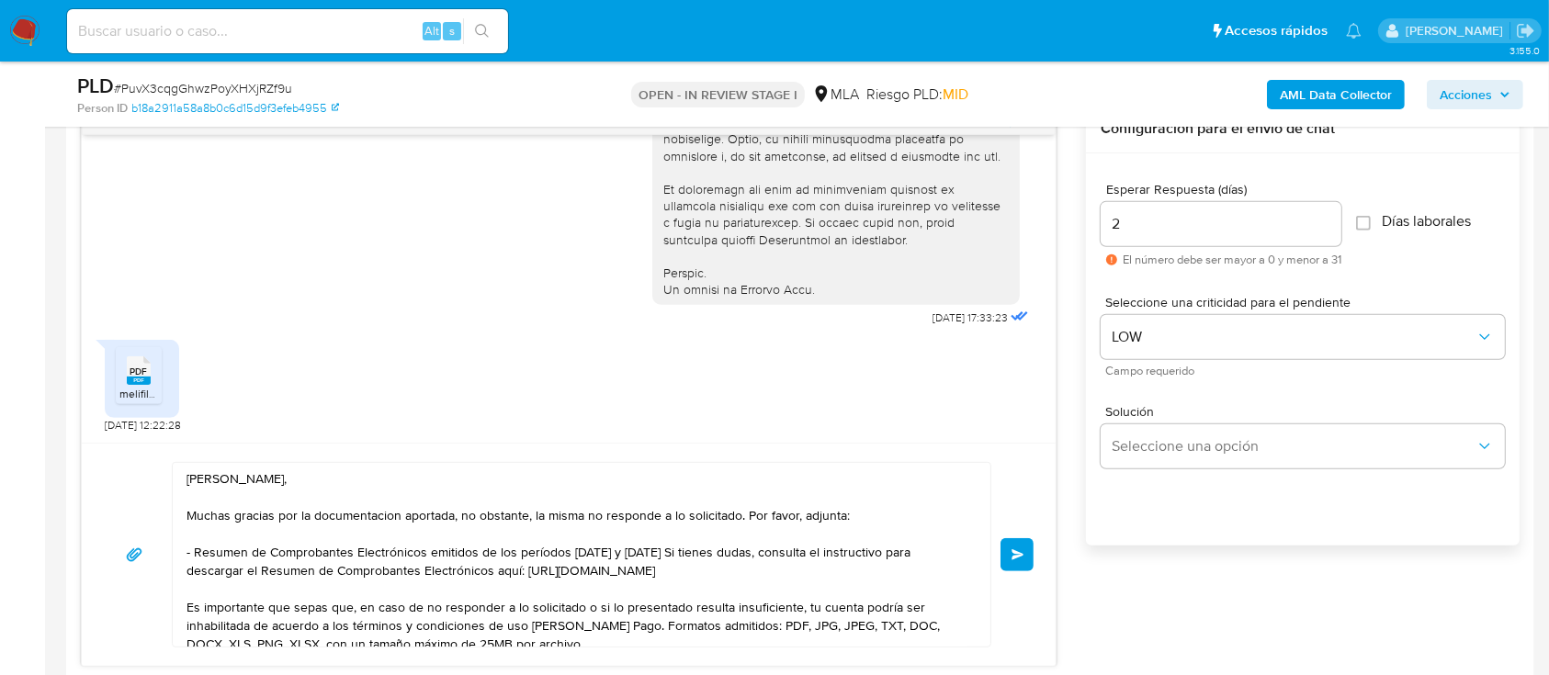
click at [852, 528] on textarea "[PERSON_NAME], Muchas gracias por la documentacion aportada, no obstante, la mi…" at bounding box center [576, 555] width 781 height 184
drag, startPoint x: 1018, startPoint y: 555, endPoint x: 897, endPoint y: 667, distance: 165.1
click at [1017, 555] on span "Enviar" at bounding box center [1017, 554] width 13 height 11
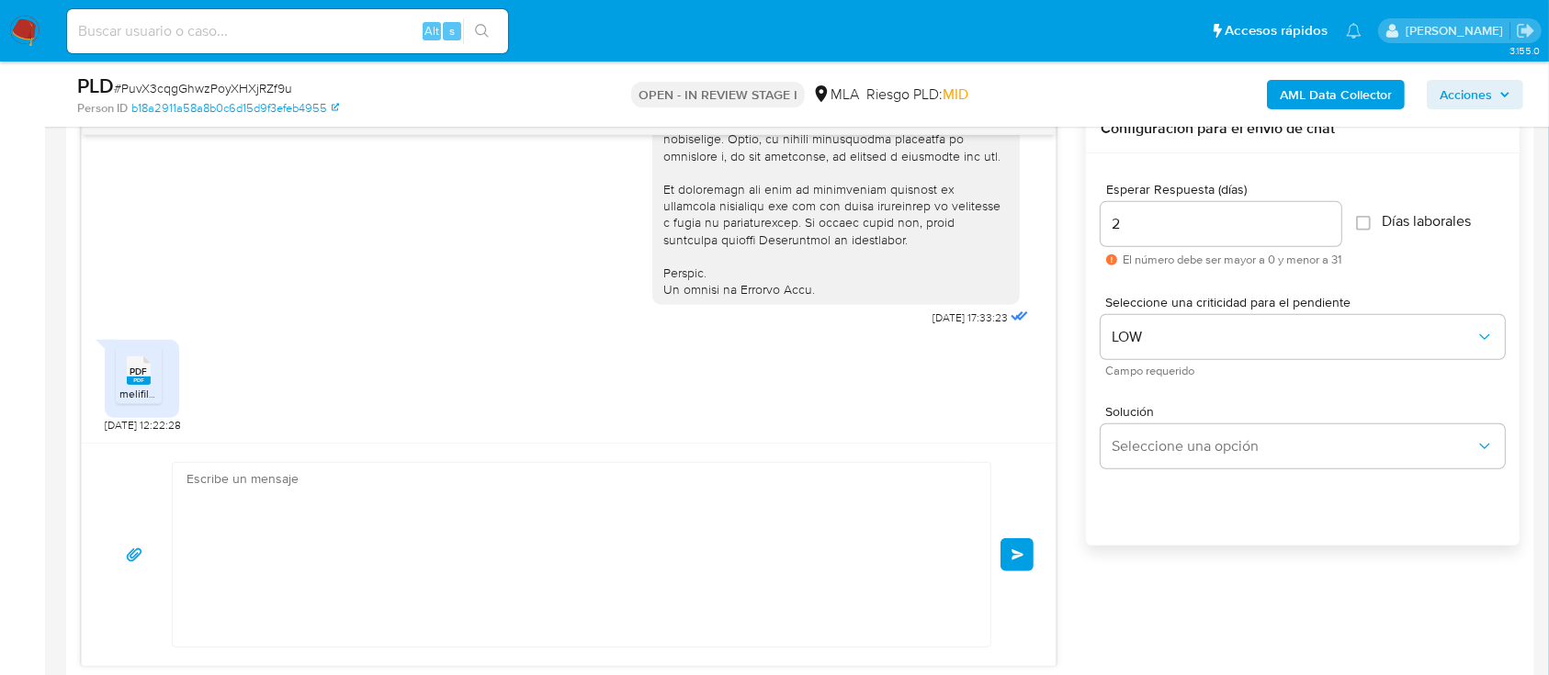
scroll to position [1305, 0]
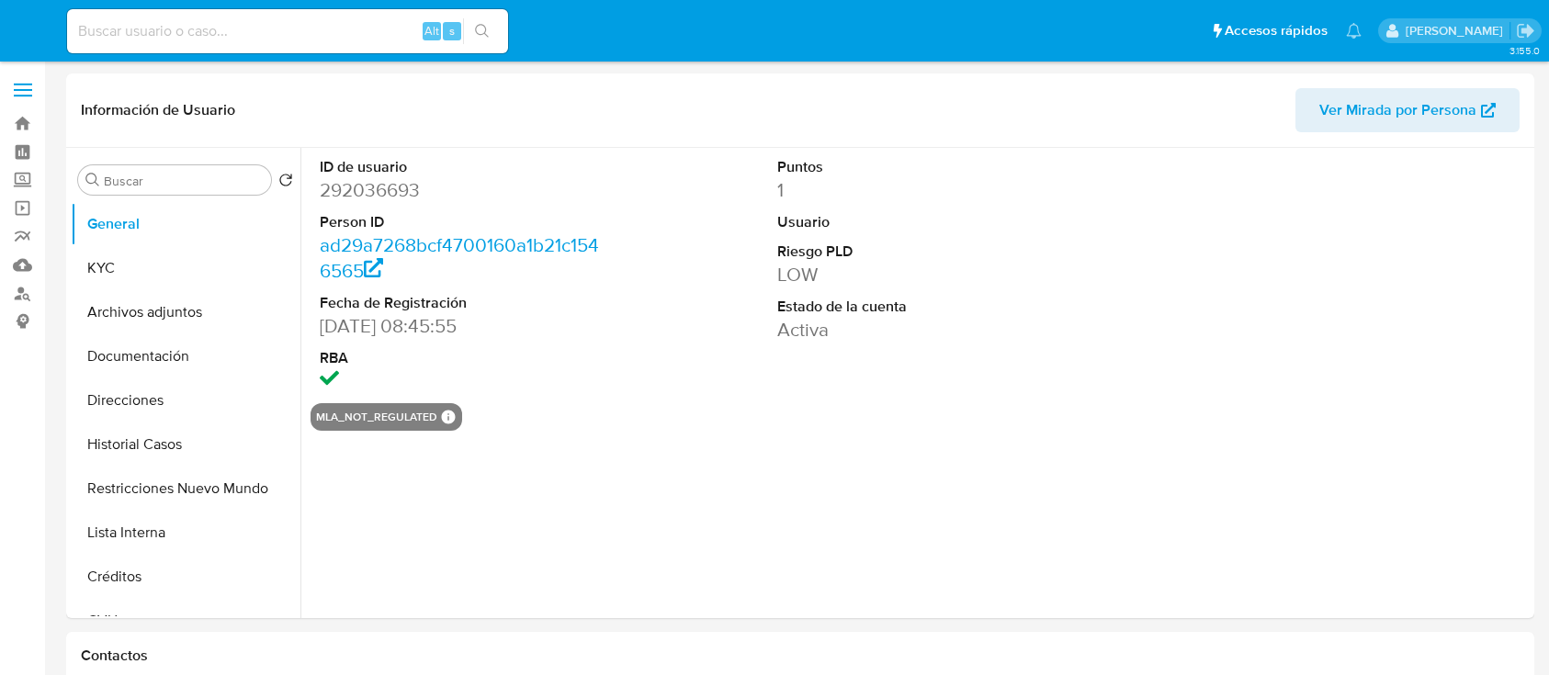
select select "10"
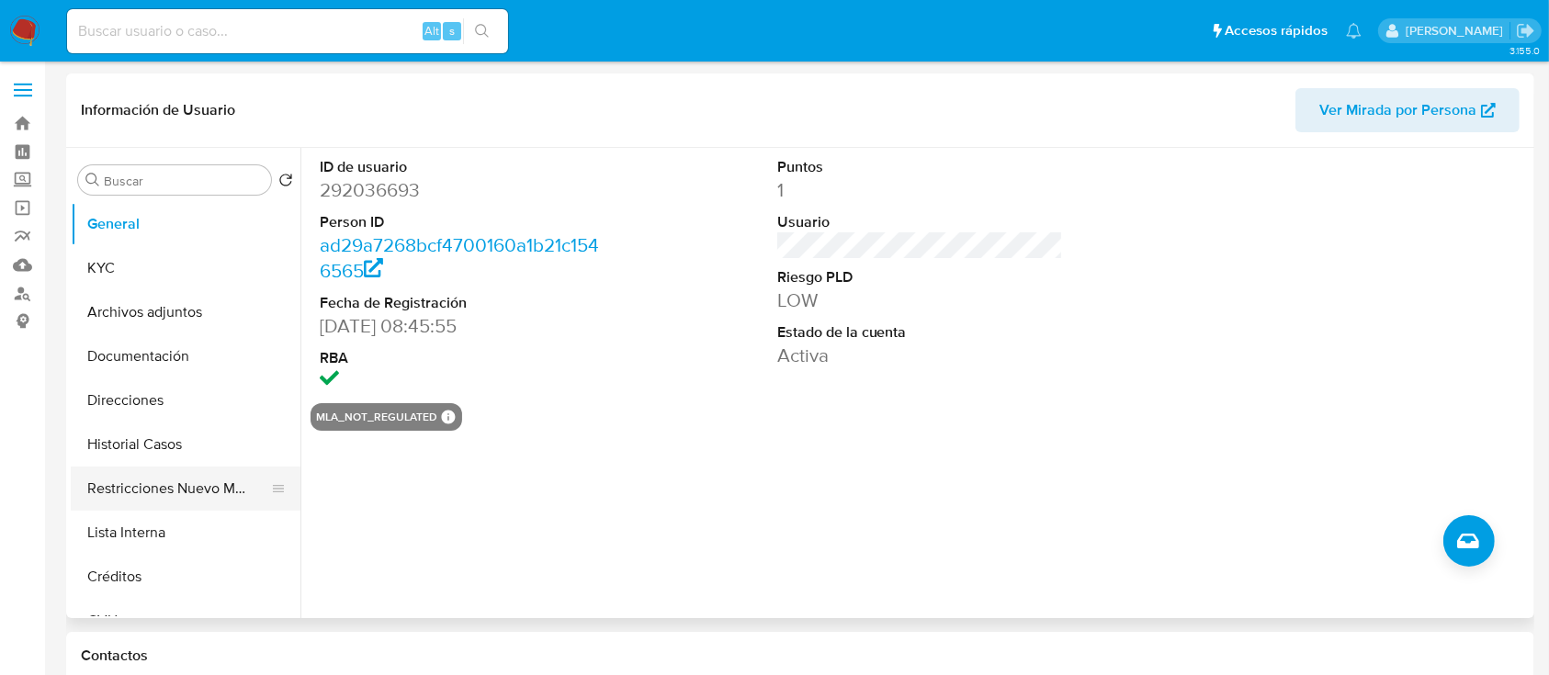
click at [198, 492] on button "Restricciones Nuevo Mundo" at bounding box center [178, 489] width 215 height 44
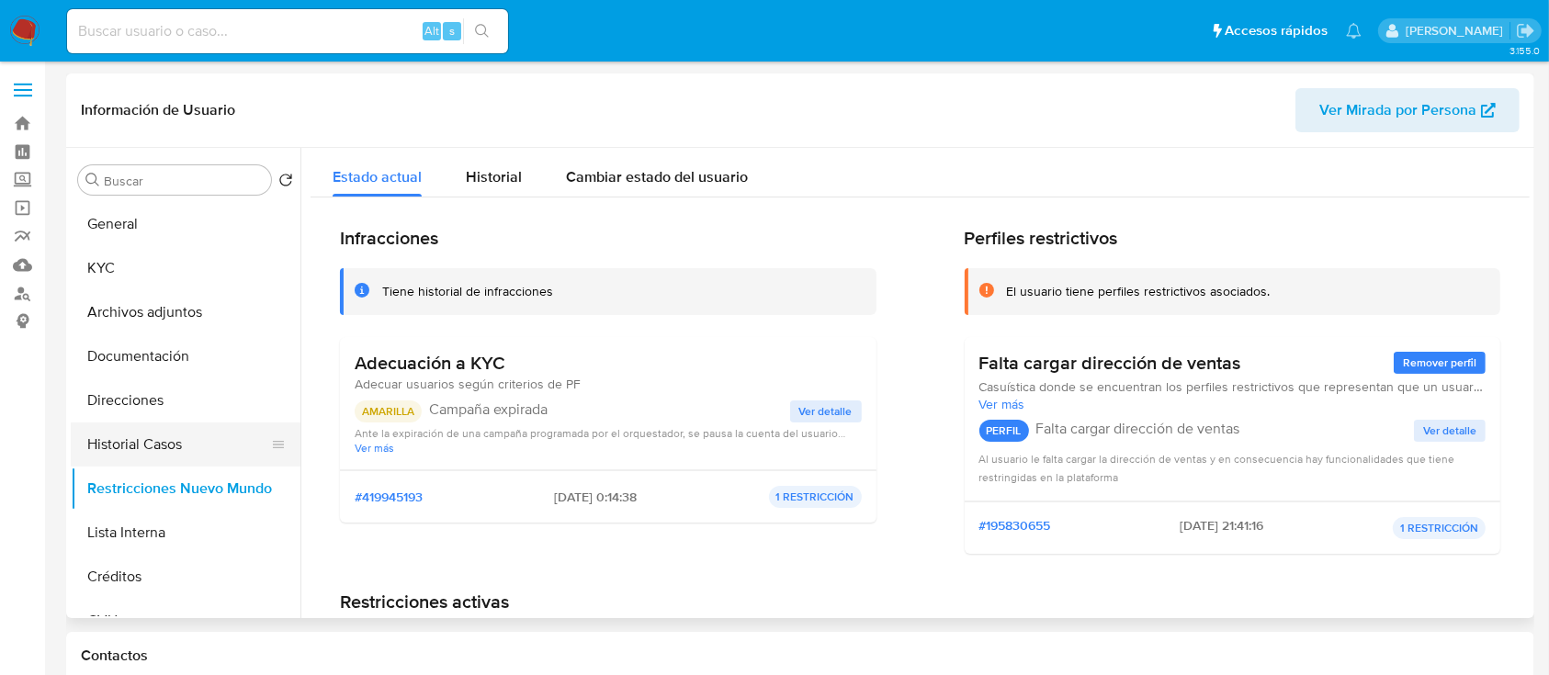
click at [182, 440] on button "Historial Casos" at bounding box center [178, 445] width 215 height 44
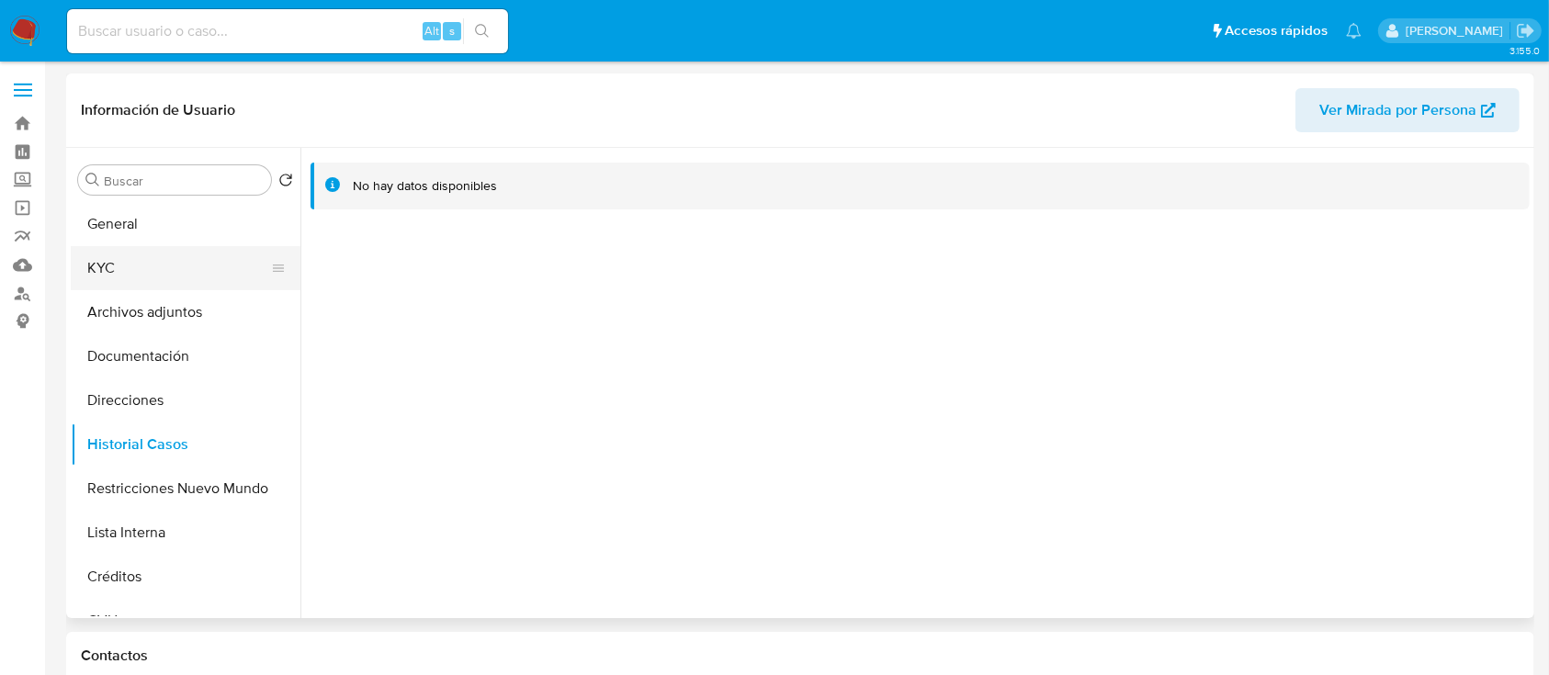
click at [165, 252] on button "KYC" at bounding box center [178, 268] width 215 height 44
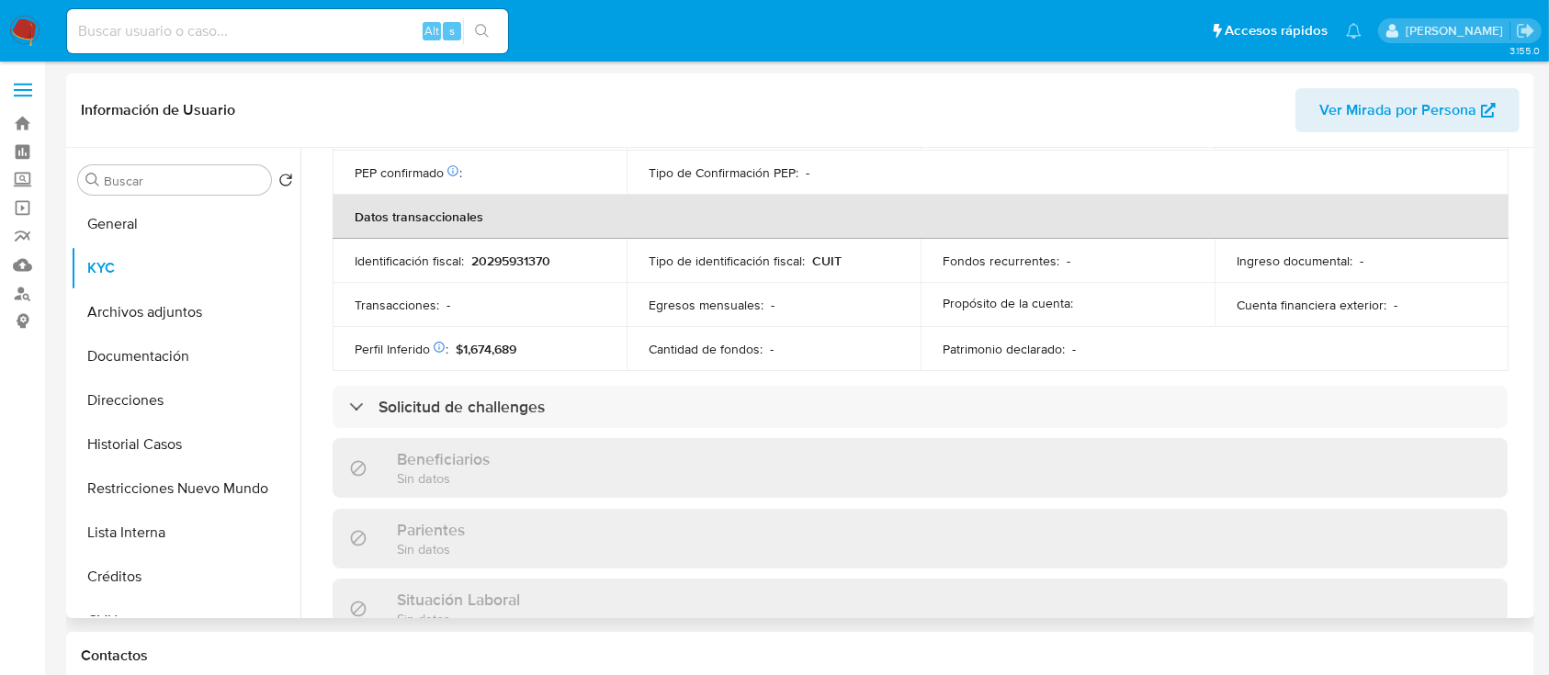
scroll to position [949, 0]
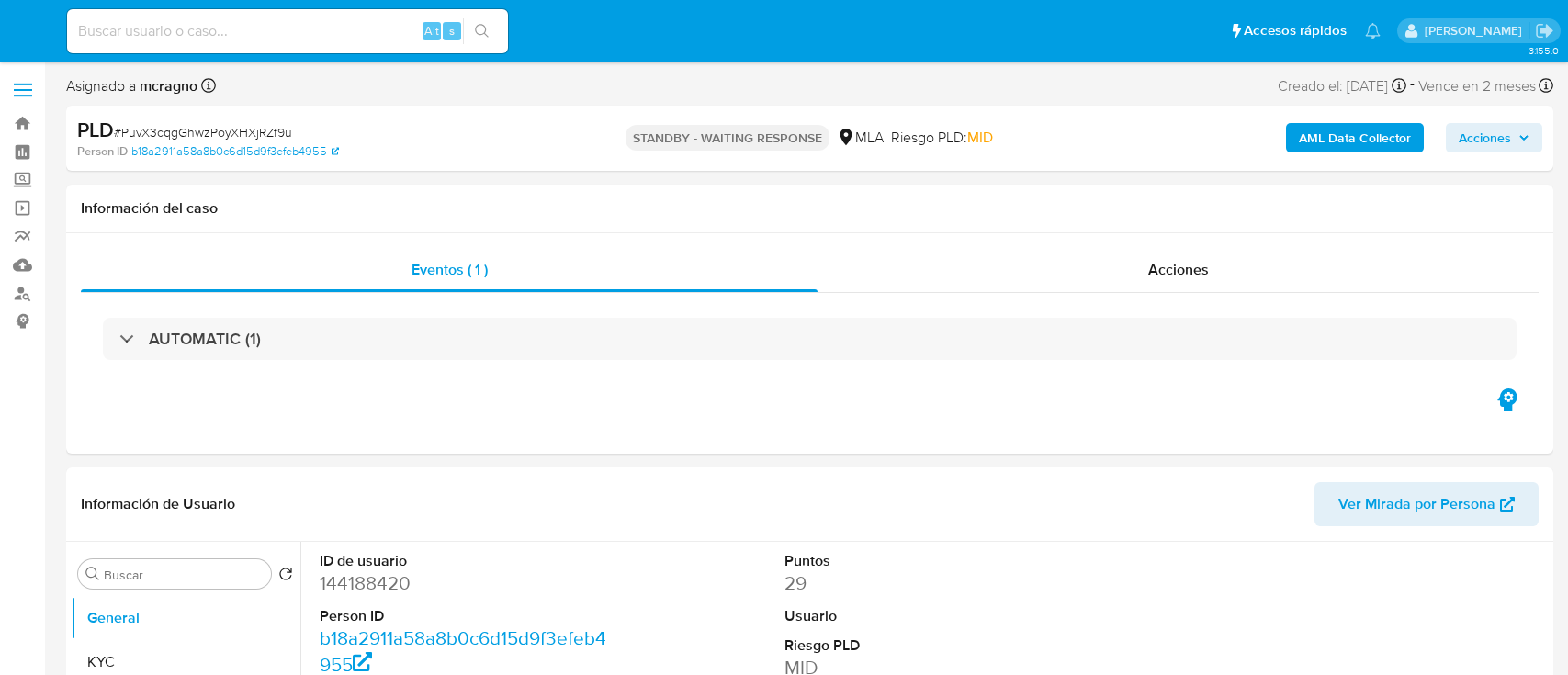
select select "10"
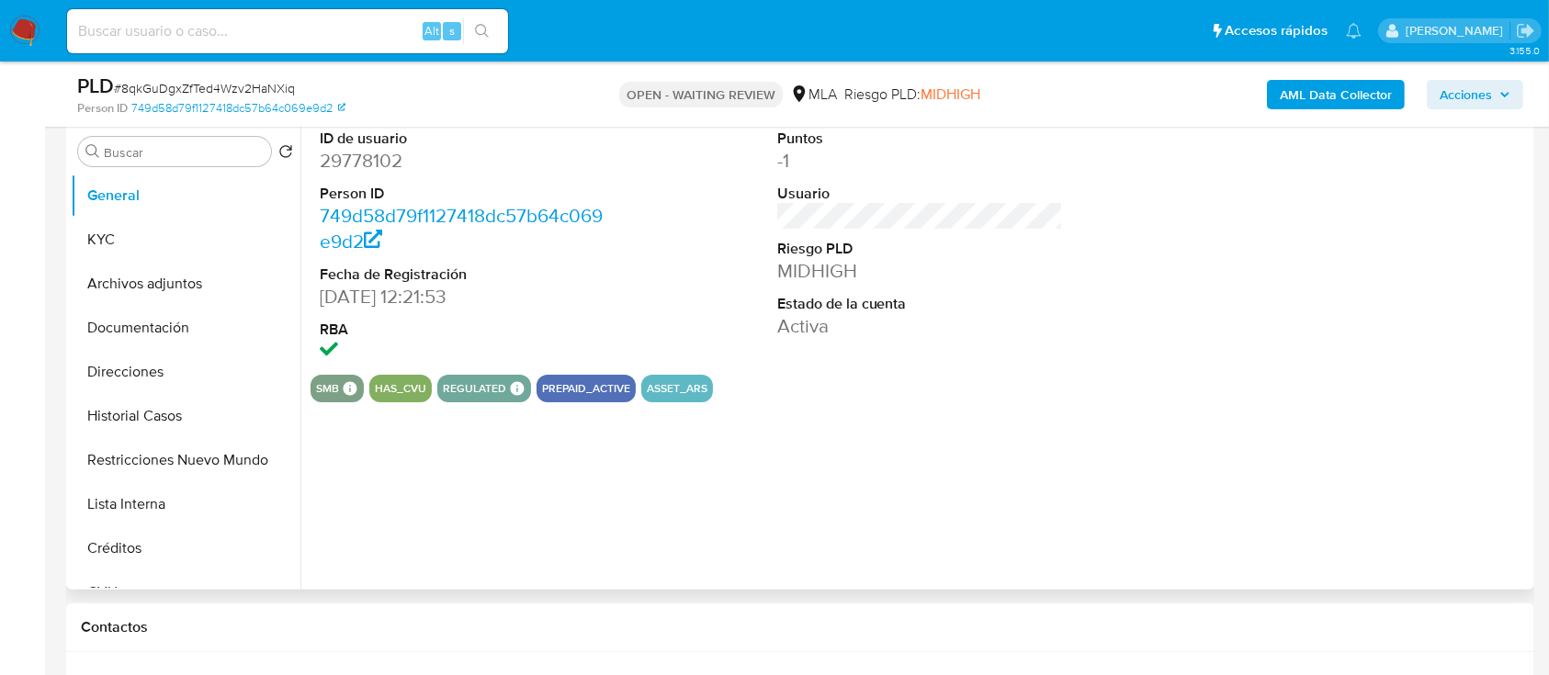
scroll to position [367, 0]
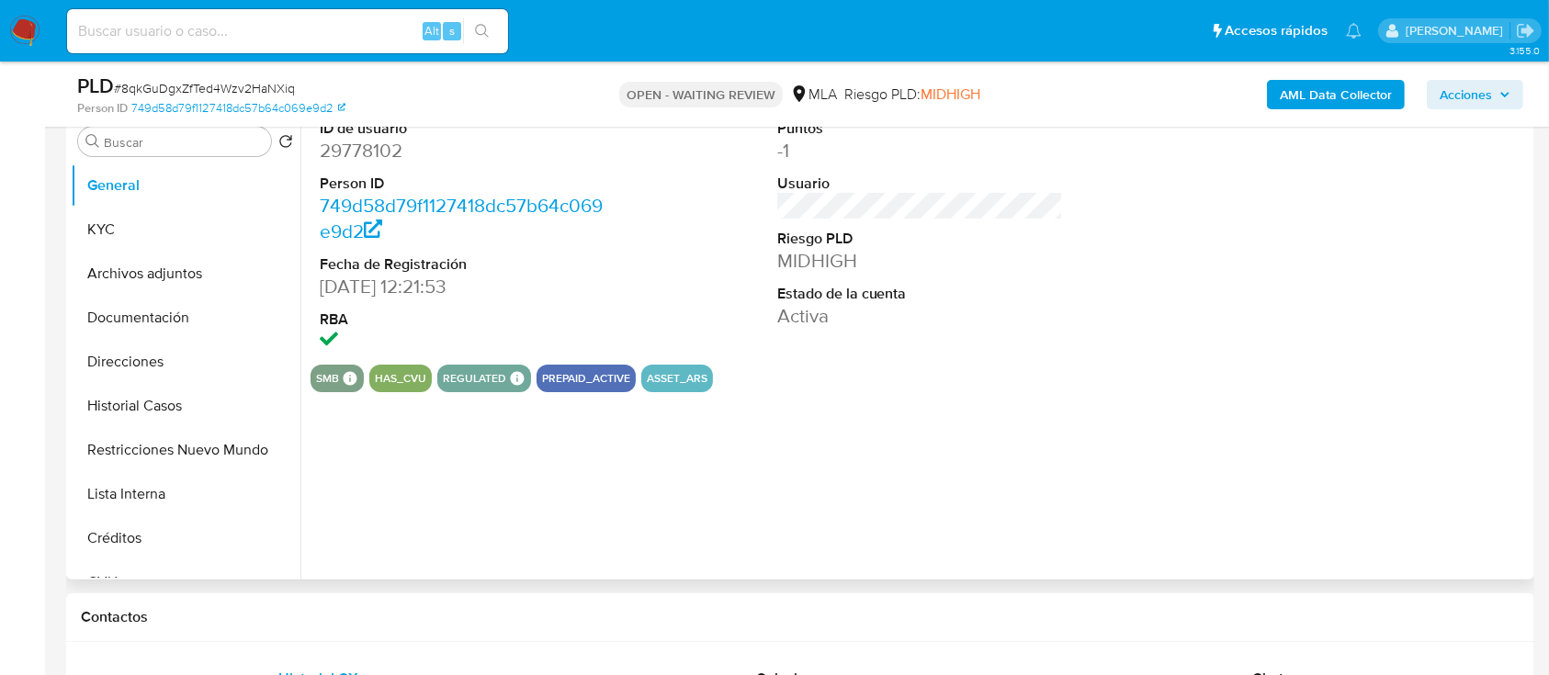
select select "10"
click at [360, 148] on dd "29778102" at bounding box center [463, 151] width 287 height 26
copy dd "29778102"
click at [182, 411] on button "Historial Casos" at bounding box center [178, 406] width 215 height 44
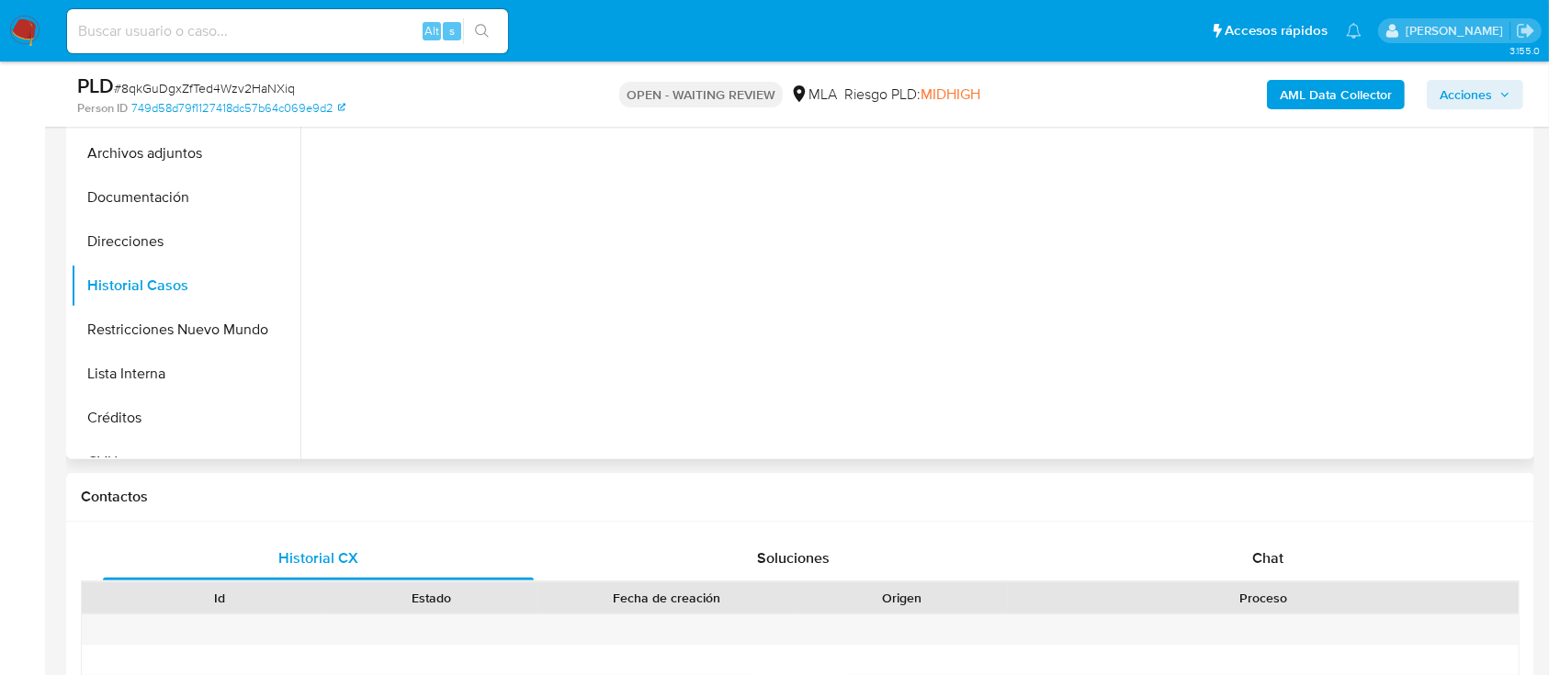
scroll to position [735, 0]
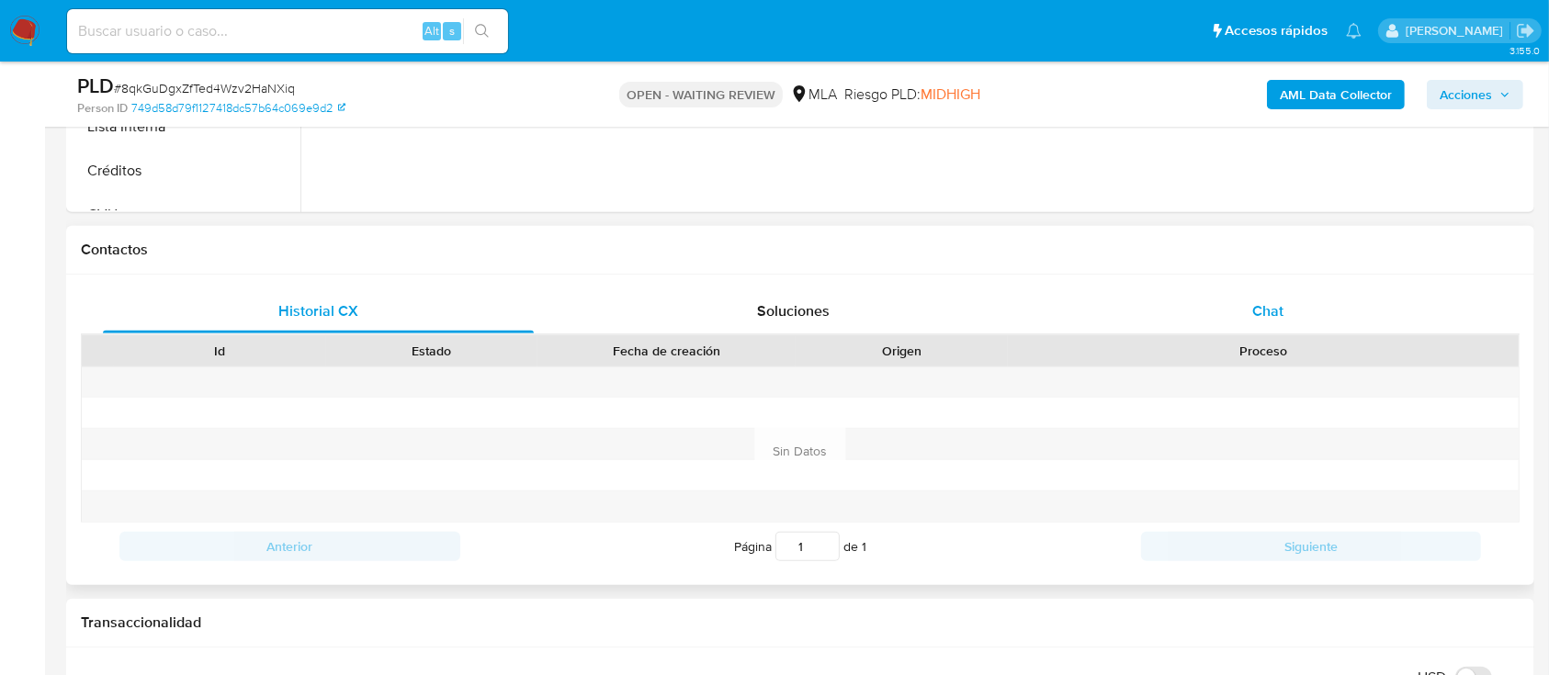
click at [1161, 307] on div "Chat" at bounding box center [1268, 311] width 431 height 44
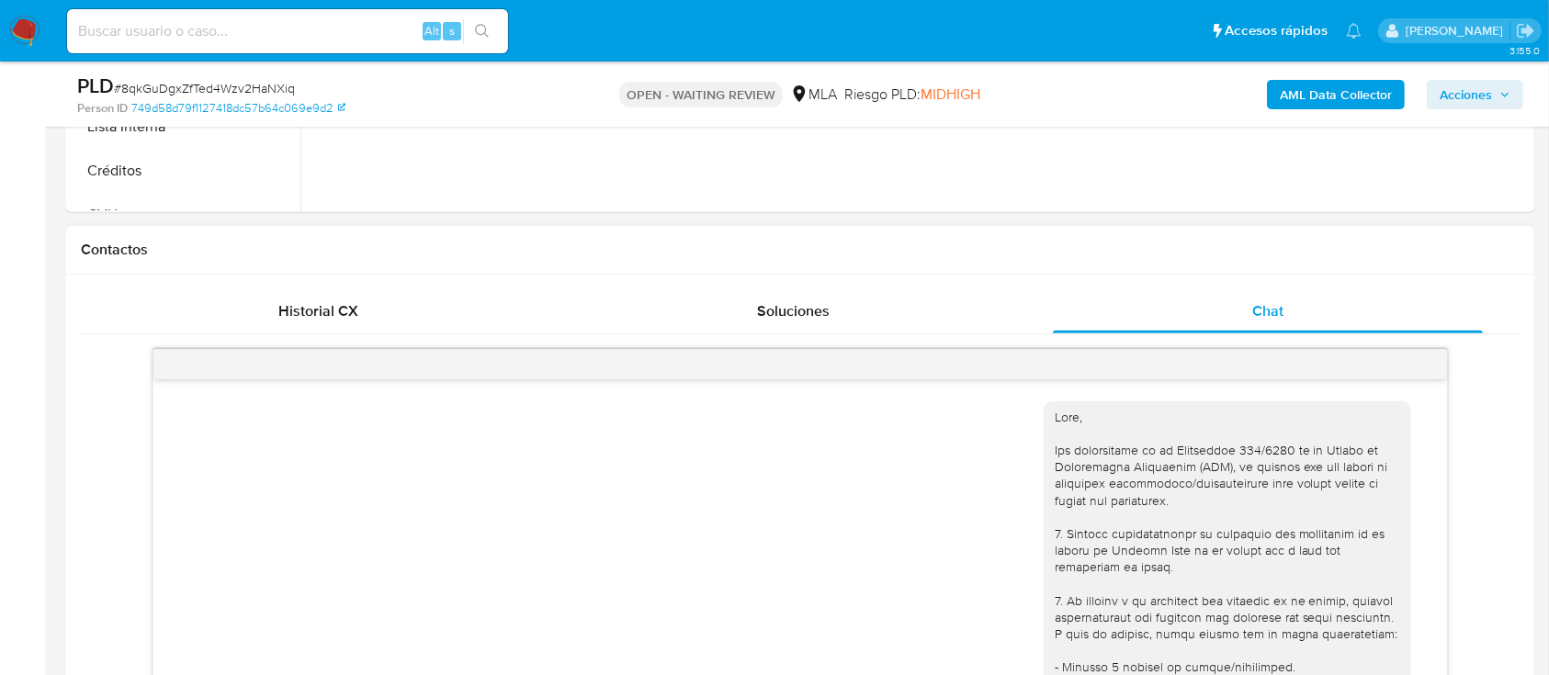
scroll to position [941, 0]
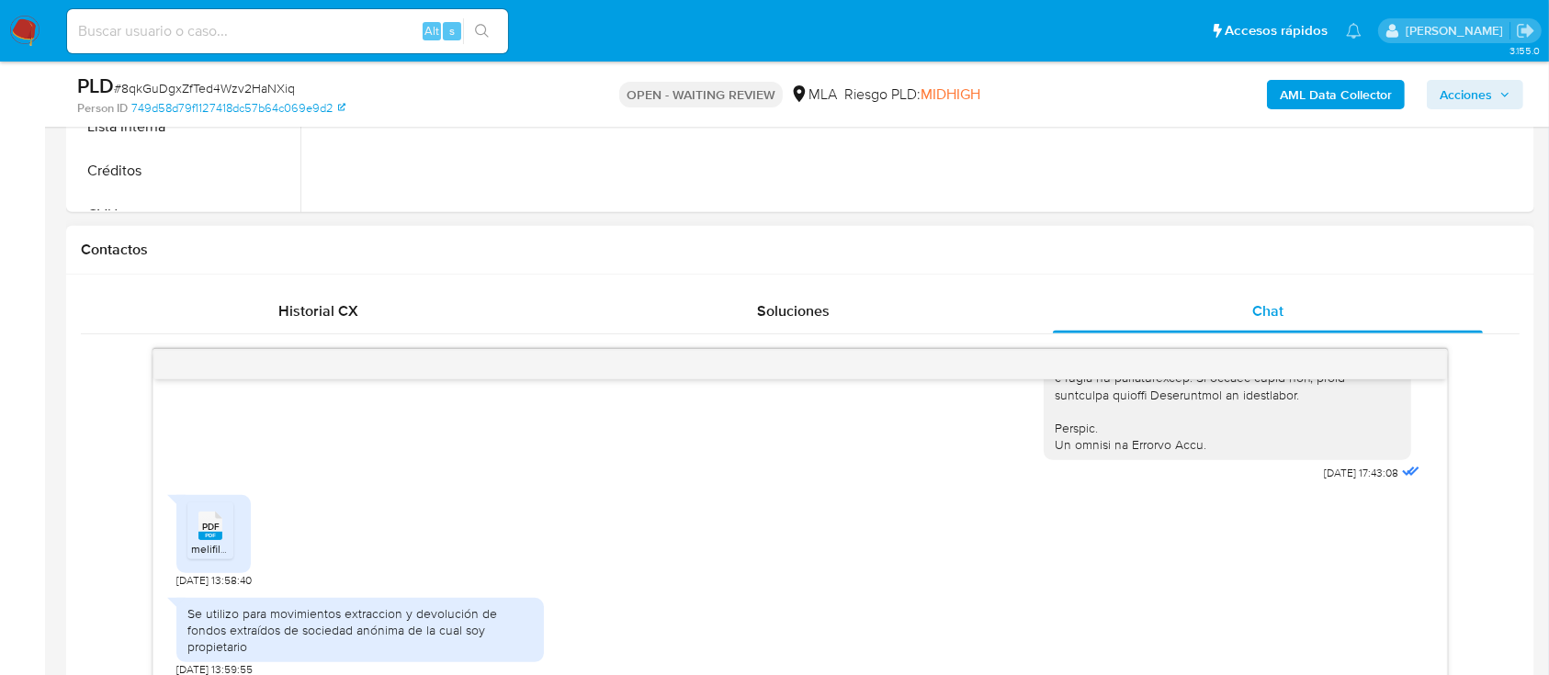
click at [211, 505] on span "melifile2959846056182197021.pdf" at bounding box center [274, 549] width 167 height 16
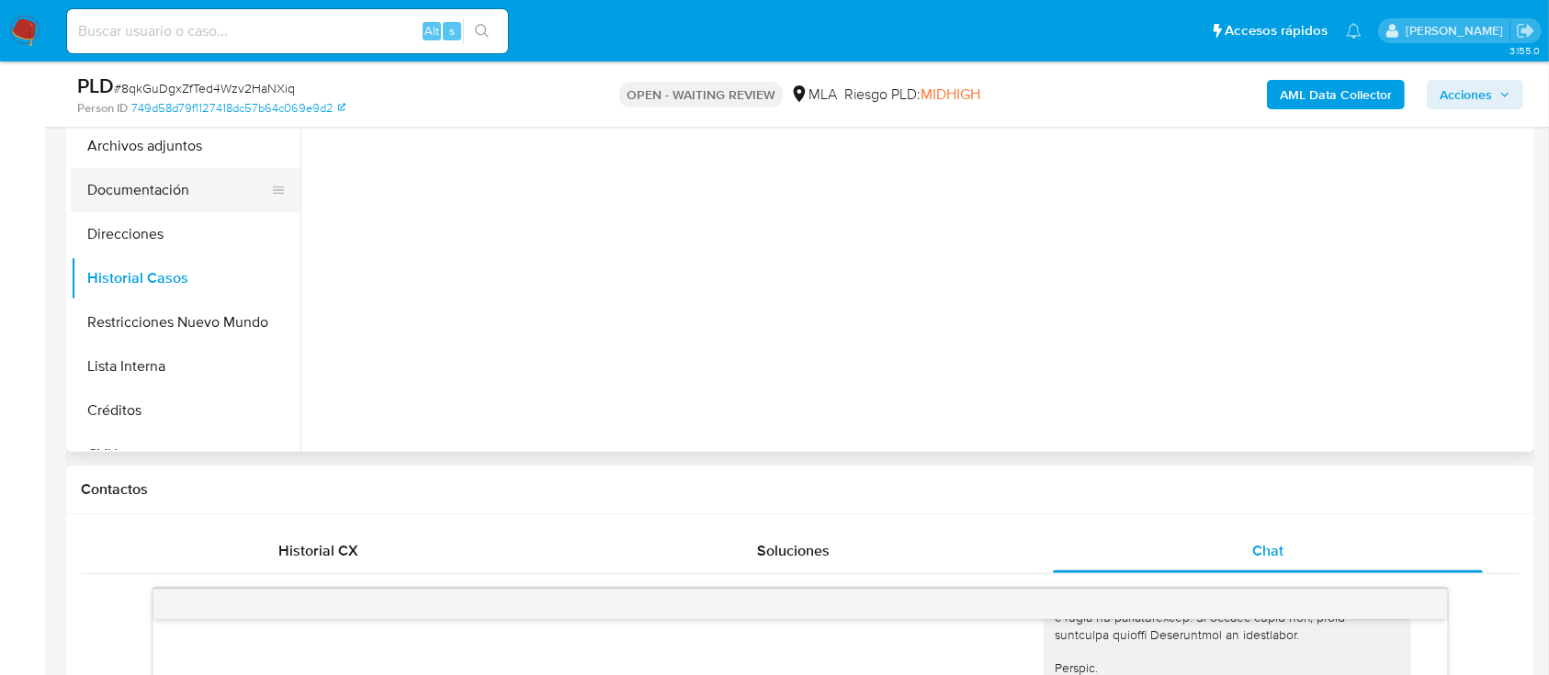
scroll to position [367, 0]
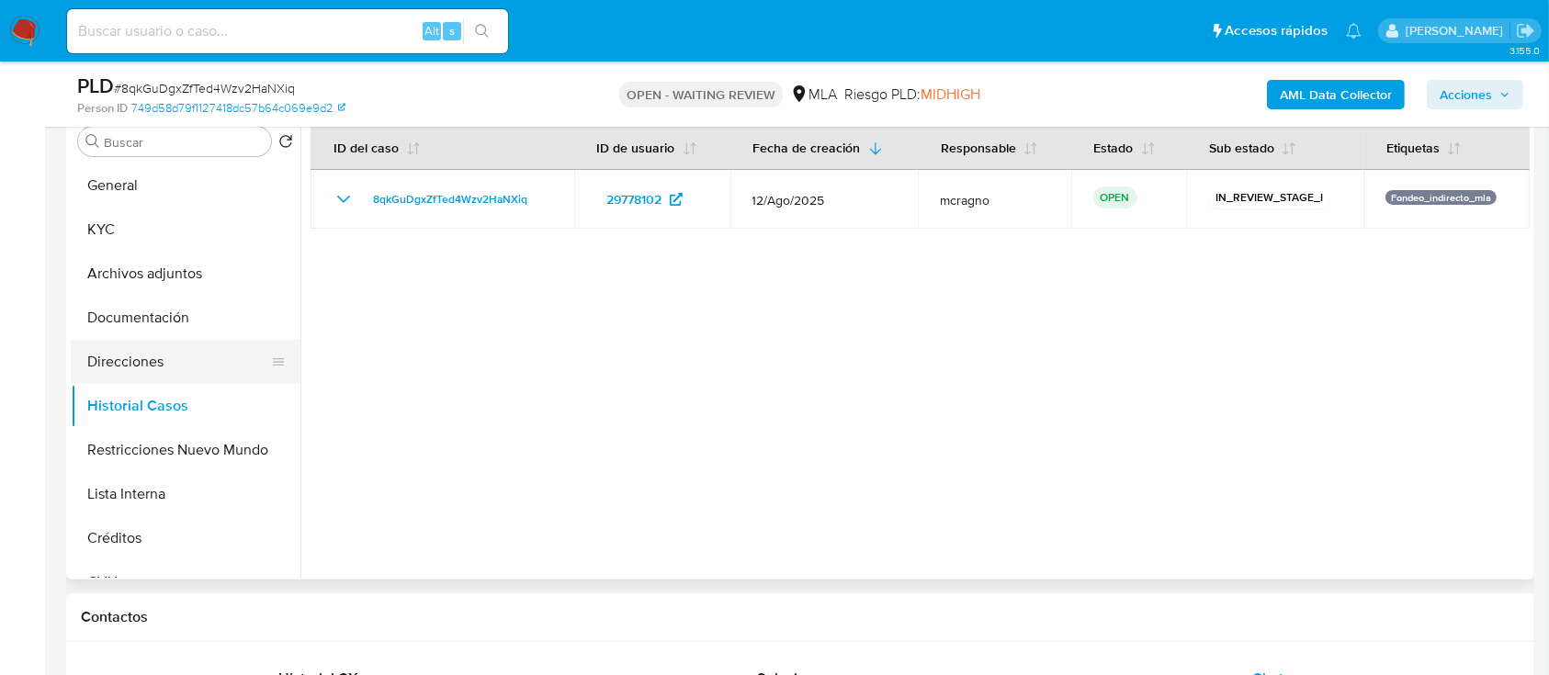
click at [177, 356] on button "Direcciones" at bounding box center [178, 362] width 215 height 44
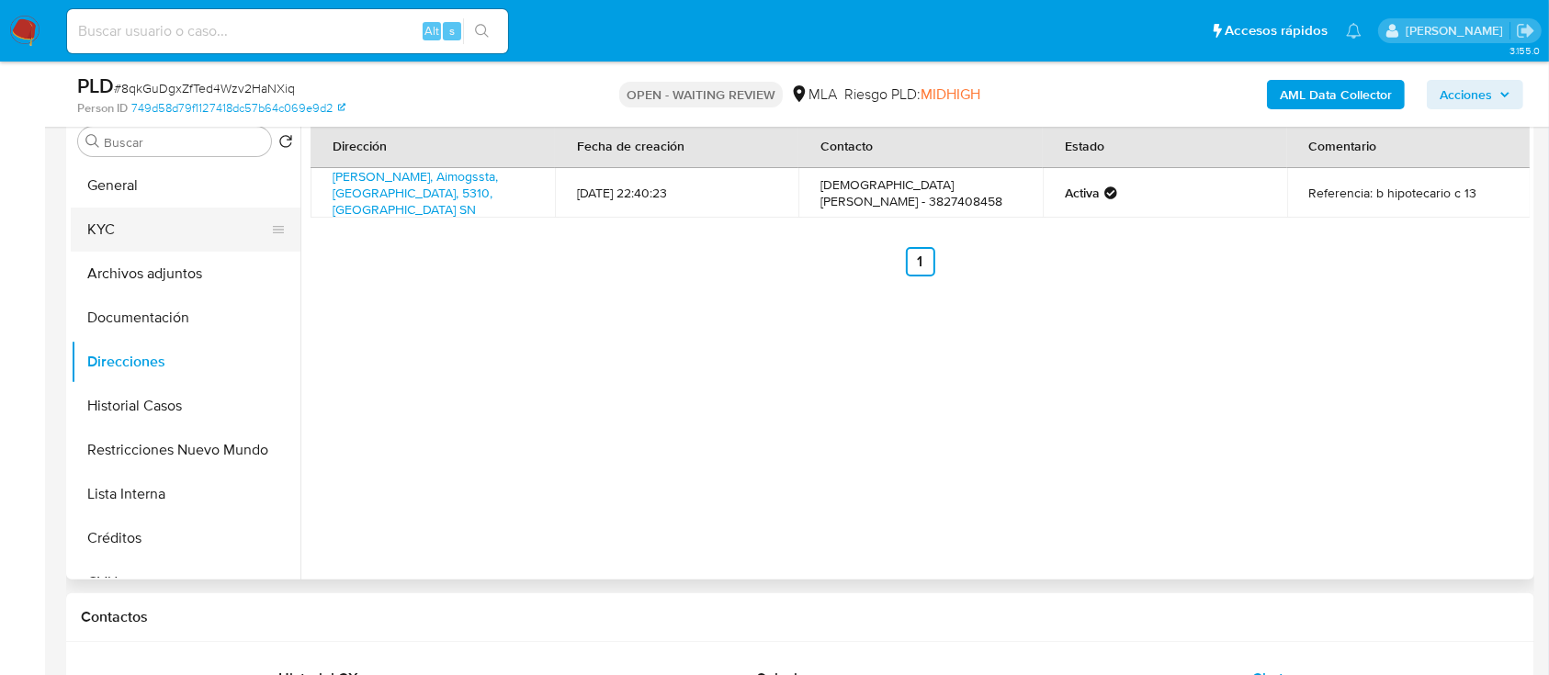
click at [208, 234] on button "KYC" at bounding box center [178, 230] width 215 height 44
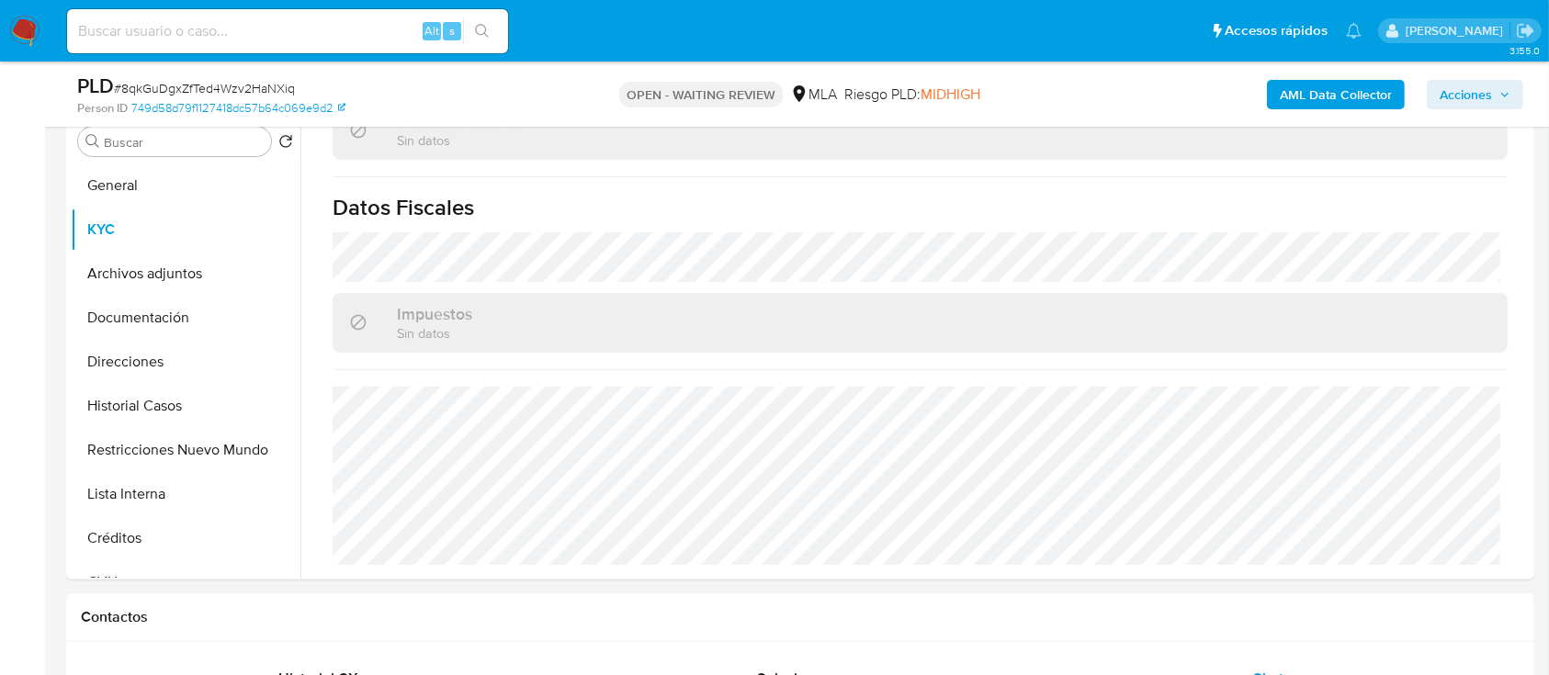
scroll to position [949, 0]
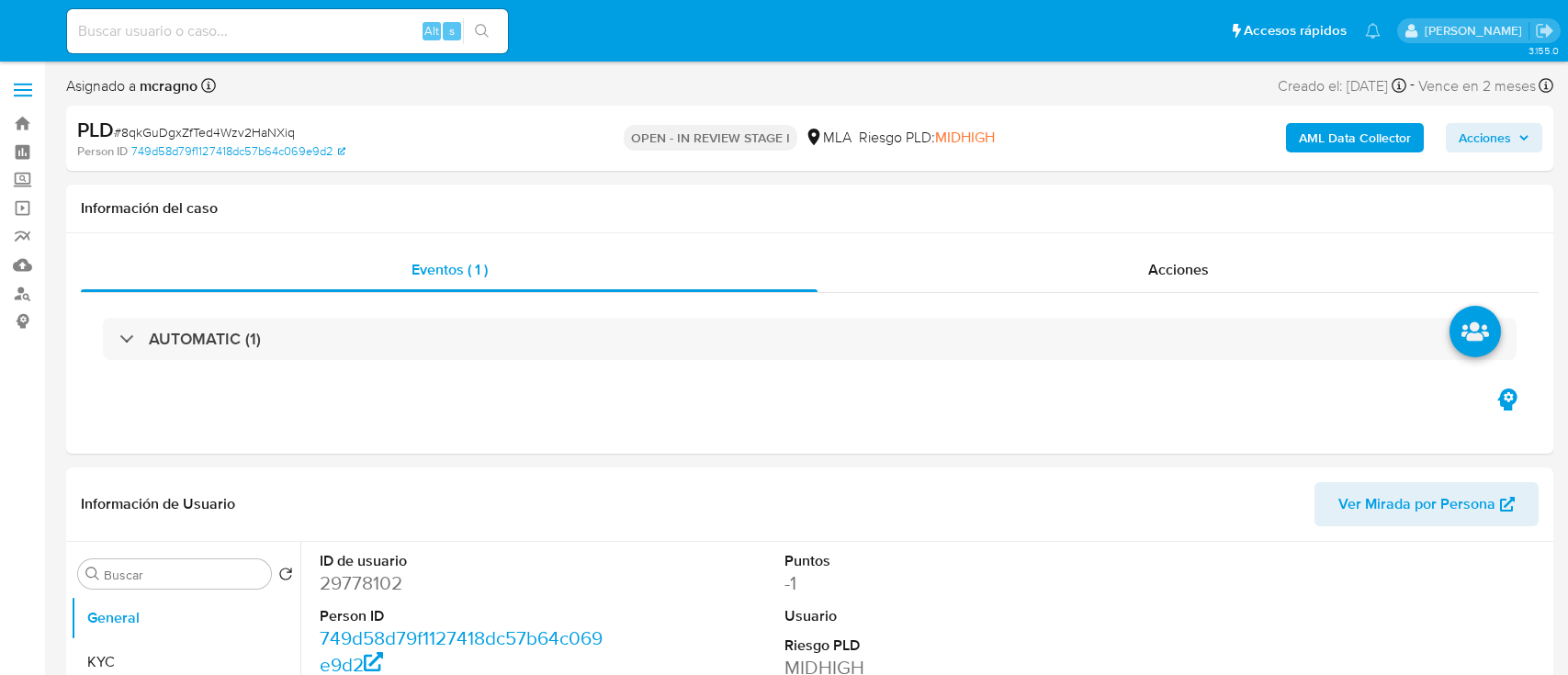
select select "10"
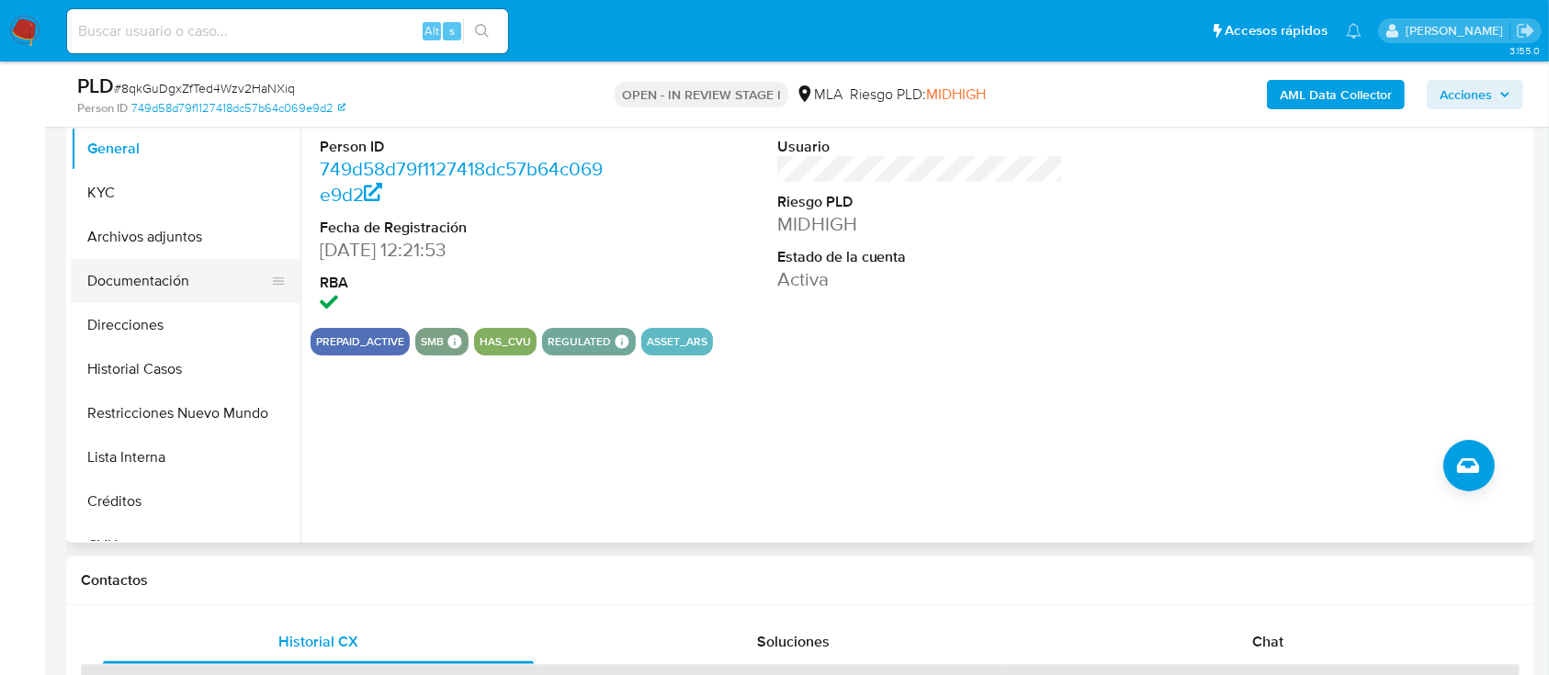
scroll to position [367, 0]
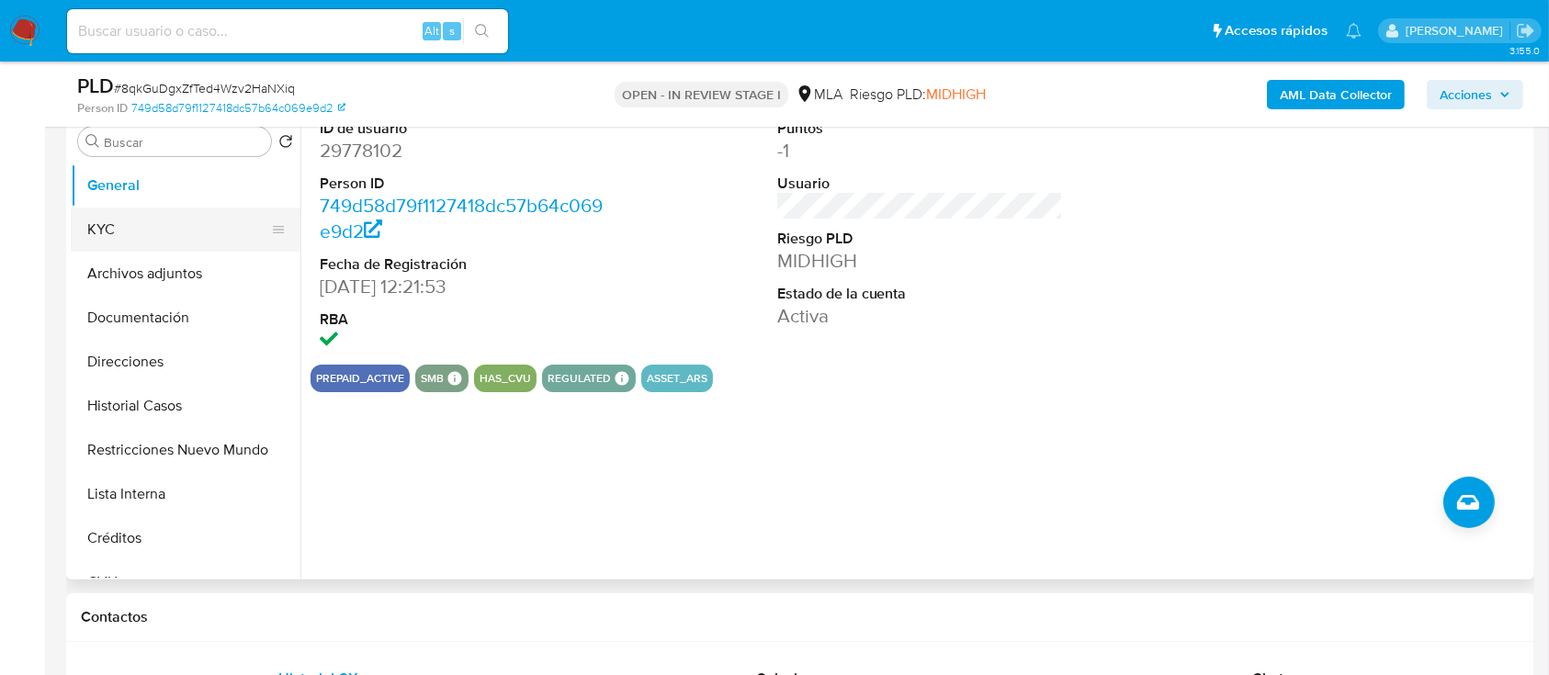
drag, startPoint x: 170, startPoint y: 225, endPoint x: 272, endPoint y: 296, distance: 124.1
click at [173, 226] on button "KYC" at bounding box center [186, 230] width 230 height 44
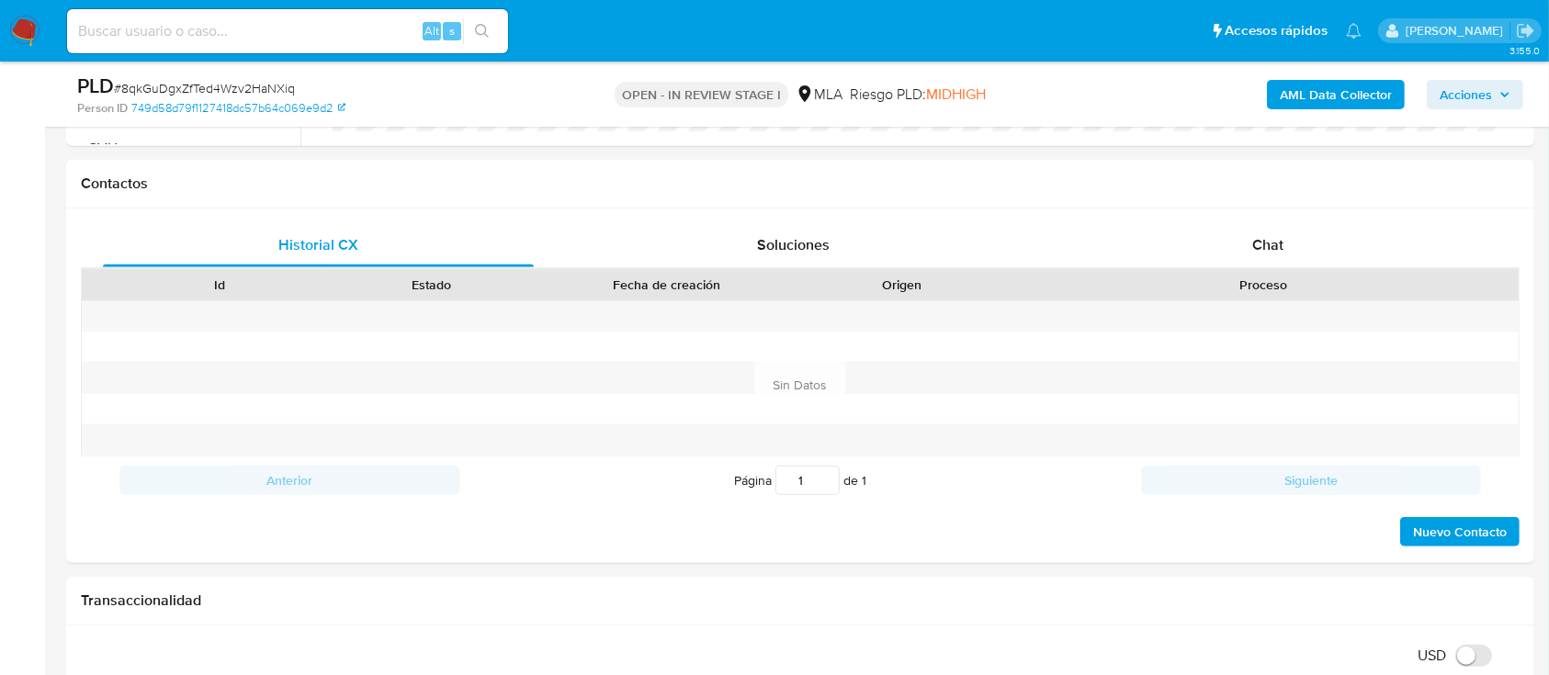
scroll to position [857, 0]
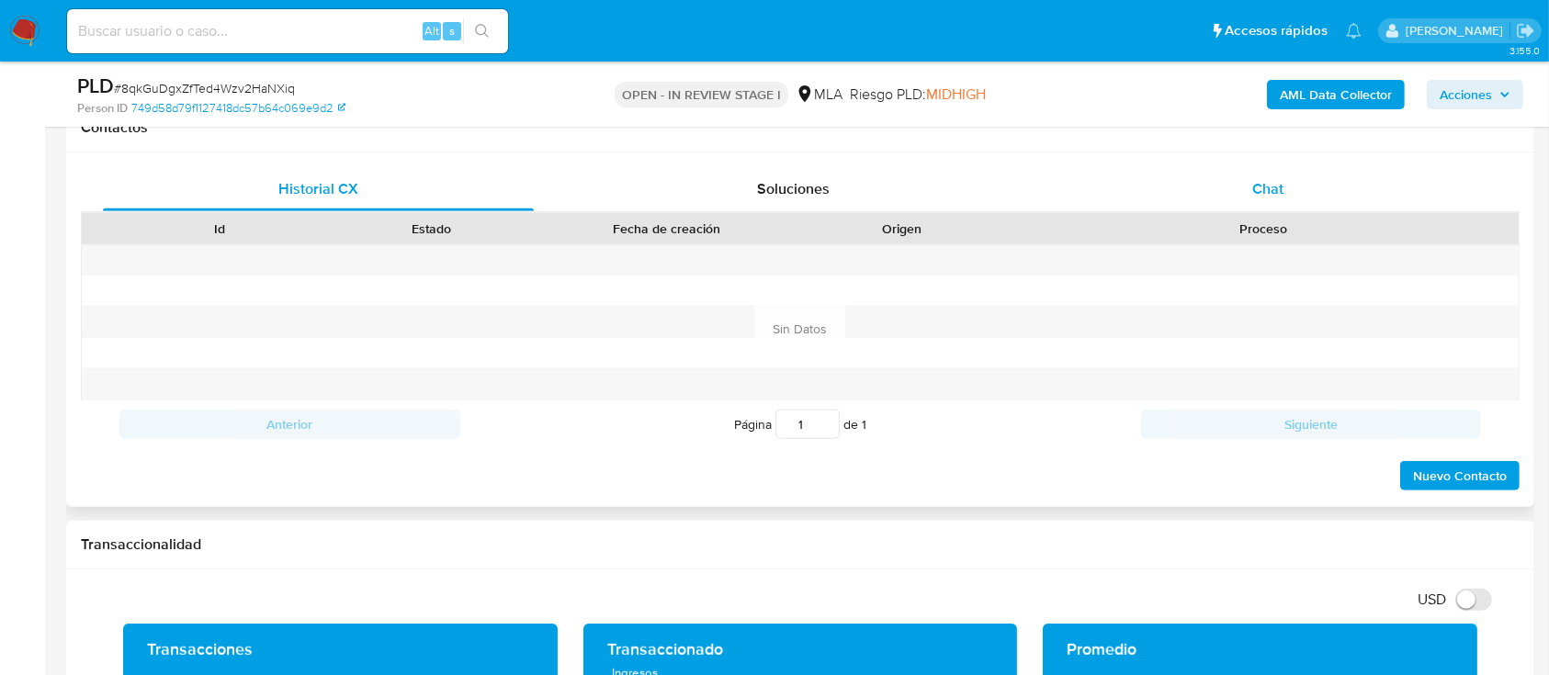
click at [1356, 192] on div "Chat" at bounding box center [1268, 189] width 431 height 44
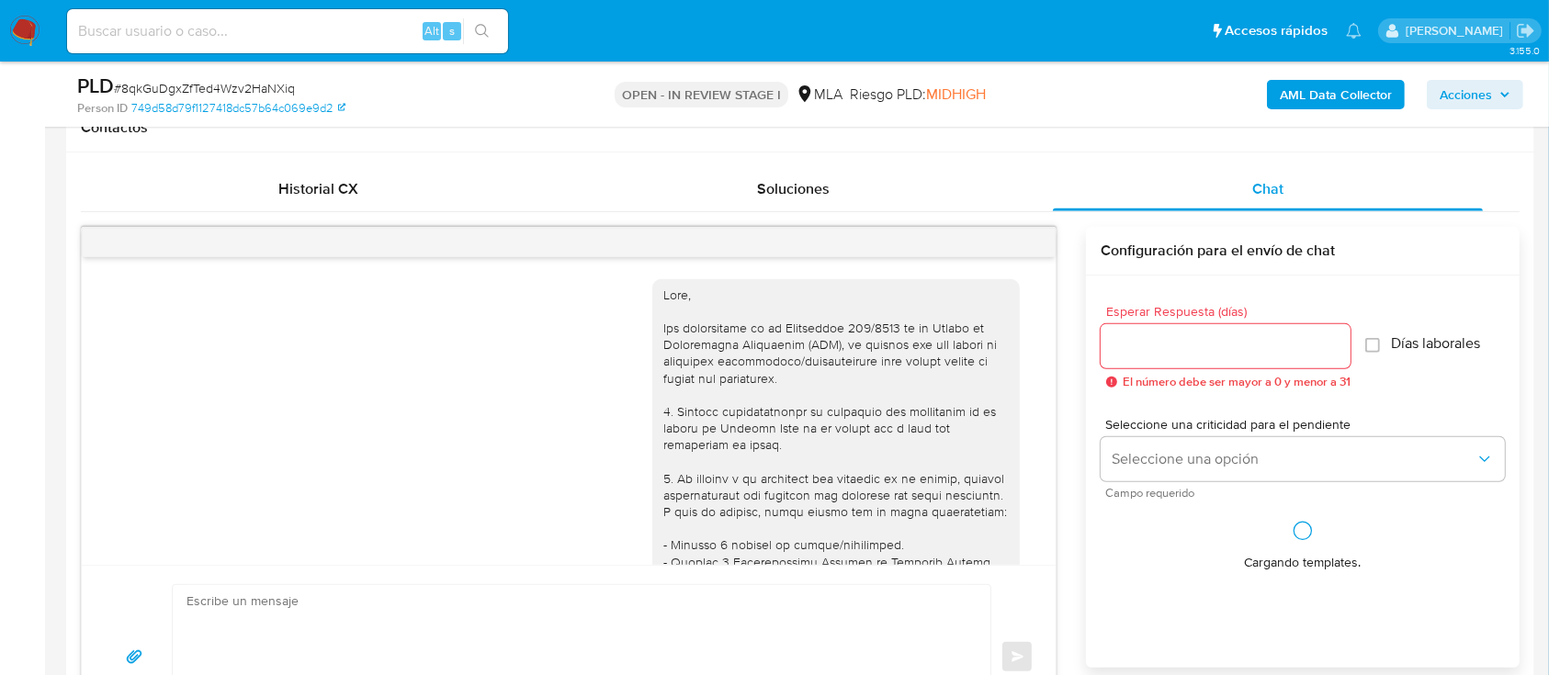
scroll to position [941, 0]
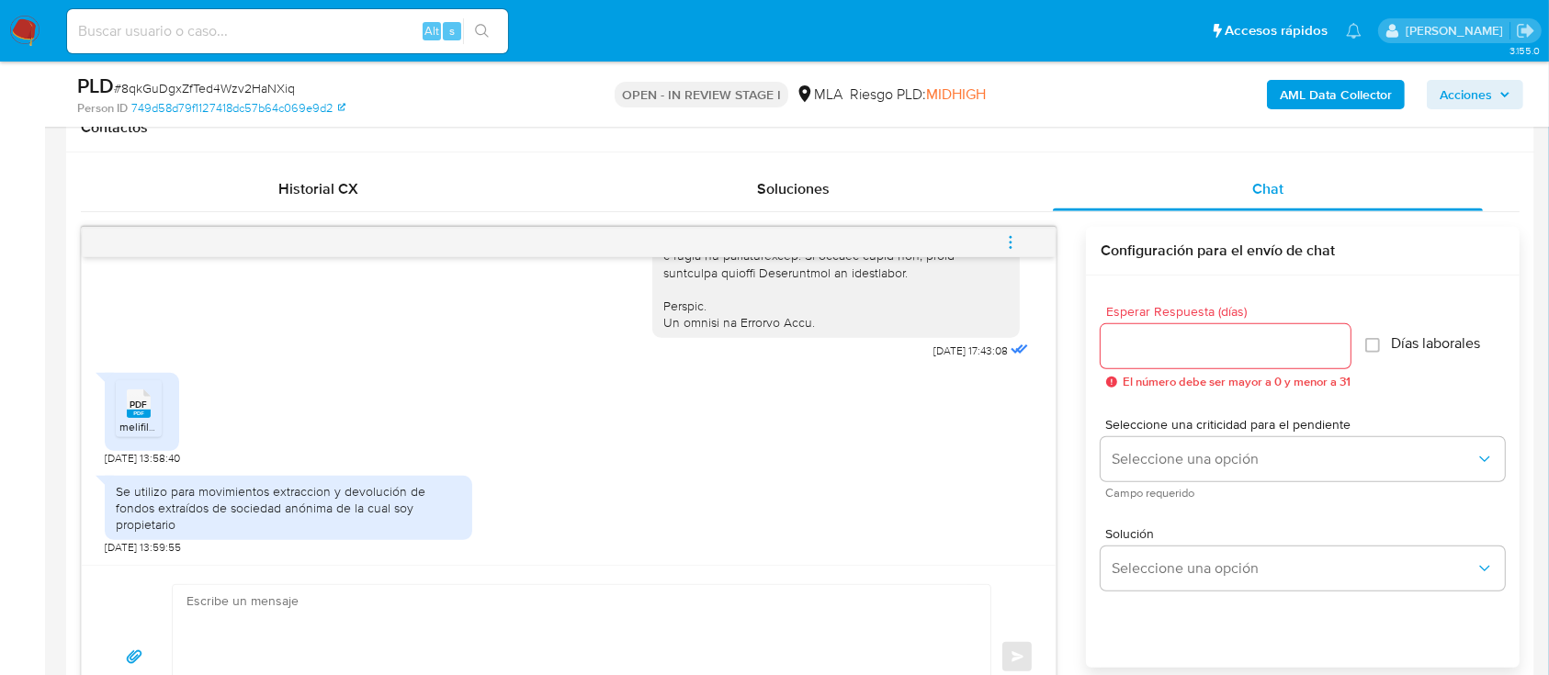
click at [618, 588] on textarea at bounding box center [576, 657] width 781 height 144
paste textarea "Hola Jesus Francisco Nieto, Muchas gracias por la documentacion aportada, no ob…"
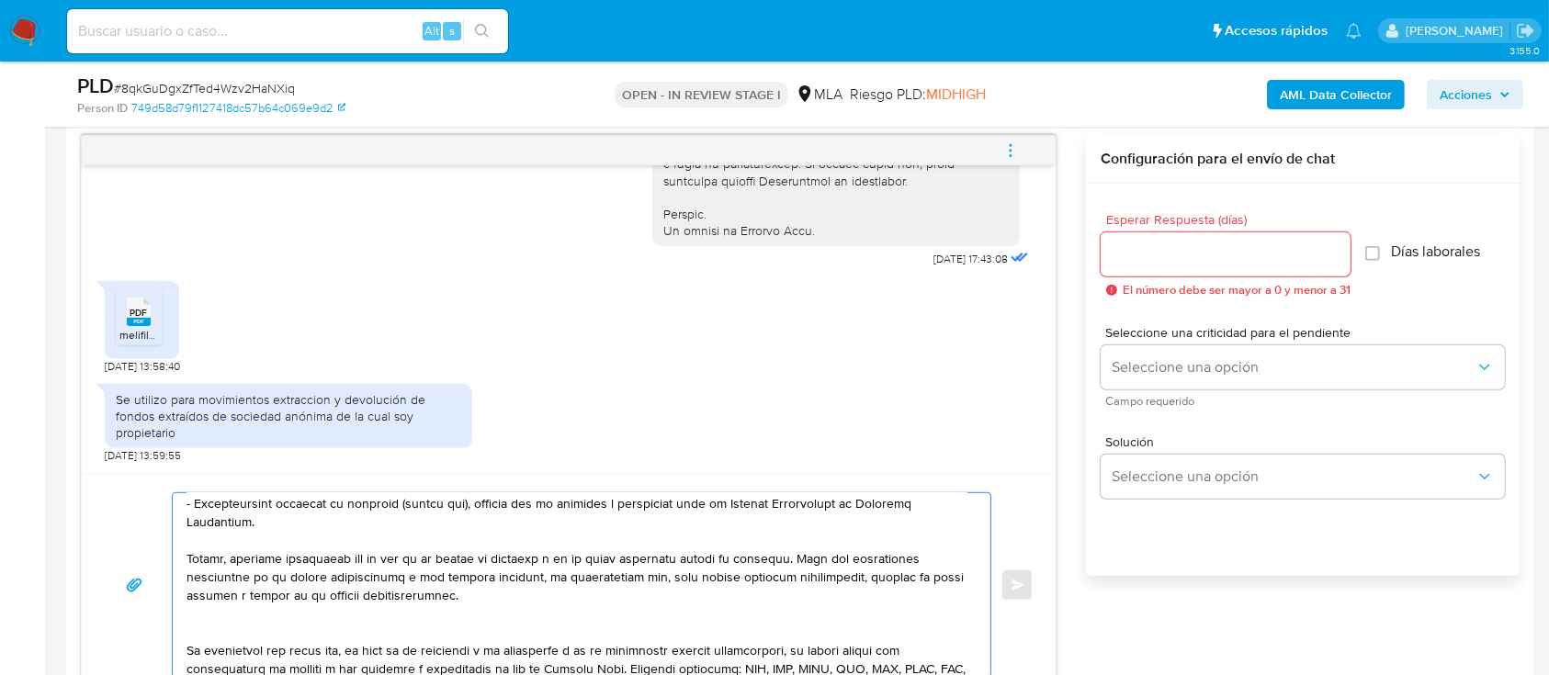
scroll to position [0, 0]
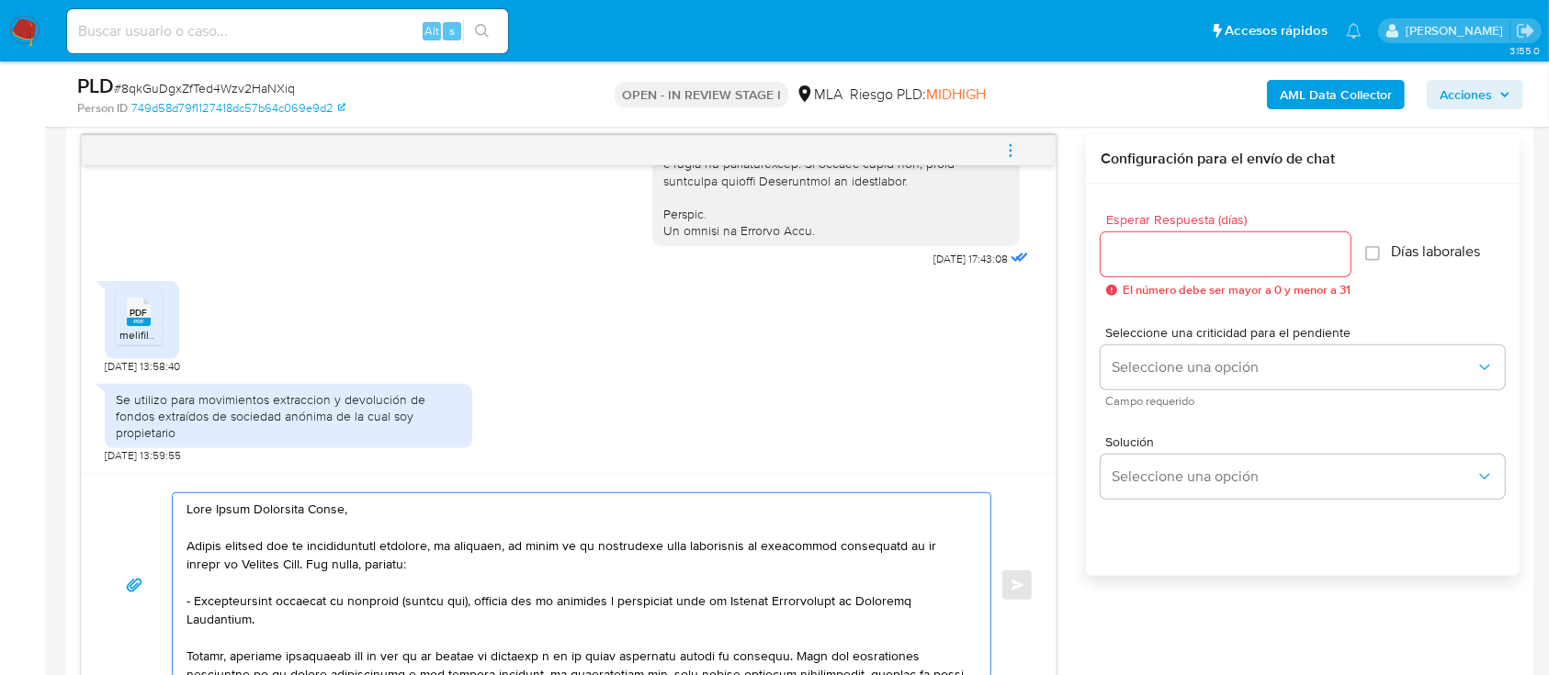
type textarea "Hola Jesus Francisco Nieto, Muchas gracias por la documentacion aportada, no ob…"
drag, startPoint x: 1152, startPoint y: 257, endPoint x: 1154, endPoint y: 283, distance: 25.8
click at [1152, 257] on input "Esperar Respuesta (días)" at bounding box center [1226, 255] width 250 height 24
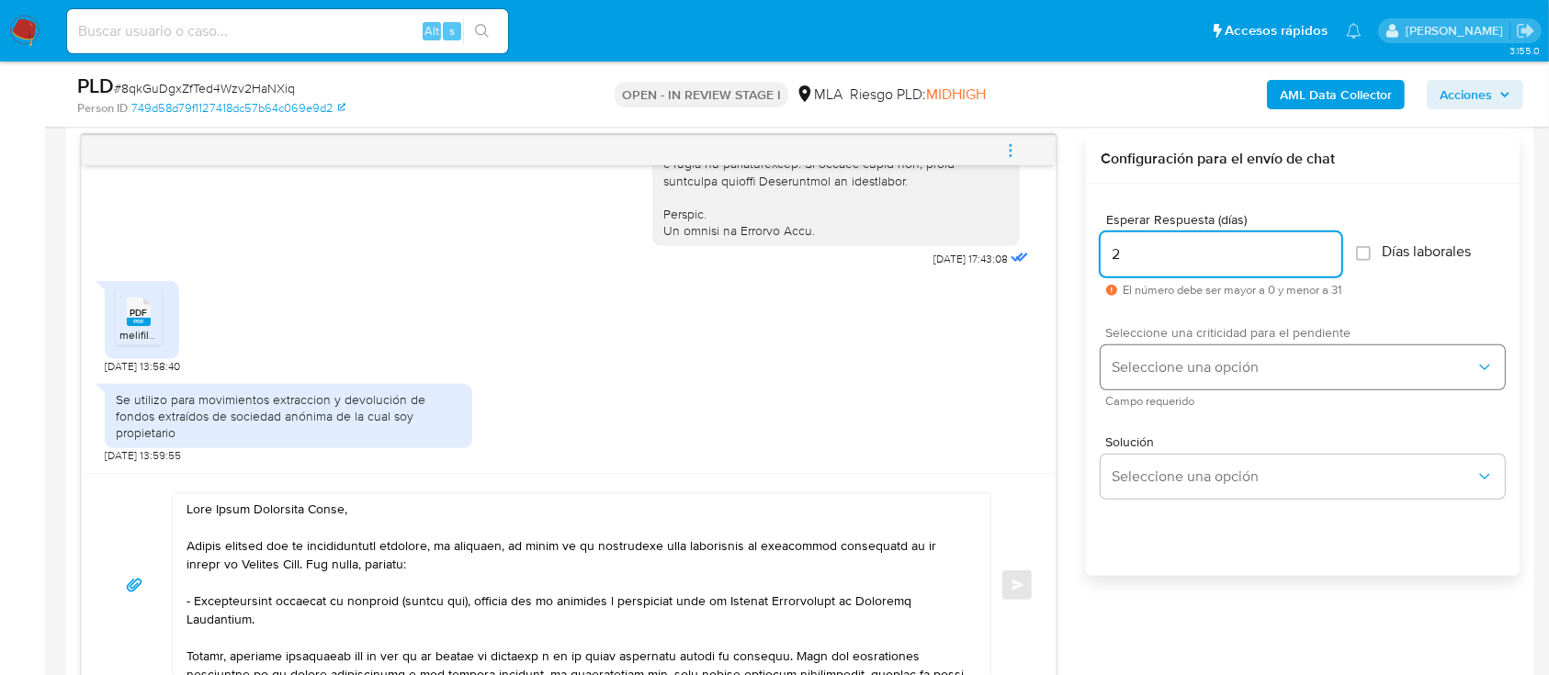
type input "2"
click at [1163, 367] on span "Seleccione una opción" at bounding box center [1294, 367] width 364 height 18
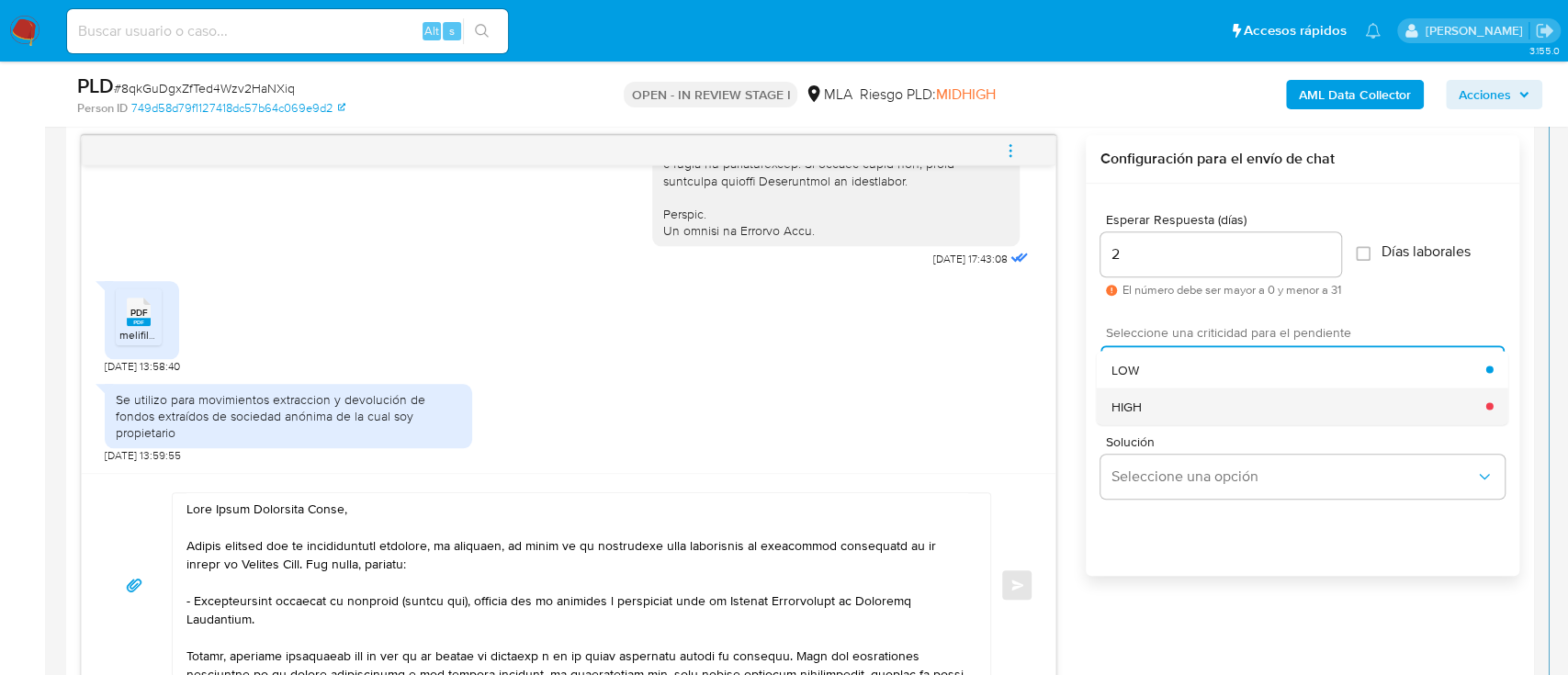
click at [1142, 404] on div "HIGH" at bounding box center [1299, 406] width 375 height 37
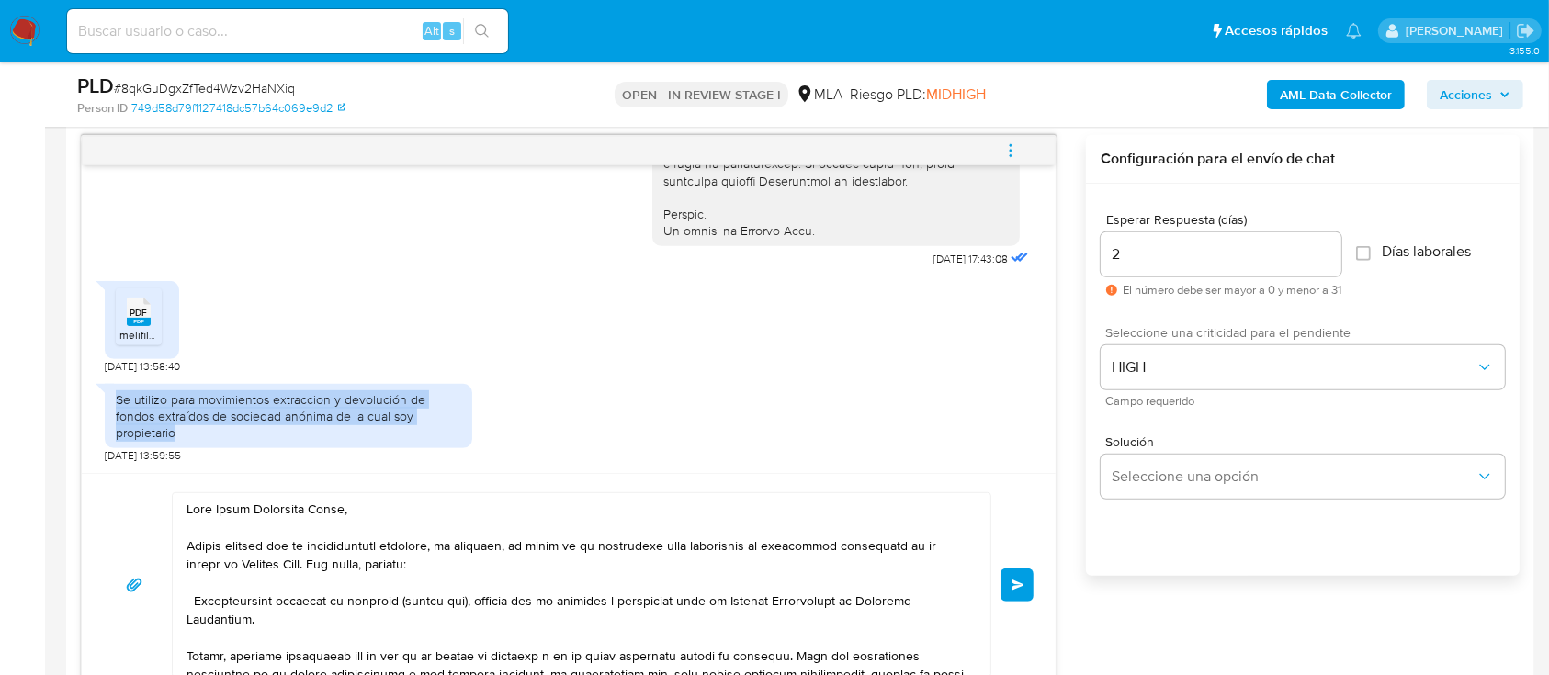
drag, startPoint x: 118, startPoint y: 401, endPoint x: 211, endPoint y: 435, distance: 99.7
click at [211, 435] on div "Se utilizo para movimientos extraccion y devolución de fondos extraídos de soci…" at bounding box center [288, 416] width 345 height 51
copy div "Se utilizo para movimientos extraccion y devolución de fondos extraídos de soci…"
click at [1027, 583] on button "Enviar" at bounding box center [1016, 585] width 33 height 33
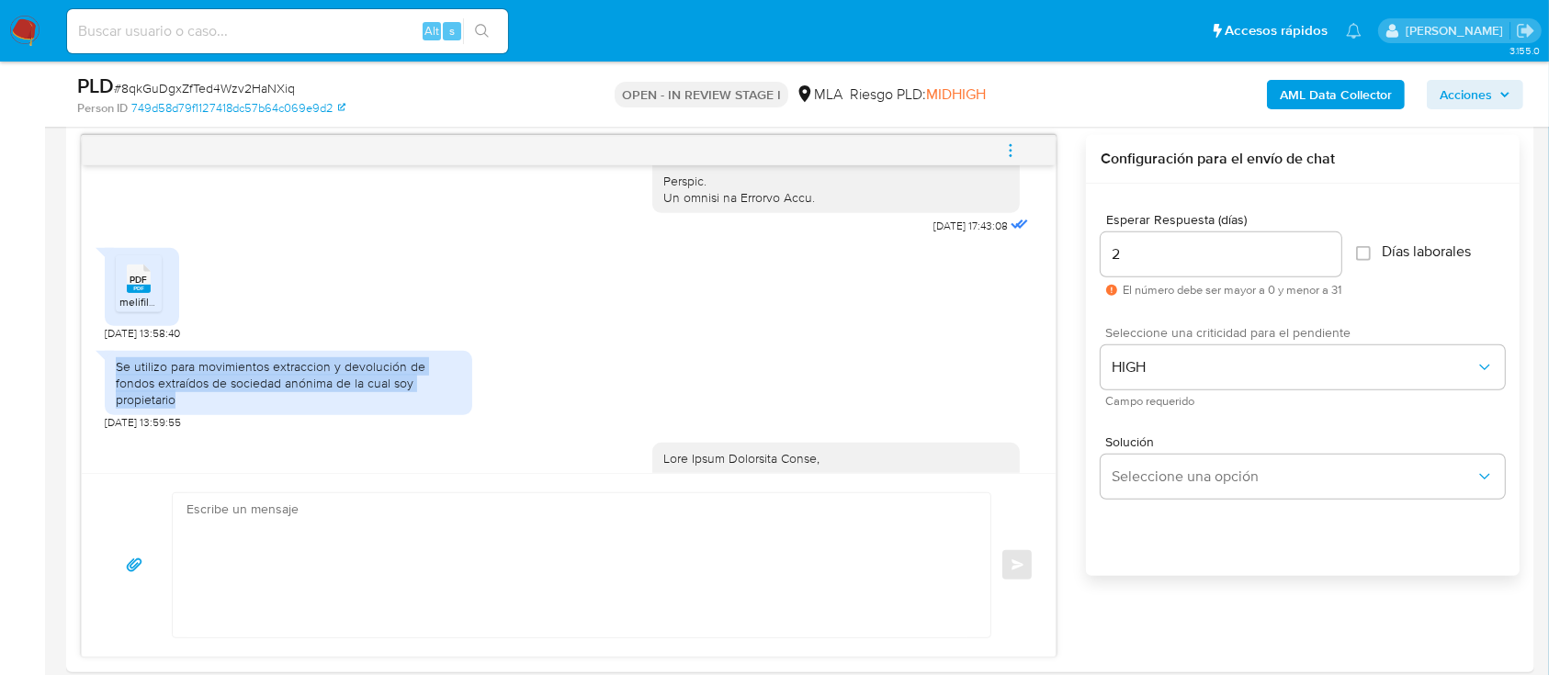
scroll to position [1529, 0]
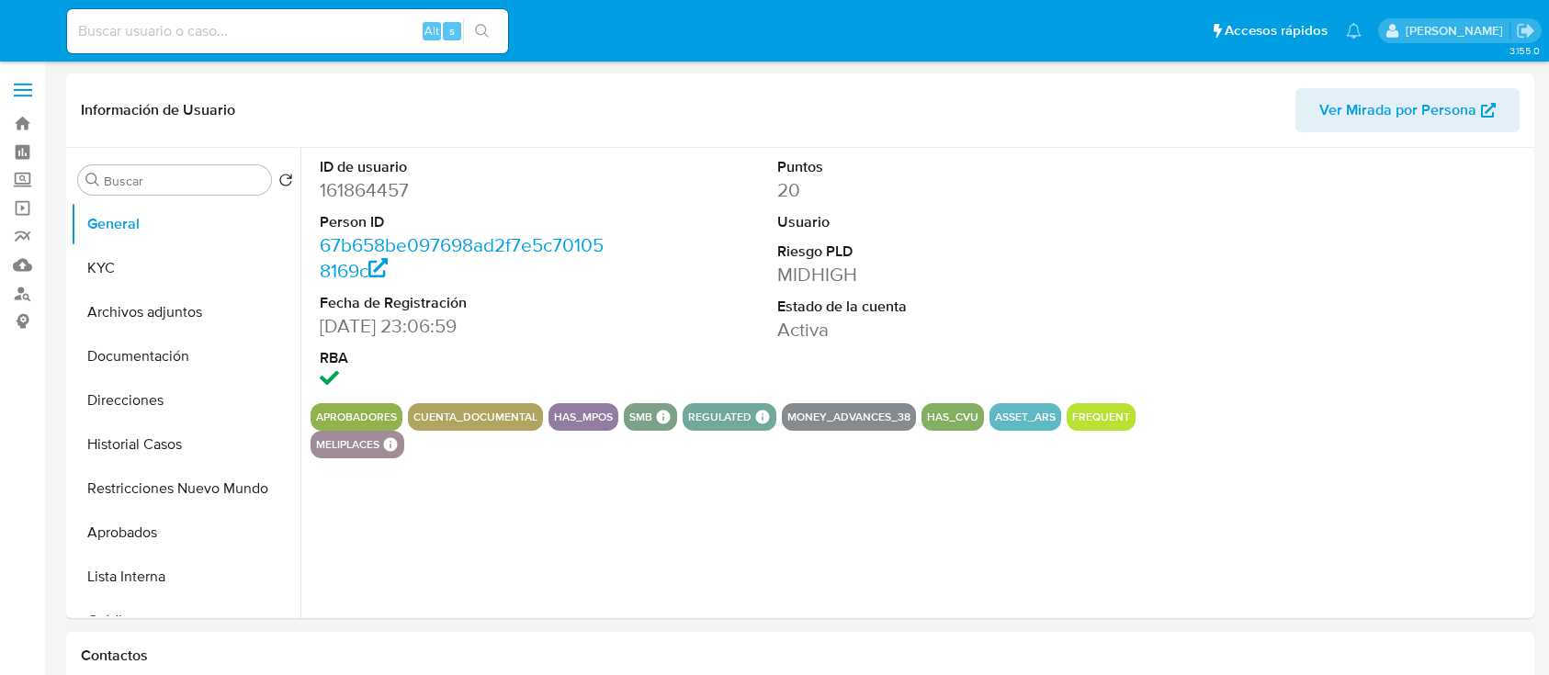
select select "10"
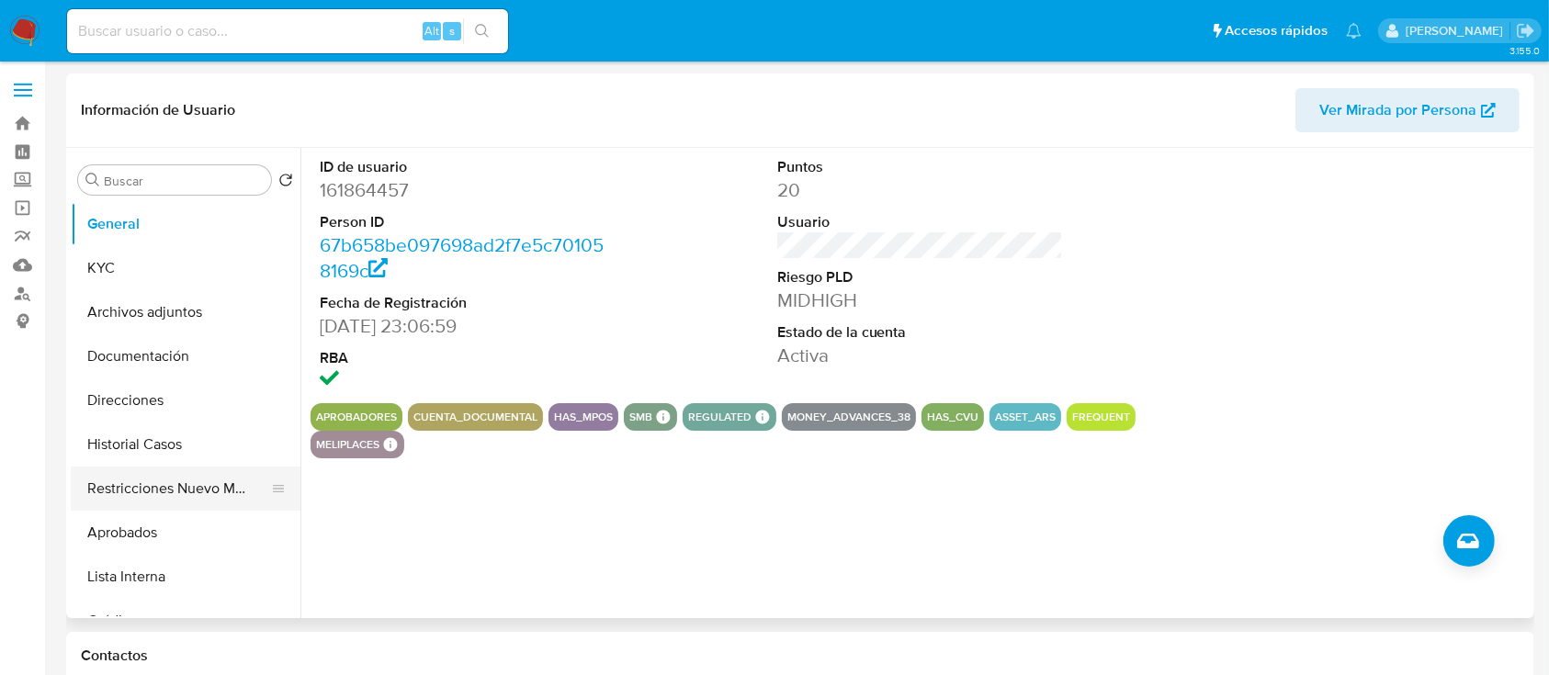
click at [184, 488] on button "Restricciones Nuevo Mundo" at bounding box center [178, 489] width 215 height 44
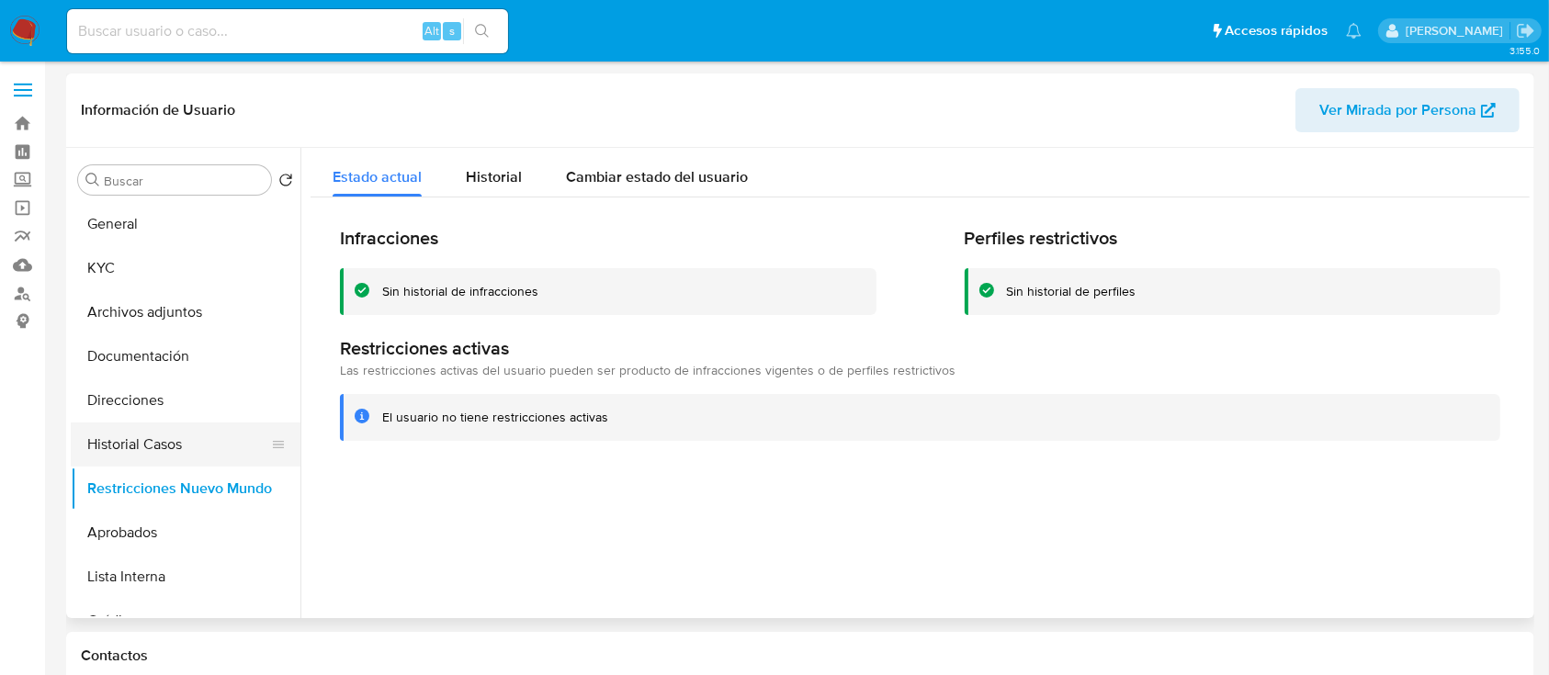
click at [195, 429] on button "Historial Casos" at bounding box center [178, 445] width 215 height 44
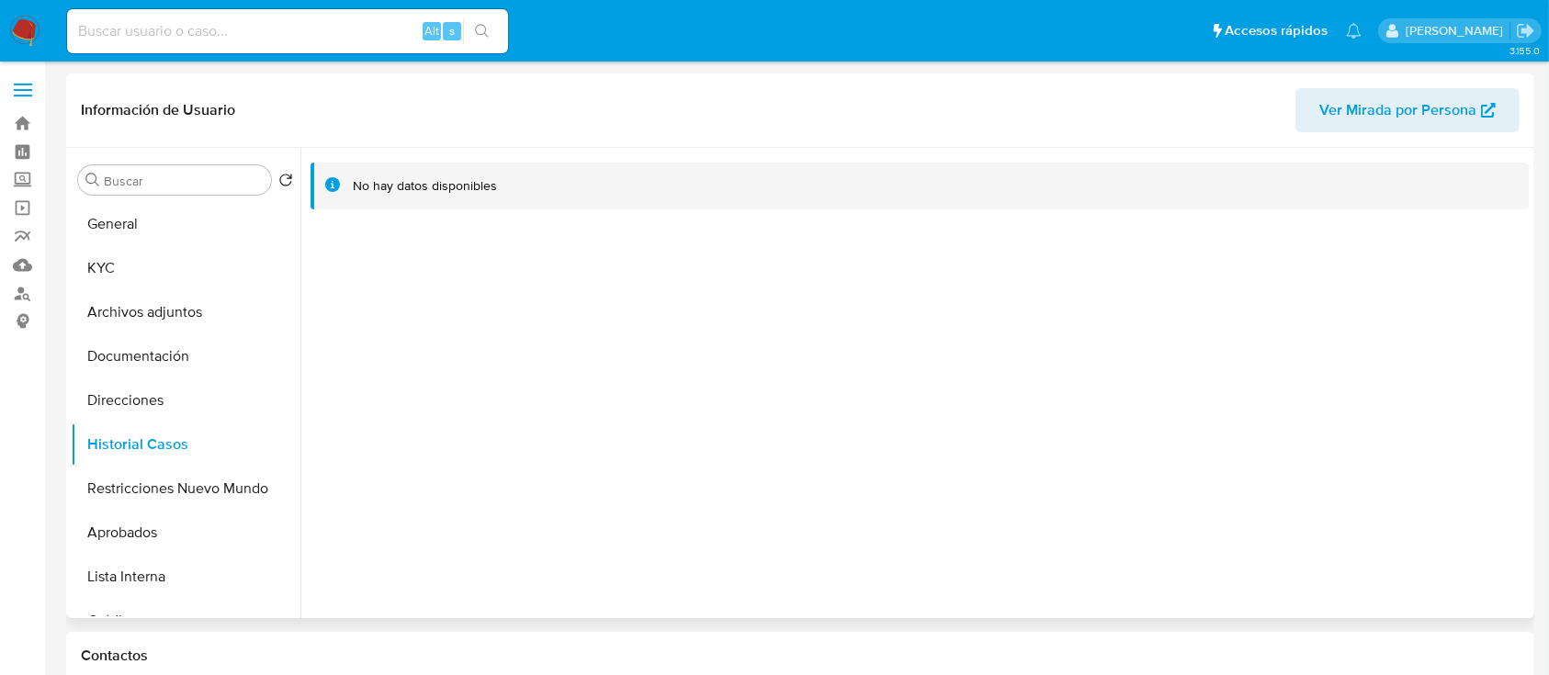
drag, startPoint x: 143, startPoint y: 265, endPoint x: 300, endPoint y: 281, distance: 158.0
click at [144, 265] on button "KYC" at bounding box center [186, 268] width 230 height 44
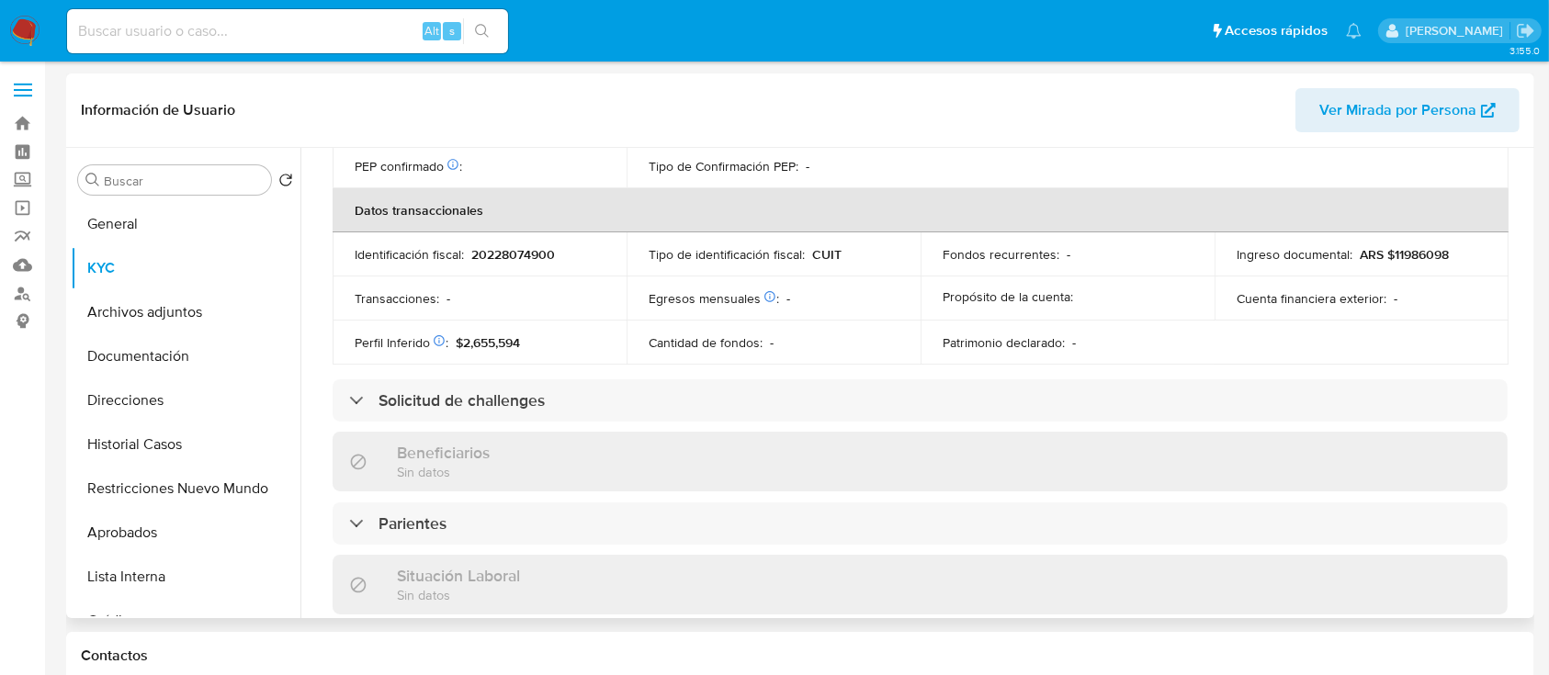
scroll to position [966, 0]
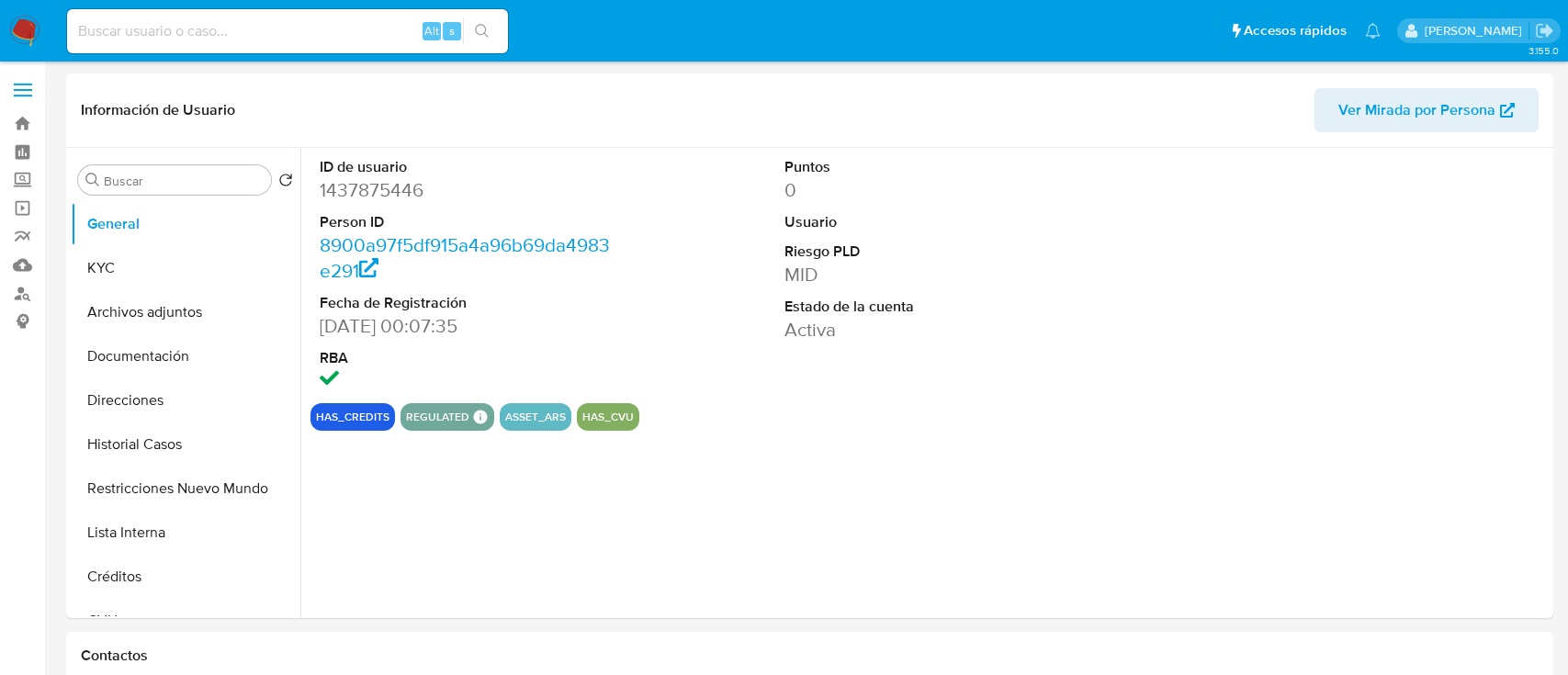
select select "10"
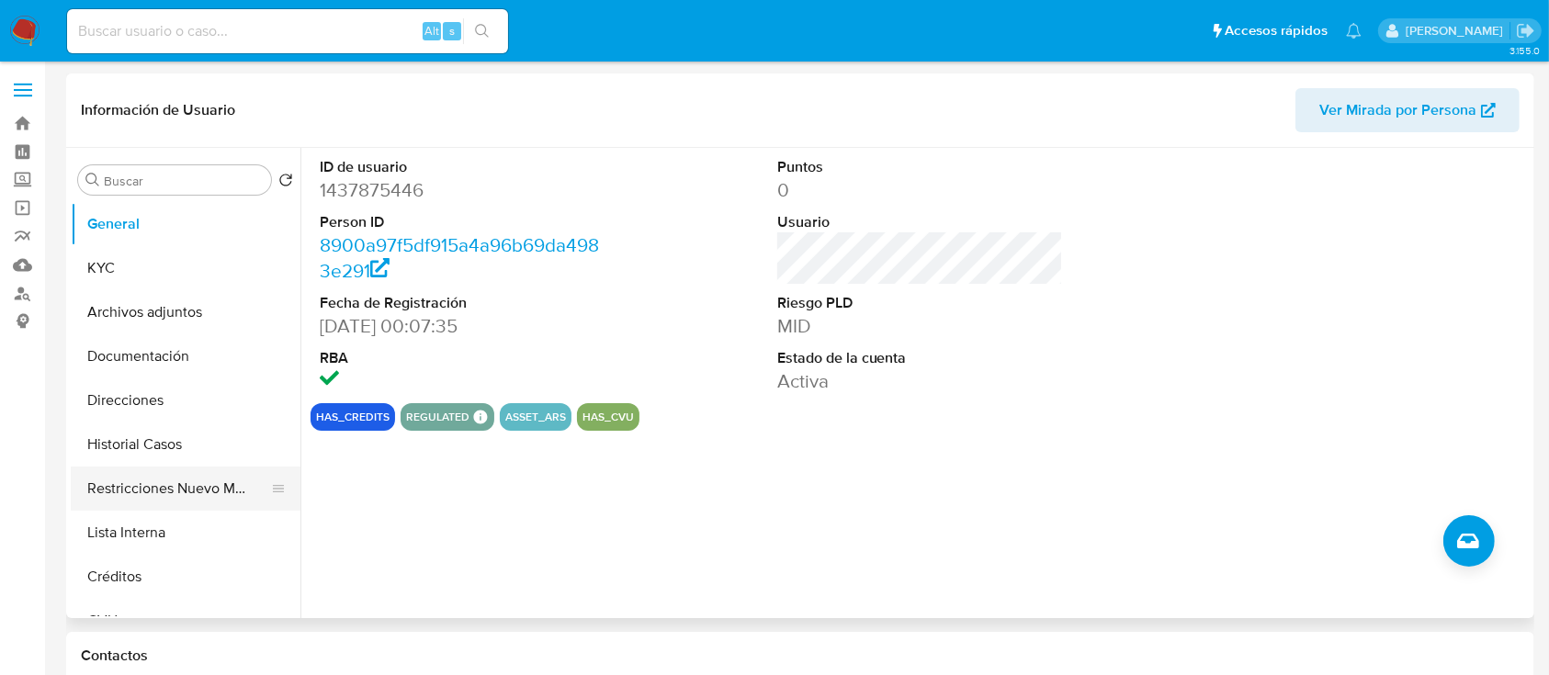
click at [207, 490] on button "Restricciones Nuevo Mundo" at bounding box center [178, 489] width 215 height 44
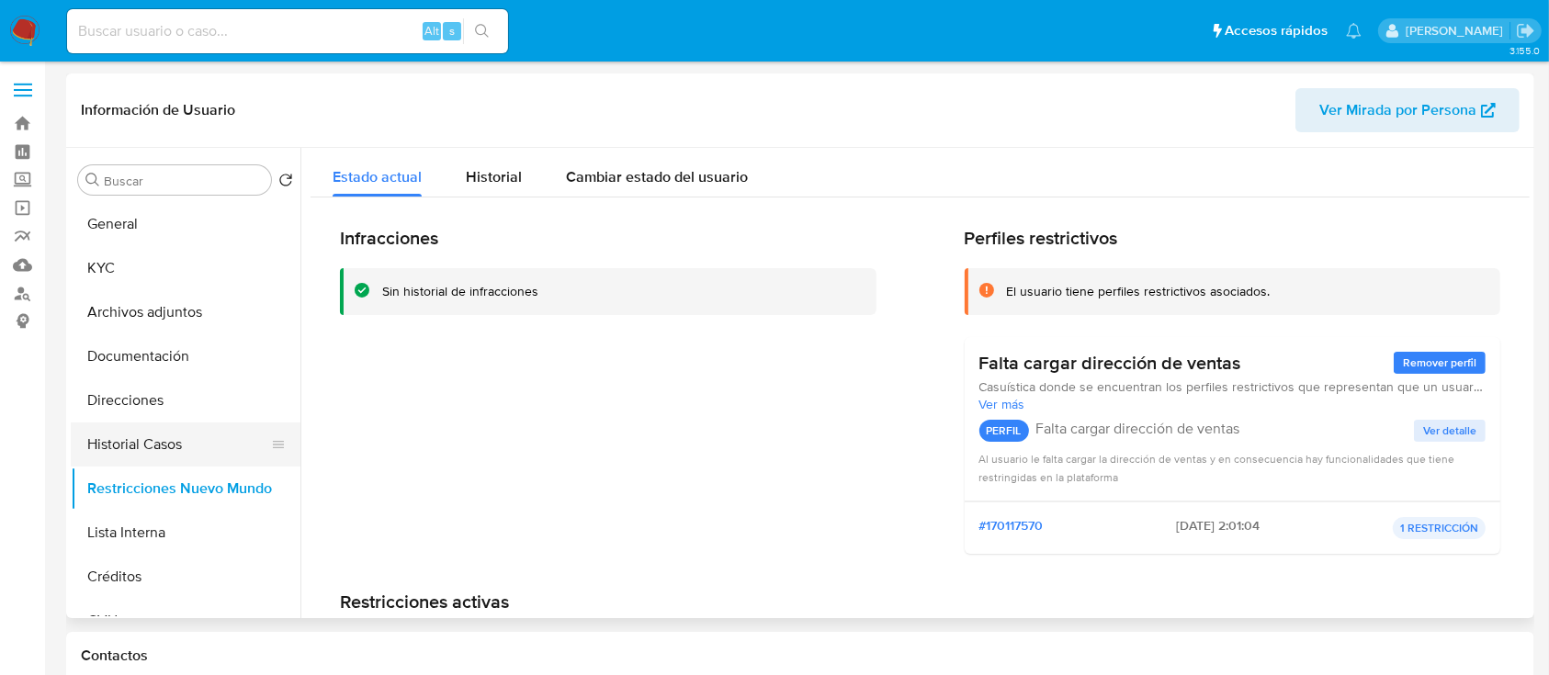
click at [191, 438] on button "Historial Casos" at bounding box center [178, 445] width 215 height 44
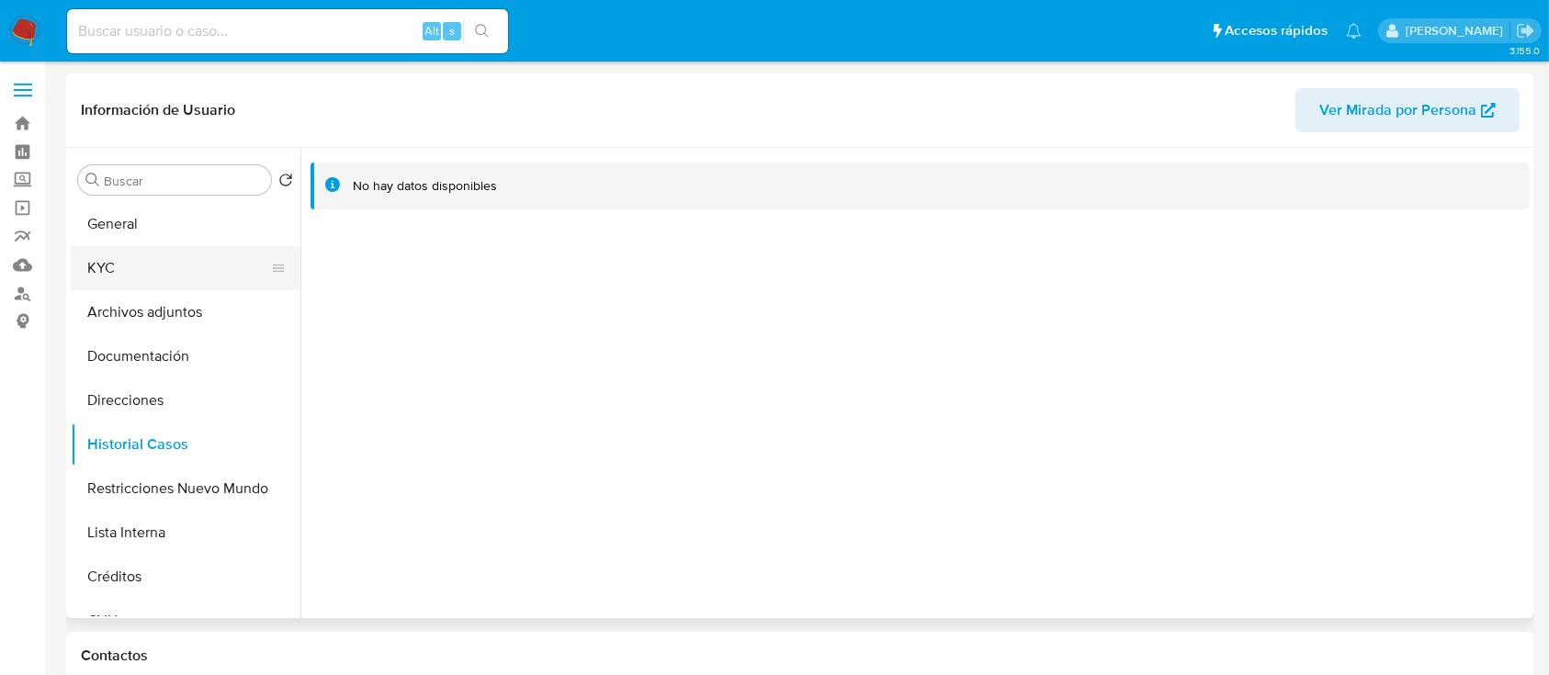
click at [181, 276] on button "KYC" at bounding box center [178, 268] width 215 height 44
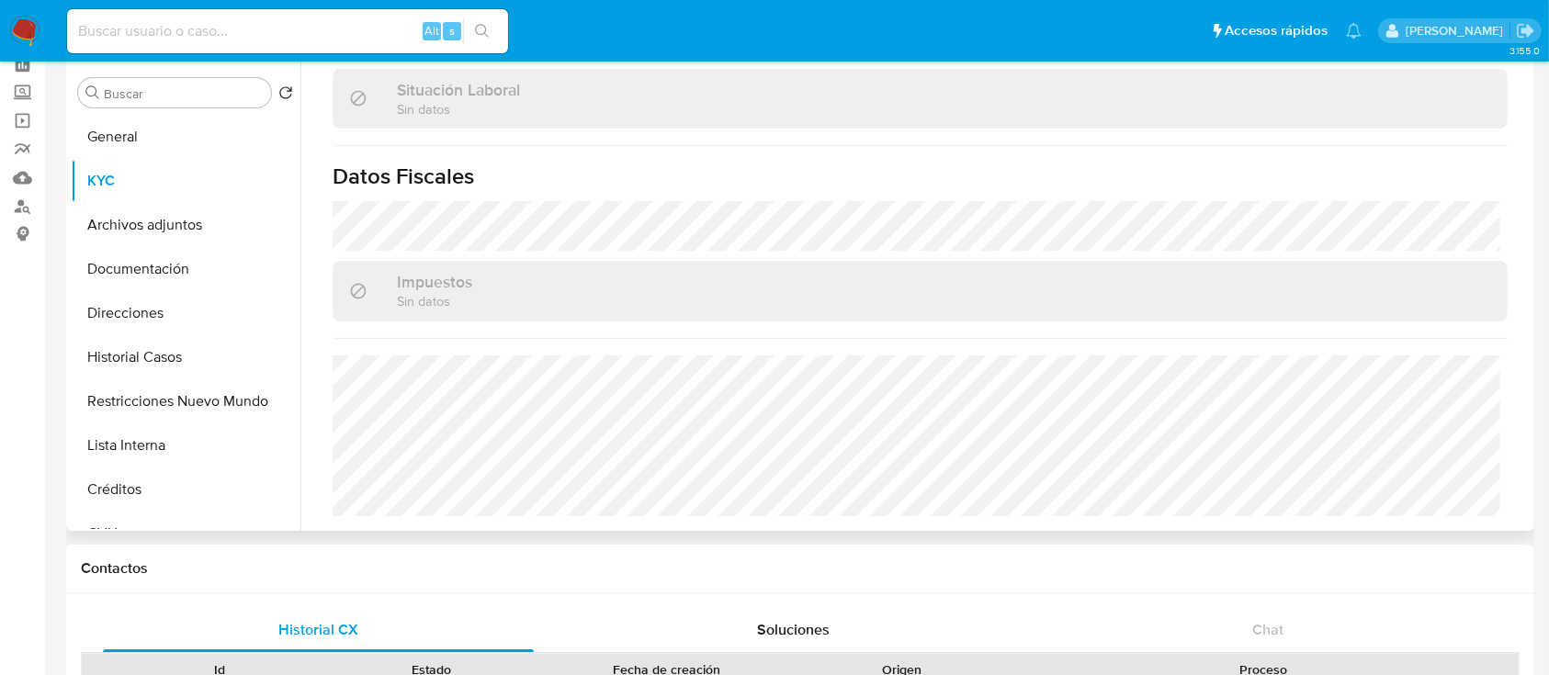
scroll to position [244, 0]
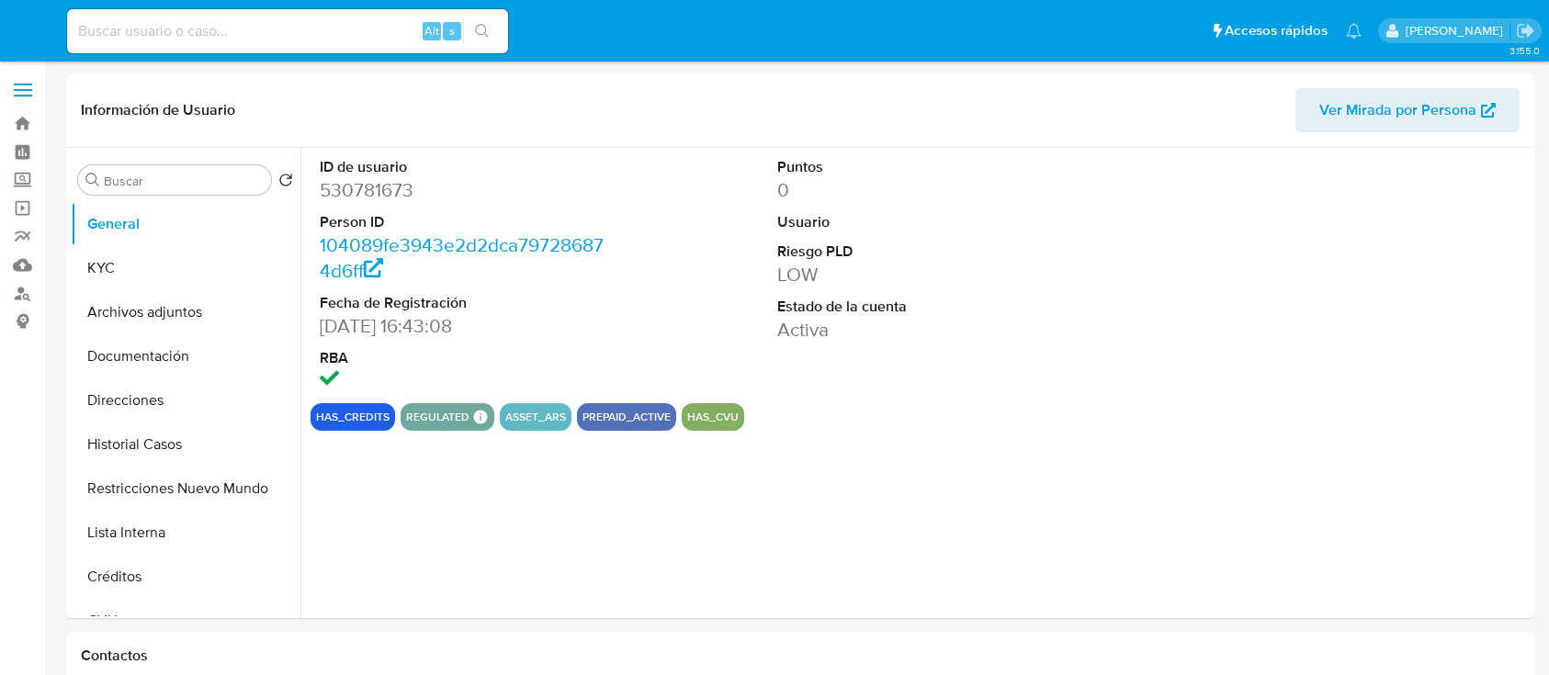
select select "10"
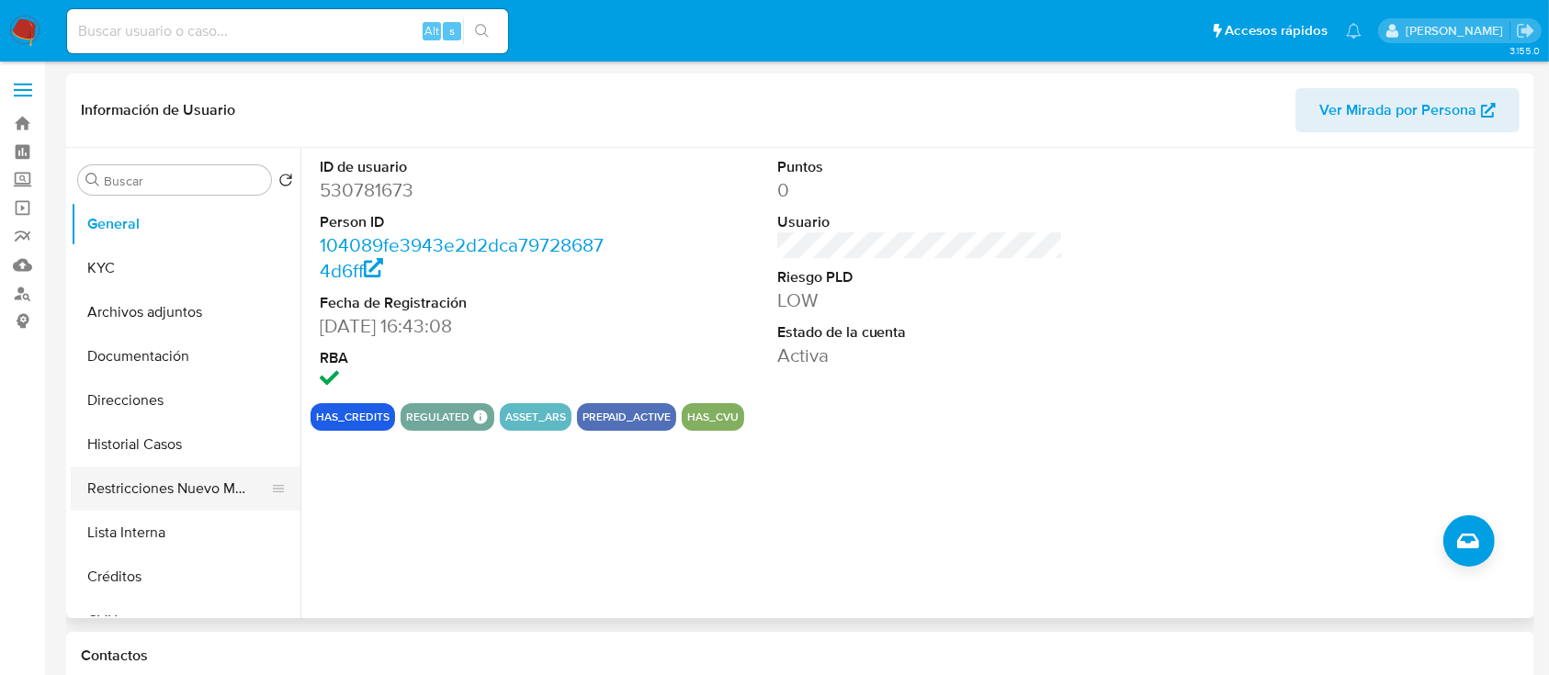
click at [170, 503] on button "Restricciones Nuevo Mundo" at bounding box center [178, 489] width 215 height 44
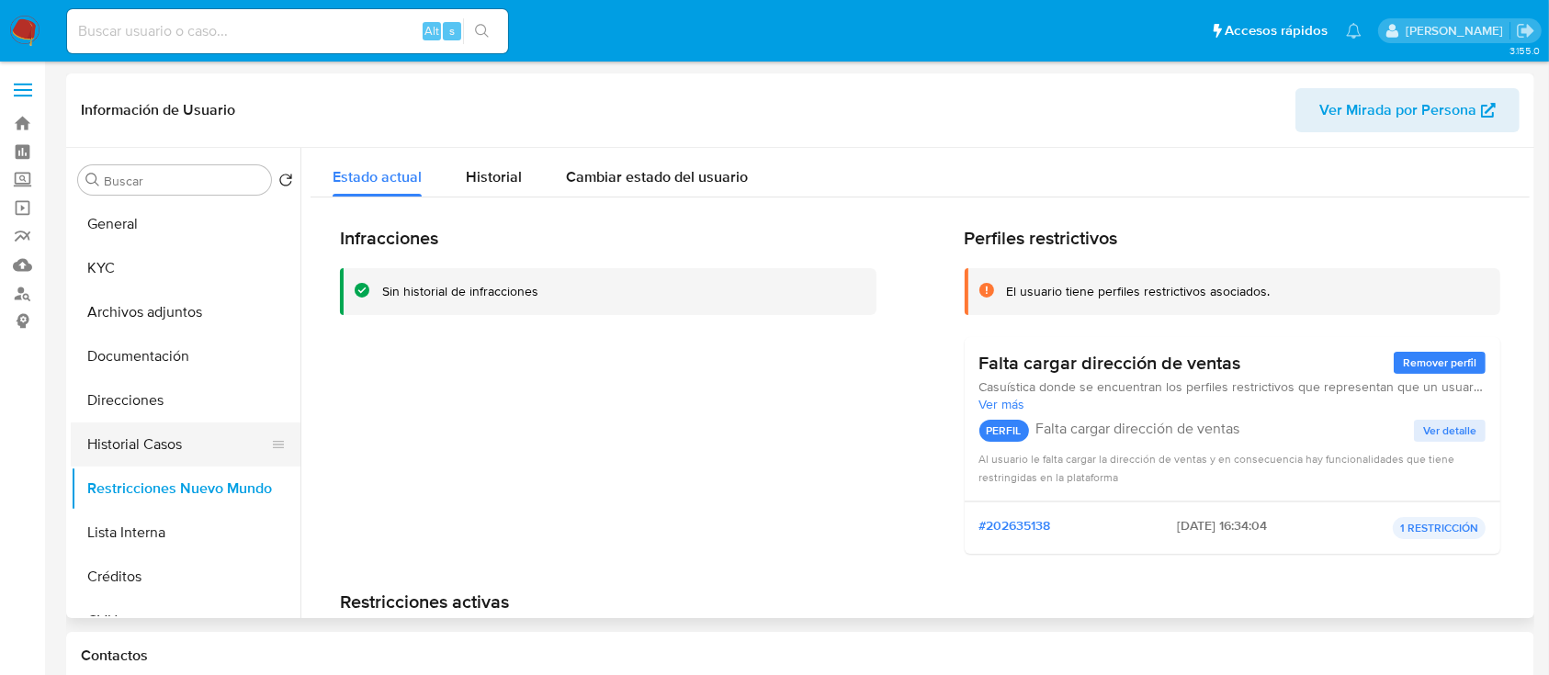
click at [192, 432] on button "Historial Casos" at bounding box center [178, 445] width 215 height 44
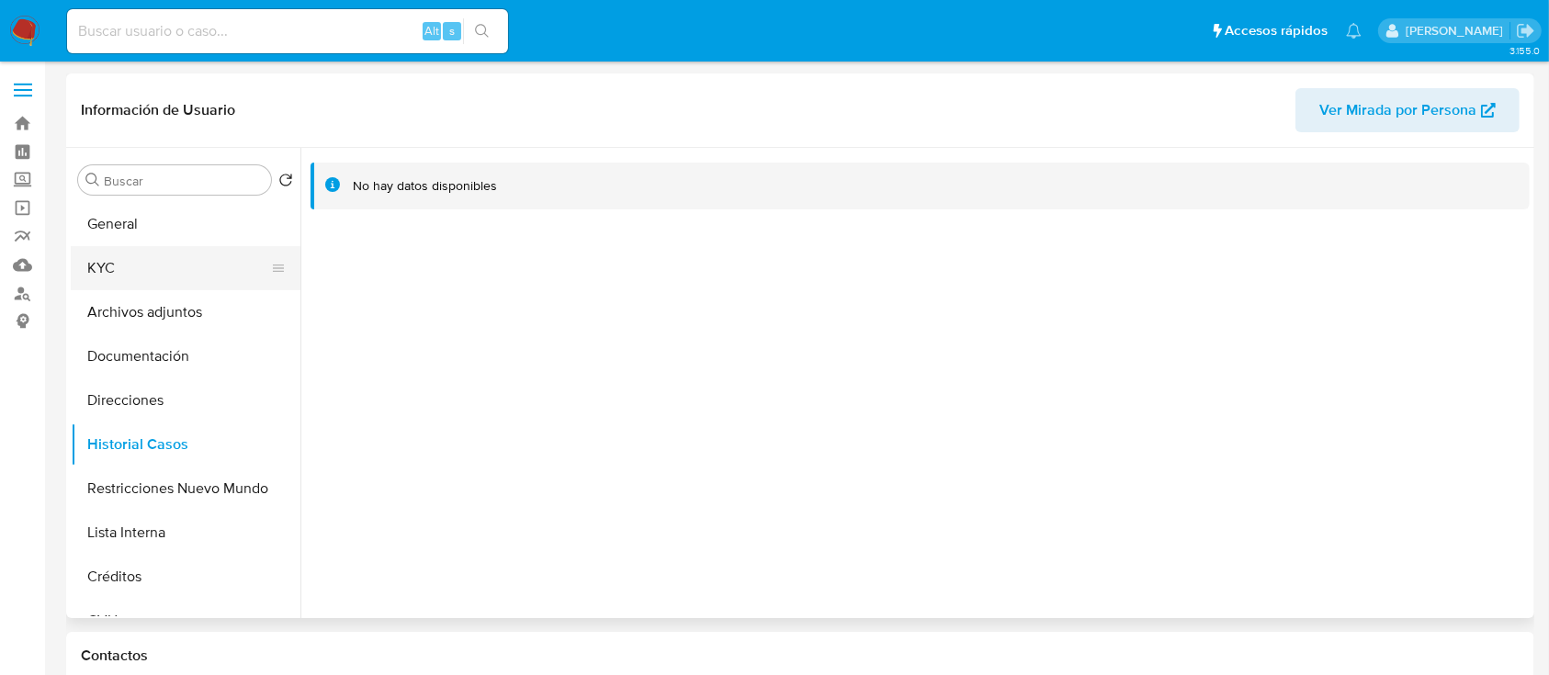
click at [182, 276] on button "KYC" at bounding box center [178, 268] width 215 height 44
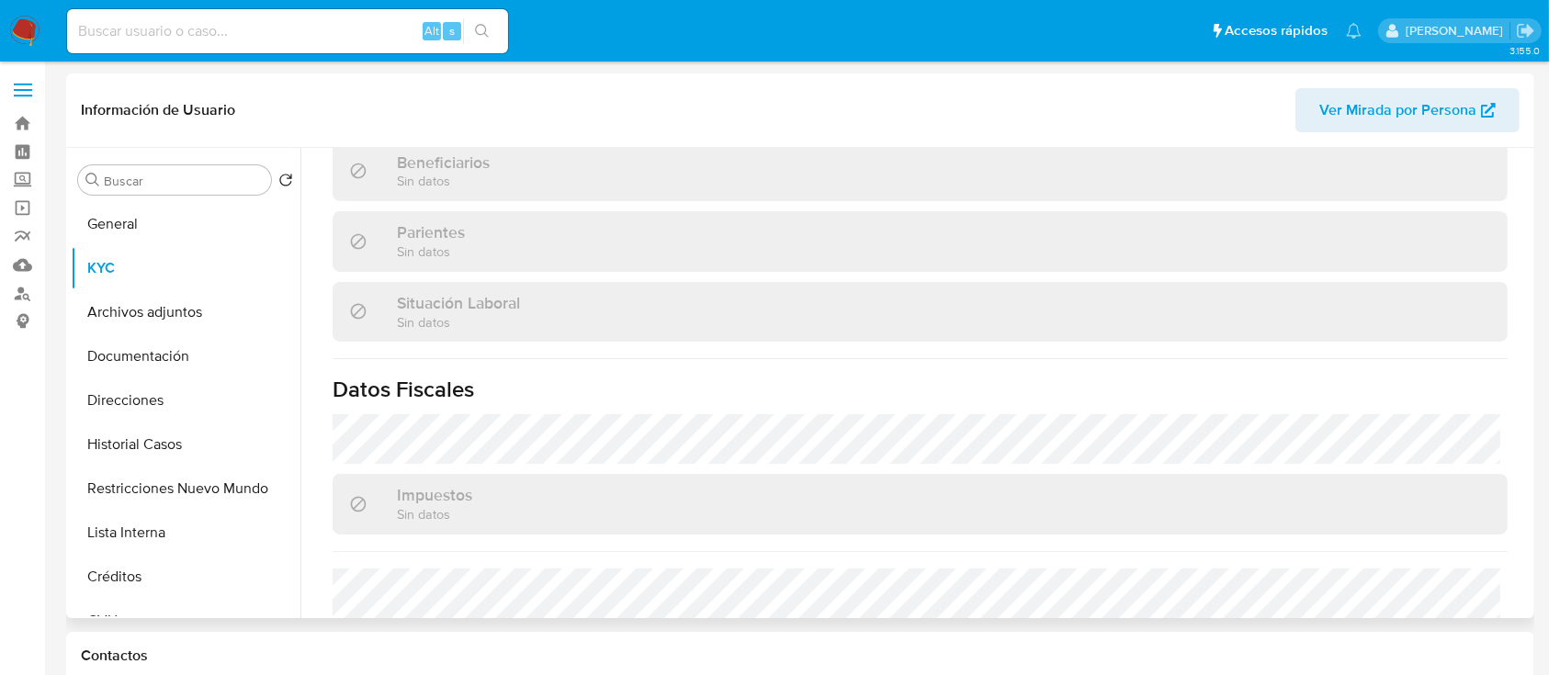
scroll to position [967, 0]
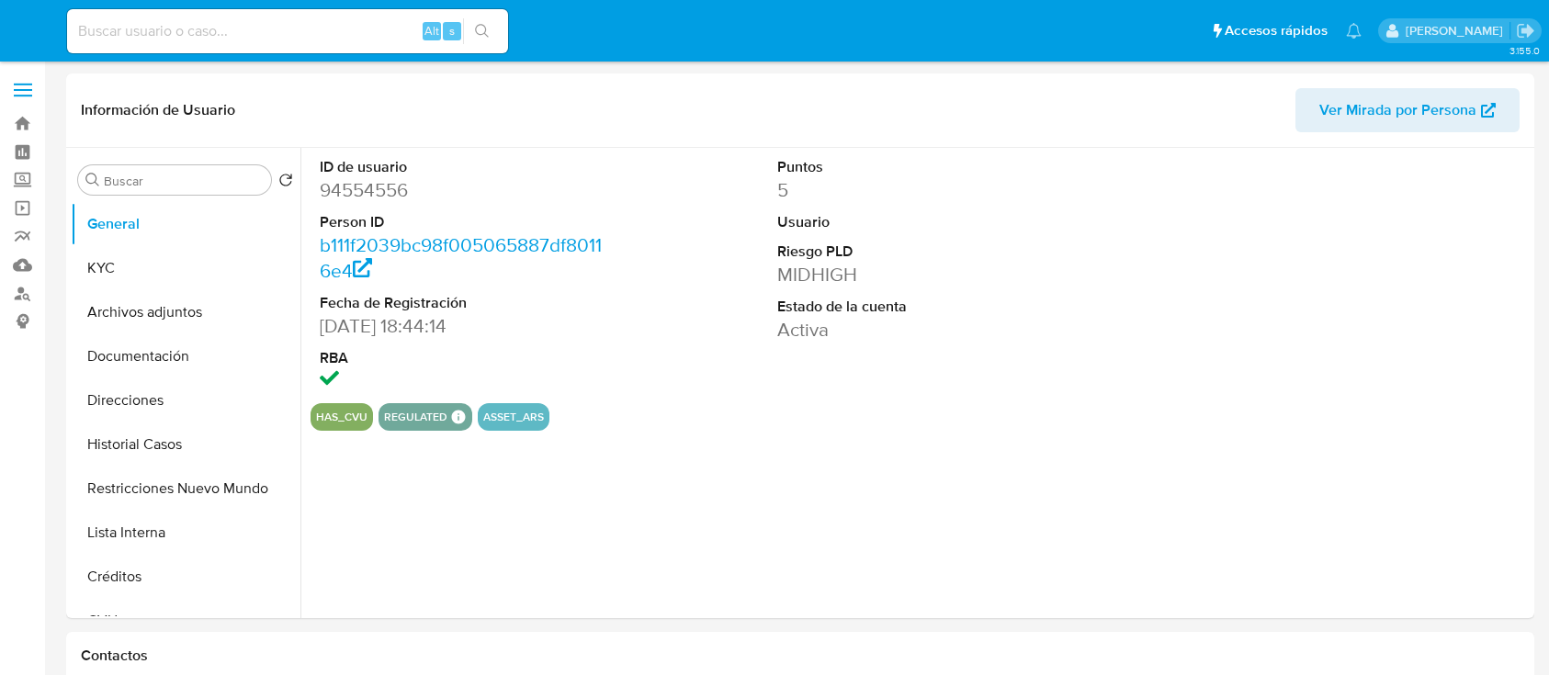
select select "10"
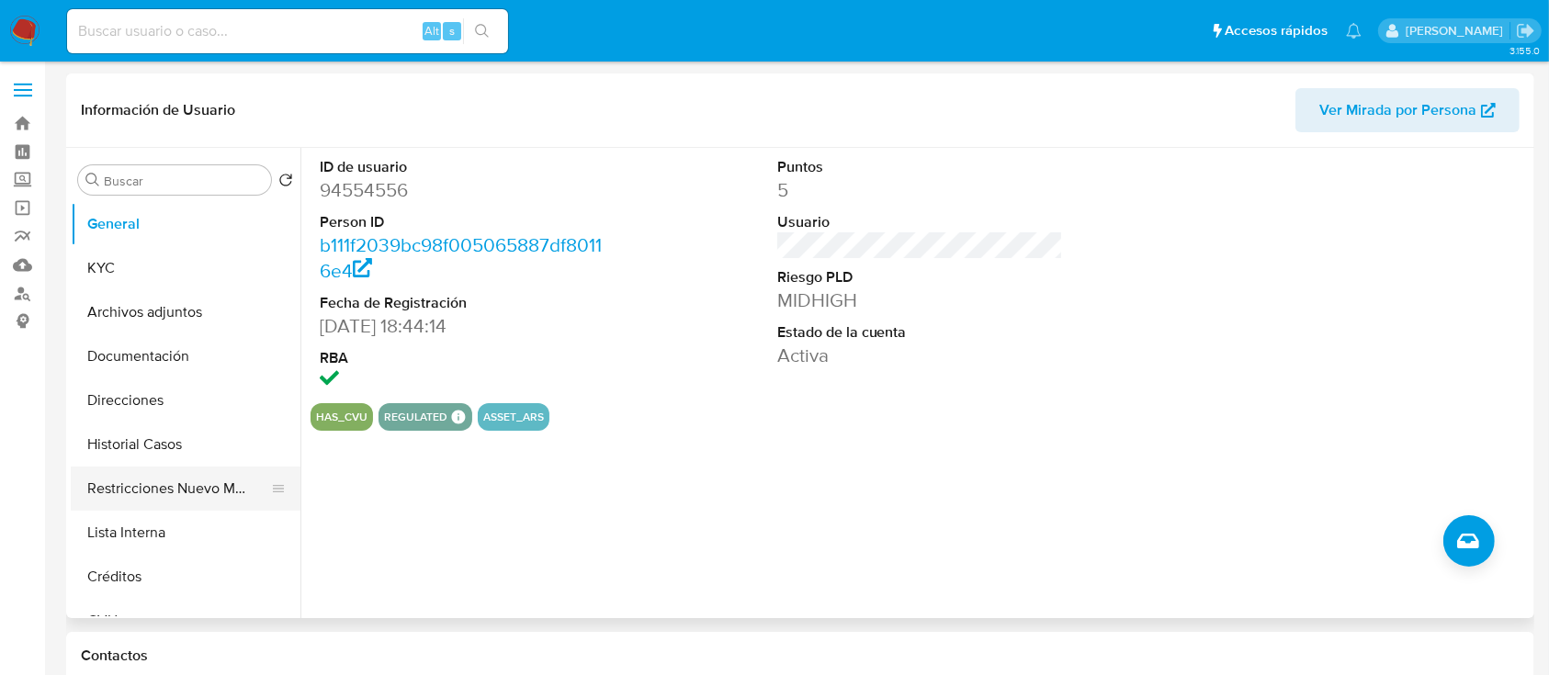
click at [169, 489] on button "Restricciones Nuevo Mundo" at bounding box center [178, 489] width 215 height 44
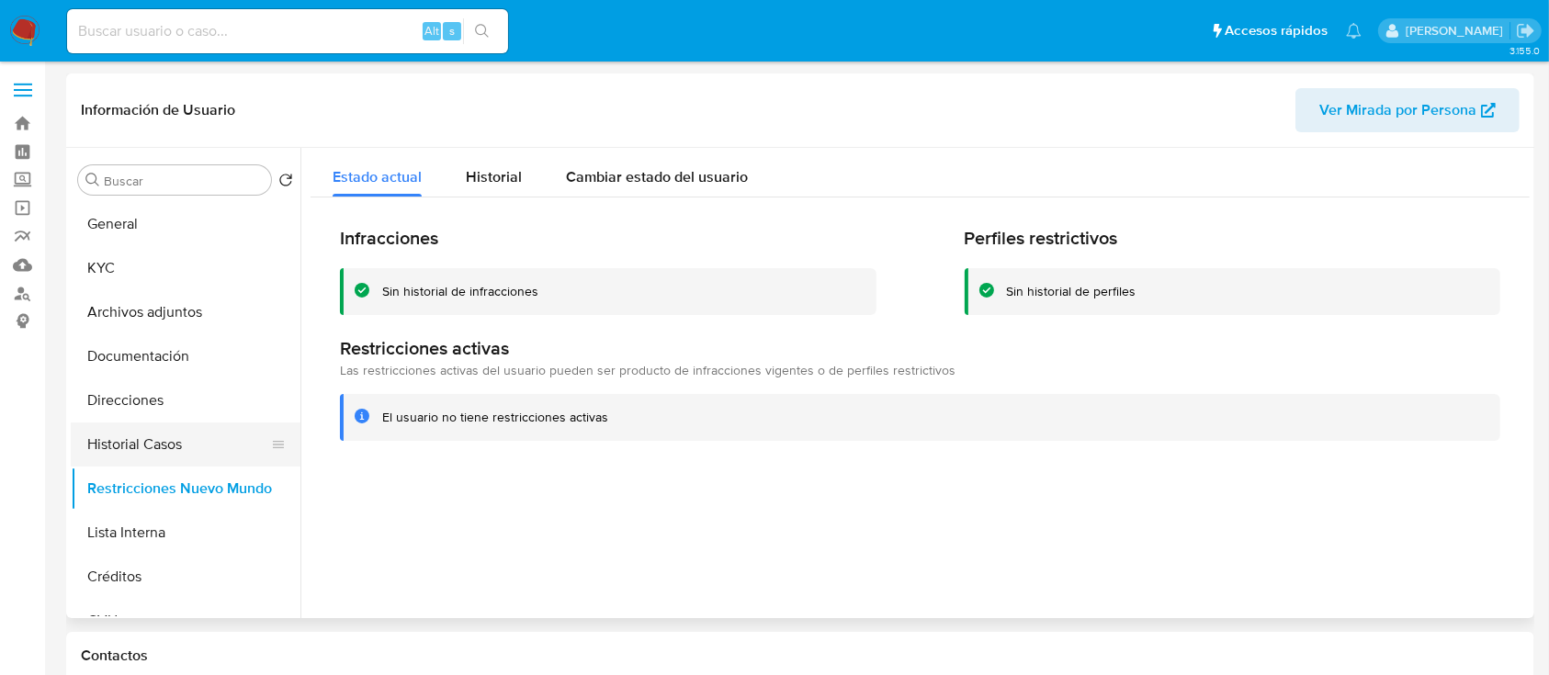
click at [200, 437] on button "Historial Casos" at bounding box center [178, 445] width 215 height 44
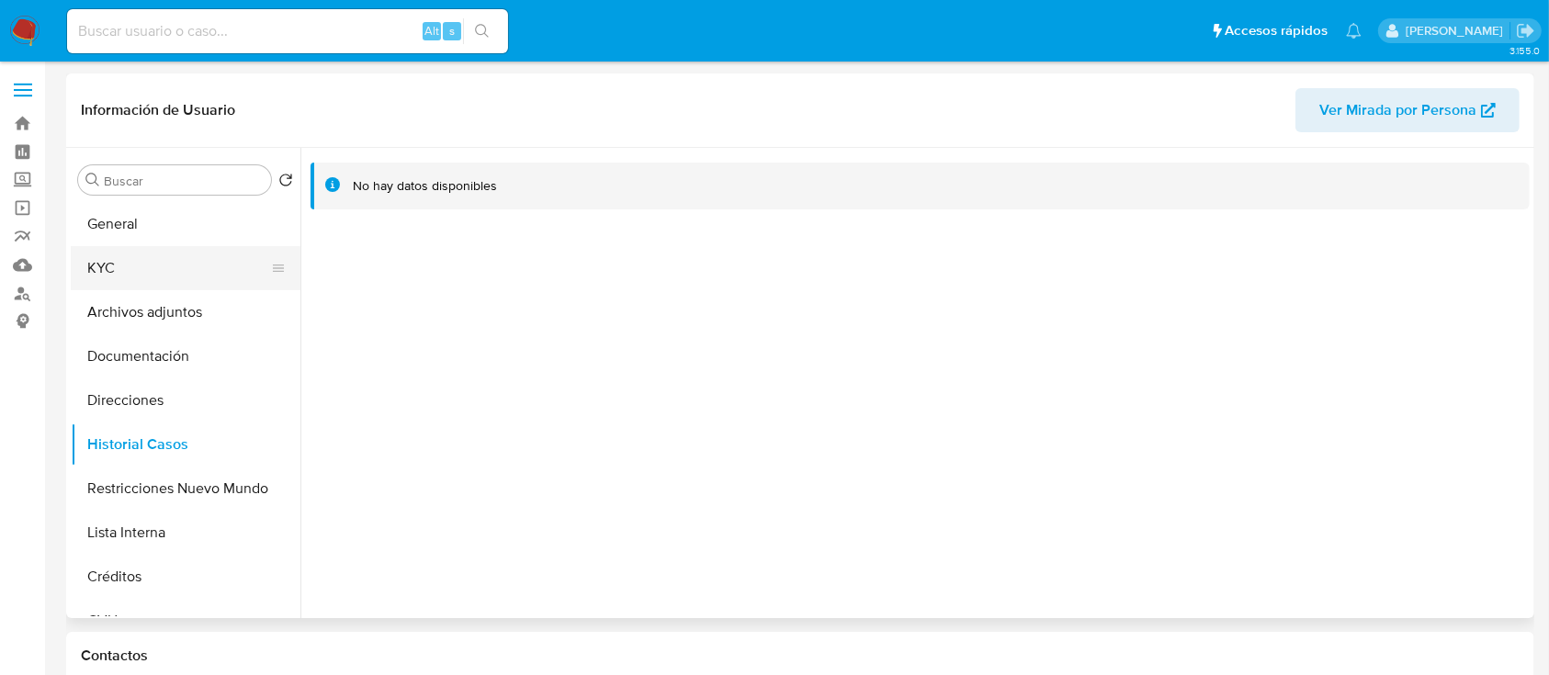
click at [209, 255] on button "KYC" at bounding box center [178, 268] width 215 height 44
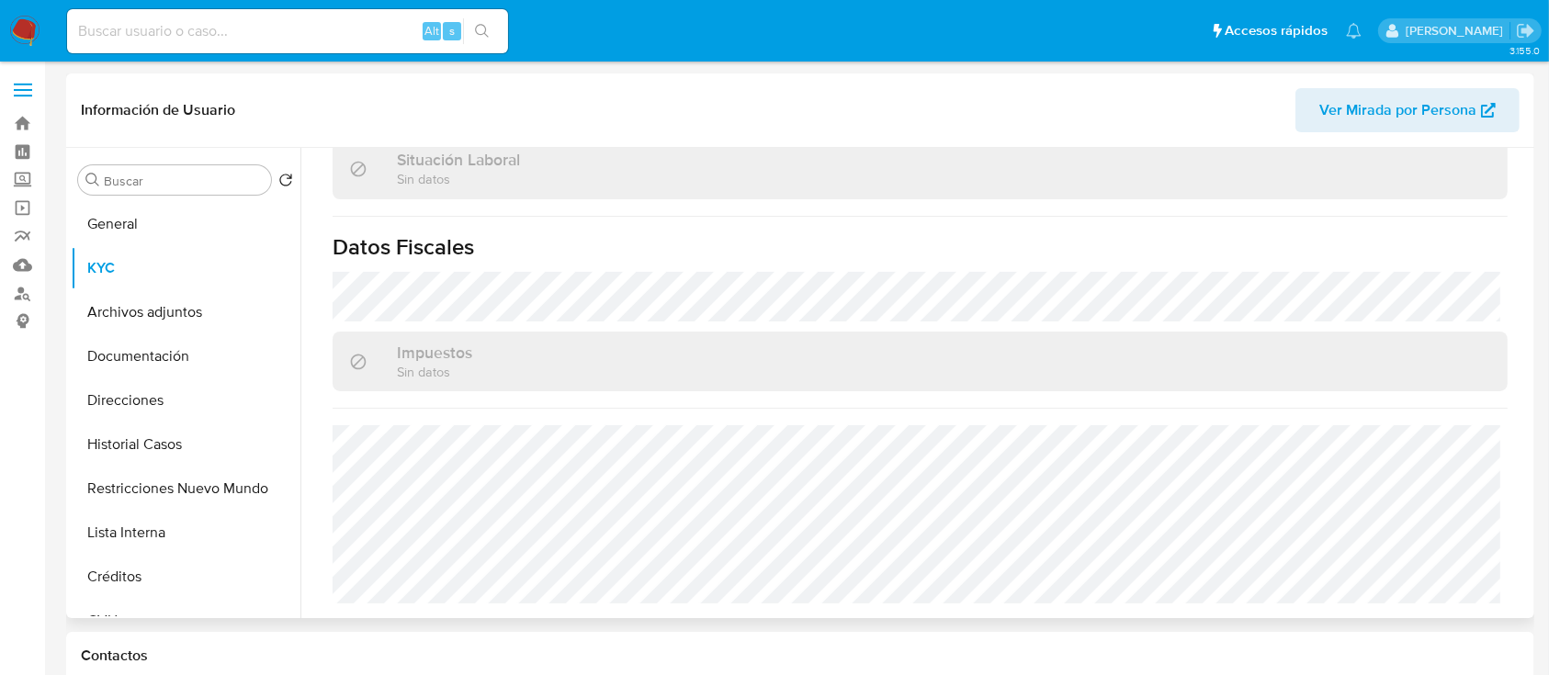
scroll to position [965, 0]
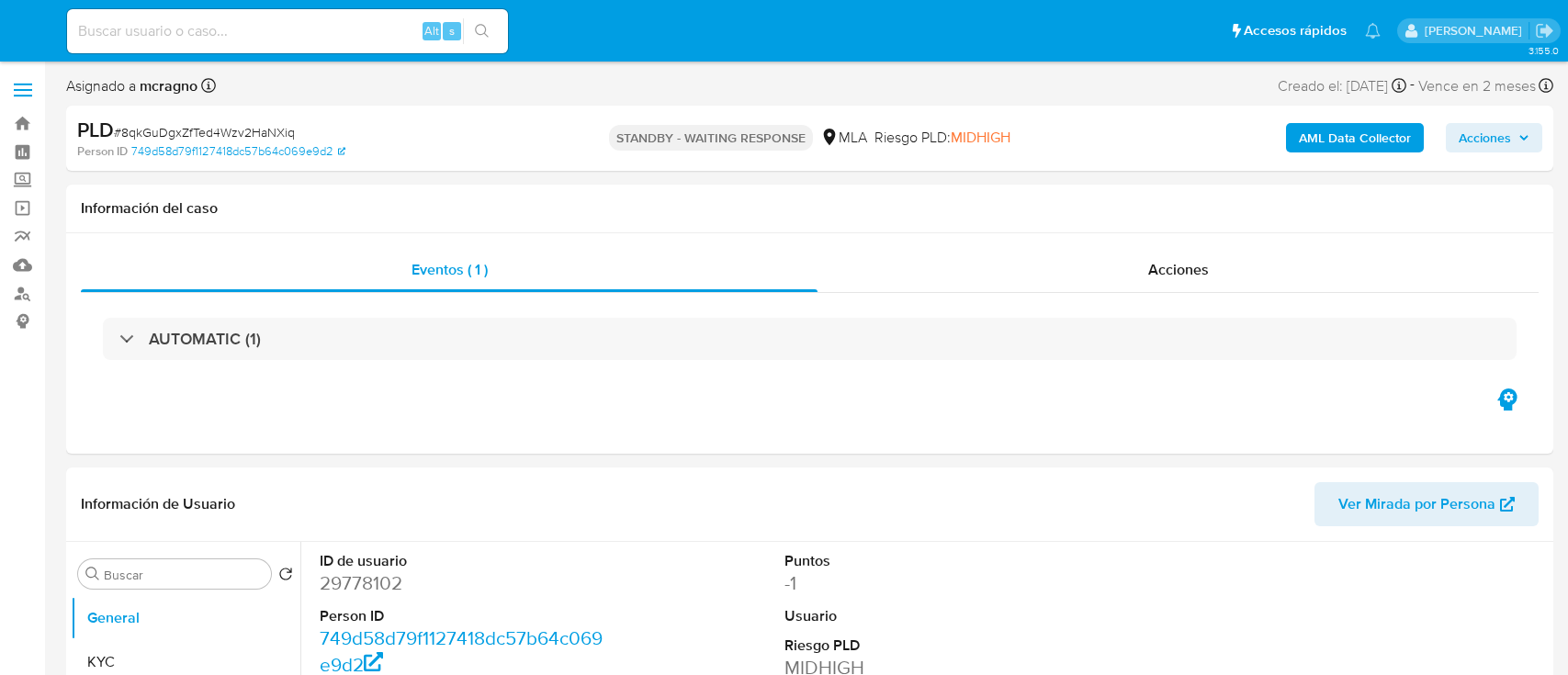
select select "10"
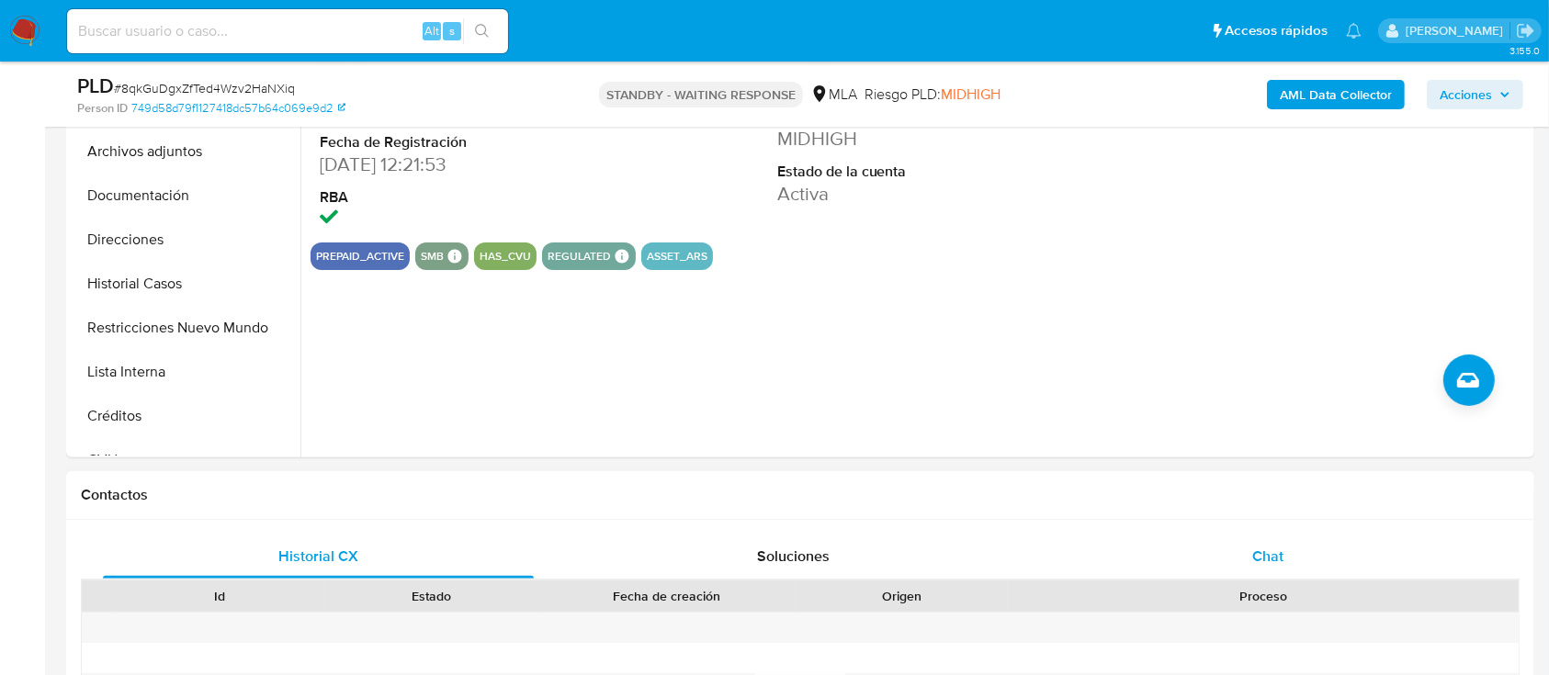
click at [1271, 547] on span "Chat" at bounding box center [1267, 556] width 31 height 21
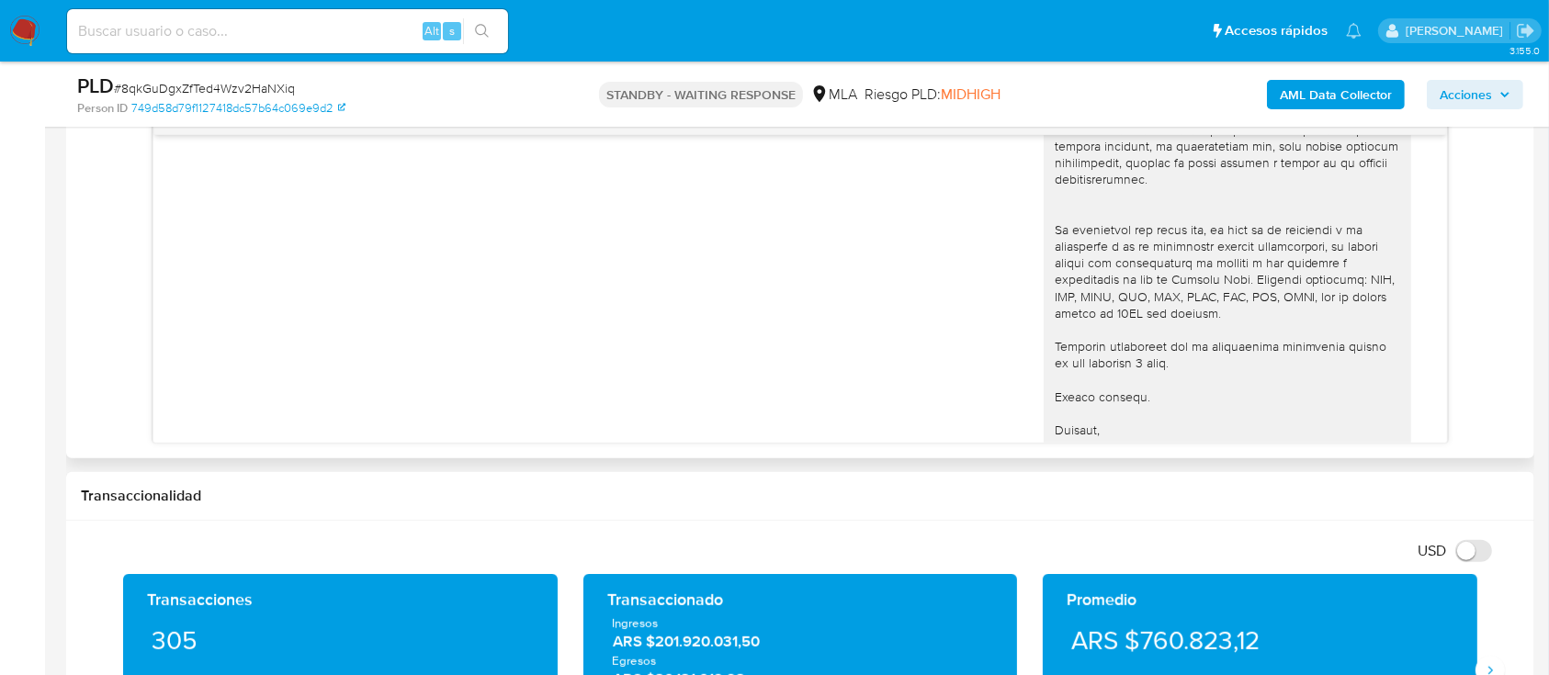
scroll to position [1406, 0]
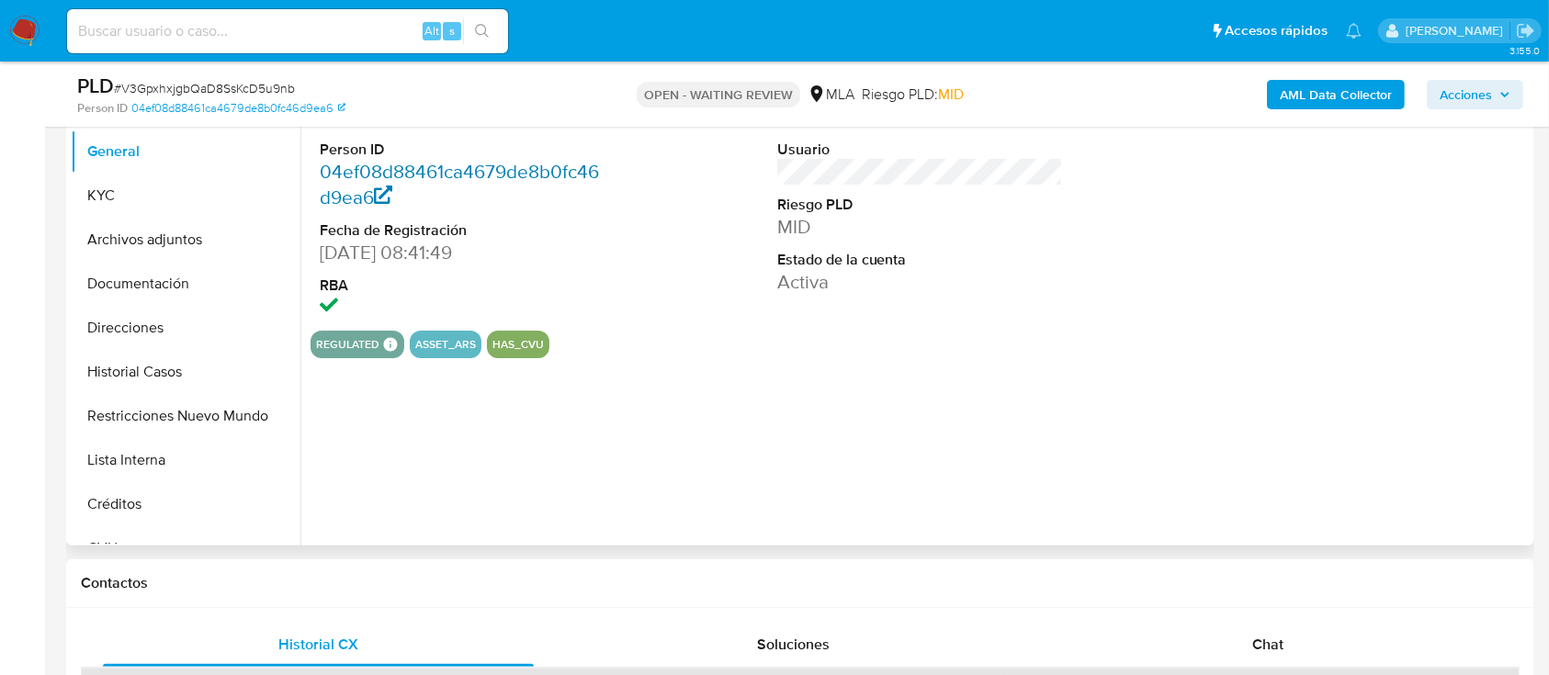
select select "10"
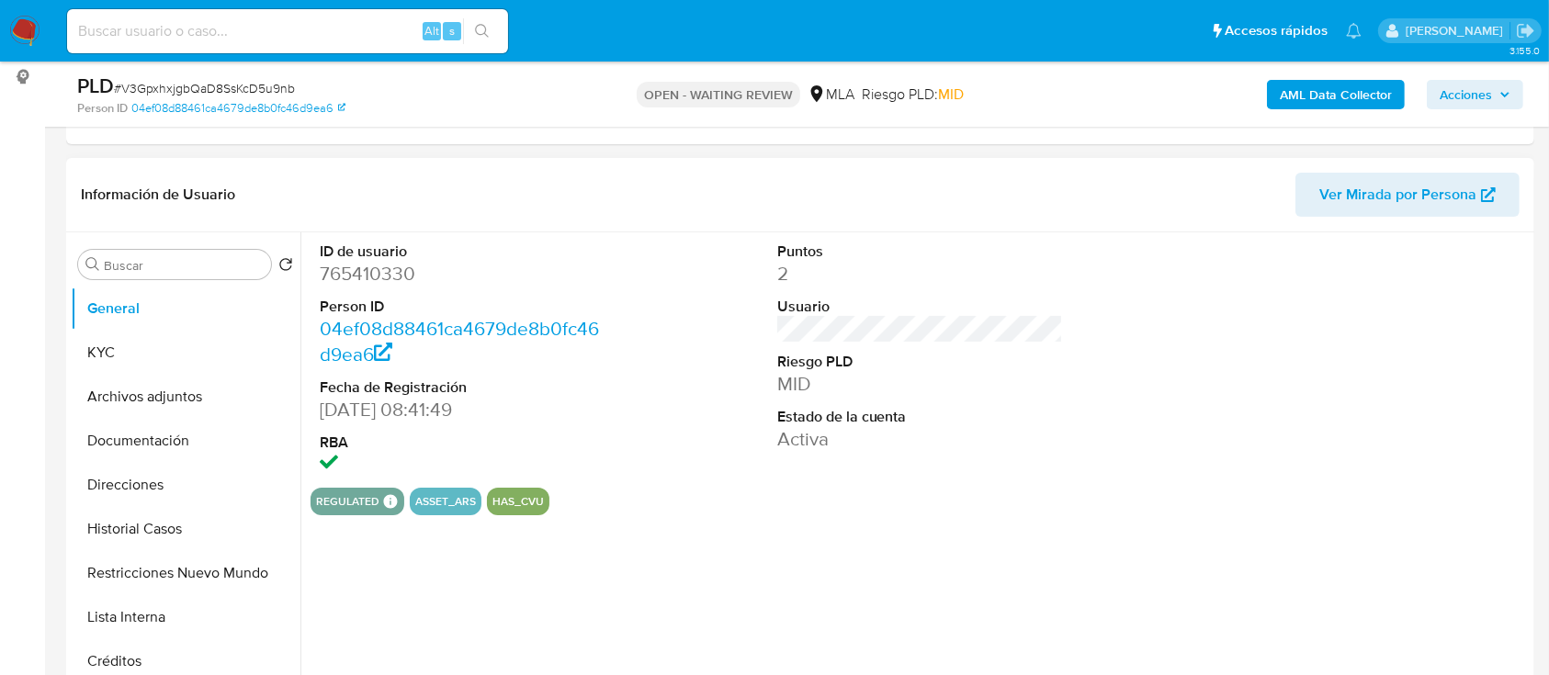
click at [333, 252] on dt "ID de usuario" at bounding box center [463, 252] width 287 height 20
click at [348, 278] on dd "765410330" at bounding box center [463, 274] width 287 height 26
copy dd "765410330"
click at [182, 502] on button "Direcciones" at bounding box center [186, 485] width 230 height 44
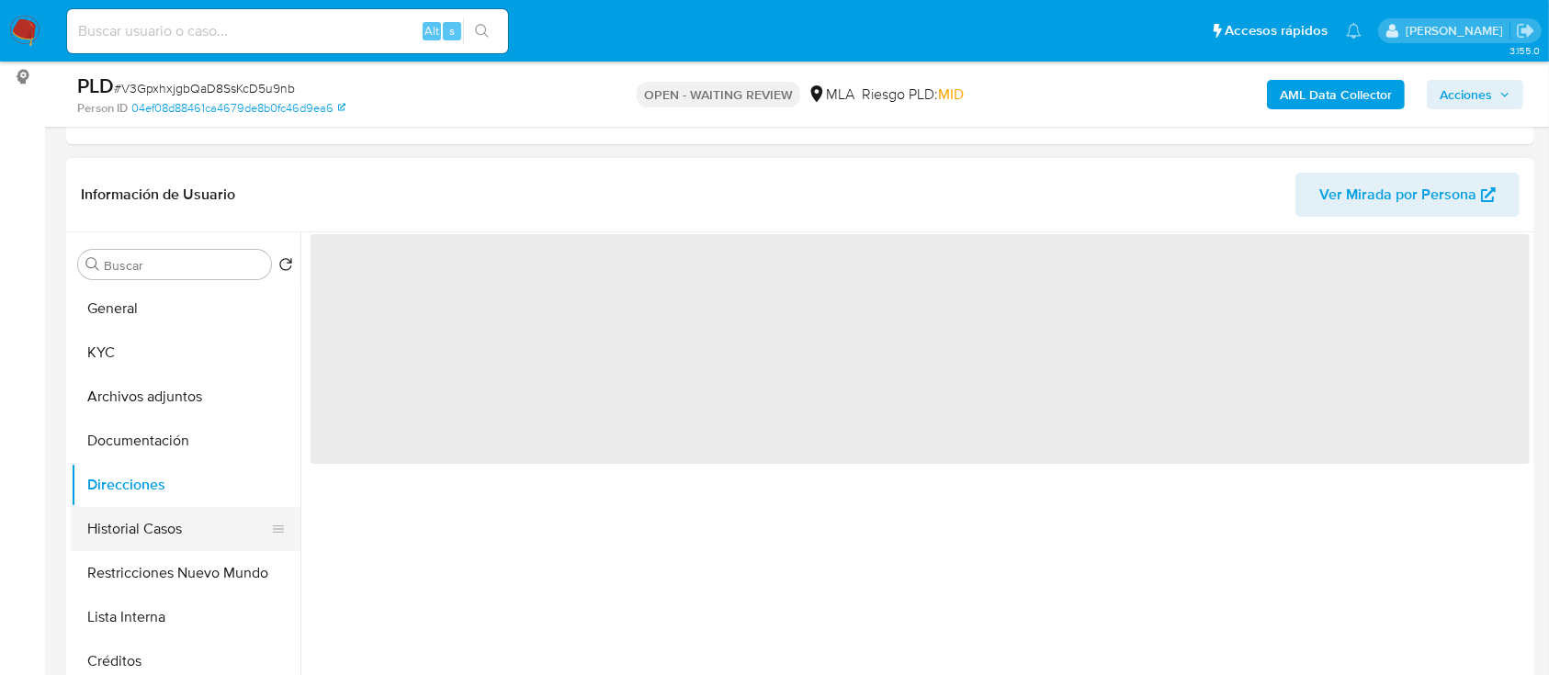
click at [187, 525] on button "Historial Casos" at bounding box center [178, 529] width 215 height 44
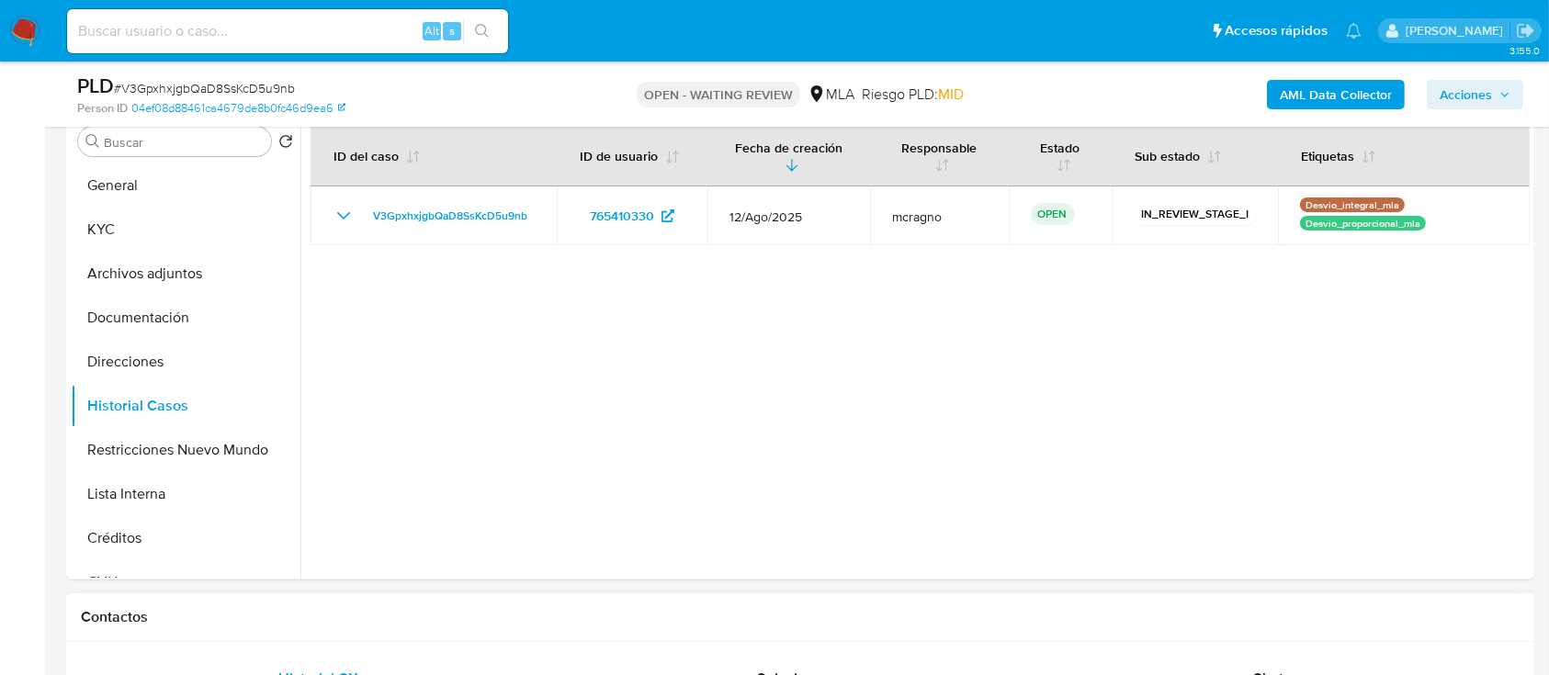
scroll to position [612, 0]
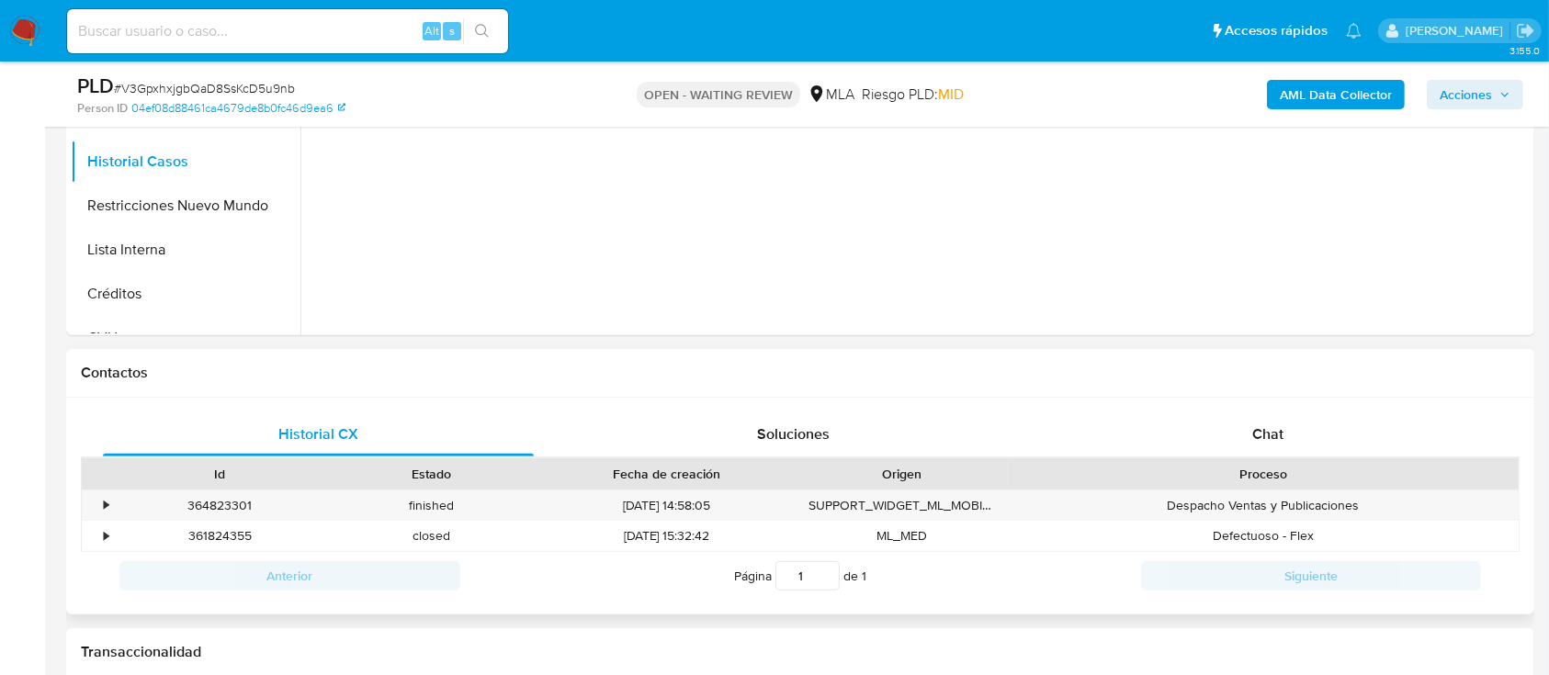
click at [1359, 481] on div "Proceso" at bounding box center [1263, 474] width 485 height 18
click at [1357, 460] on div "Proceso" at bounding box center [1263, 473] width 511 height 31
click at [1355, 434] on div "Chat" at bounding box center [1268, 434] width 431 height 44
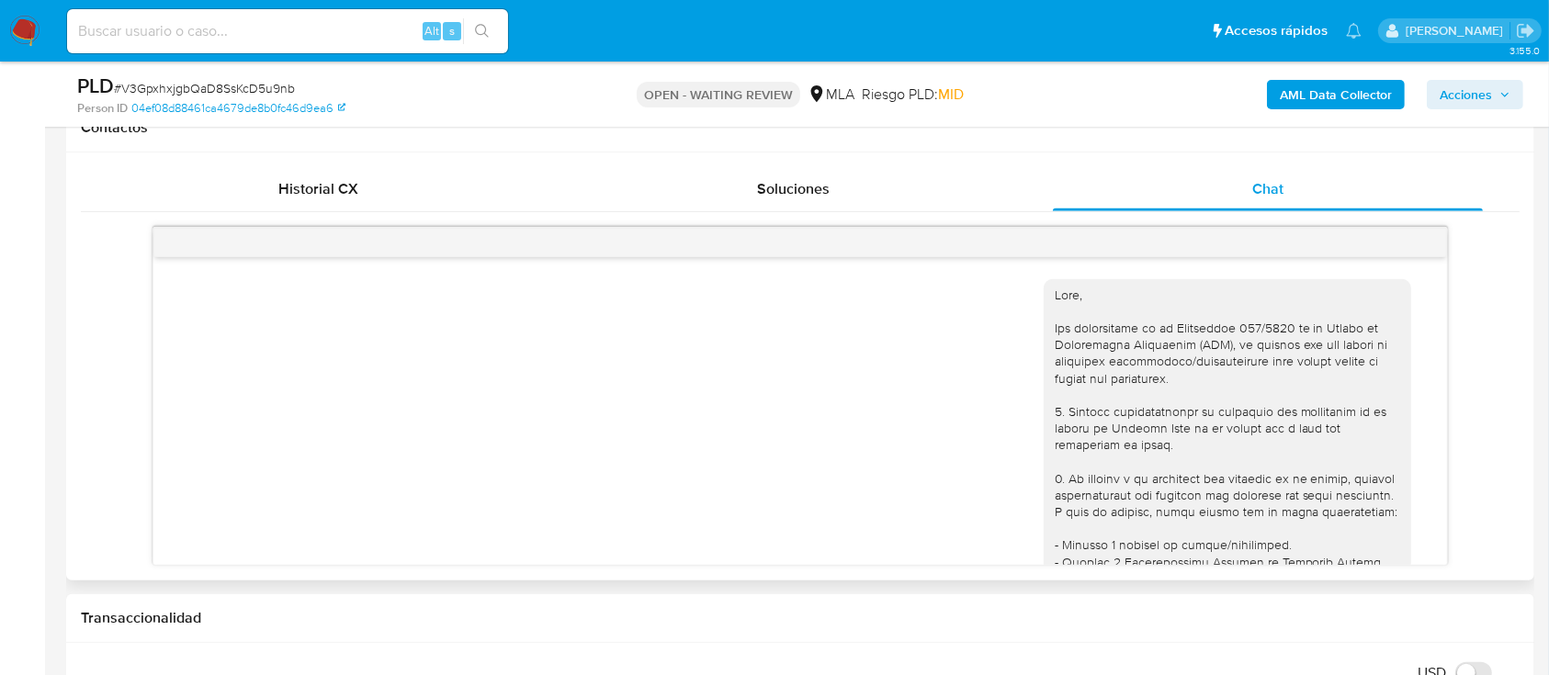
scroll to position [907, 0]
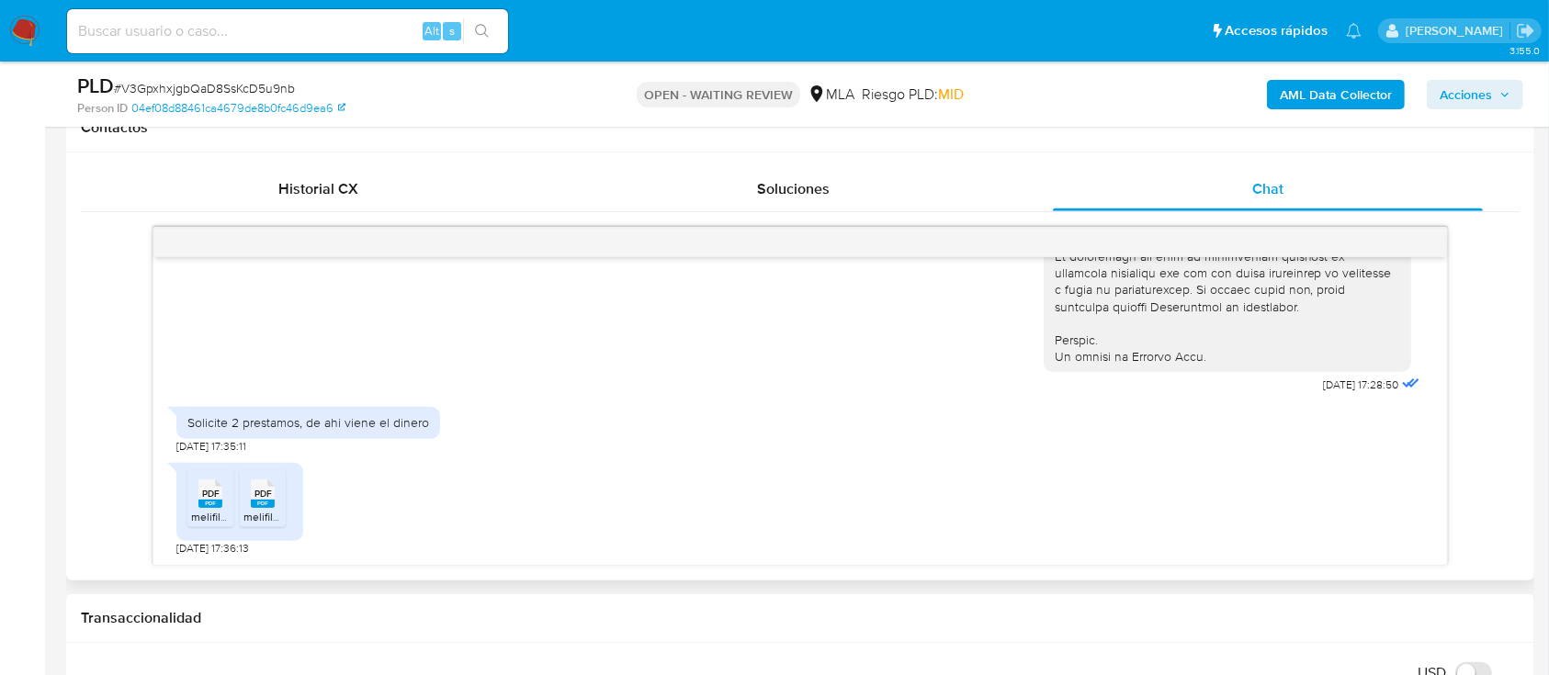
click at [206, 488] on span "PDF" at bounding box center [210, 494] width 17 height 12
click at [277, 491] on div "PDF PDF" at bounding box center [262, 492] width 39 height 36
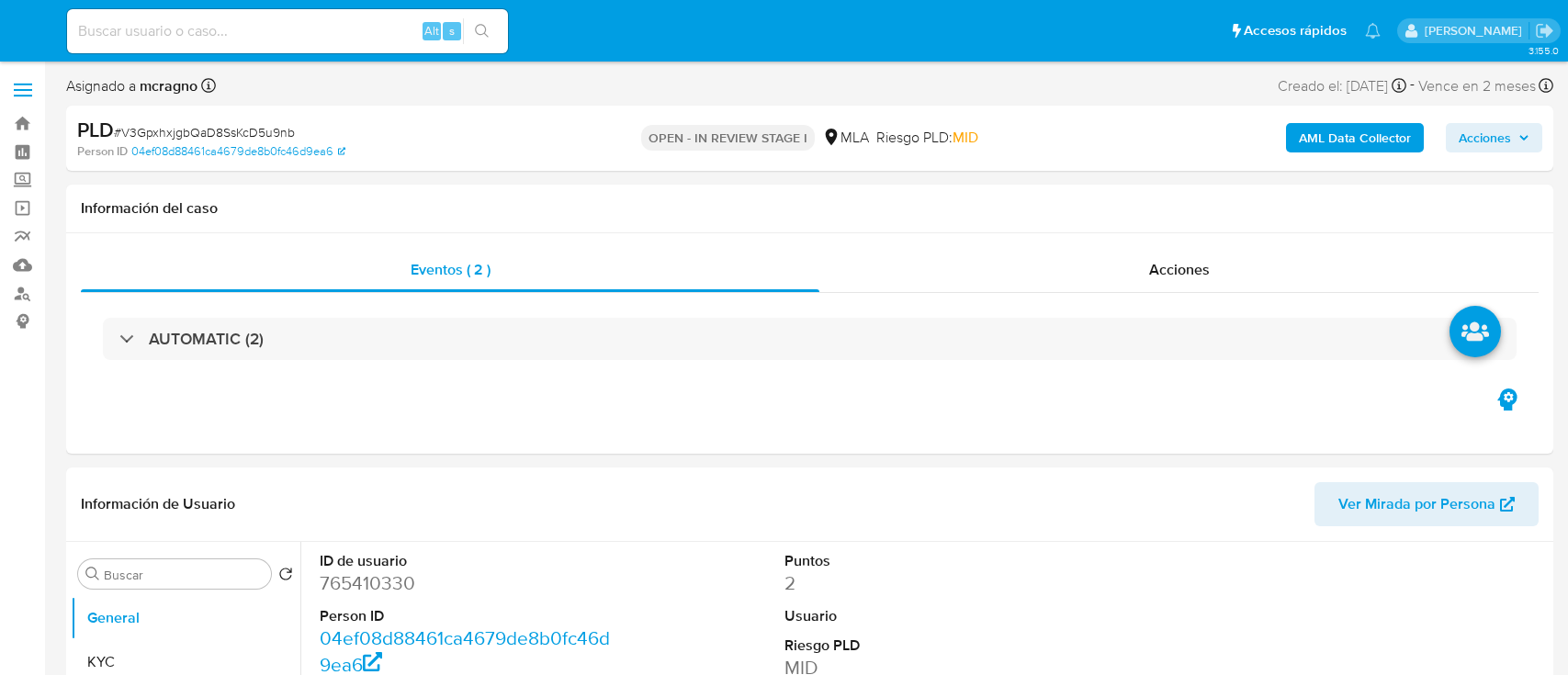
select select "10"
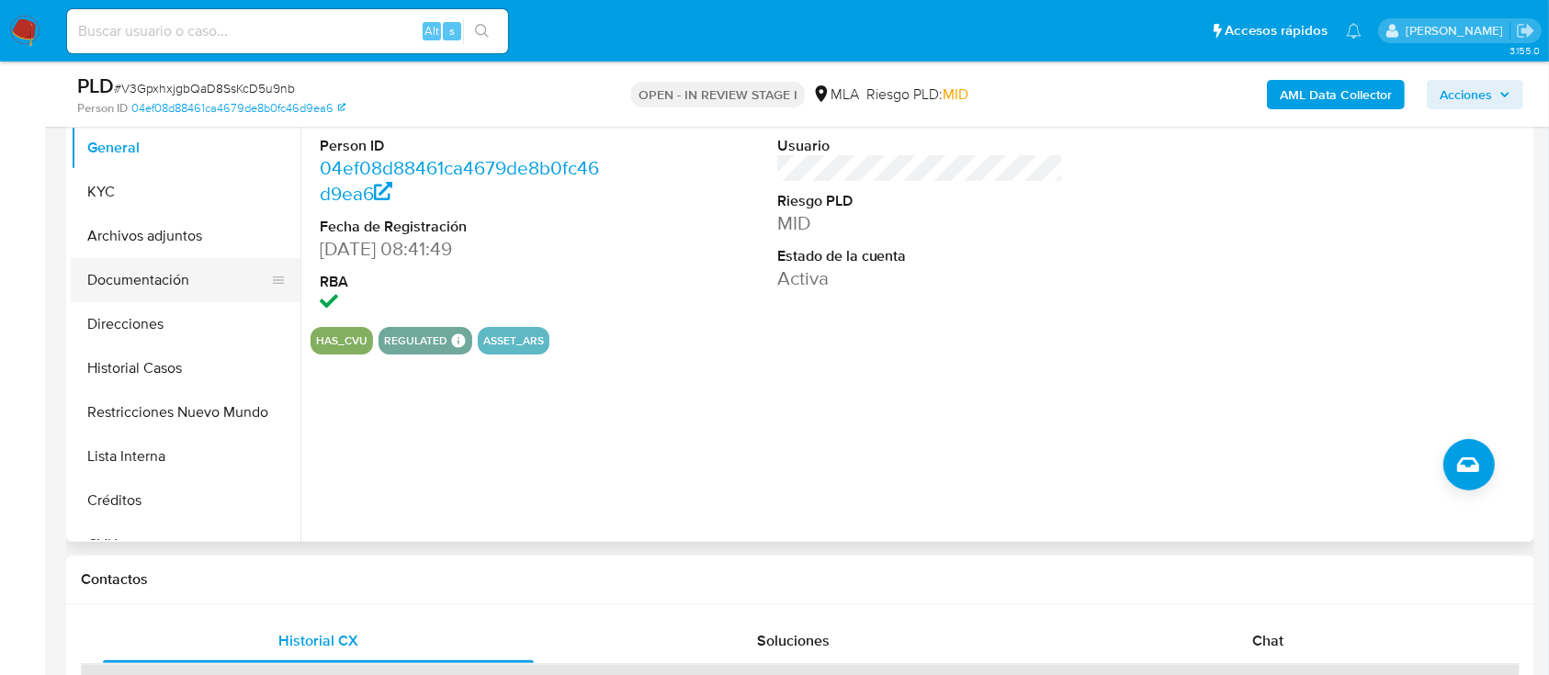
scroll to position [367, 0]
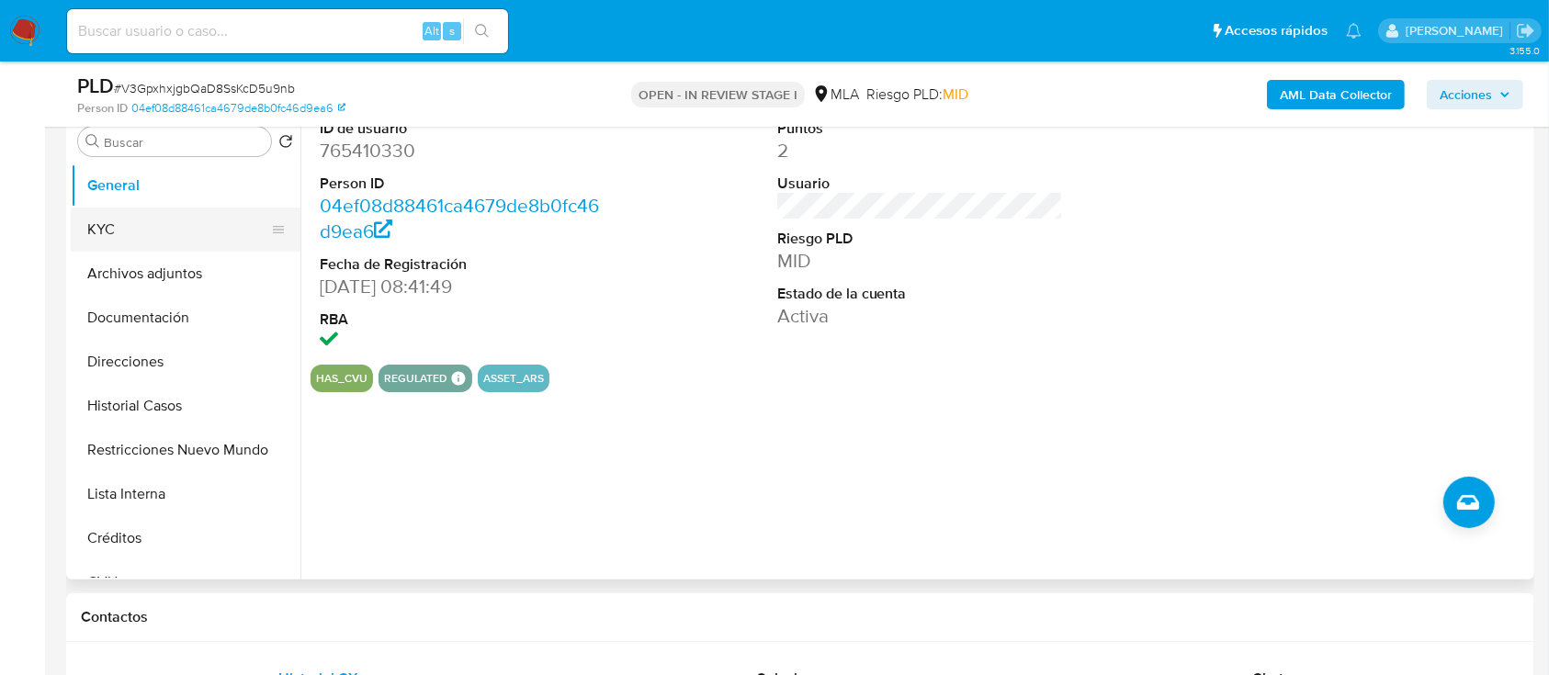
drag, startPoint x: 187, startPoint y: 227, endPoint x: 227, endPoint y: 246, distance: 44.0
click at [186, 225] on button "KYC" at bounding box center [178, 230] width 215 height 44
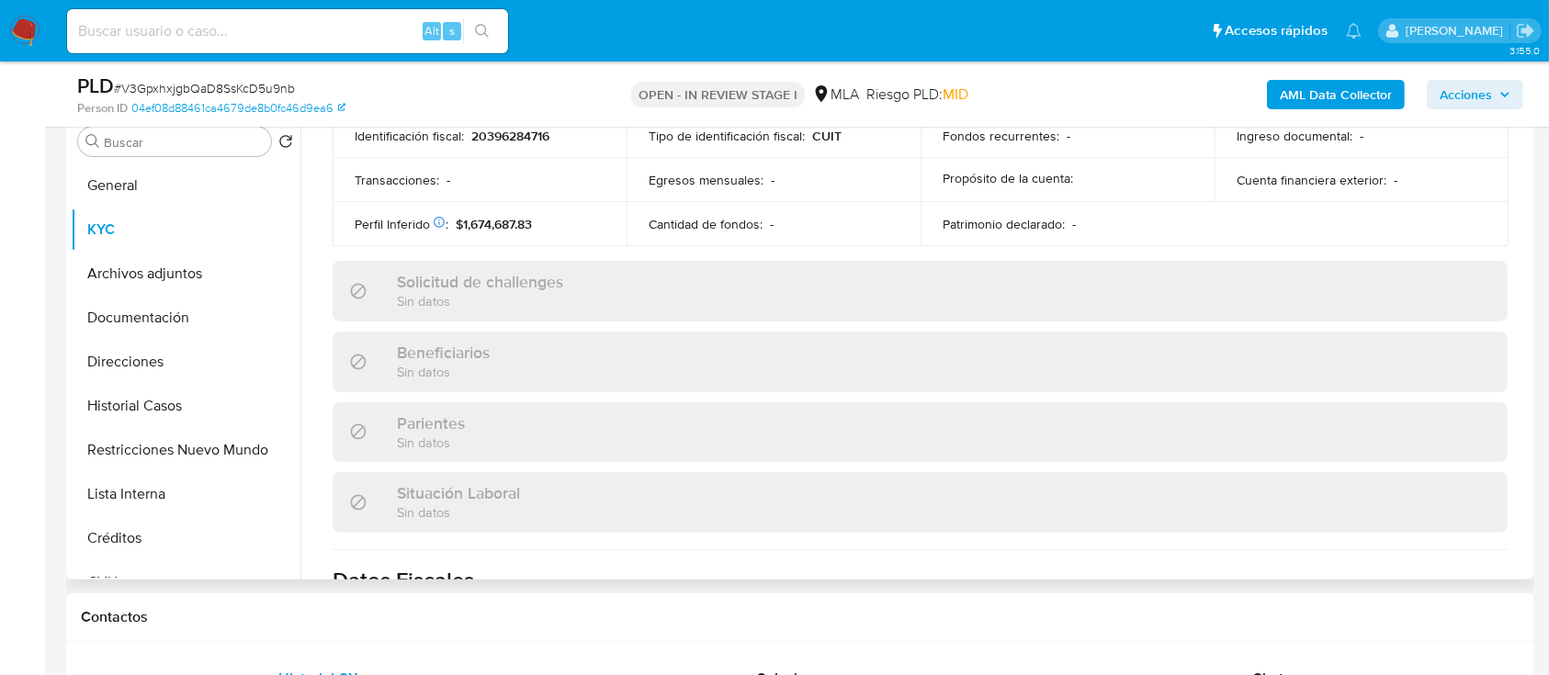
scroll to position [1031, 0]
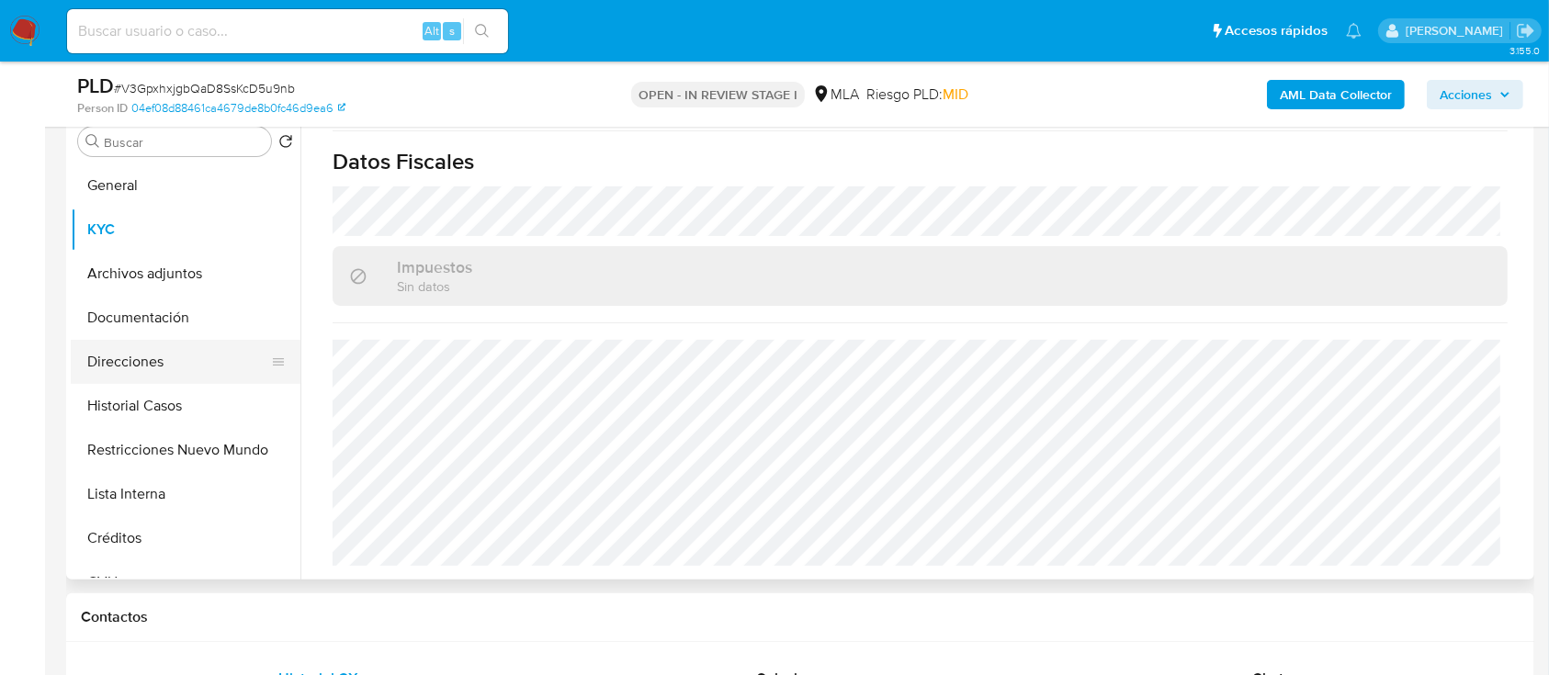
click at [135, 356] on button "Direcciones" at bounding box center [178, 362] width 215 height 44
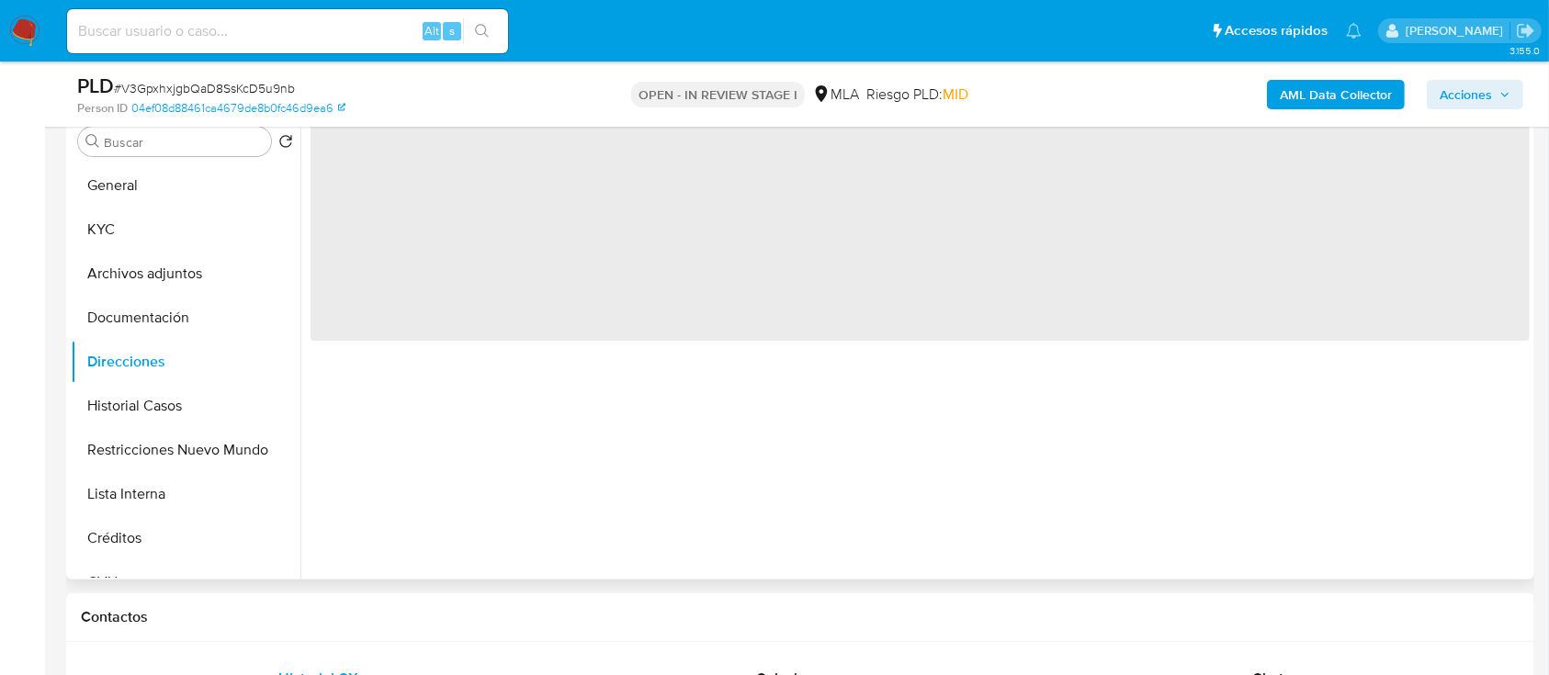
scroll to position [0, 0]
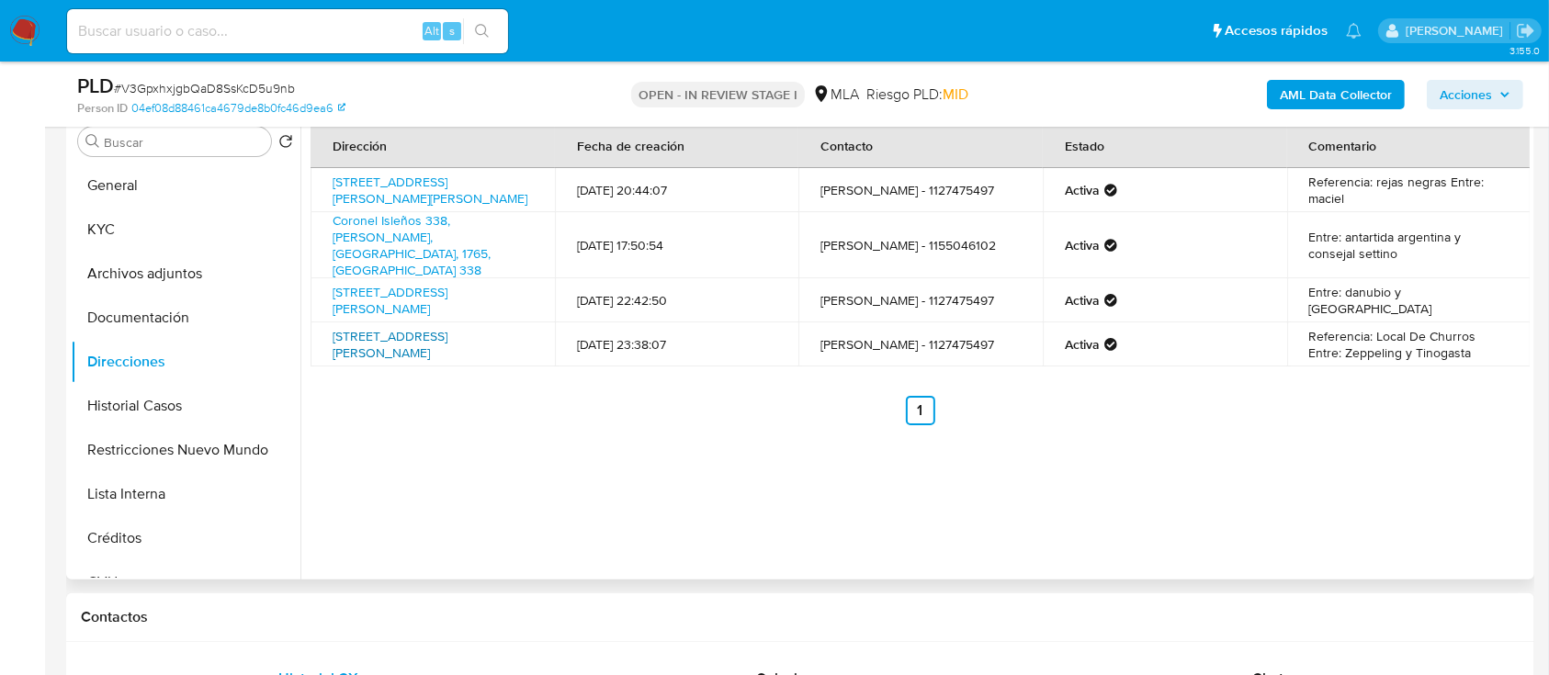
click at [425, 338] on link "Marconi 4416, Isidro Casanova, Buenos Aires, 1765, Argentina 4416" at bounding box center [390, 344] width 115 height 35
drag, startPoint x: 185, startPoint y: 231, endPoint x: 301, endPoint y: 260, distance: 120.3
click at [187, 231] on button "KYC" at bounding box center [186, 230] width 230 height 44
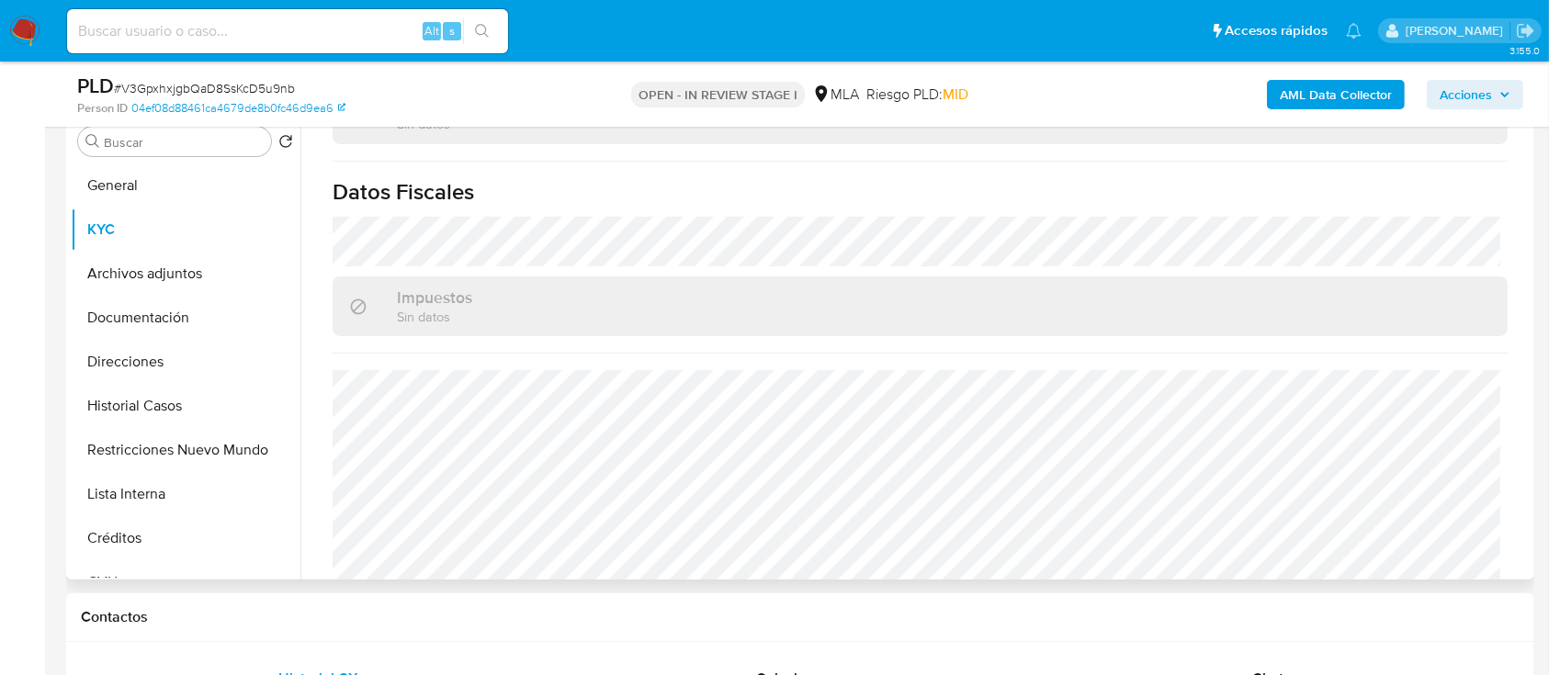
scroll to position [1031, 0]
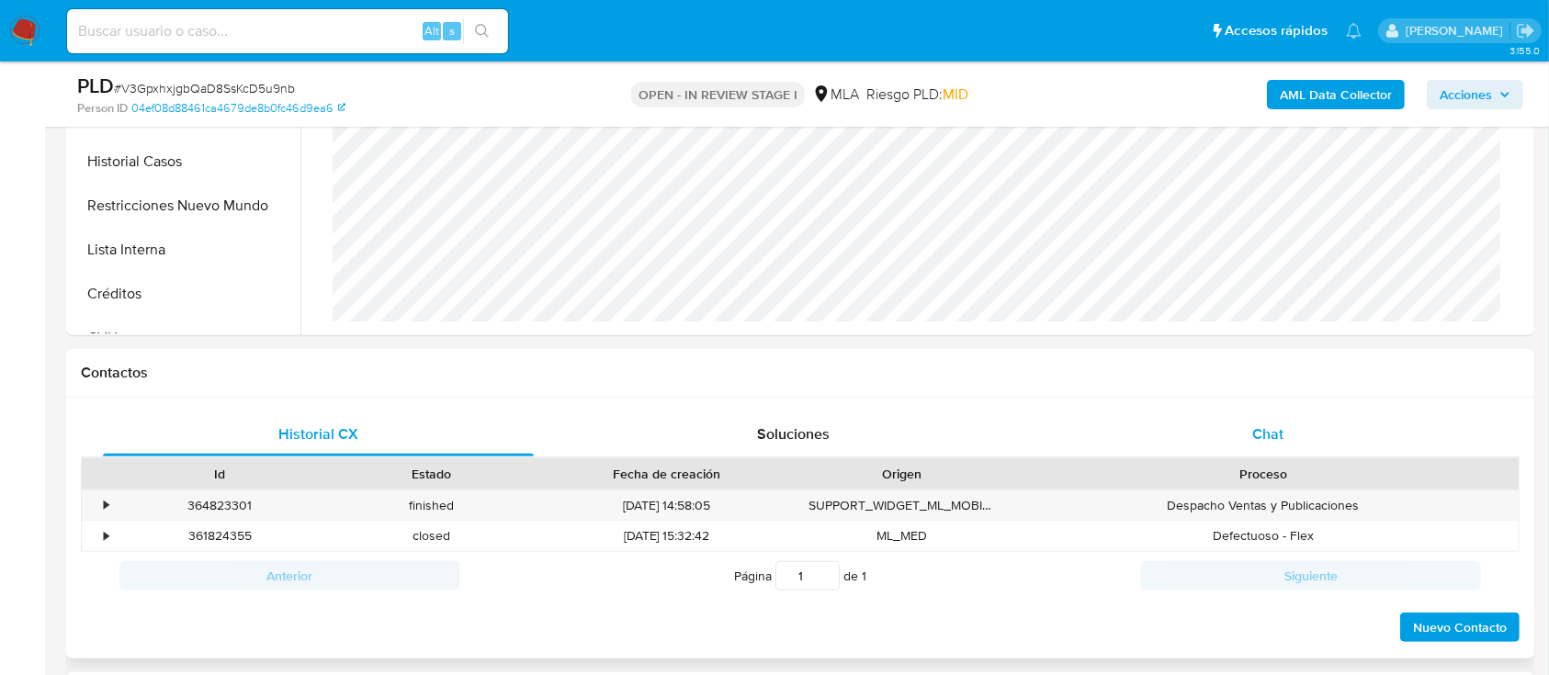
drag, startPoint x: 1269, startPoint y: 412, endPoint x: 1265, endPoint y: 445, distance: 33.3
click at [1269, 412] on div "Chat" at bounding box center [1268, 434] width 431 height 44
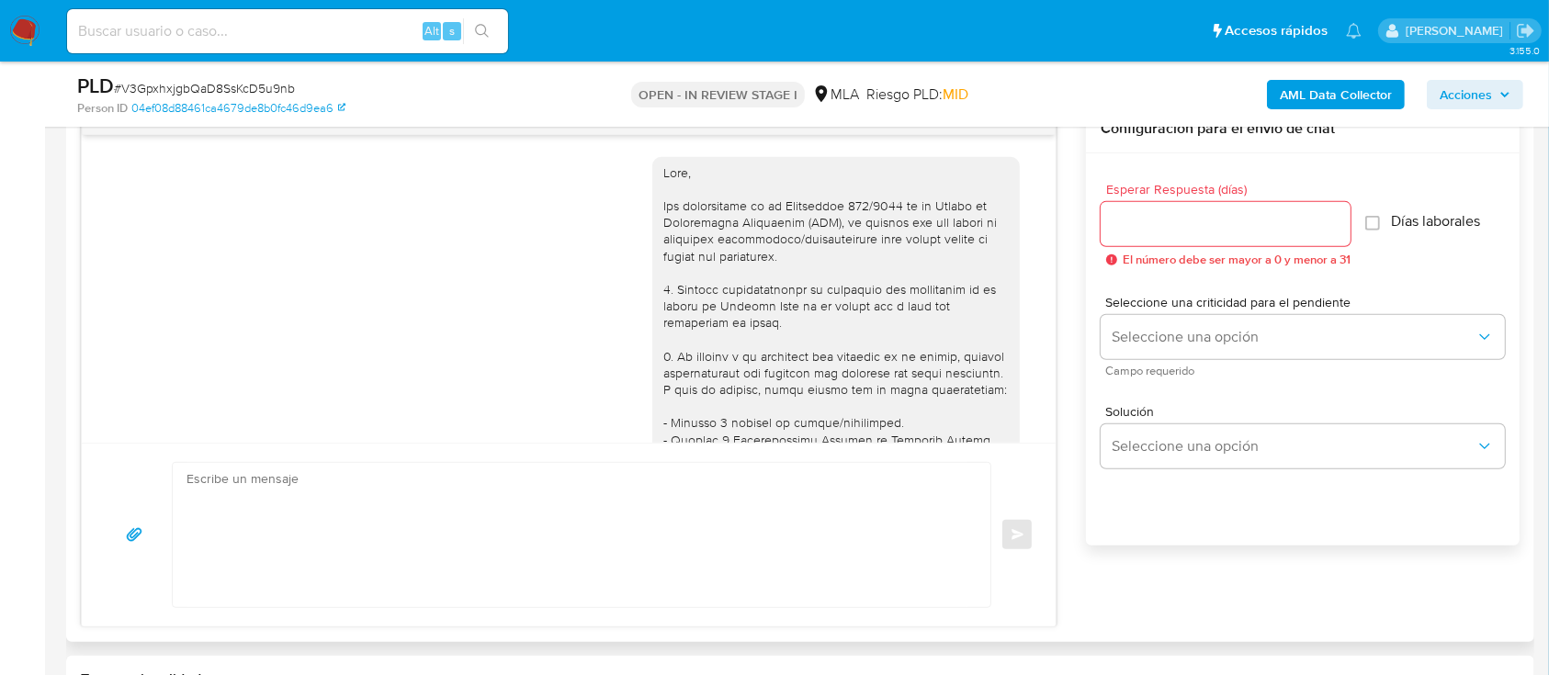
scroll to position [907, 0]
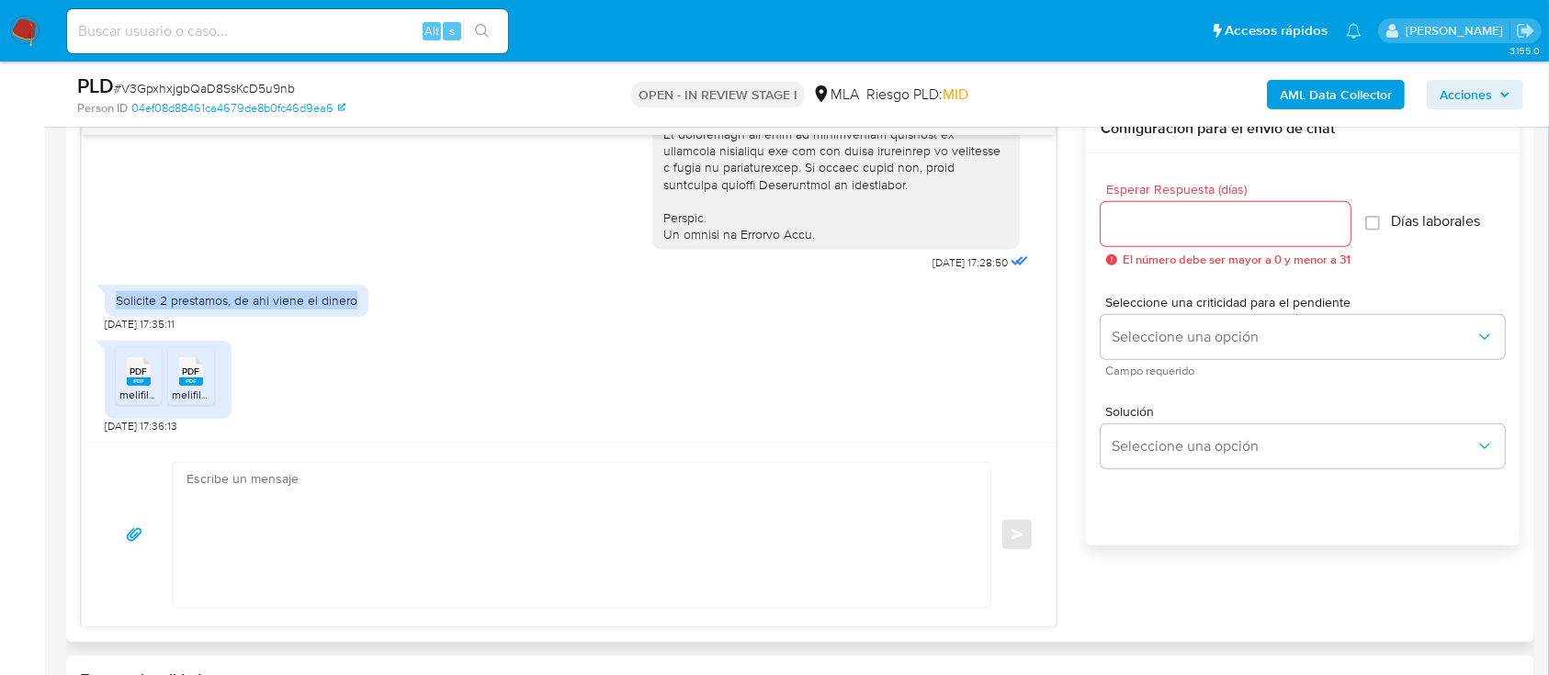
drag, startPoint x: 117, startPoint y: 298, endPoint x: 973, endPoint y: 526, distance: 886.2
click at [367, 298] on div "Solicite 2 prestamos, de ahi viene el dinero 20/08/2025 17:35:11" at bounding box center [569, 303] width 928 height 55
copy div "Solicite 2 prestamos, de ahi viene el dinero"
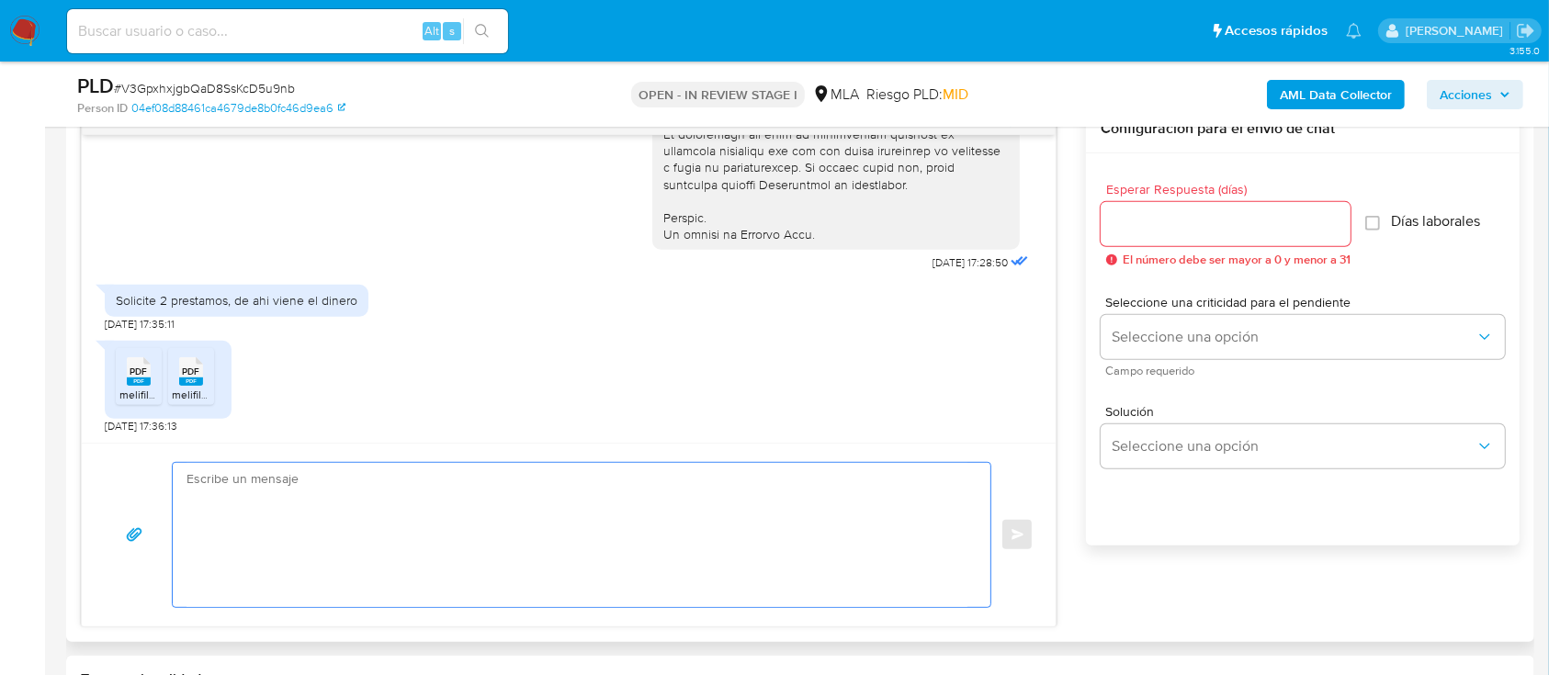
click at [341, 505] on textarea at bounding box center [576, 535] width 781 height 144
paste textarea "Hola, ¡Muchas gracias por tu respuesta! Confirmamos la recepción de la document…"
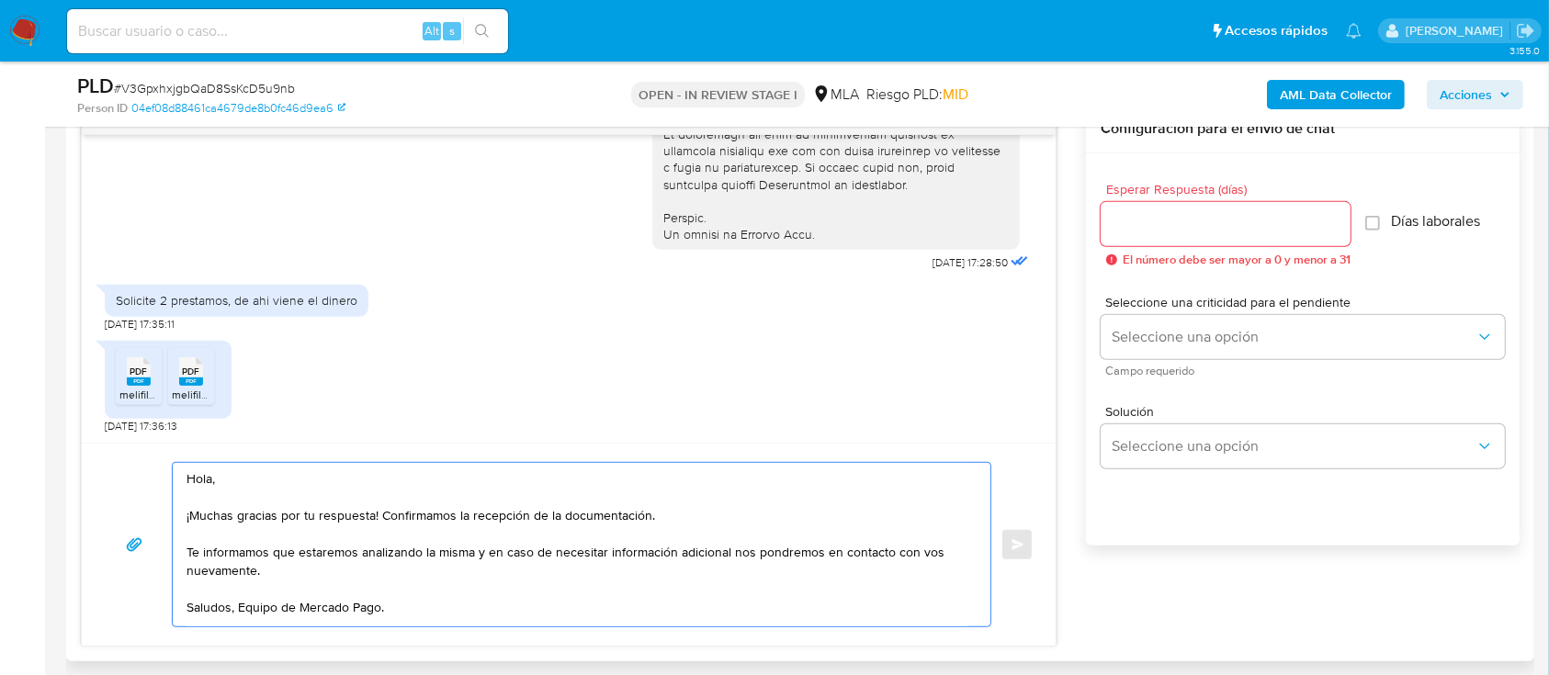
drag, startPoint x: 373, startPoint y: 577, endPoint x: 203, endPoint y: 545, distance: 173.0
click at [179, 551] on div "Hola, ¡Muchas gracias por tu respuesta! Confirmamos la recepción de la document…" at bounding box center [577, 545] width 808 height 164
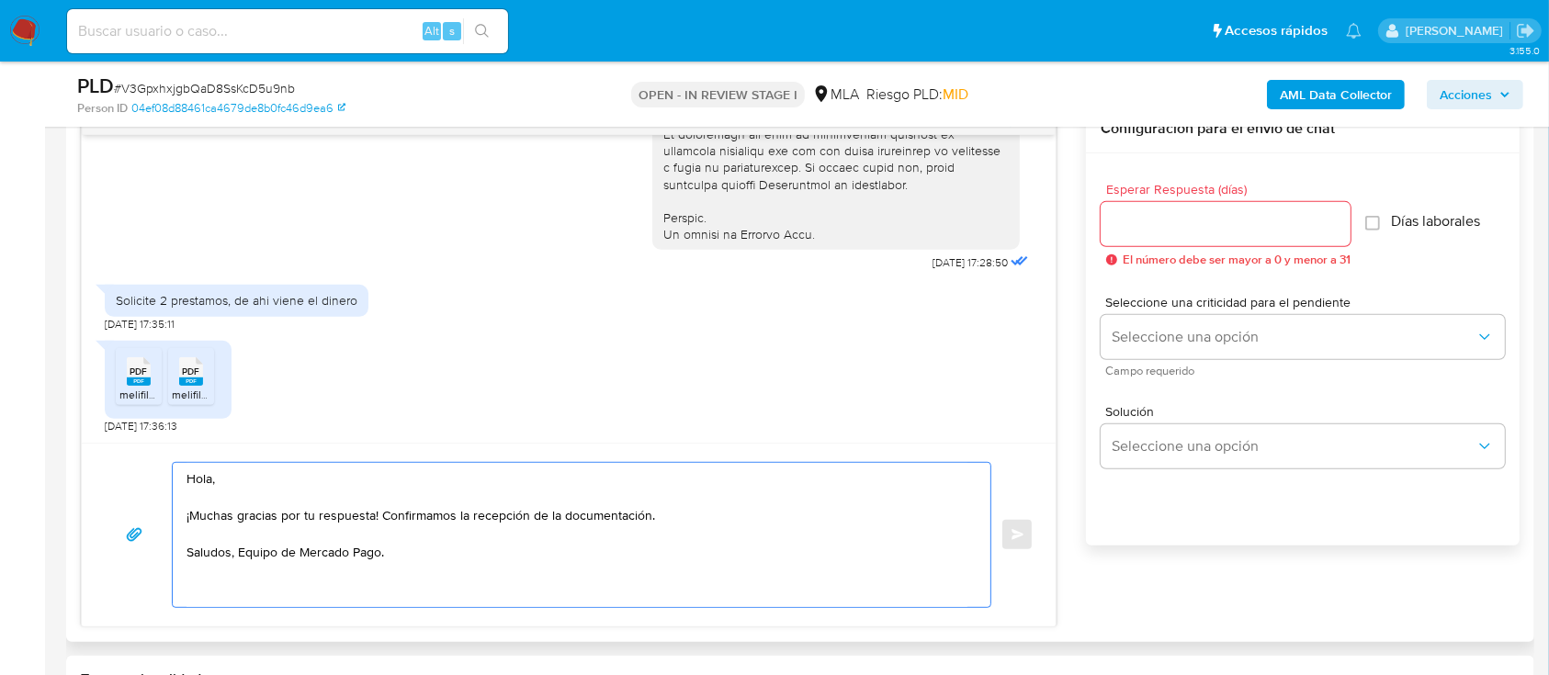
type textarea "Hola, ¡Muchas gracias por tu respuesta! Confirmamos la recepción de la document…"
click at [1176, 208] on div at bounding box center [1226, 224] width 250 height 44
click at [1176, 219] on input "Esperar Respuesta (días)" at bounding box center [1226, 224] width 250 height 24
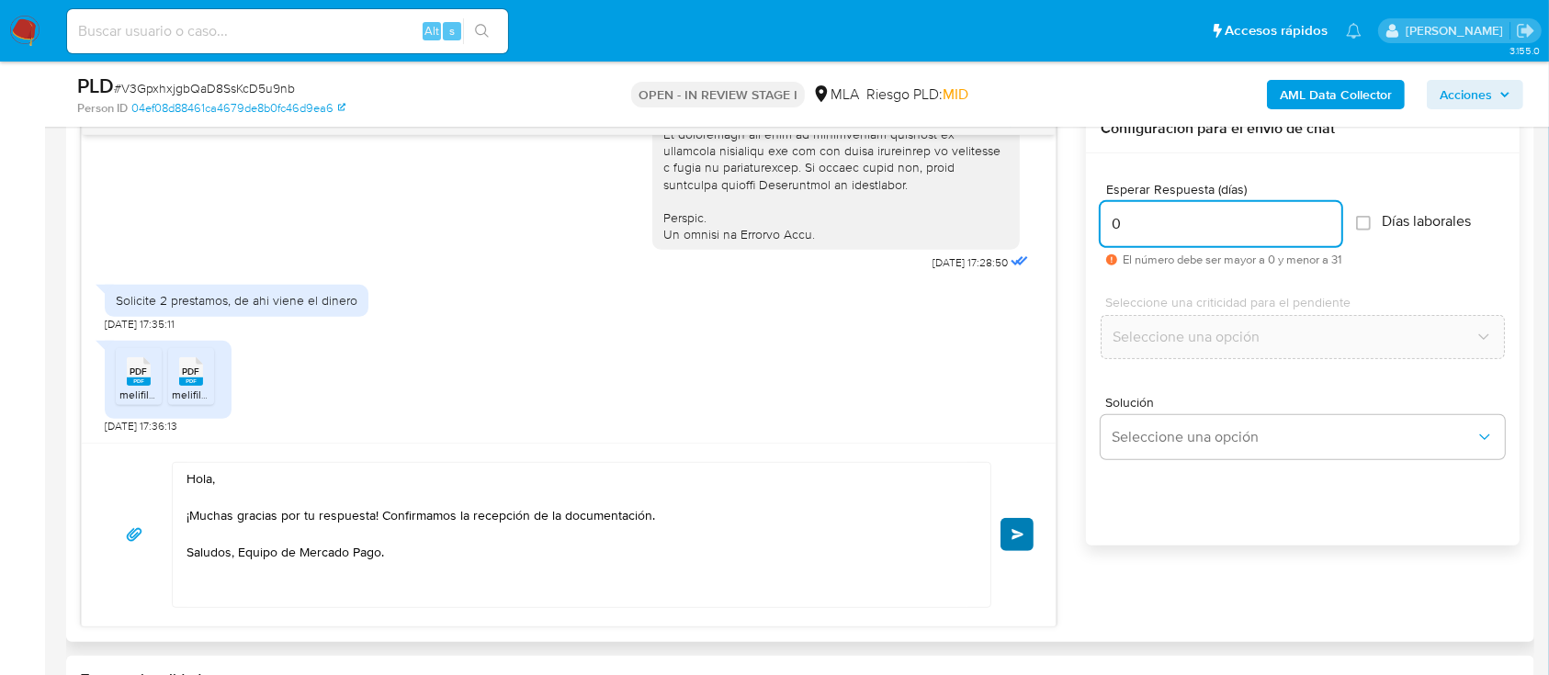
type input "0"
click at [1019, 533] on span "Enviar" at bounding box center [1017, 534] width 13 height 11
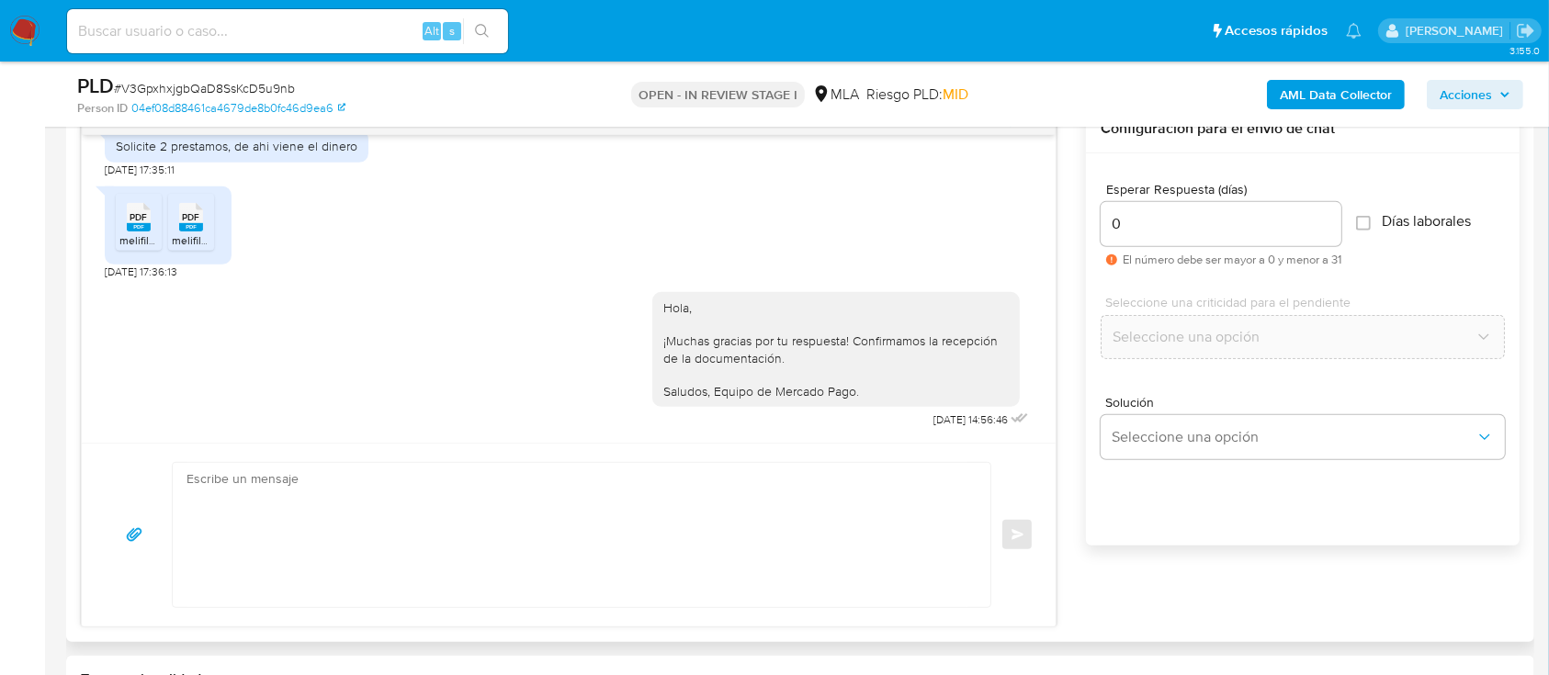
click at [1015, 520] on div "Enviar" at bounding box center [569, 535] width 930 height 146
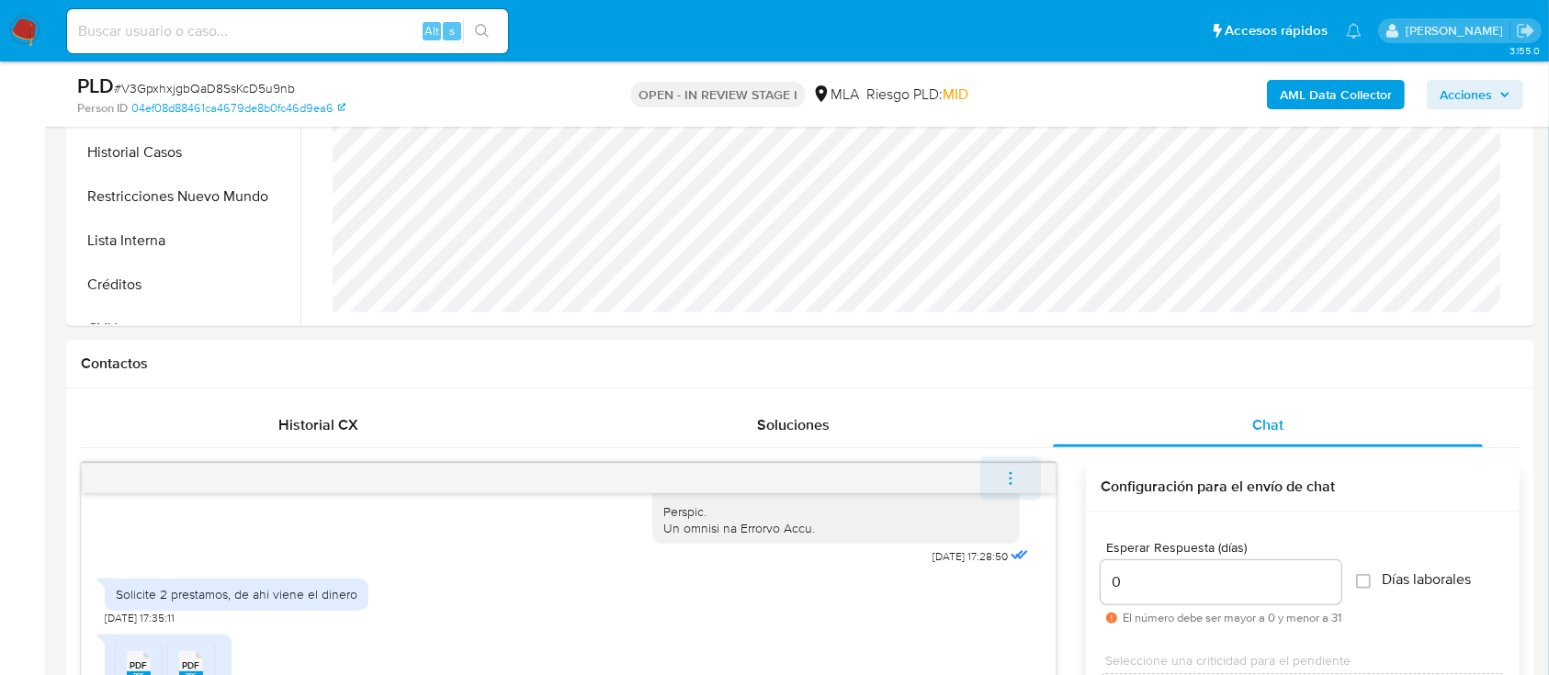
scroll to position [612, 0]
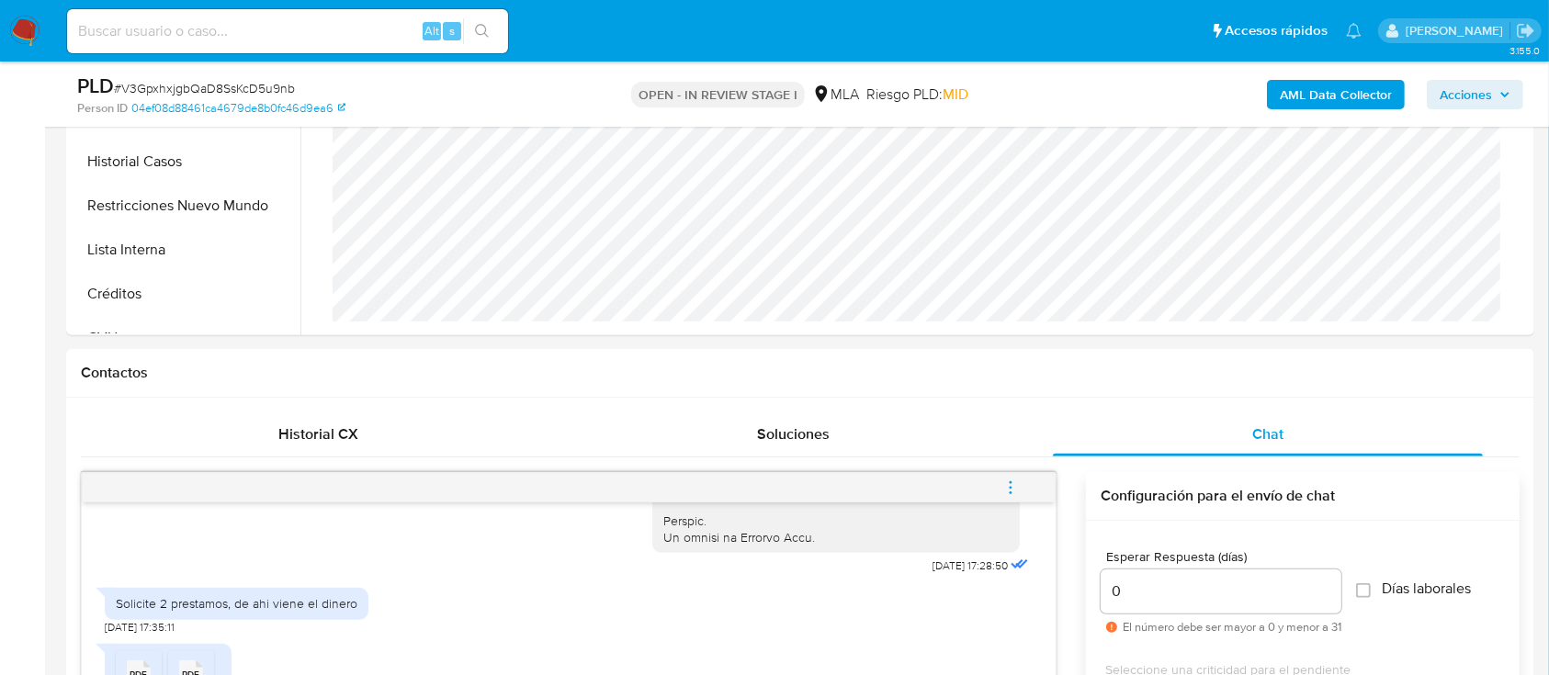
drag, startPoint x: 1010, startPoint y: 481, endPoint x: 998, endPoint y: 446, distance: 36.9
click at [1010, 481] on icon "menu-action" at bounding box center [1011, 482] width 2 height 2
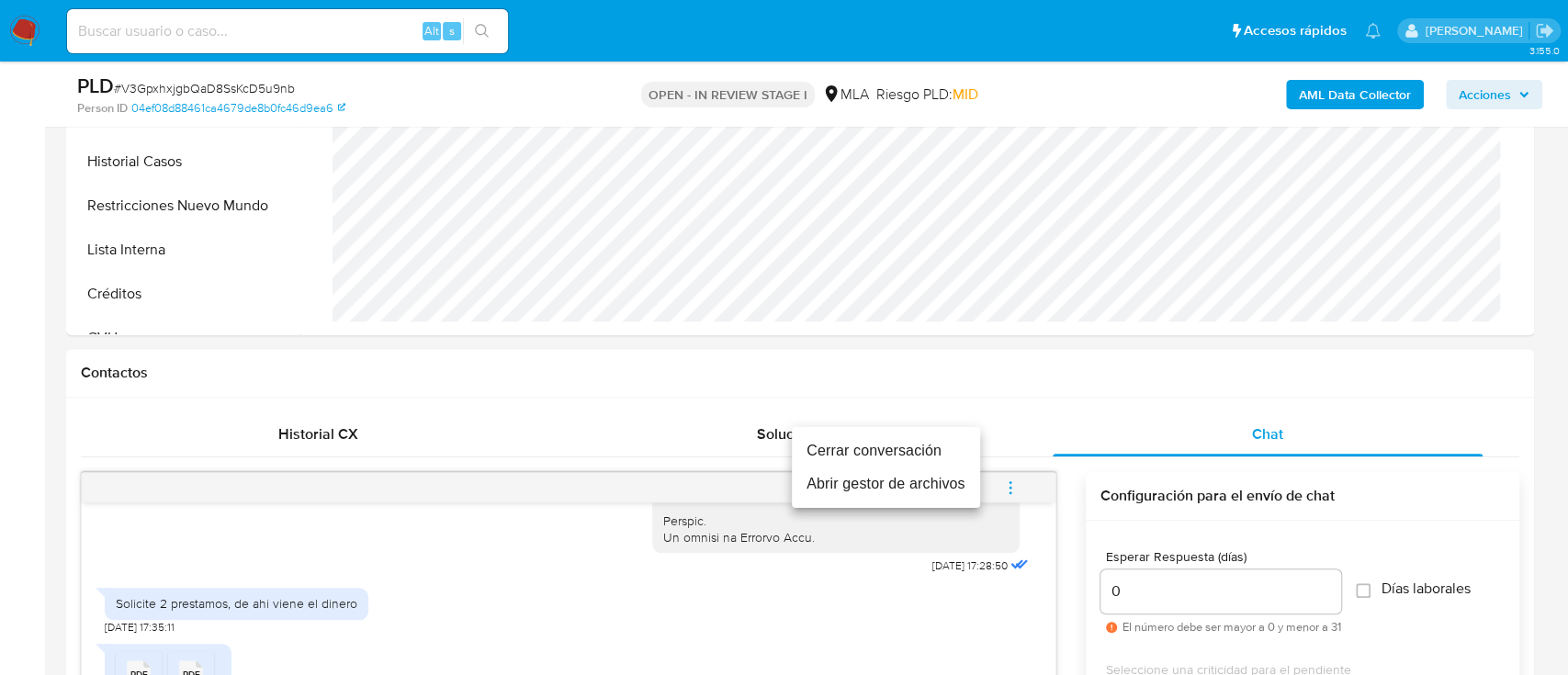
click at [886, 457] on li "Cerrar conversación" at bounding box center [886, 451] width 188 height 33
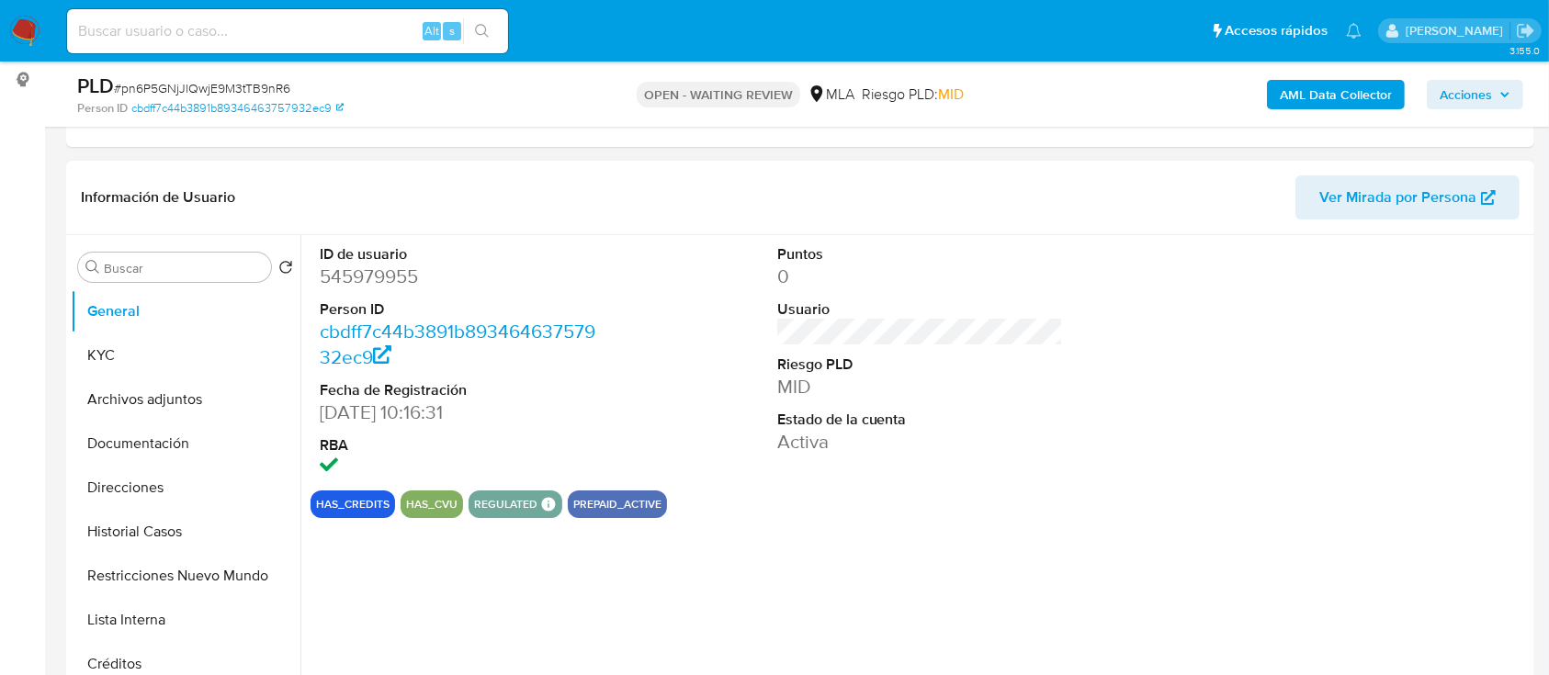
scroll to position [244, 0]
select select "10"
click at [398, 268] on dd "545979955" at bounding box center [463, 274] width 287 height 26
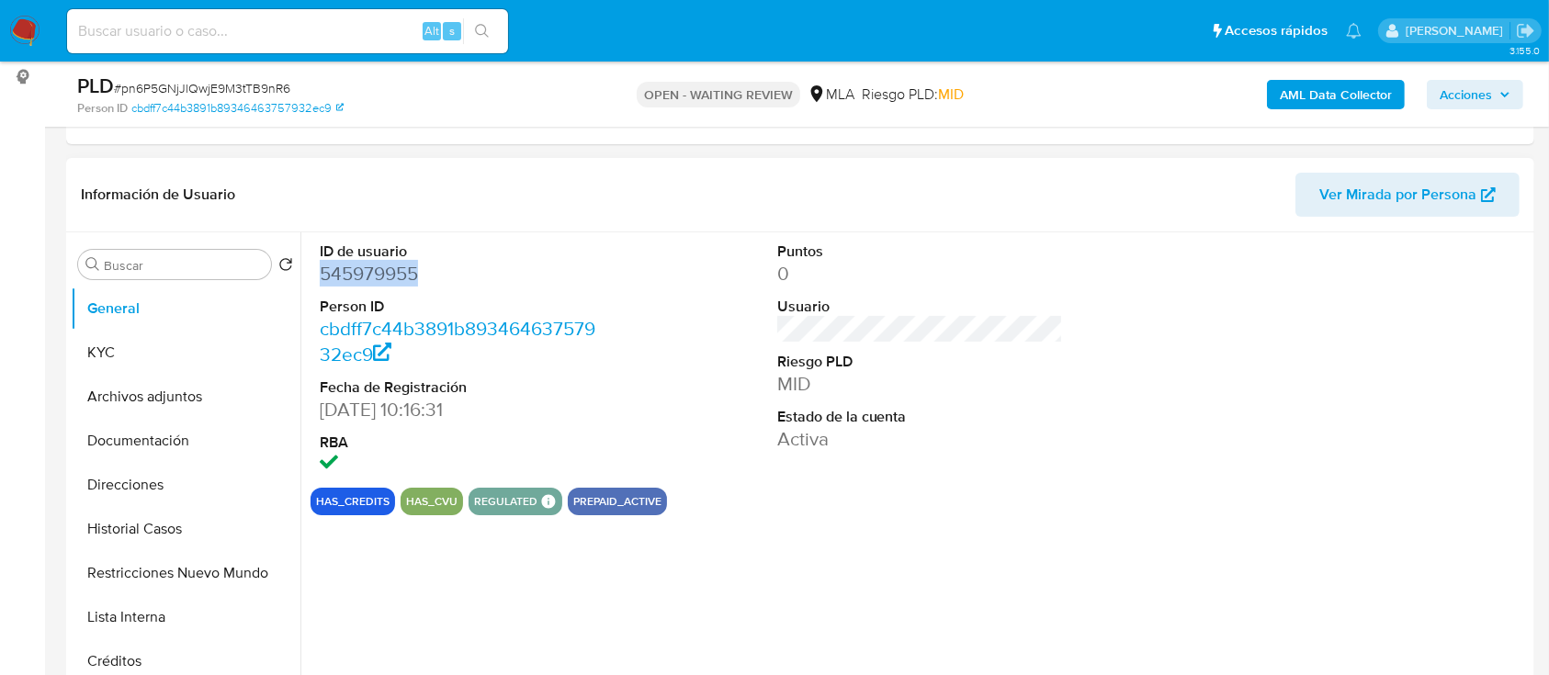
click at [398, 268] on dd "545979955" at bounding box center [463, 274] width 287 height 26
copy dd "545979955"
drag, startPoint x: 160, startPoint y: 524, endPoint x: 514, endPoint y: 592, distance: 361.0
click at [162, 525] on button "Historial Casos" at bounding box center [186, 529] width 230 height 44
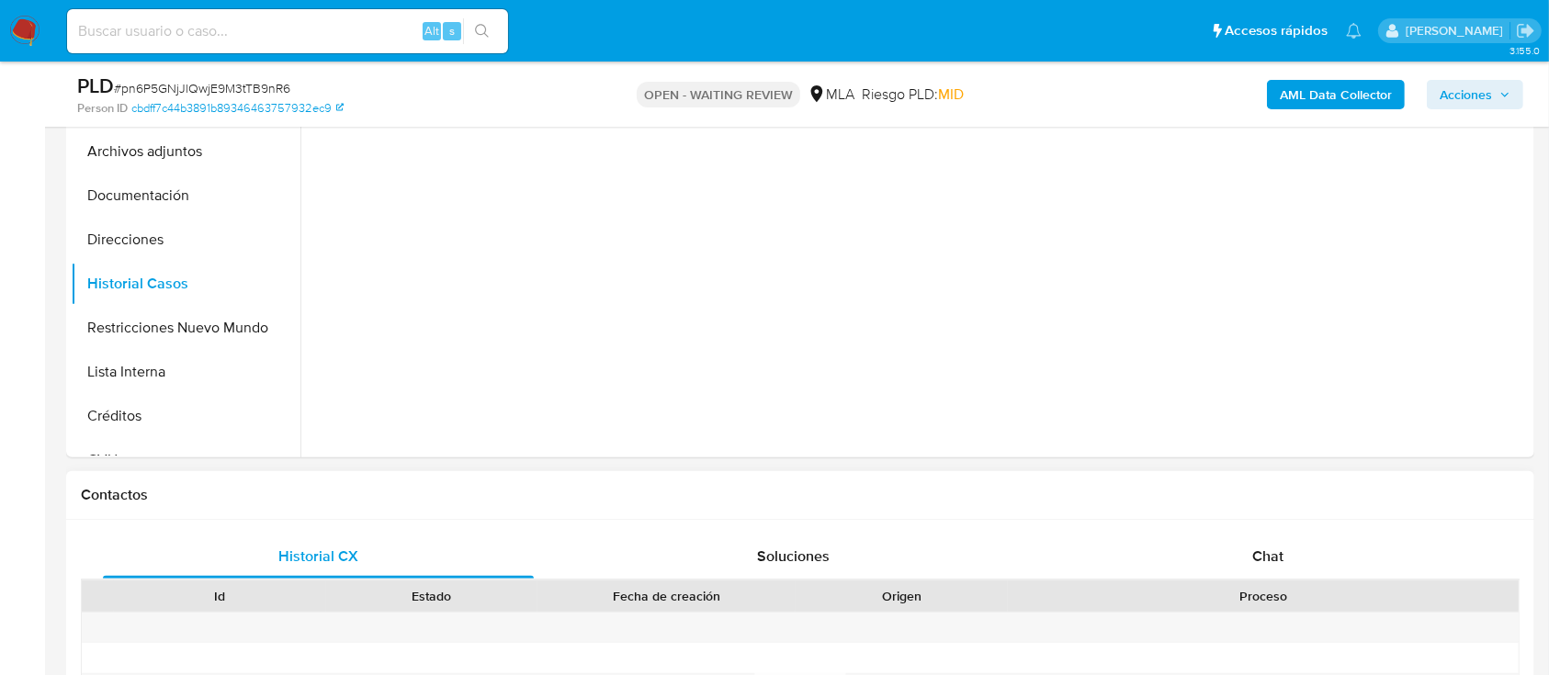
click at [1345, 535] on div "Chat" at bounding box center [1268, 557] width 431 height 44
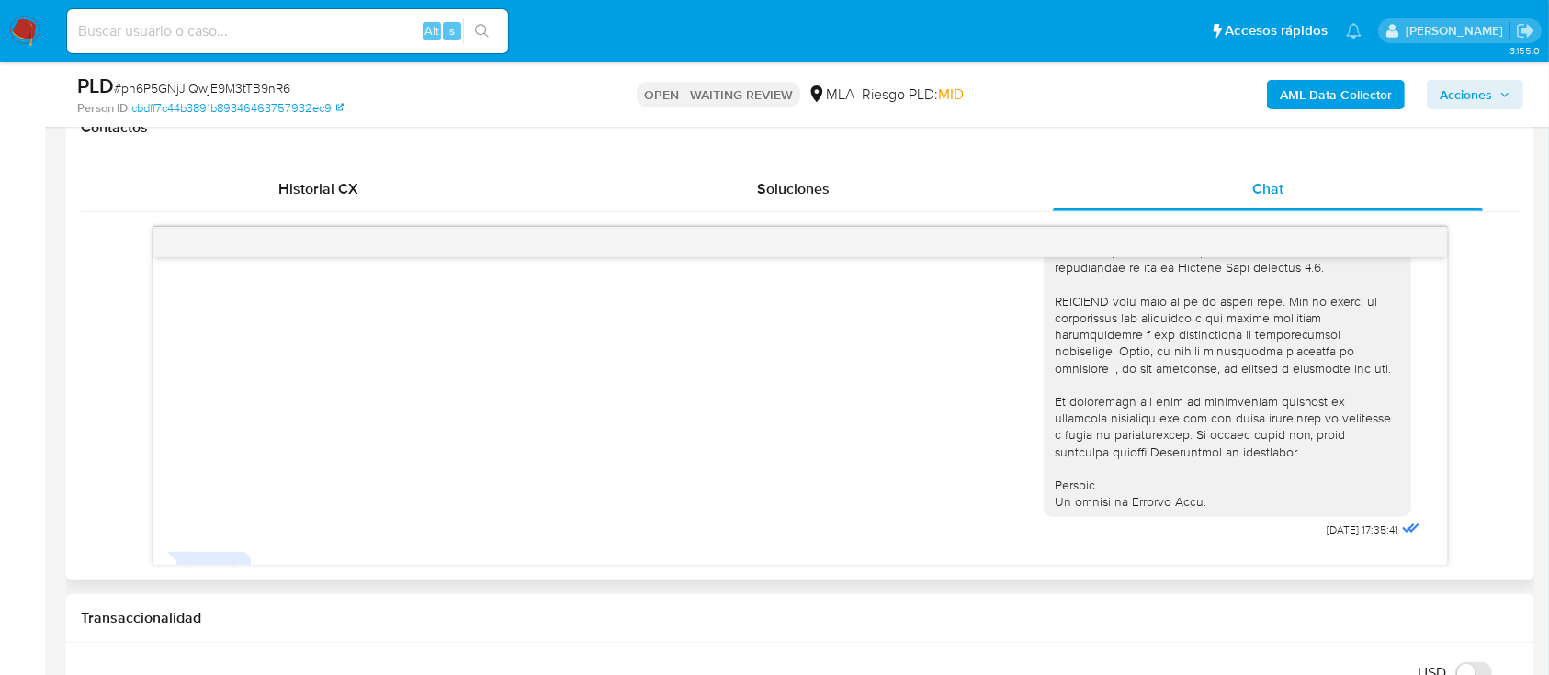
scroll to position [852, 0]
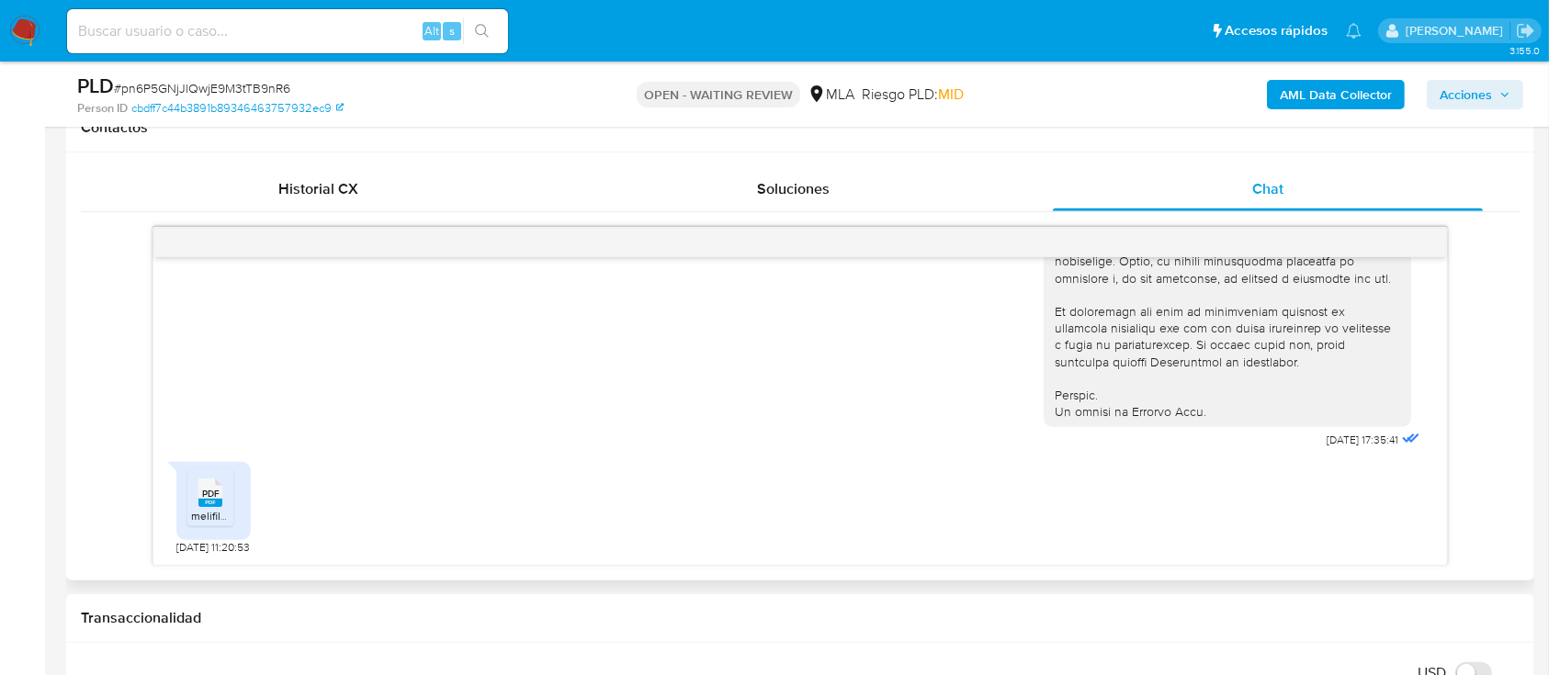
click at [213, 496] on span "PDF" at bounding box center [210, 494] width 17 height 12
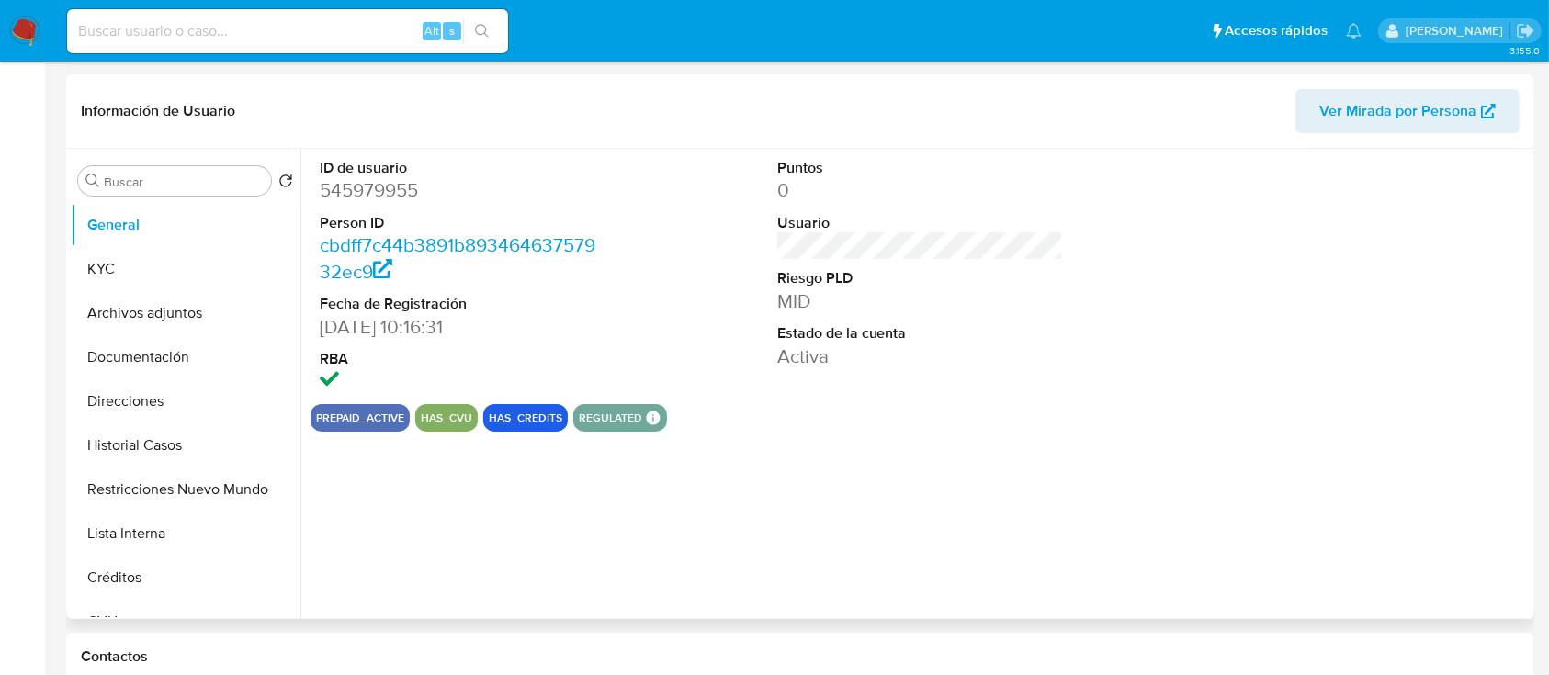
select select "10"
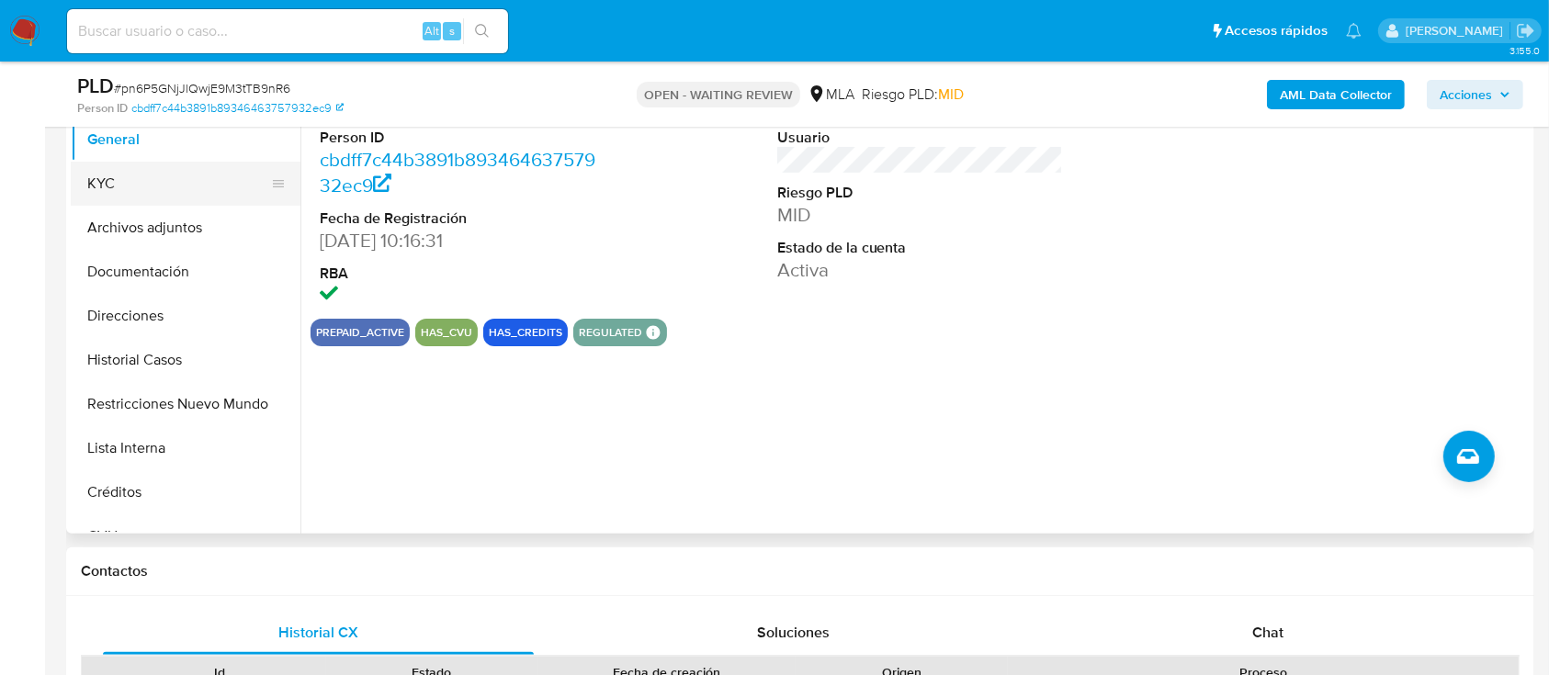
scroll to position [244, 0]
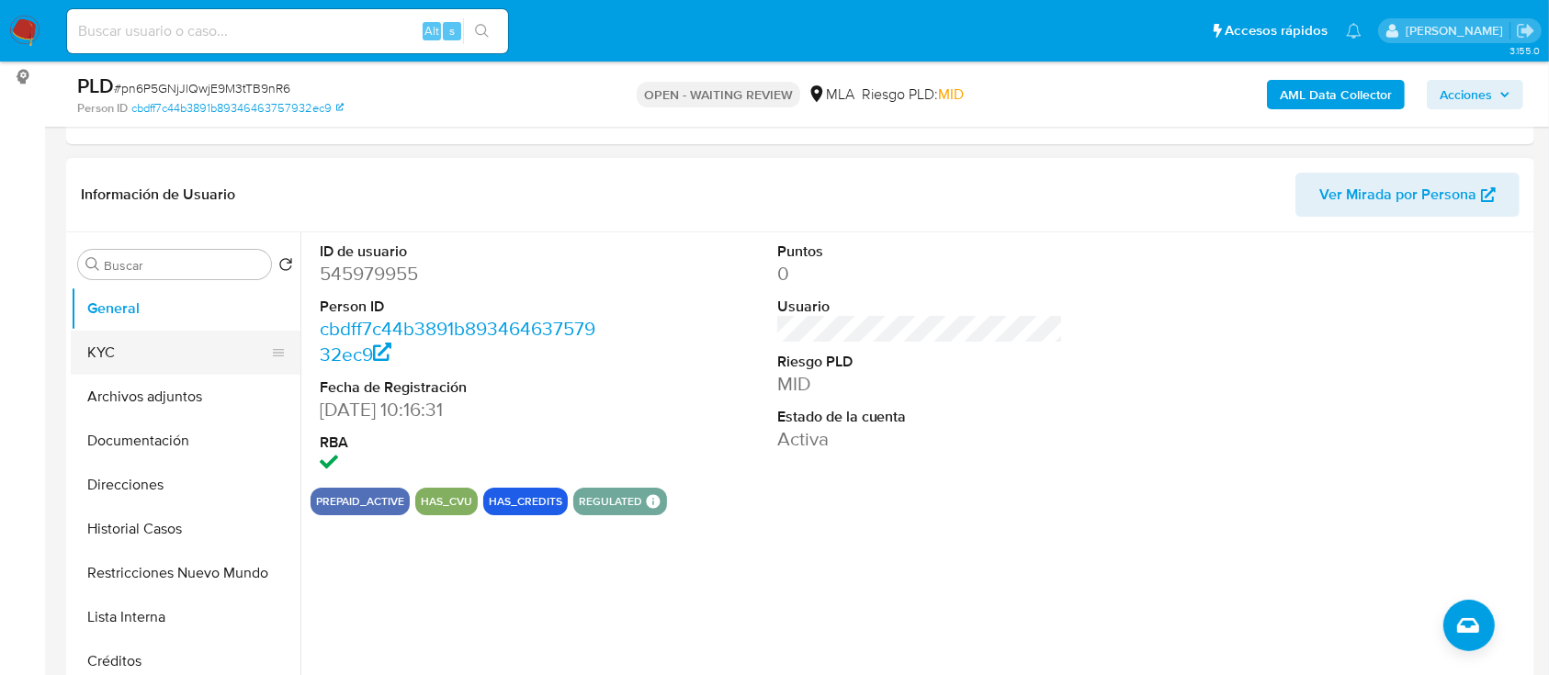
click at [140, 343] on button "KYC" at bounding box center [178, 353] width 215 height 44
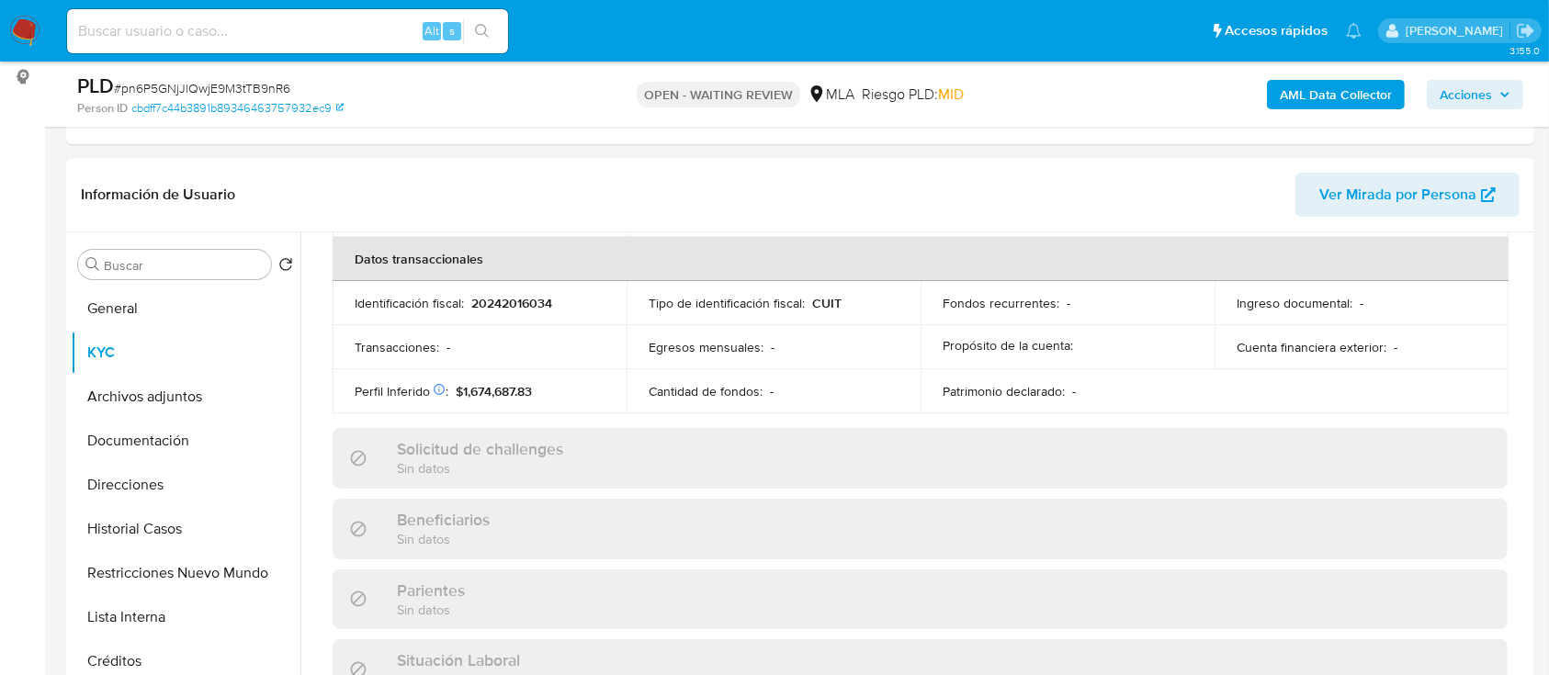
scroll to position [1001, 0]
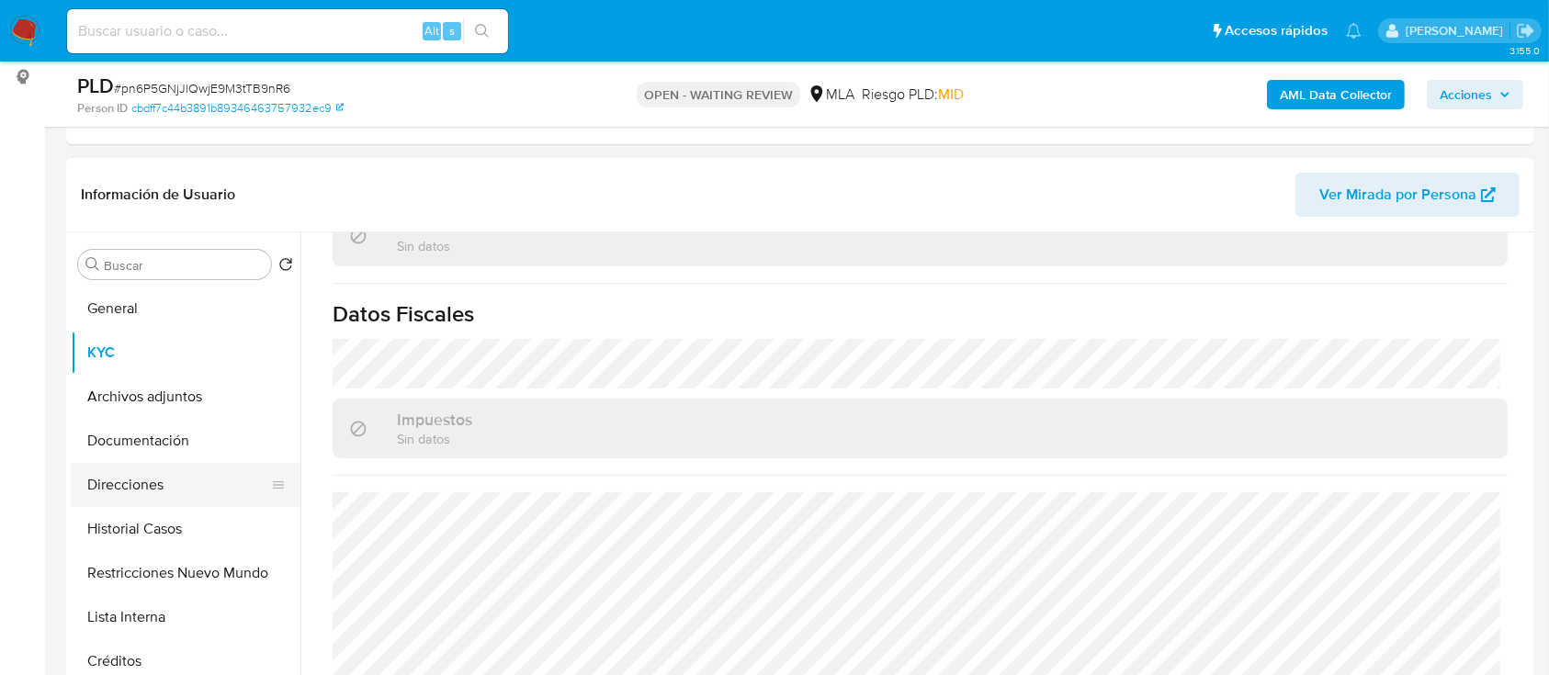
click at [139, 502] on button "Direcciones" at bounding box center [178, 485] width 215 height 44
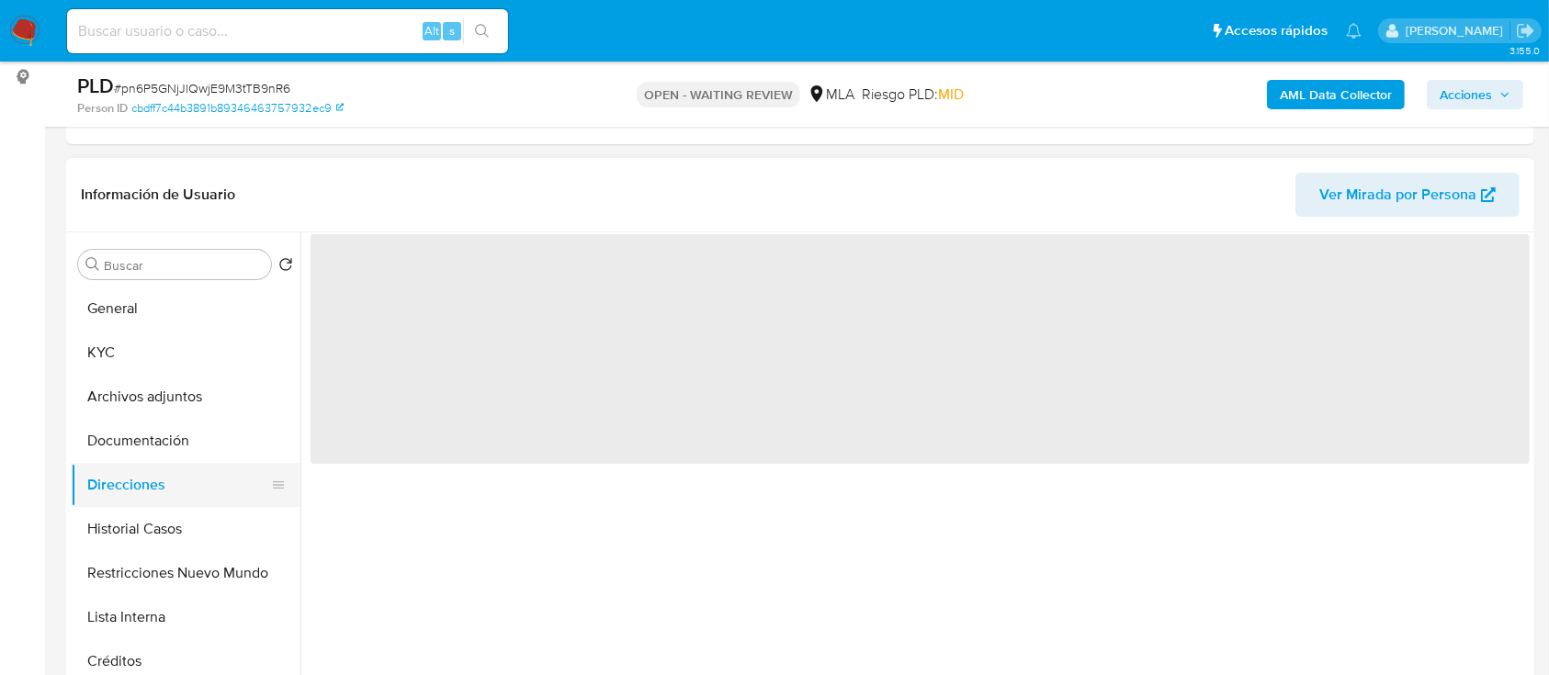
scroll to position [0, 0]
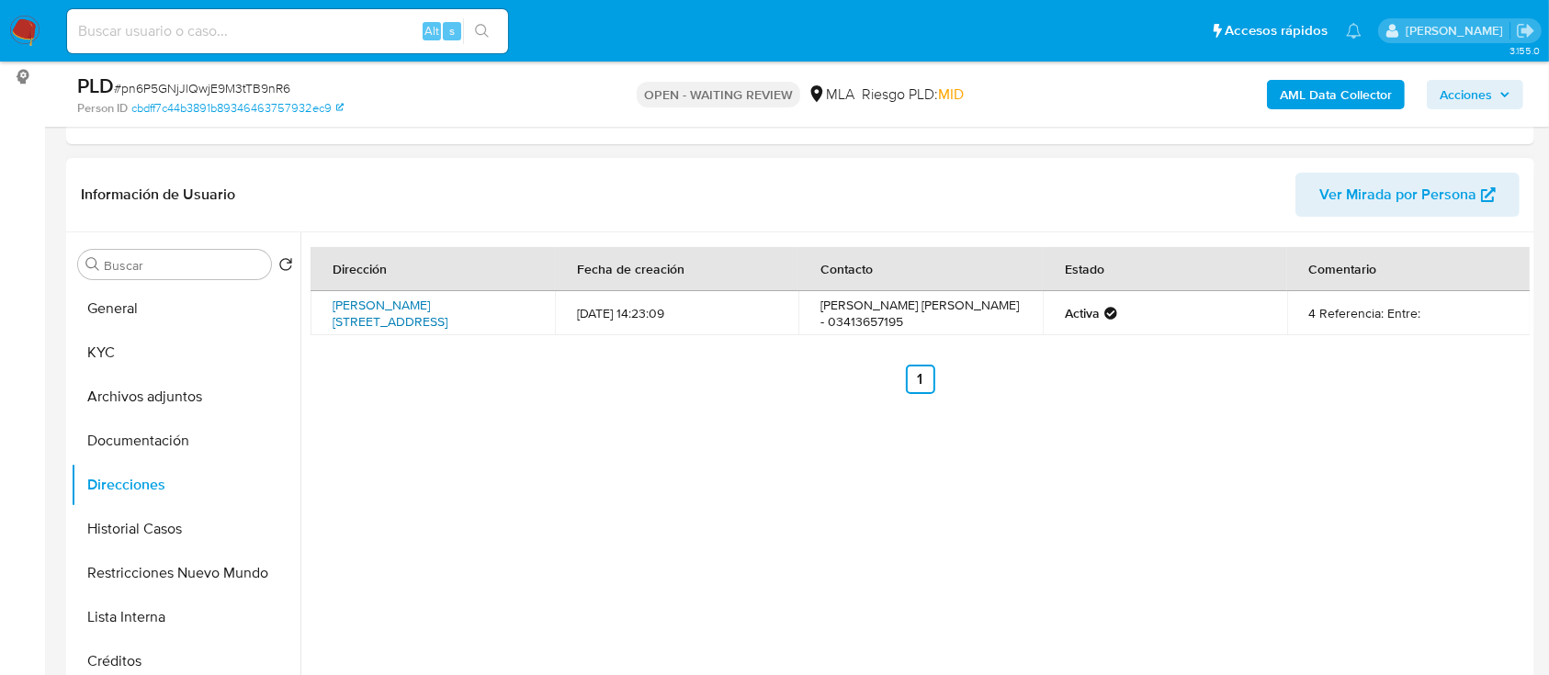
click at [412, 313] on link "[PERSON_NAME][STREET_ADDRESS]" at bounding box center [390, 313] width 115 height 35
click at [176, 366] on button "KYC" at bounding box center [178, 353] width 215 height 44
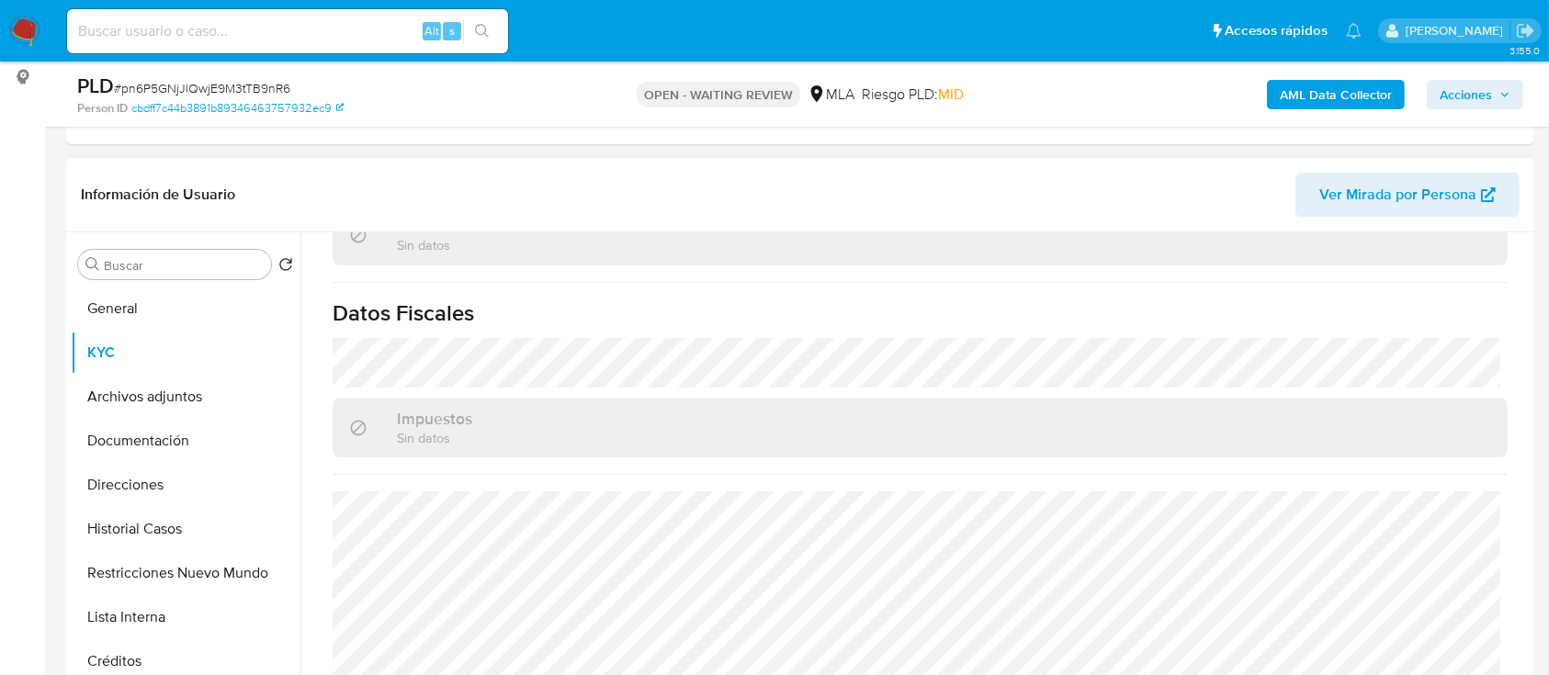
scroll to position [1001, 0]
click at [175, 483] on button "Direcciones" at bounding box center [178, 485] width 215 height 44
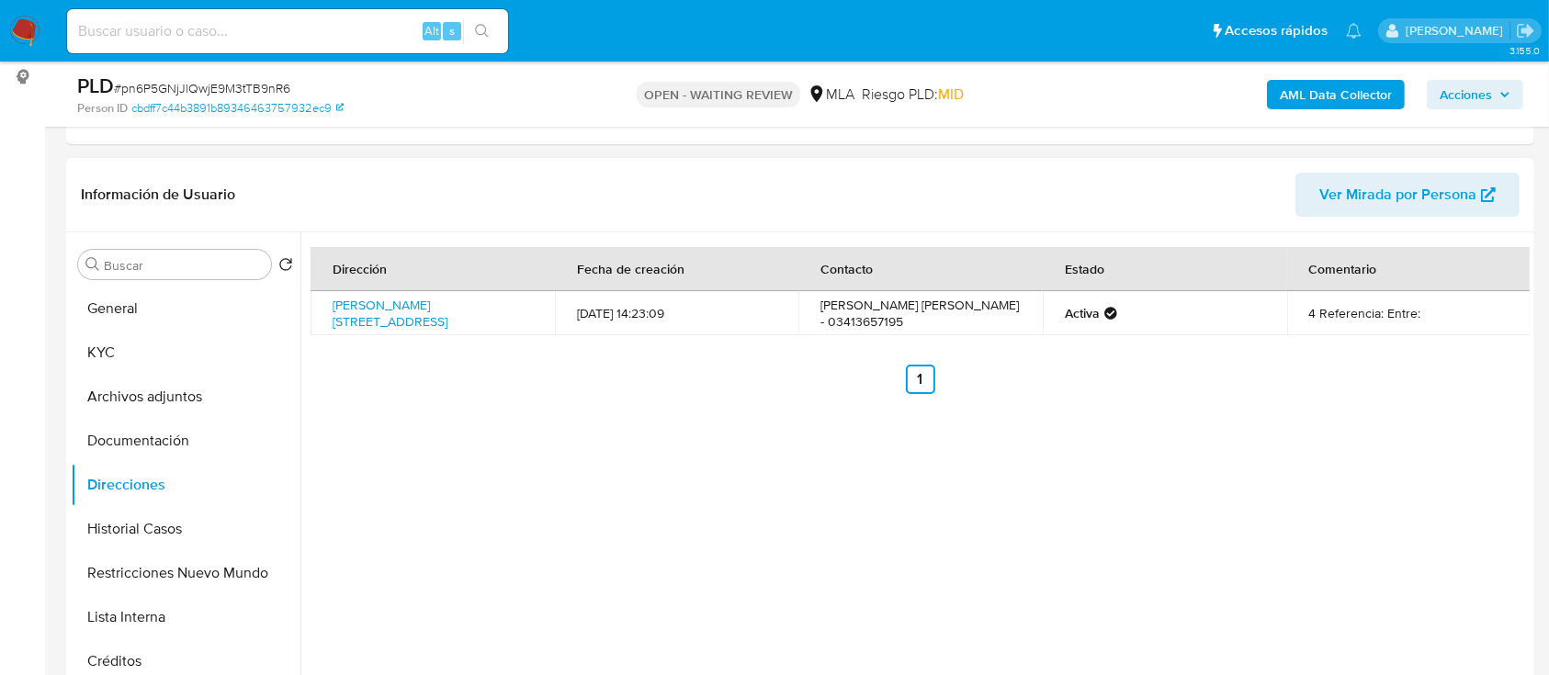
scroll to position [735, 0]
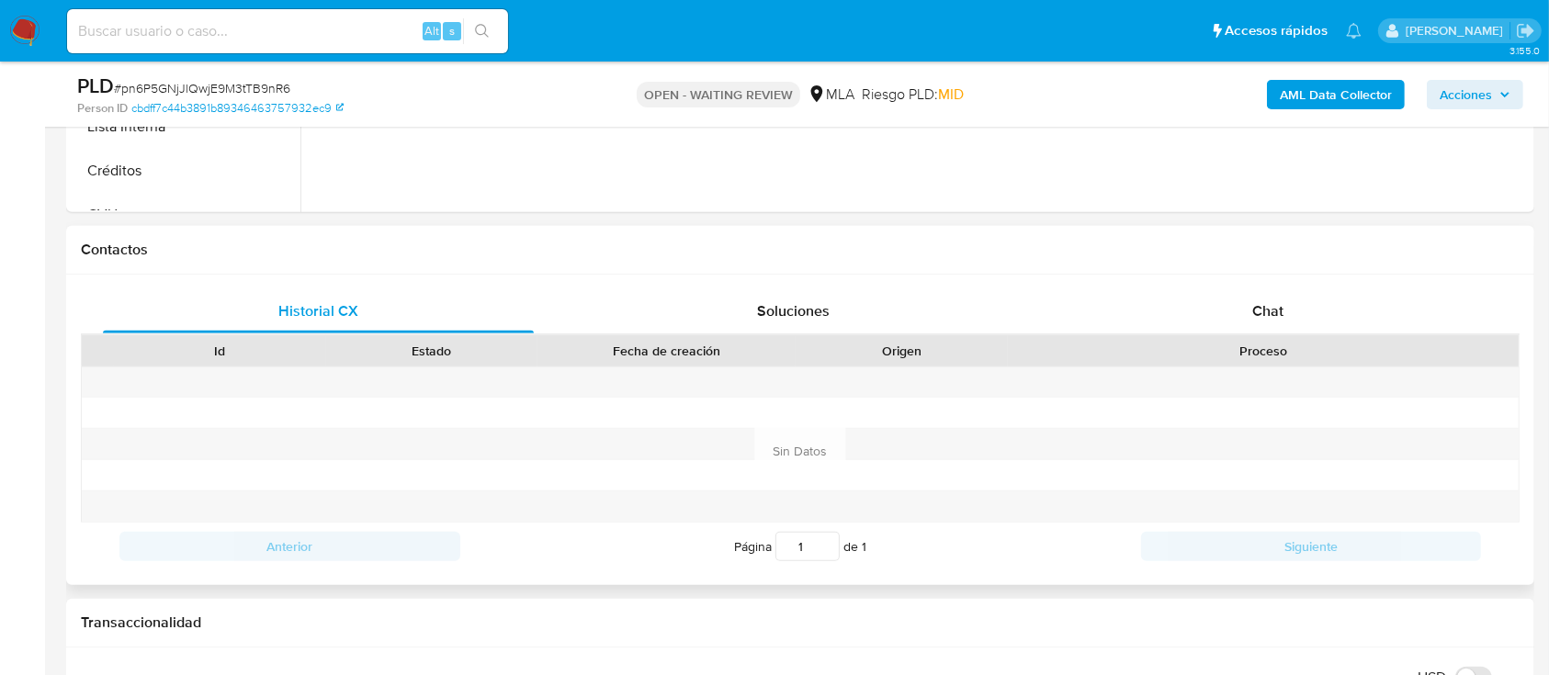
drag, startPoint x: 1417, startPoint y: 293, endPoint x: 1388, endPoint y: 334, distance: 50.7
click at [1417, 298] on div "Chat" at bounding box center [1268, 311] width 431 height 44
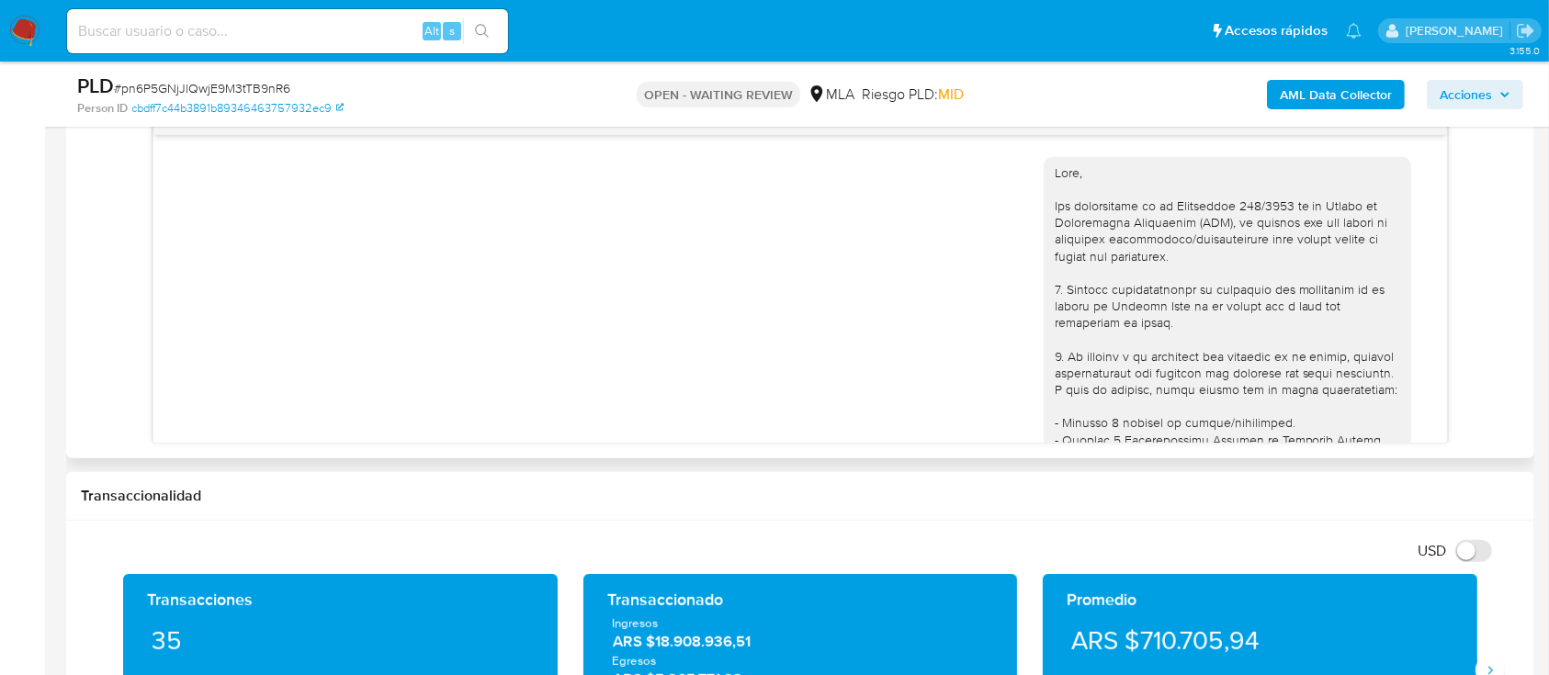
scroll to position [852, 0]
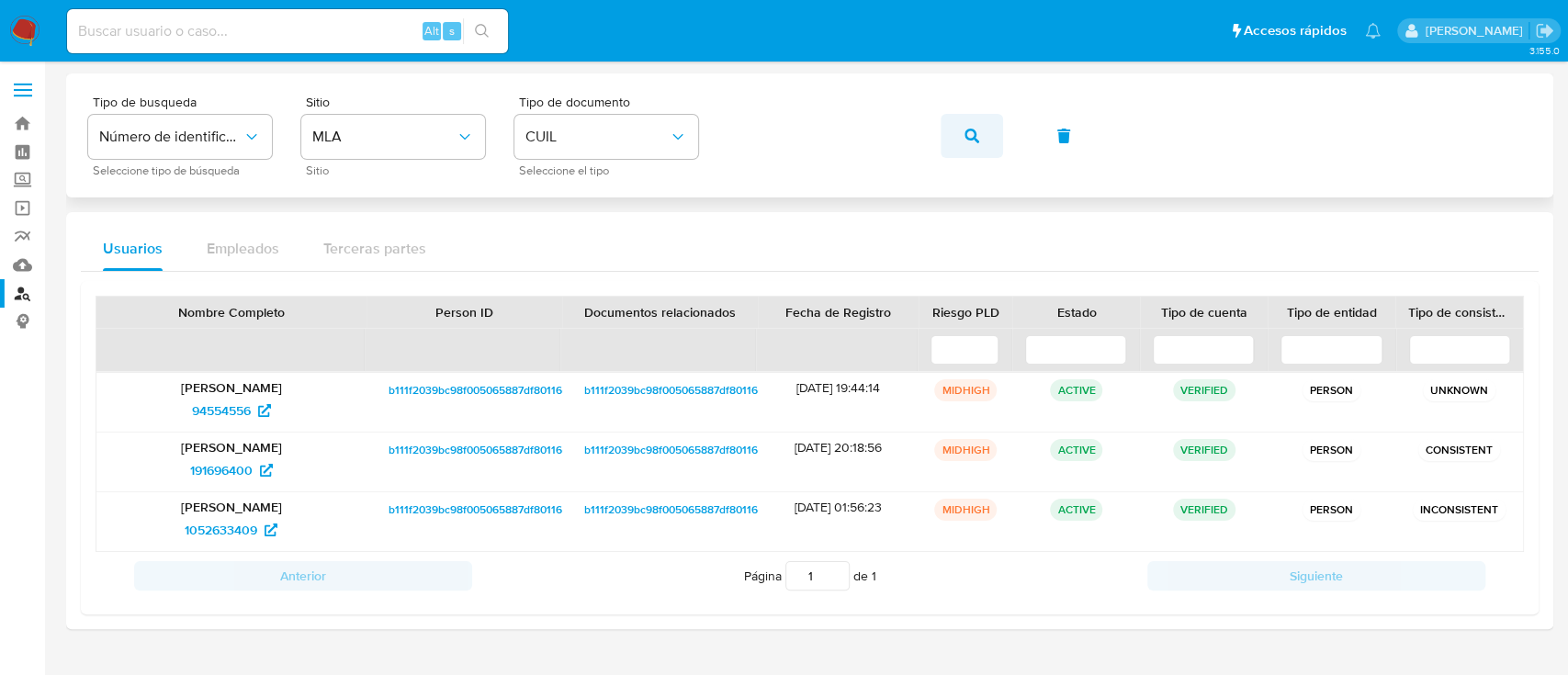
click at [989, 138] on button "button" at bounding box center [972, 136] width 62 height 44
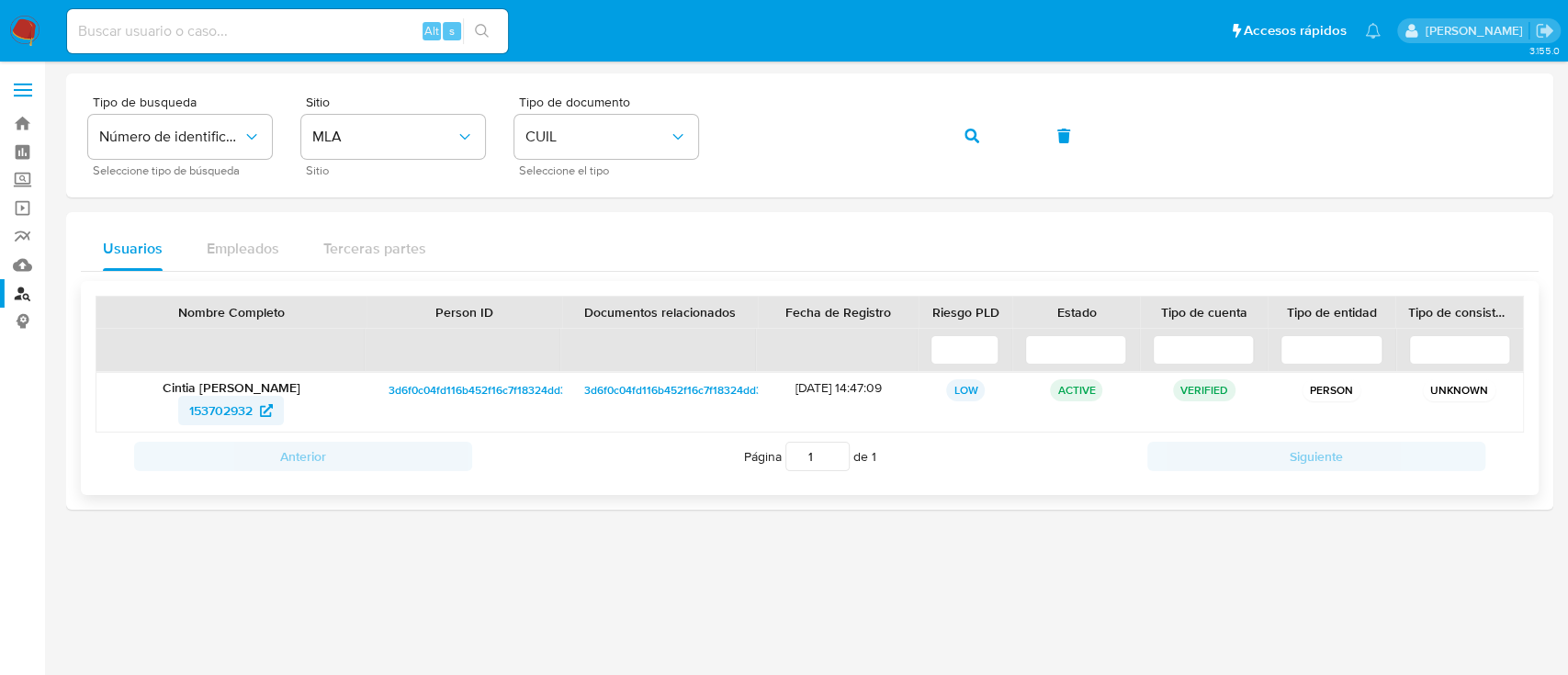
click at [231, 413] on span "153702932" at bounding box center [220, 410] width 63 height 29
click at [978, 120] on button "button" at bounding box center [972, 136] width 62 height 44
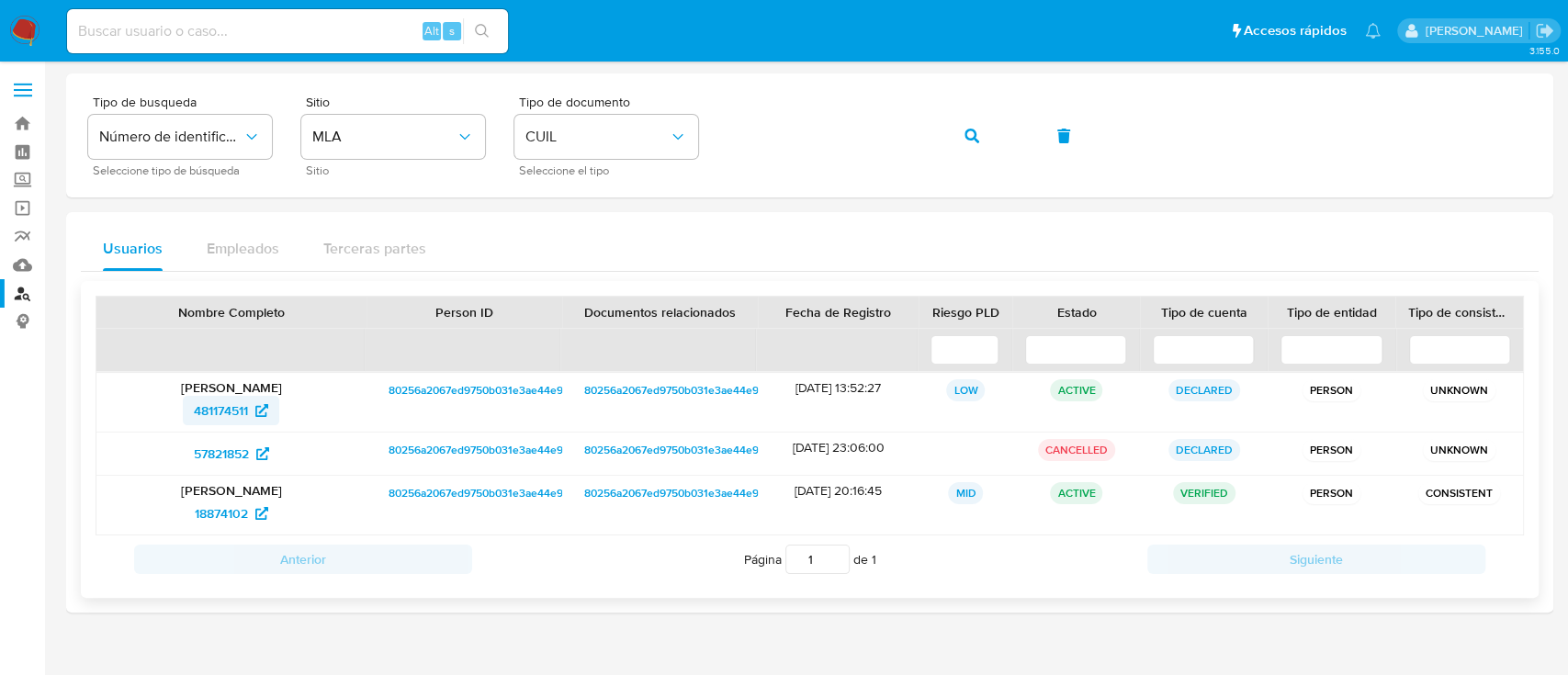
click at [207, 408] on span "481174511" at bounding box center [221, 410] width 54 height 29
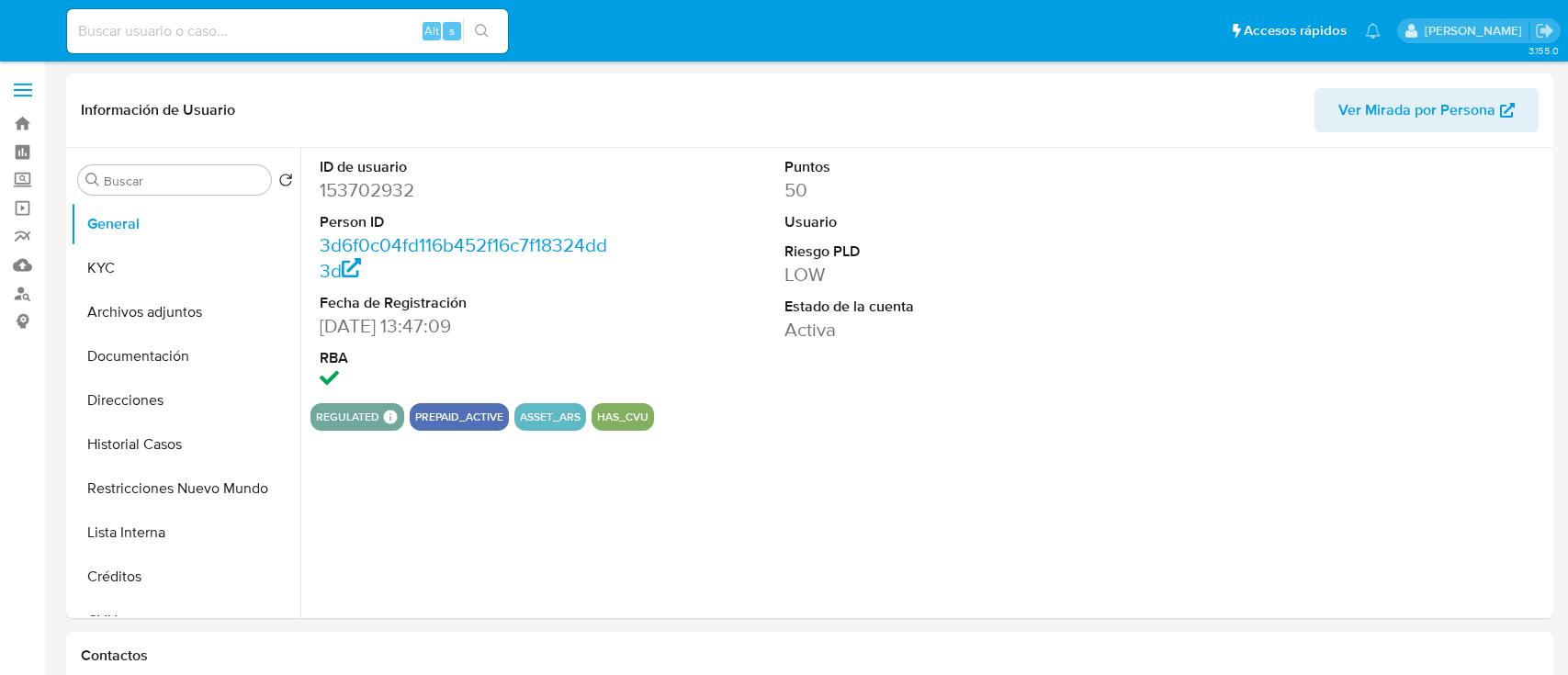
select select "10"
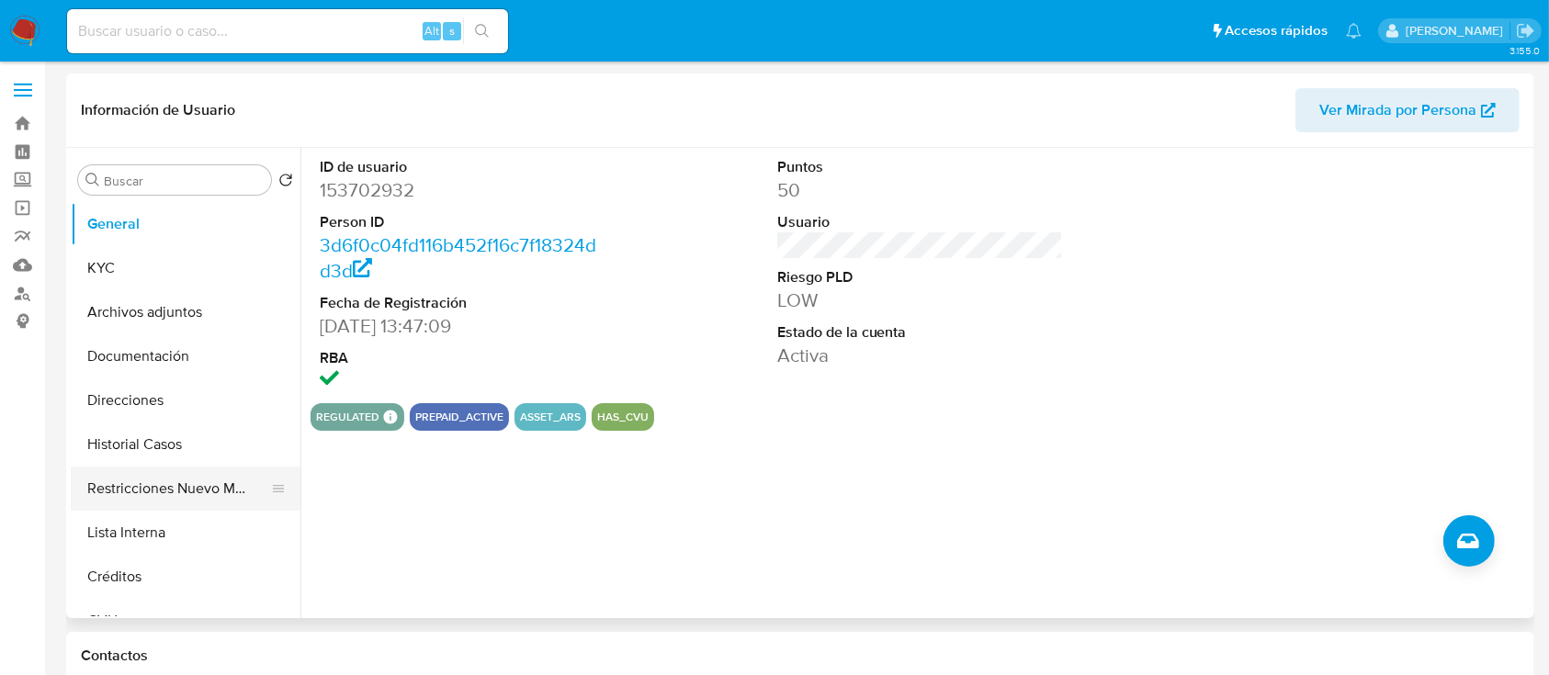
click at [219, 474] on button "Restricciones Nuevo Mundo" at bounding box center [178, 489] width 215 height 44
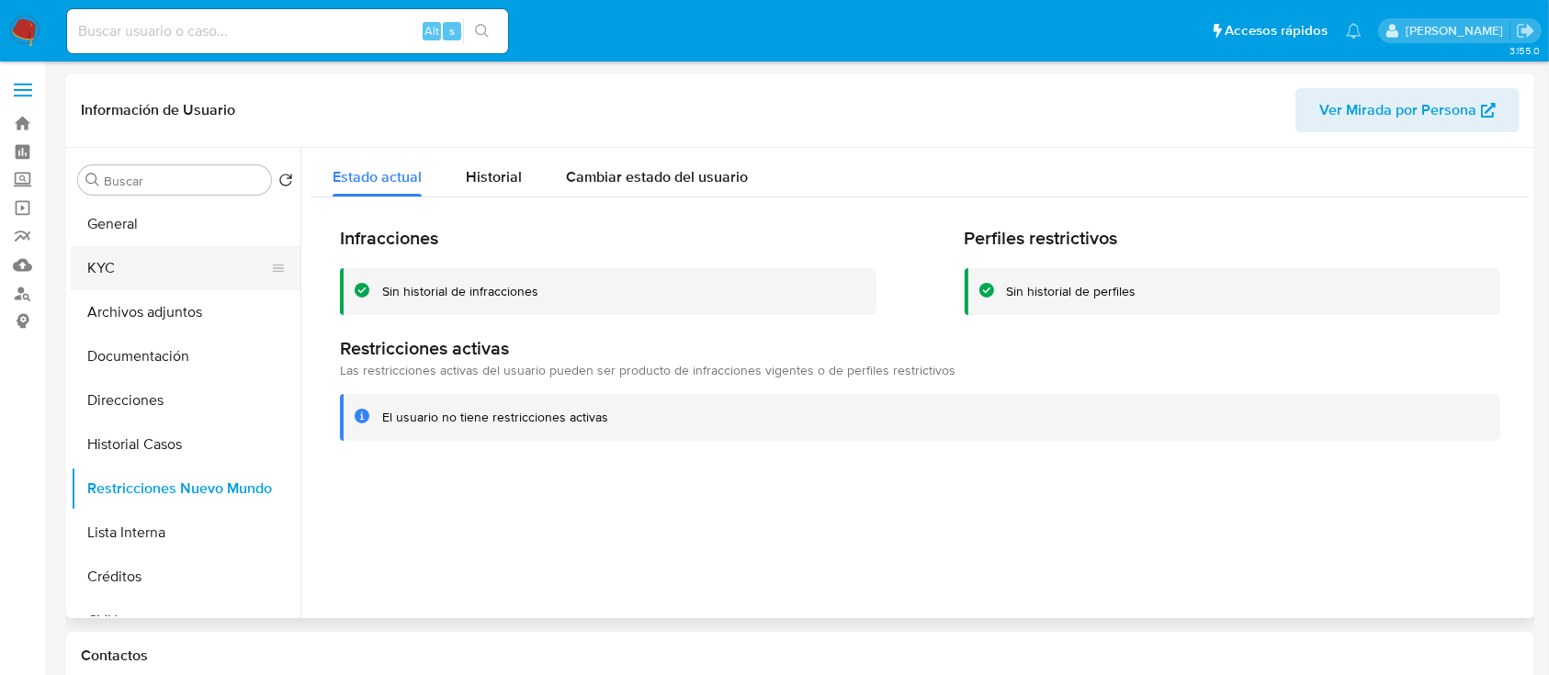
drag, startPoint x: 187, startPoint y: 434, endPoint x: 247, endPoint y: 272, distance: 172.4
click at [186, 434] on button "Historial Casos" at bounding box center [186, 445] width 230 height 44
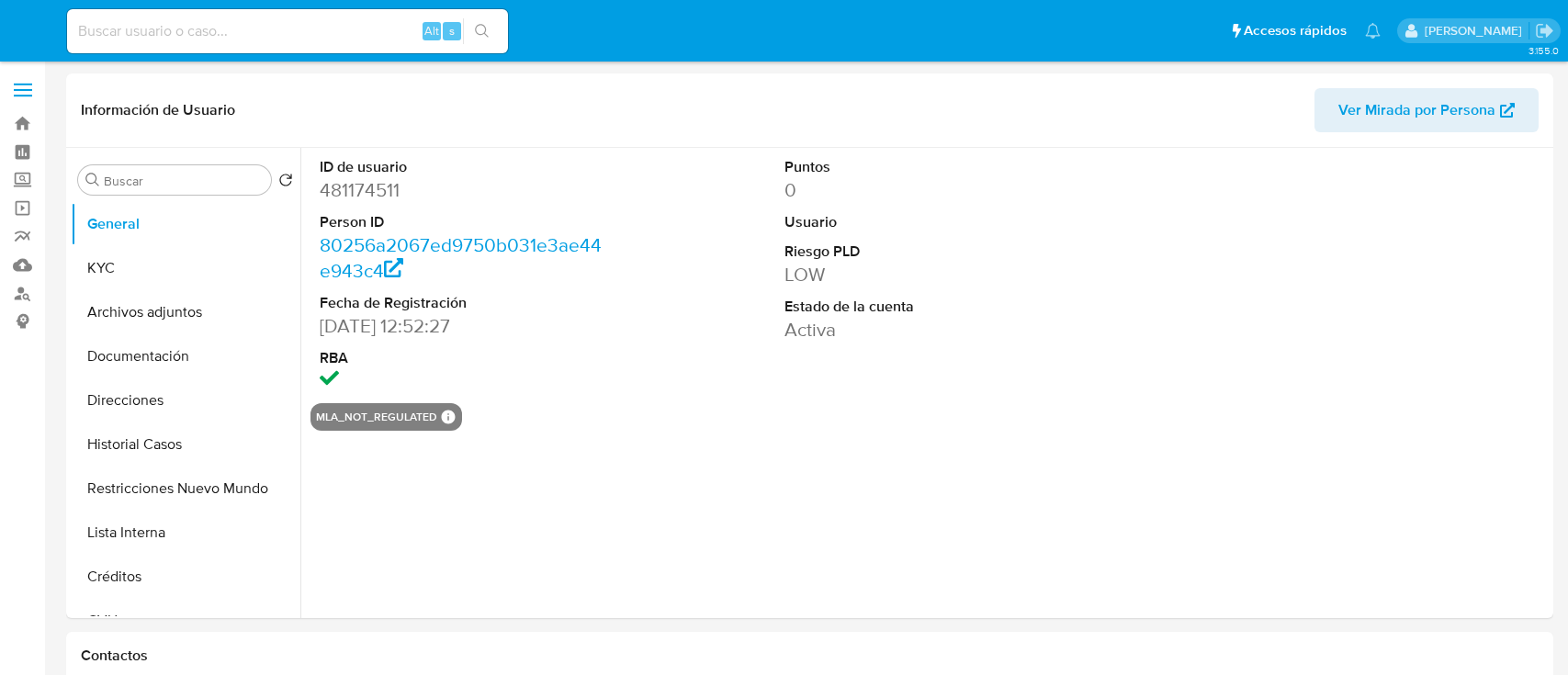
select select "10"
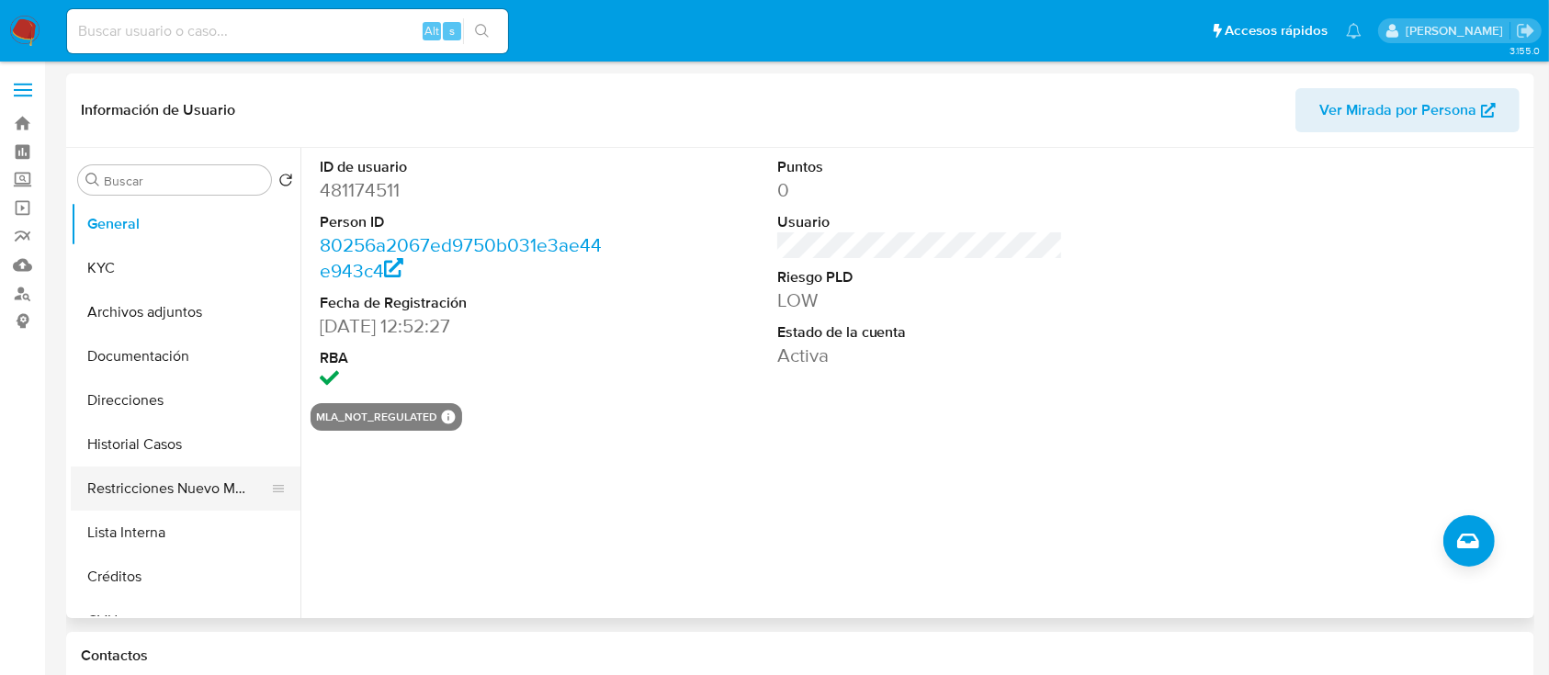
click at [192, 477] on button "Restricciones Nuevo Mundo" at bounding box center [178, 489] width 215 height 44
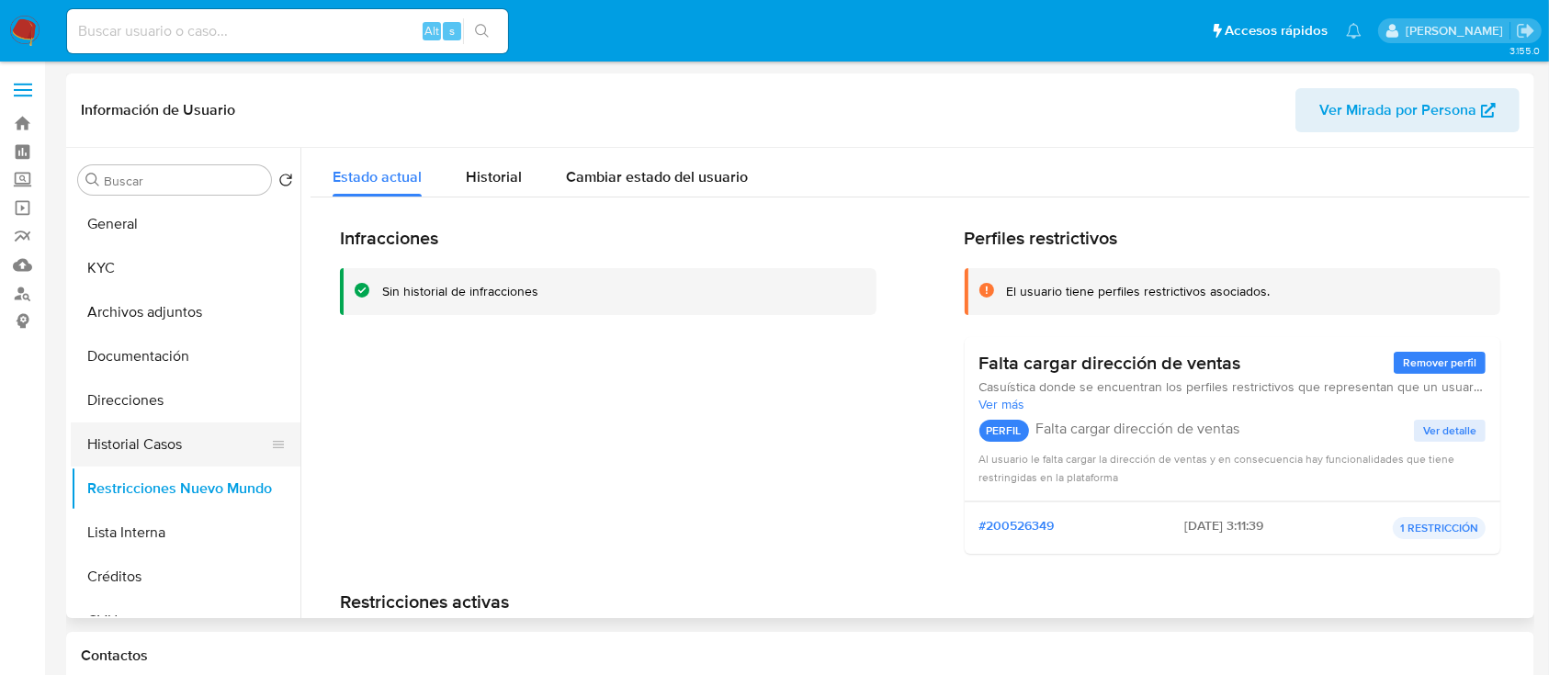
click at [198, 436] on button "Historial Casos" at bounding box center [178, 445] width 215 height 44
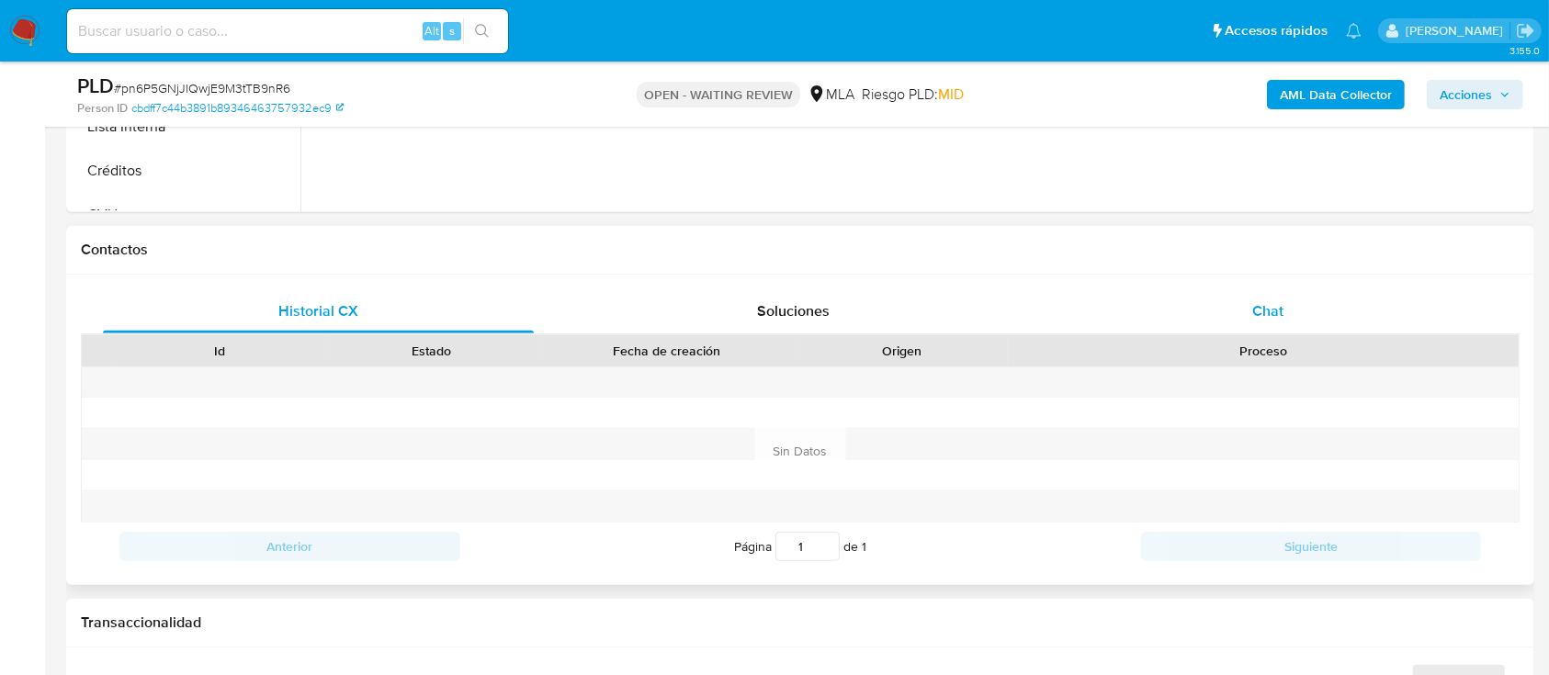
click at [1272, 323] on div "Chat" at bounding box center [1268, 311] width 431 height 44
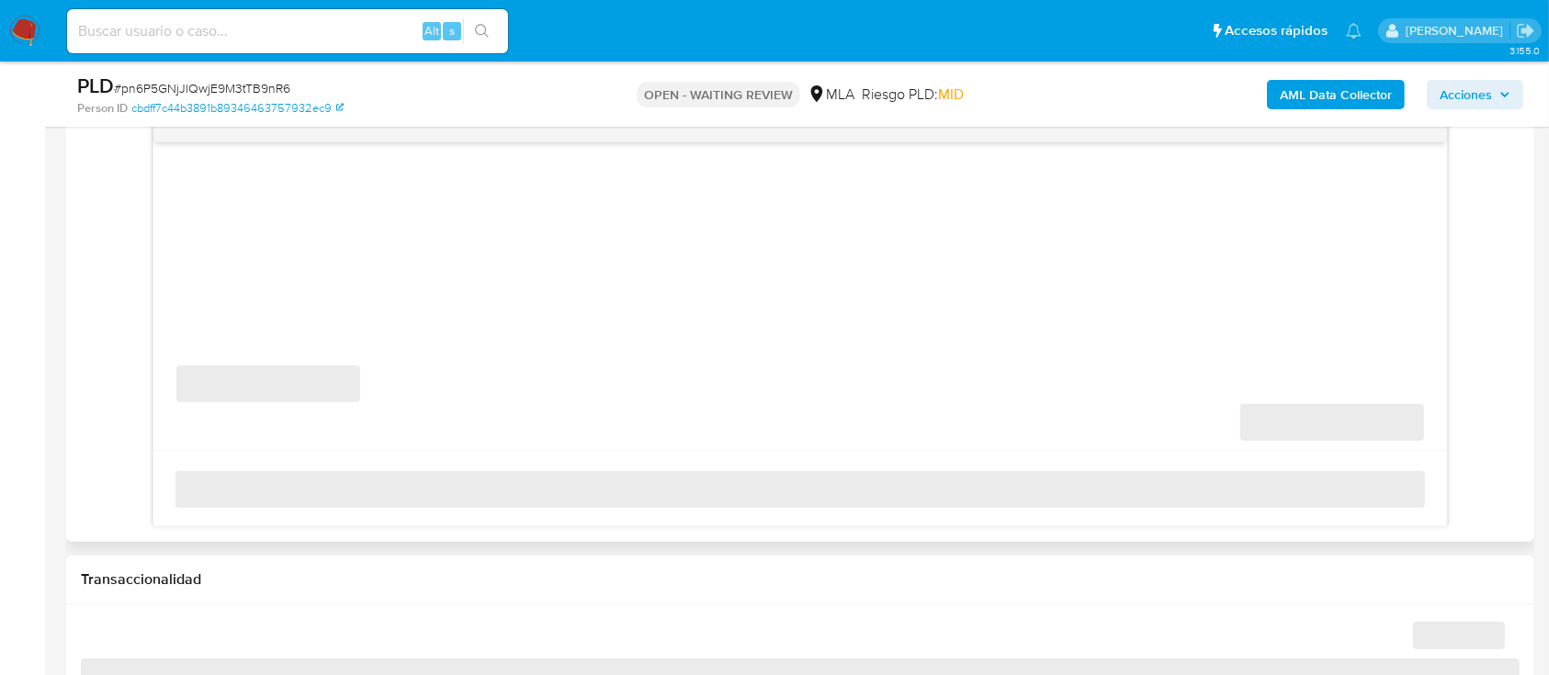
select select "10"
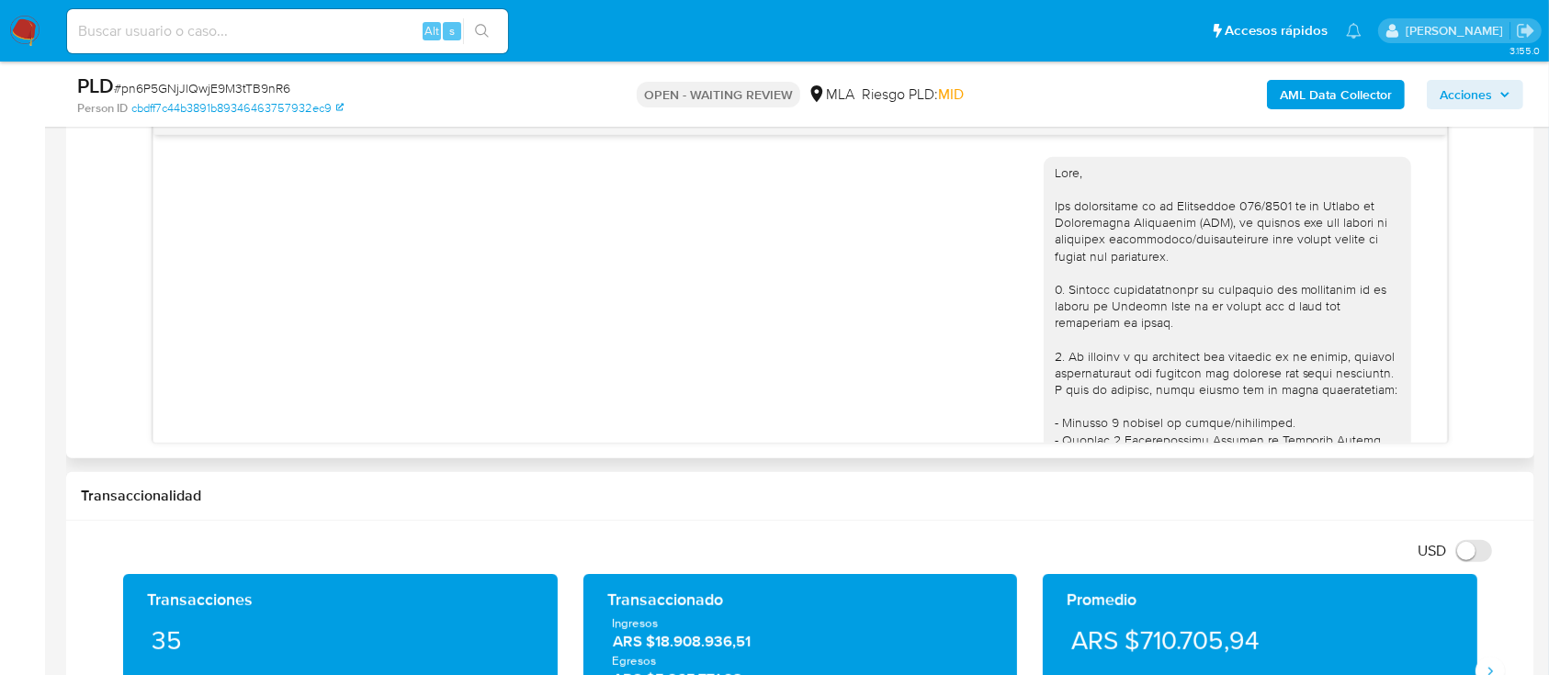
scroll to position [852, 0]
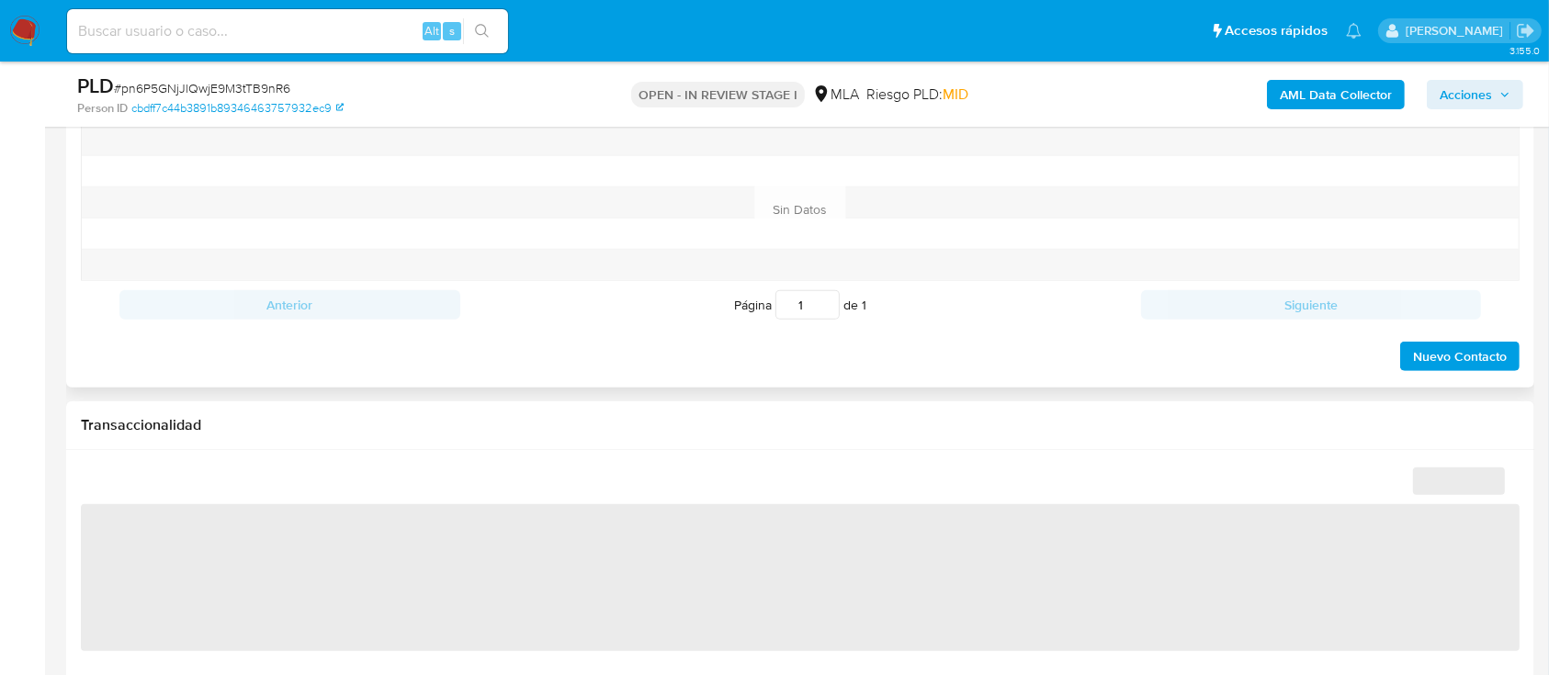
scroll to position [857, 0]
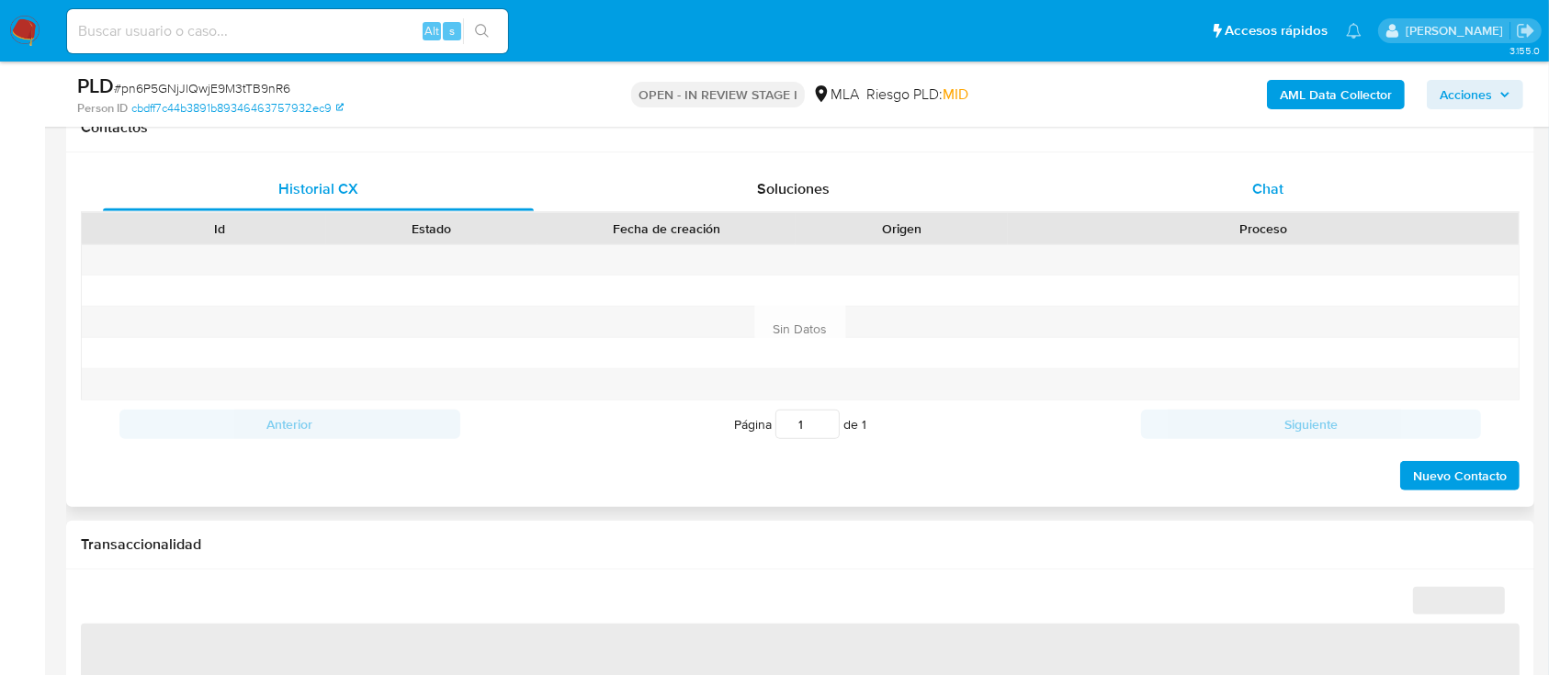
click at [1299, 187] on div "Chat" at bounding box center [1268, 189] width 431 height 44
select select "10"
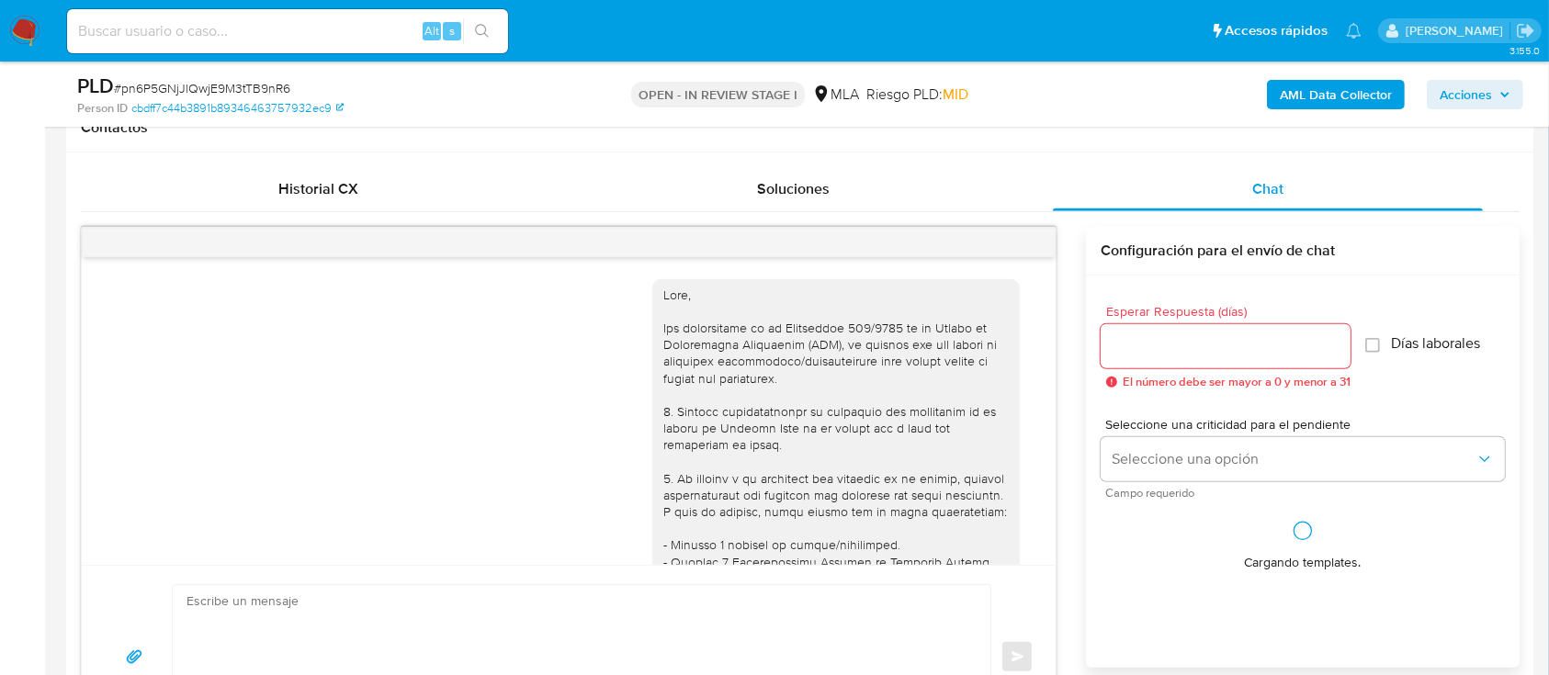
scroll to position [852, 0]
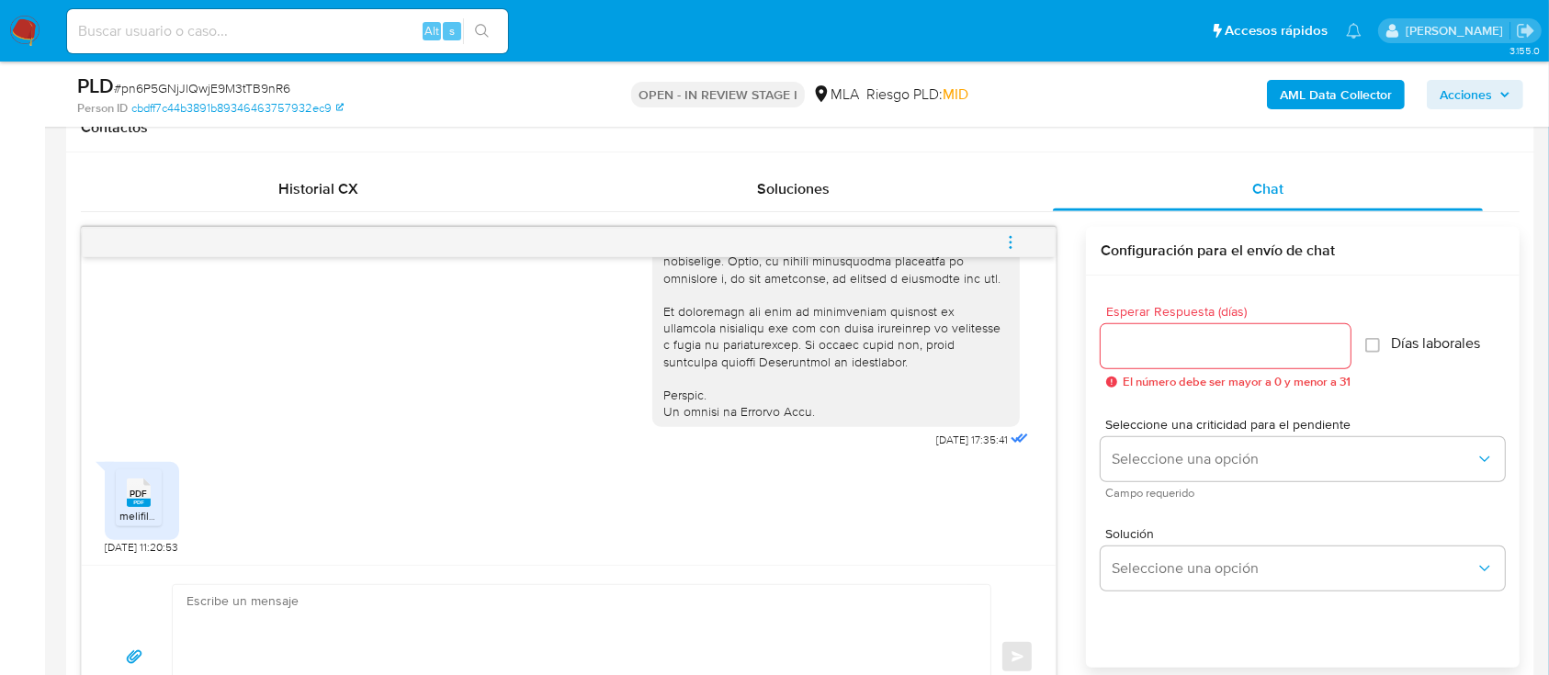
click at [572, 577] on div "Enviar" at bounding box center [569, 657] width 974 height 184
drag, startPoint x: 555, startPoint y: 633, endPoint x: 685, endPoint y: 584, distance: 139.2
click at [555, 632] on textarea at bounding box center [576, 657] width 781 height 144
paste textarea "Hola Mario Ignacio Imhoff, Muchas gracias por la documentacion aportada, no obs…"
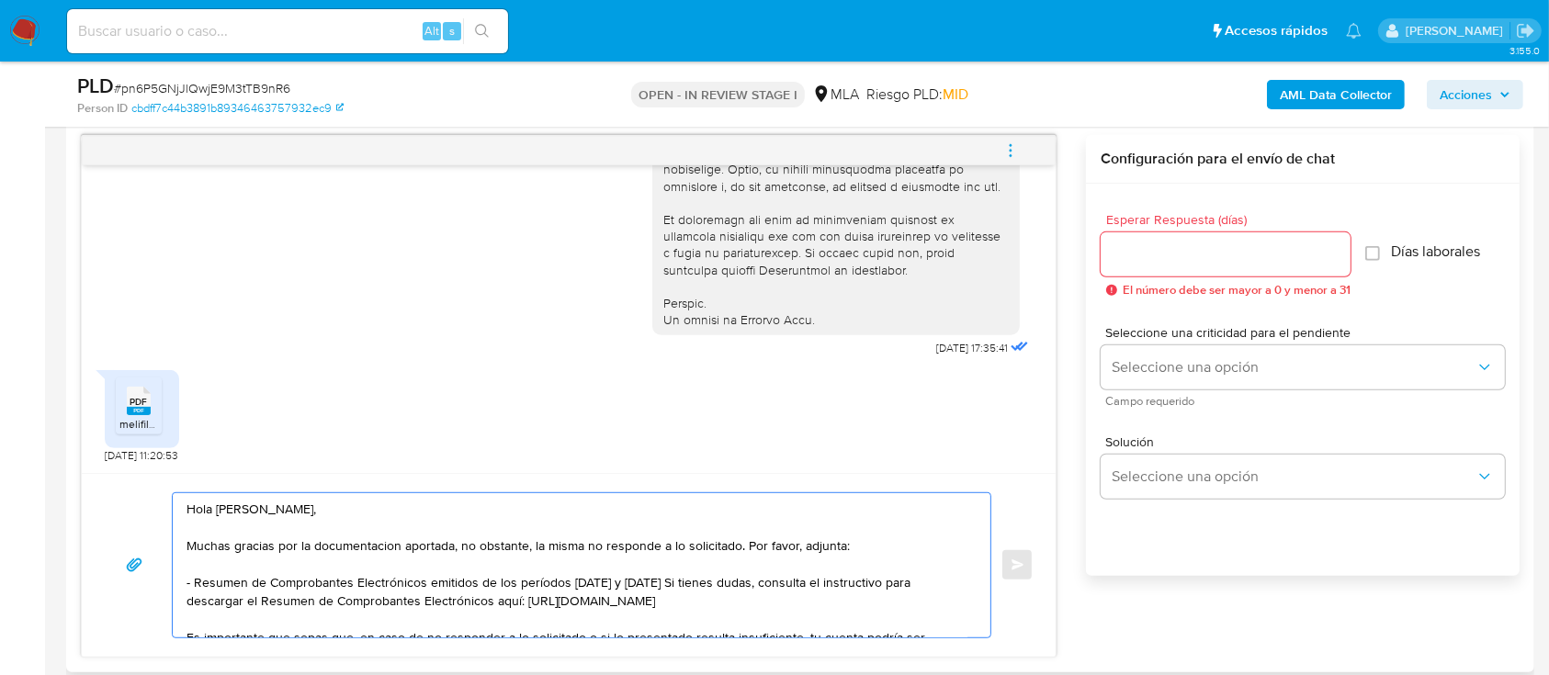
scroll to position [141, 0]
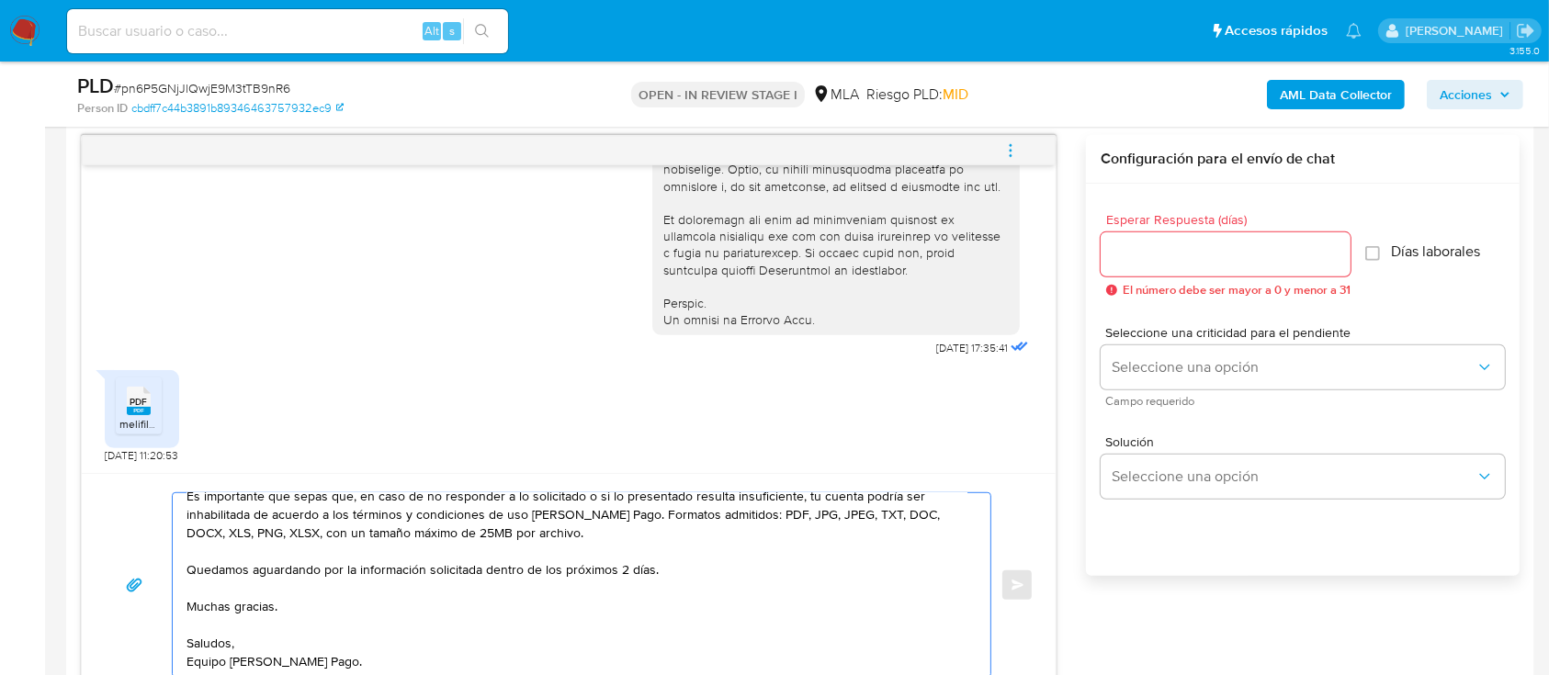
type textarea "Hola Mario Ignacio Imhoff, Muchas gracias por la documentacion aportada, no obs…"
click at [1140, 250] on input "Esperar Respuesta (días)" at bounding box center [1226, 255] width 250 height 24
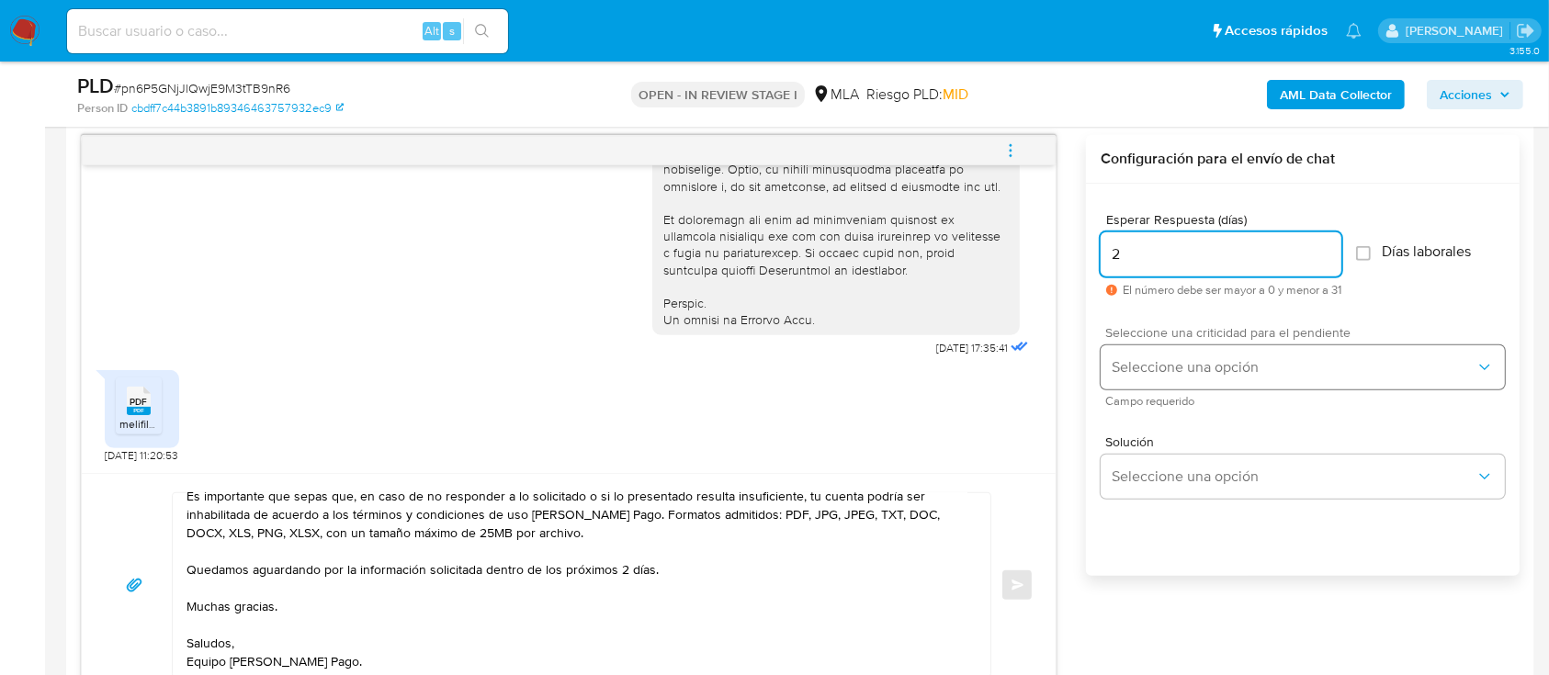
type input "2"
click at [1177, 364] on span "Seleccione una opción" at bounding box center [1294, 367] width 364 height 18
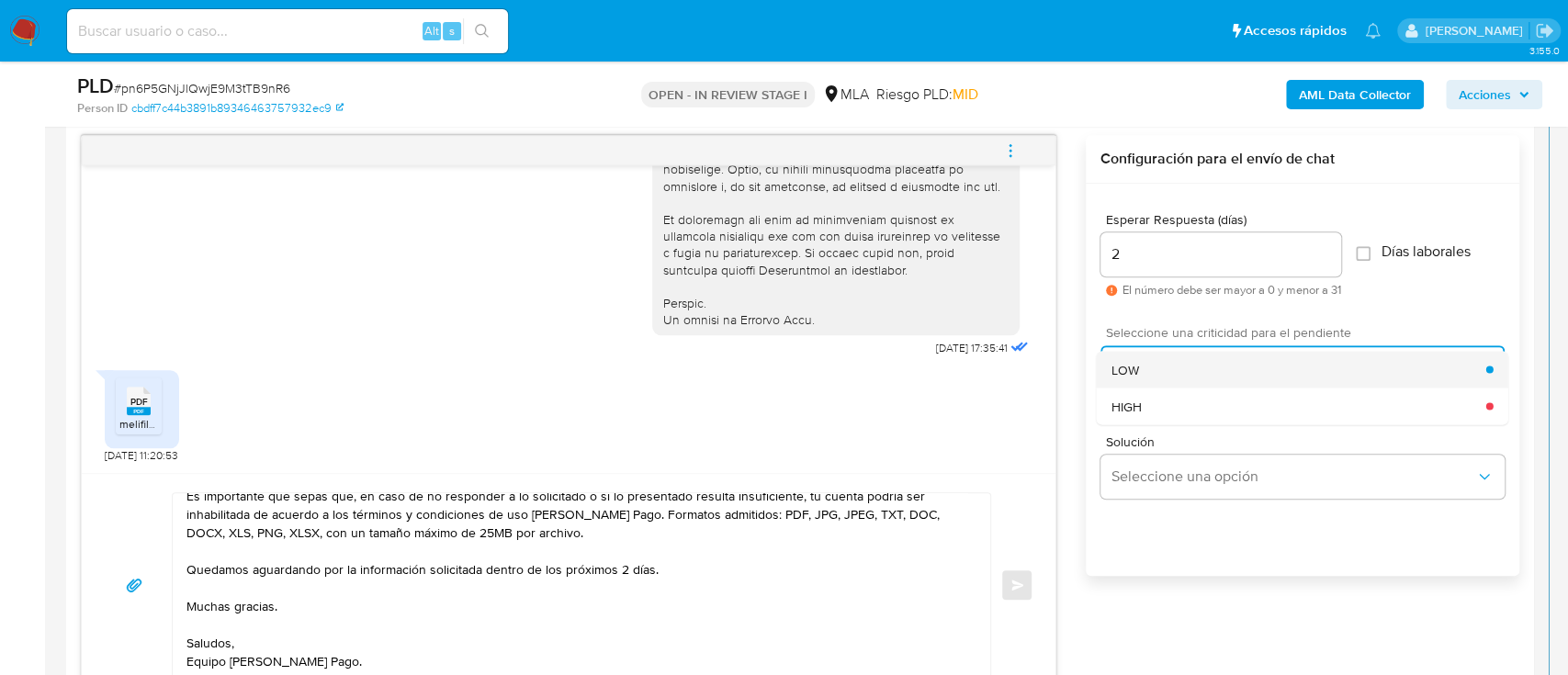
click at [1156, 367] on div "LOW" at bounding box center [1299, 369] width 375 height 37
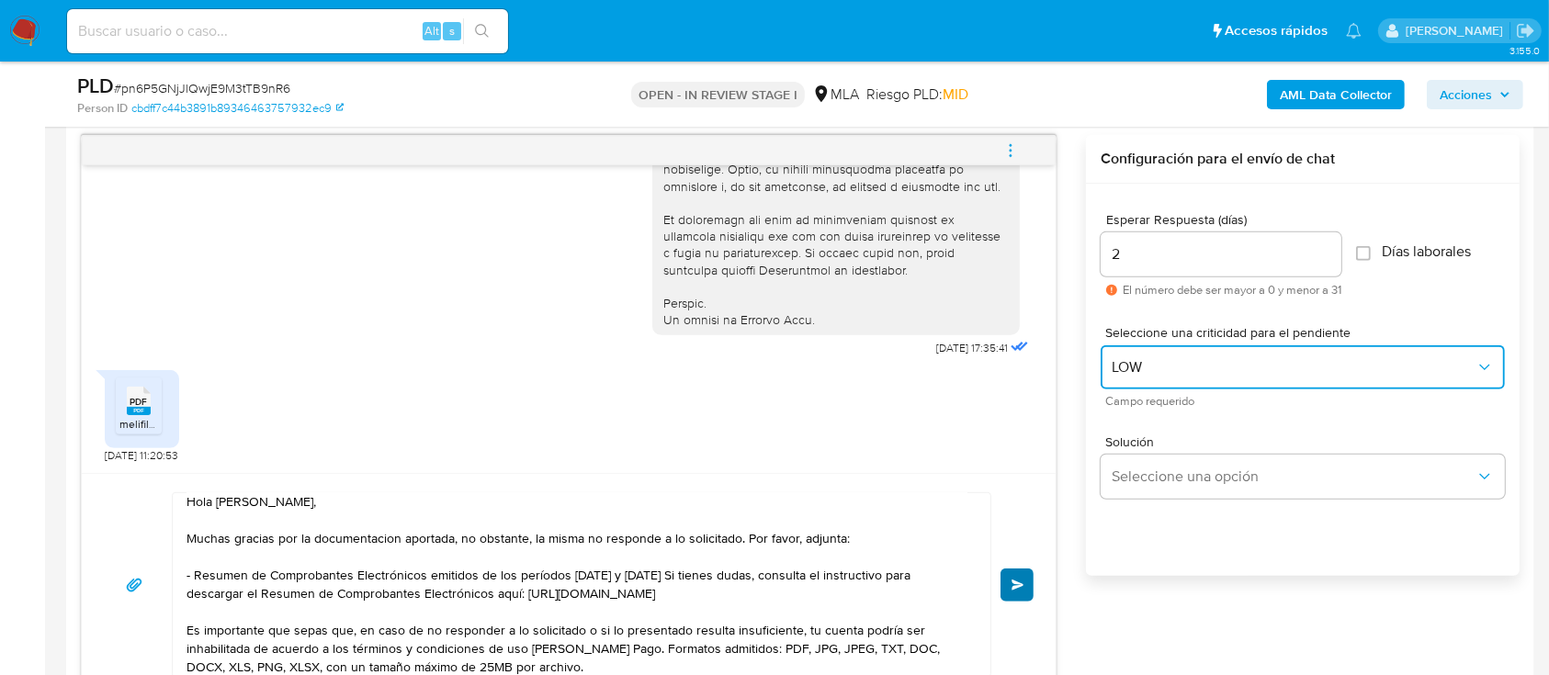
scroll to position [0, 0]
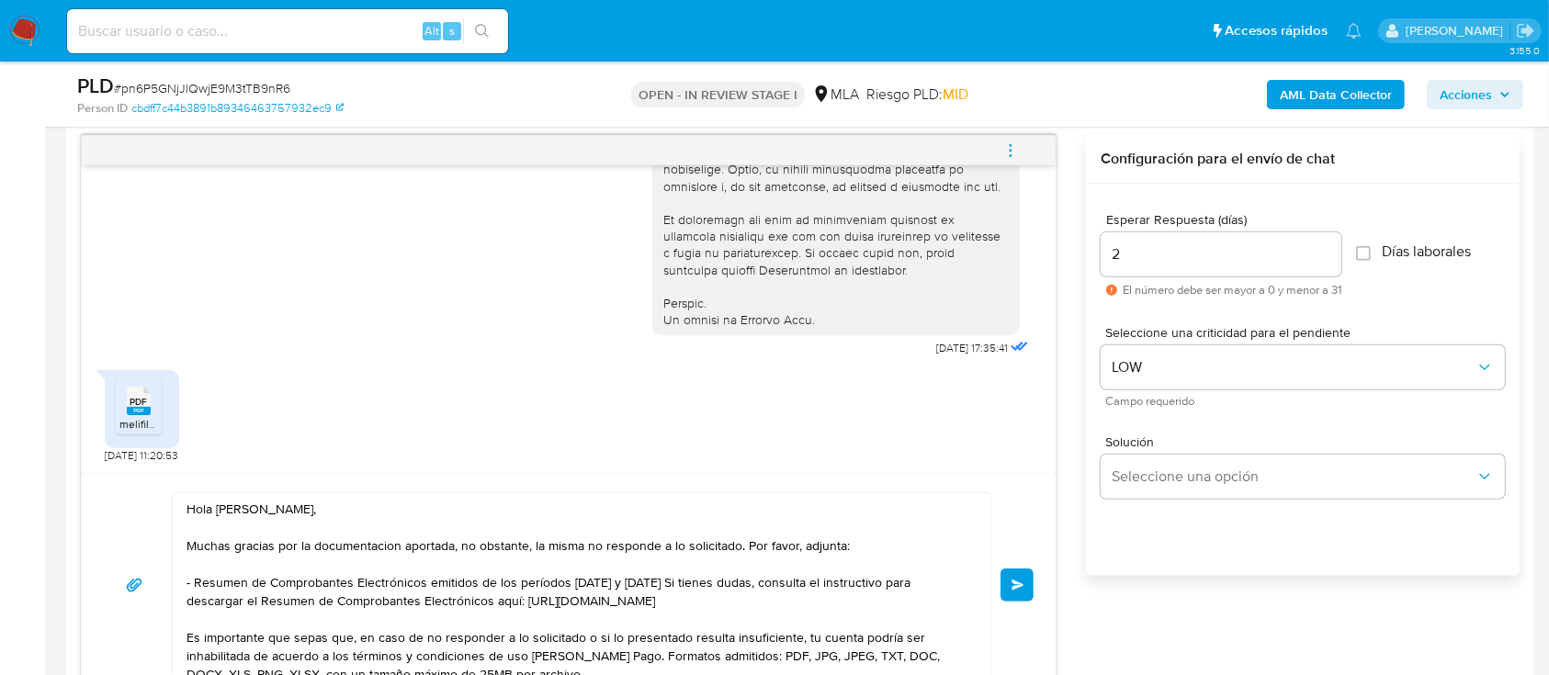
click at [1017, 580] on span "Enviar" at bounding box center [1017, 585] width 13 height 11
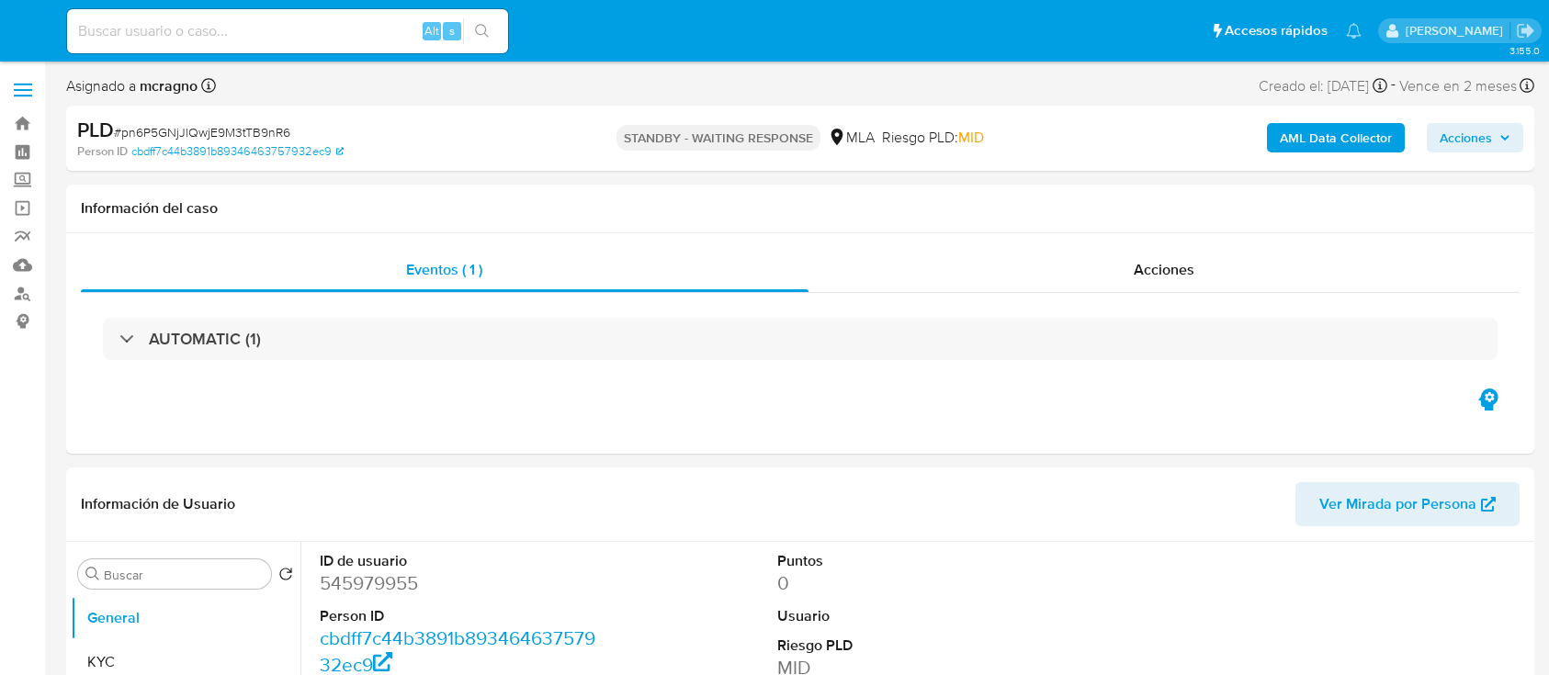
select select "10"
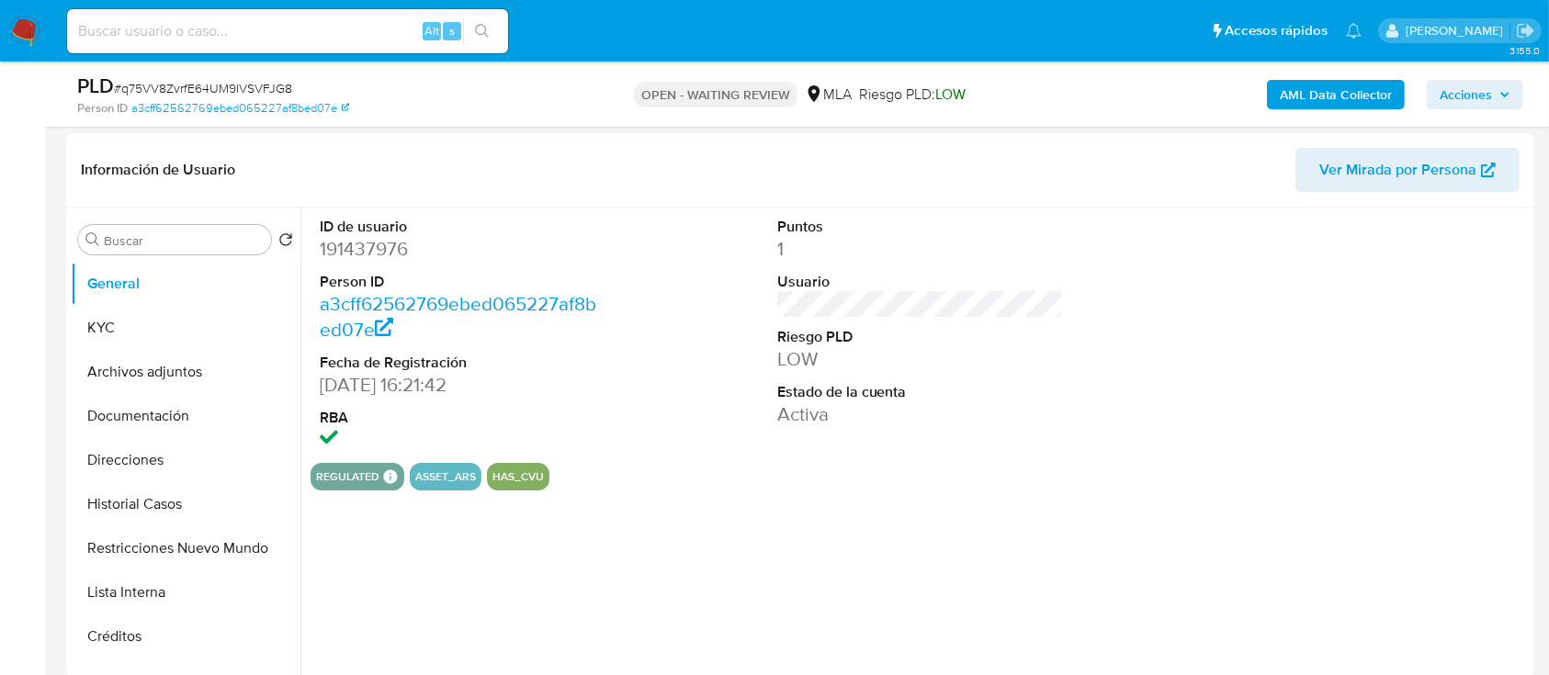
scroll to position [367, 0]
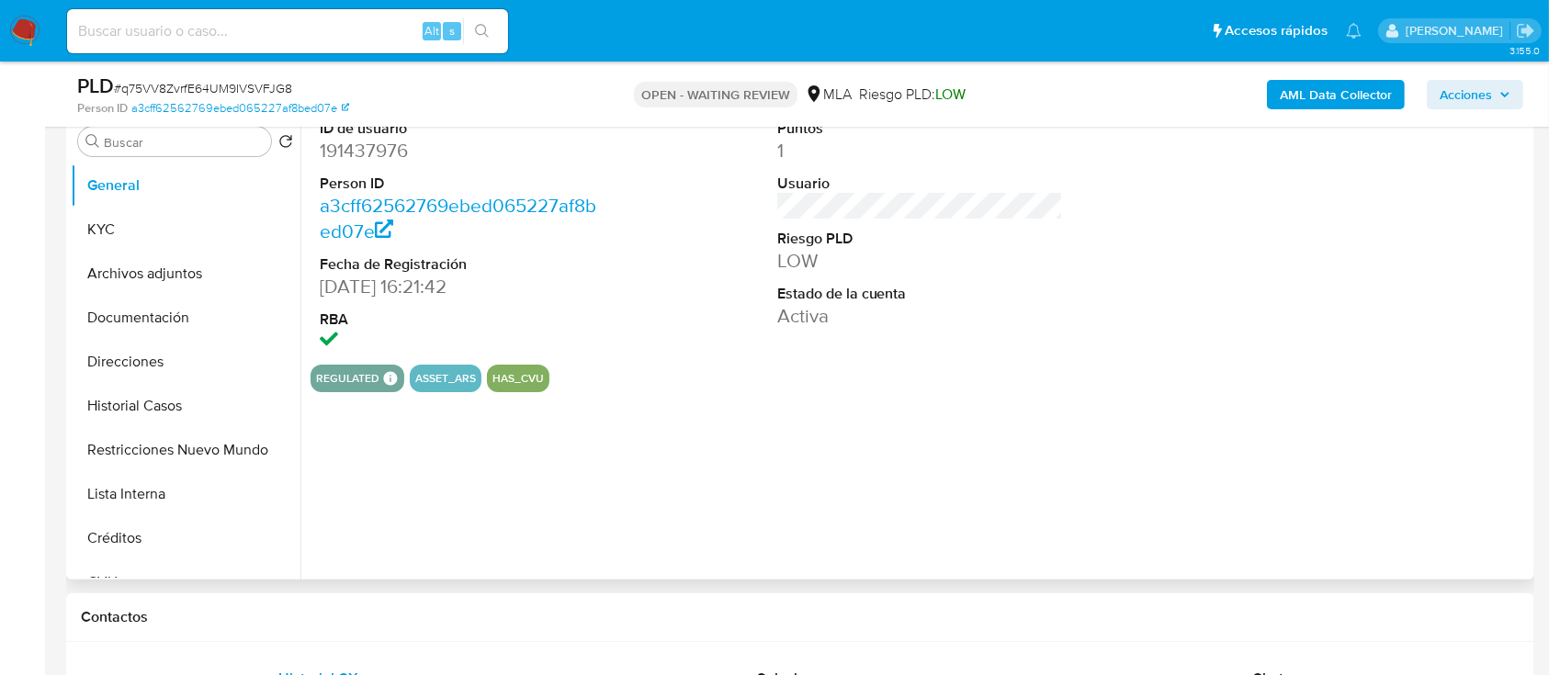
select select "10"
click at [361, 146] on dd "191437976" at bounding box center [463, 151] width 287 height 26
copy dd "191437976"
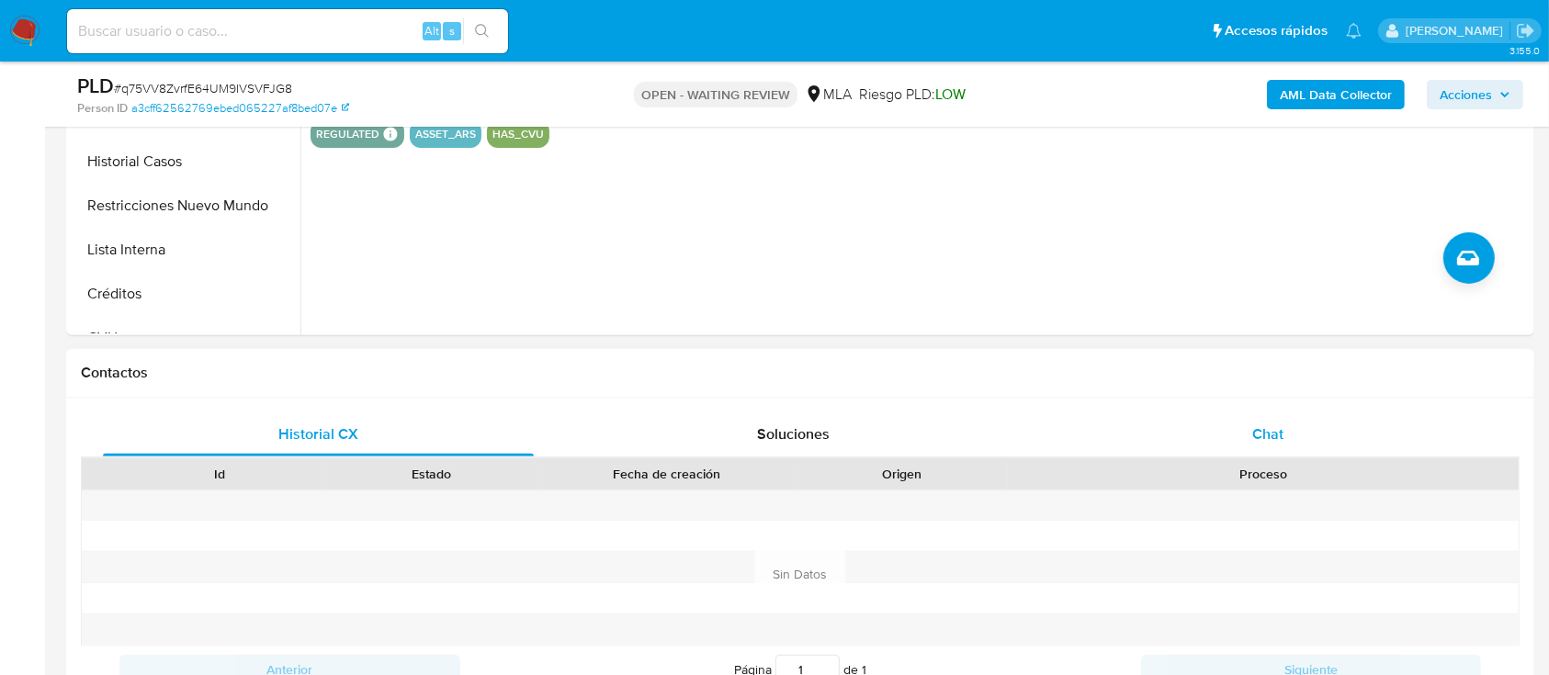
click at [1175, 423] on div "Chat" at bounding box center [1268, 434] width 431 height 44
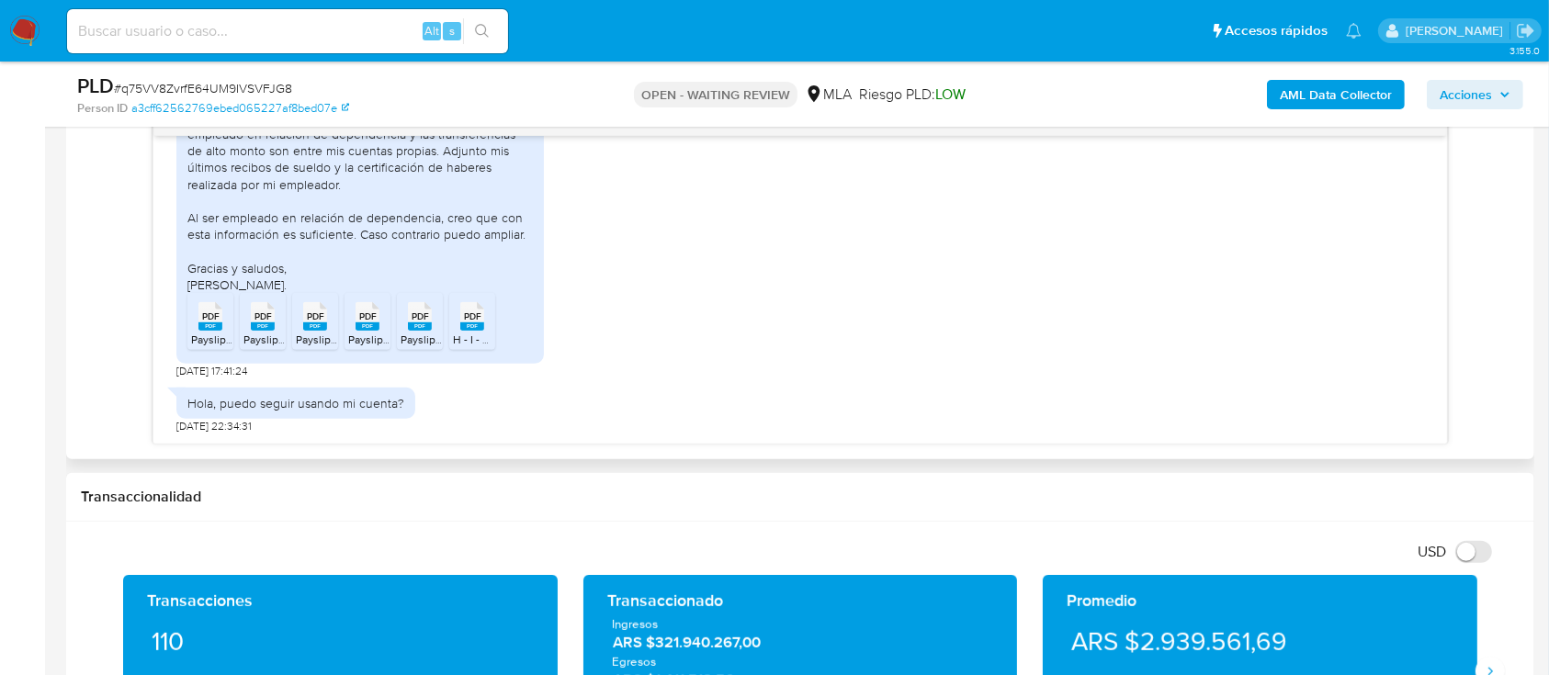
scroll to position [979, 0]
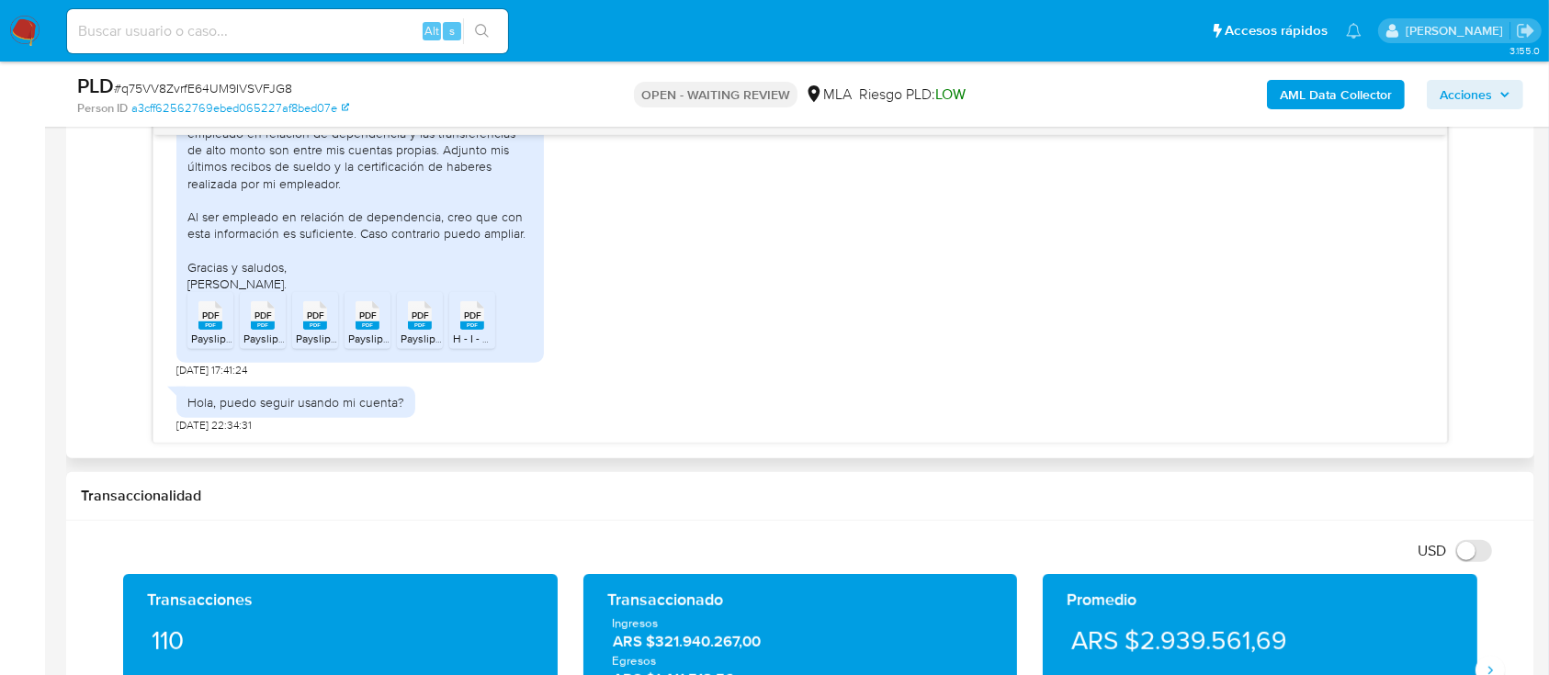
click at [223, 321] on div "PDF PDF" at bounding box center [210, 314] width 39 height 36
click at [268, 322] on rect at bounding box center [263, 326] width 24 height 8
drag, startPoint x: 318, startPoint y: 319, endPoint x: 342, endPoint y: 314, distance: 24.3
click at [318, 319] on span "PDF" at bounding box center [315, 316] width 17 height 12
click at [367, 311] on span "PDF" at bounding box center [367, 316] width 17 height 12
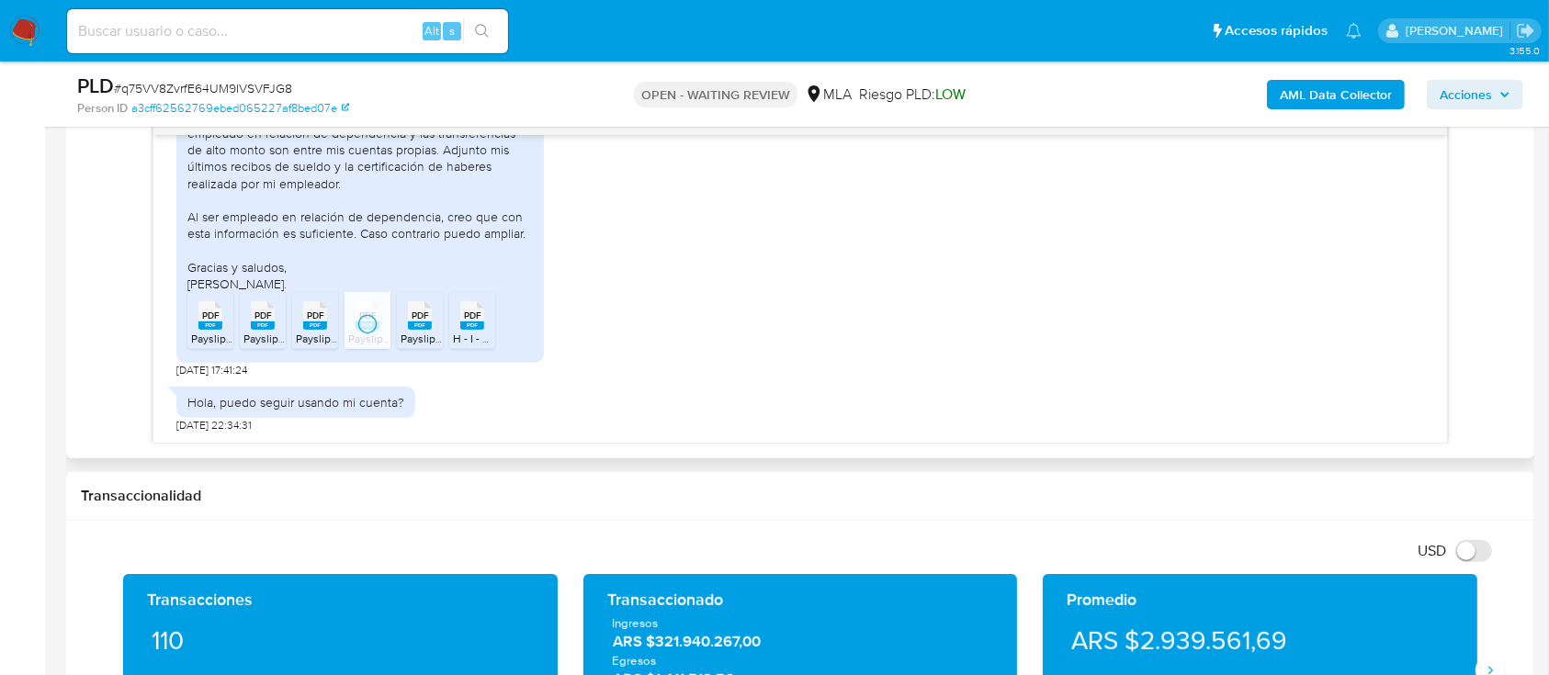
click at [431, 325] on rect at bounding box center [420, 326] width 24 height 8
click at [473, 320] on span "PDF" at bounding box center [472, 316] width 17 height 12
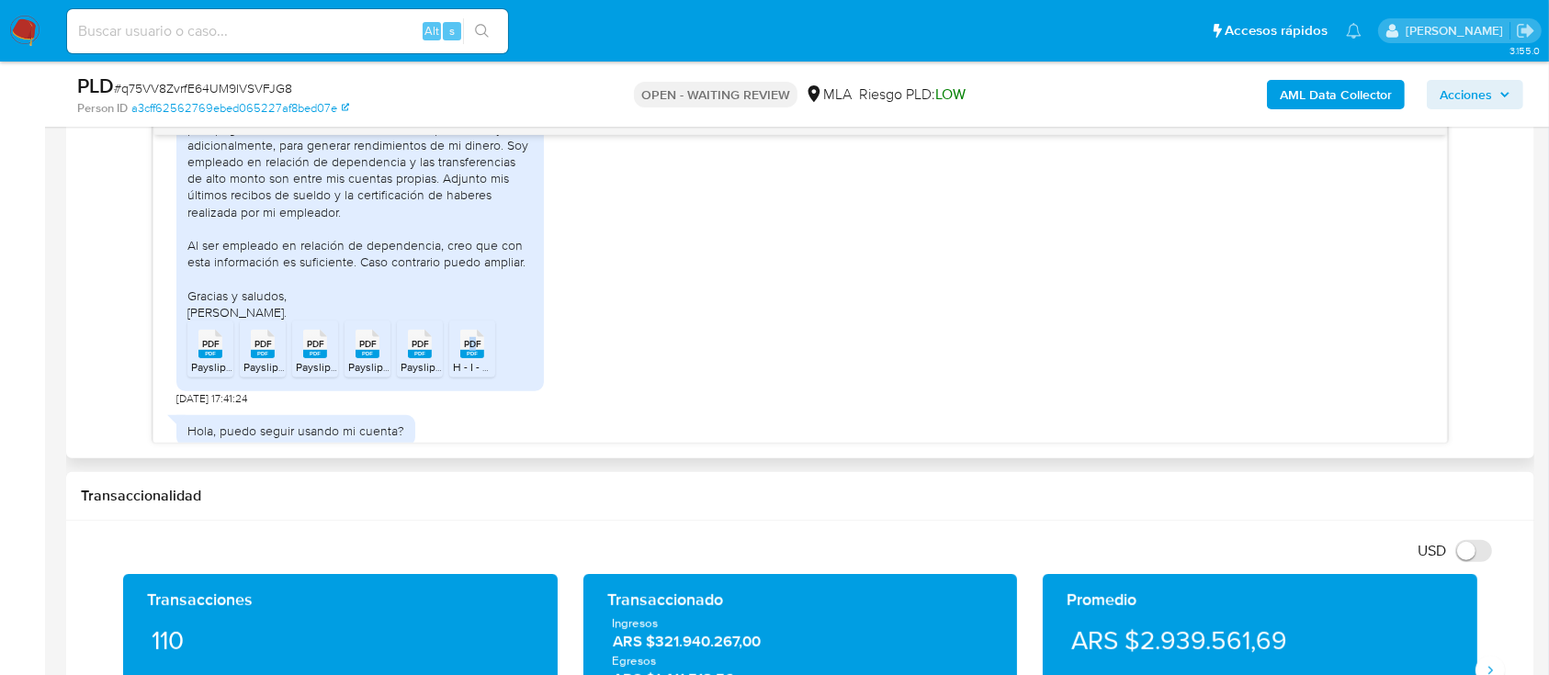
scroll to position [1124, 0]
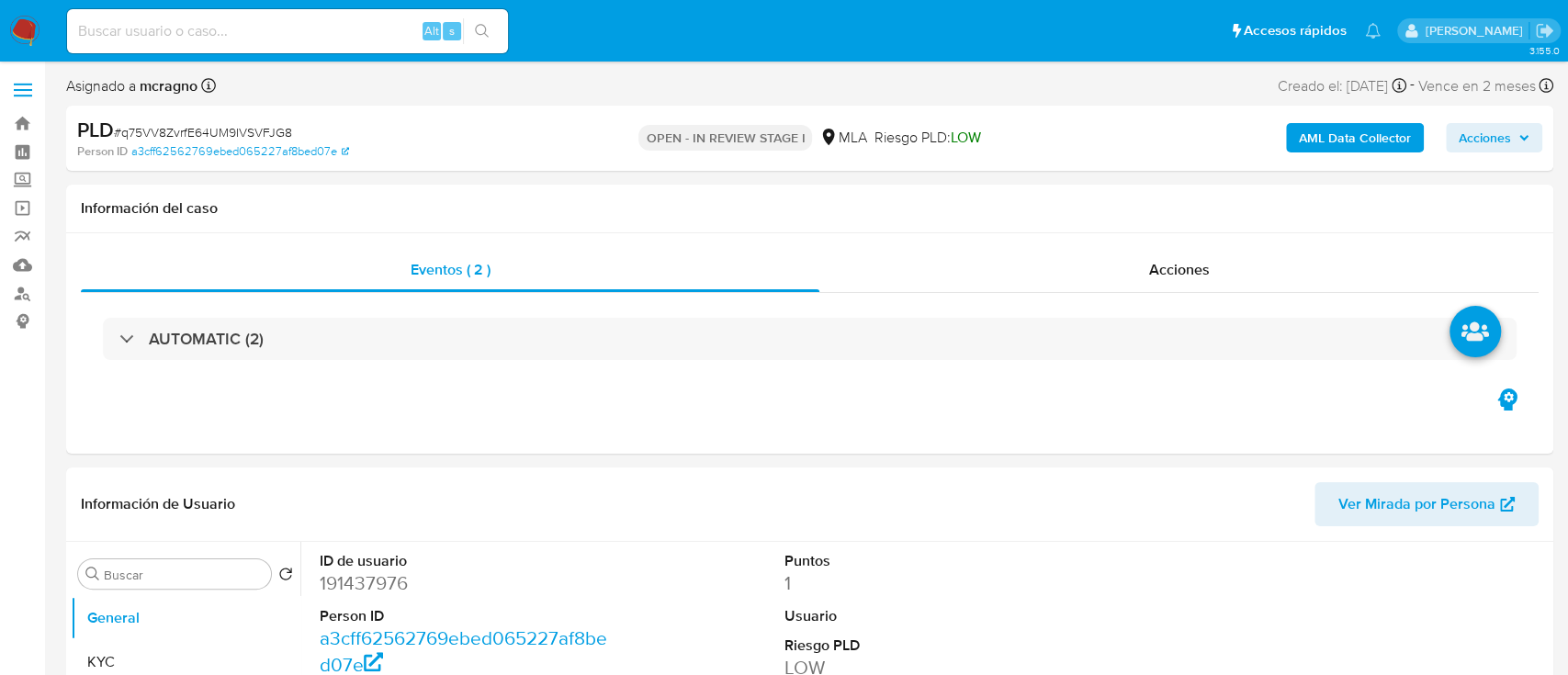
select select "10"
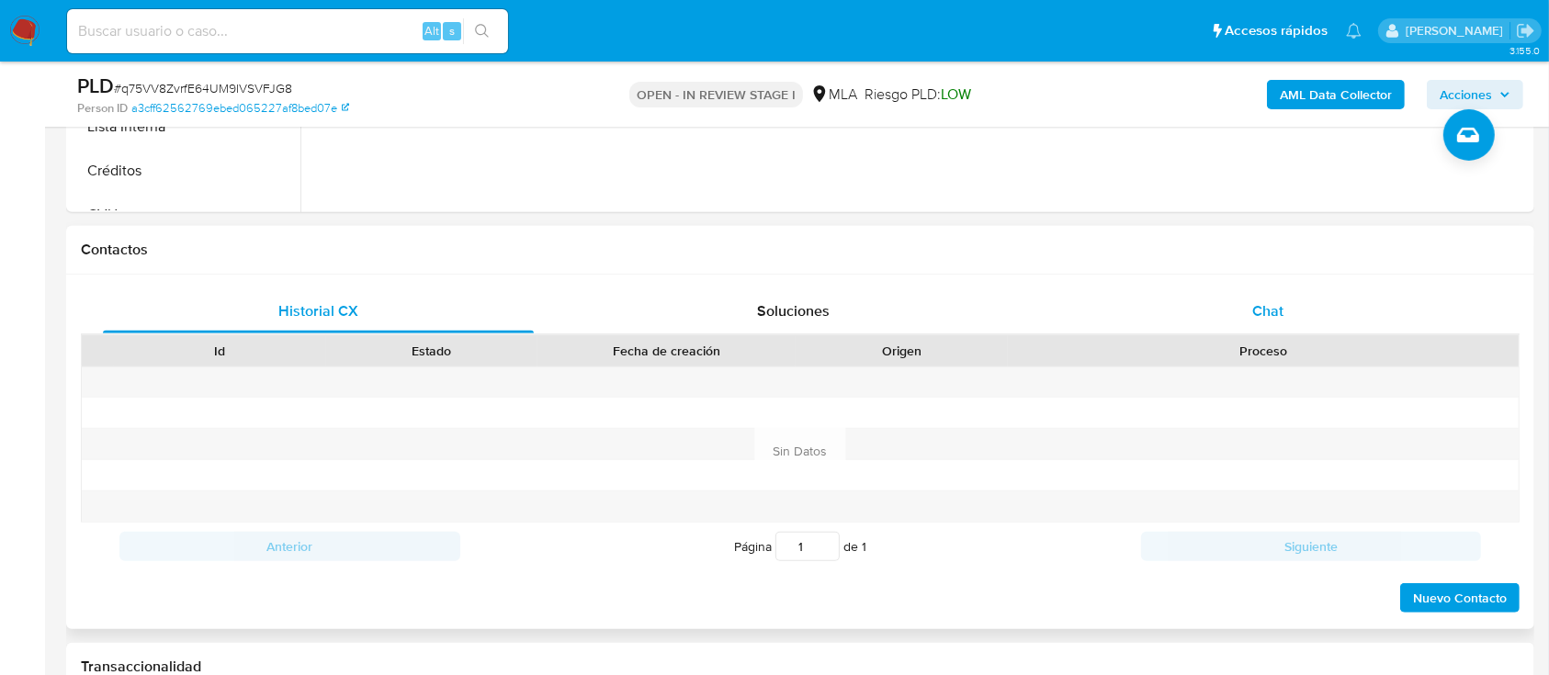
click at [1258, 316] on span "Chat" at bounding box center [1267, 310] width 31 height 21
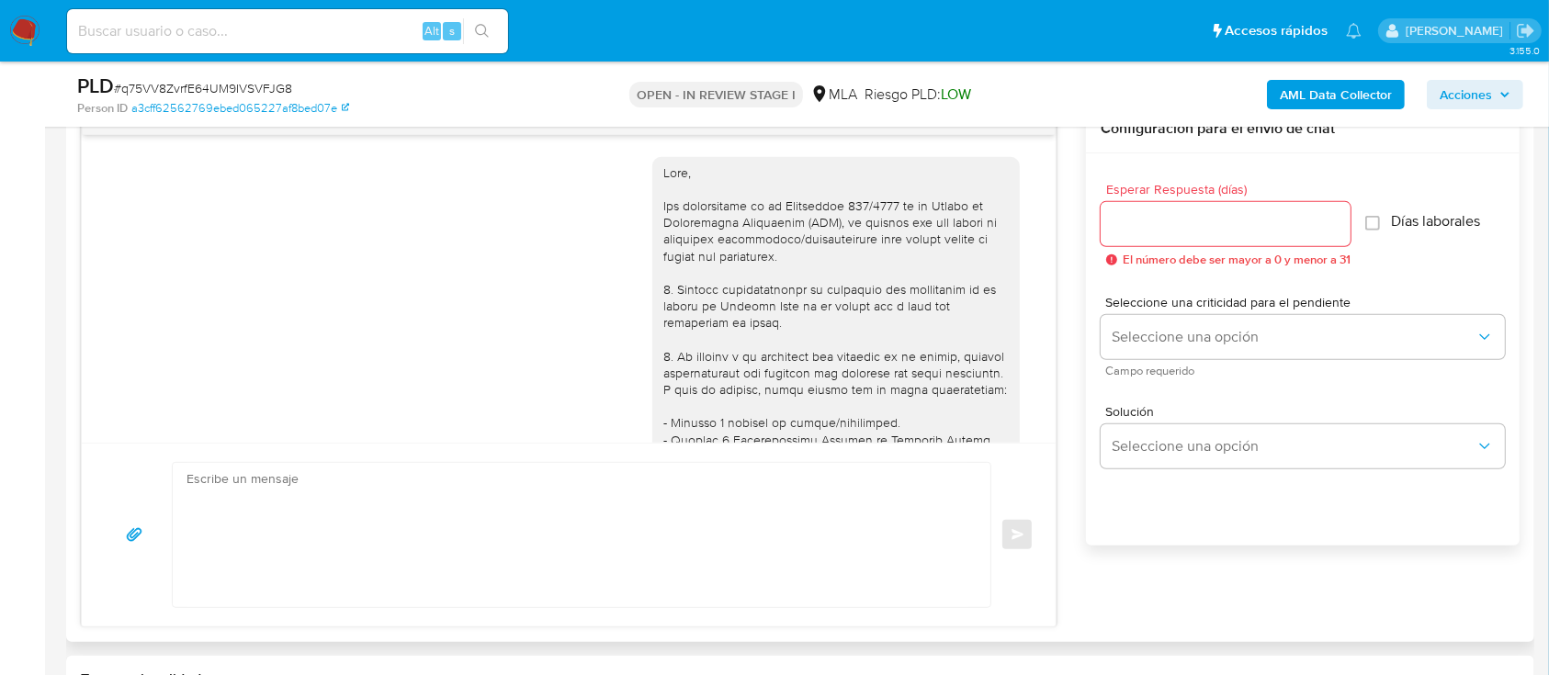
scroll to position [1124, 0]
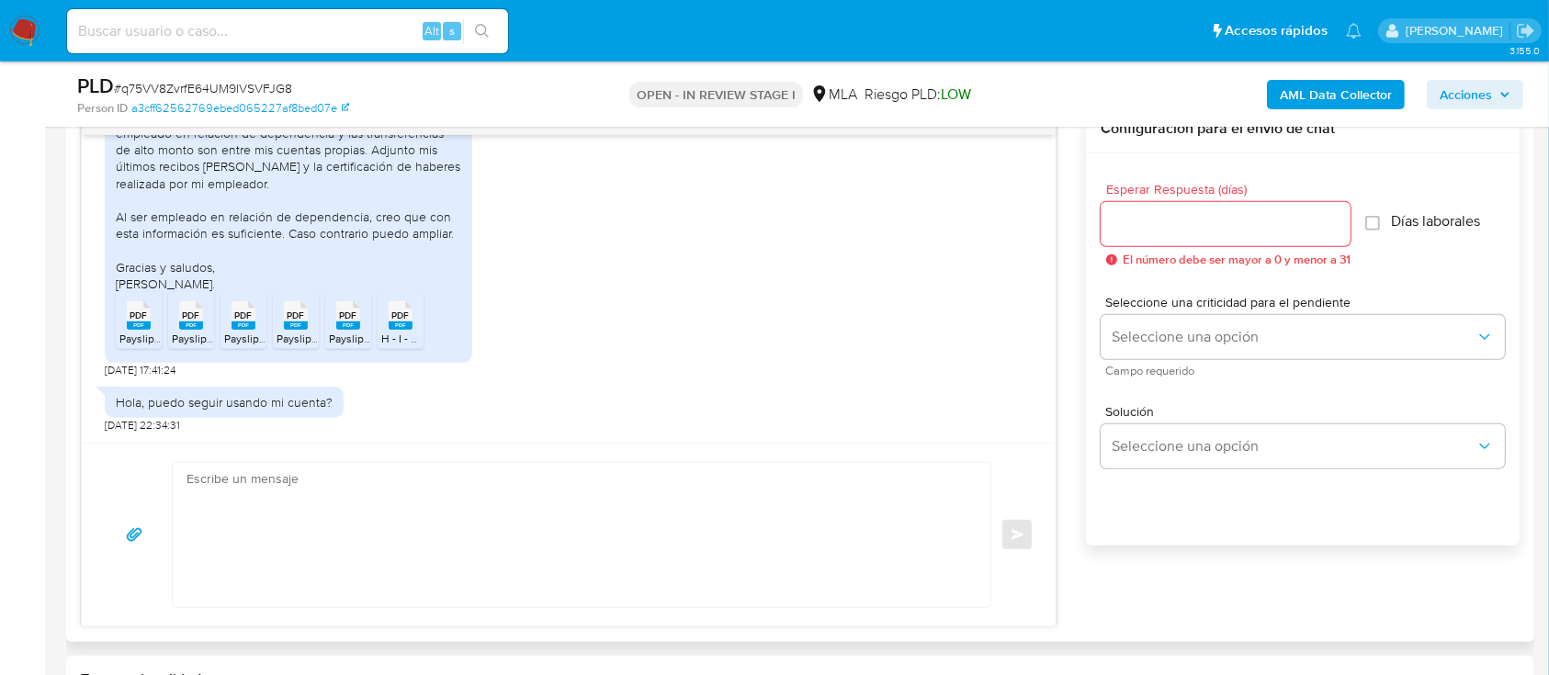
click at [471, 492] on textarea at bounding box center [576, 535] width 781 height 144
paste textarea "Hola, ¡Muchas gracias por tu respuesta! Confirmamos la recepción de la document…"
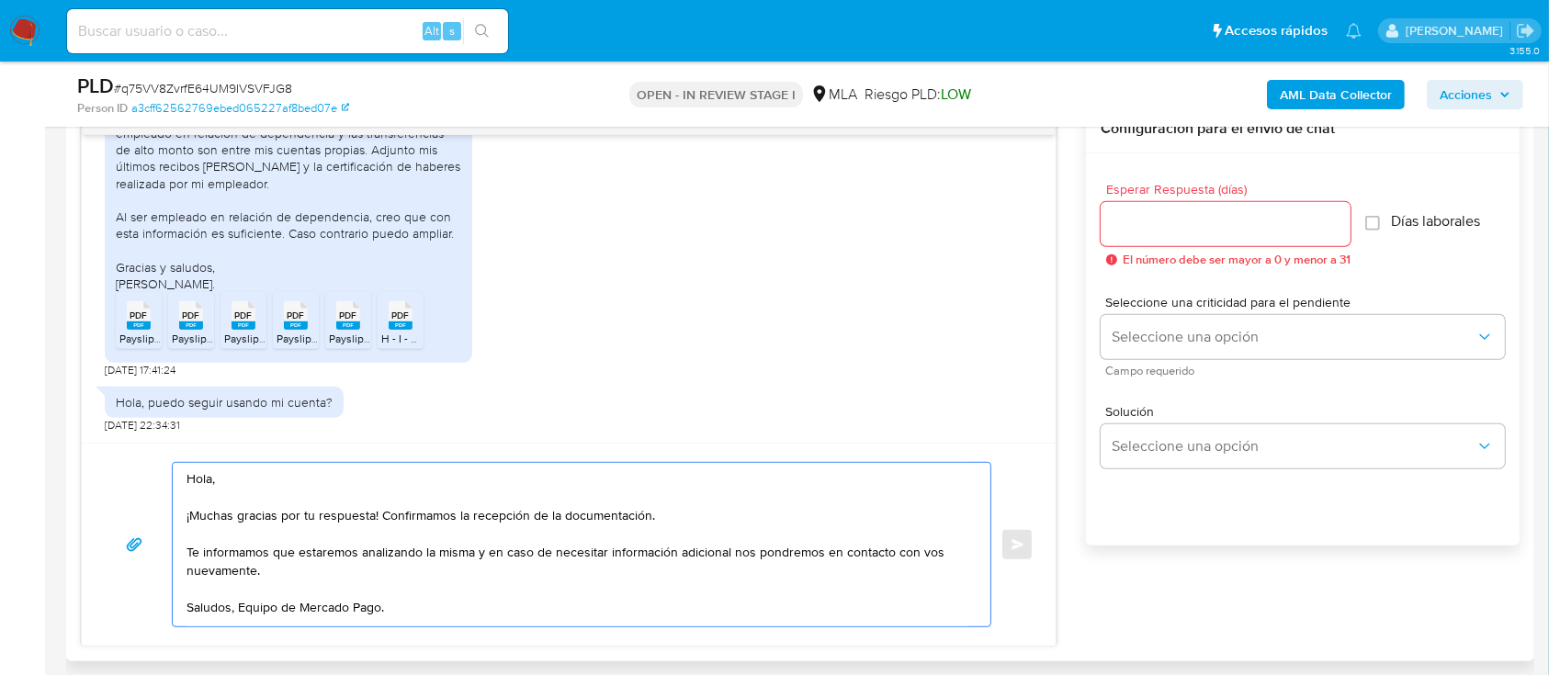
drag, startPoint x: 300, startPoint y: 564, endPoint x: 190, endPoint y: 559, distance: 110.3
click at [190, 559] on textarea "Hola, ¡Muchas gracias por tu respuesta! Confirmamos la recepción de la document…" at bounding box center [576, 545] width 781 height 164
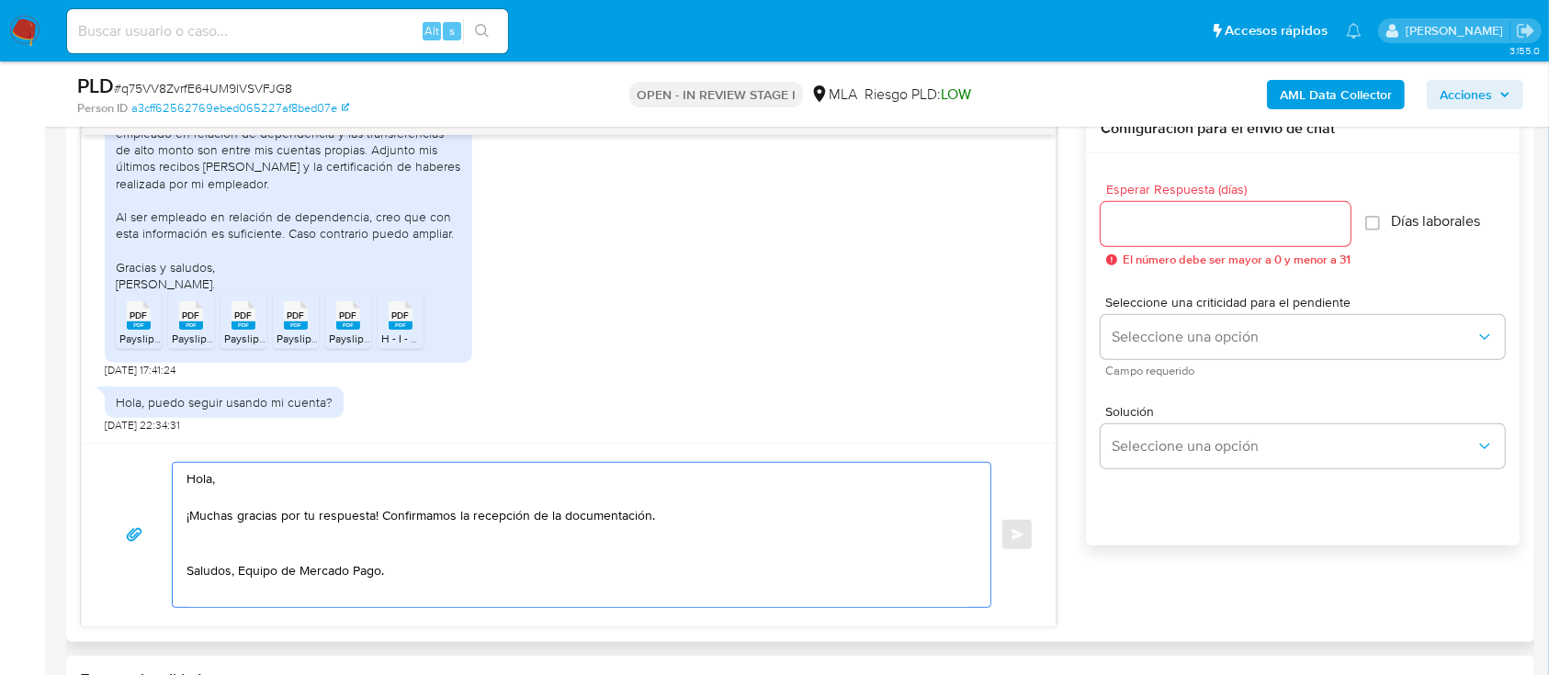
click at [739, 517] on textarea "Hola, ¡Muchas gracias por tu respuesta! Confirmamos la recepción de la document…" at bounding box center [576, 535] width 781 height 144
click at [409, 555] on textarea "Hola, ¡Muchas gracias por tu respuesta! Confirmamos la recepción de la document…" at bounding box center [576, 535] width 781 height 144
type textarea "Hola, ¡Muchas gracias por tu respuesta! Confirmamos la recepción de la document…"
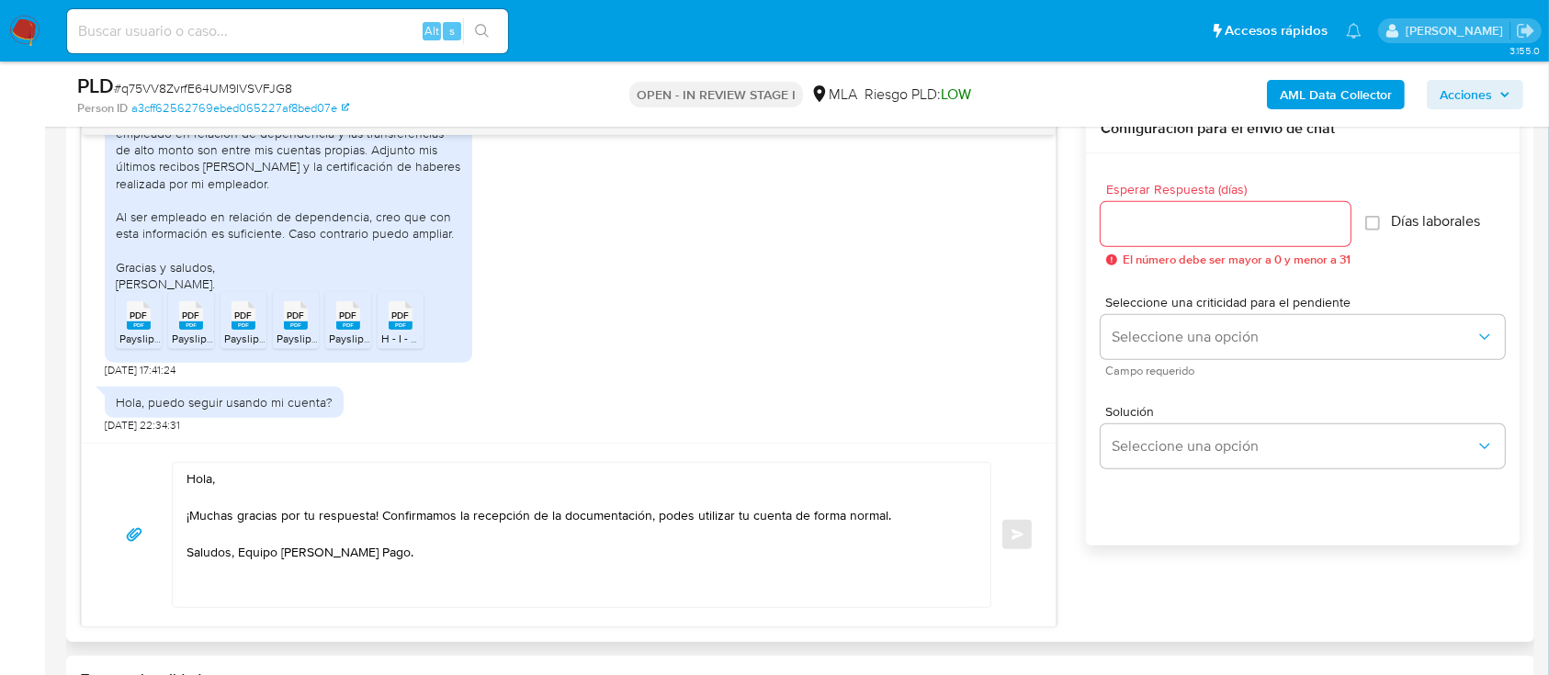
click at [1191, 236] on div at bounding box center [1226, 224] width 250 height 44
click at [1184, 217] on input "Esperar Respuesta (días)" at bounding box center [1226, 224] width 250 height 24
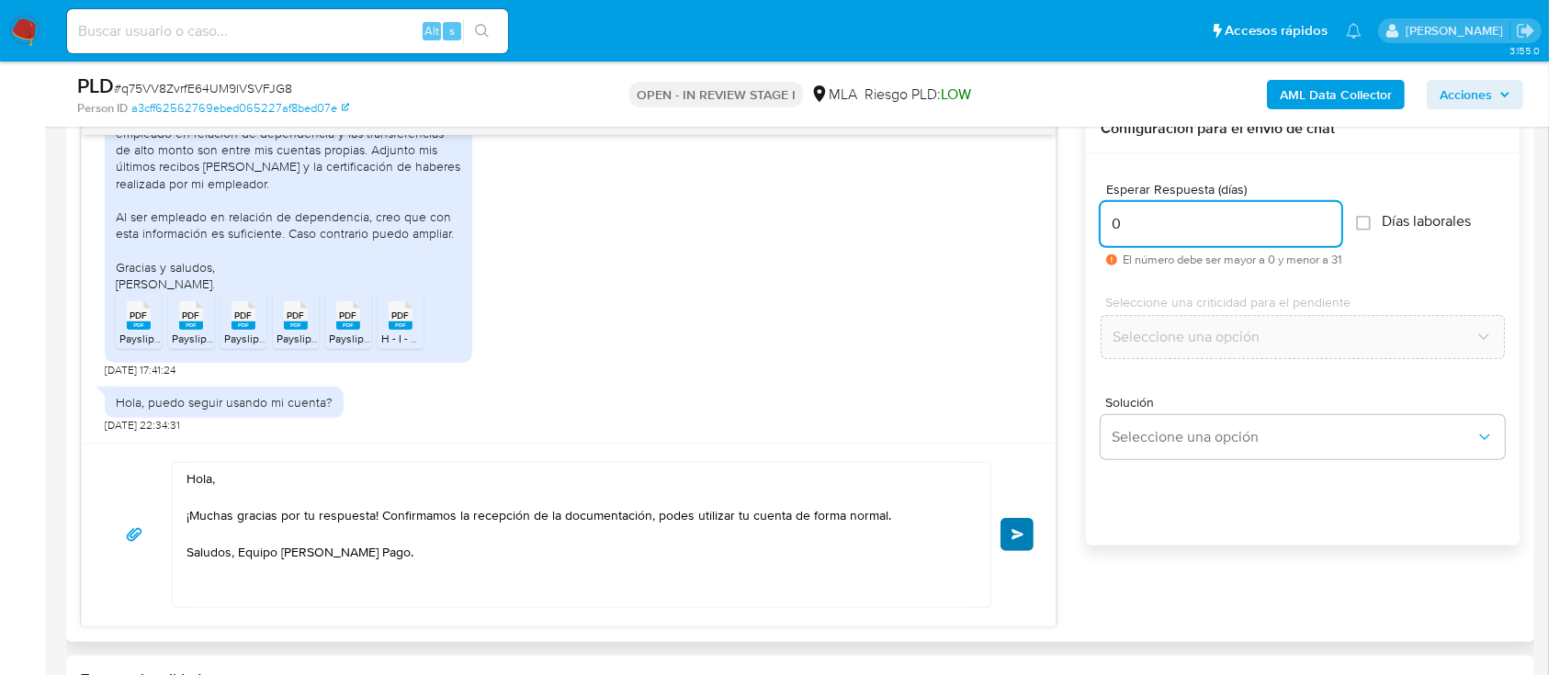
type input "0"
click at [1008, 537] on button "Enviar" at bounding box center [1016, 534] width 33 height 33
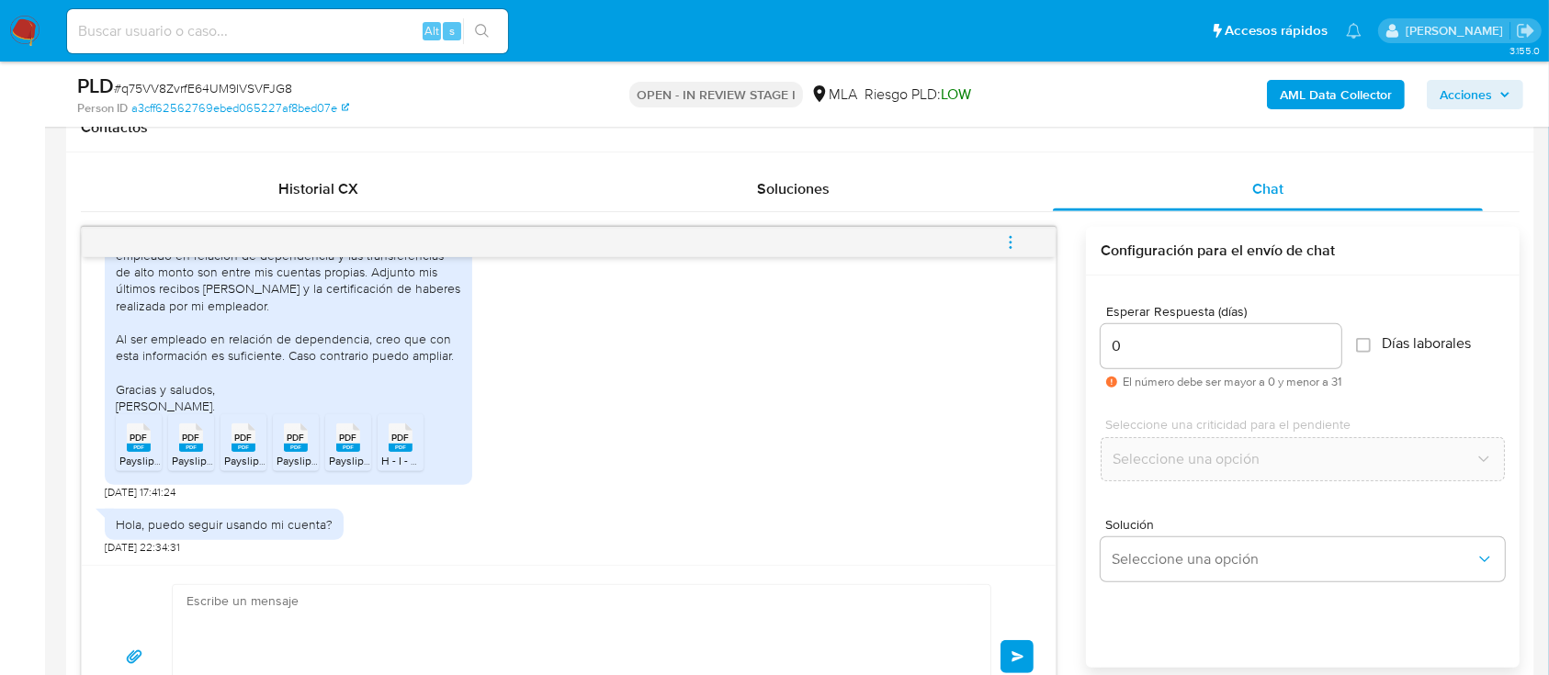
scroll to position [1294, 0]
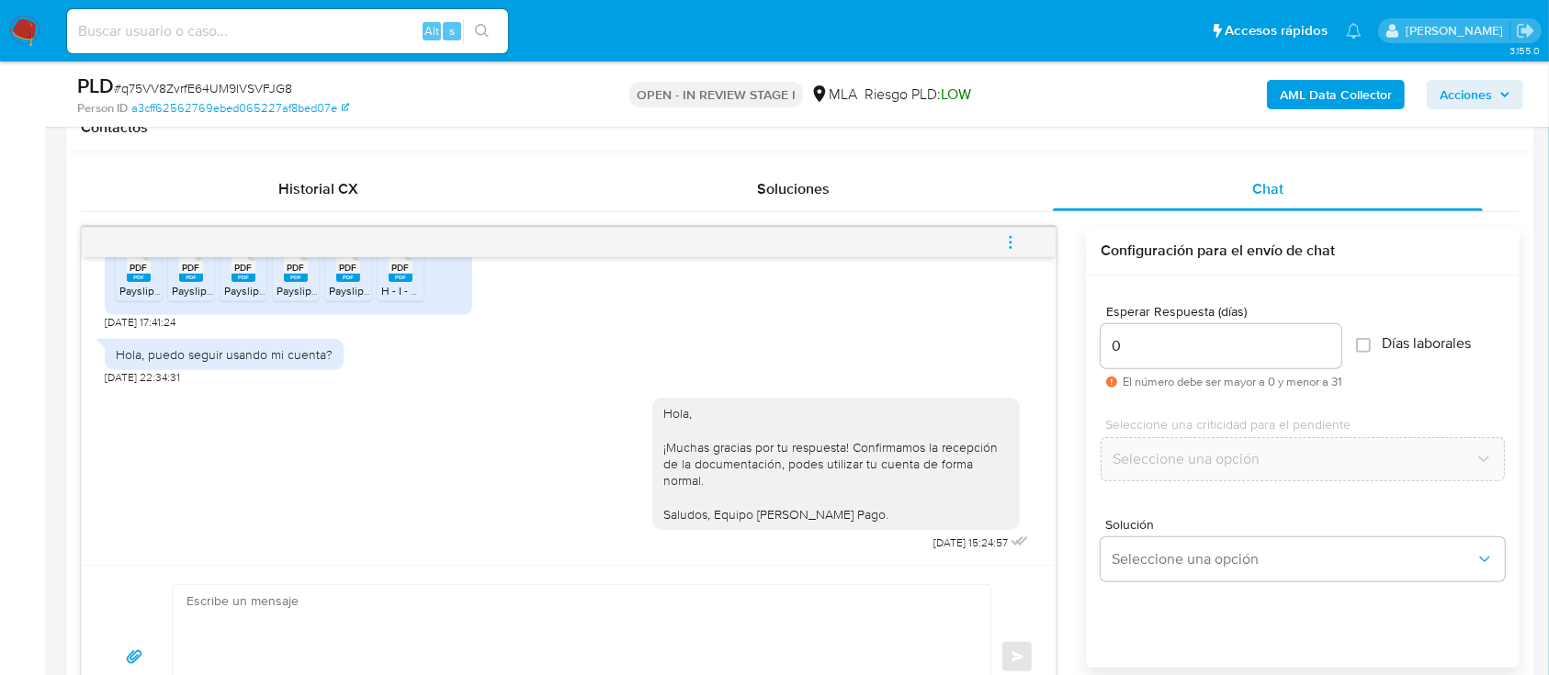
click at [1022, 238] on button "menu-action" at bounding box center [1010, 242] width 61 height 44
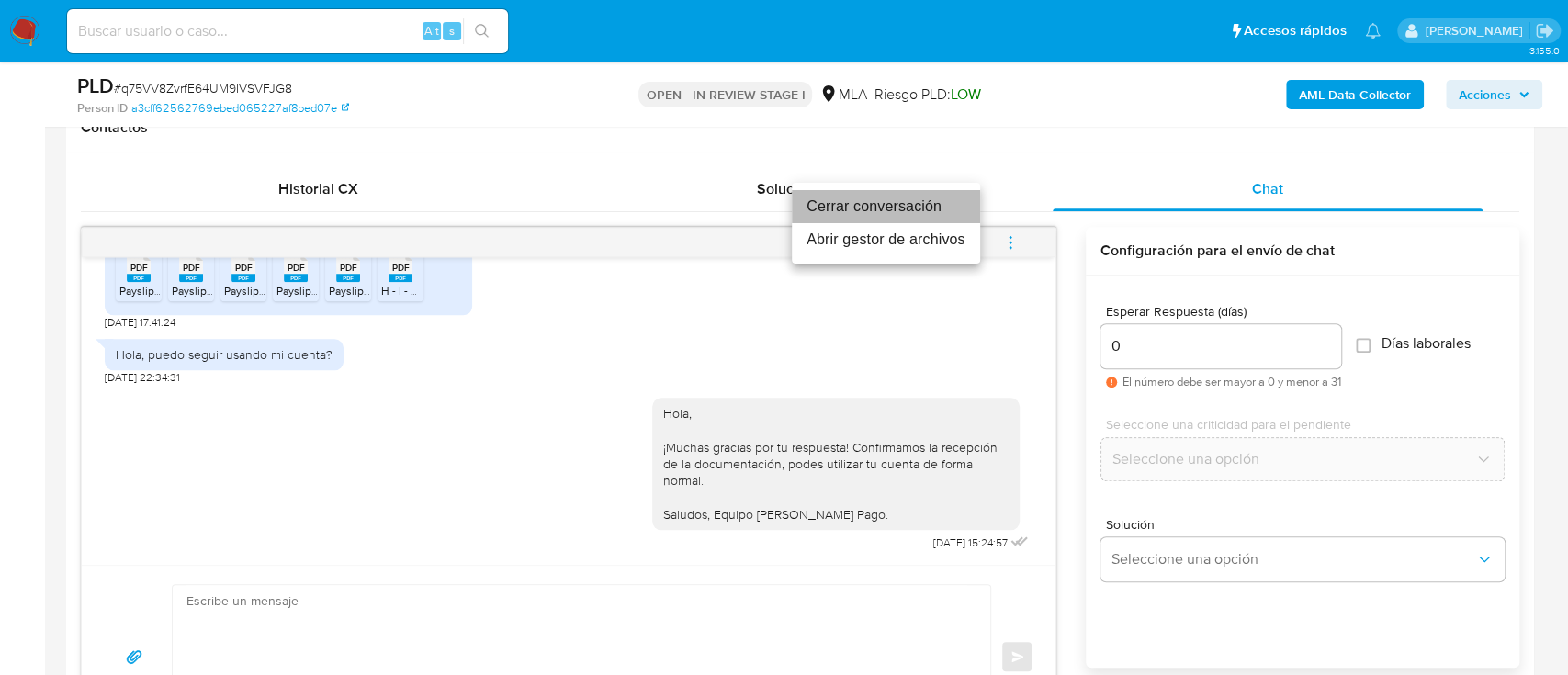
click at [921, 208] on li "Cerrar conversación" at bounding box center [886, 206] width 188 height 33
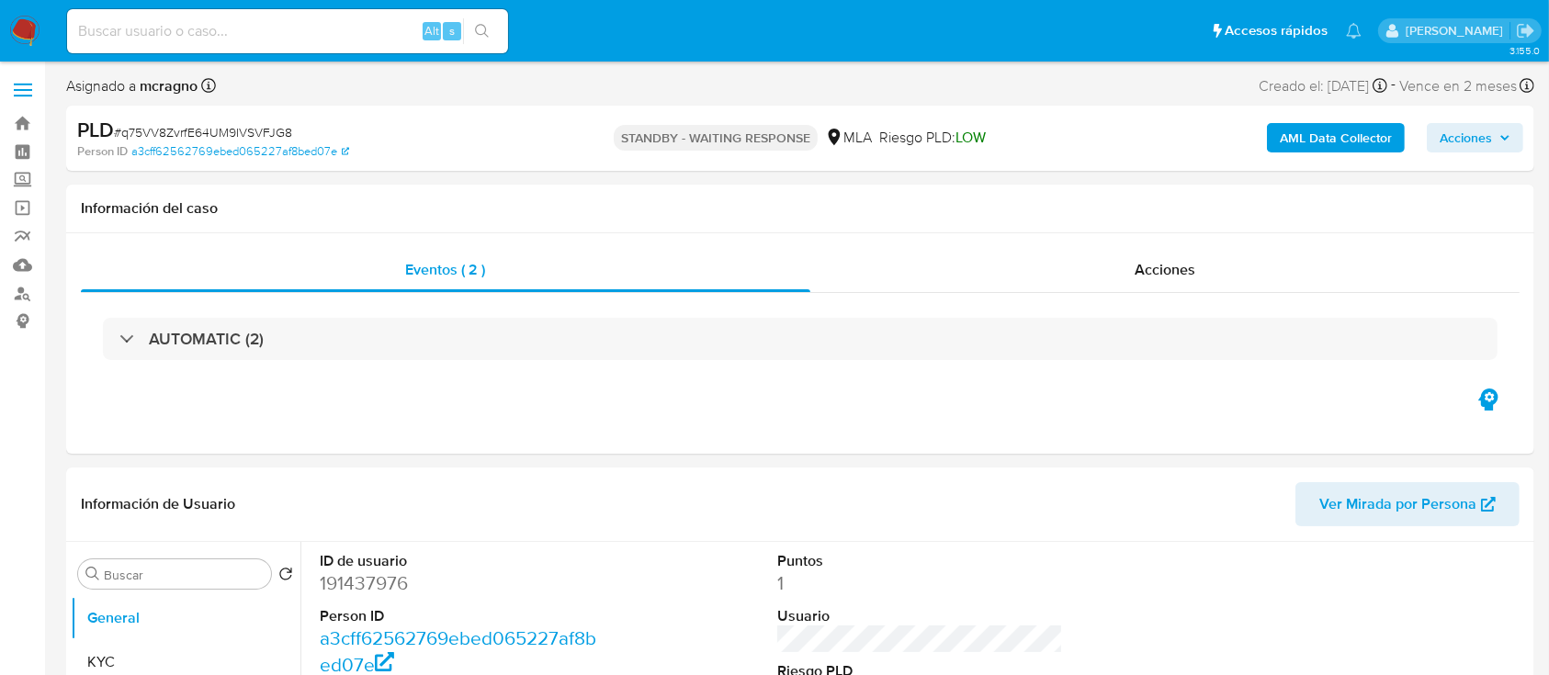
select select "10"
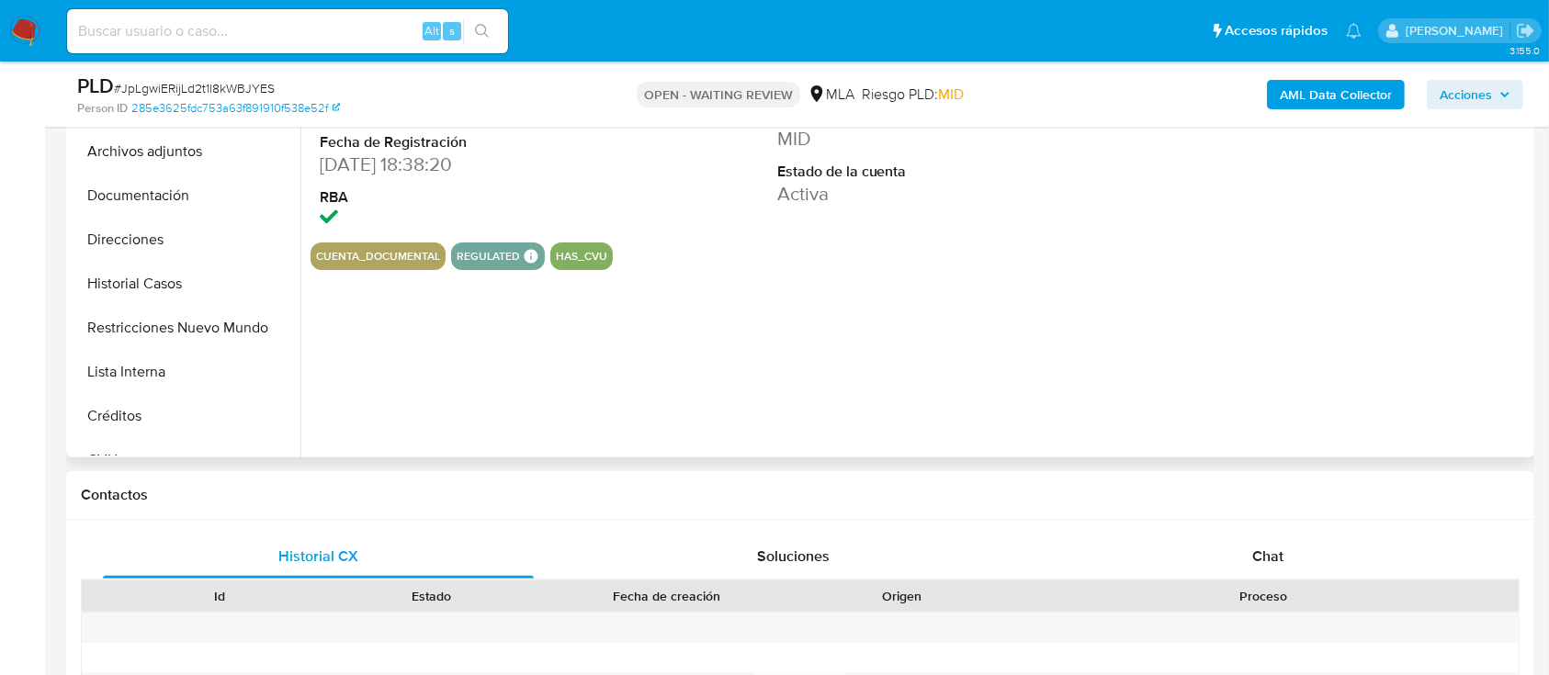
select select "10"
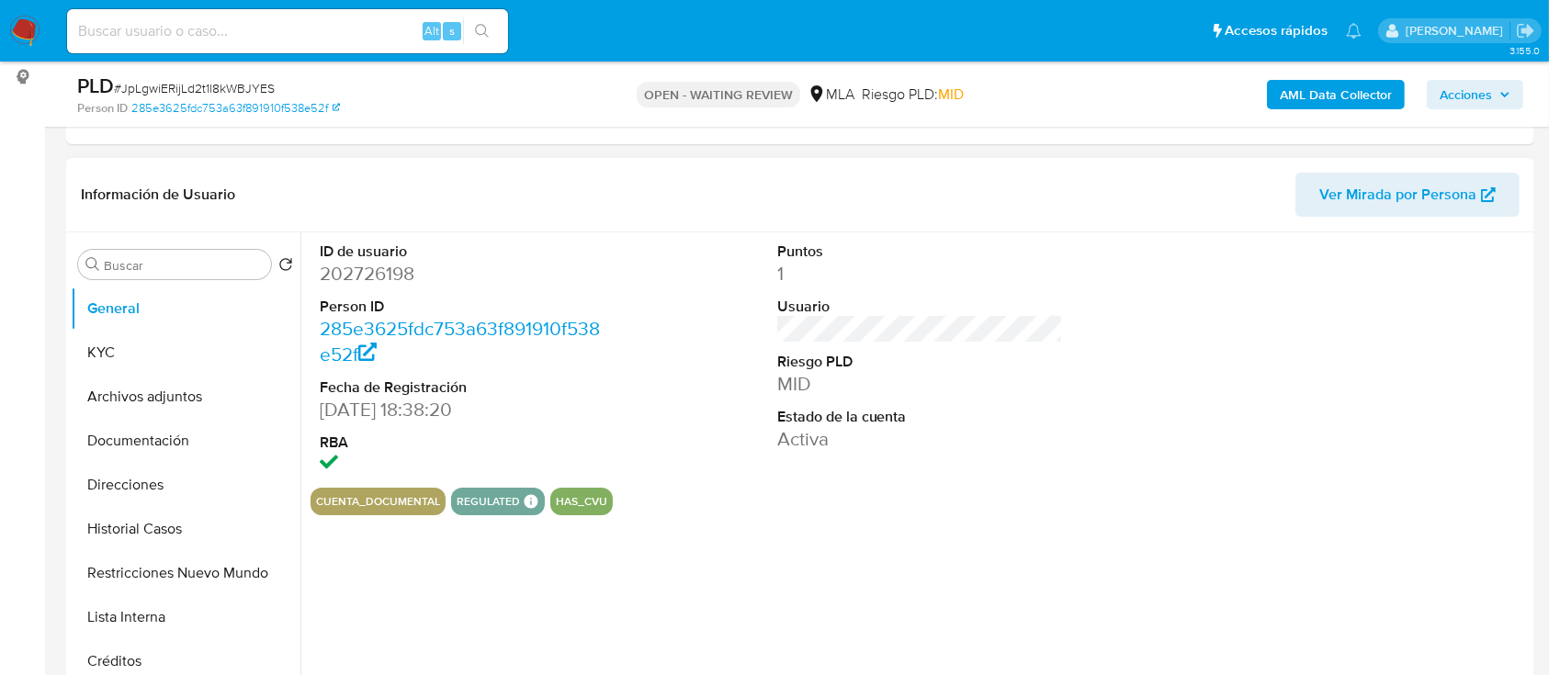
click at [369, 275] on dd "202726198" at bounding box center [463, 274] width 287 height 26
copy dd "202726198"
click at [170, 505] on button "Historial Casos" at bounding box center [178, 529] width 215 height 44
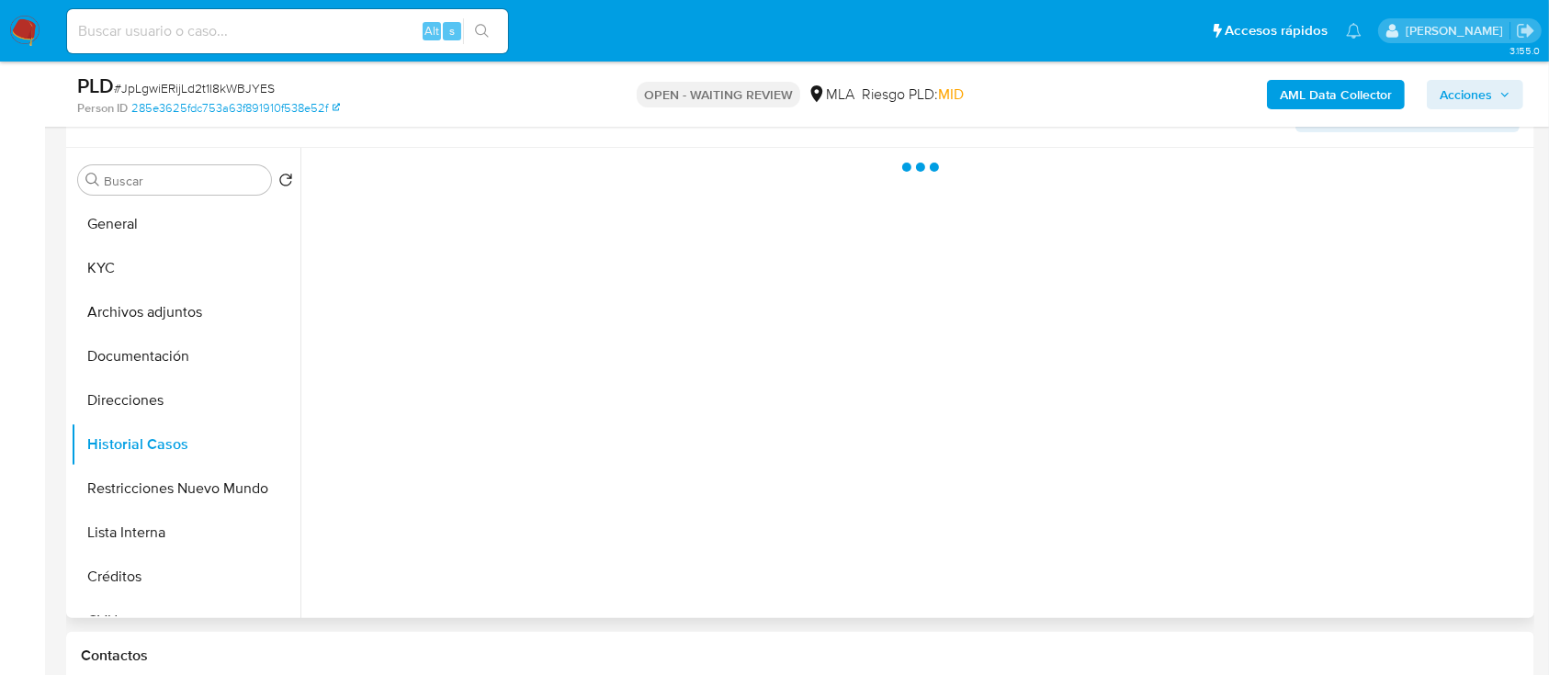
scroll to position [367, 0]
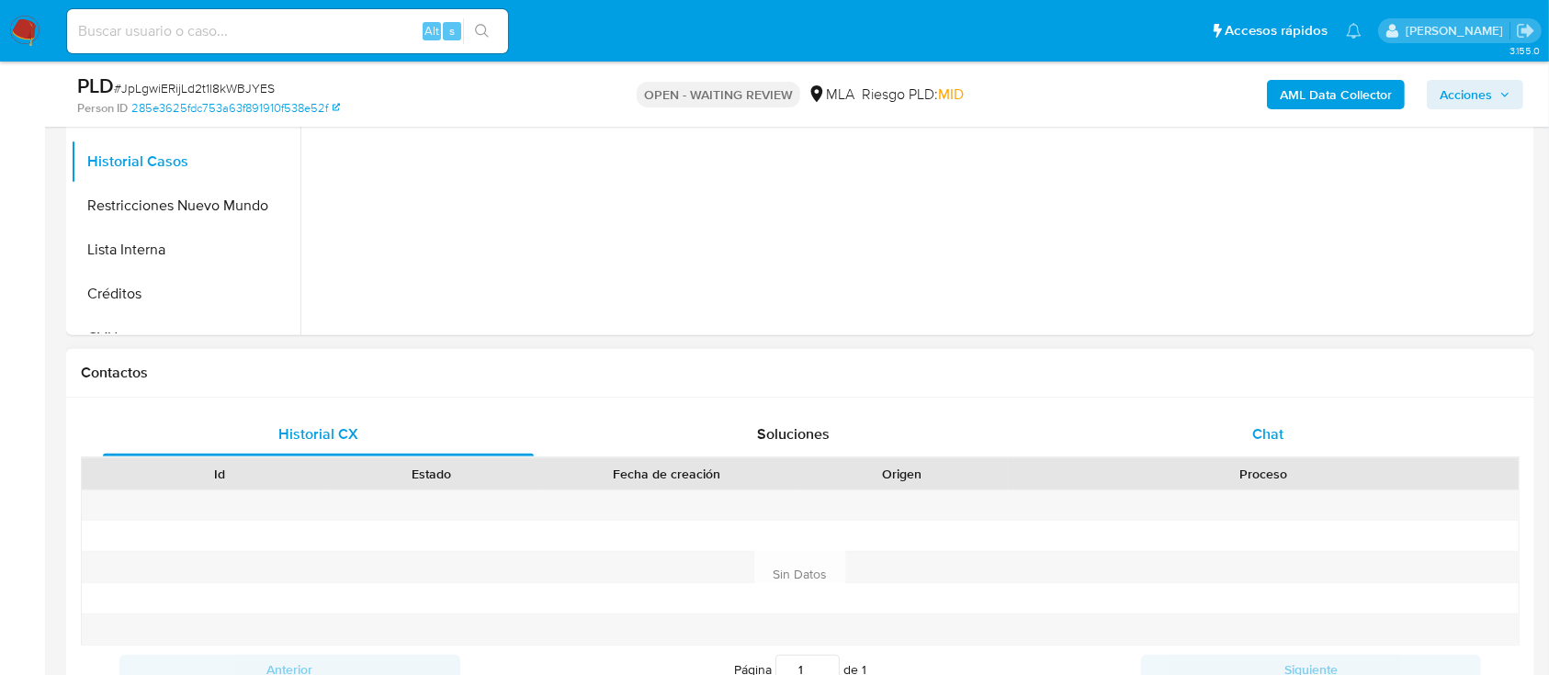
click at [1161, 449] on div "Chat" at bounding box center [1268, 434] width 431 height 44
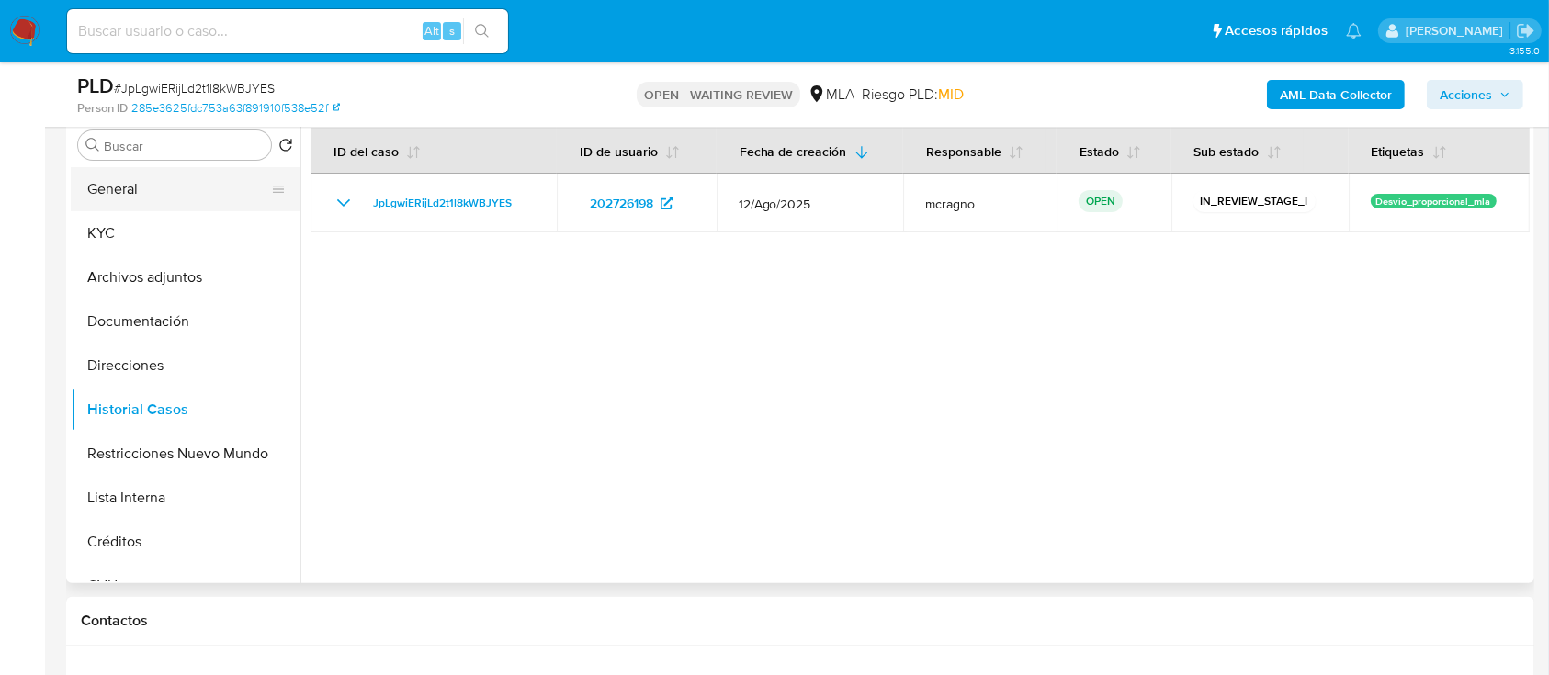
scroll to position [244, 0]
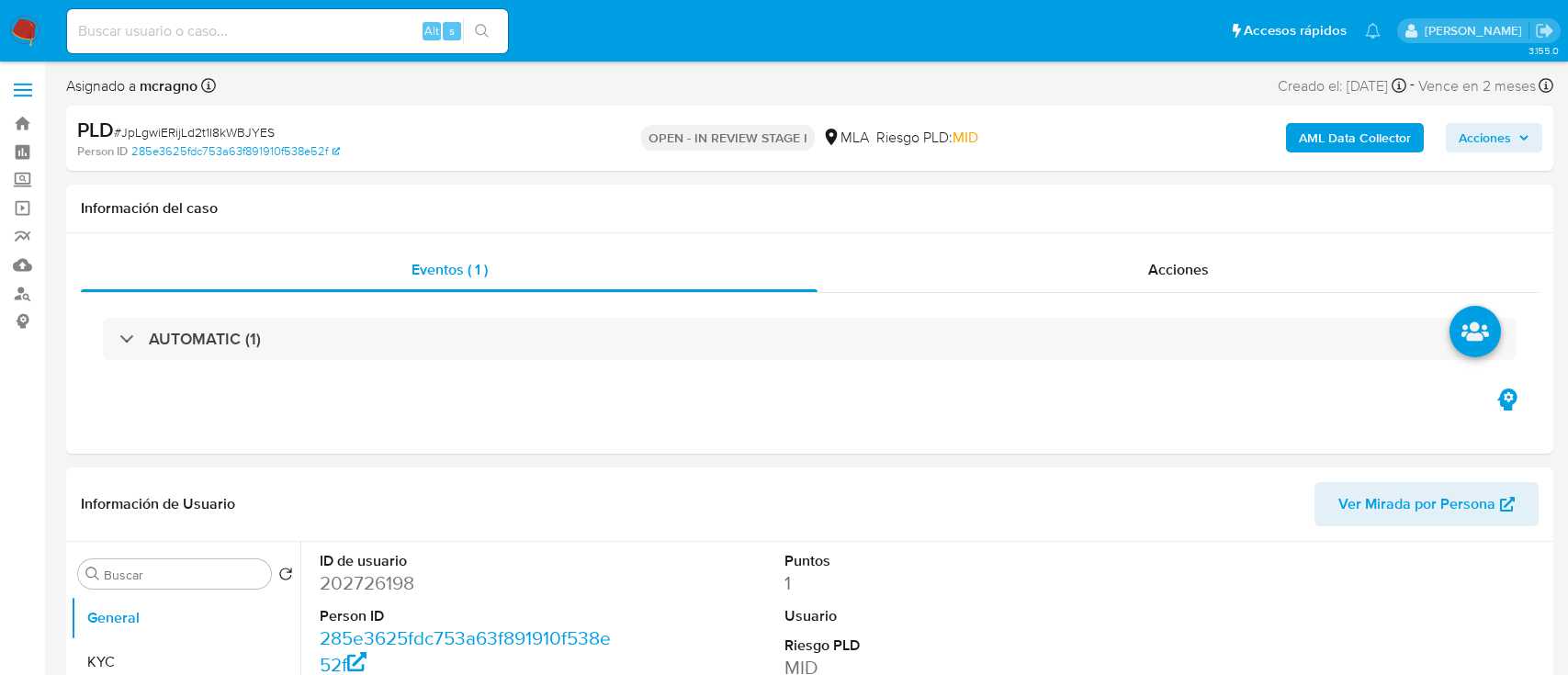
select select "10"
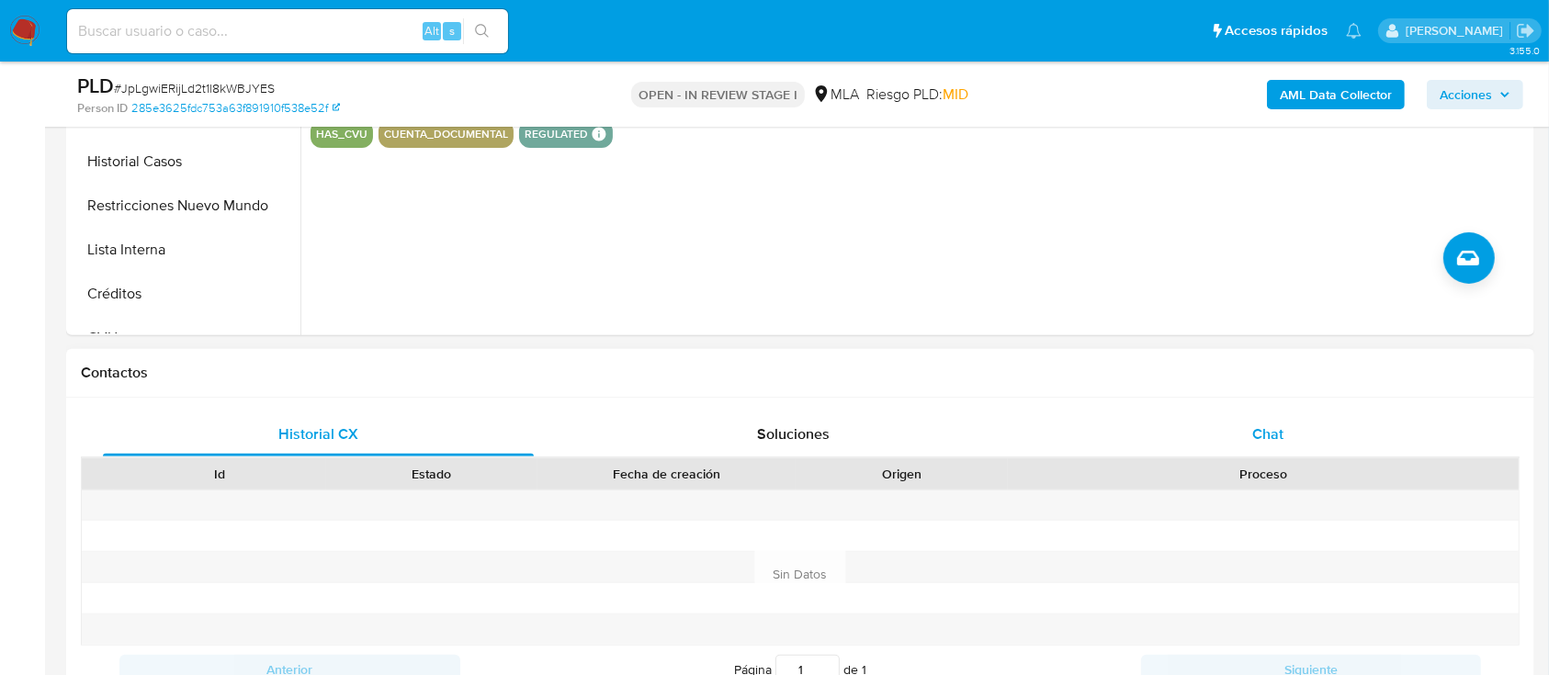
click at [1333, 430] on div "Chat" at bounding box center [1268, 434] width 431 height 44
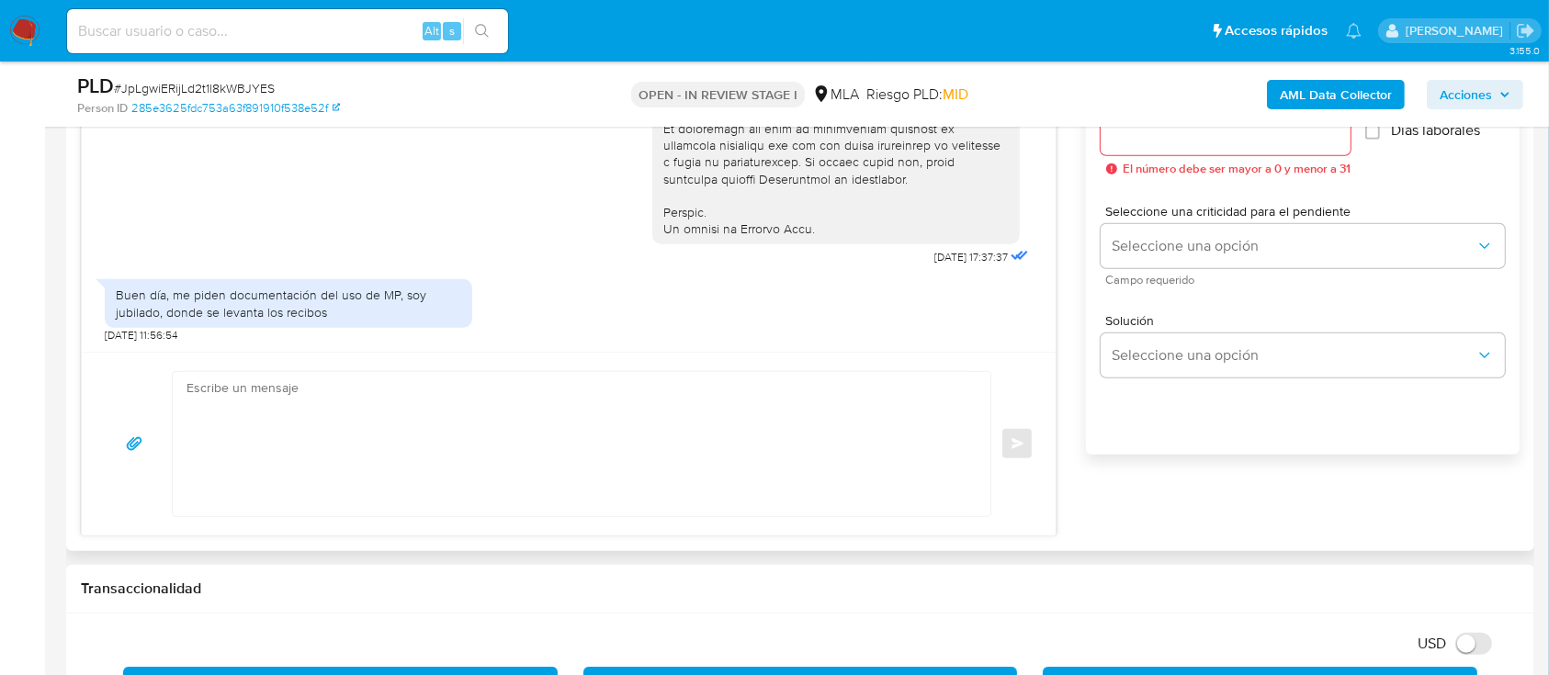
scroll to position [1102, 0]
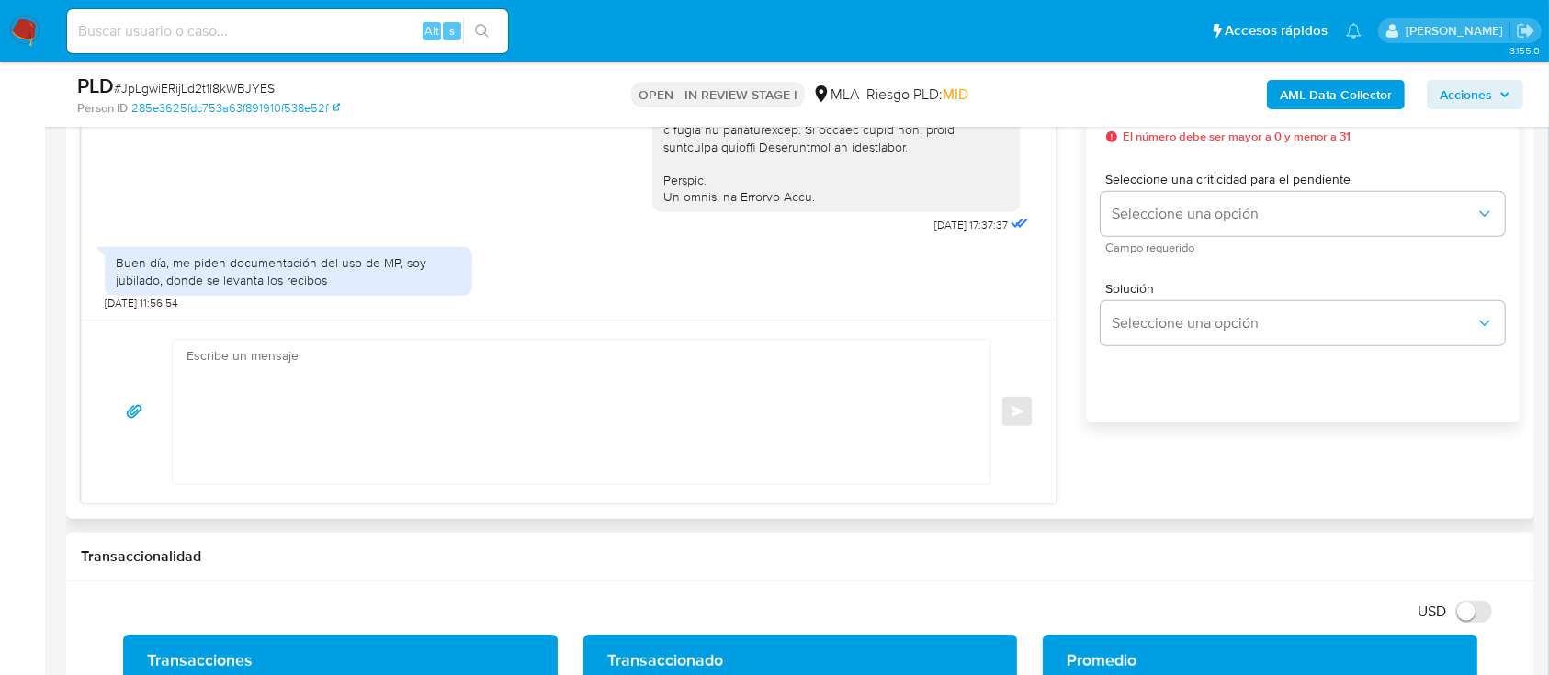
click at [536, 384] on textarea at bounding box center [576, 412] width 781 height 144
paste textarea "Hola Omar Enrique Mastroggiovanni, Muchas gracias por tu respuesta. Te comentam…"
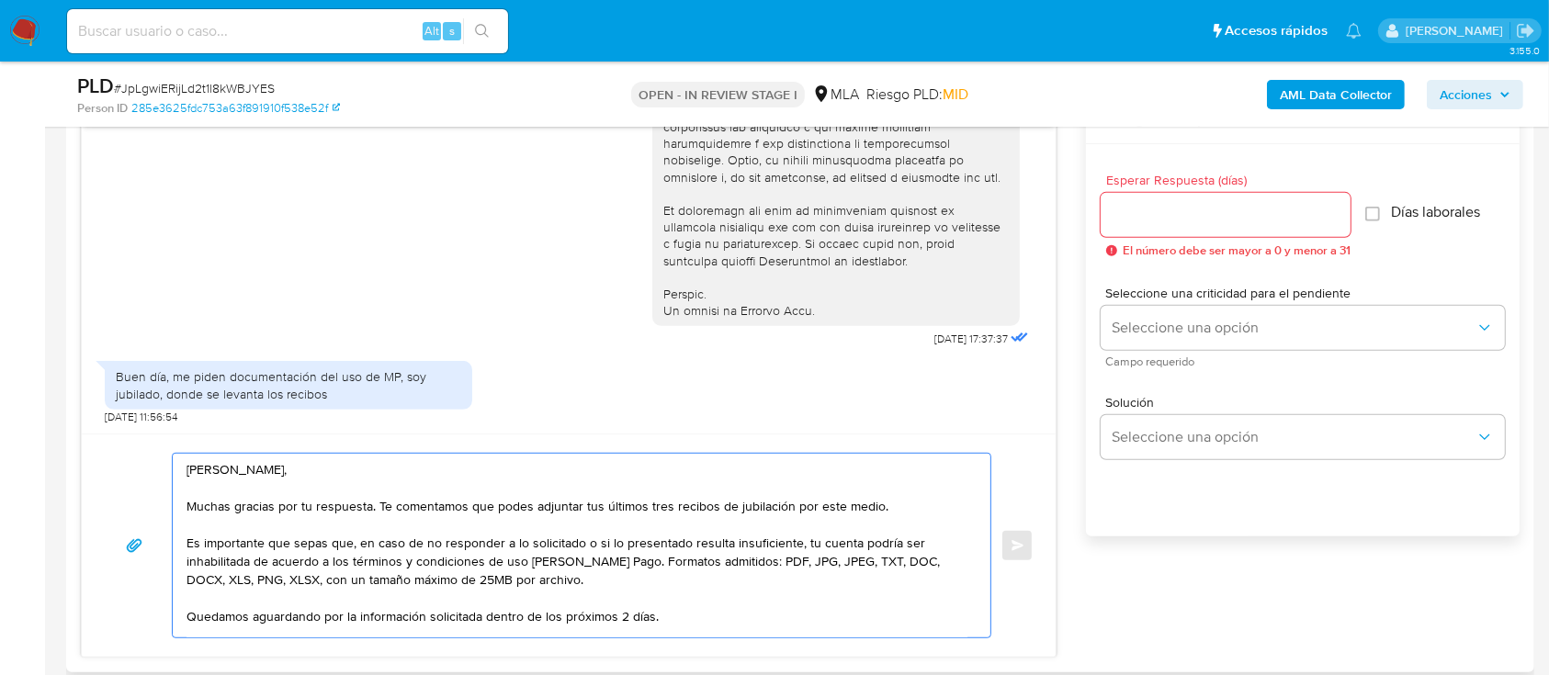
scroll to position [857, 0]
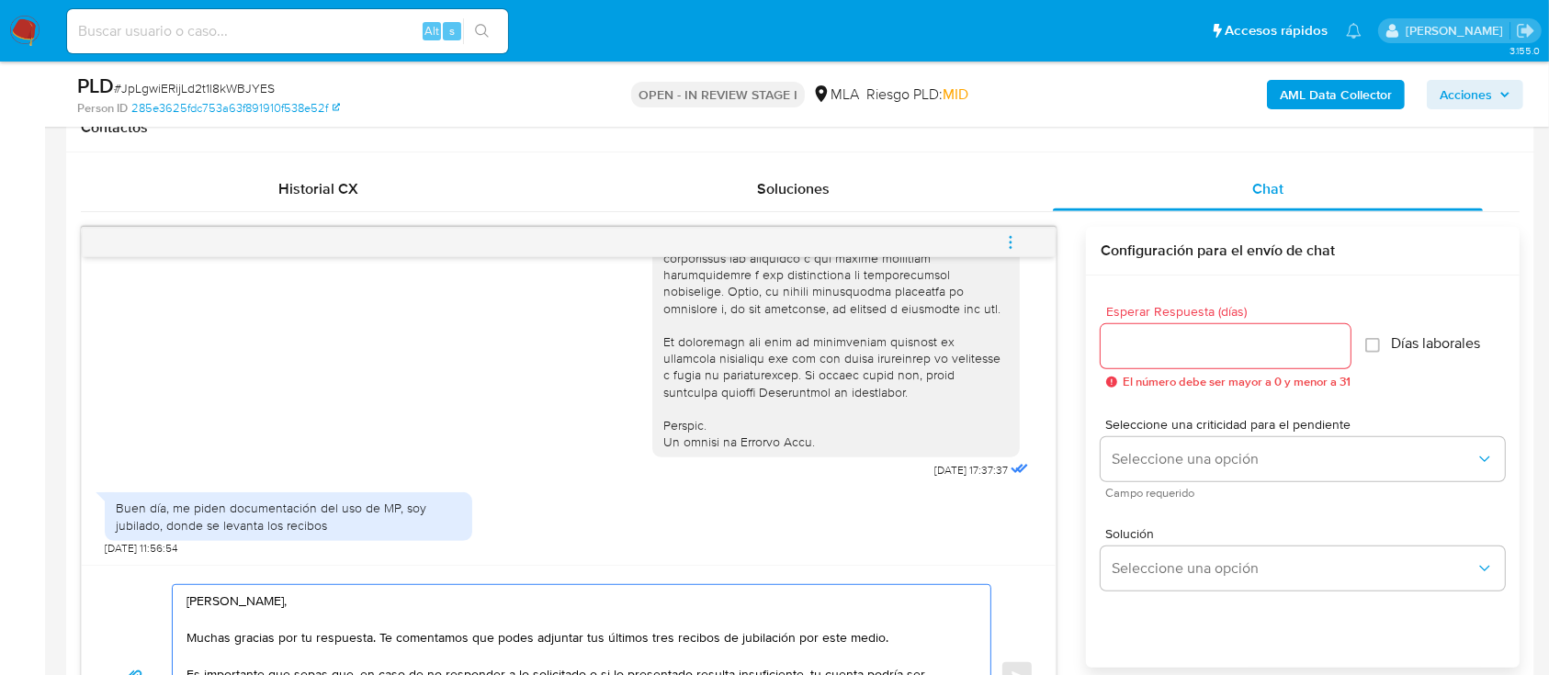
type textarea "Hola Omar Enrique Mastroggiovanni, Muchas gracias por tu respuesta. Te comentam…"
drag, startPoint x: 1175, startPoint y: 362, endPoint x: 1174, endPoint y: 352, distance: 10.1
click at [1174, 362] on div at bounding box center [1226, 346] width 250 height 44
click at [1176, 346] on input "Esperar Respuesta (días)" at bounding box center [1226, 346] width 250 height 24
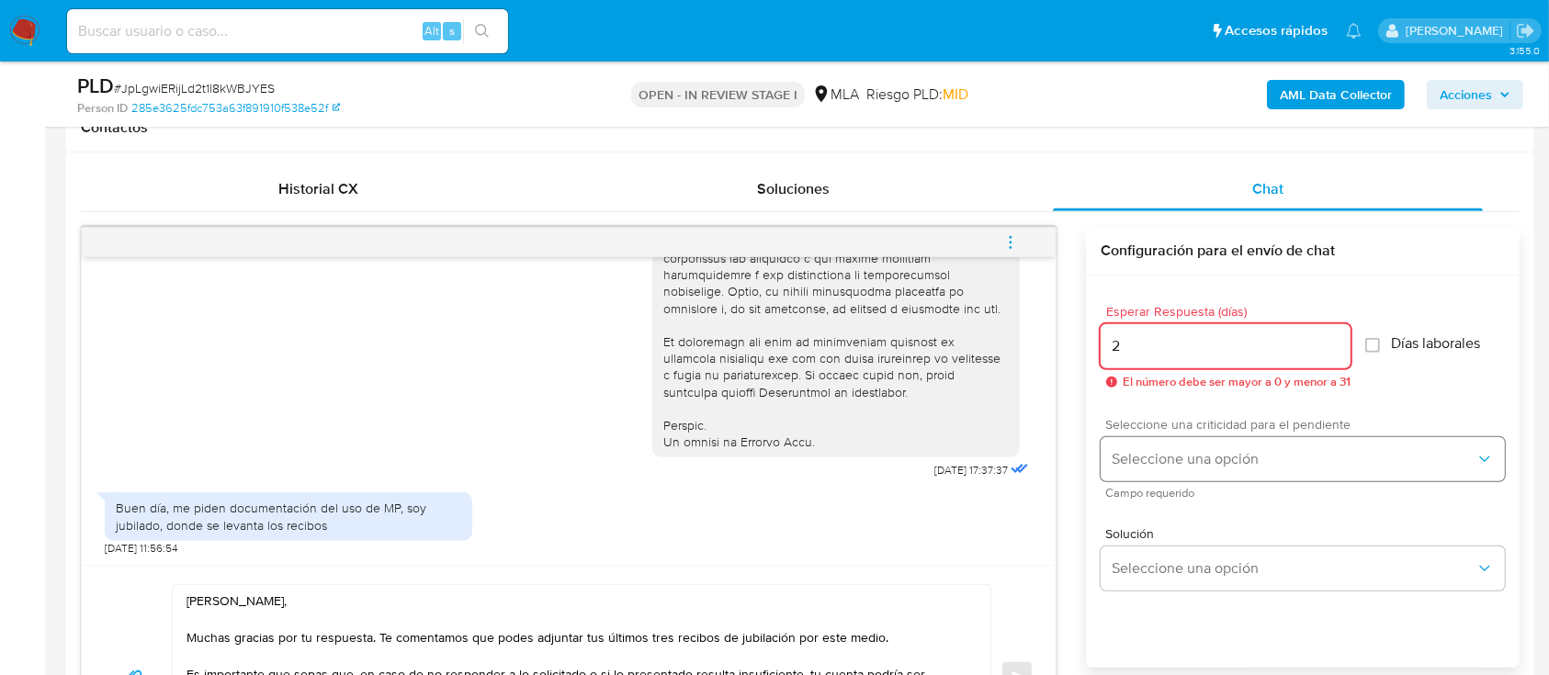
type input "2"
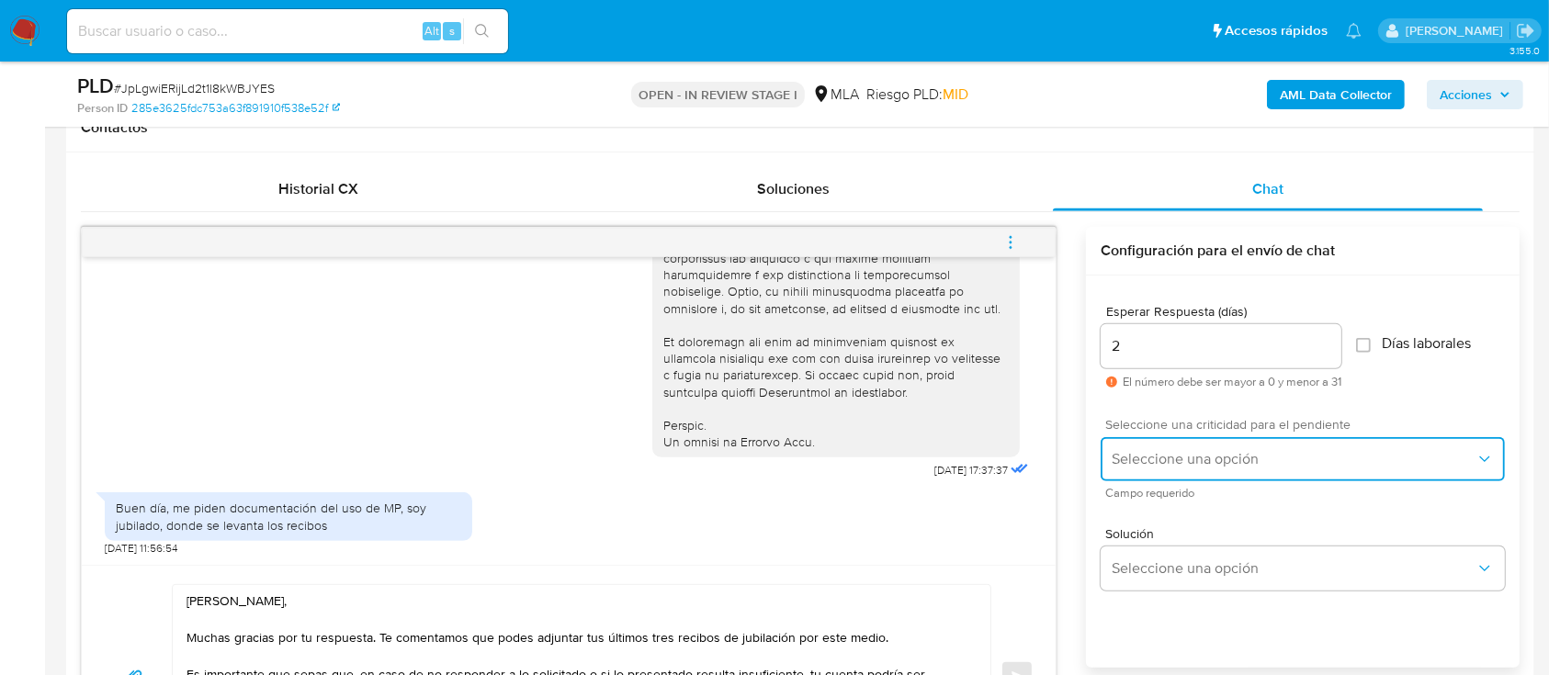
click at [1178, 442] on button "Seleccione una opción" at bounding box center [1303, 459] width 404 height 44
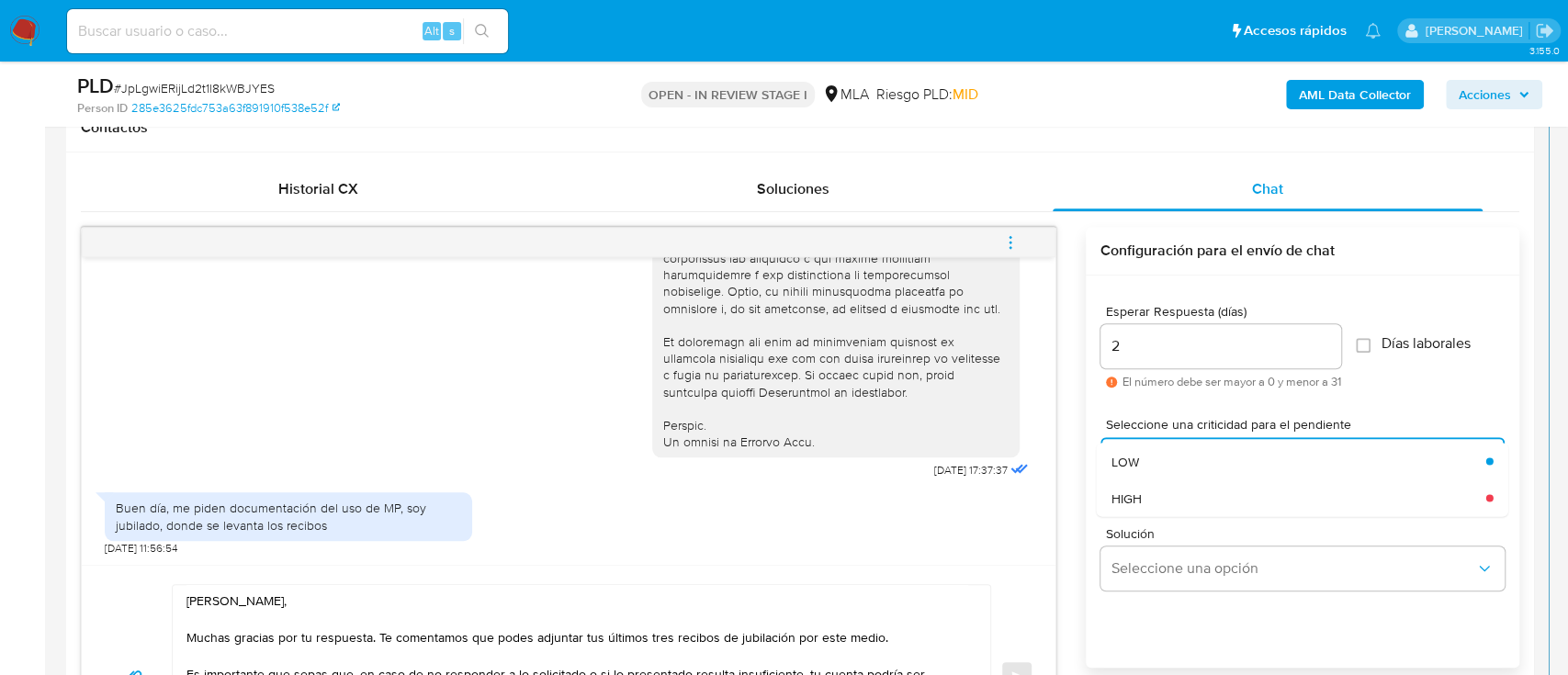
drag, startPoint x: 1159, startPoint y: 458, endPoint x: 1047, endPoint y: 586, distance: 169.9
click at [1159, 459] on div "LOW" at bounding box center [1299, 461] width 375 height 37
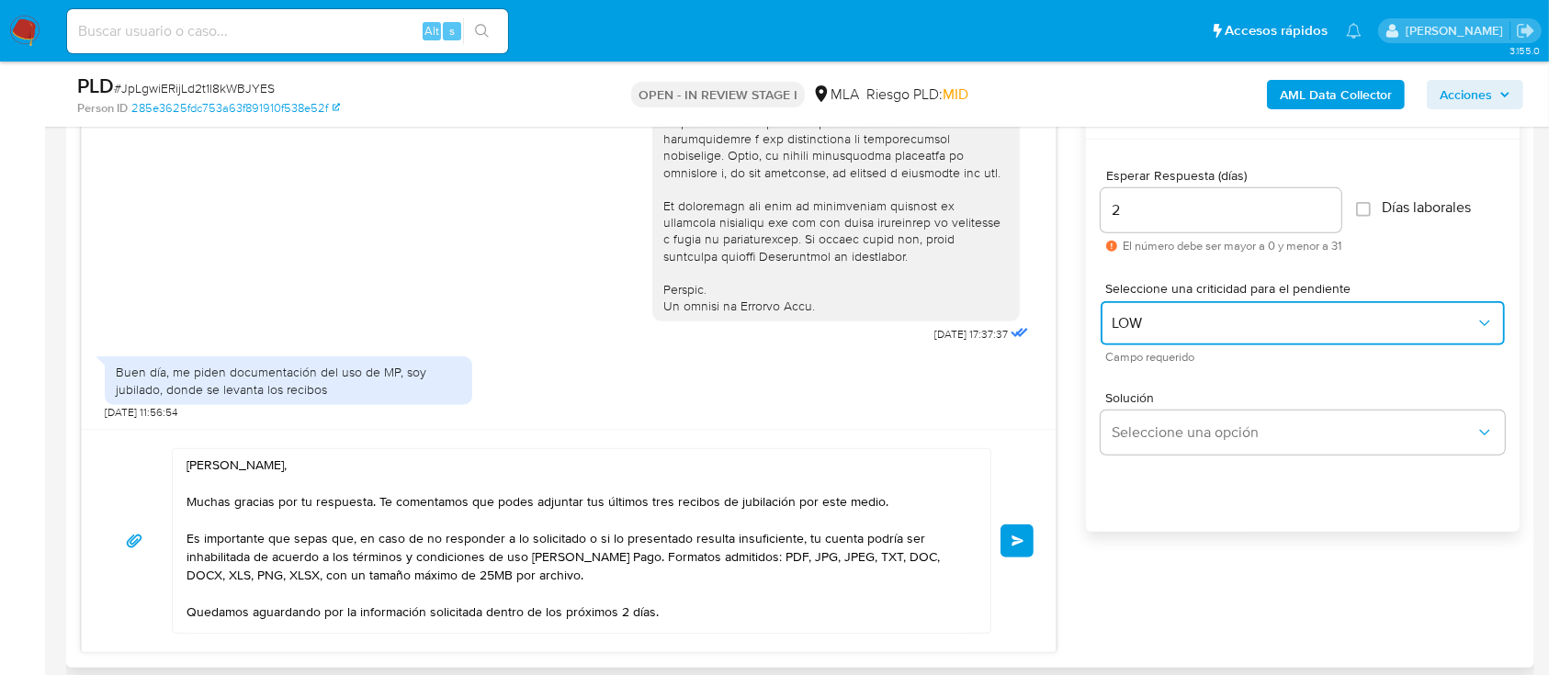
scroll to position [1102, 0]
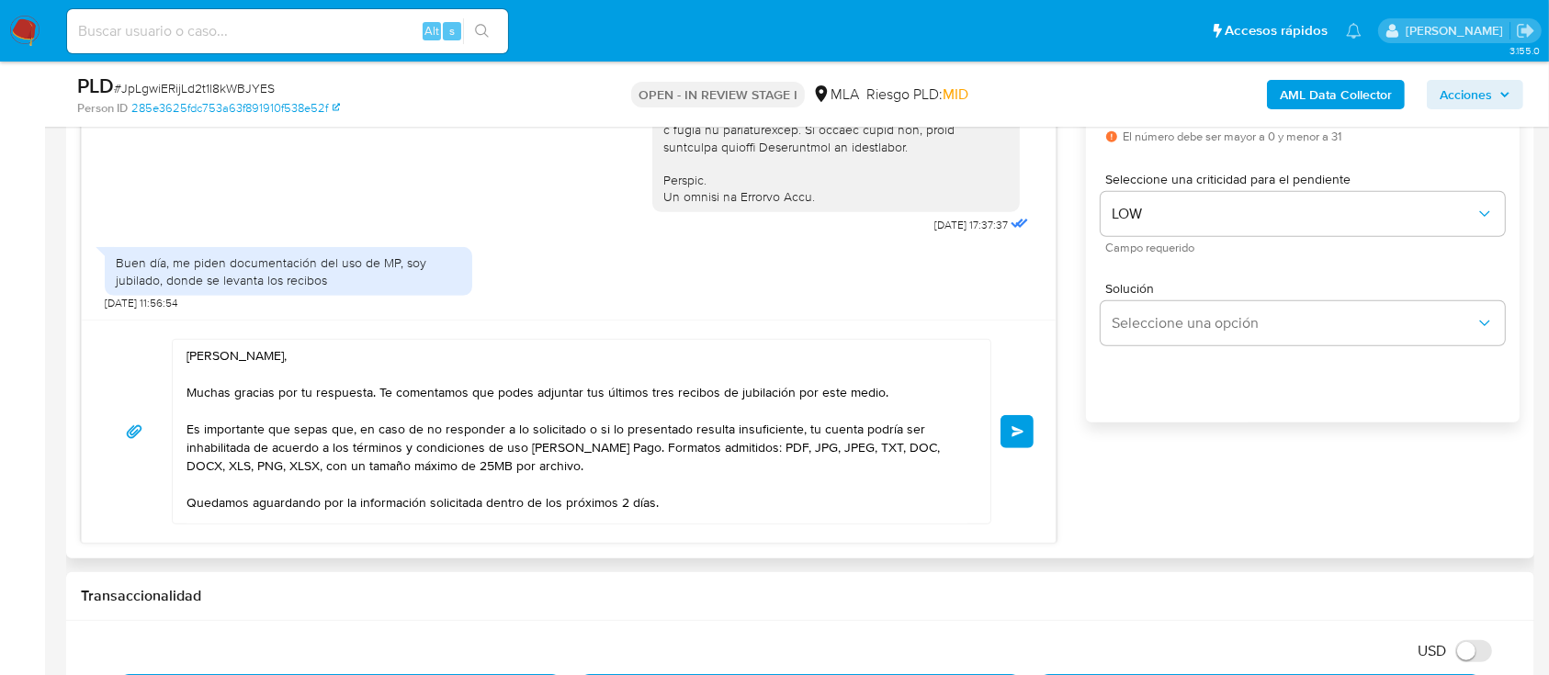
click at [1016, 428] on span "Enviar" at bounding box center [1017, 431] width 13 height 11
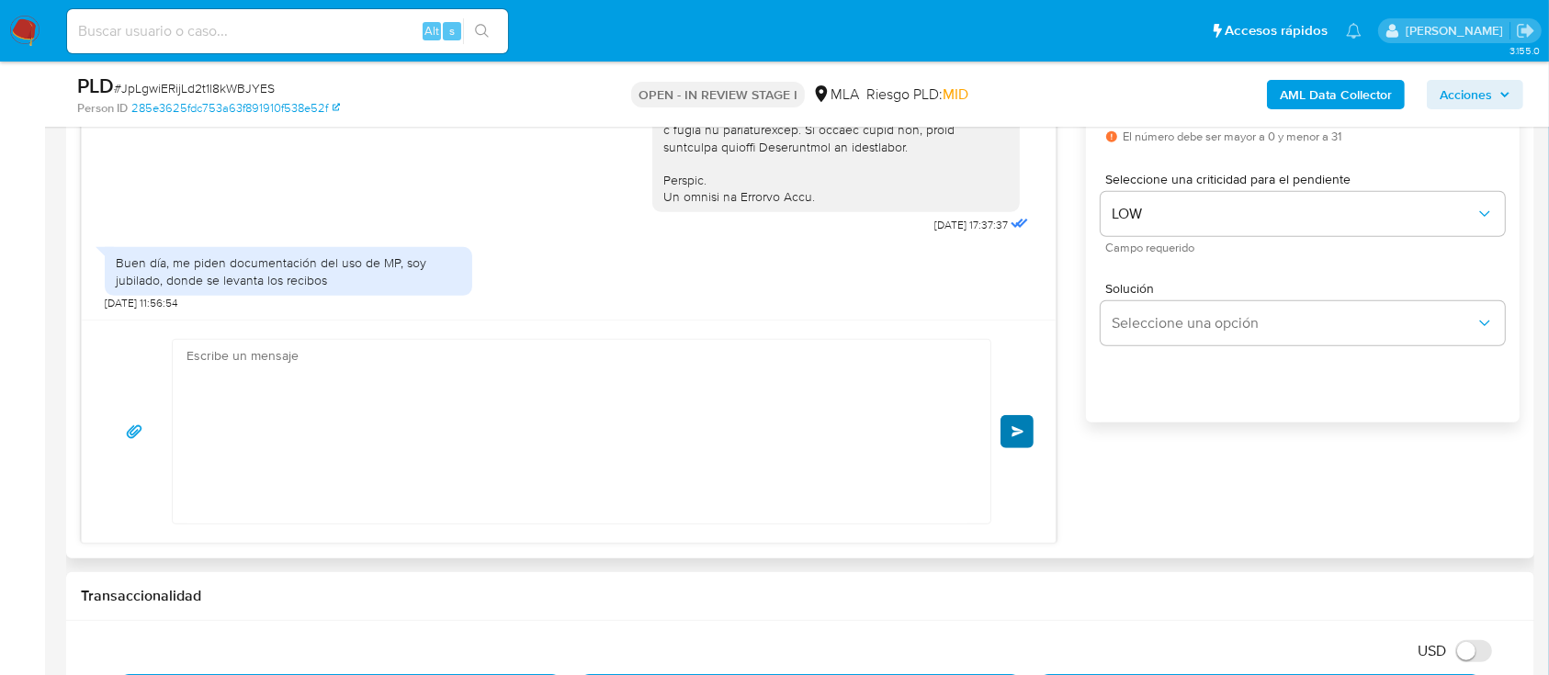
scroll to position [1191, 0]
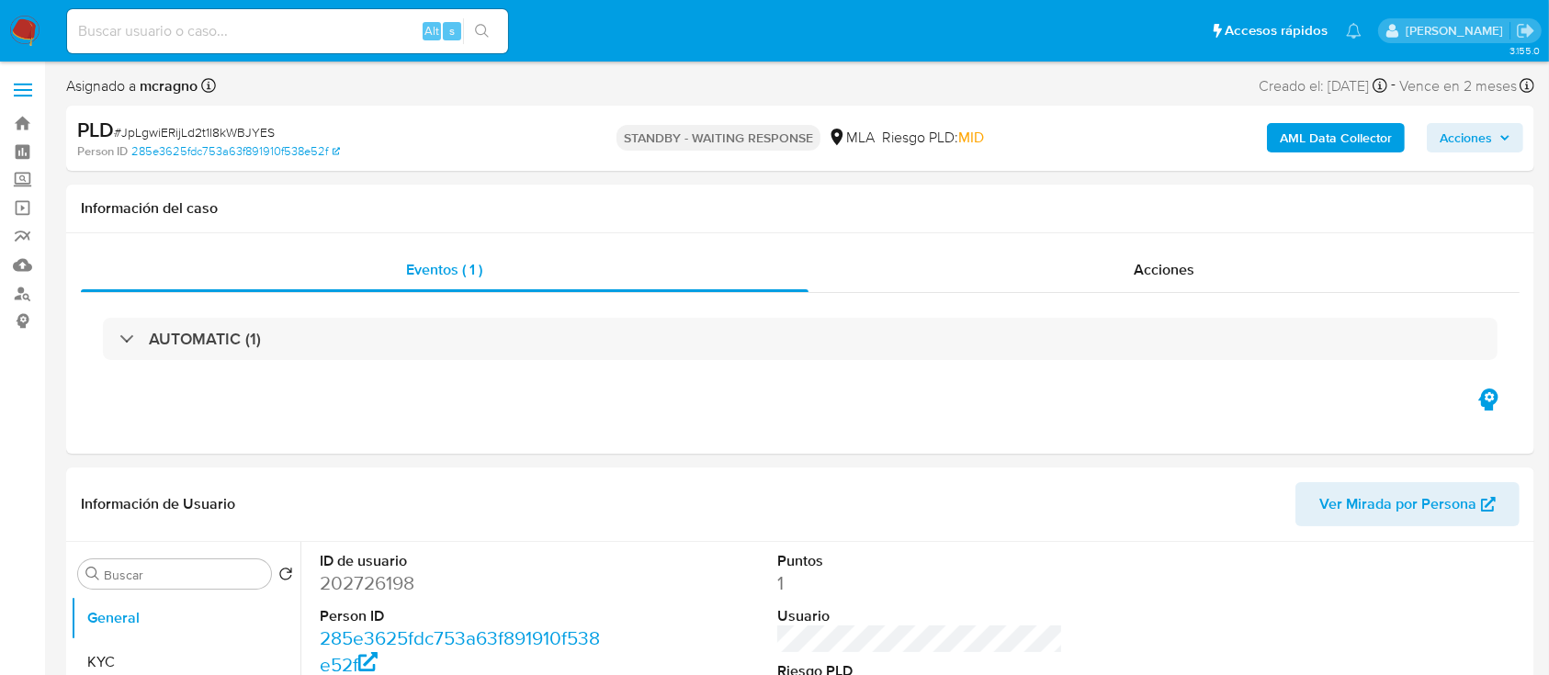
select select "10"
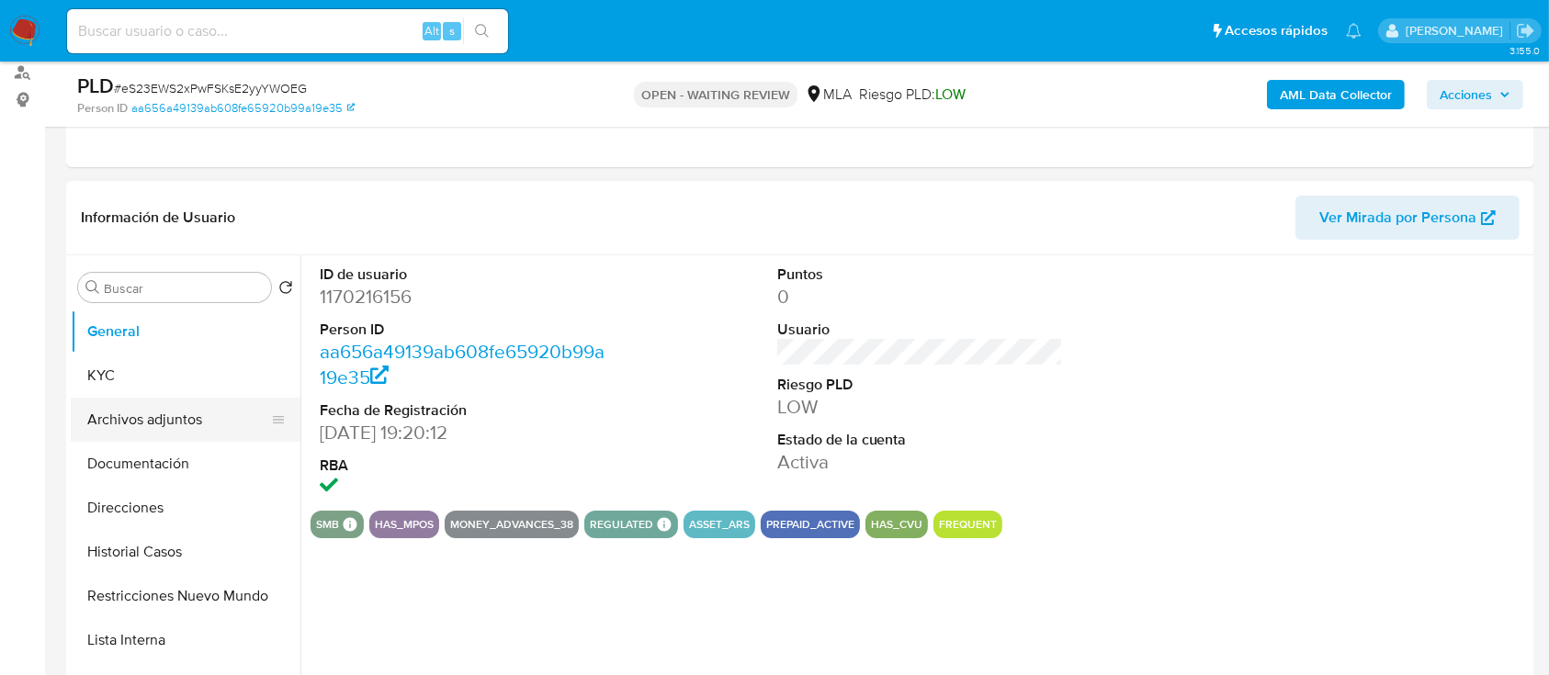
scroll to position [244, 0]
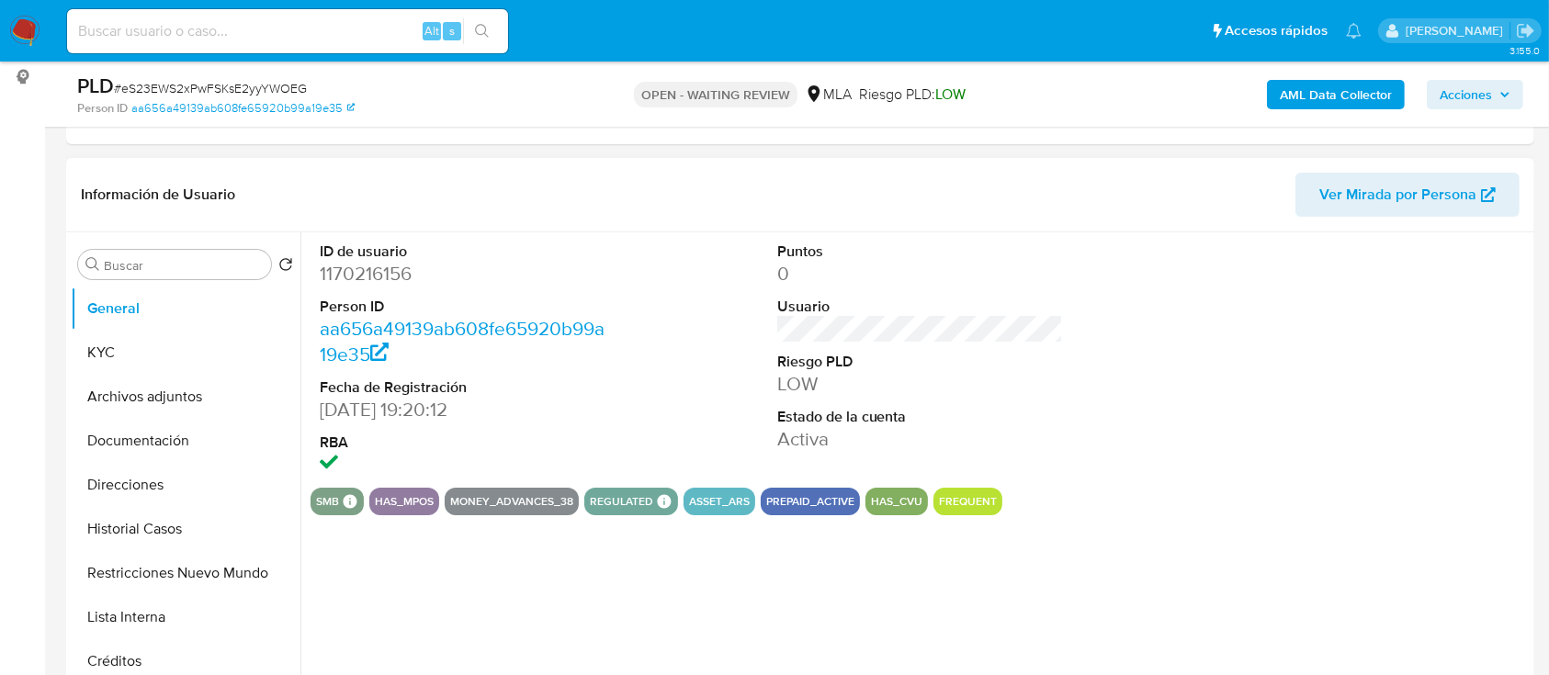
click at [347, 289] on dl "ID de usuario 1170216156 Person ID aa656a49139ab608fe65920b99a19e35 Fecha de Re…" at bounding box center [463, 360] width 287 height 237
select select "10"
click at [353, 275] on dd "1170216156" at bounding box center [463, 274] width 287 height 26
copy dd "1170216156"
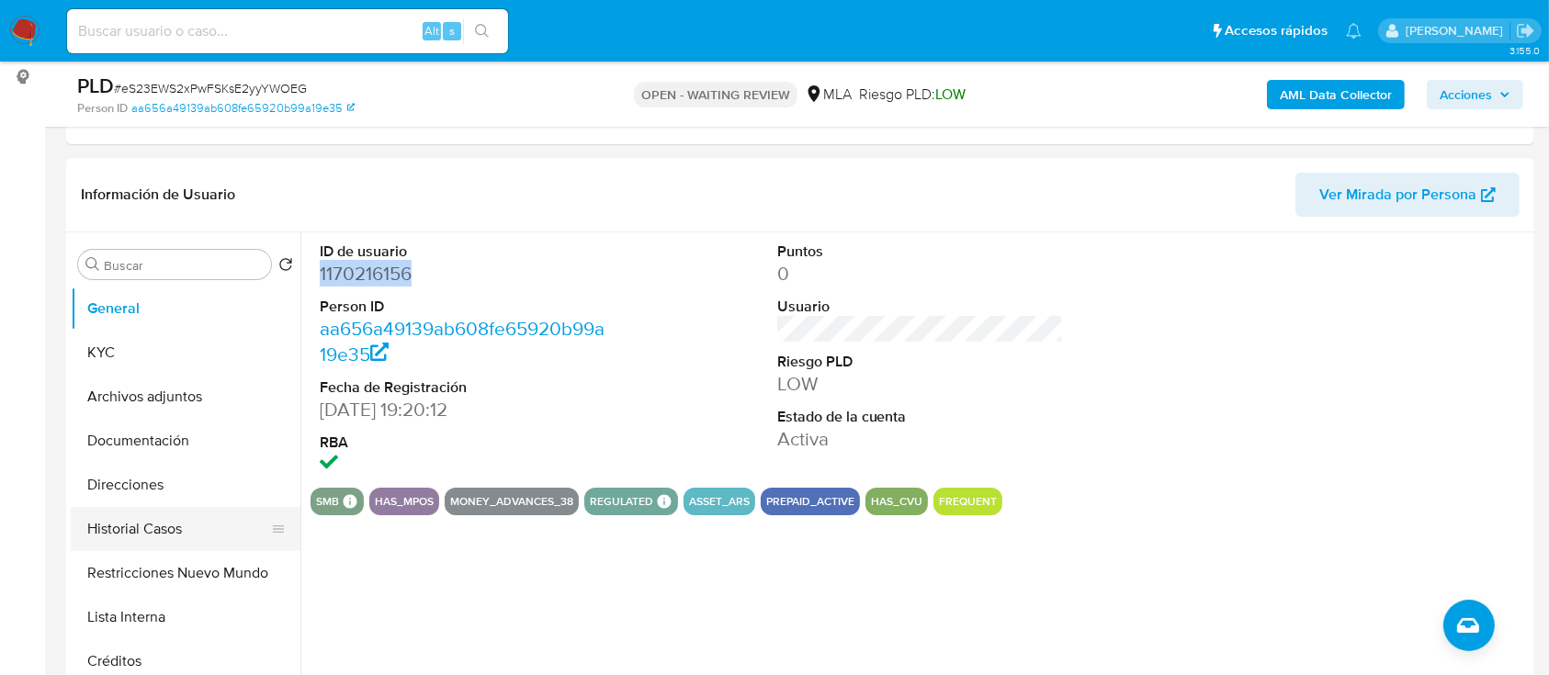
click at [202, 518] on button "Historial Casos" at bounding box center [178, 529] width 215 height 44
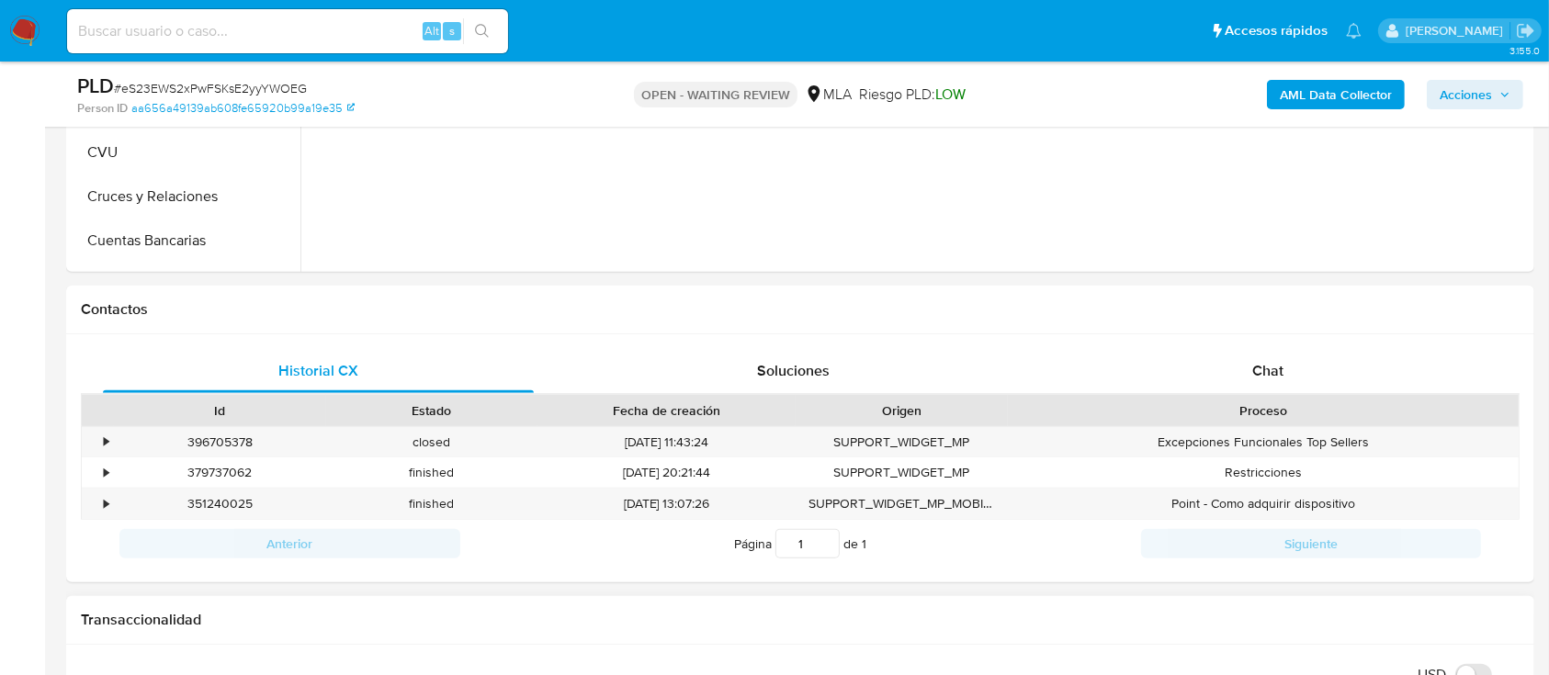
scroll to position [857, 0]
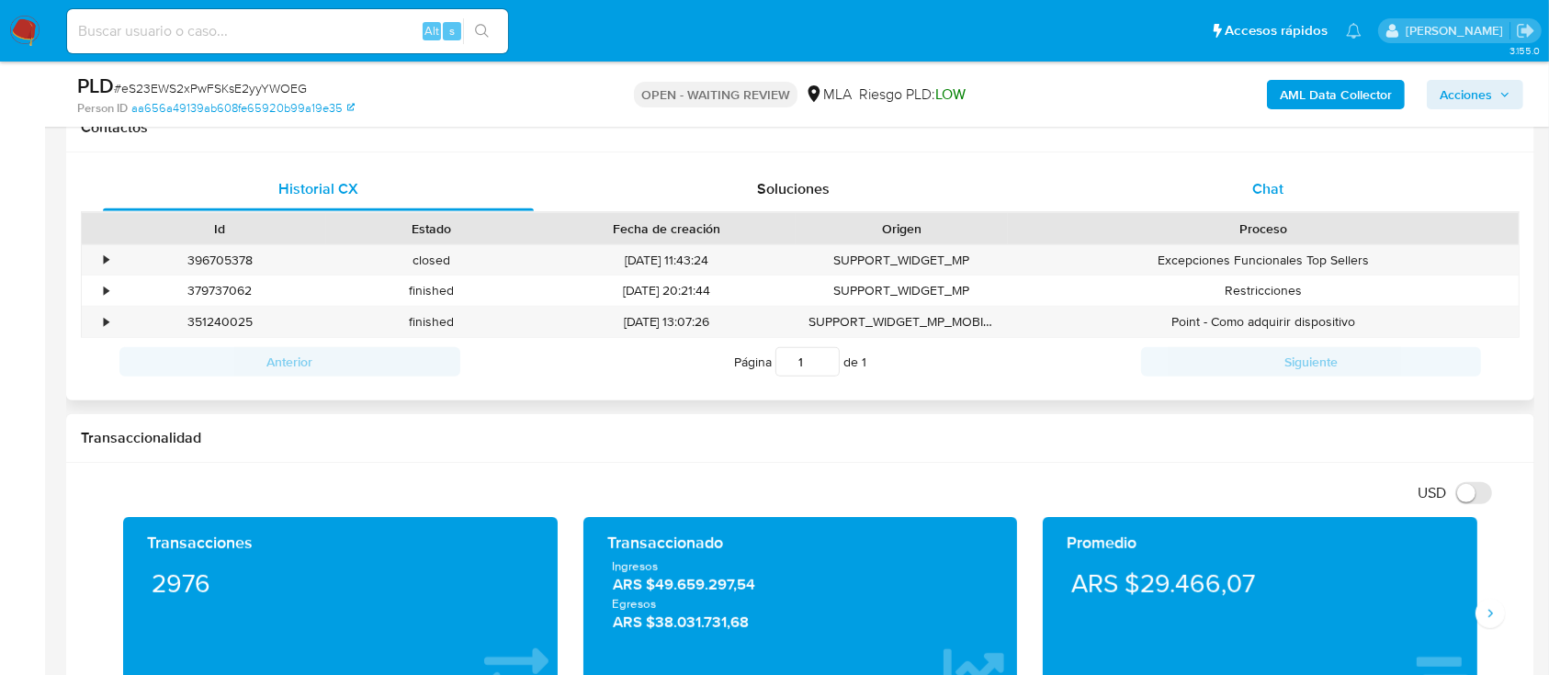
click at [1331, 209] on div "Historial CX Soluciones Chat Id Estado Fecha de creación Origen Proceso • 39670…" at bounding box center [800, 277] width 1439 height 220
click at [1330, 195] on div "Chat" at bounding box center [1268, 189] width 431 height 44
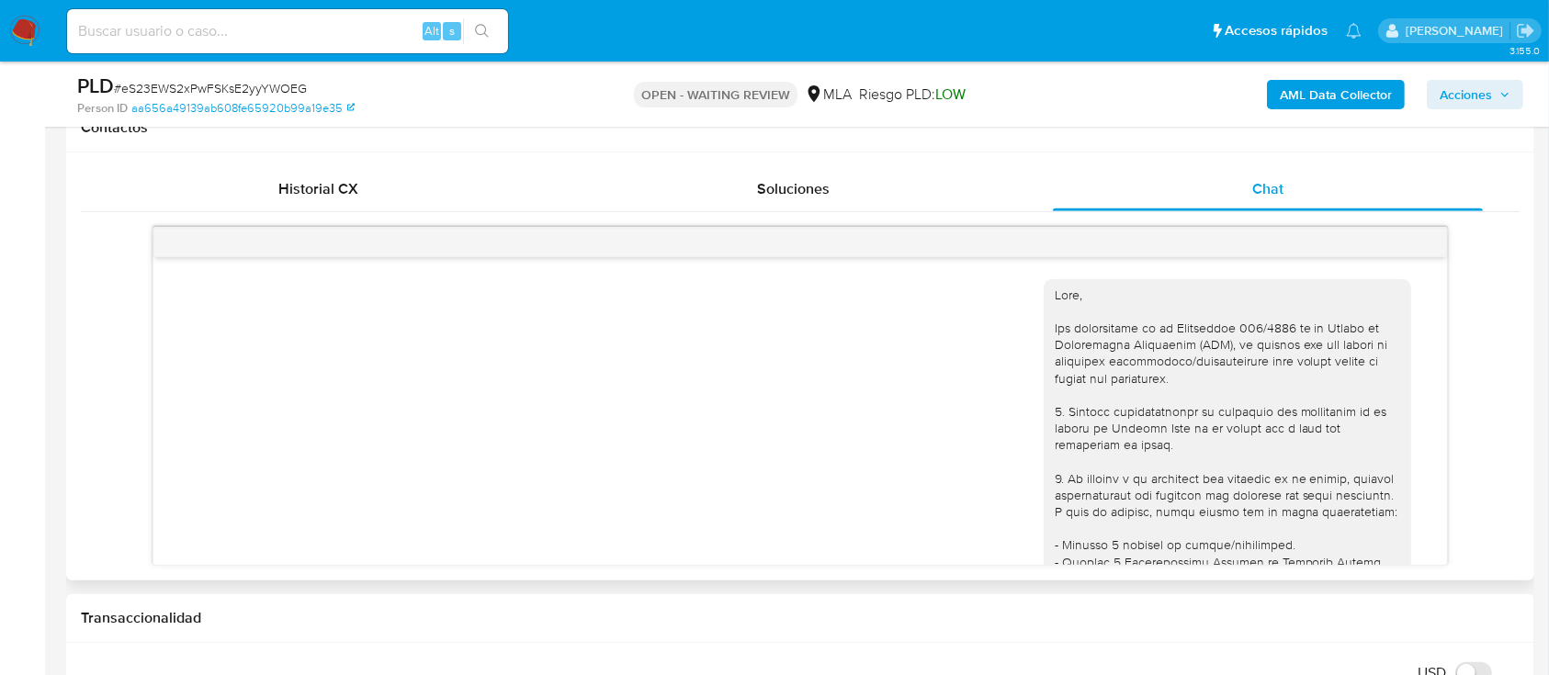
scroll to position [963, 0]
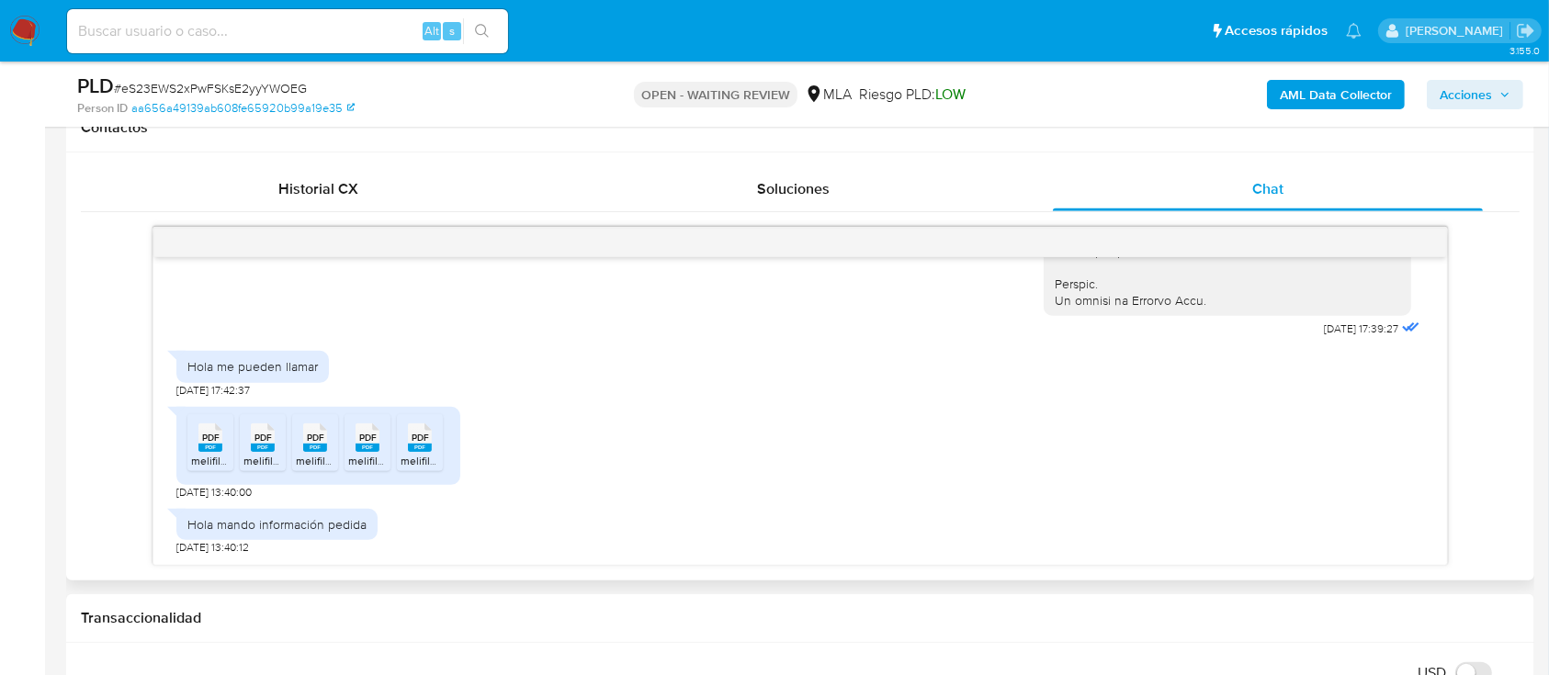
click at [202, 459] on span "melifile4173215981433521621.pdf" at bounding box center [272, 461] width 162 height 16
click at [273, 446] on rect at bounding box center [263, 448] width 24 height 8
click at [316, 443] on div "PDF PDF" at bounding box center [315, 436] width 39 height 36
drag, startPoint x: 360, startPoint y: 435, endPoint x: 393, endPoint y: 435, distance: 33.1
click at [360, 435] on span "PDF" at bounding box center [367, 438] width 17 height 12
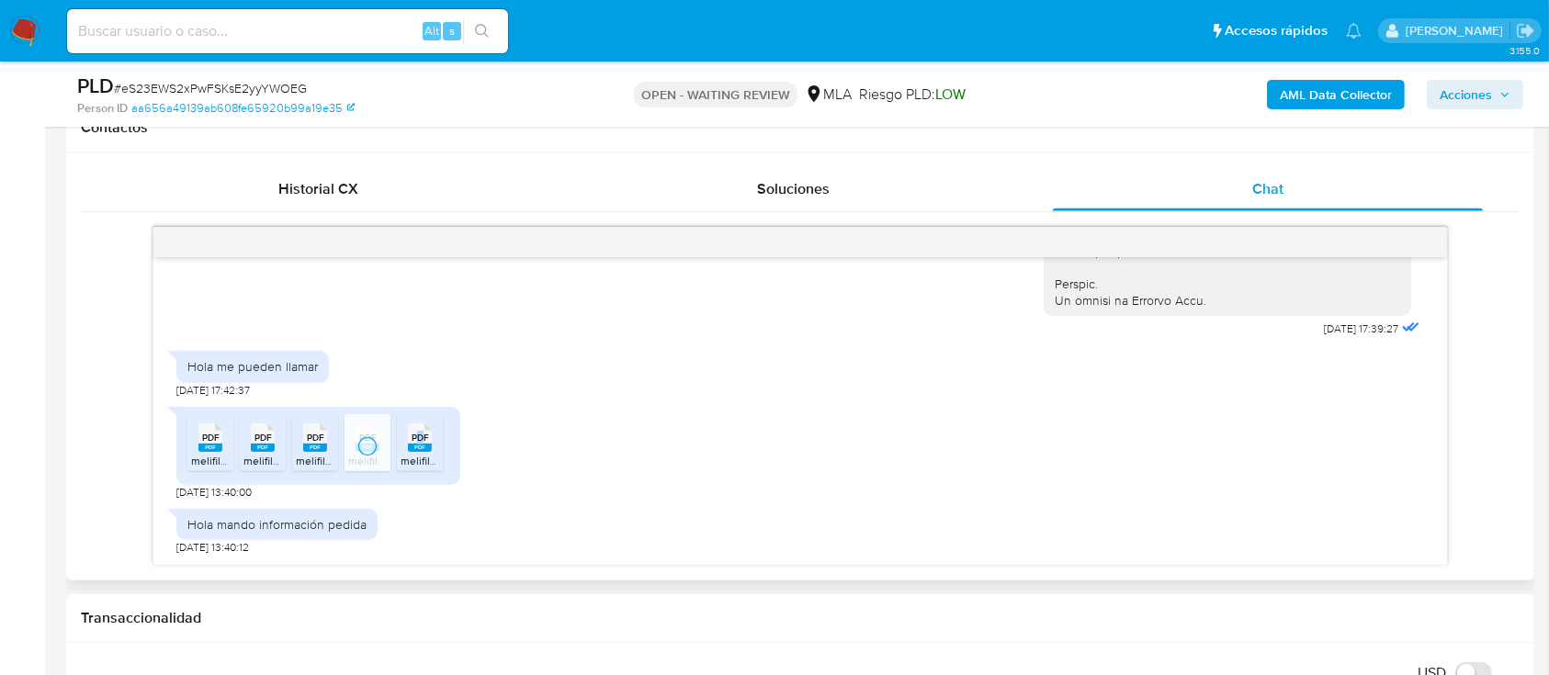
click at [421, 437] on span "PDF" at bounding box center [420, 438] width 17 height 12
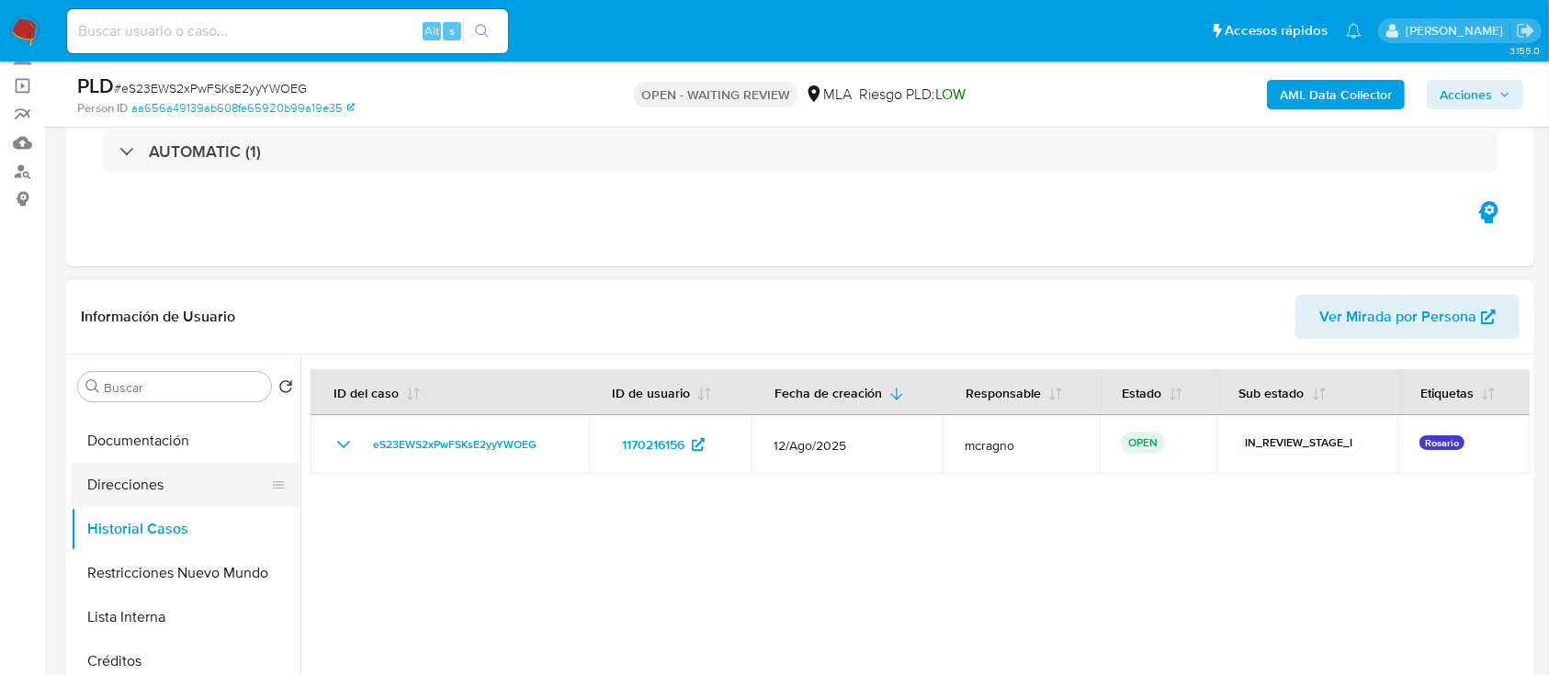
scroll to position [0, 0]
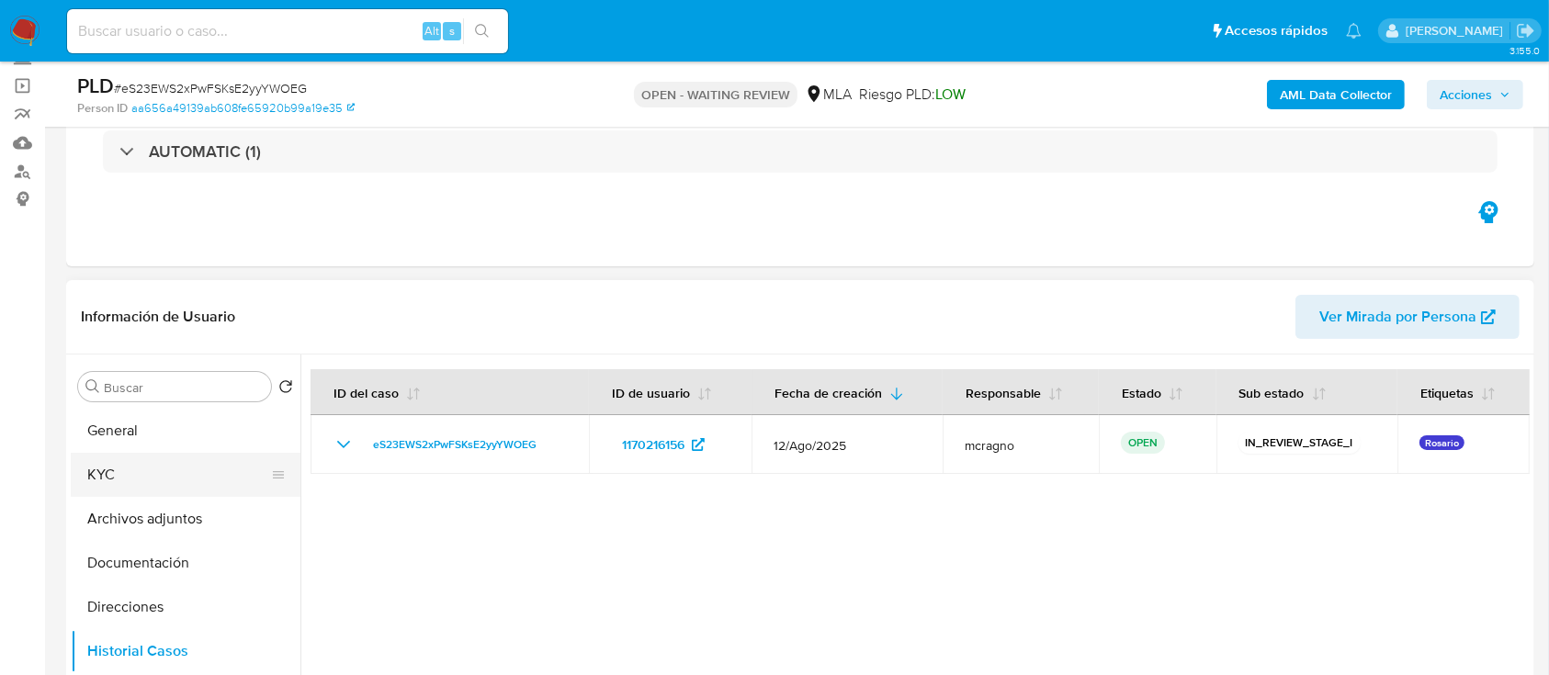
drag, startPoint x: 175, startPoint y: 467, endPoint x: 292, endPoint y: 469, distance: 117.6
click at [175, 466] on button "KYC" at bounding box center [178, 475] width 215 height 44
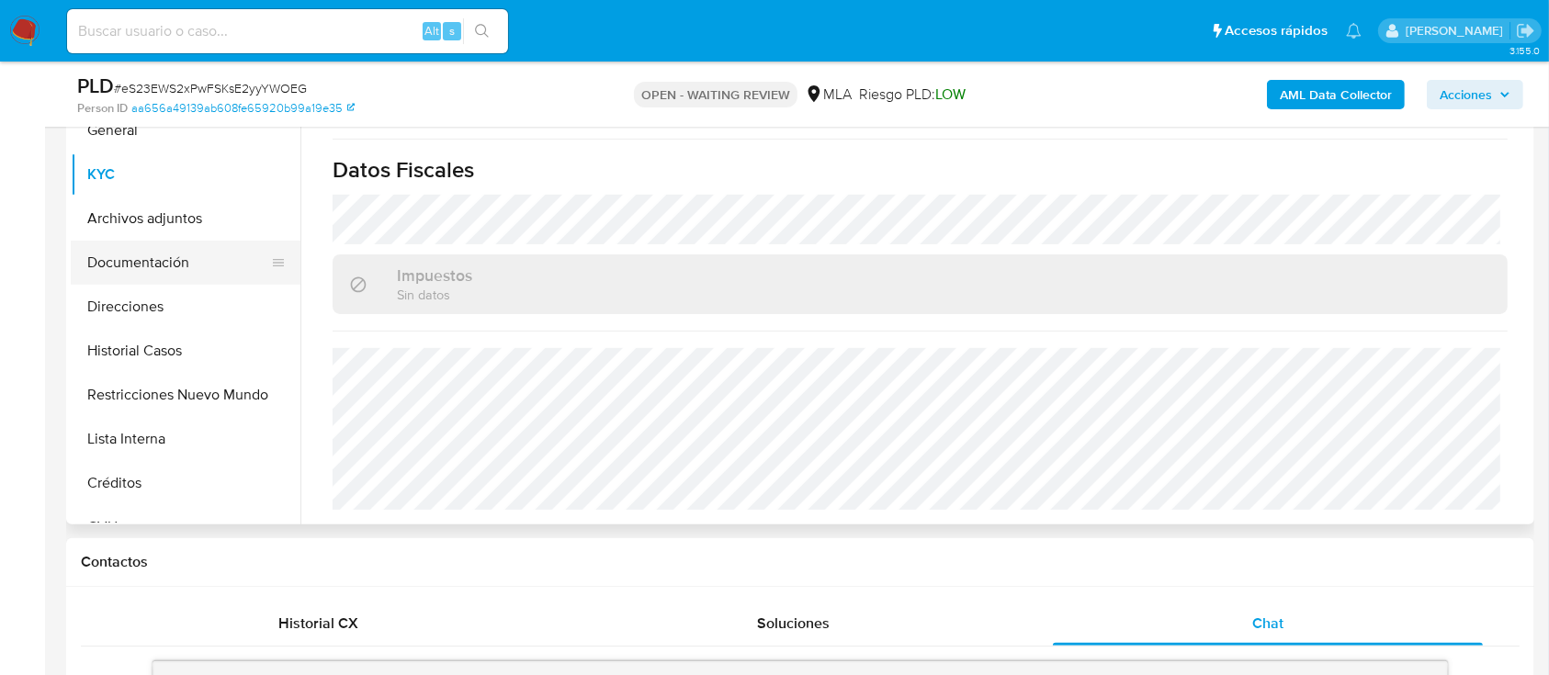
scroll to position [367, 0]
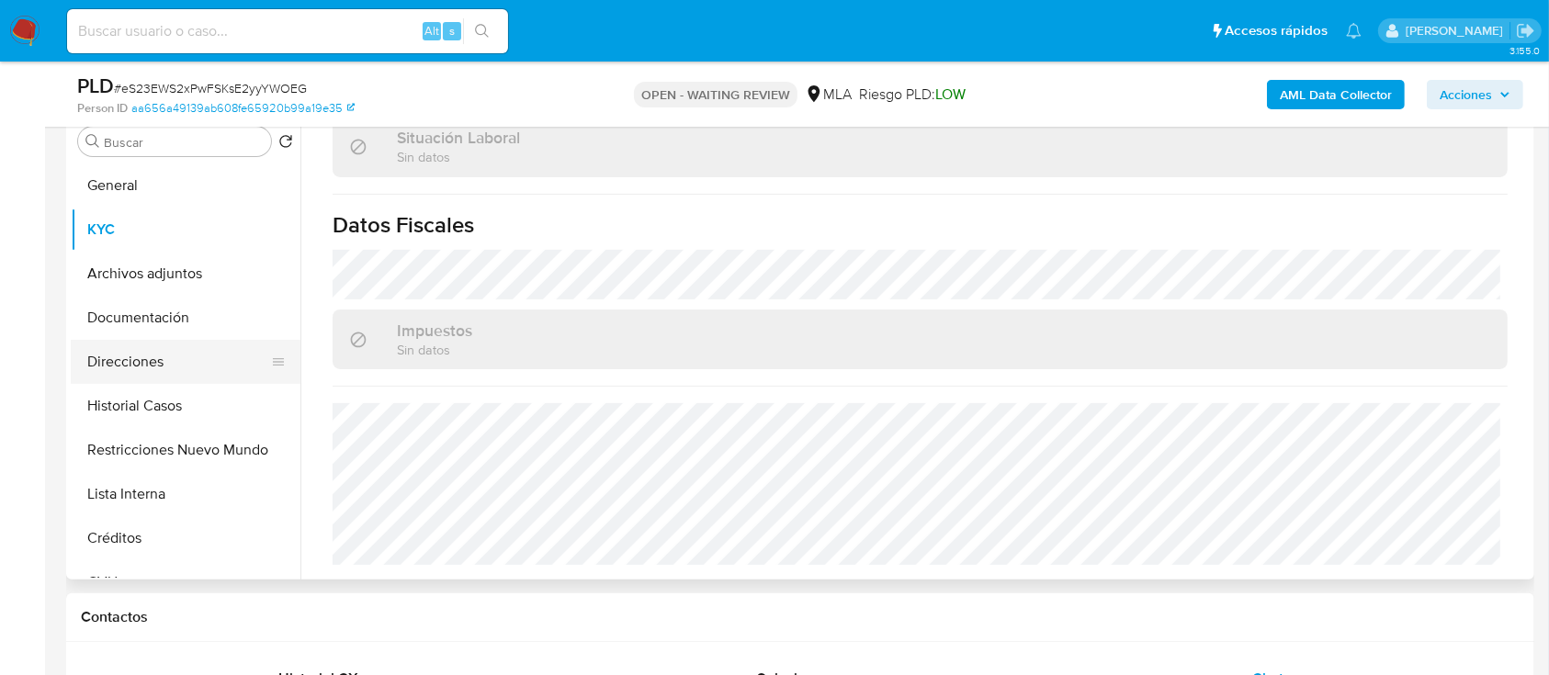
click at [190, 356] on button "Direcciones" at bounding box center [178, 362] width 215 height 44
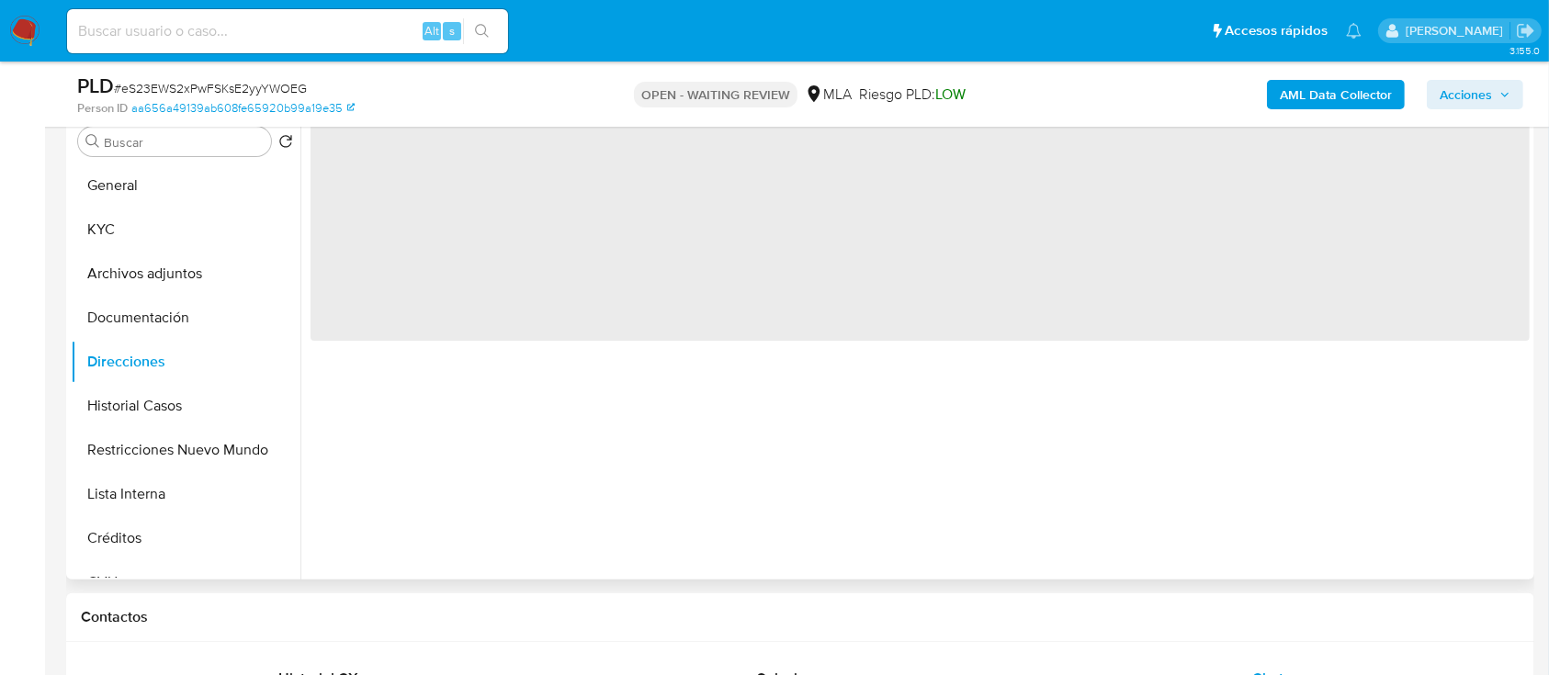
scroll to position [244, 0]
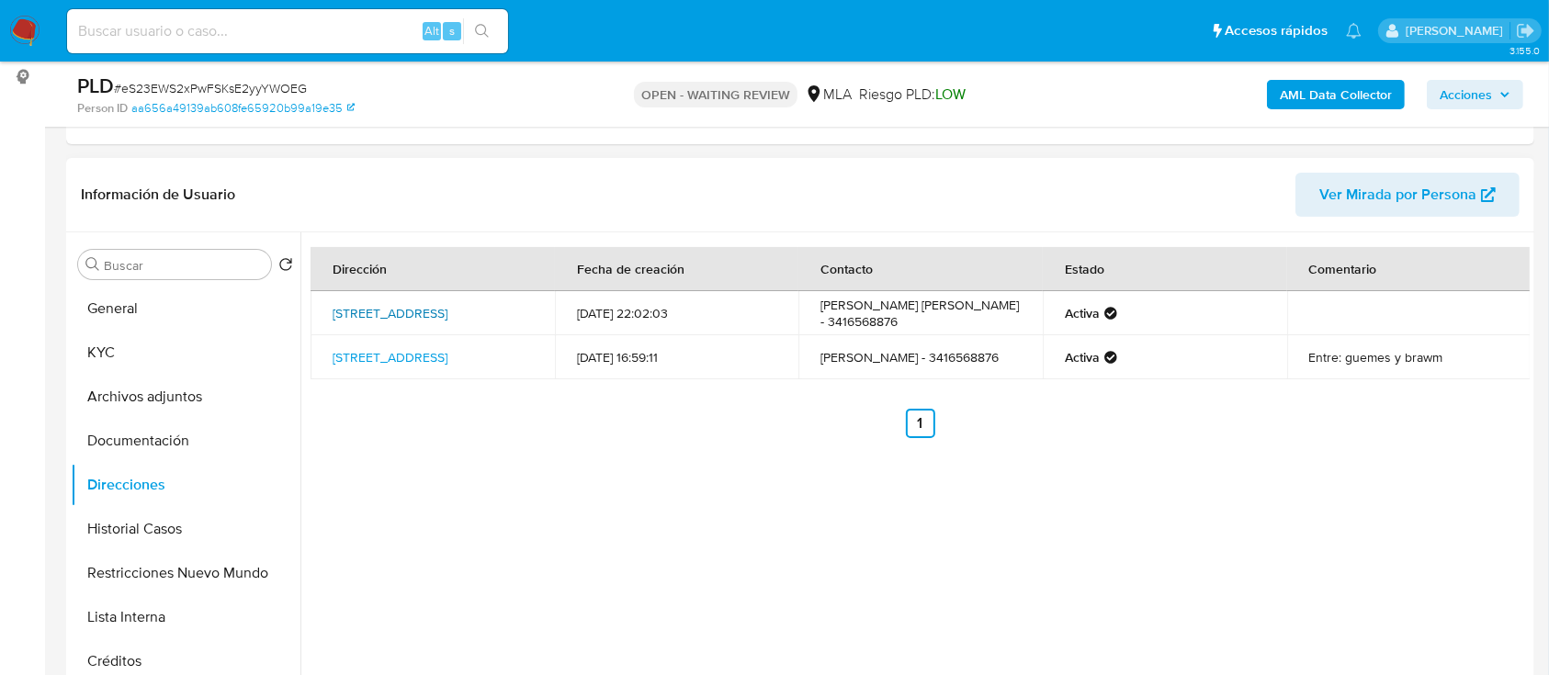
click at [447, 307] on link "[STREET_ADDRESS]" at bounding box center [390, 313] width 115 height 18
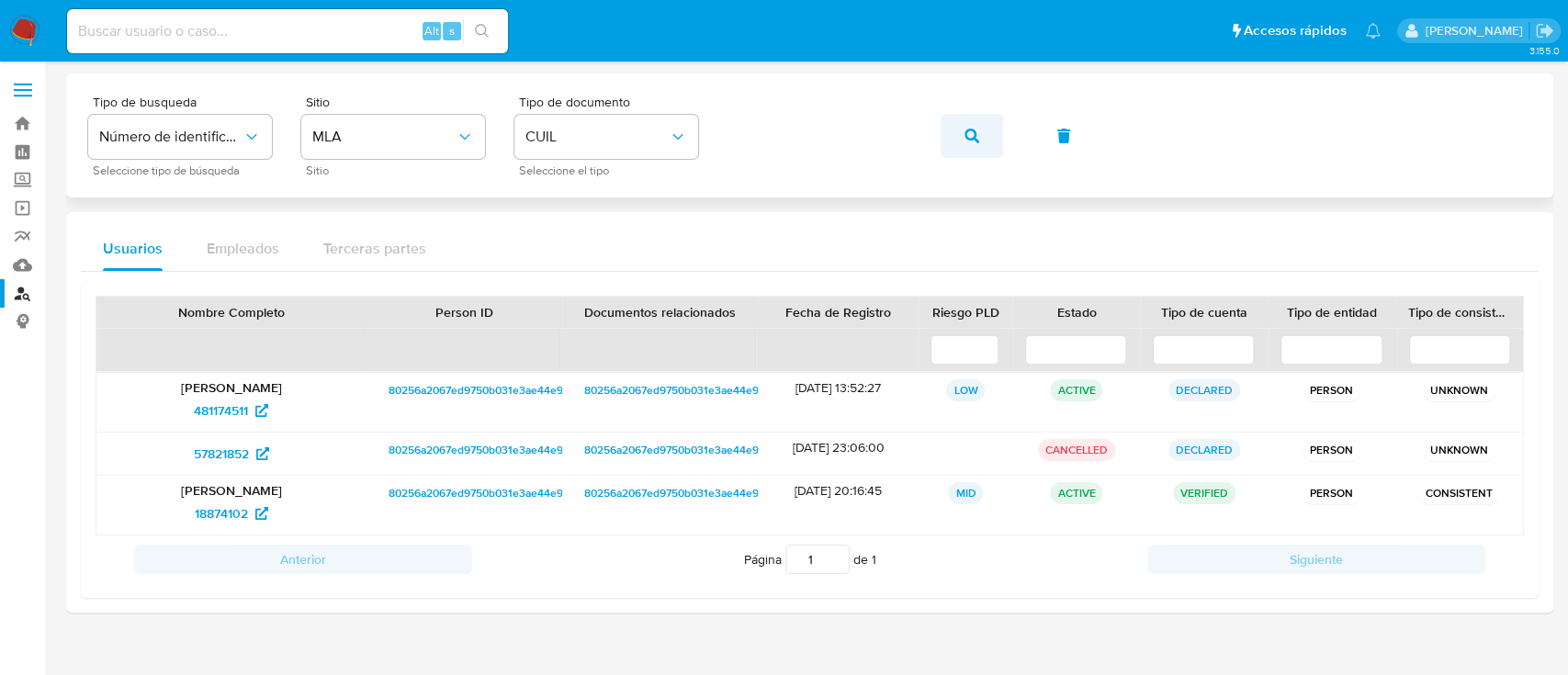
click at [968, 141] on icon "button" at bounding box center [972, 136] width 15 height 15
click at [969, 142] on icon "button" at bounding box center [972, 136] width 15 height 15
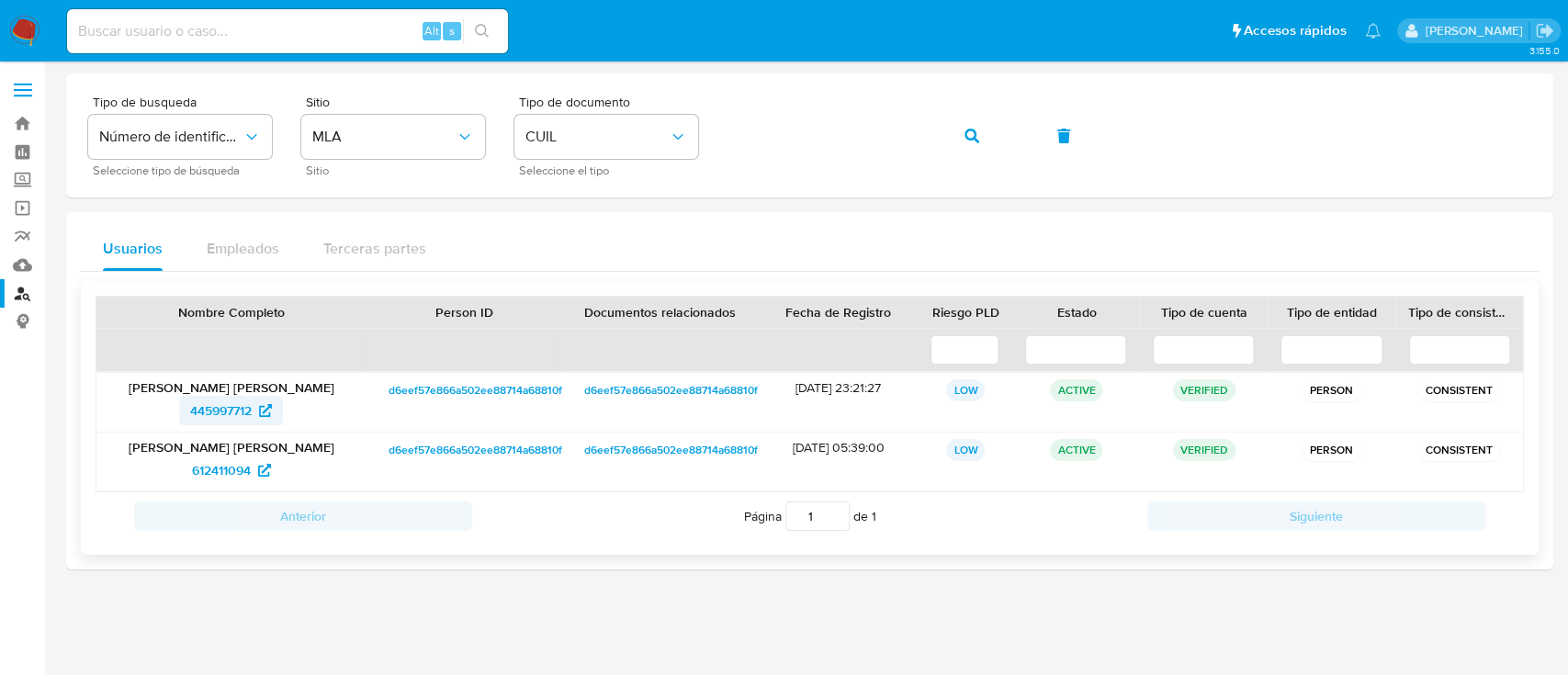
click at [254, 413] on span "445997712" at bounding box center [231, 410] width 82 height 29
click at [972, 155] on div "Tipo de busqueda Número de identificación Seleccione tipo de búsqueda Sitio MLA…" at bounding box center [809, 136] width 1443 height 80
drag, startPoint x: 1000, startPoint y: 602, endPoint x: 747, endPoint y: 524, distance: 265.3
click at [1001, 602] on div at bounding box center [809, 368] width 1487 height 590
click at [989, 127] on button "button" at bounding box center [972, 136] width 62 height 44
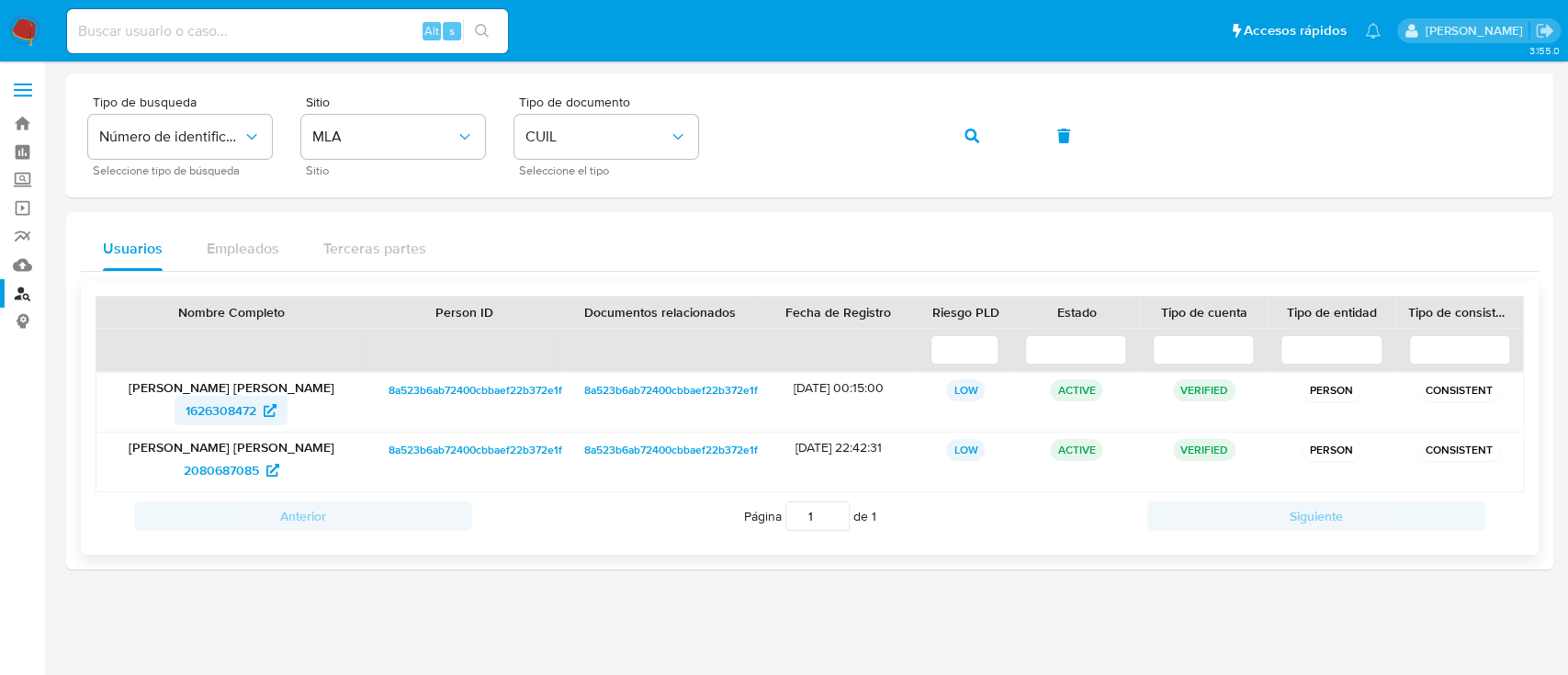
click at [248, 402] on span "1626308472" at bounding box center [221, 410] width 71 height 29
click at [950, 133] on button "button" at bounding box center [972, 136] width 62 height 44
click at [259, 408] on span "778405908" at bounding box center [231, 410] width 86 height 29
click at [974, 129] on icon "button" at bounding box center [972, 136] width 15 height 15
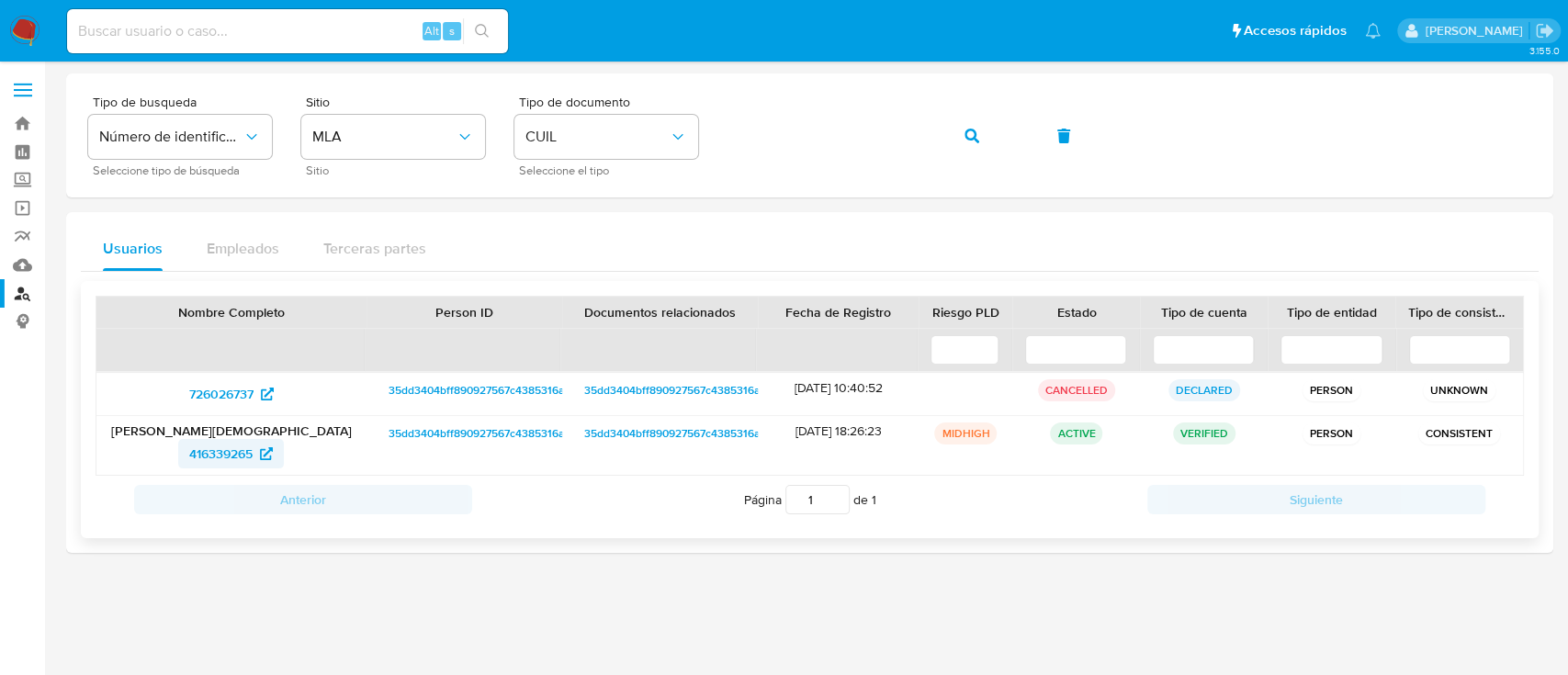
click at [243, 451] on span "416339265" at bounding box center [220, 453] width 63 height 29
click at [949, 143] on button "button" at bounding box center [972, 136] width 62 height 44
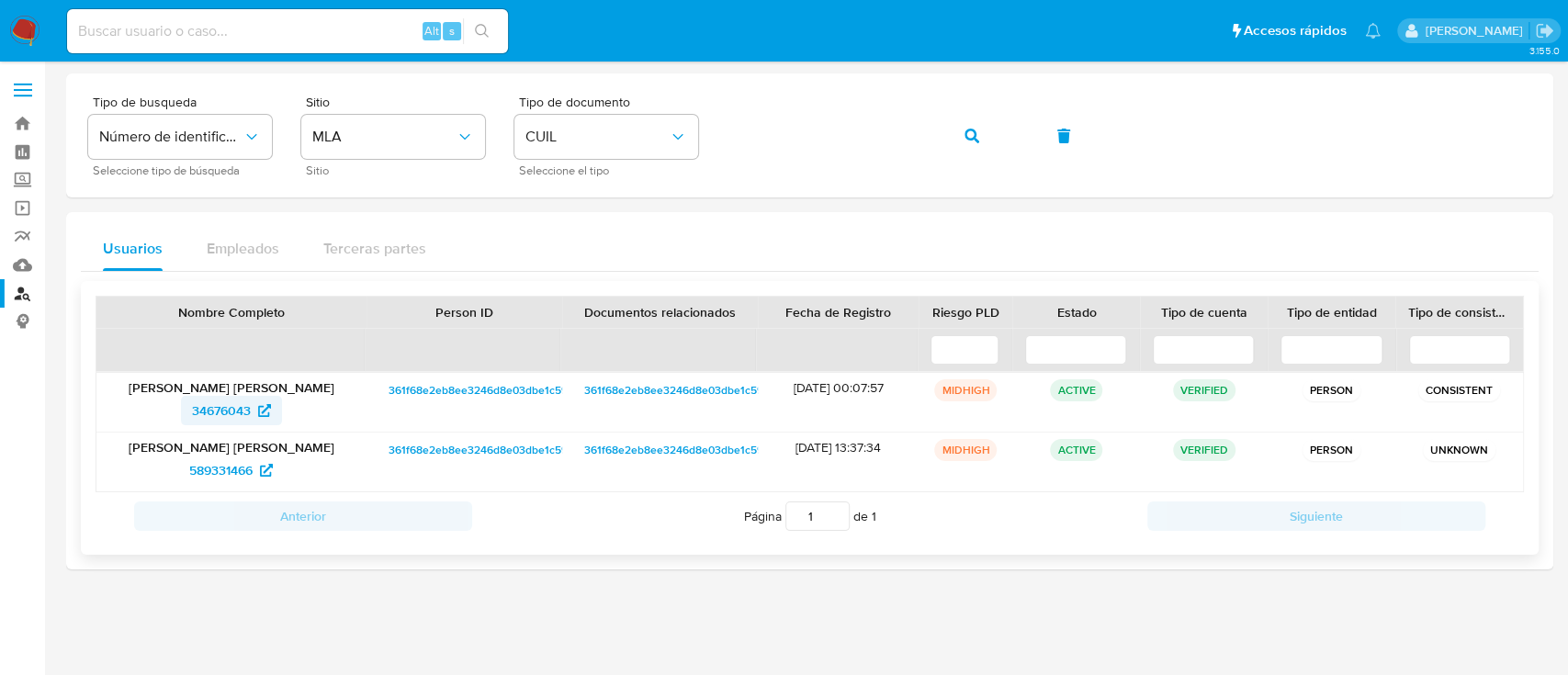
click at [238, 402] on span "34676043" at bounding box center [221, 410] width 59 height 29
click at [975, 130] on icon "button" at bounding box center [972, 136] width 15 height 15
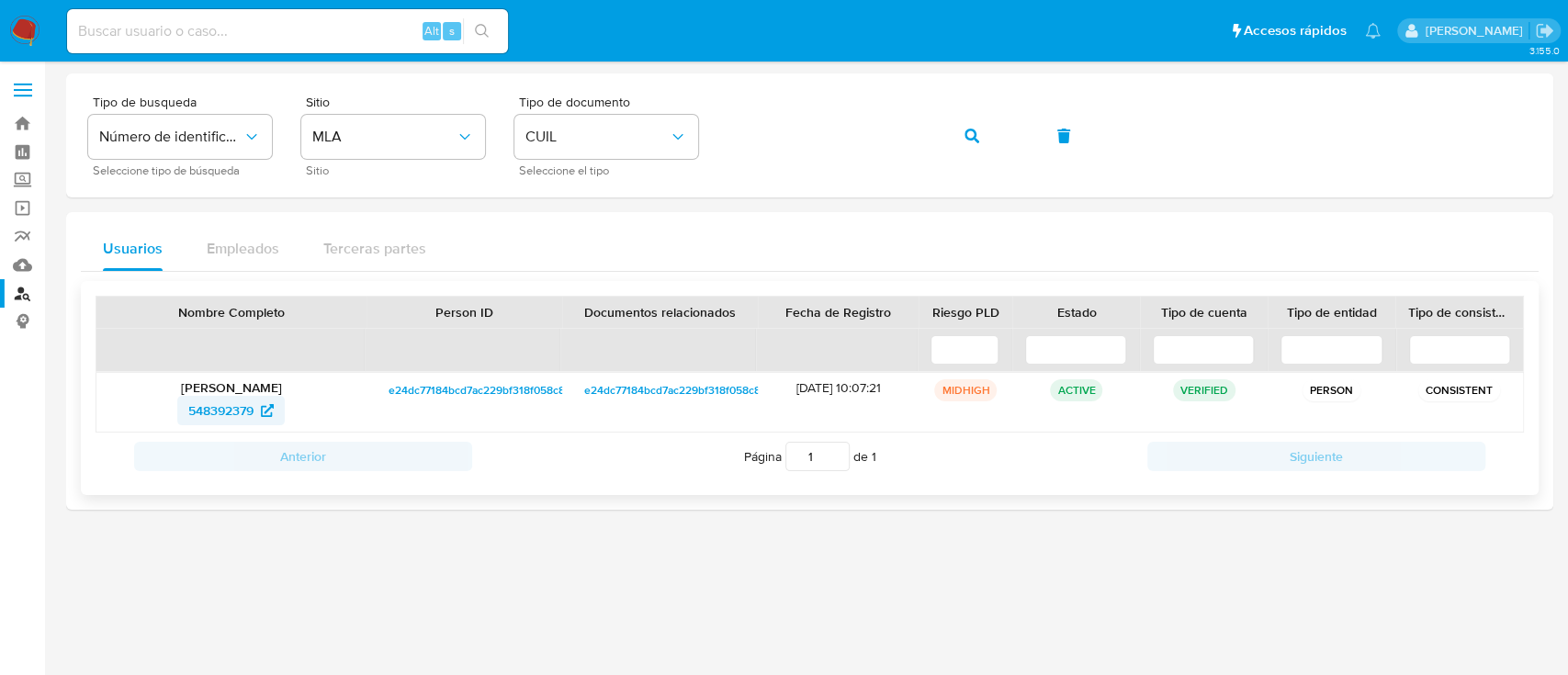
click at [266, 412] on icon at bounding box center [267, 410] width 13 height 13
drag, startPoint x: 955, startPoint y: 140, endPoint x: 807, endPoint y: 193, distance: 157.2
click at [956, 141] on button "button" at bounding box center [972, 136] width 62 height 44
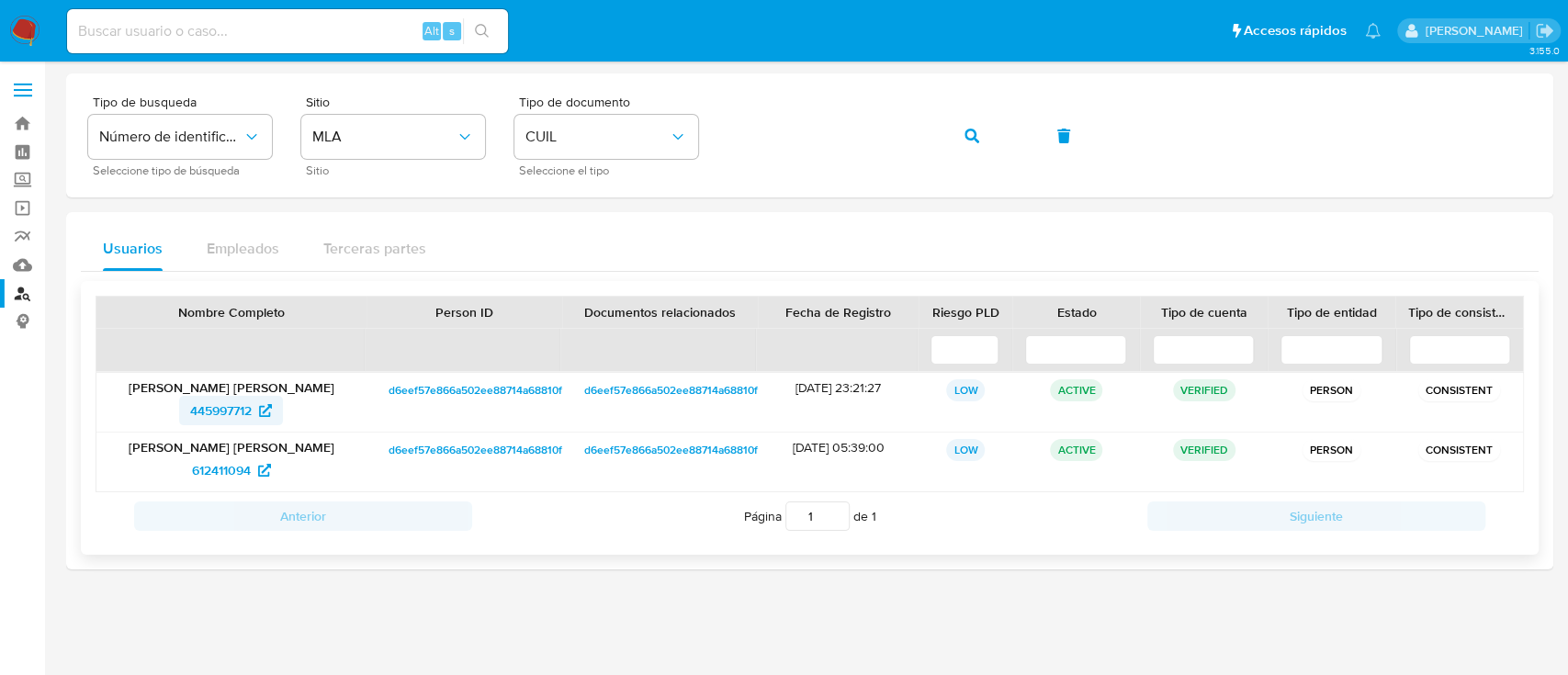
click at [222, 408] on span "445997712" at bounding box center [221, 410] width 62 height 29
click at [942, 130] on button "button" at bounding box center [972, 136] width 62 height 44
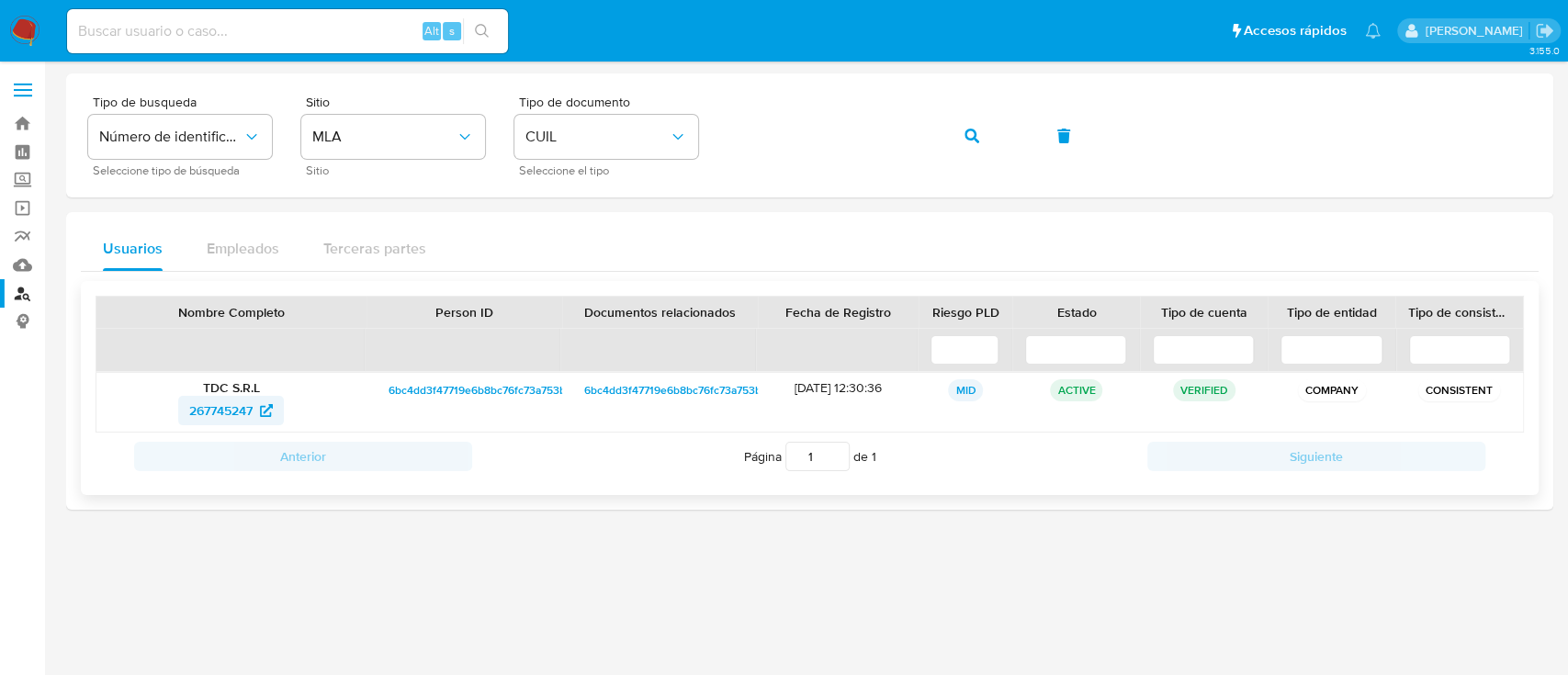
click at [218, 405] on span "267745247" at bounding box center [220, 410] width 63 height 29
click at [965, 122] on span "button" at bounding box center [972, 136] width 15 height 40
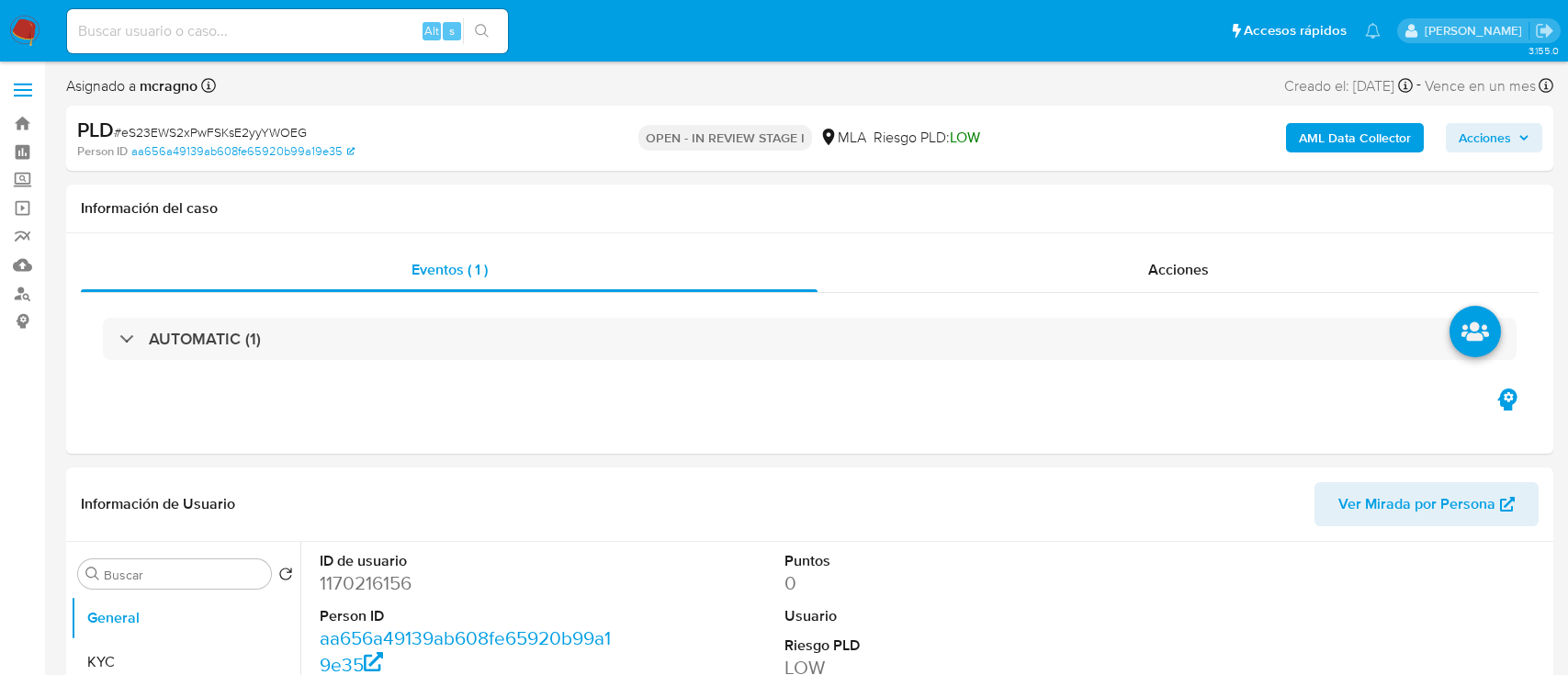
select select "10"
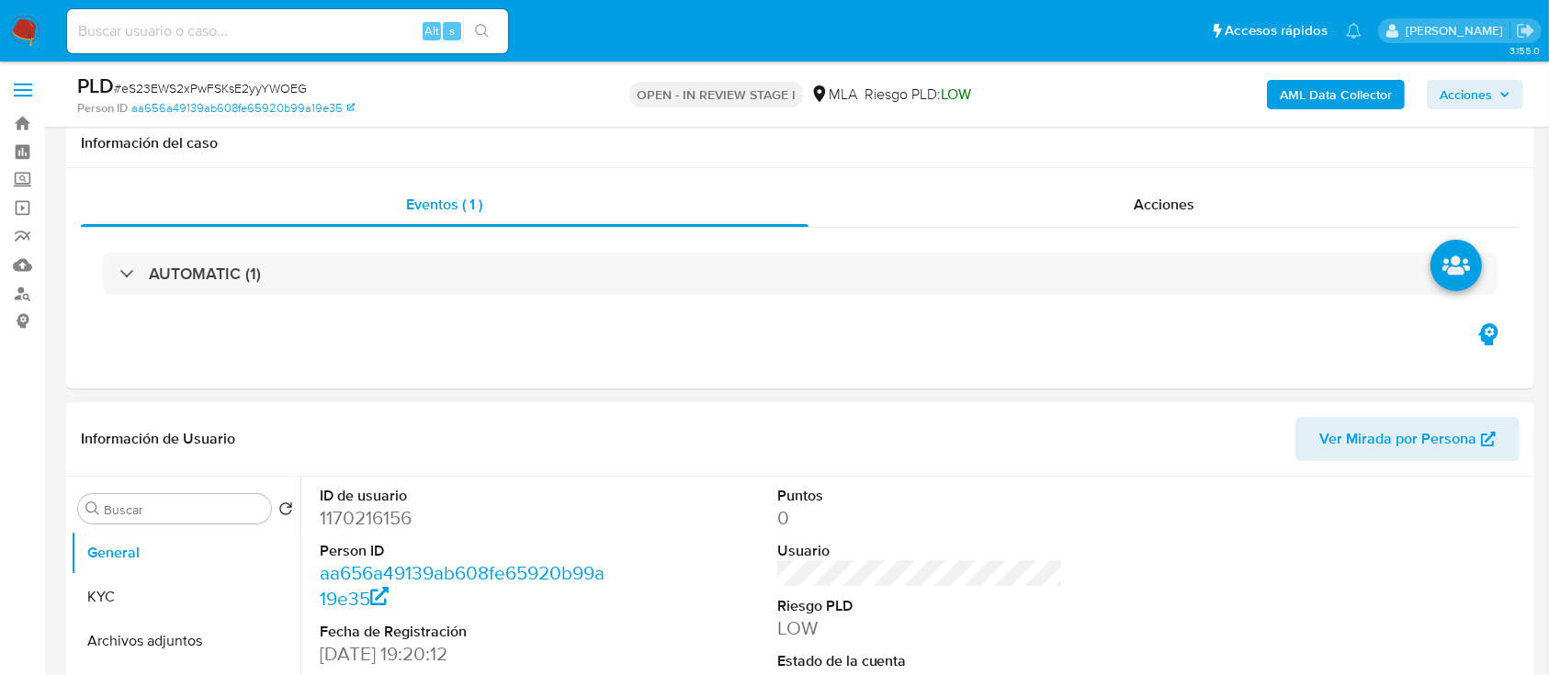
scroll to position [367, 0]
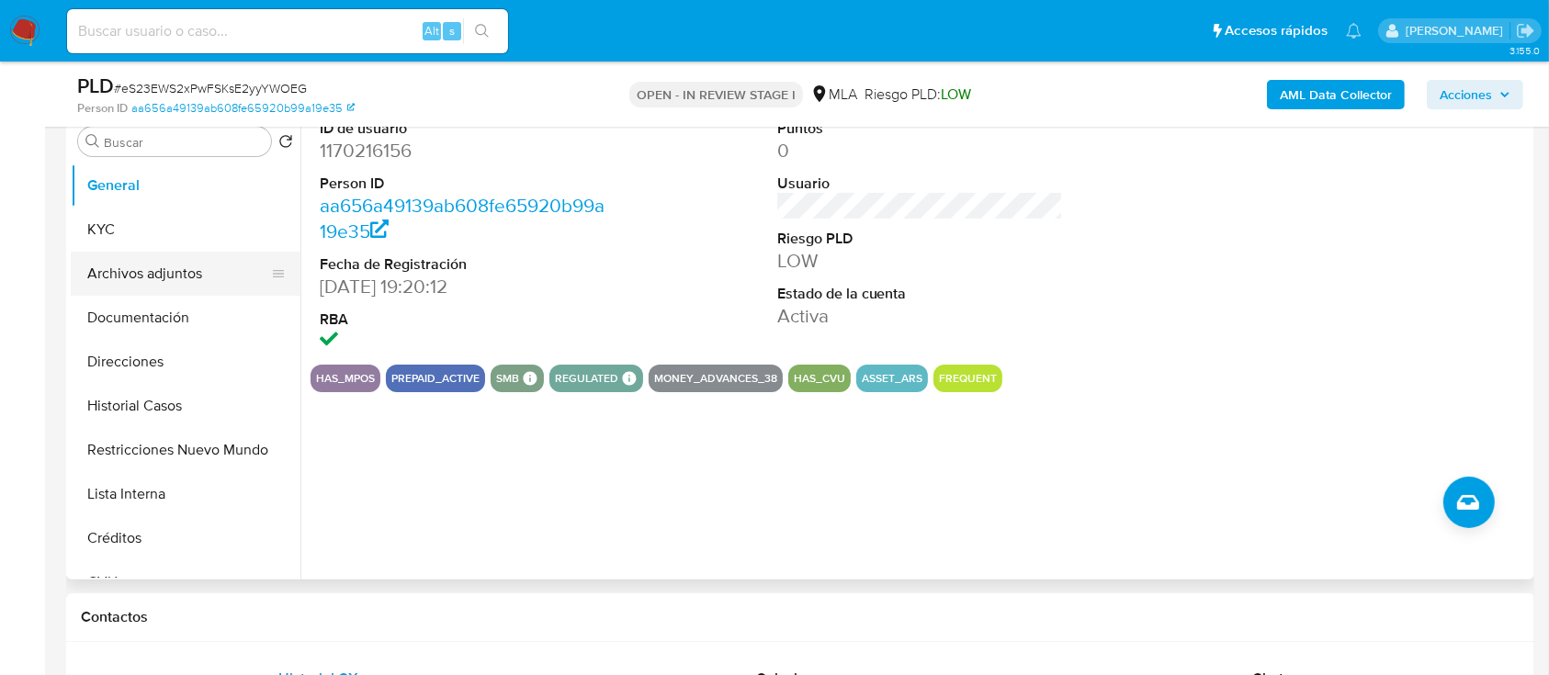
click at [146, 258] on button "Archivos adjuntos" at bounding box center [178, 274] width 215 height 44
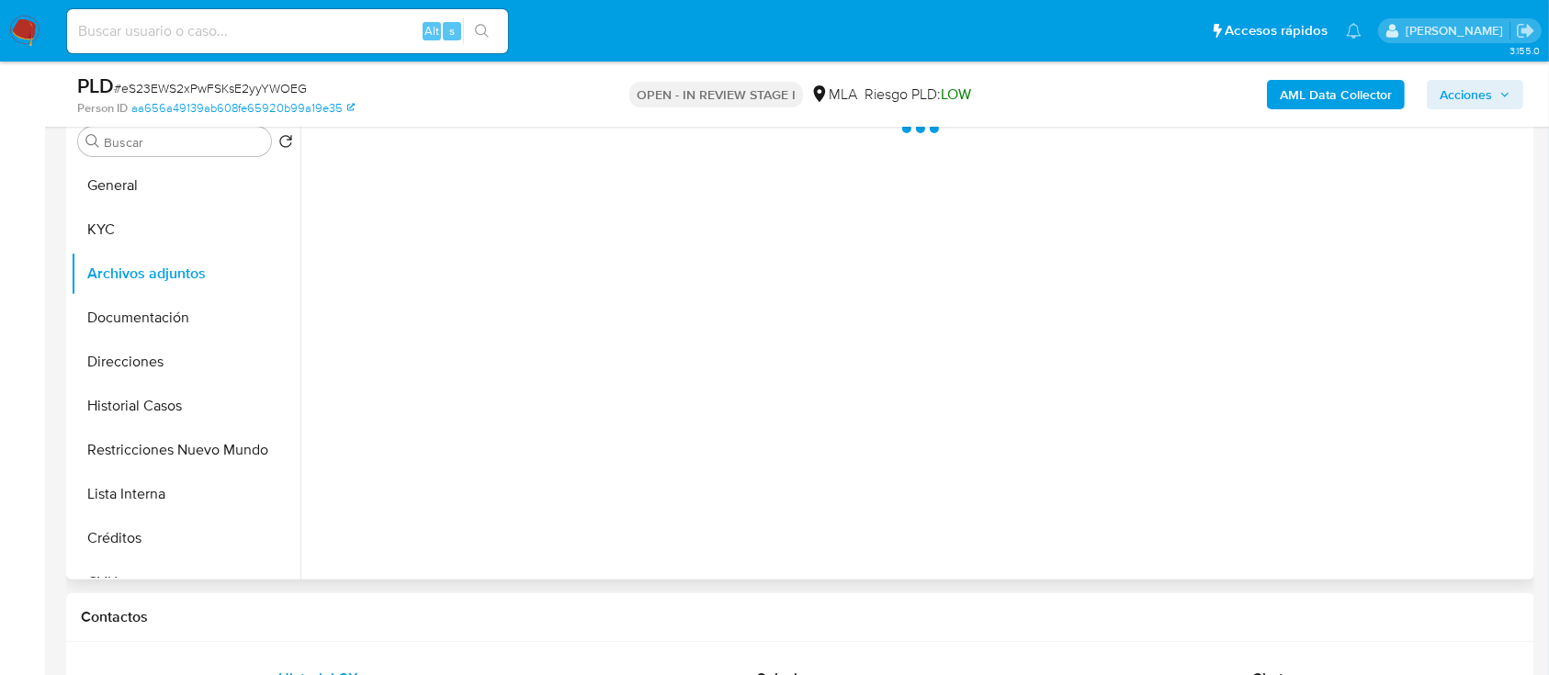
drag, startPoint x: 179, startPoint y: 235, endPoint x: 300, endPoint y: 291, distance: 133.6
click at [178, 235] on button "KYC" at bounding box center [186, 230] width 230 height 44
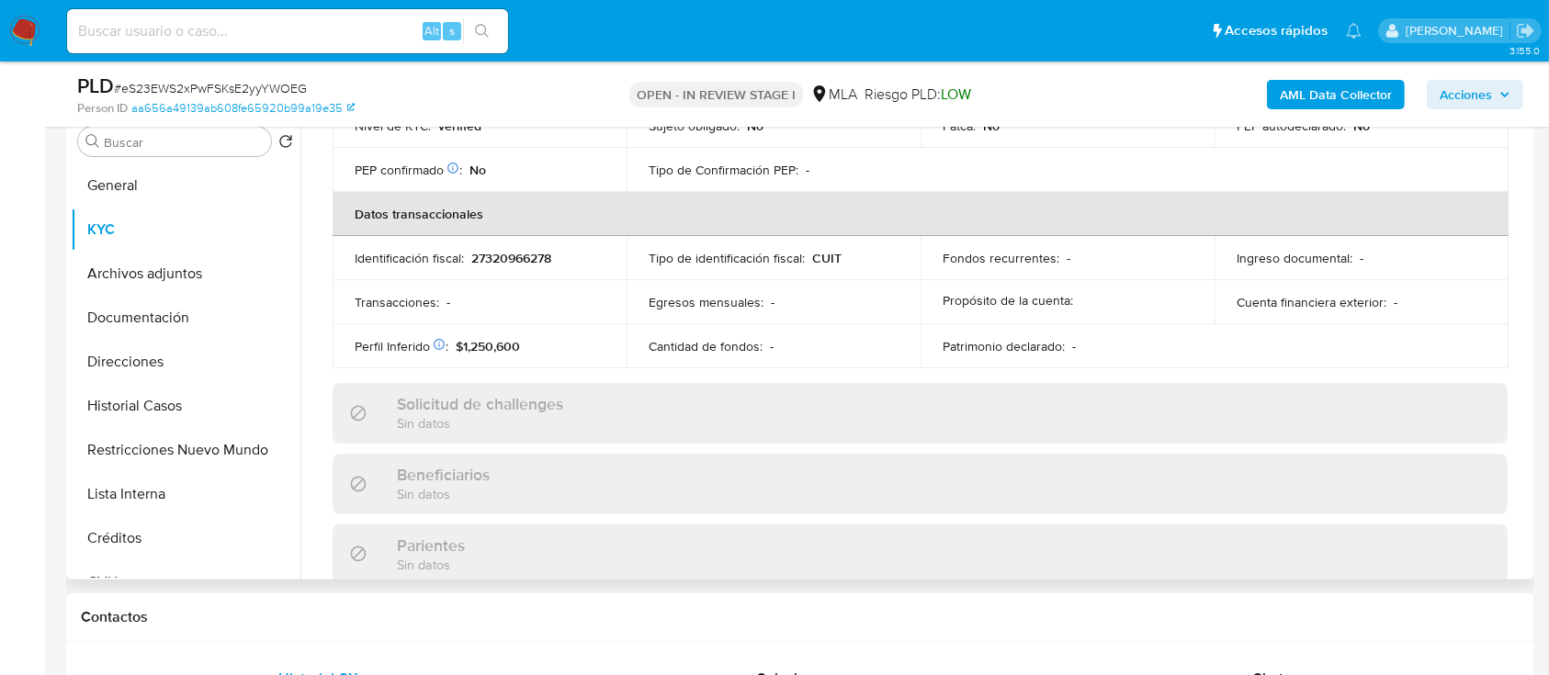
scroll to position [967, 0]
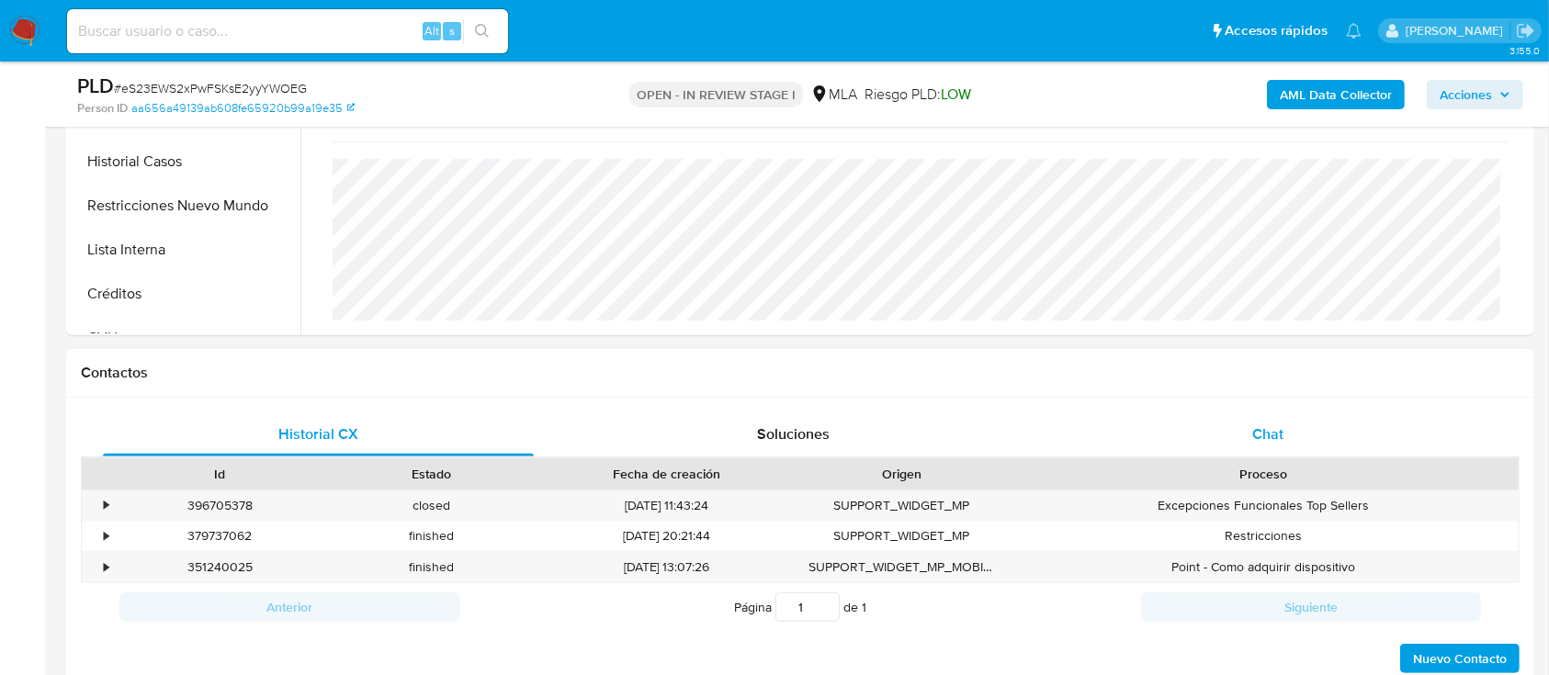
drag, startPoint x: 1304, startPoint y: 446, endPoint x: 1290, endPoint y: 446, distance: 14.7
click at [1304, 447] on div "Chat" at bounding box center [1268, 434] width 431 height 44
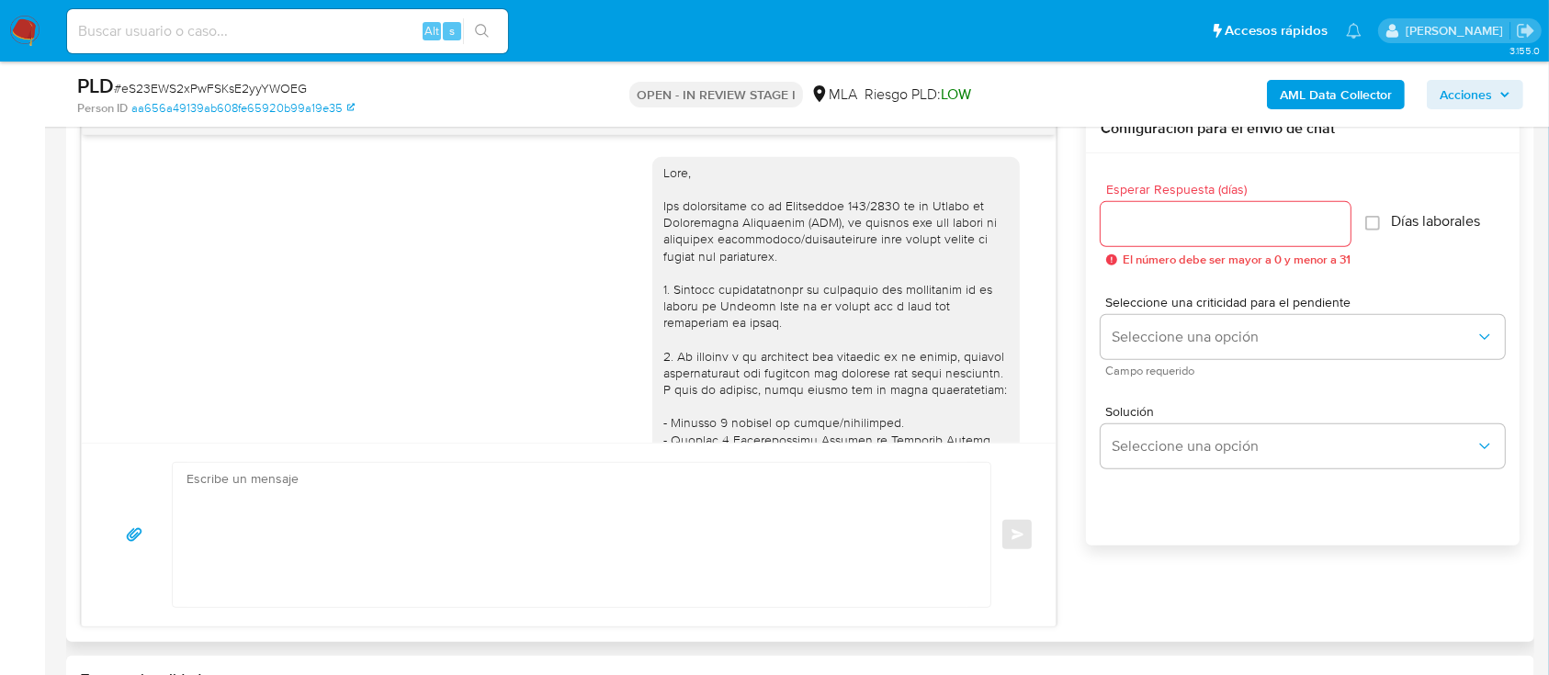
scroll to position [963, 0]
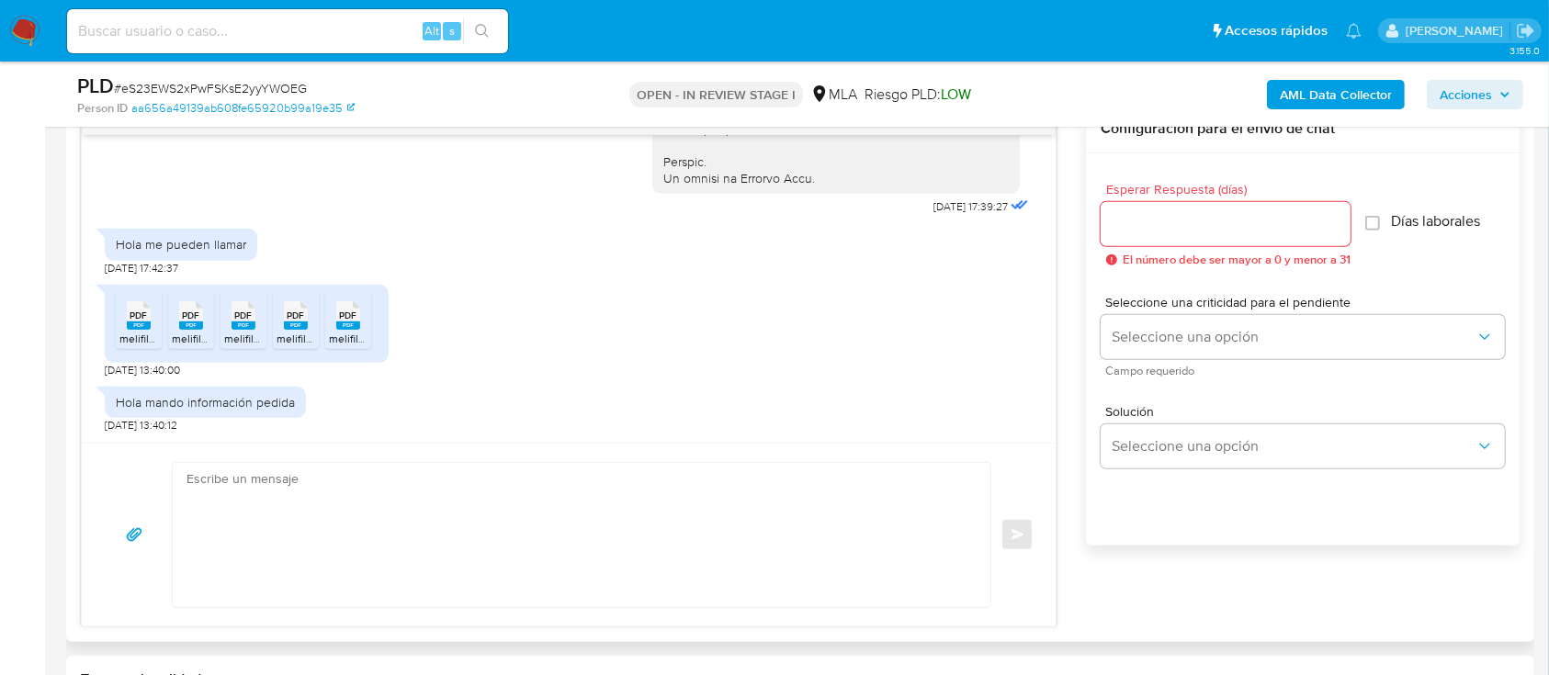
click at [681, 474] on textarea at bounding box center [576, 535] width 781 height 144
paste textarea "Hola Yanina Gauna, Muchas gracias por la documentacion aportada, no obstante, n…"
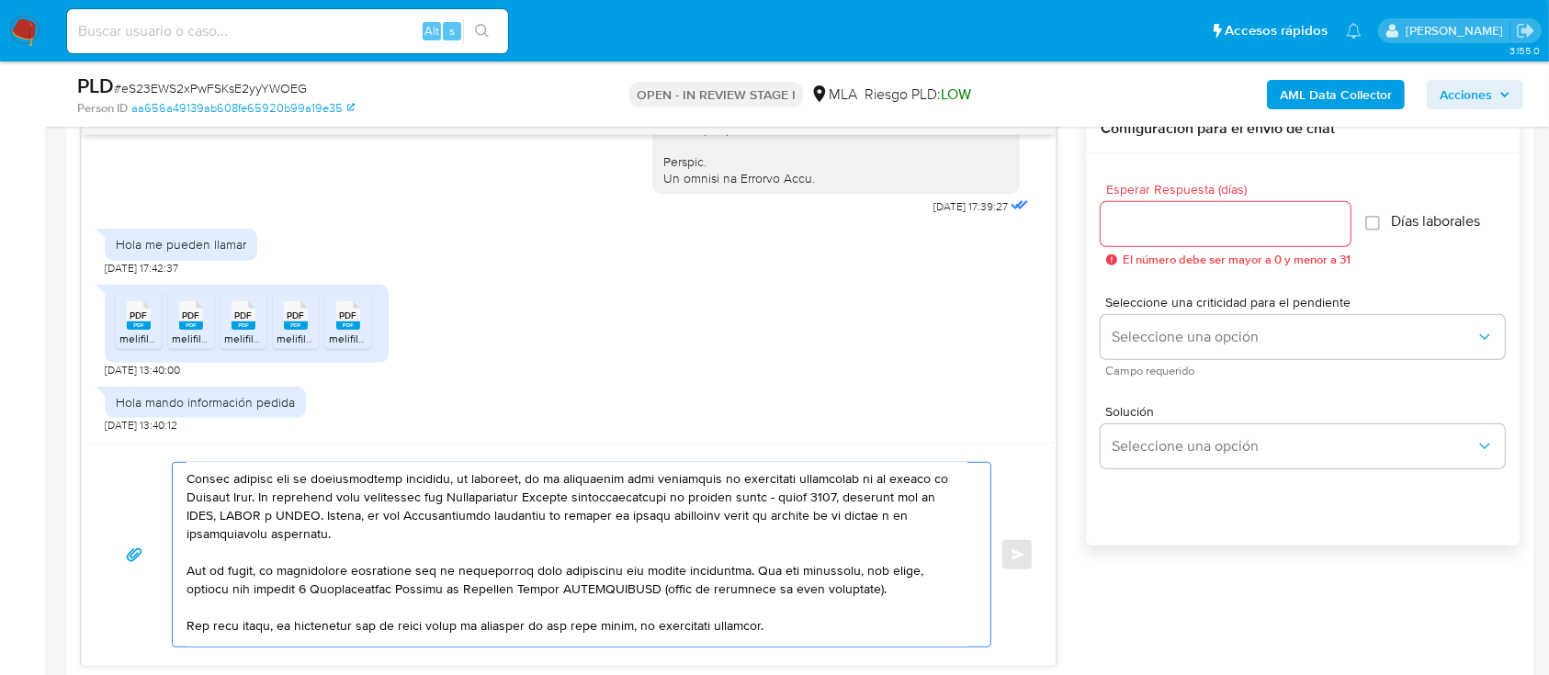
scroll to position [0, 0]
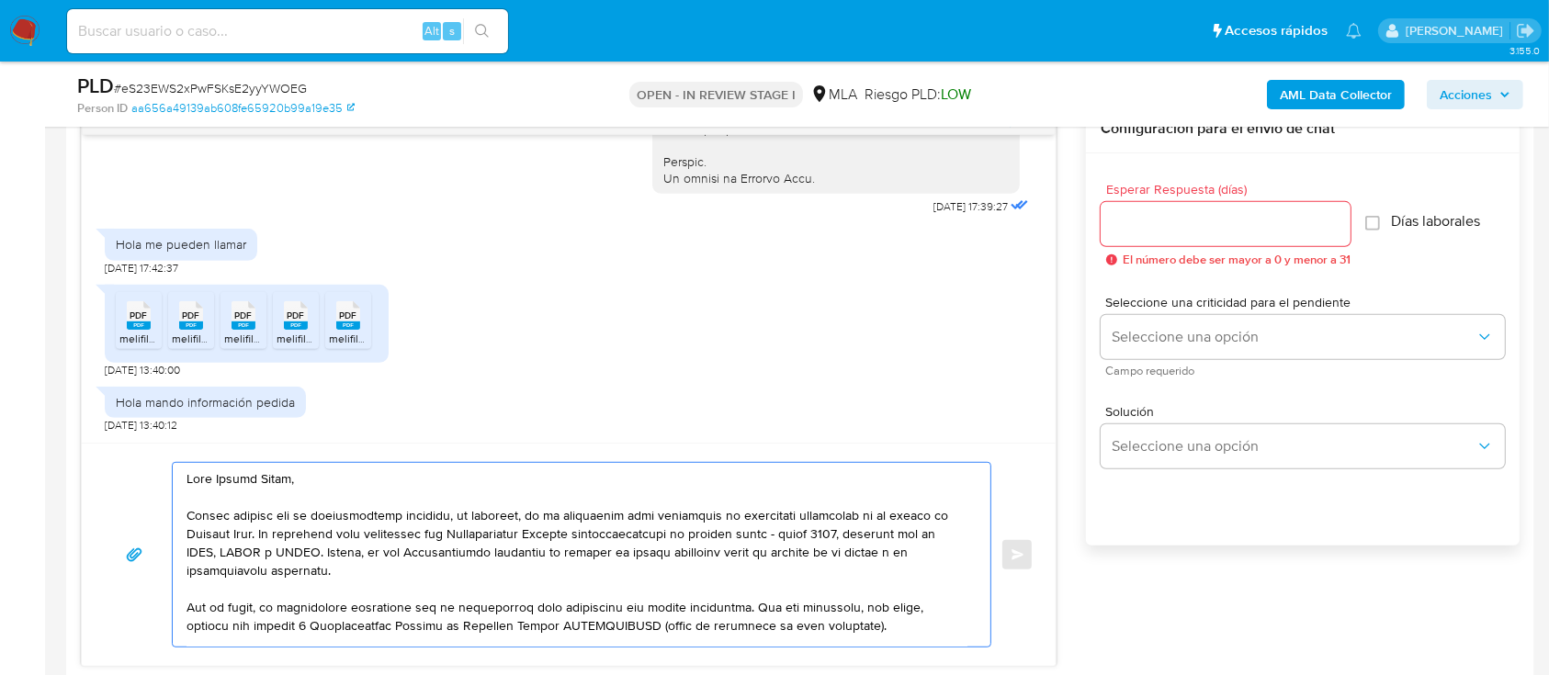
type textarea "Hola Yanina Gauna, Muchas gracias por la documentacion aportada, no obstante, n…"
click at [1205, 225] on input "Esperar Respuesta (días)" at bounding box center [1226, 224] width 250 height 24
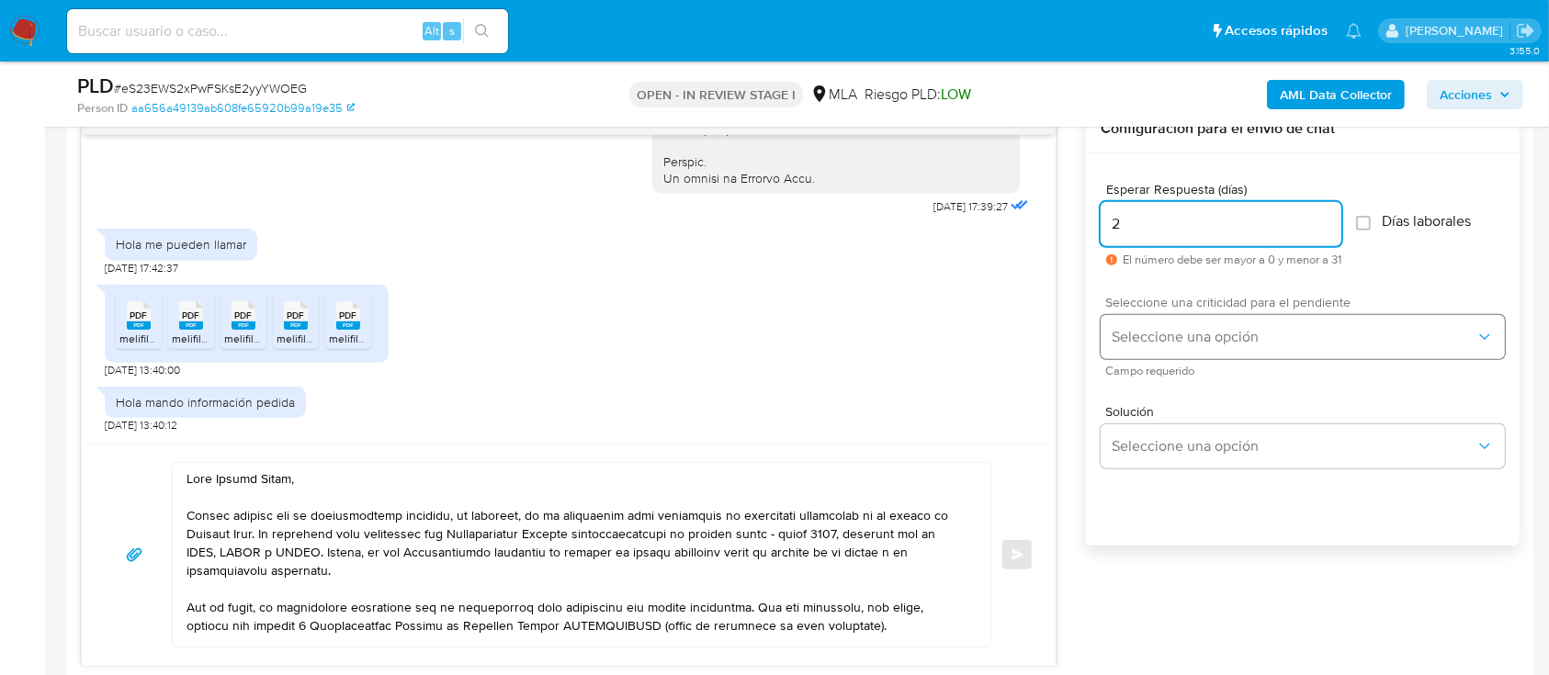
type input "2"
click at [1205, 328] on span "Seleccione una opción" at bounding box center [1294, 337] width 364 height 18
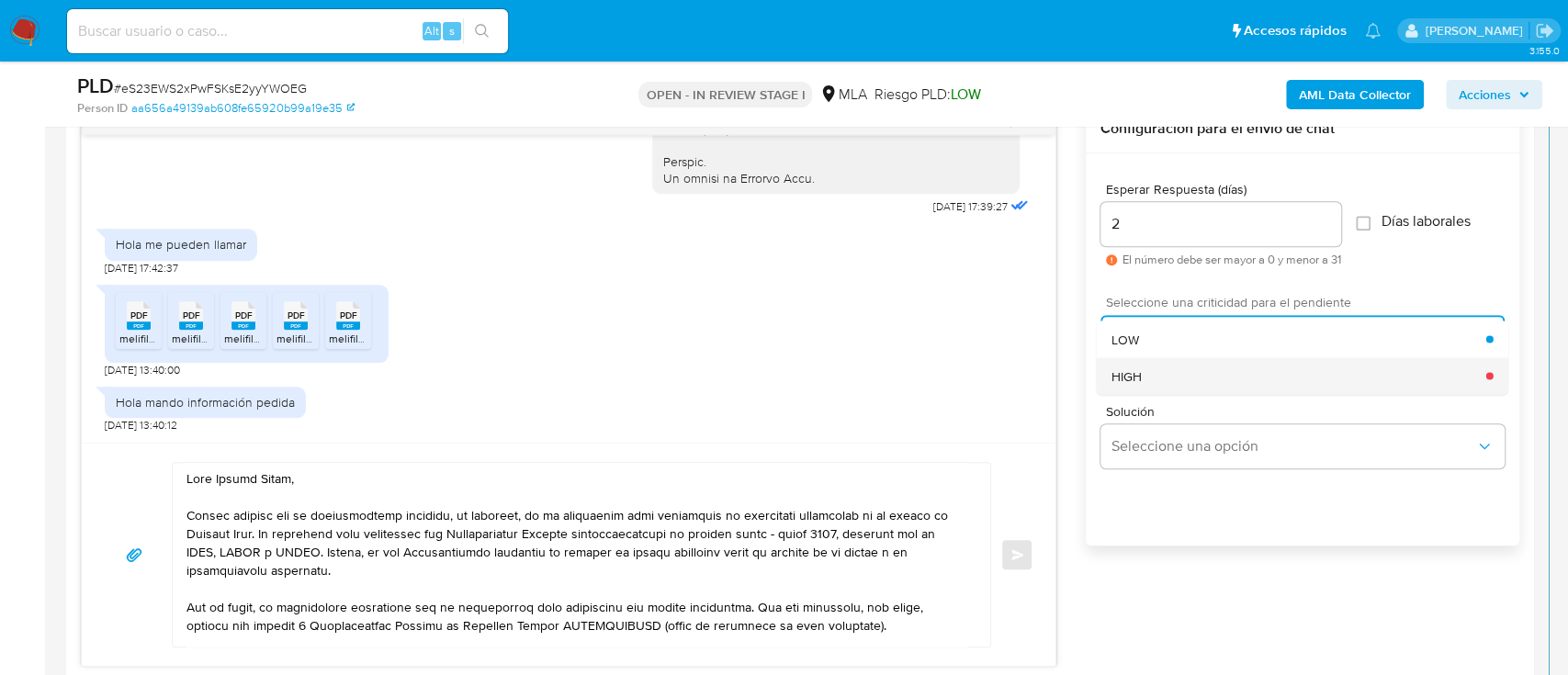
click at [1182, 371] on div "HIGH" at bounding box center [1299, 375] width 375 height 37
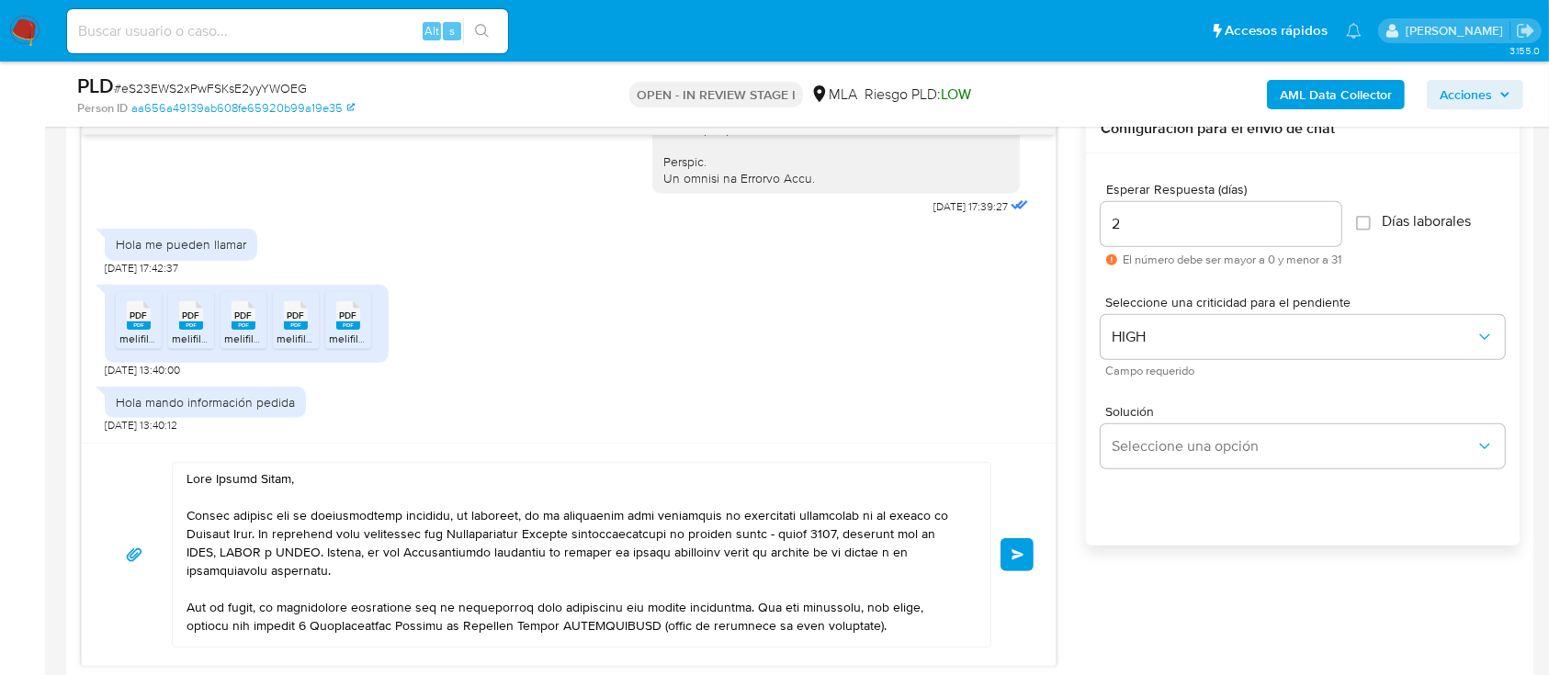
click at [1012, 551] on span "Enviar" at bounding box center [1017, 554] width 13 height 11
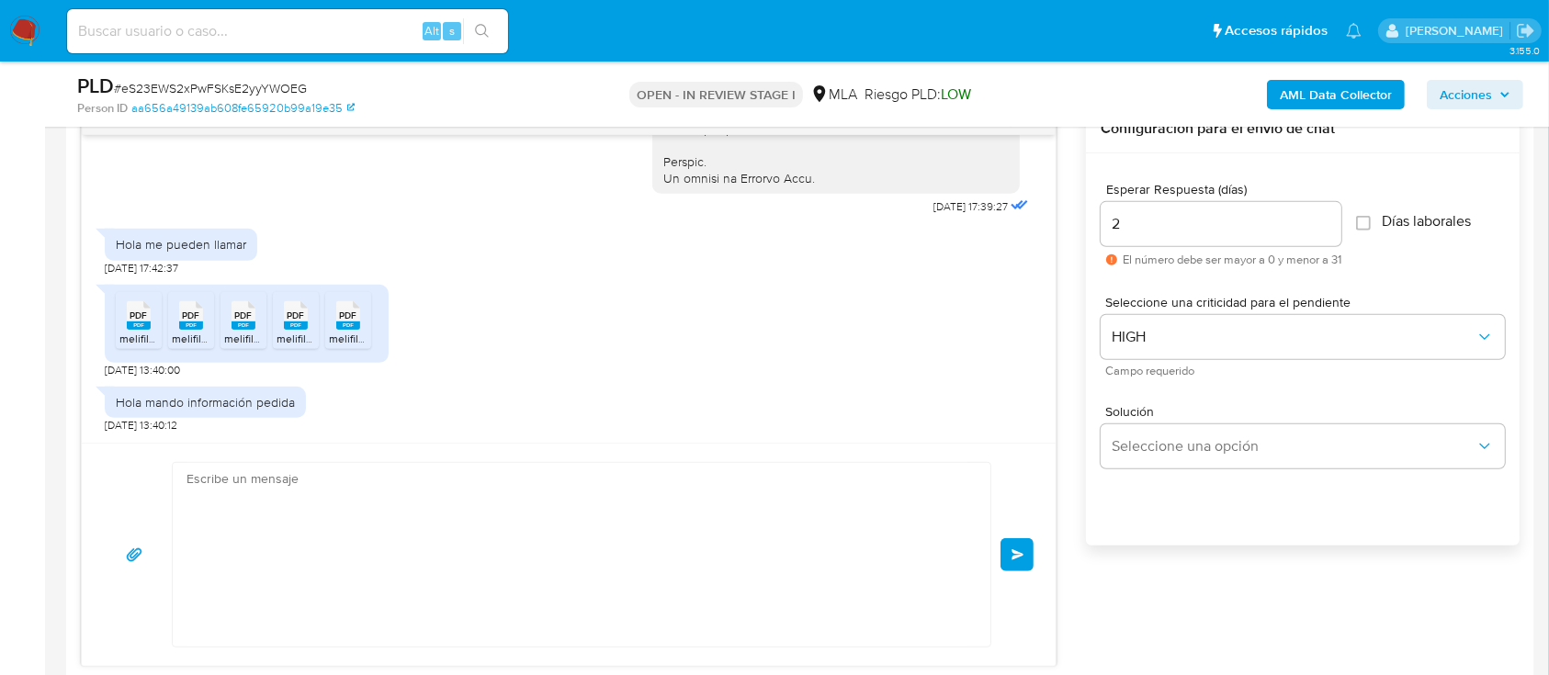
scroll to position [1551, 0]
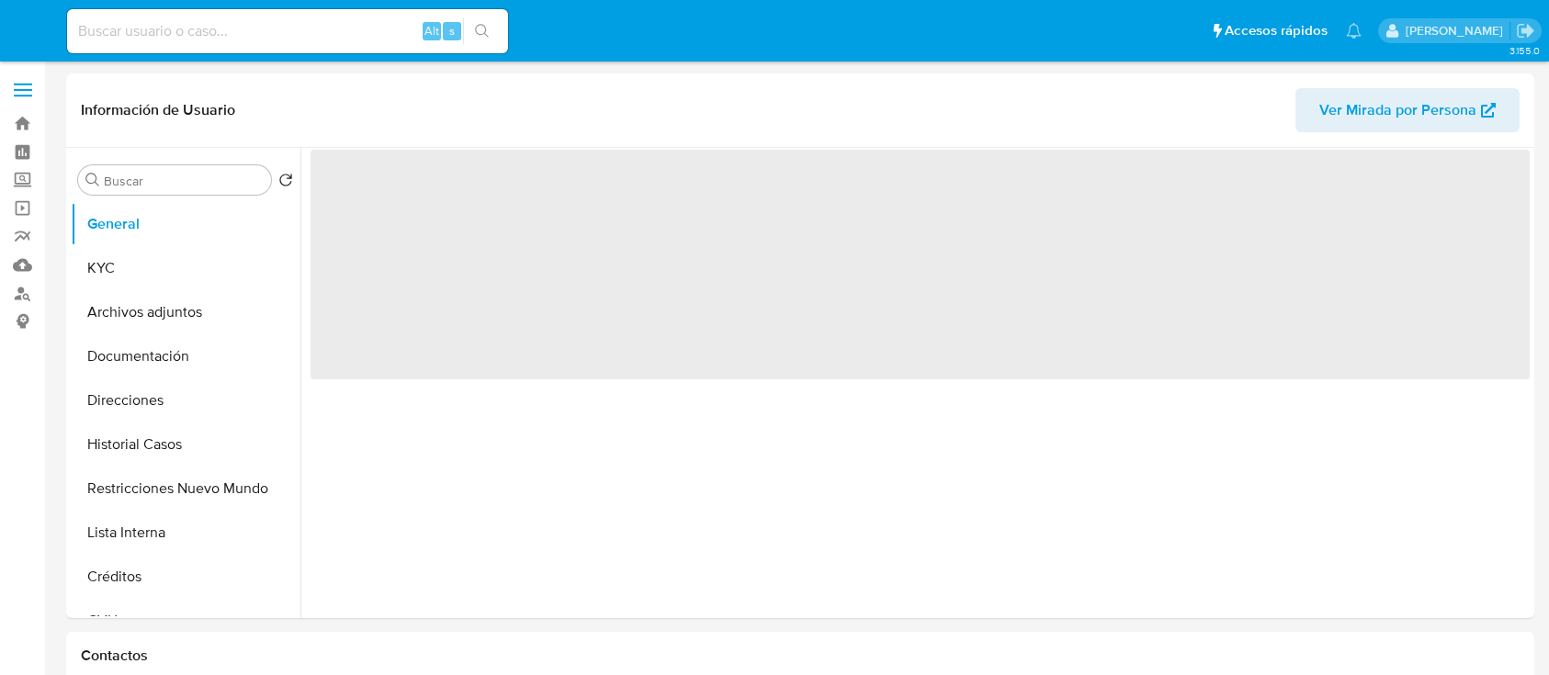
select select "10"
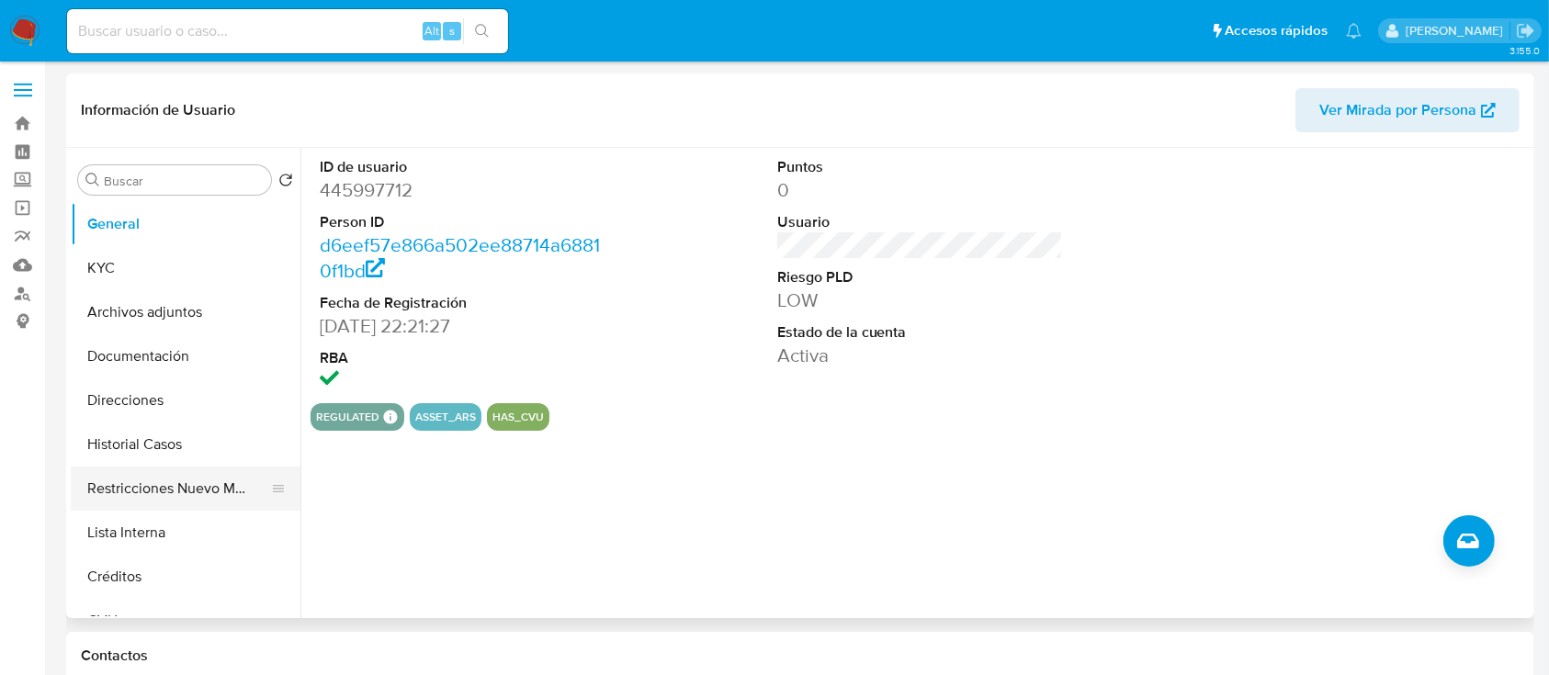
click at [204, 469] on button "Restricciones Nuevo Mundo" at bounding box center [178, 489] width 215 height 44
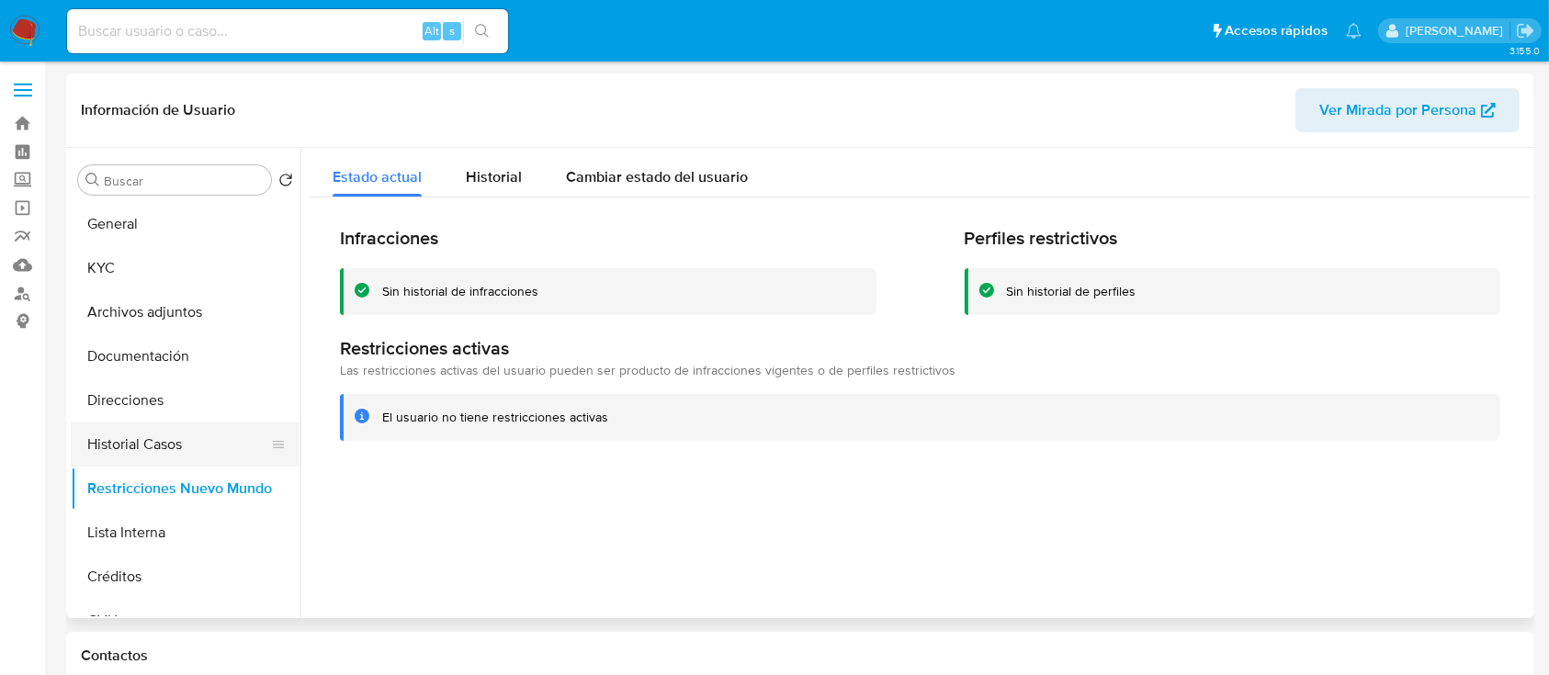
click at [144, 447] on button "Historial Casos" at bounding box center [178, 445] width 215 height 44
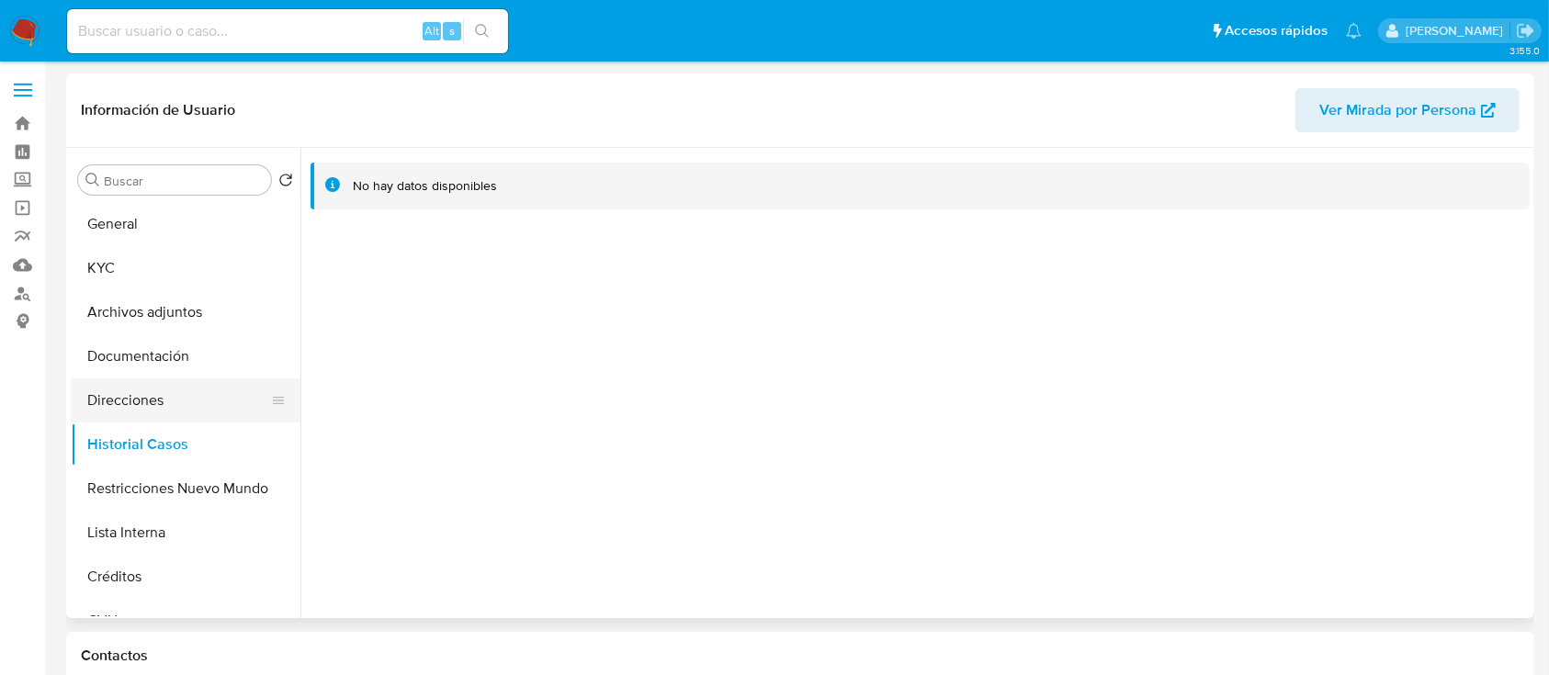
click at [189, 399] on button "Direcciones" at bounding box center [178, 400] width 215 height 44
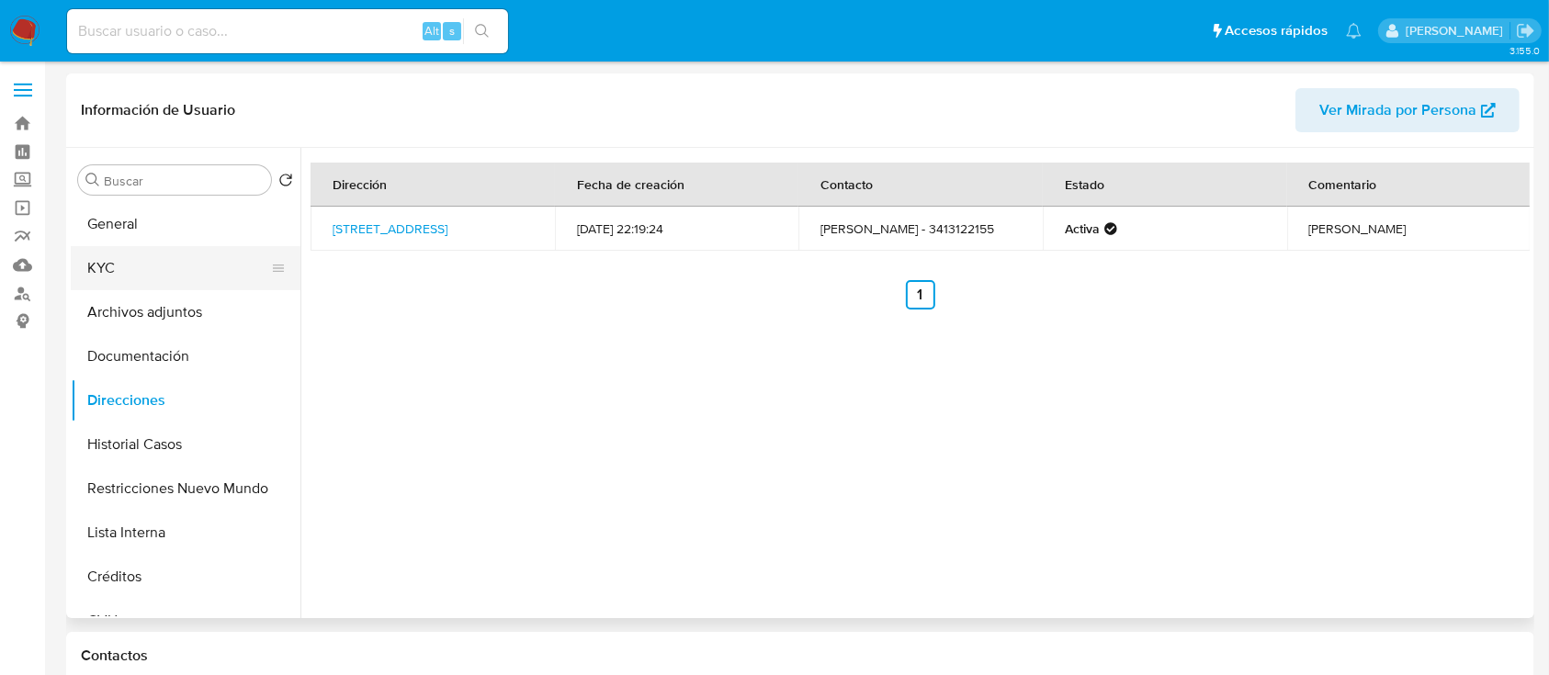
click at [146, 268] on button "KYC" at bounding box center [178, 268] width 215 height 44
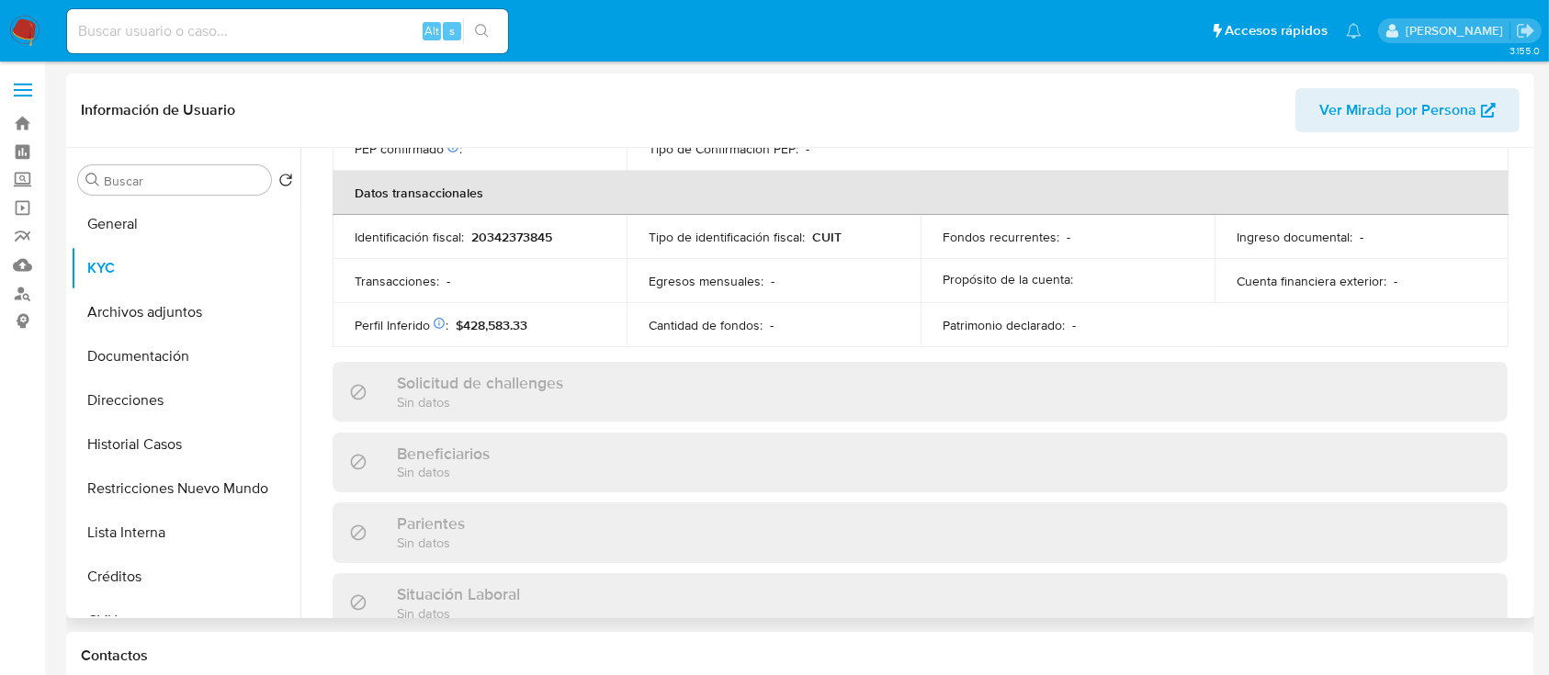
scroll to position [967, 0]
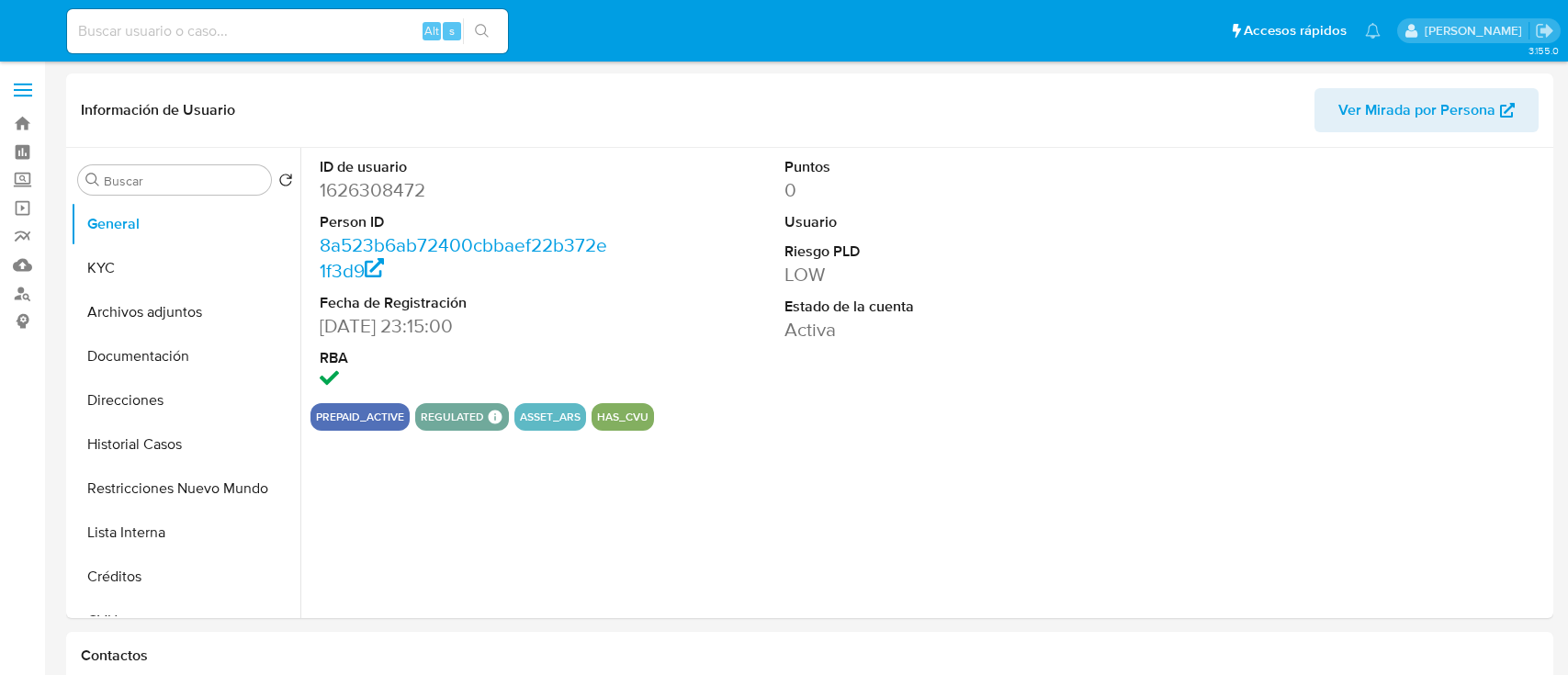
select select "10"
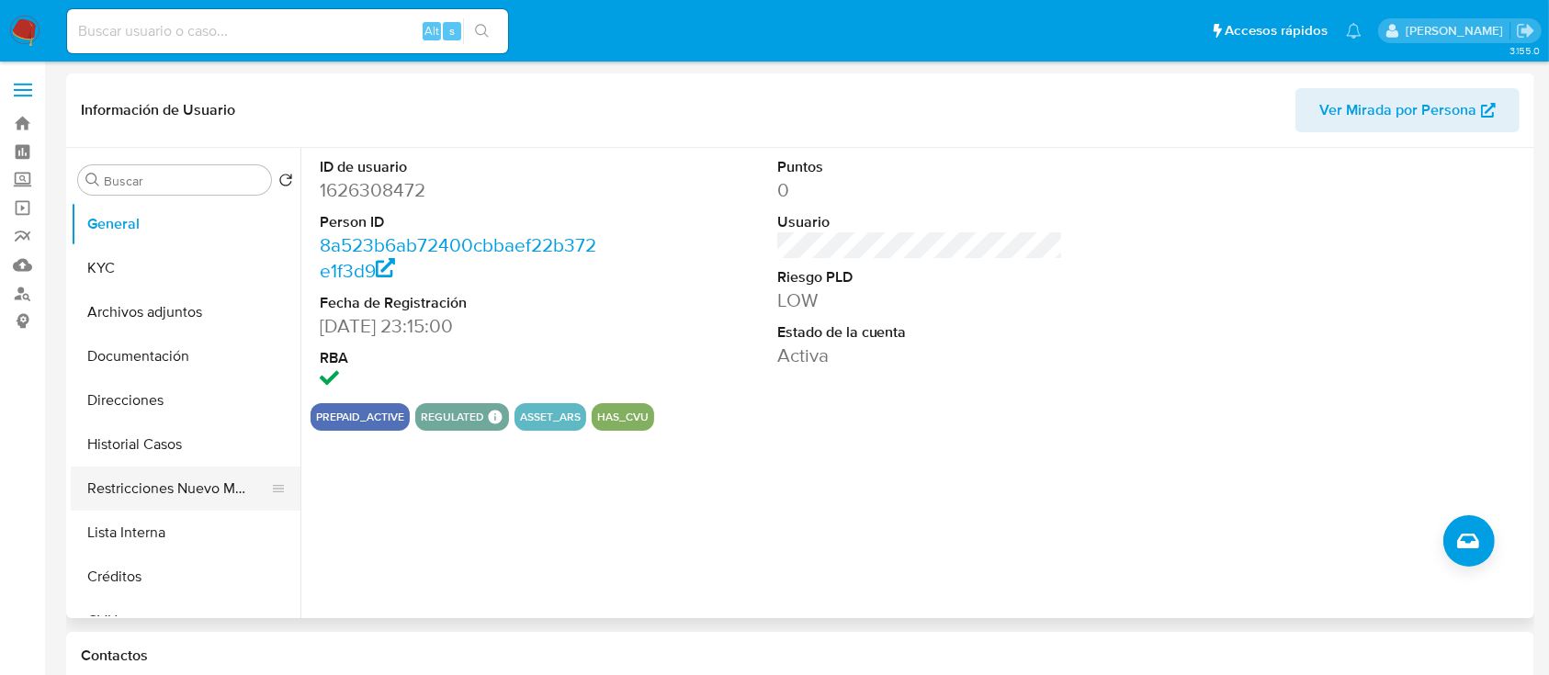
click at [181, 480] on button "Restricciones Nuevo Mundo" at bounding box center [178, 489] width 215 height 44
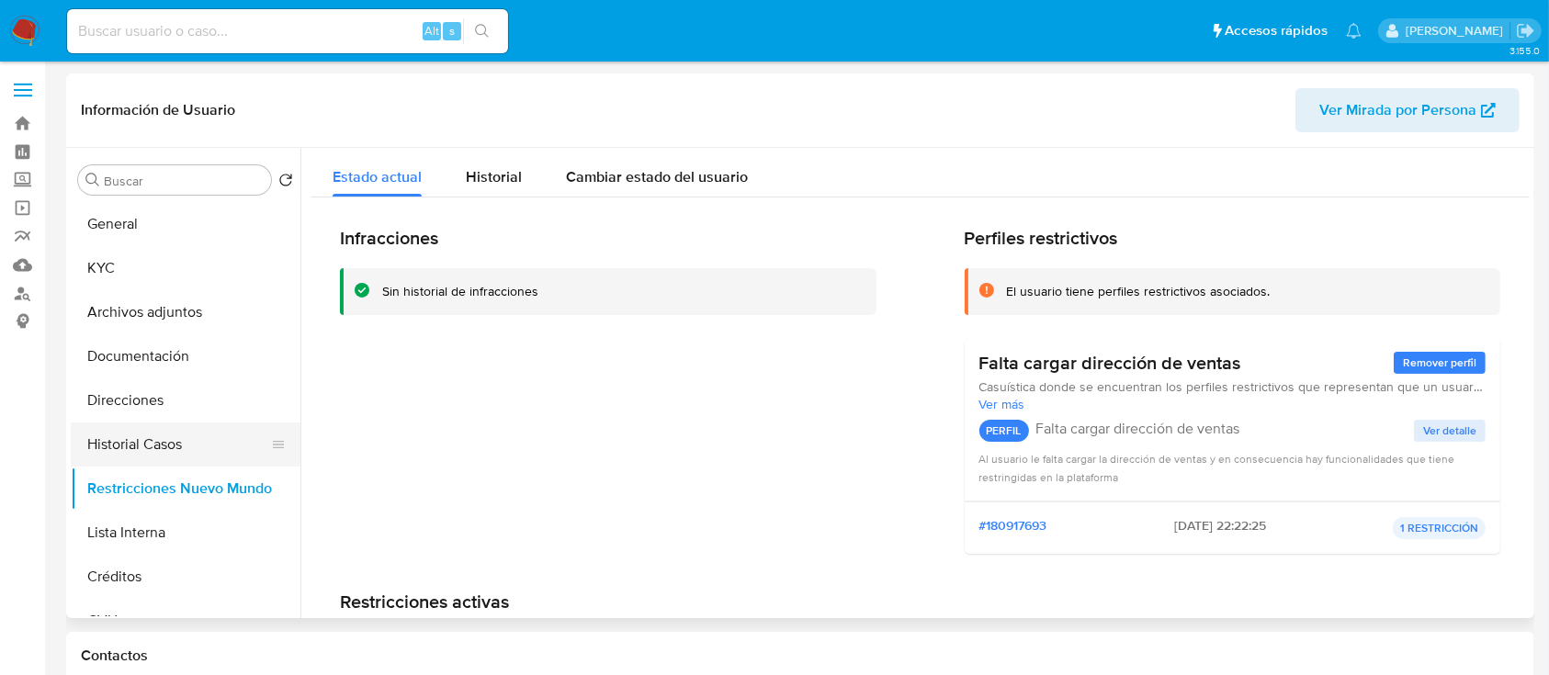
click at [185, 449] on button "Historial Casos" at bounding box center [178, 445] width 215 height 44
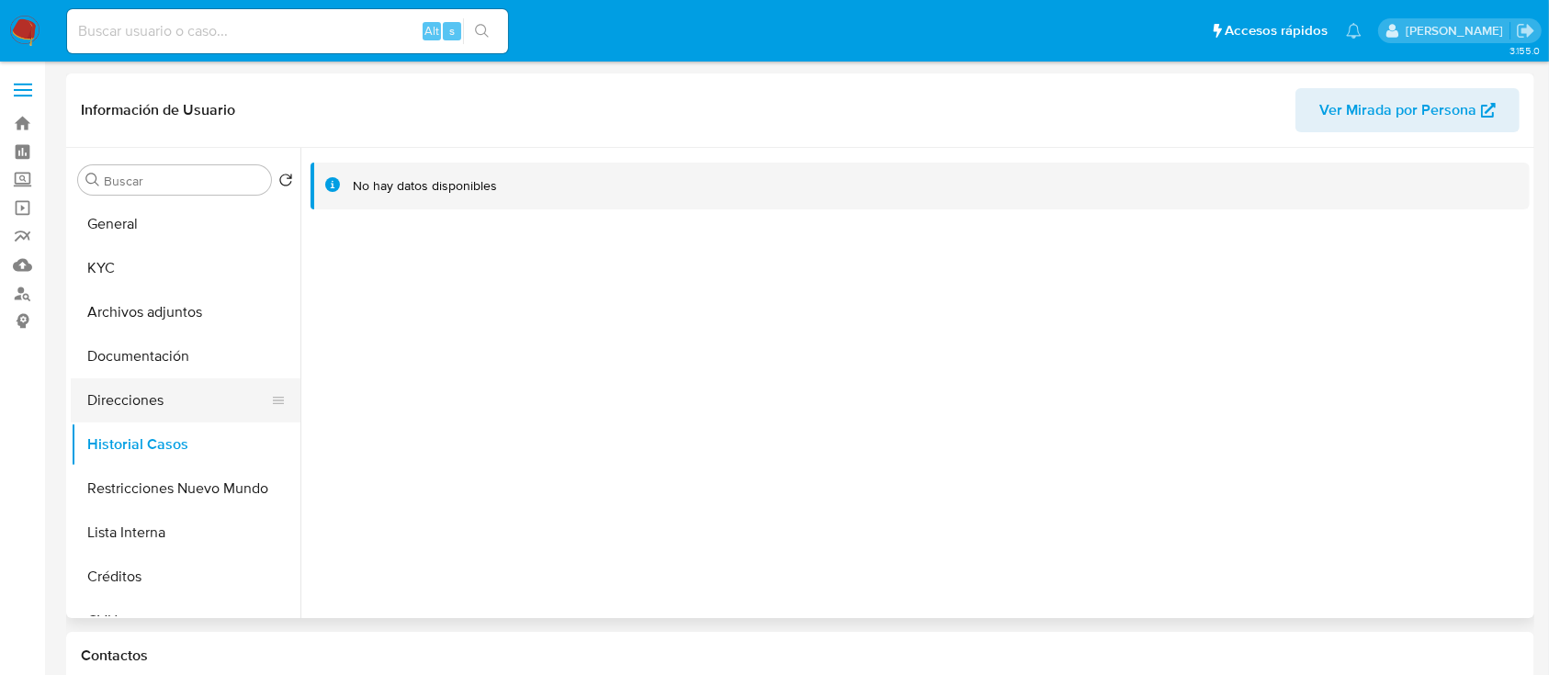
click at [188, 380] on button "Direcciones" at bounding box center [178, 400] width 215 height 44
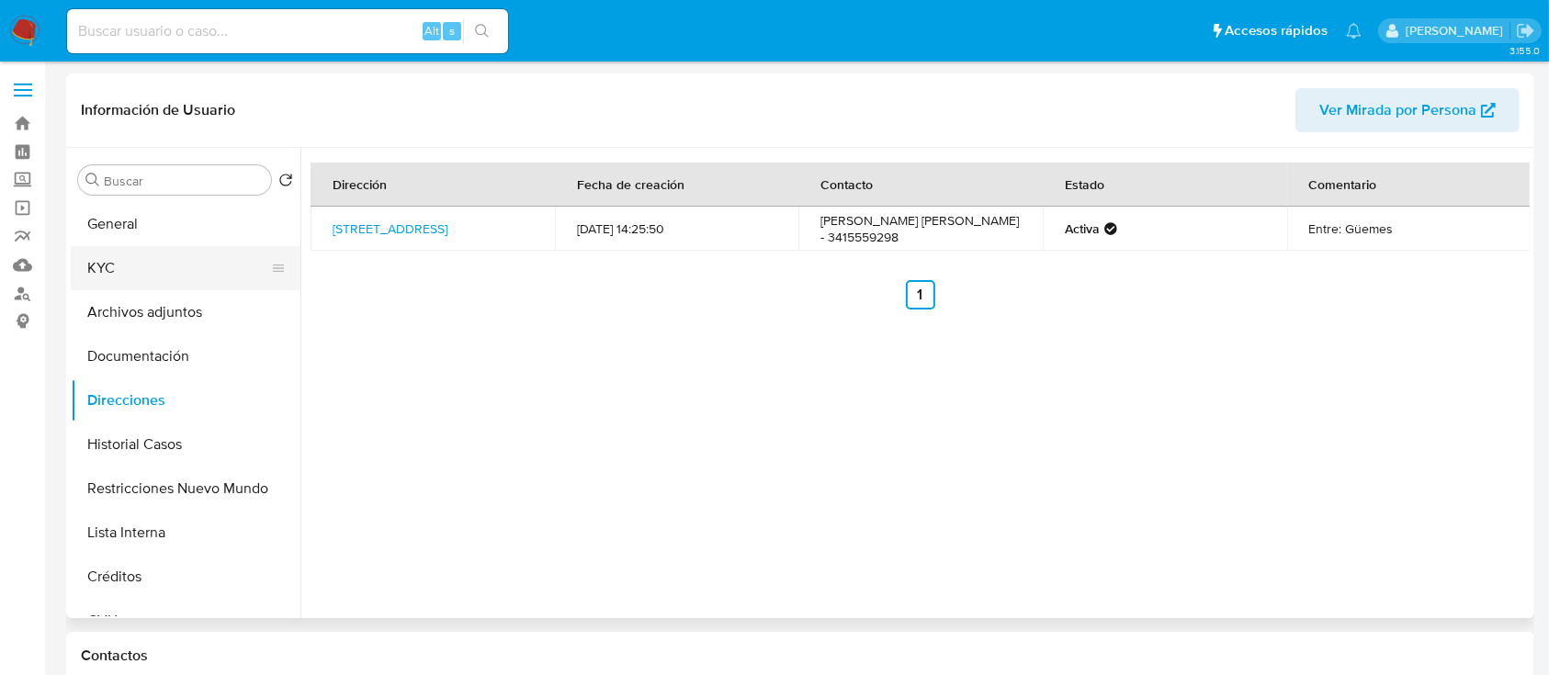
click at [167, 261] on button "KYC" at bounding box center [178, 268] width 215 height 44
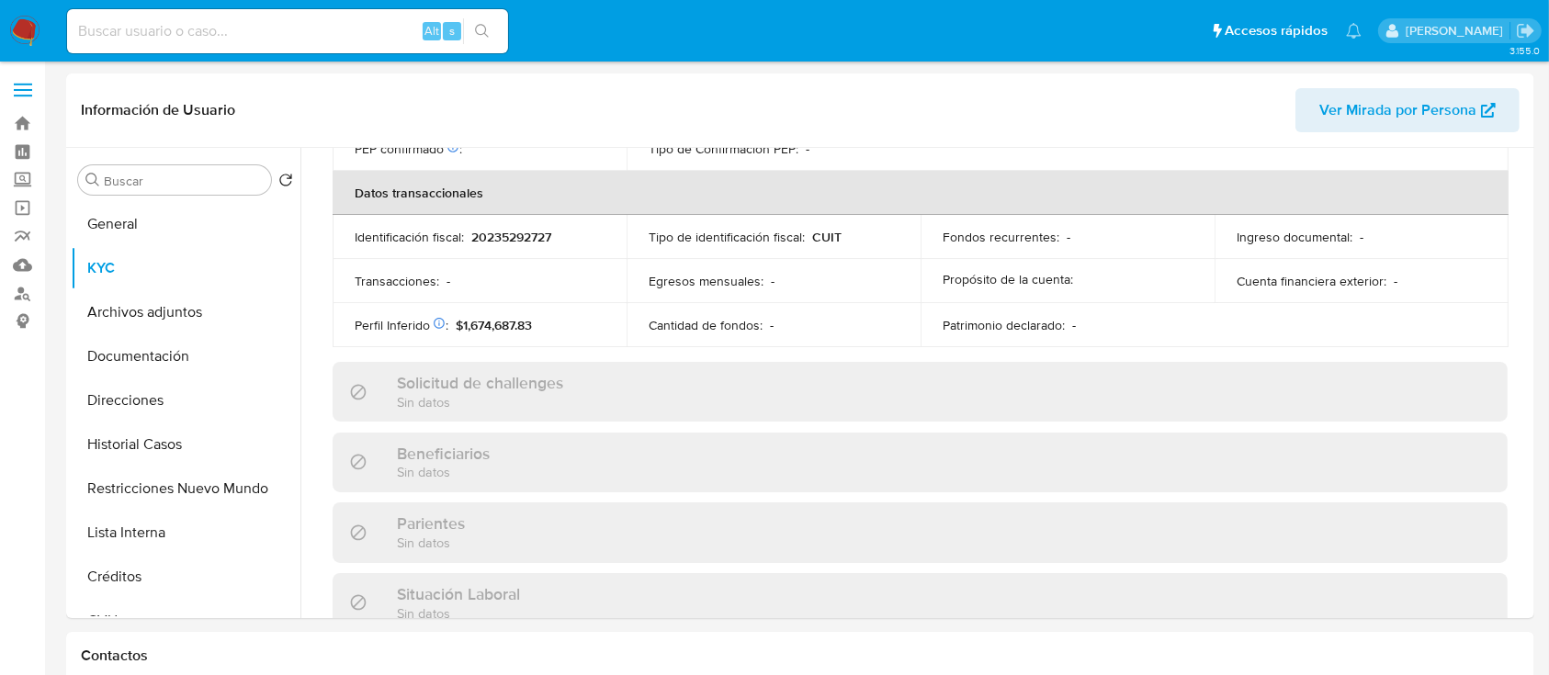
scroll to position [967, 0]
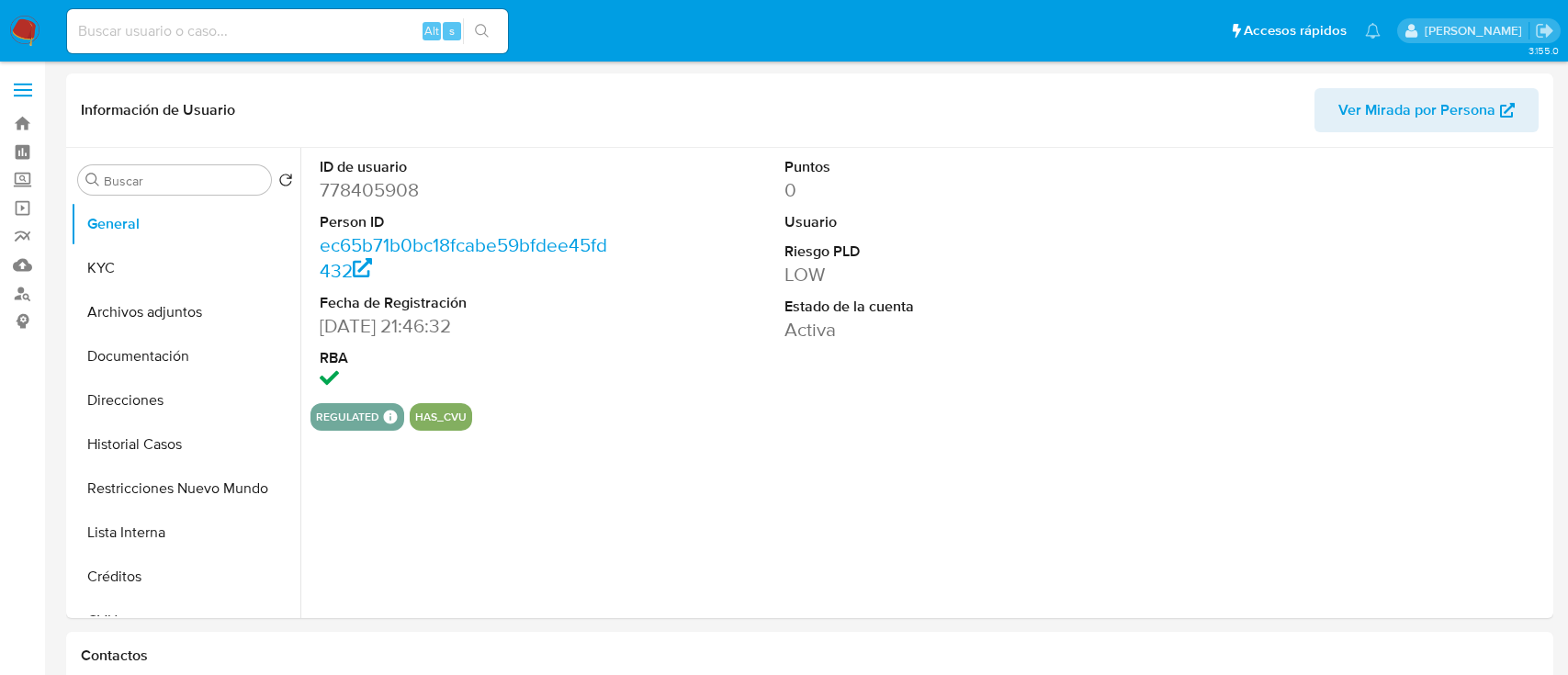
select select "10"
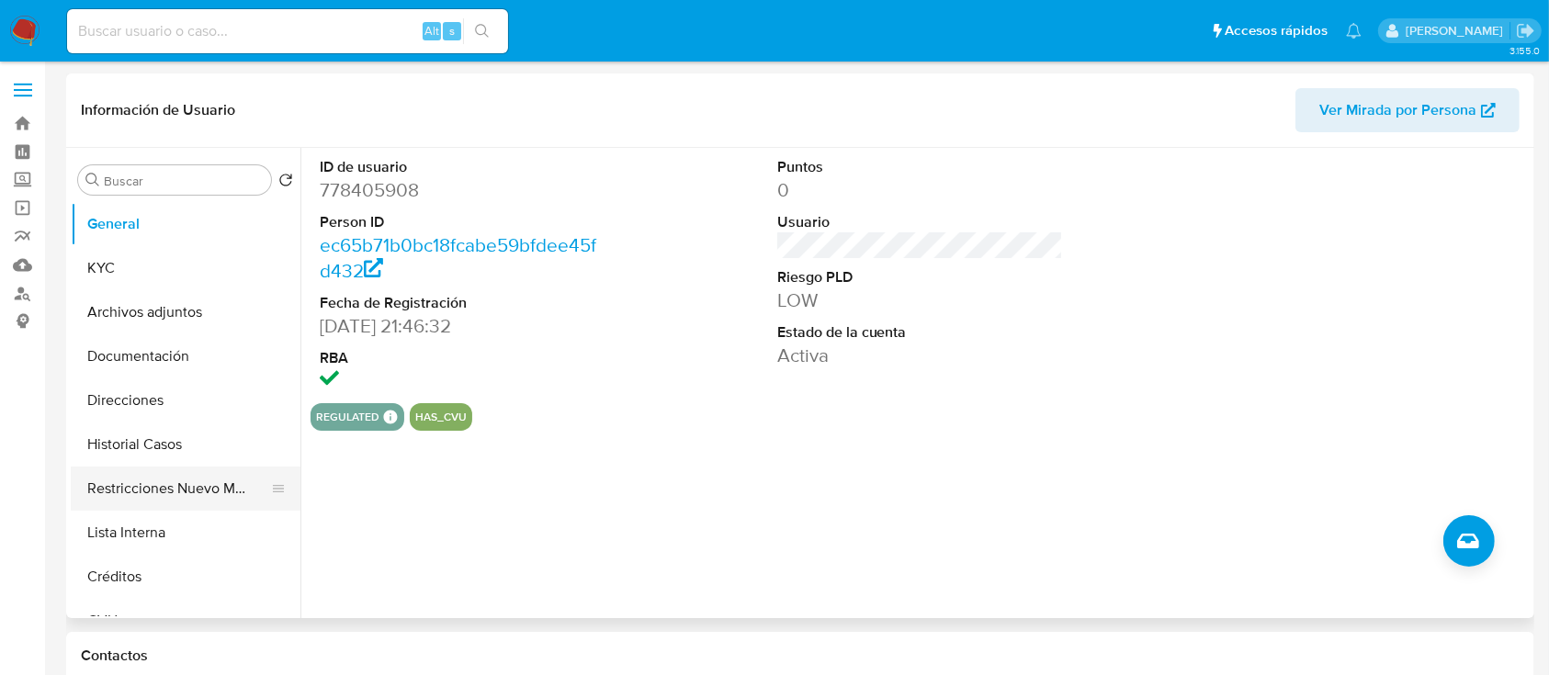
click at [186, 488] on button "Restricciones Nuevo Mundo" at bounding box center [178, 489] width 215 height 44
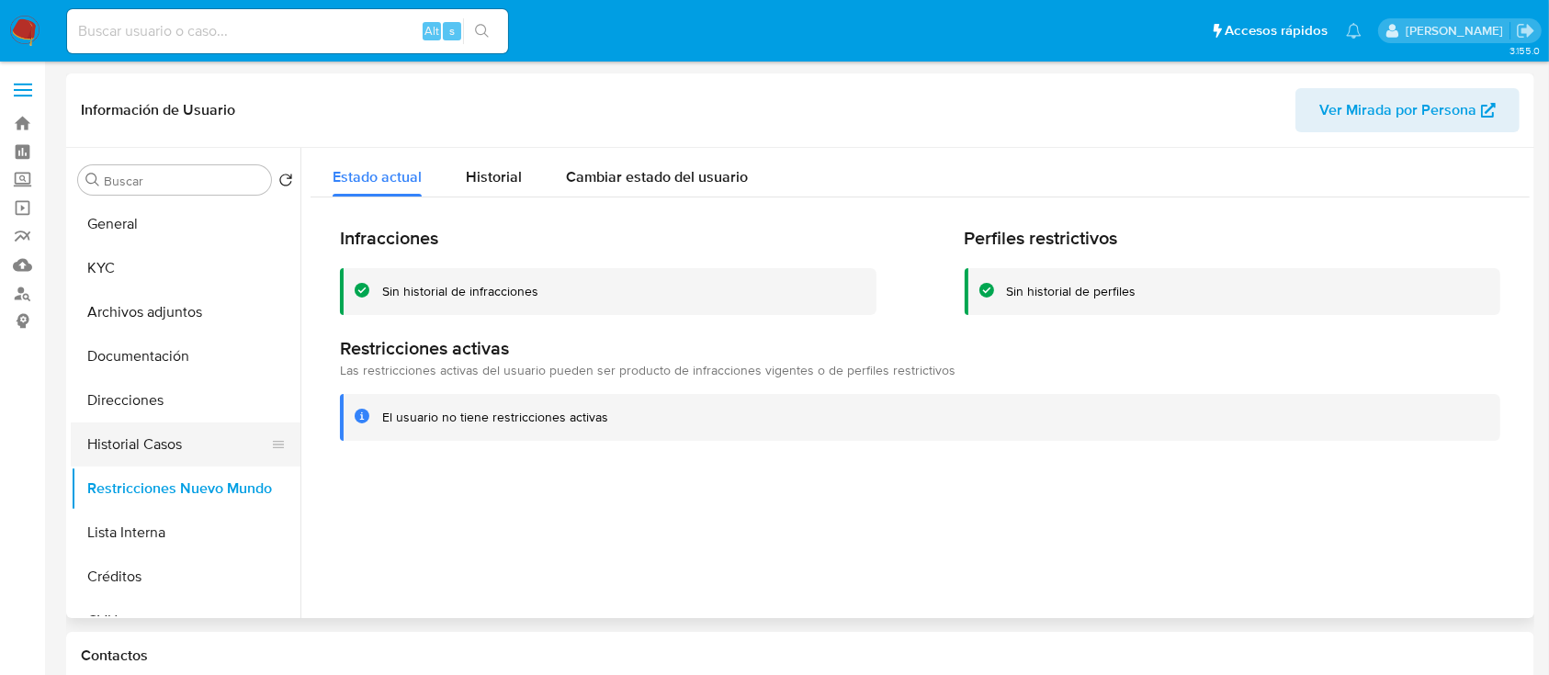
click at [191, 442] on button "Historial Casos" at bounding box center [178, 445] width 215 height 44
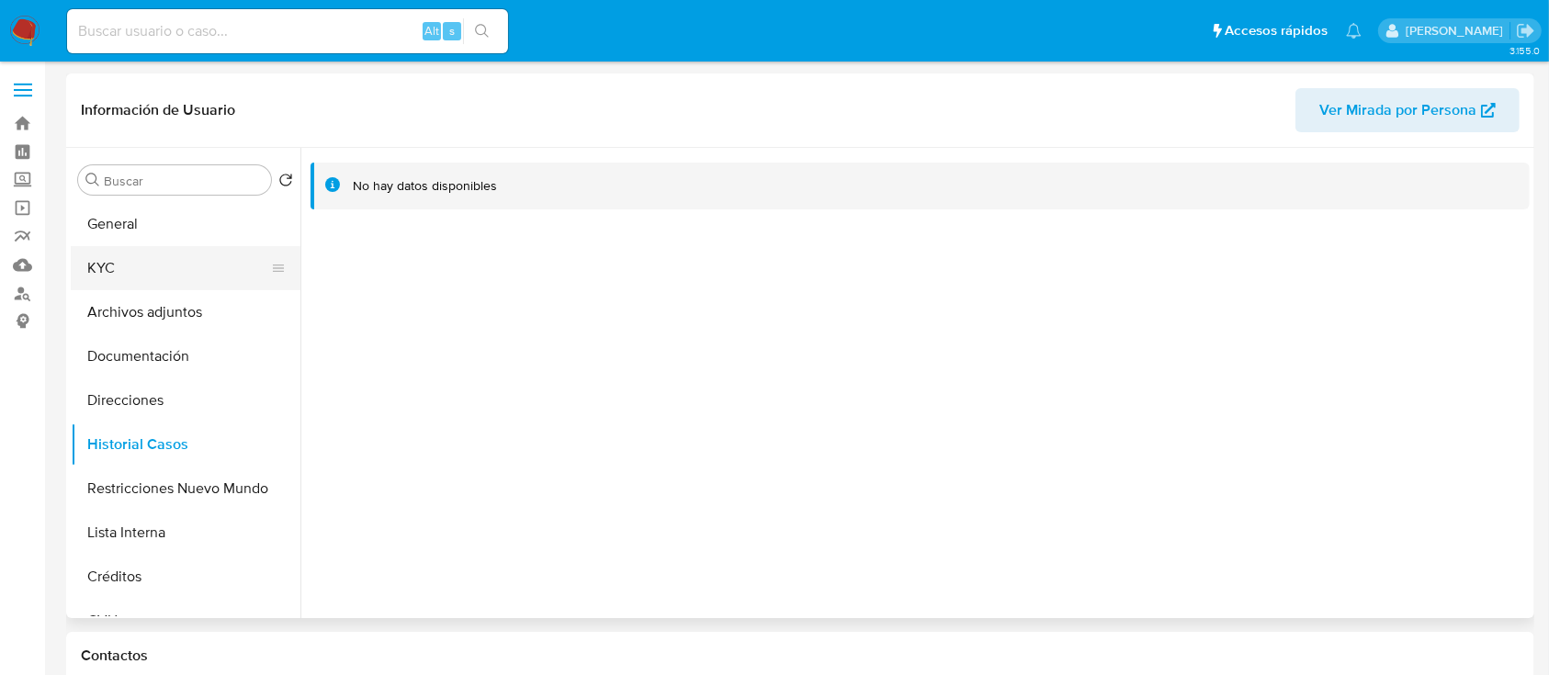
click at [187, 273] on button "KYC" at bounding box center [178, 268] width 215 height 44
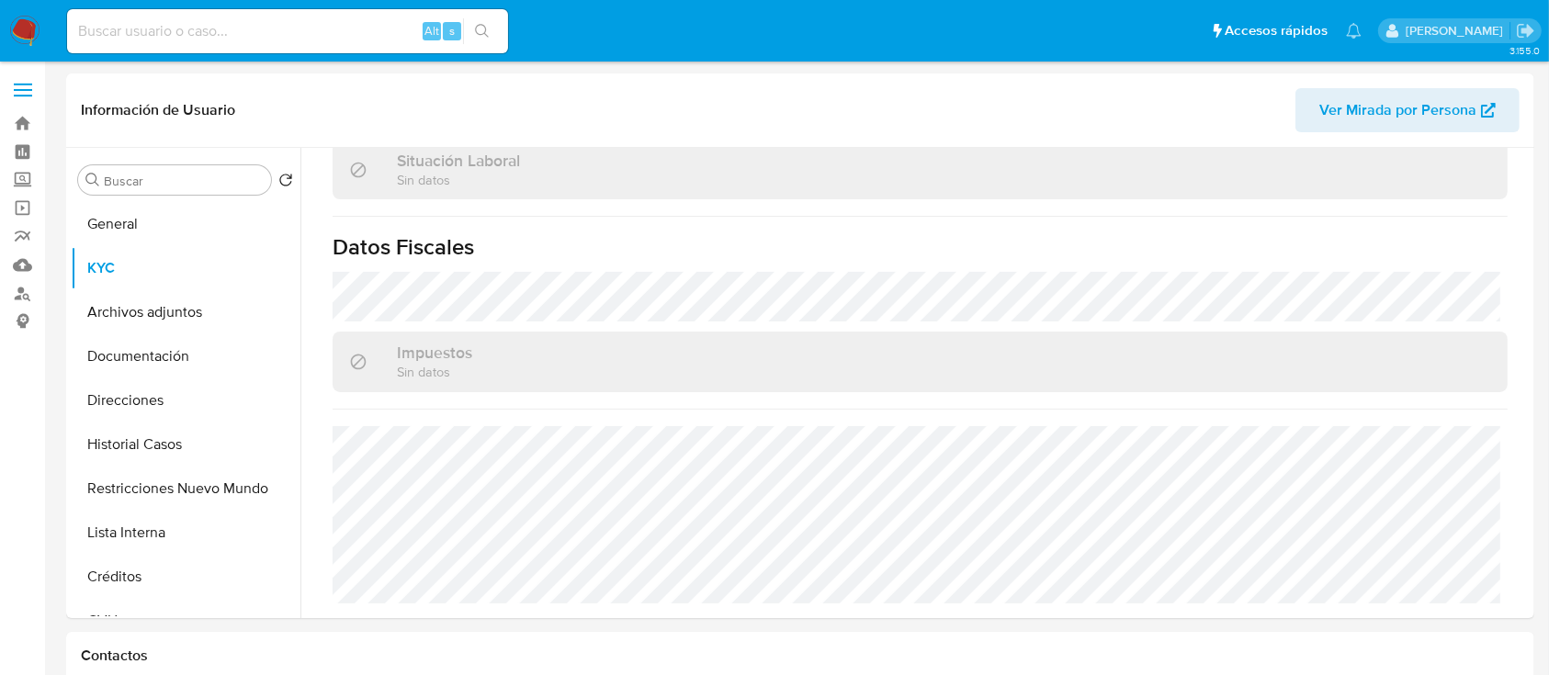
scroll to position [967, 0]
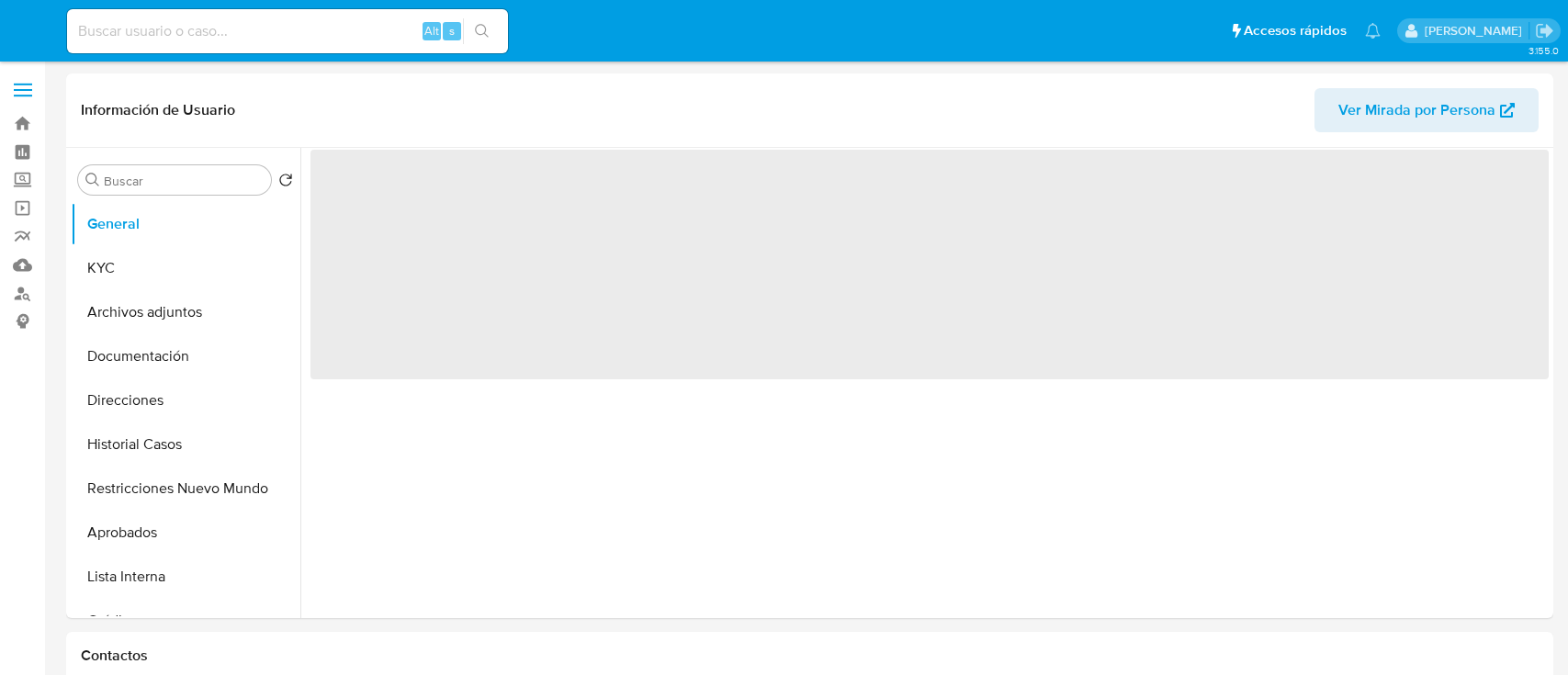
select select "10"
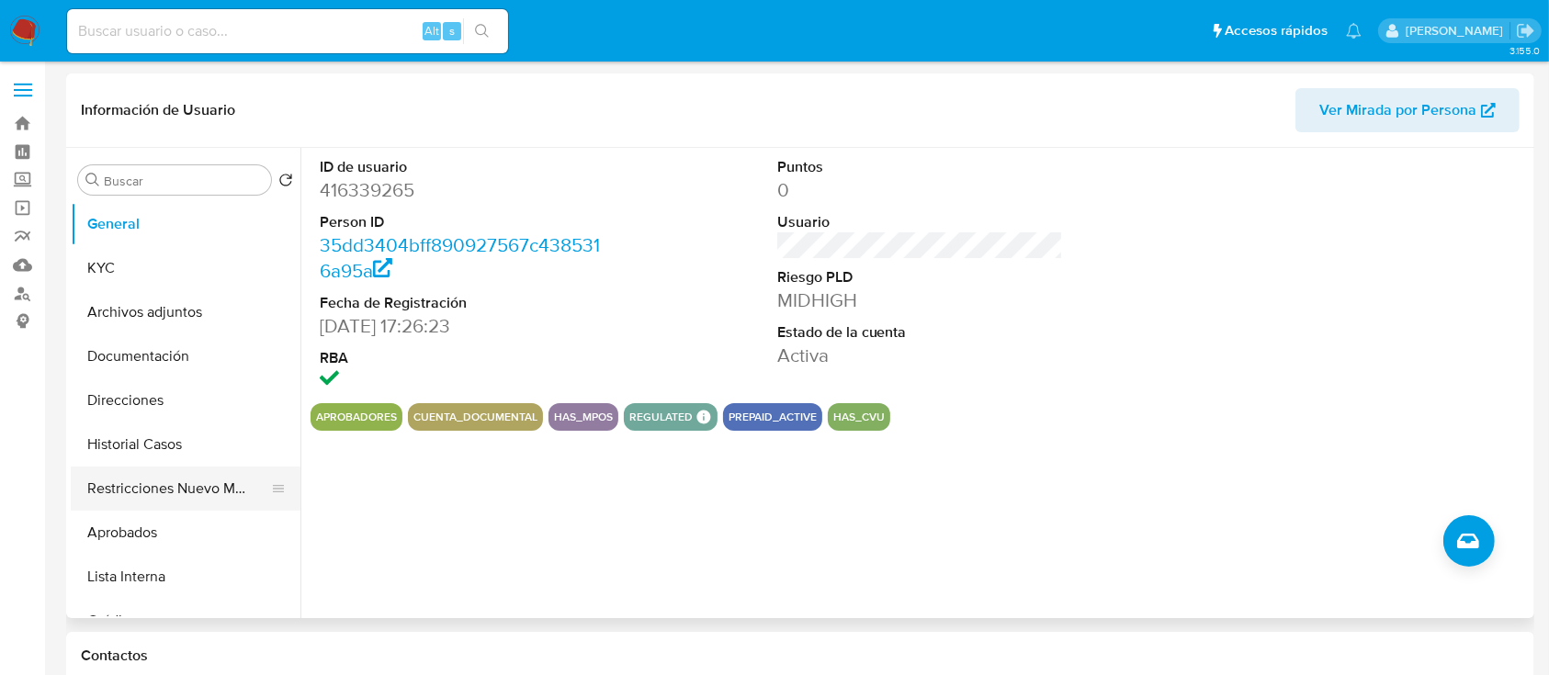
click at [190, 497] on button "Restricciones Nuevo Mundo" at bounding box center [178, 489] width 215 height 44
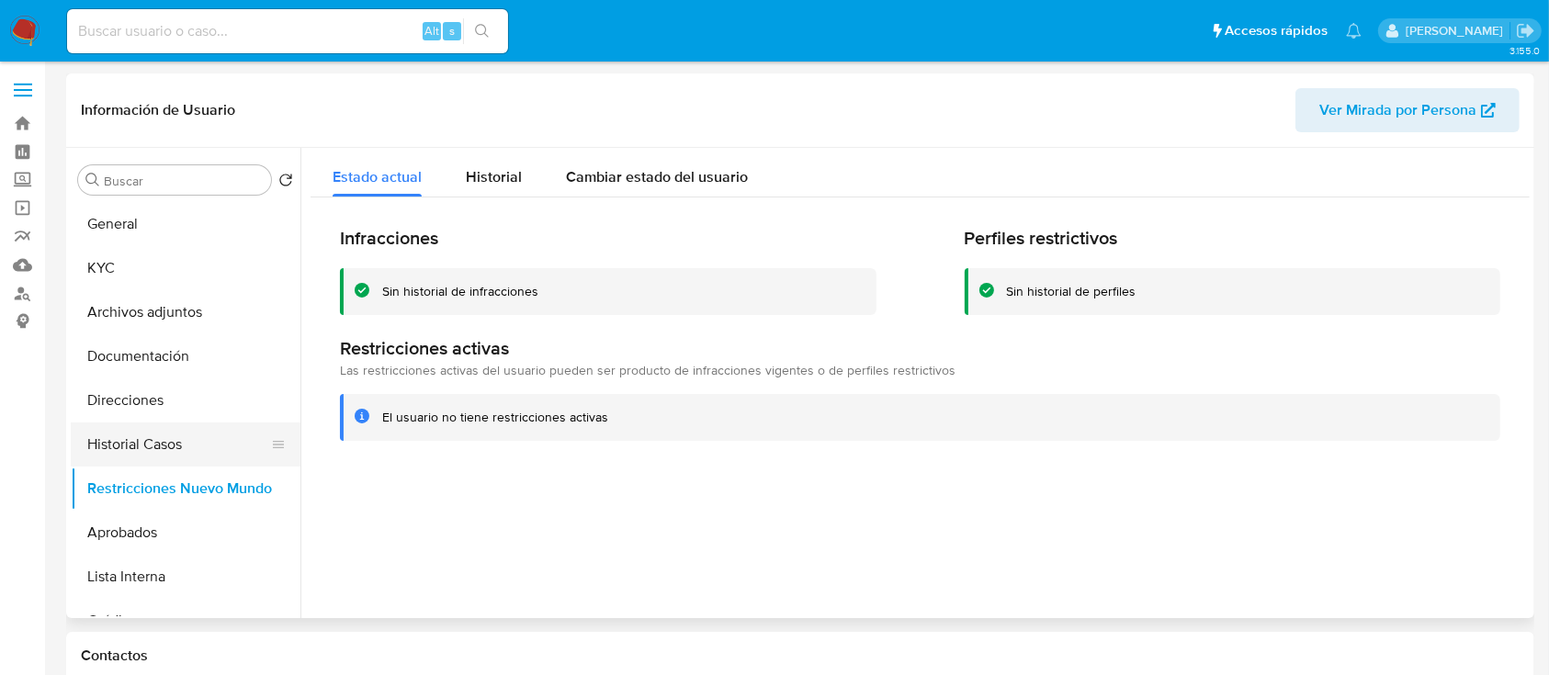
click at [209, 437] on button "Historial Casos" at bounding box center [178, 445] width 215 height 44
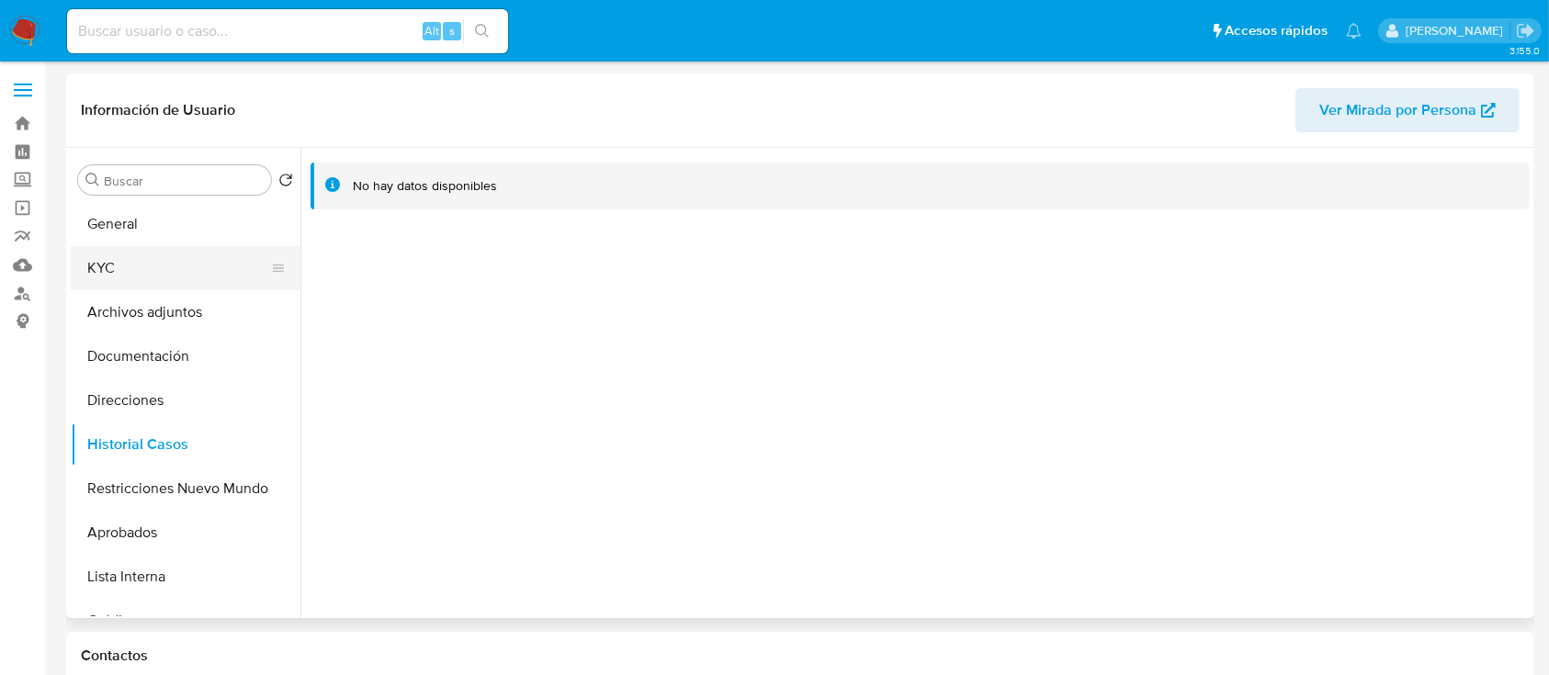
click at [201, 275] on button "KYC" at bounding box center [178, 268] width 215 height 44
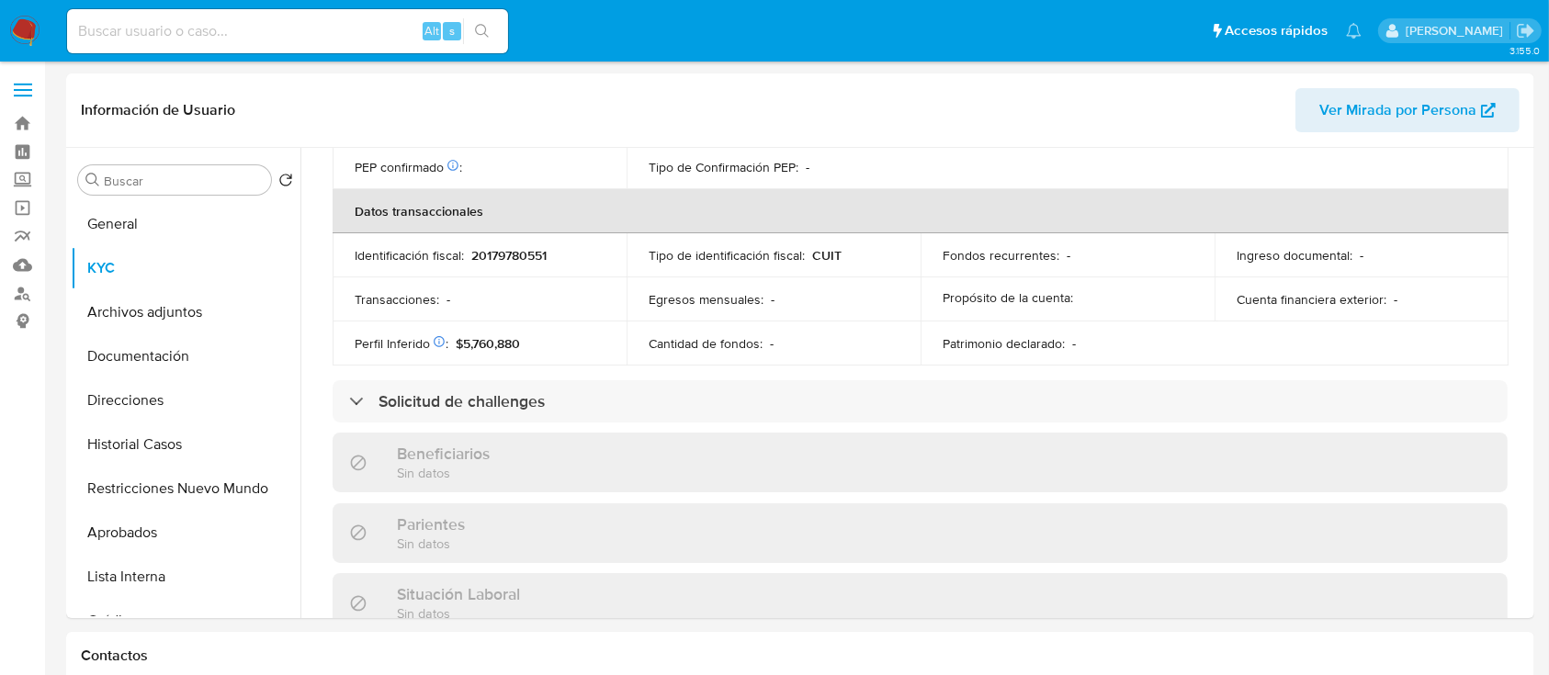
scroll to position [949, 0]
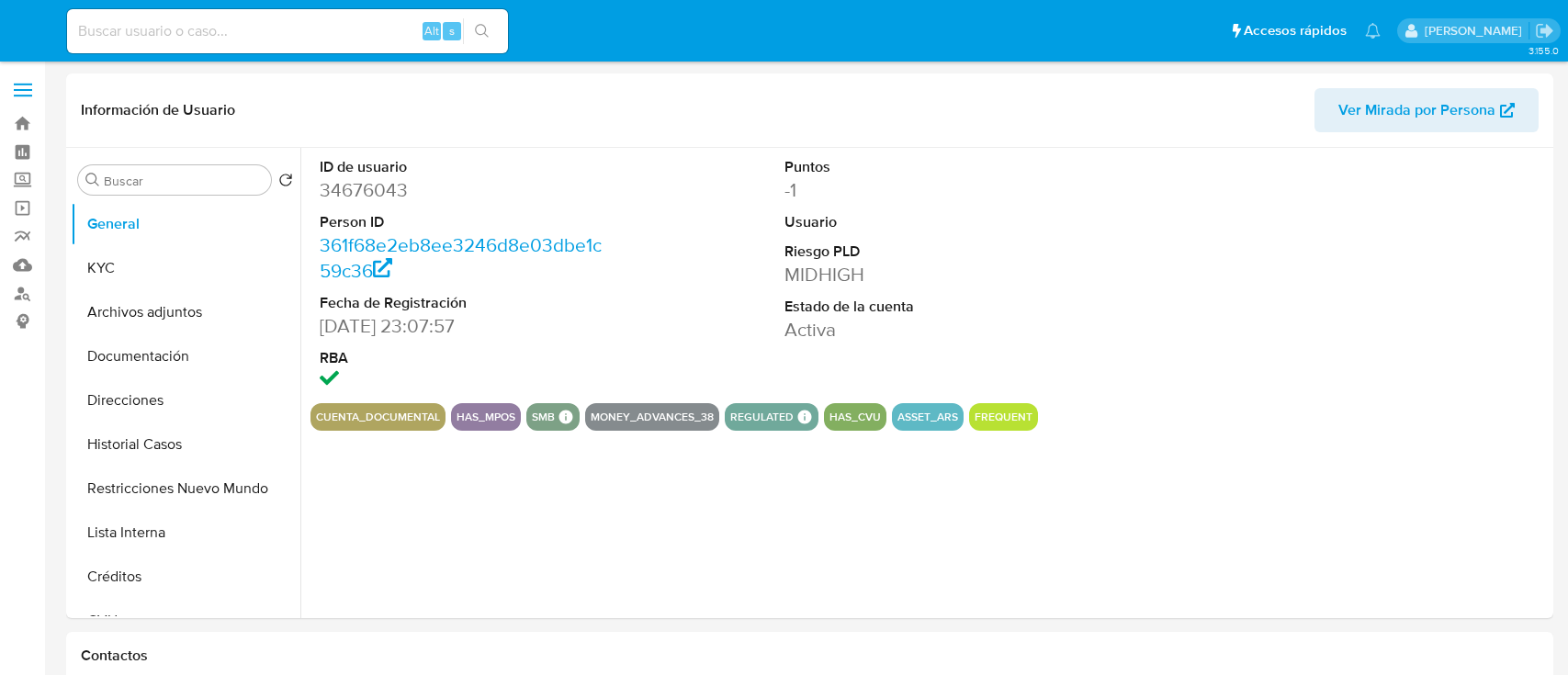
select select "10"
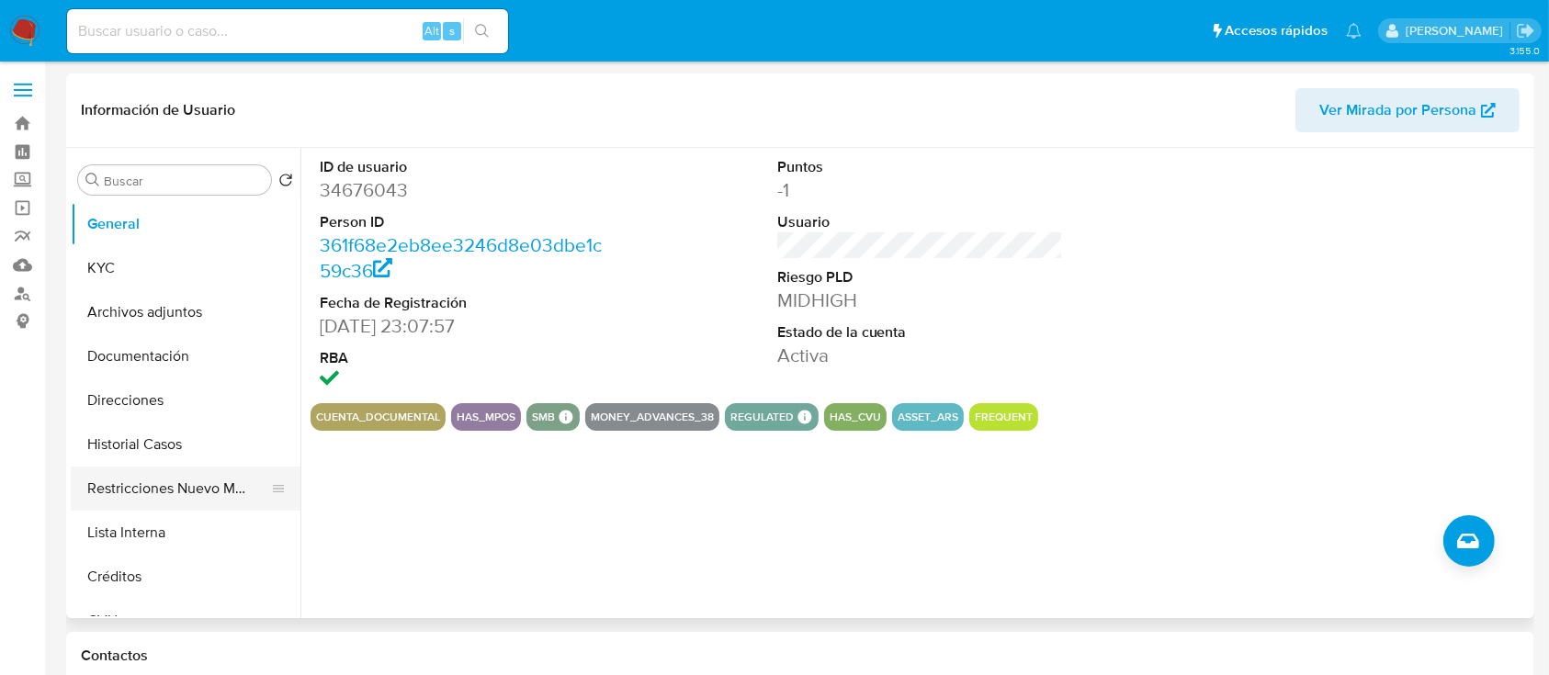
click at [184, 482] on button "Restricciones Nuevo Mundo" at bounding box center [178, 489] width 215 height 44
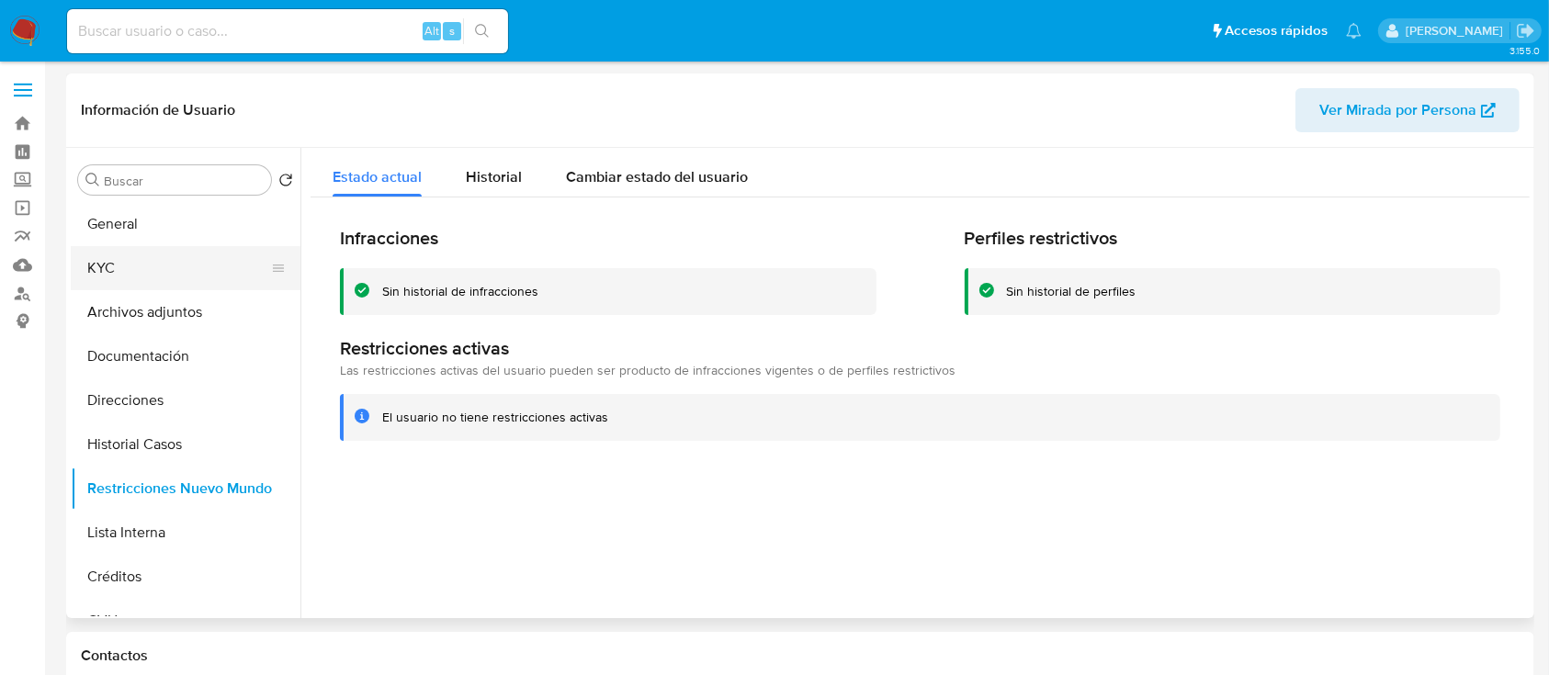
click at [195, 268] on button "KYC" at bounding box center [178, 268] width 215 height 44
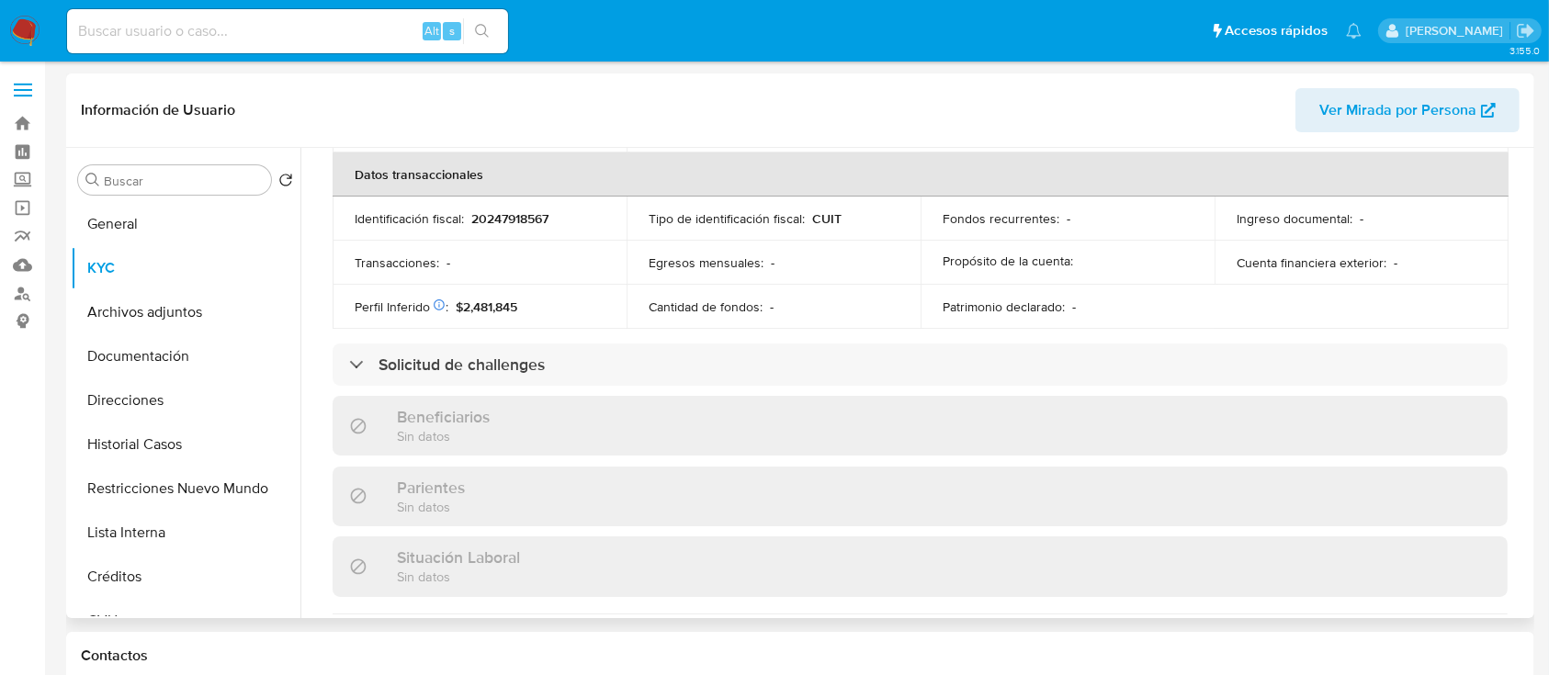
scroll to position [1002, 0]
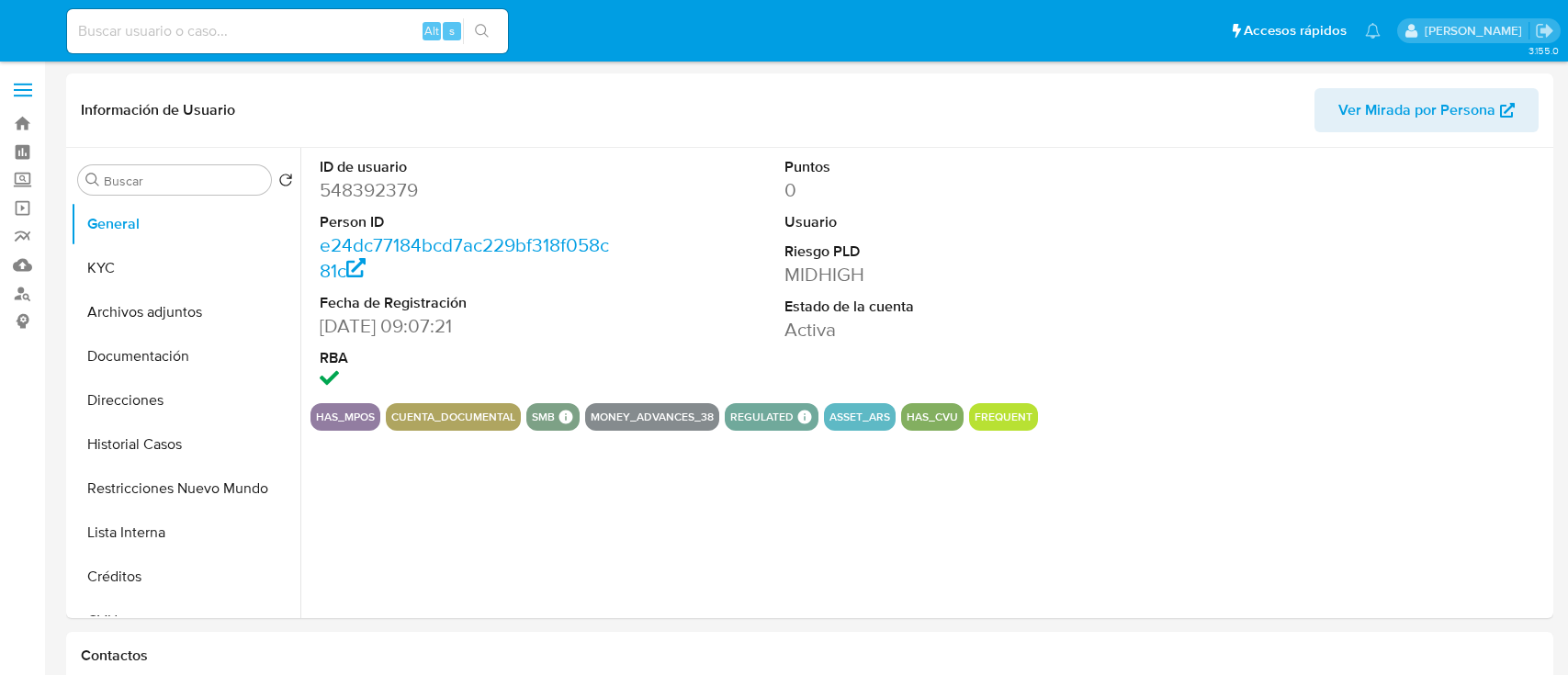
select select "10"
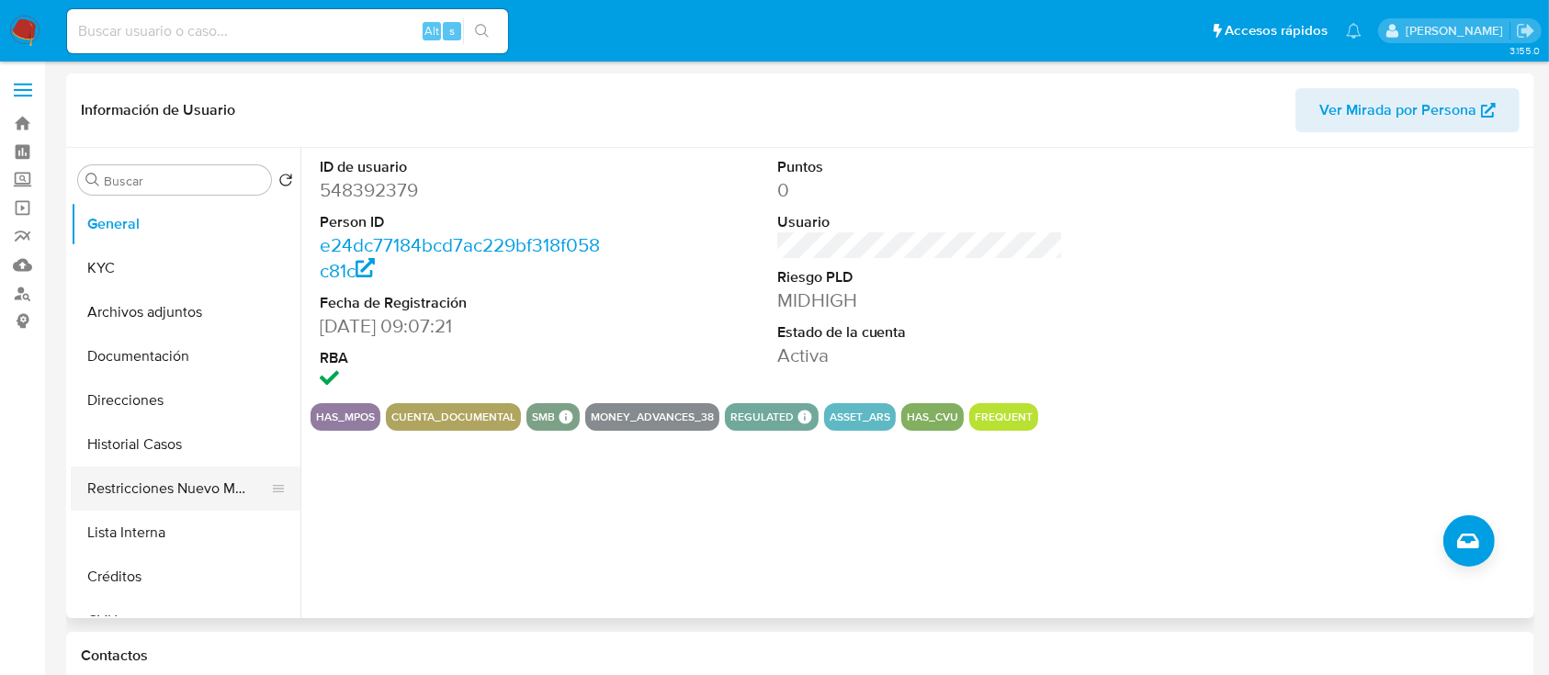
click at [136, 468] on button "Restricciones Nuevo Mundo" at bounding box center [178, 489] width 215 height 44
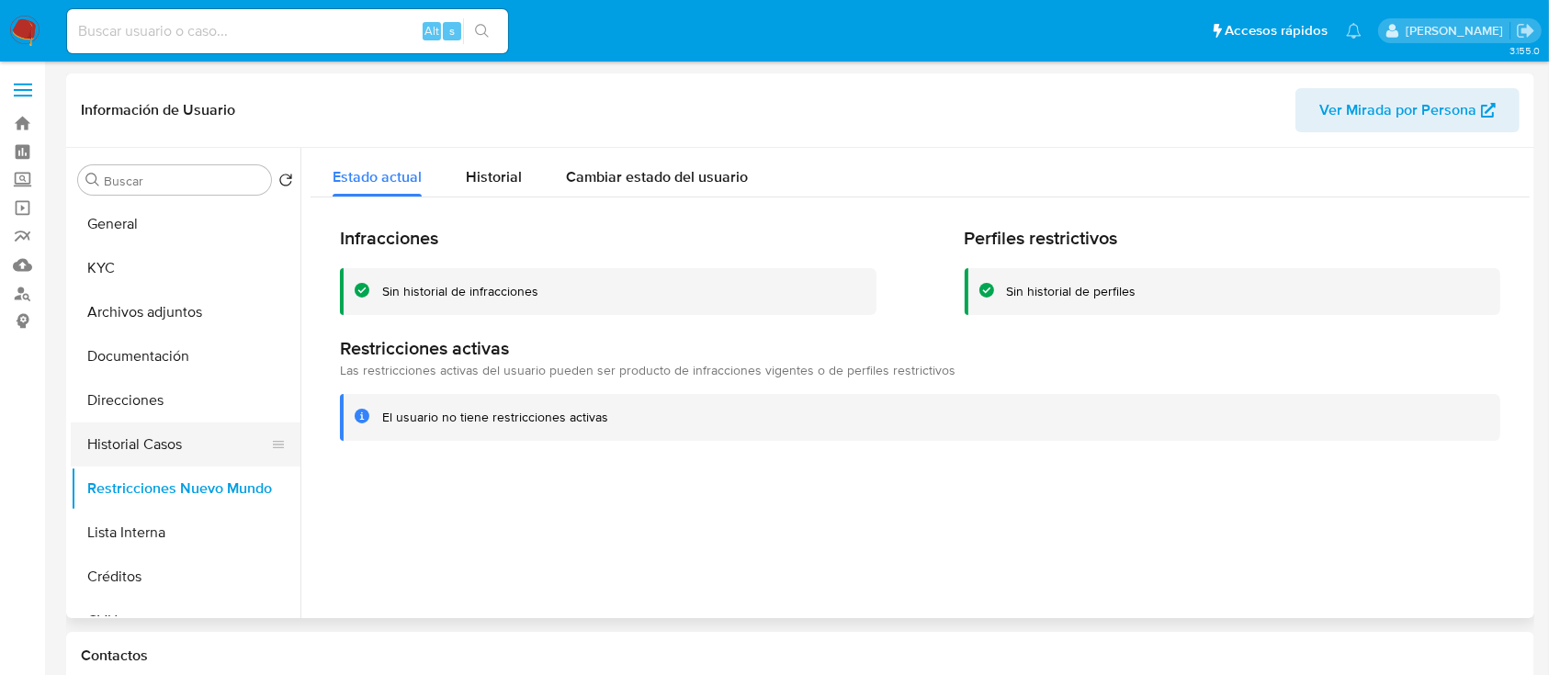
click at [187, 430] on button "Historial Casos" at bounding box center [178, 445] width 215 height 44
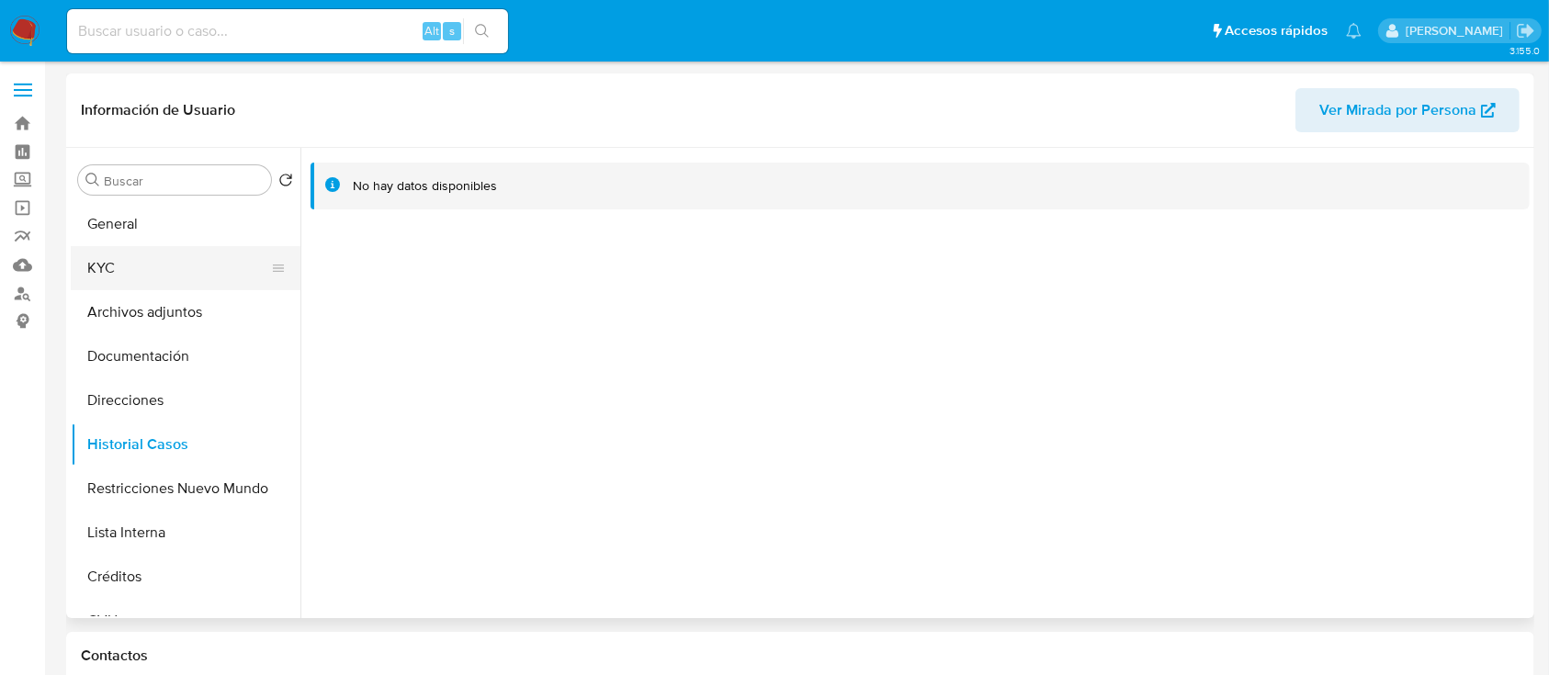
click at [176, 271] on button "KYC" at bounding box center [178, 268] width 215 height 44
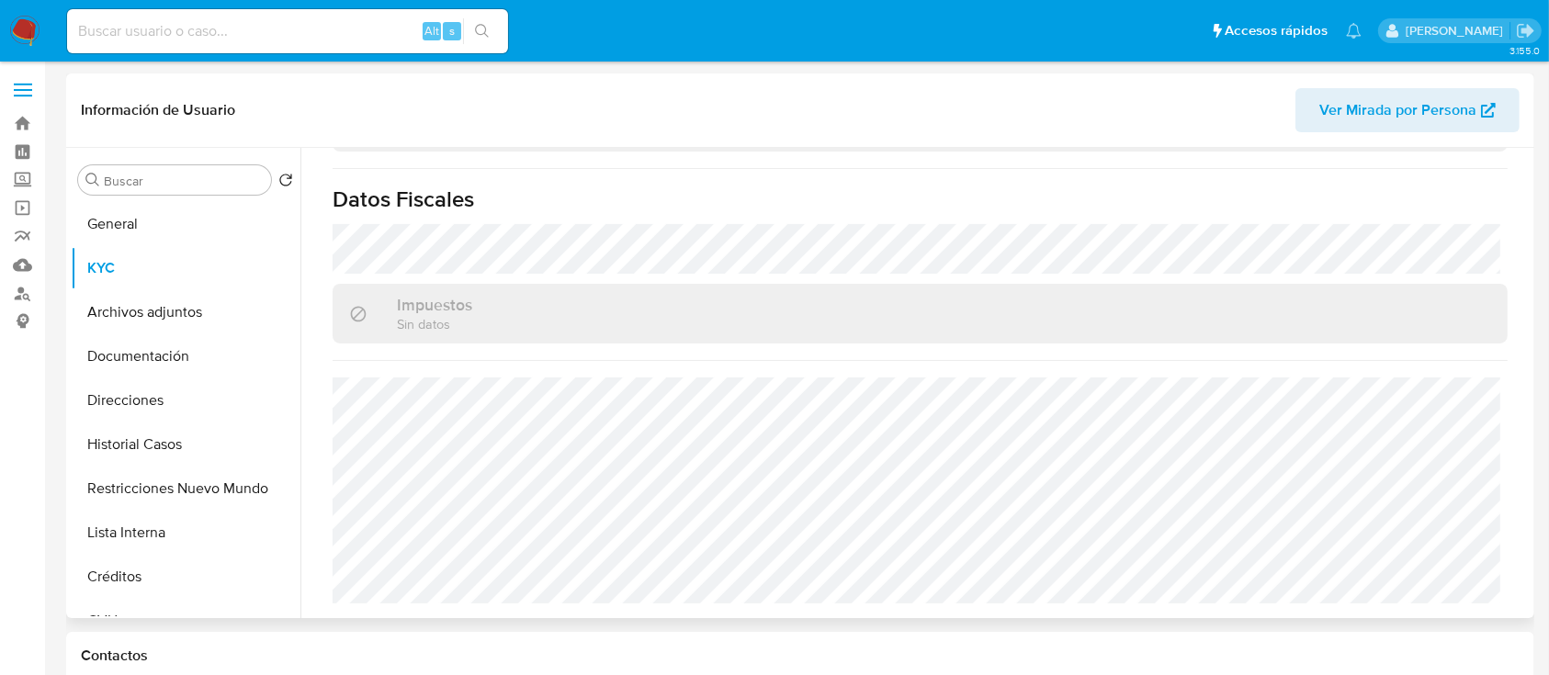
scroll to position [1014, 0]
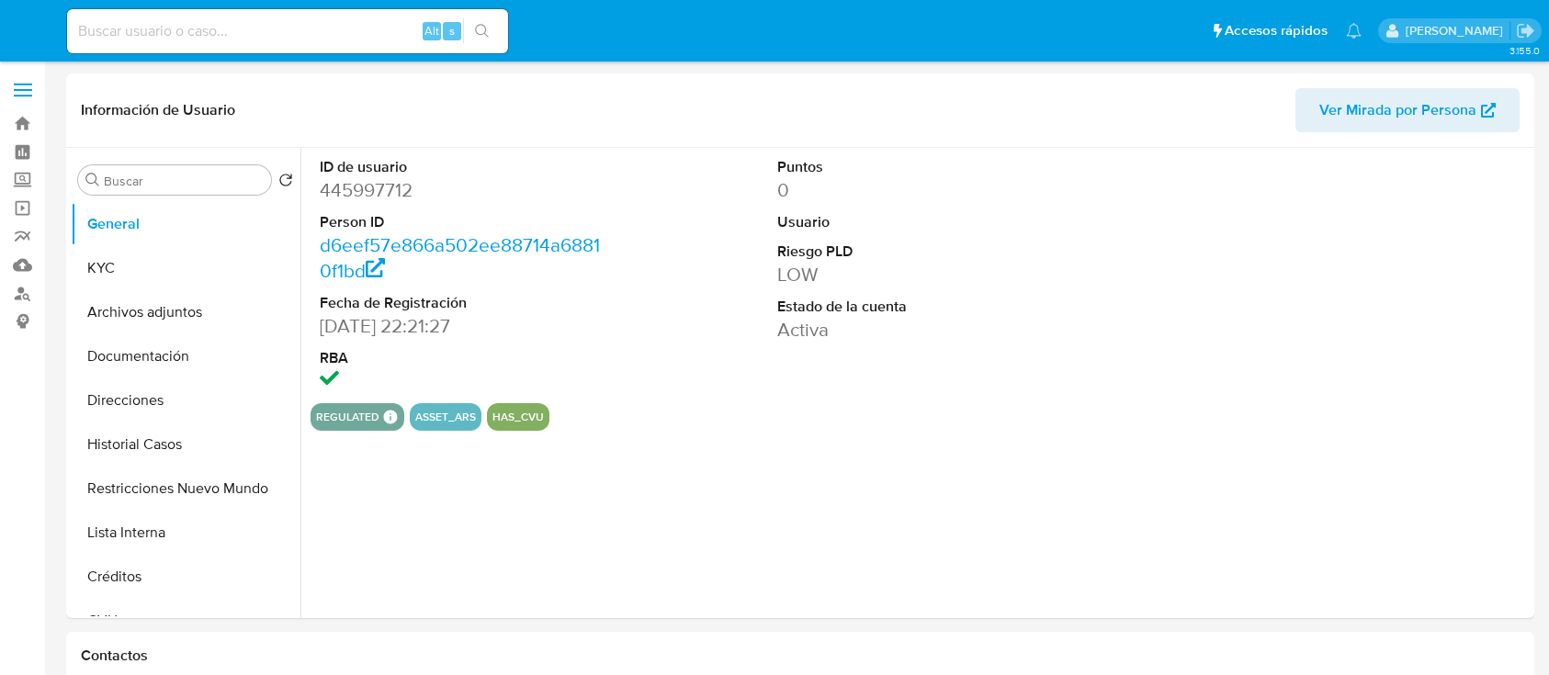
select select "10"
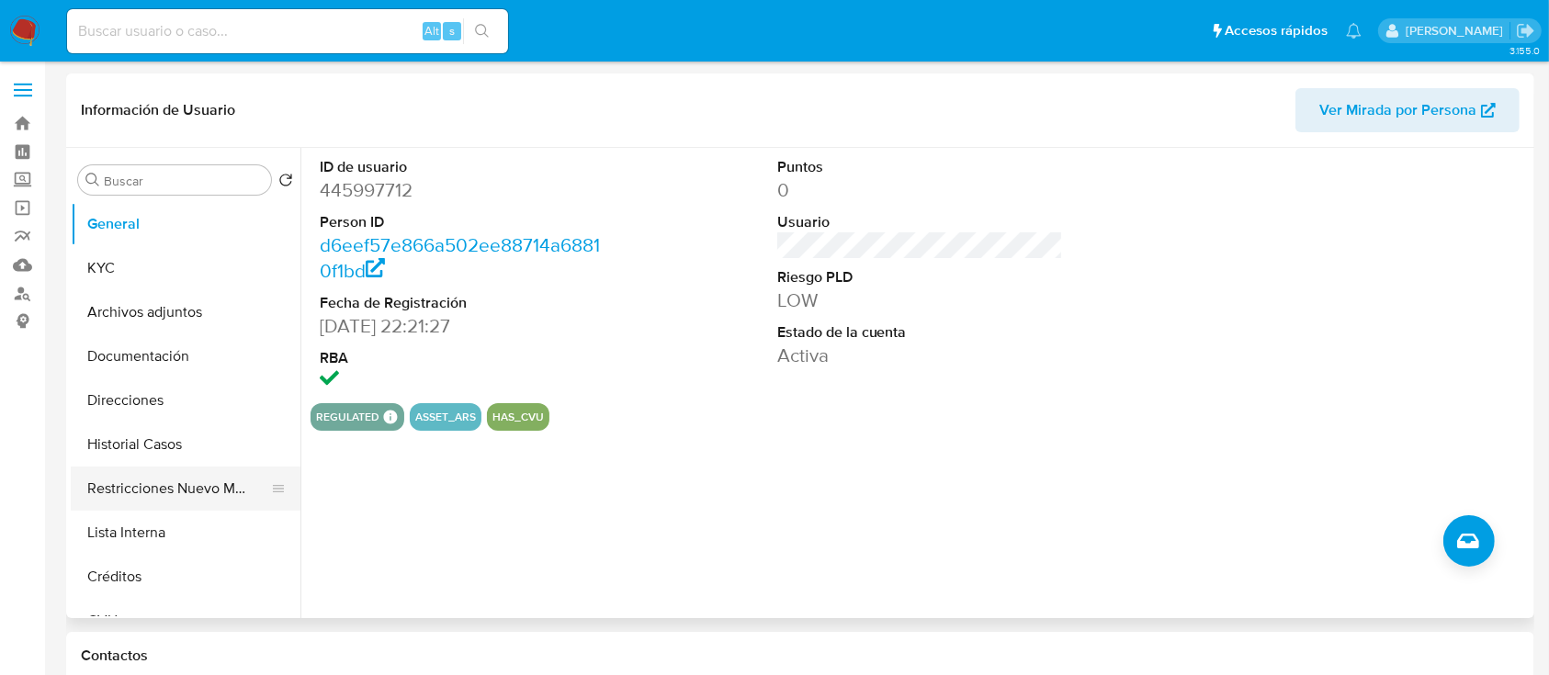
click at [207, 494] on button "Restricciones Nuevo Mundo" at bounding box center [178, 489] width 215 height 44
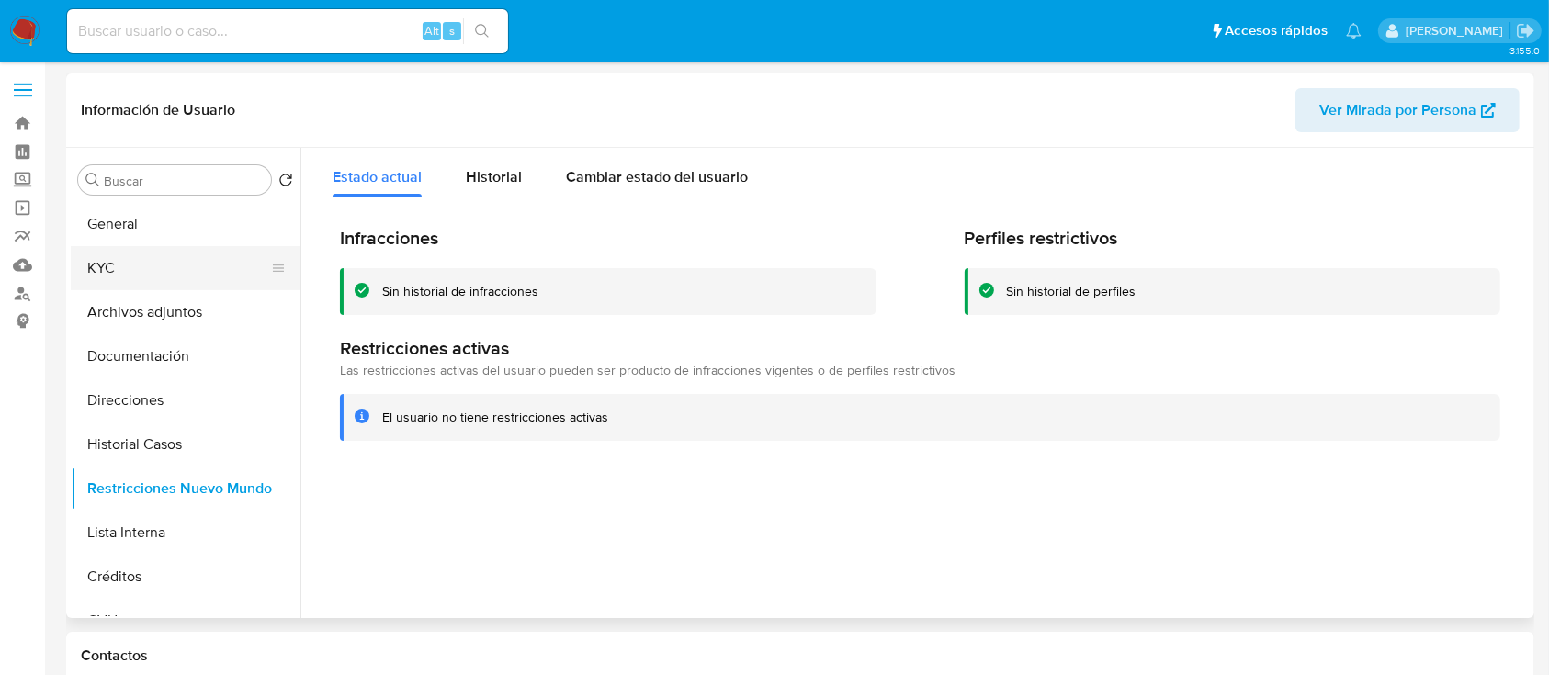
click at [141, 276] on button "KYC" at bounding box center [178, 268] width 215 height 44
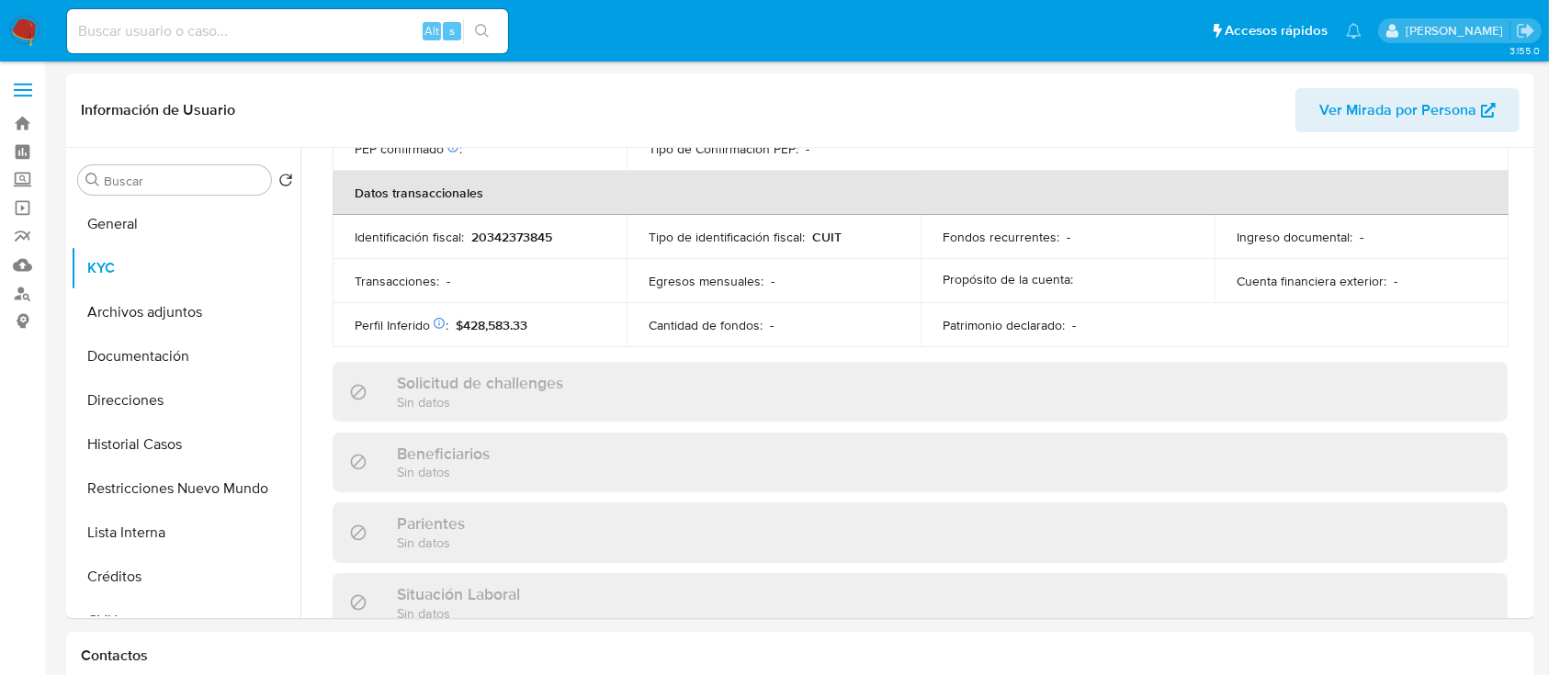
scroll to position [967, 0]
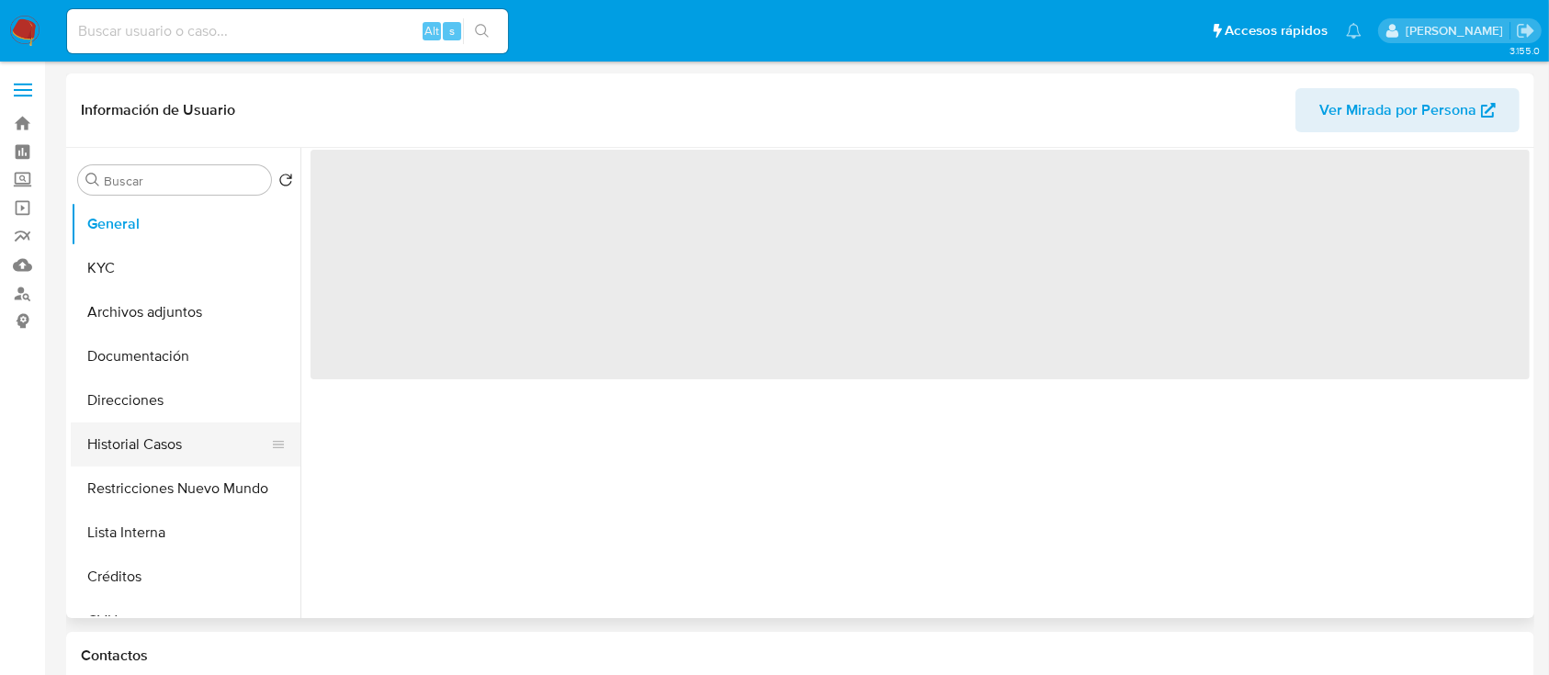
click at [165, 450] on button "Historial Casos" at bounding box center [178, 445] width 215 height 44
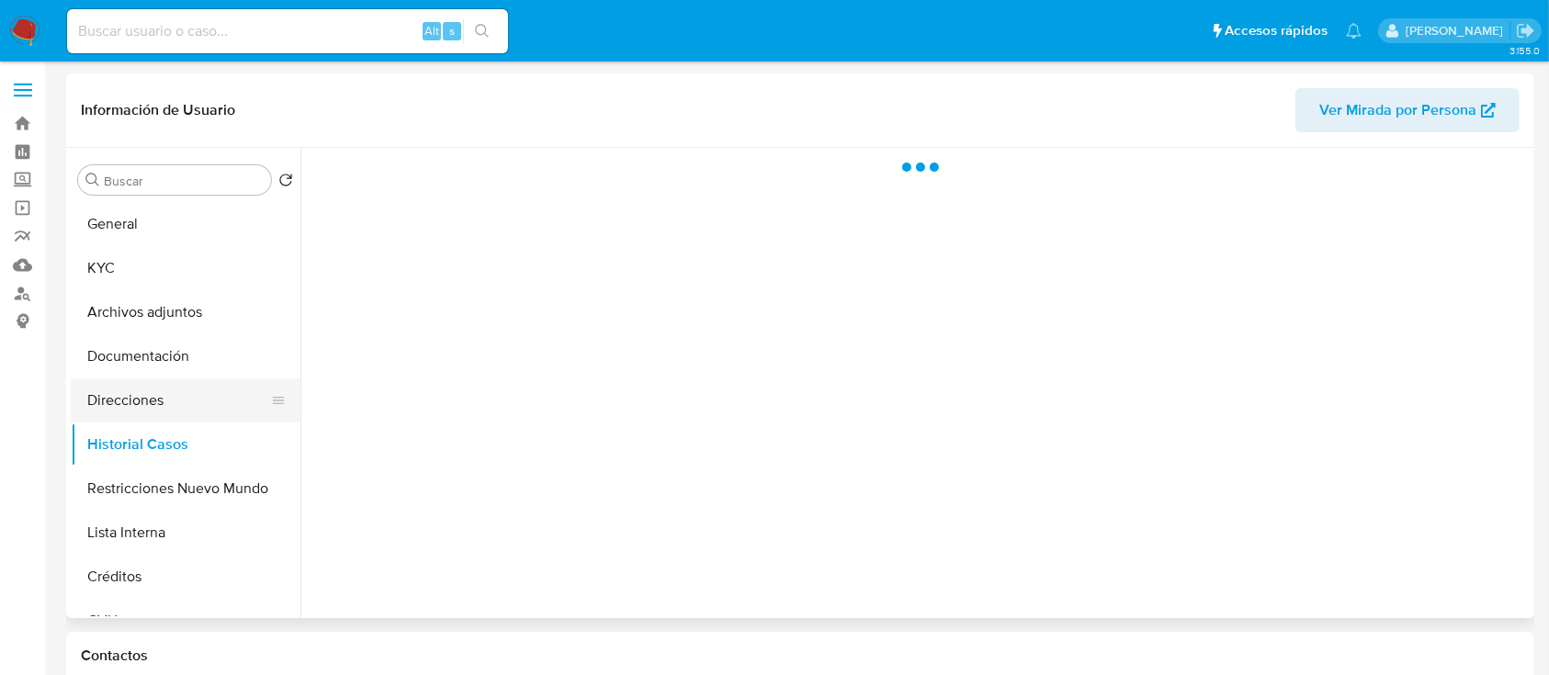
select select "10"
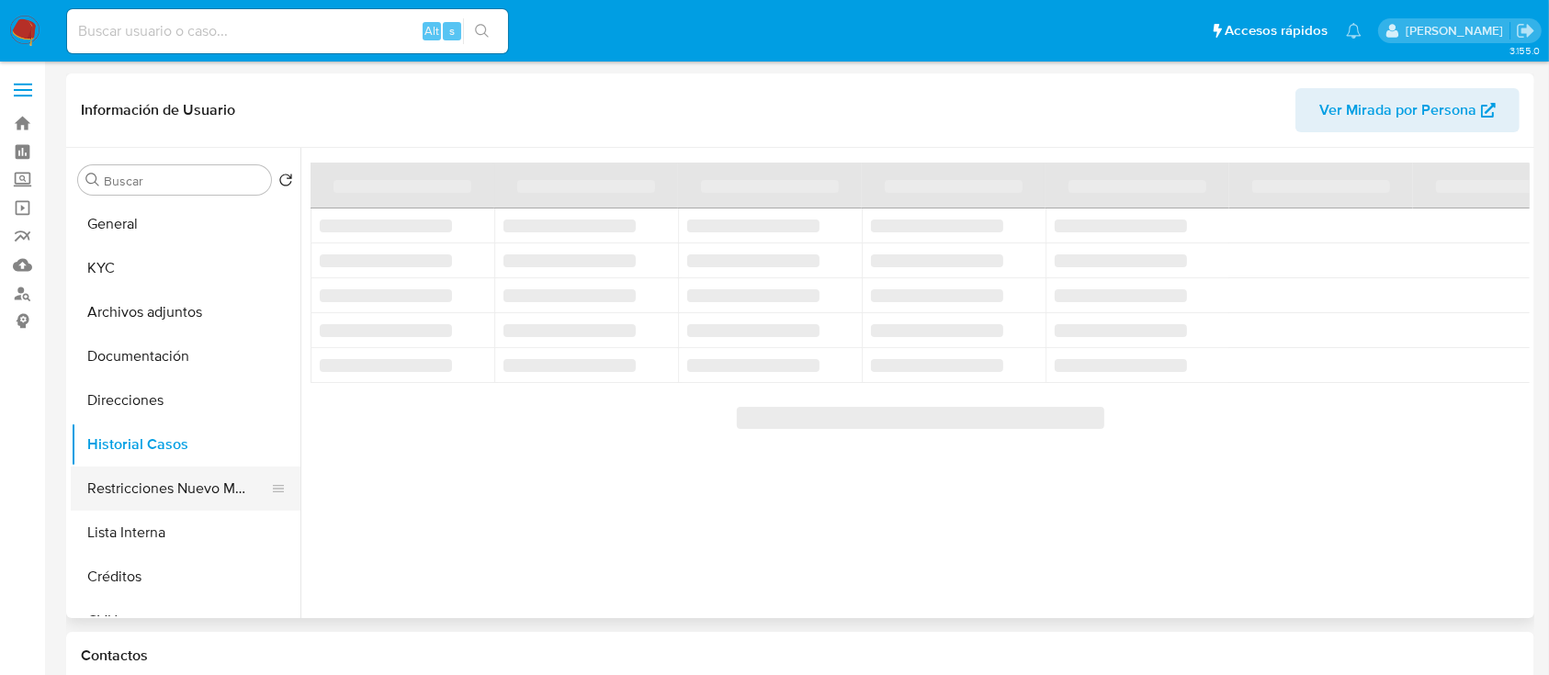
click at [164, 495] on button "Restricciones Nuevo Mundo" at bounding box center [178, 489] width 215 height 44
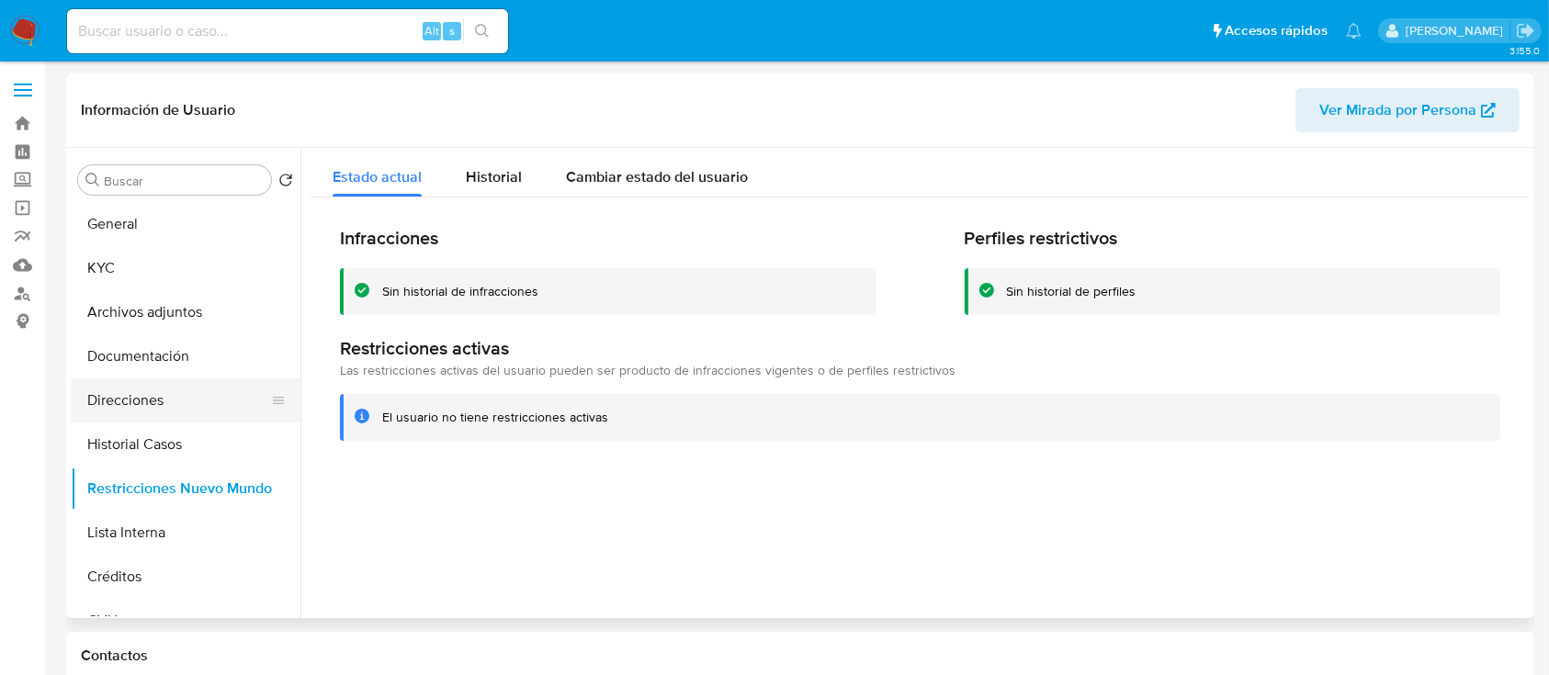
click at [186, 408] on button "Direcciones" at bounding box center [178, 400] width 215 height 44
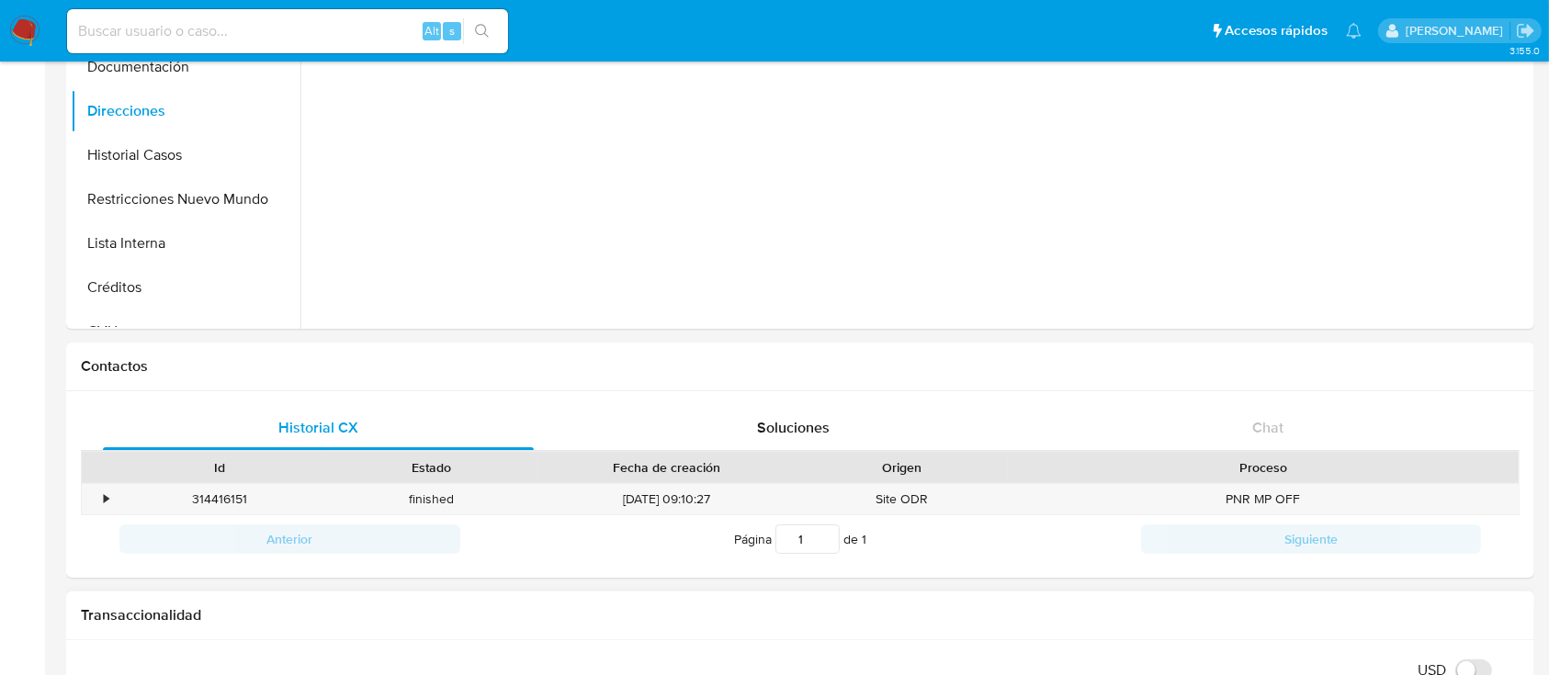
scroll to position [122, 0]
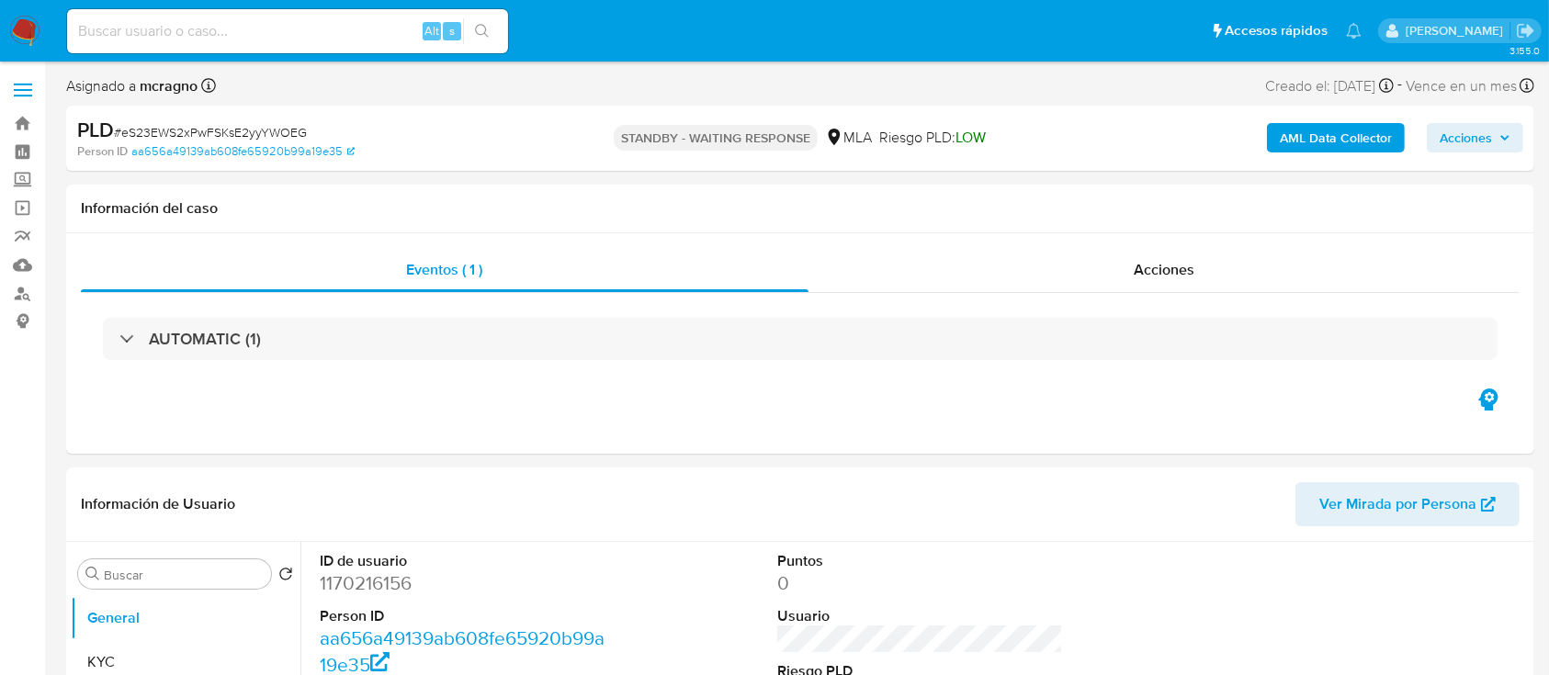
select select "10"
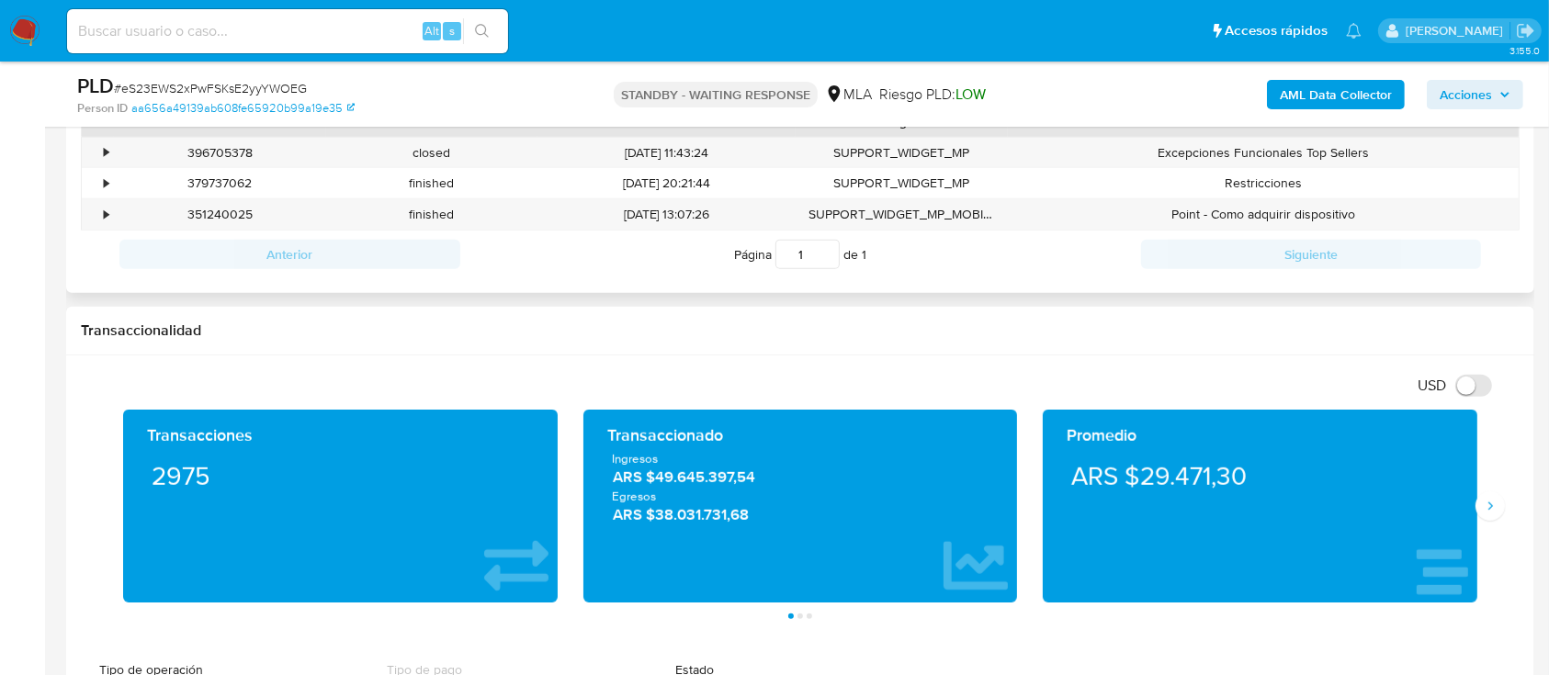
scroll to position [857, 0]
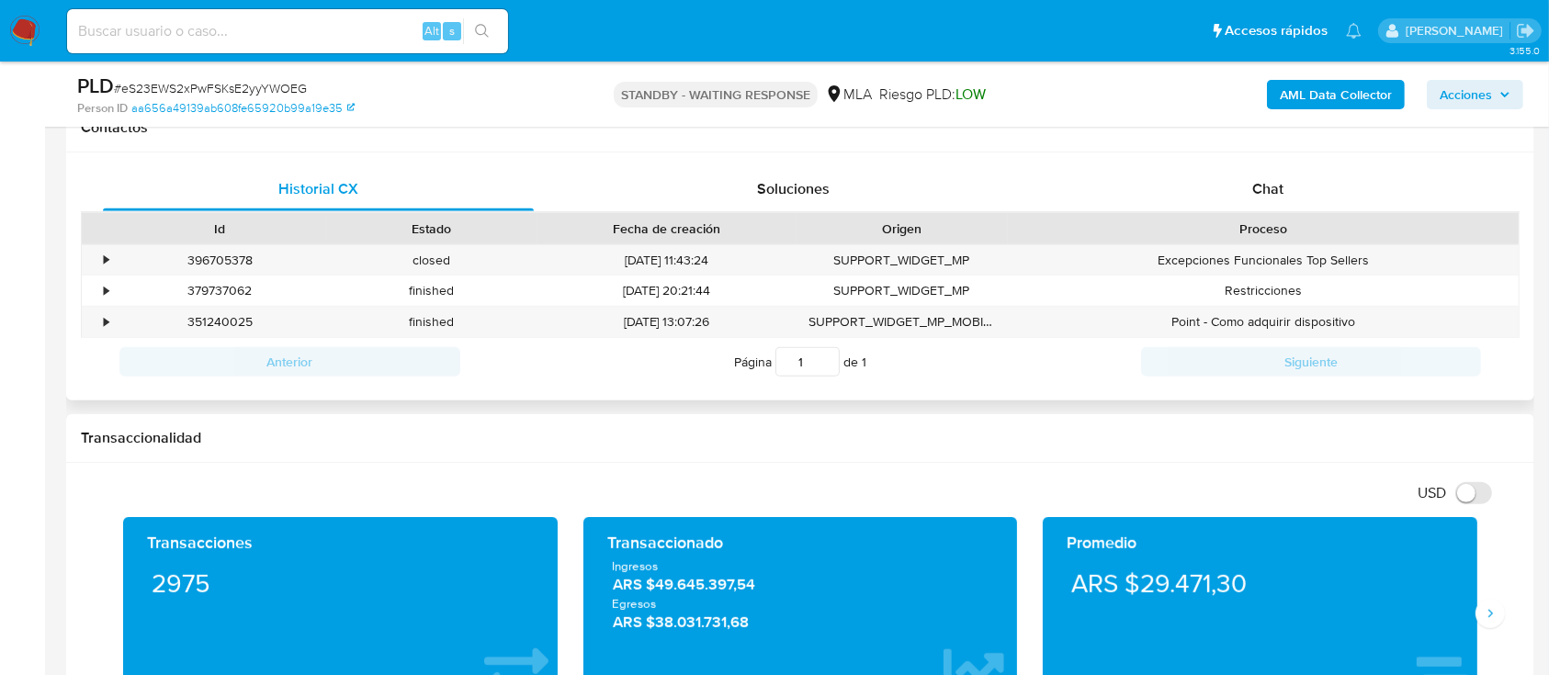
click at [1291, 213] on div "Proceso" at bounding box center [1263, 228] width 511 height 31
click at [1301, 185] on div "Chat" at bounding box center [1268, 189] width 431 height 44
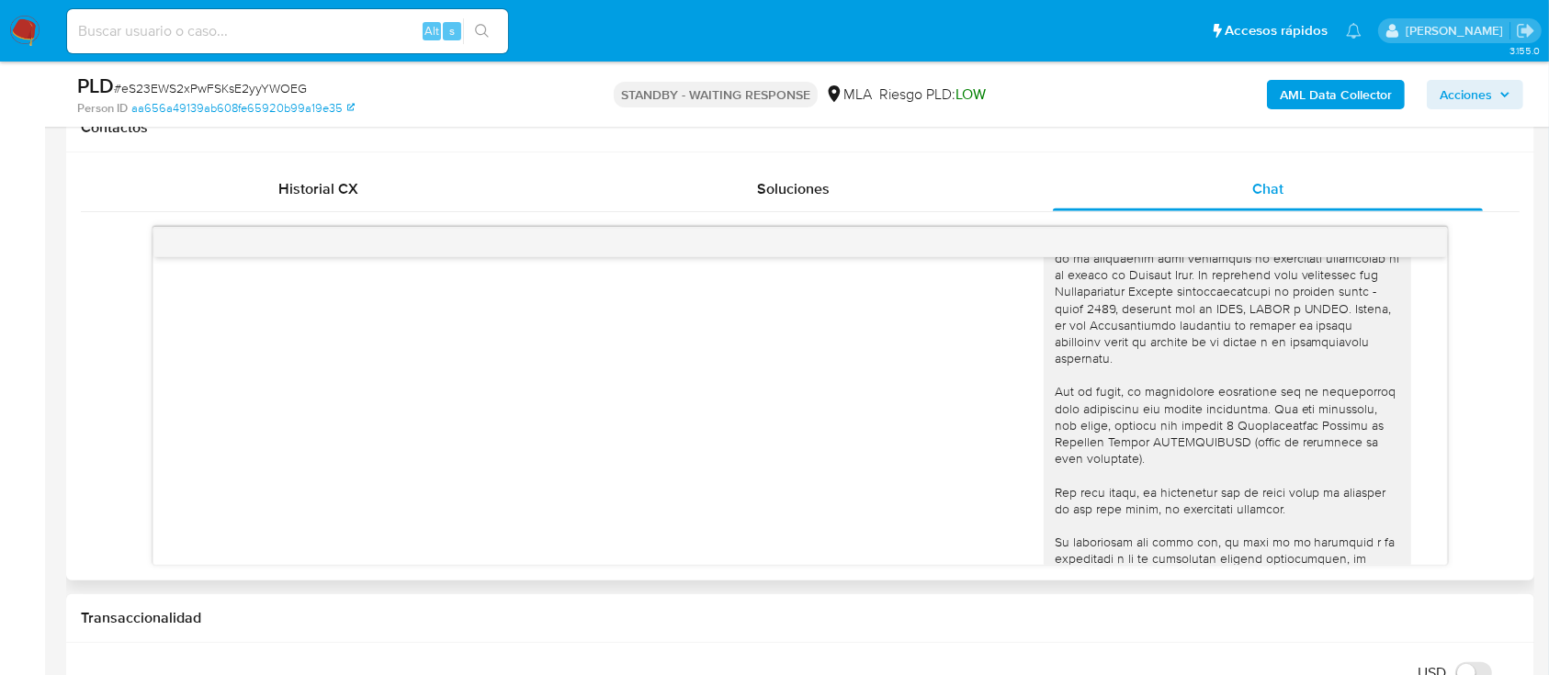
scroll to position [1551, 0]
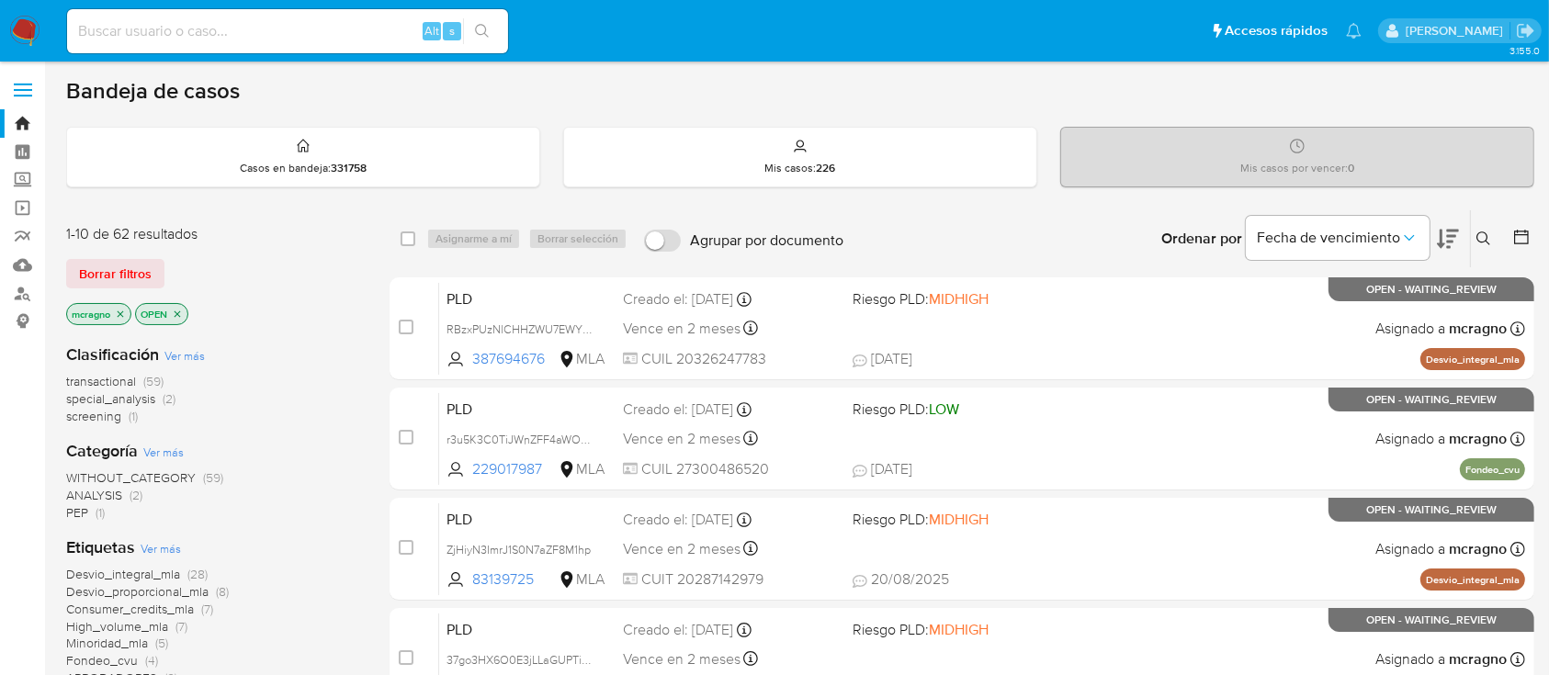
click at [177, 317] on icon "close-filter" at bounding box center [177, 314] width 11 height 11
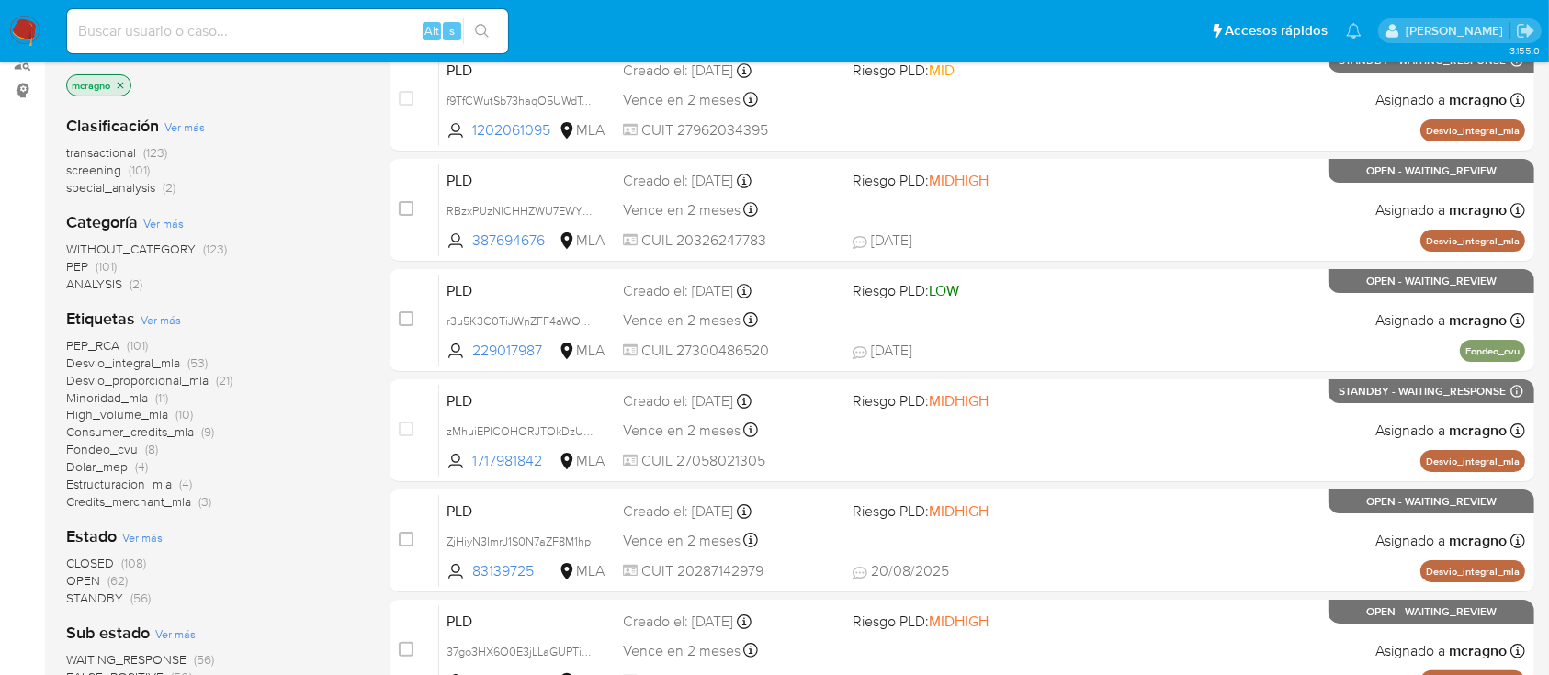
scroll to position [490, 0]
